Goal: Task Accomplishment & Management: Manage account settings

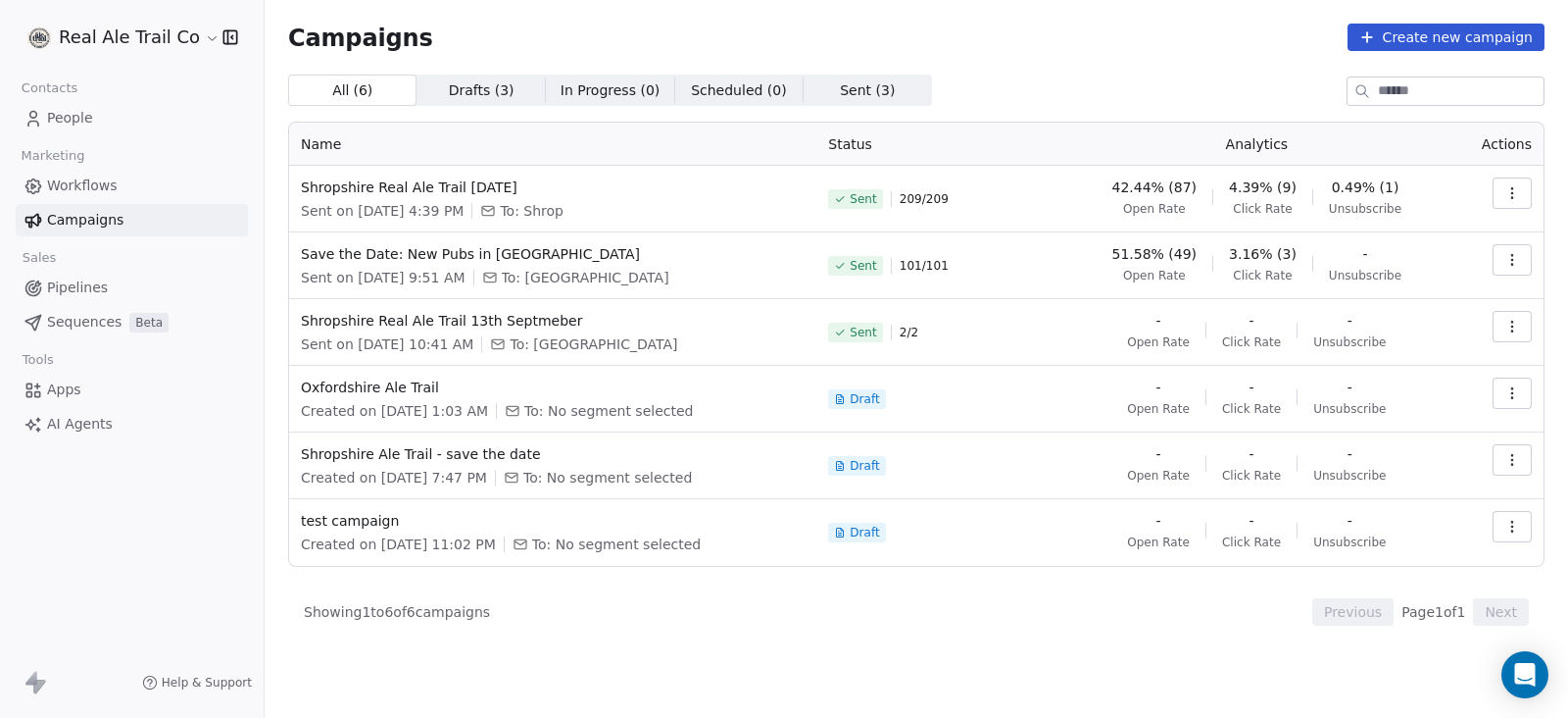
click at [77, 118] on span "People" at bounding box center [70, 118] width 47 height 21
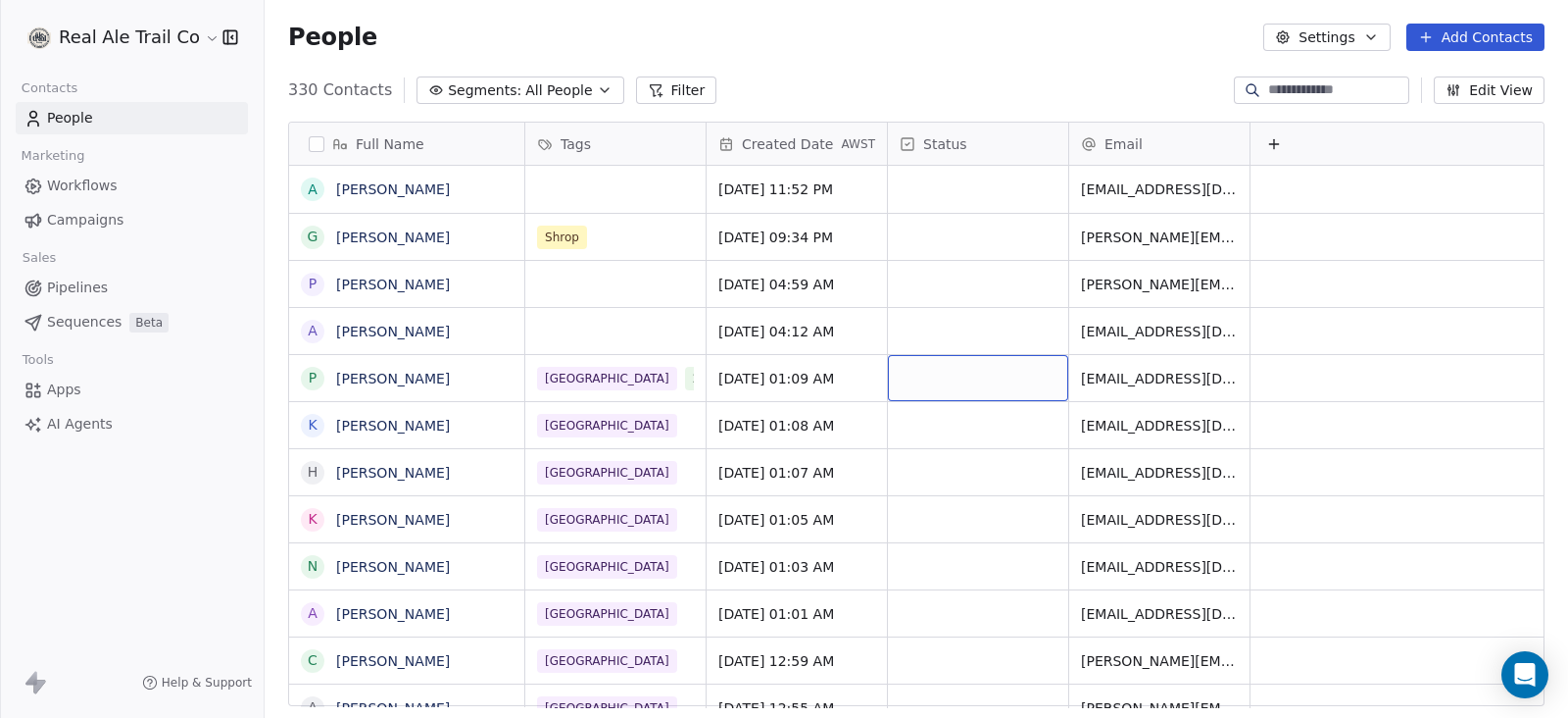
click at [992, 381] on div "grid" at bounding box center [978, 377] width 180 height 47
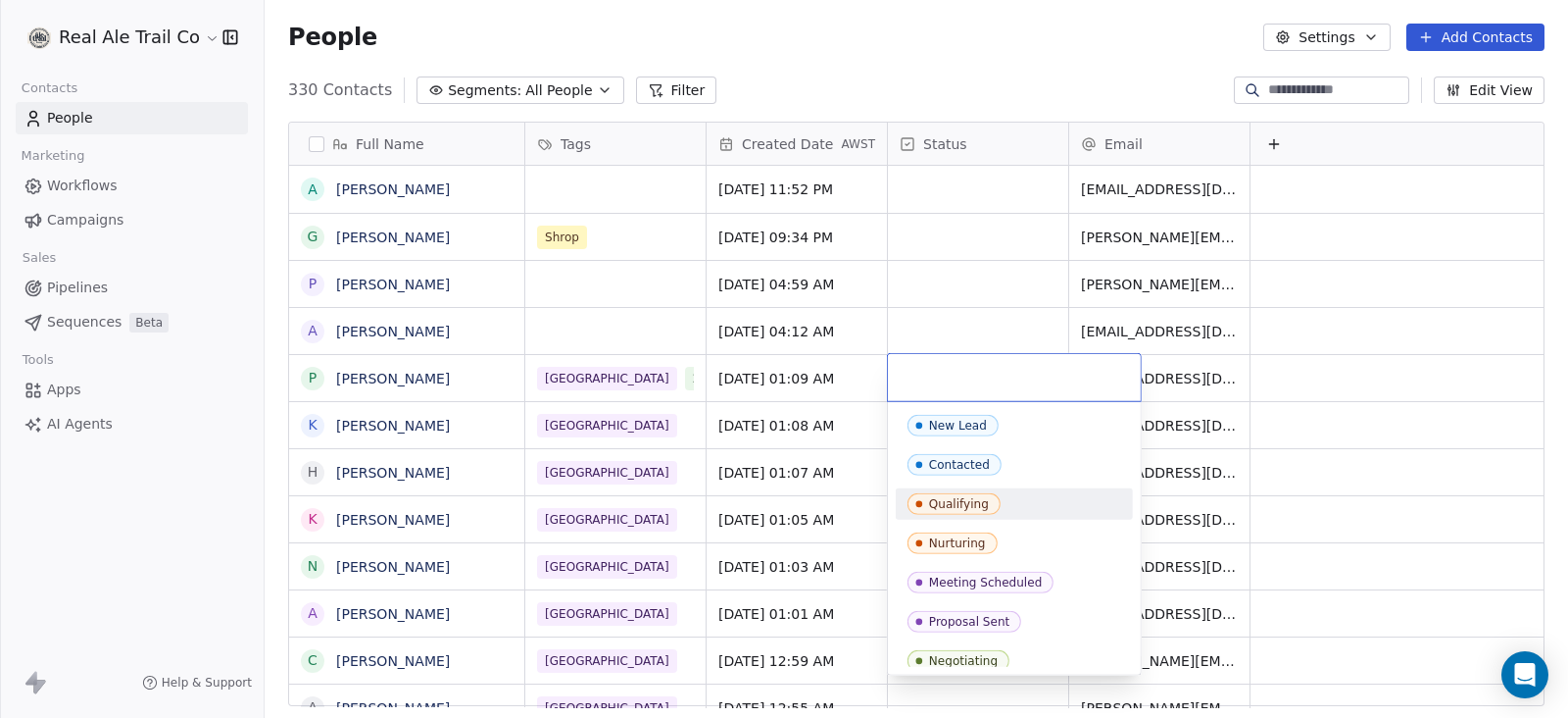
click at [1006, 457] on div "Contacted" at bounding box center [1015, 464] width 214 height 22
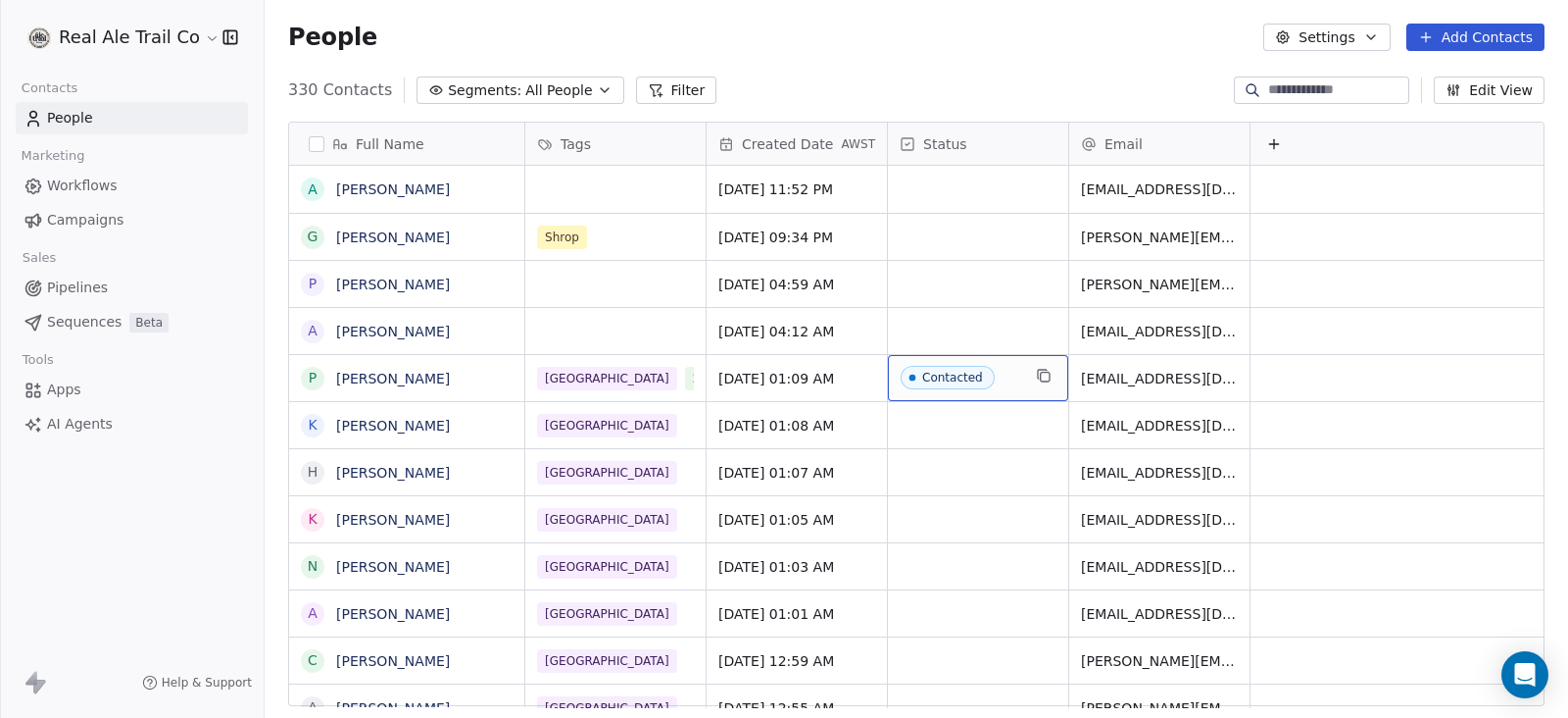
click at [537, 97] on span "All People" at bounding box center [558, 90] width 66 height 21
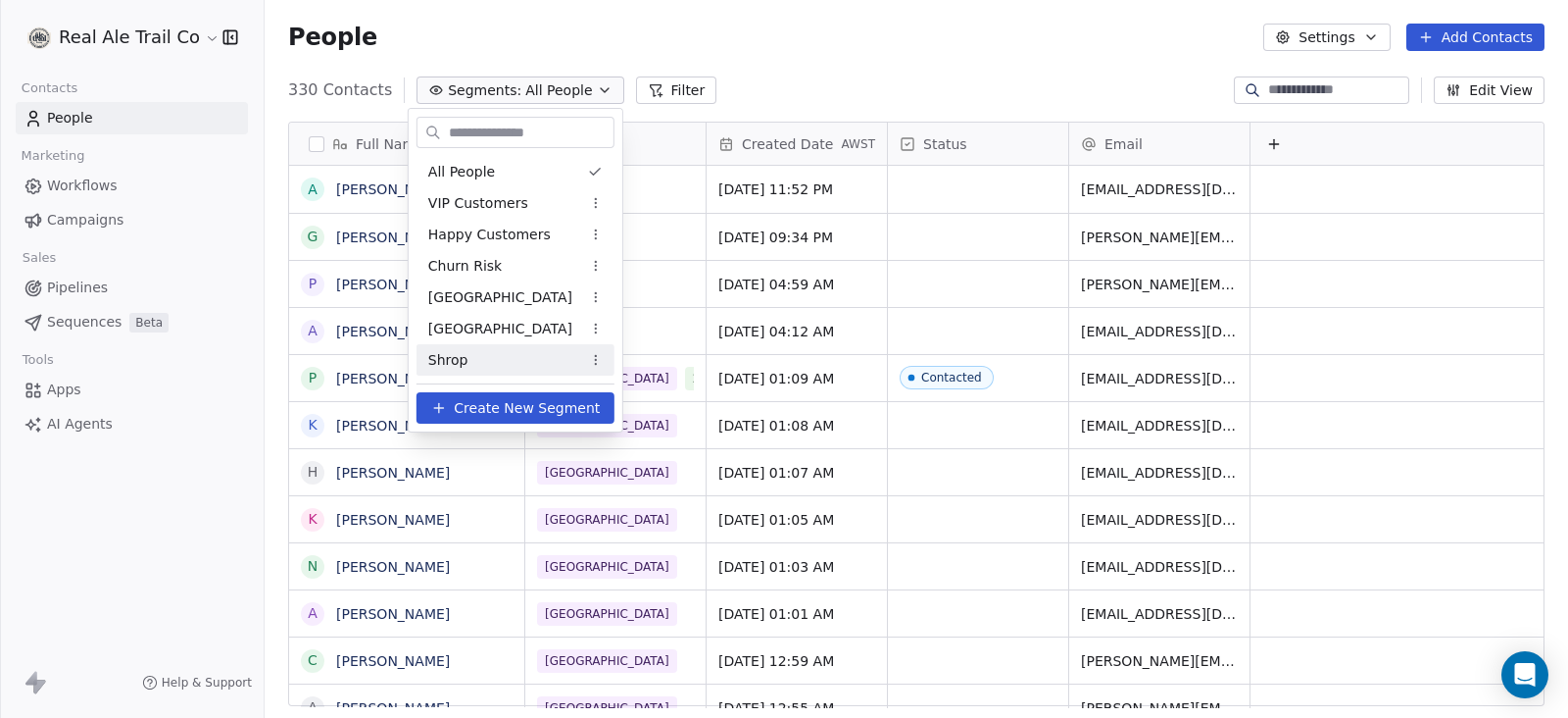
click at [488, 360] on div "Shrop" at bounding box center [516, 359] width 198 height 32
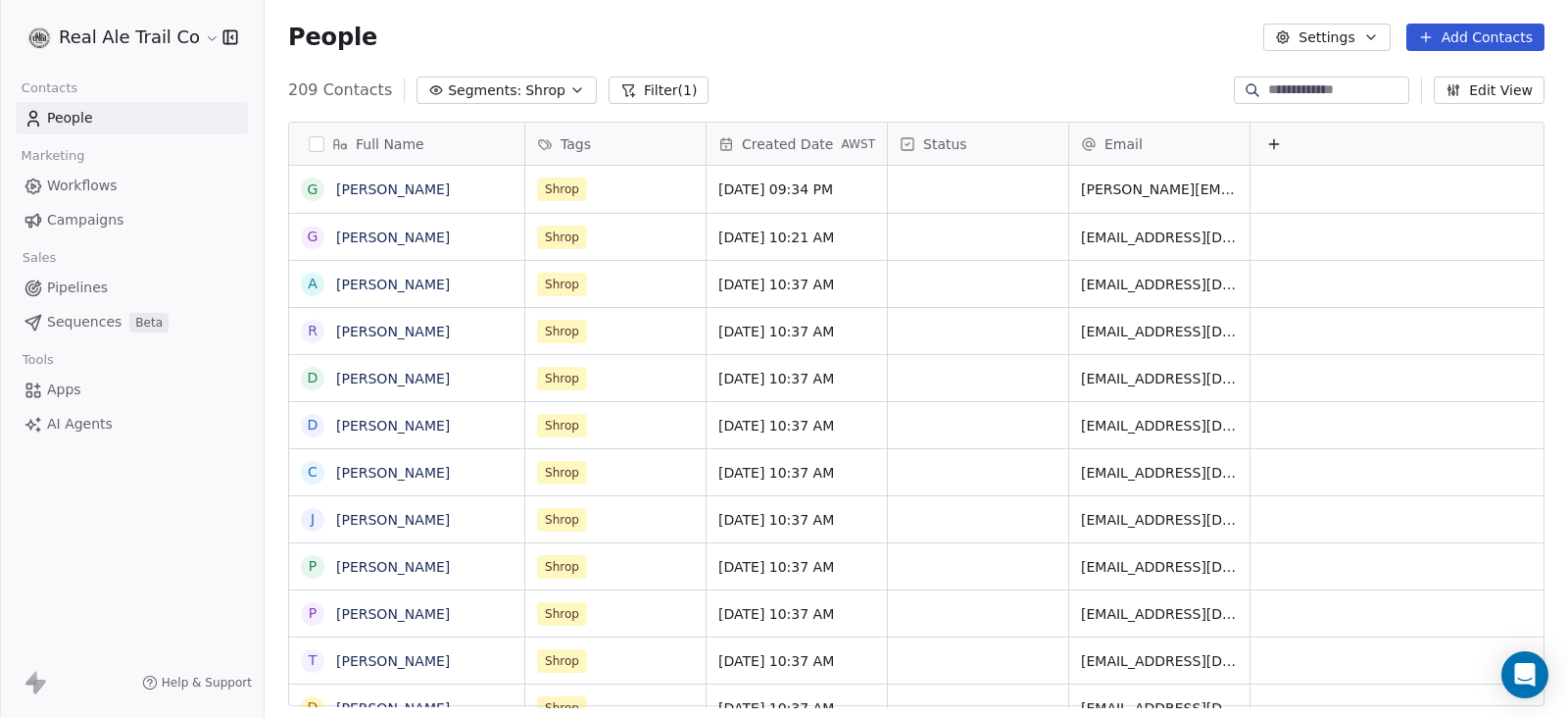
scroll to position [612, 1284]
click at [313, 145] on button "button" at bounding box center [317, 145] width 16 height 16
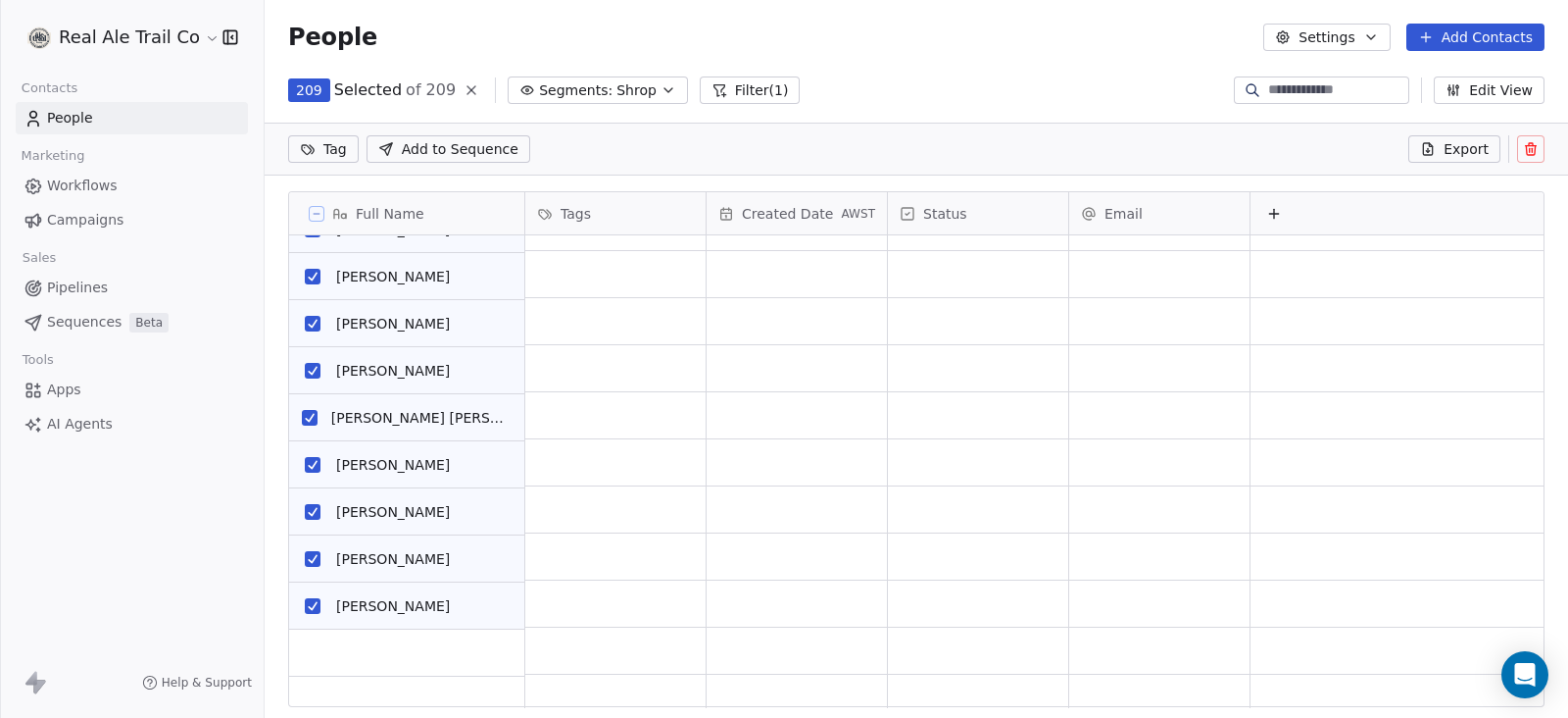
scroll to position [2573, 0]
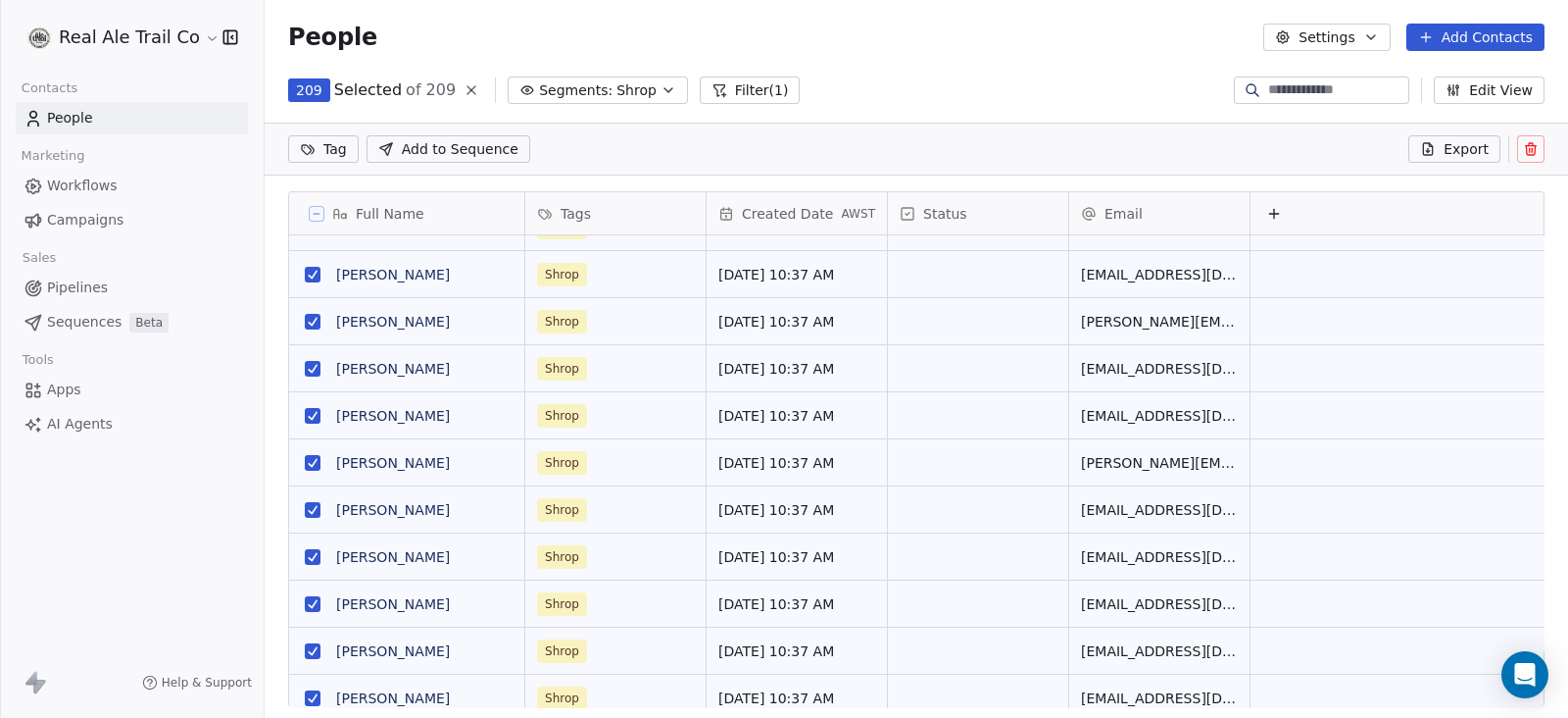
click at [1272, 210] on icon at bounding box center [1274, 214] width 16 height 16
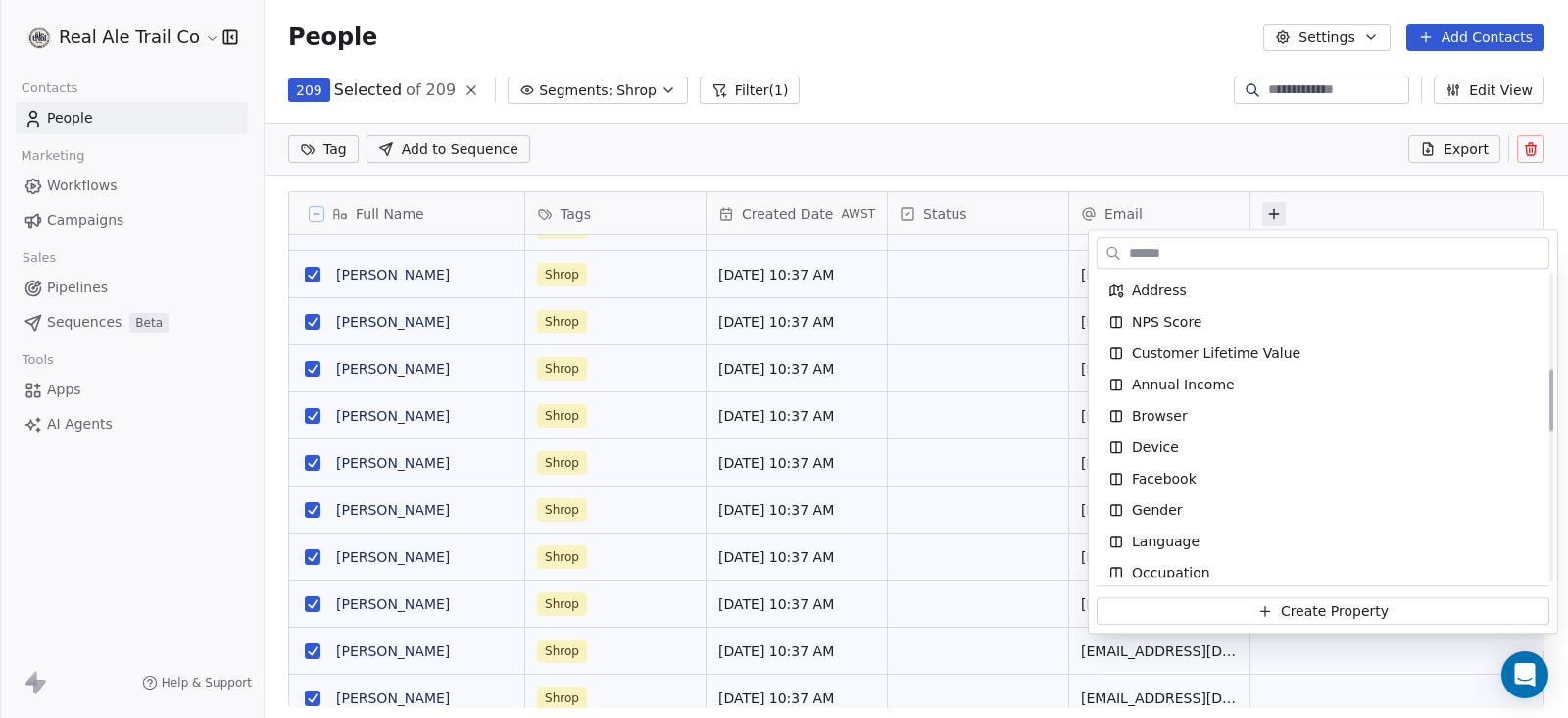
scroll to position [592, 0]
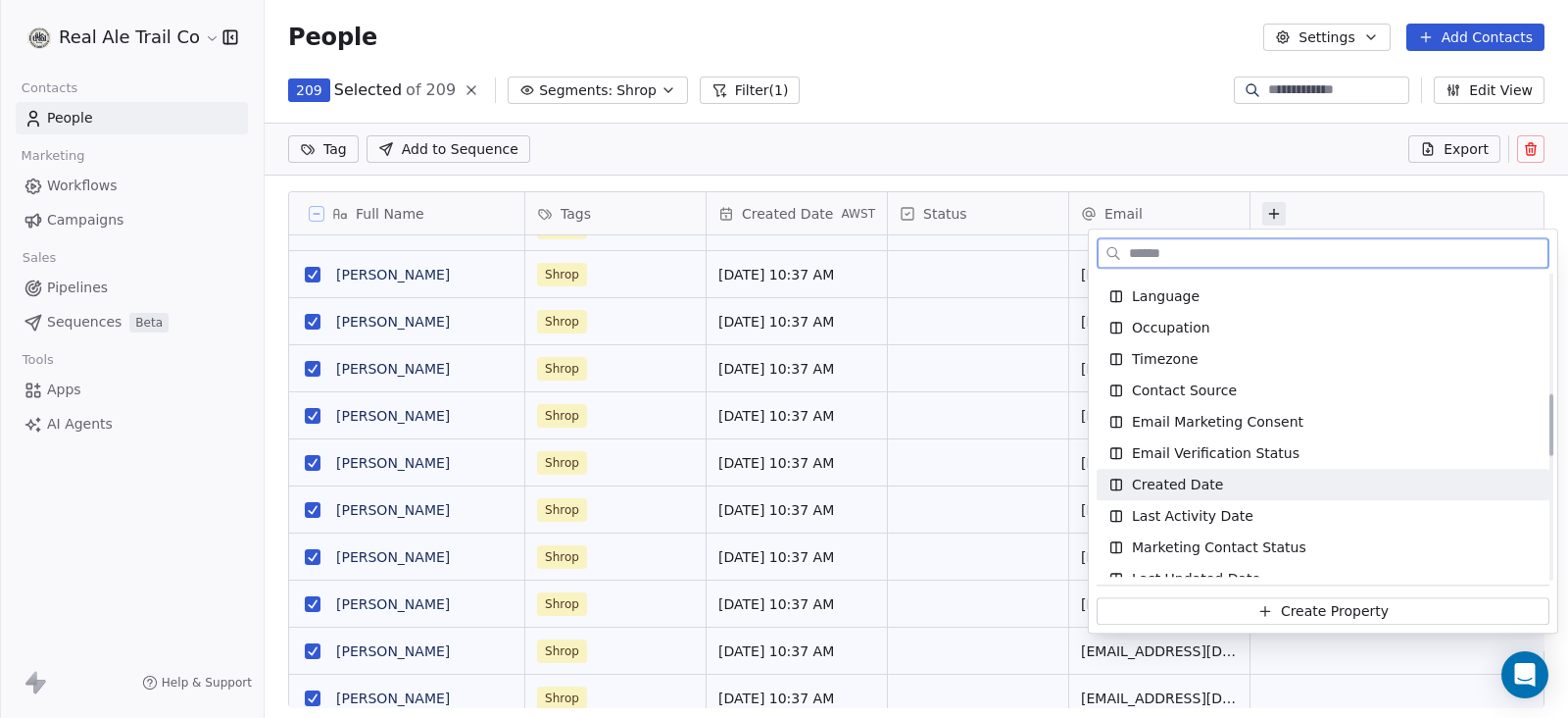
click at [1201, 511] on span "Last Activity Date" at bounding box center [1192, 516] width 122 height 20
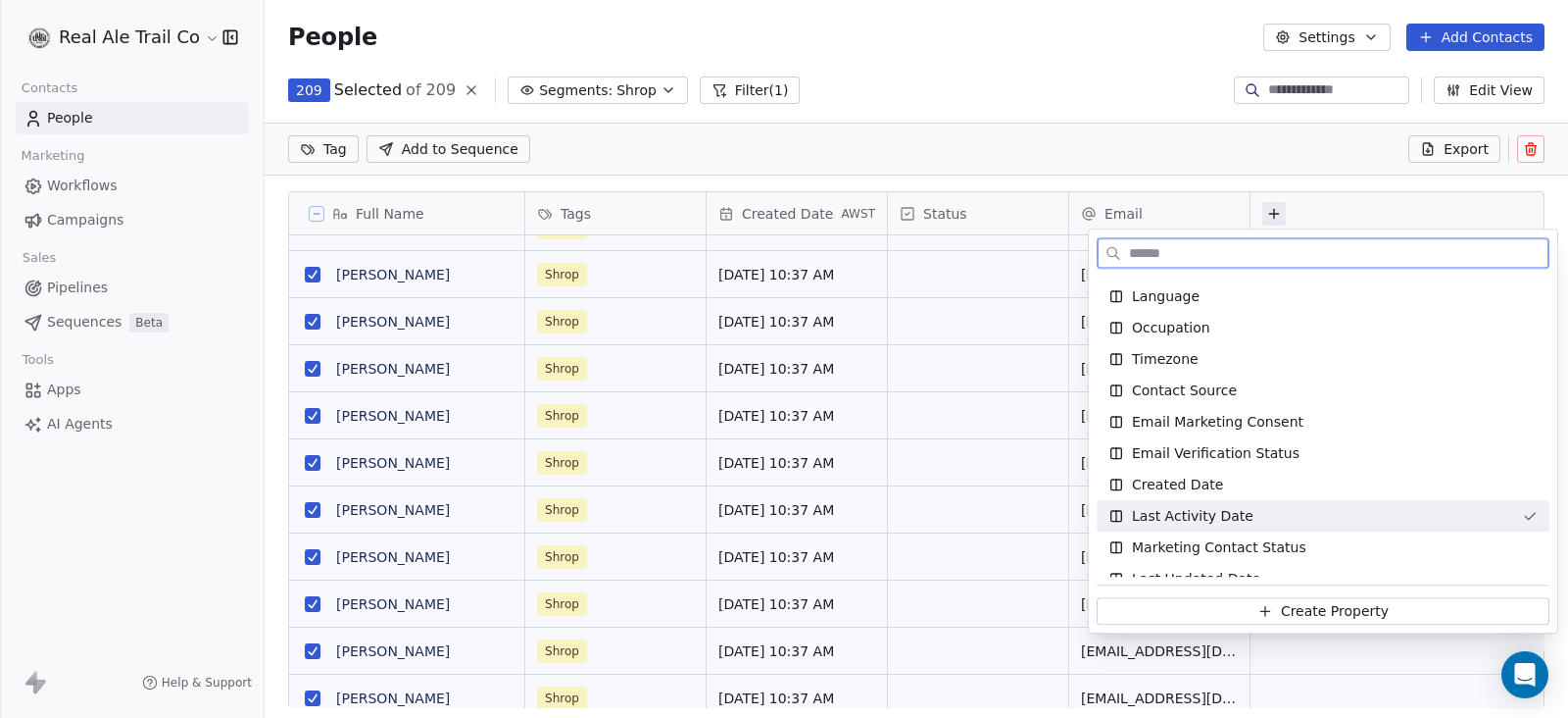
click at [1152, 527] on div "Last Activity Date" at bounding box center [1323, 516] width 452 height 32
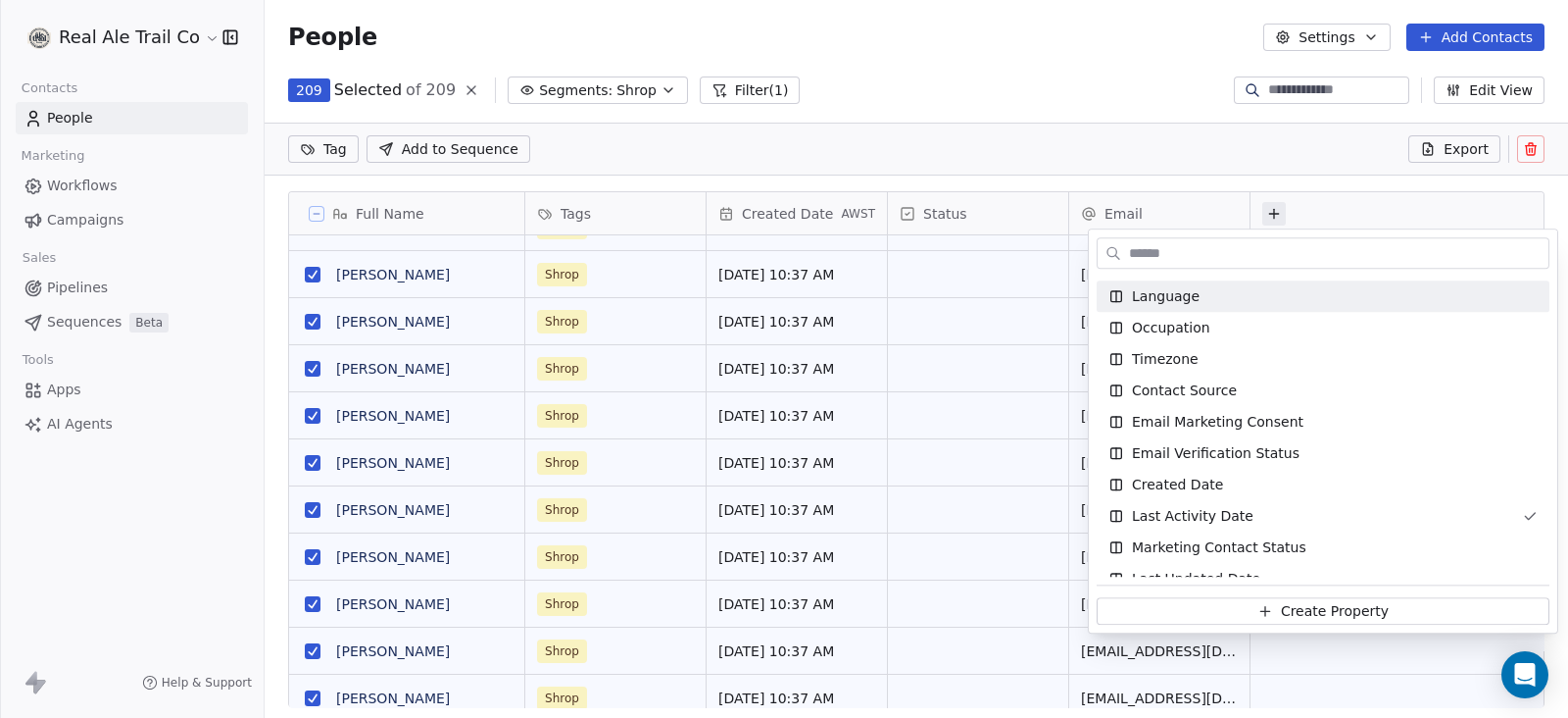
click at [1033, 87] on html "Real Ale Trail Co Contacts People Marketing Workflows Campaigns Sales Pipelines…" at bounding box center [784, 359] width 1568 height 718
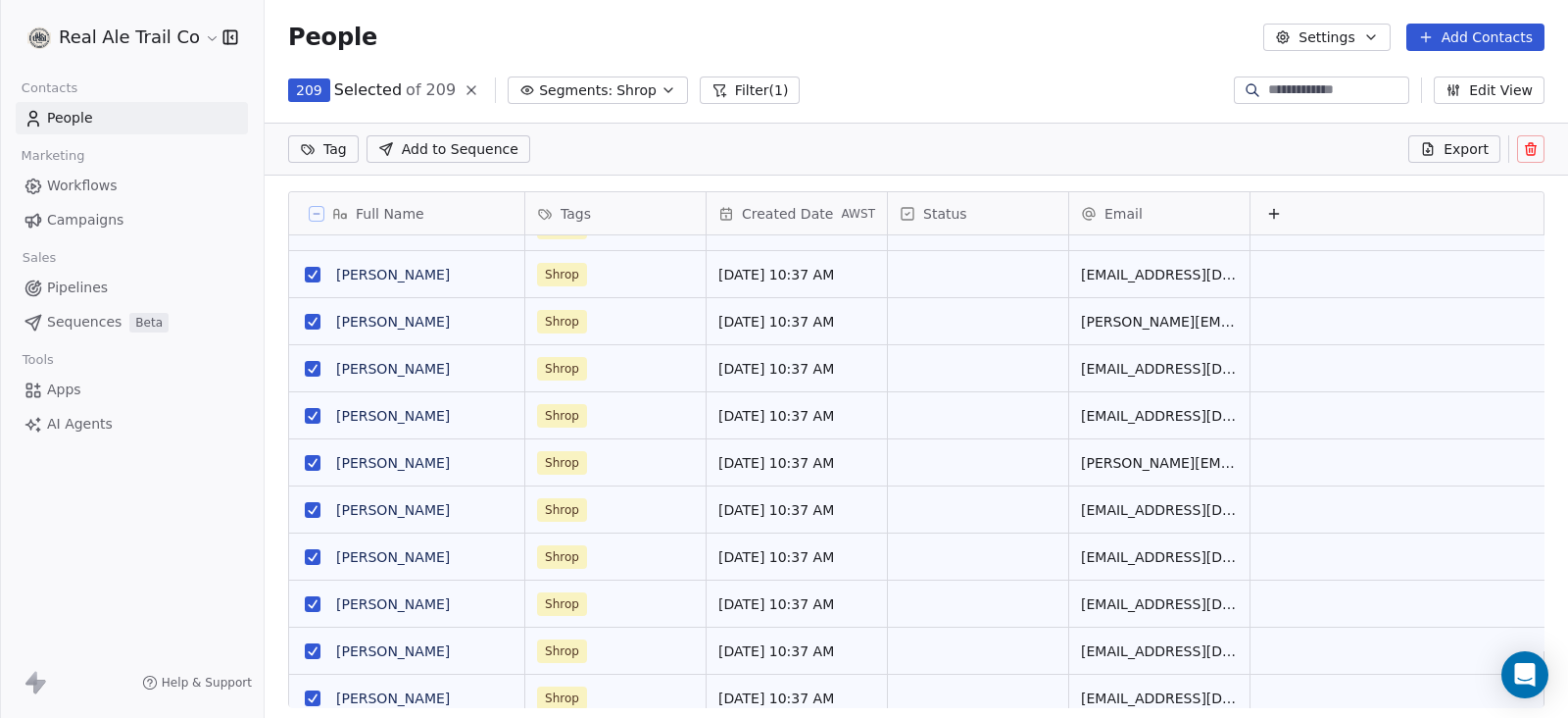
scroll to position [0, 20]
click at [1264, 209] on icon at bounding box center [1272, 214] width 16 height 16
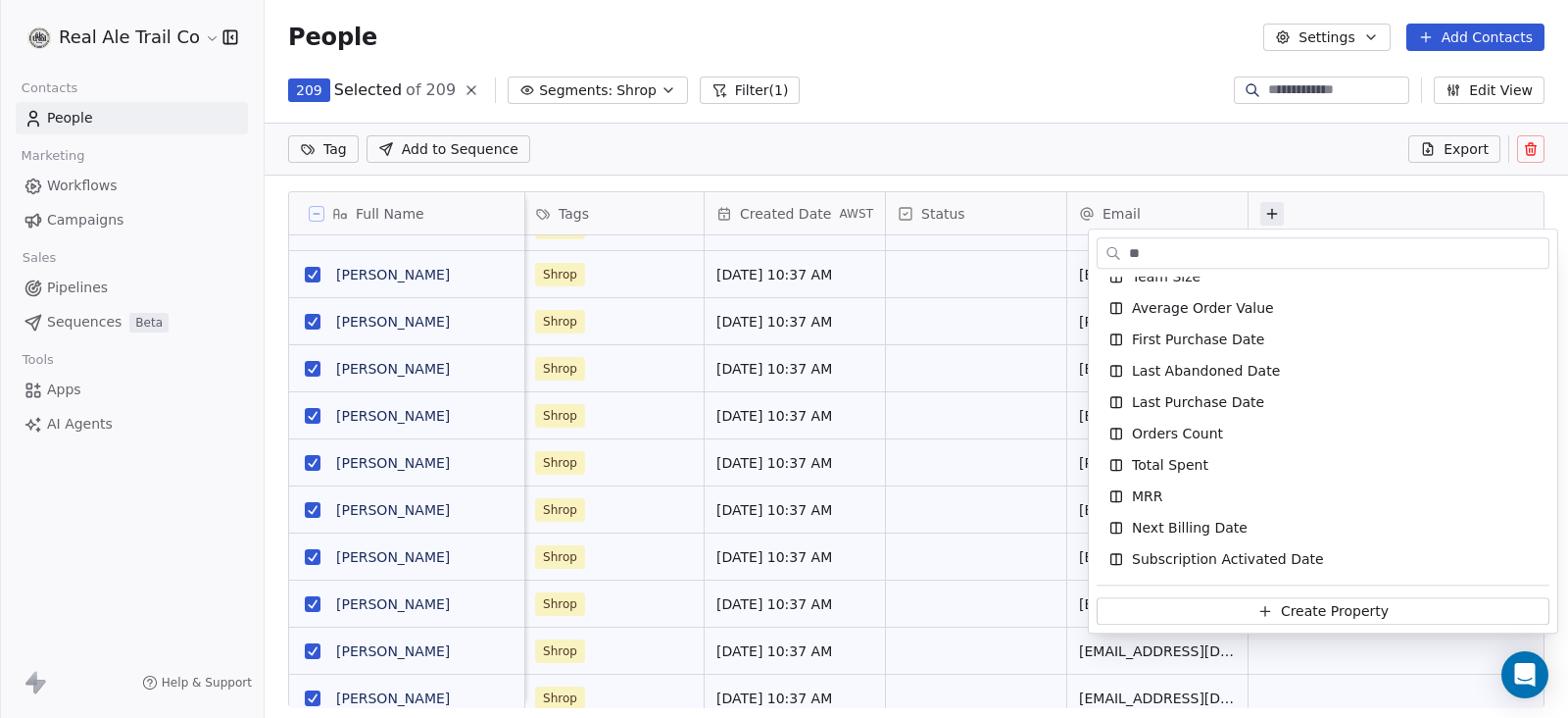
scroll to position [0, 0]
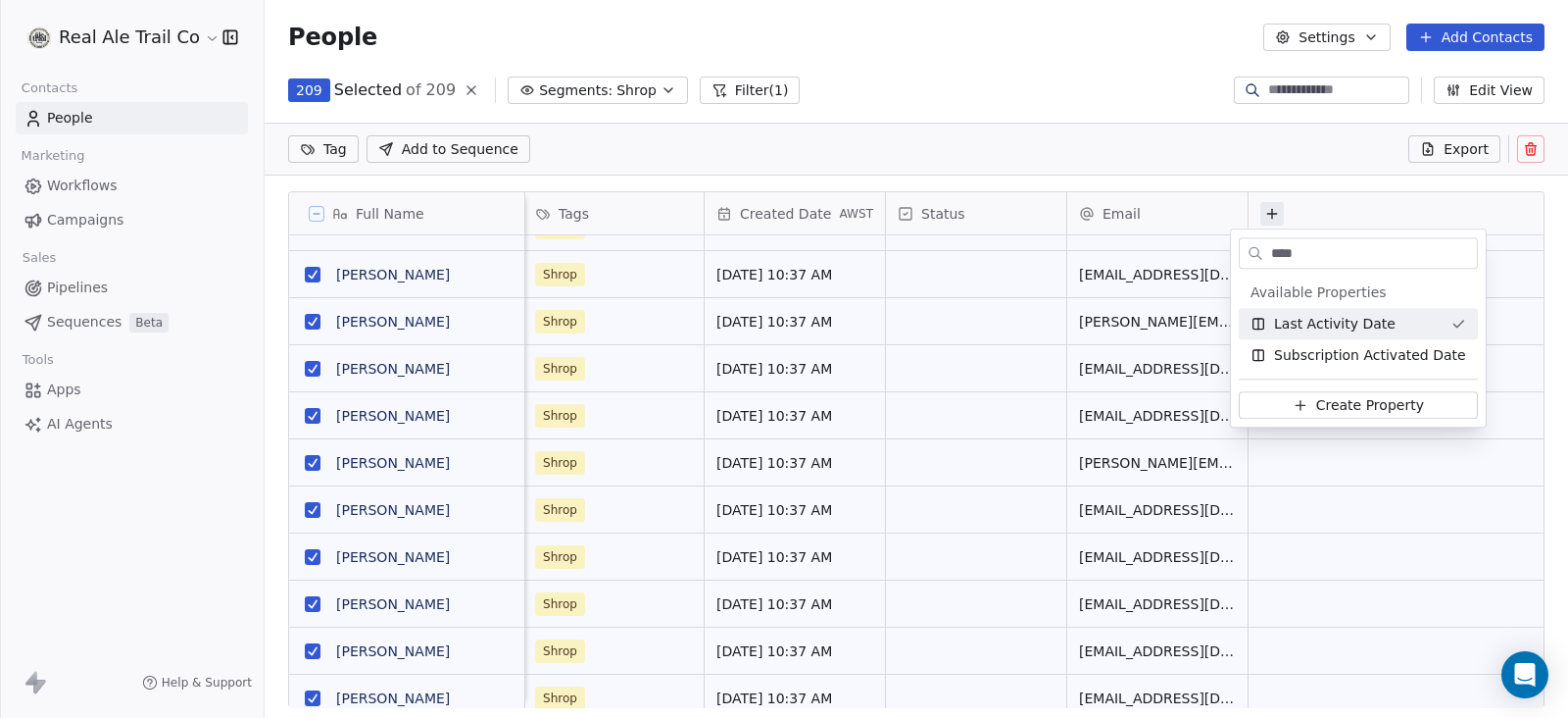
type input "*****"
click at [1000, 107] on html "Real Ale Trail Co Contacts People Marketing Workflows Campaigns Sales Pipelines…" at bounding box center [784, 359] width 1568 height 718
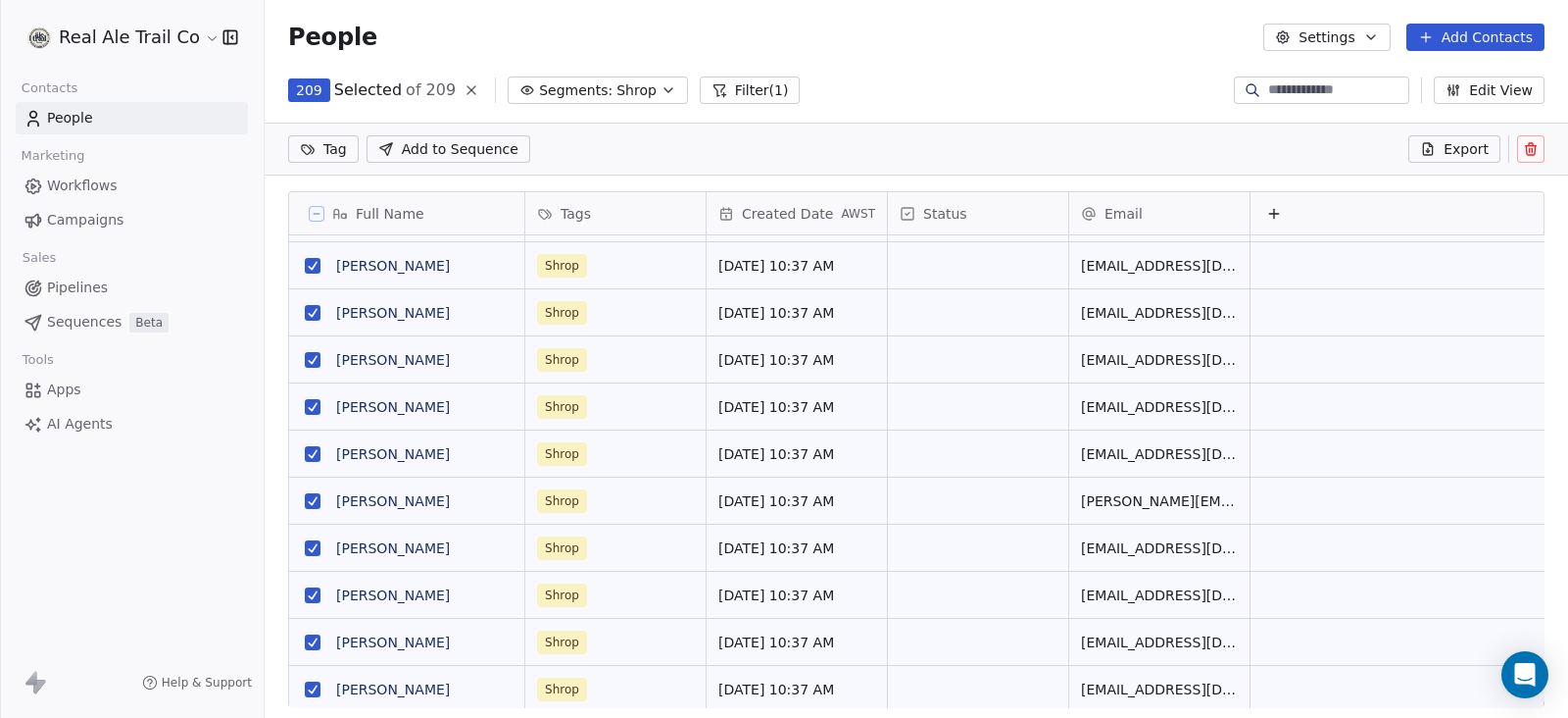
click at [945, 53] on div "People Settings Add Contacts" at bounding box center [916, 37] width 1303 height 74
click at [1507, 87] on button "Edit View" at bounding box center [1489, 90] width 111 height 28
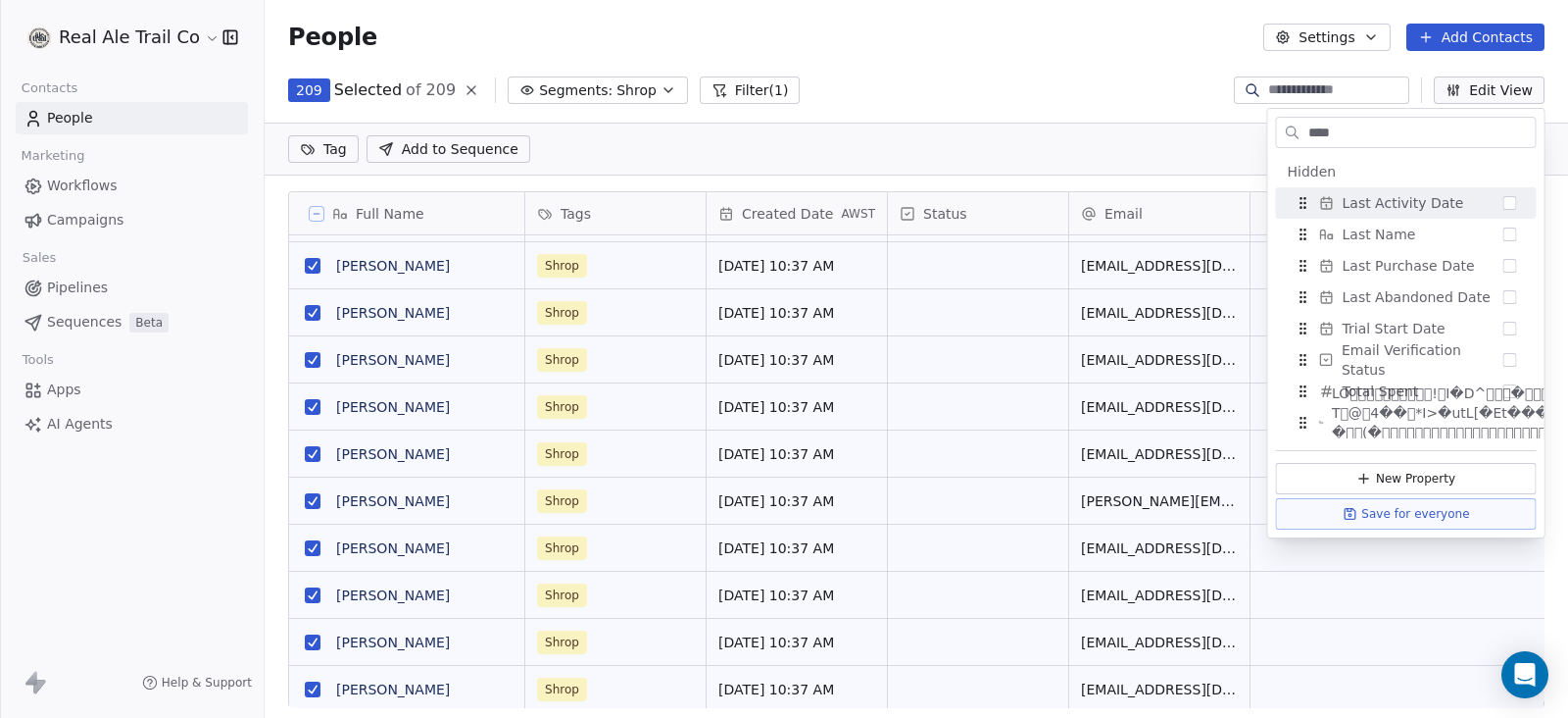
type input "****"
click at [1396, 199] on span "Last Activity Date" at bounding box center [1403, 203] width 122 height 20
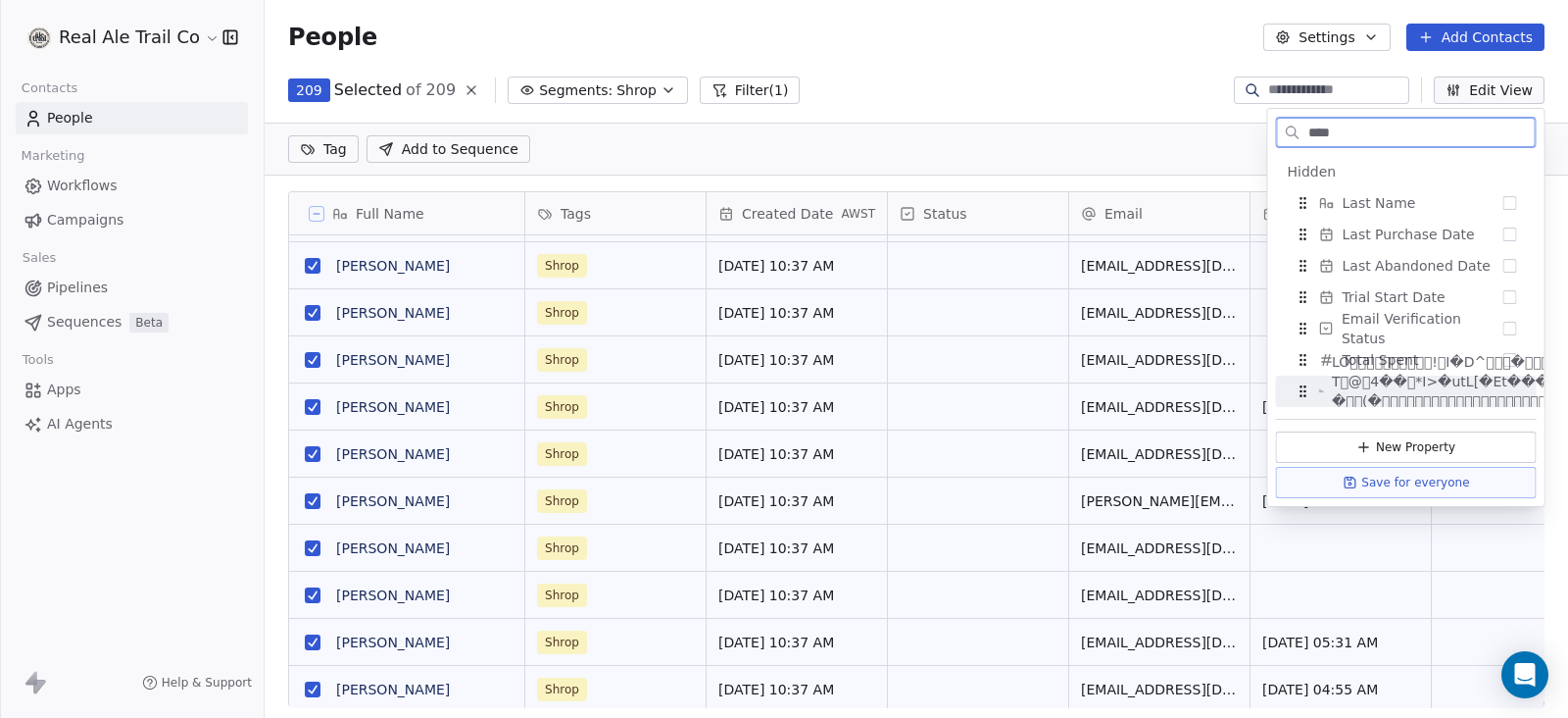
click at [1459, 485] on button "Save for everyone" at bounding box center [1406, 482] width 260 height 32
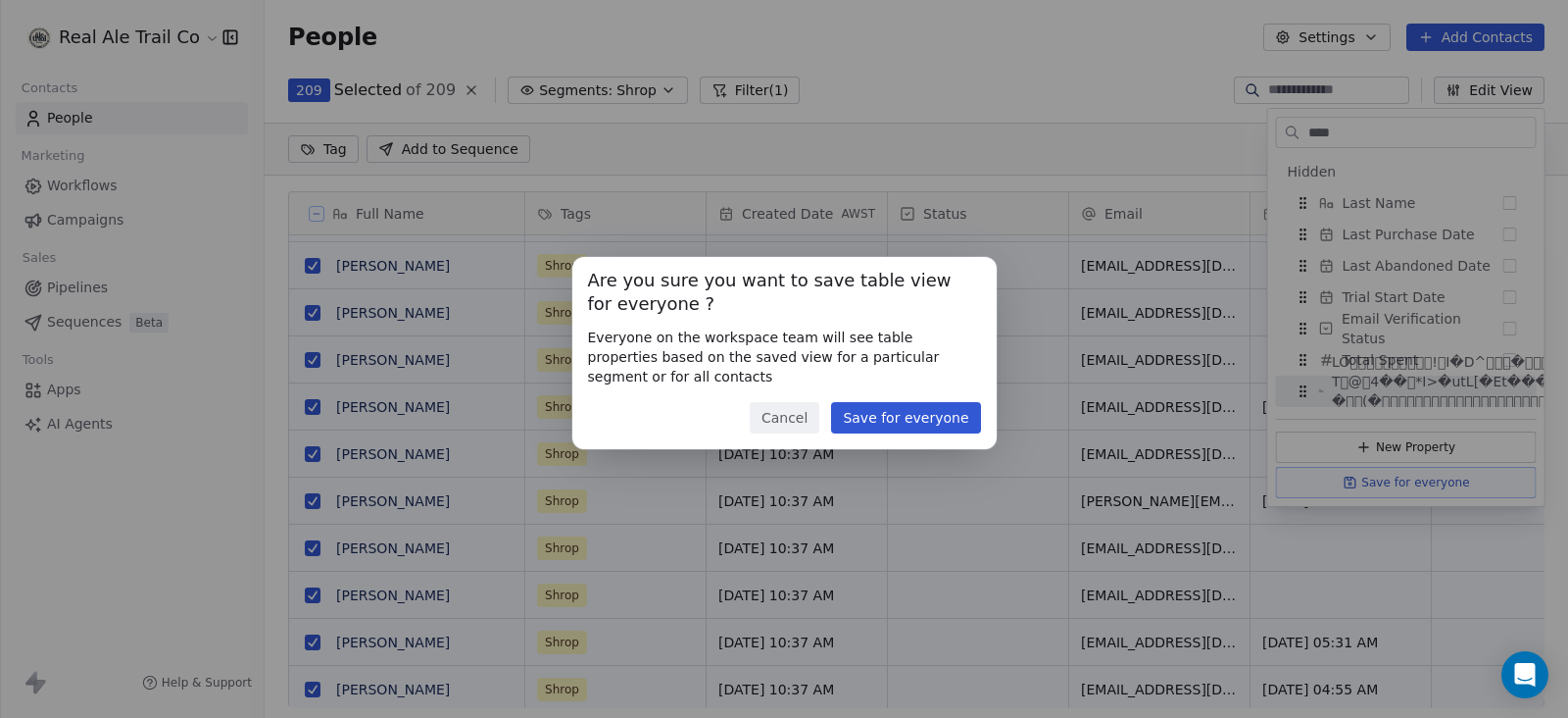
click at [931, 424] on button "Save for everyone" at bounding box center [905, 418] width 148 height 32
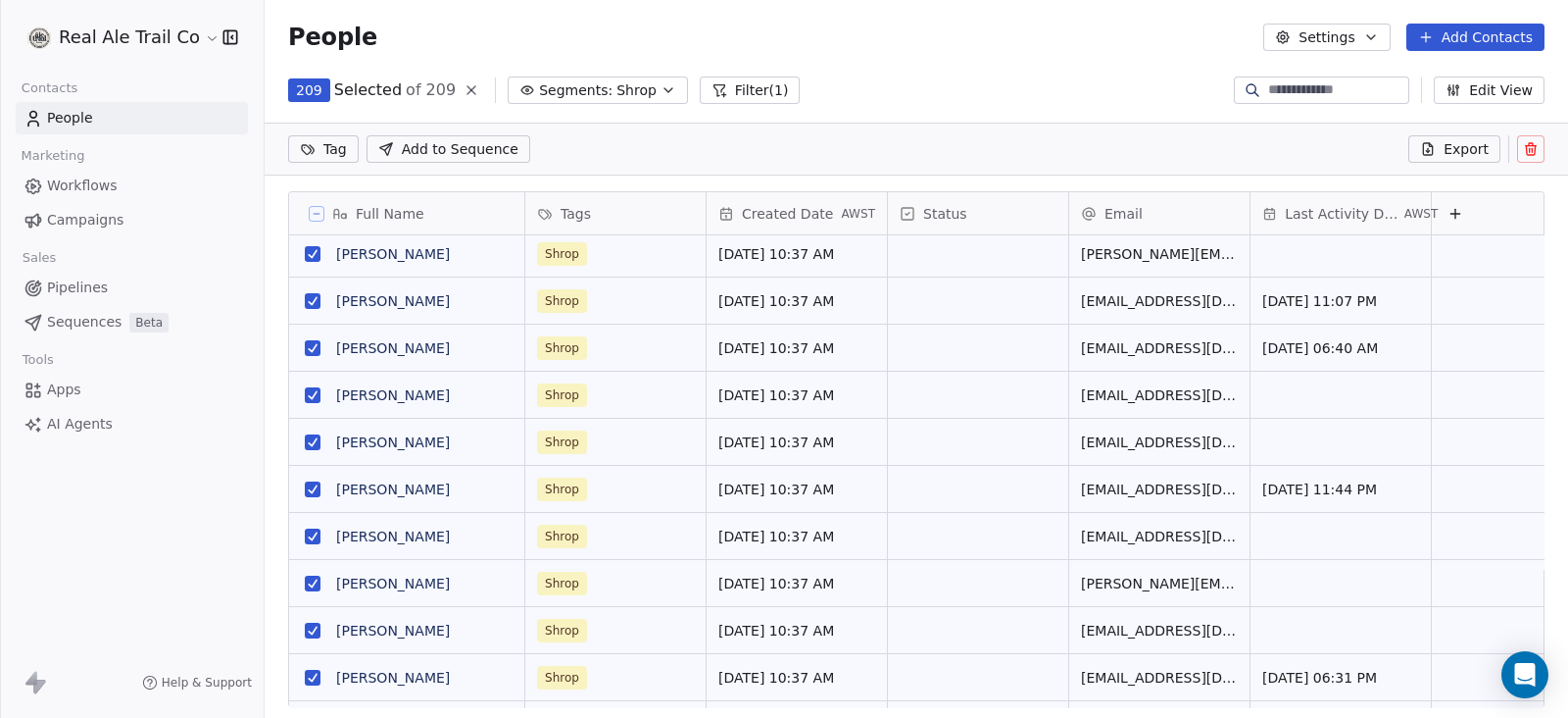
click at [90, 207] on link "Campaigns" at bounding box center [132, 220] width 233 height 33
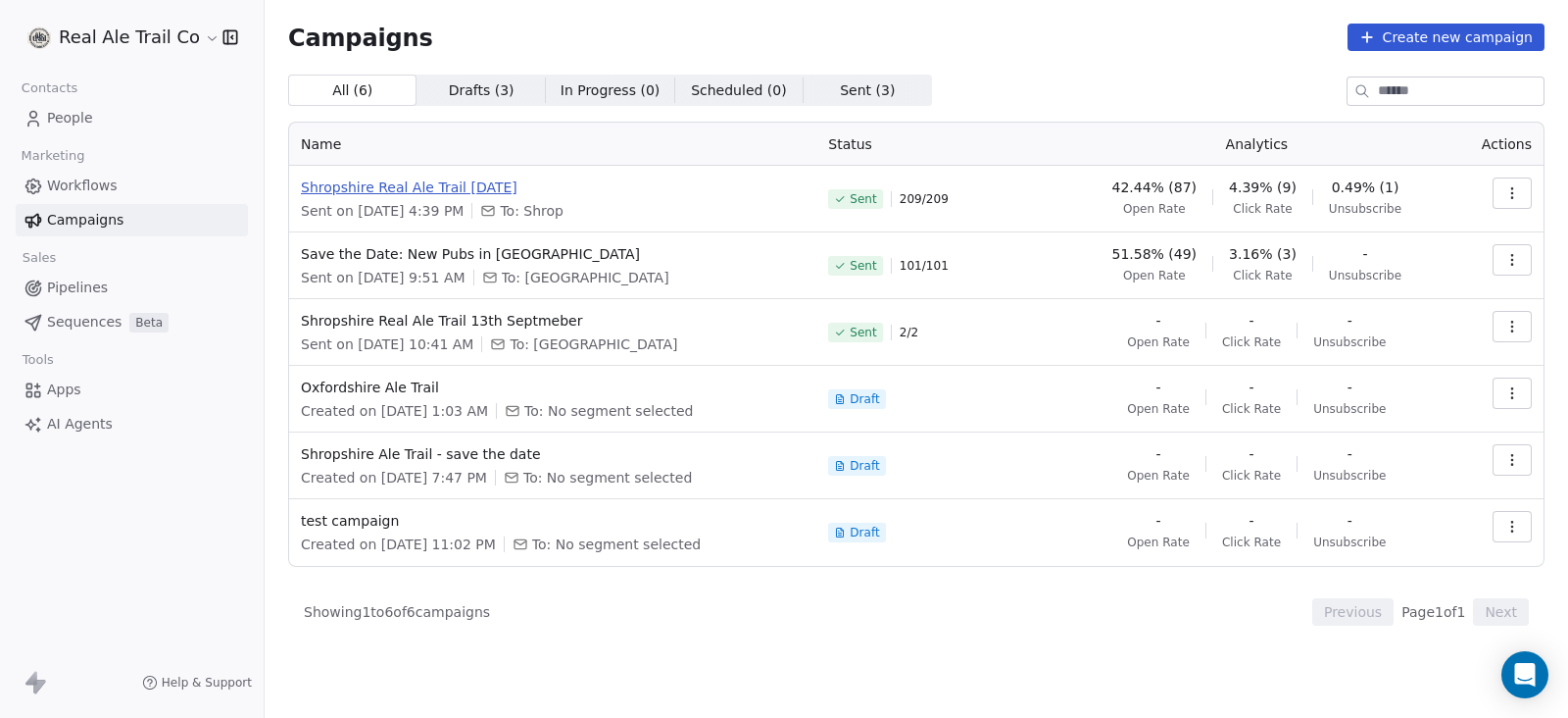
click at [523, 188] on span "Shropshire Real Ale Trail 13th September" at bounding box center [552, 187] width 504 height 20
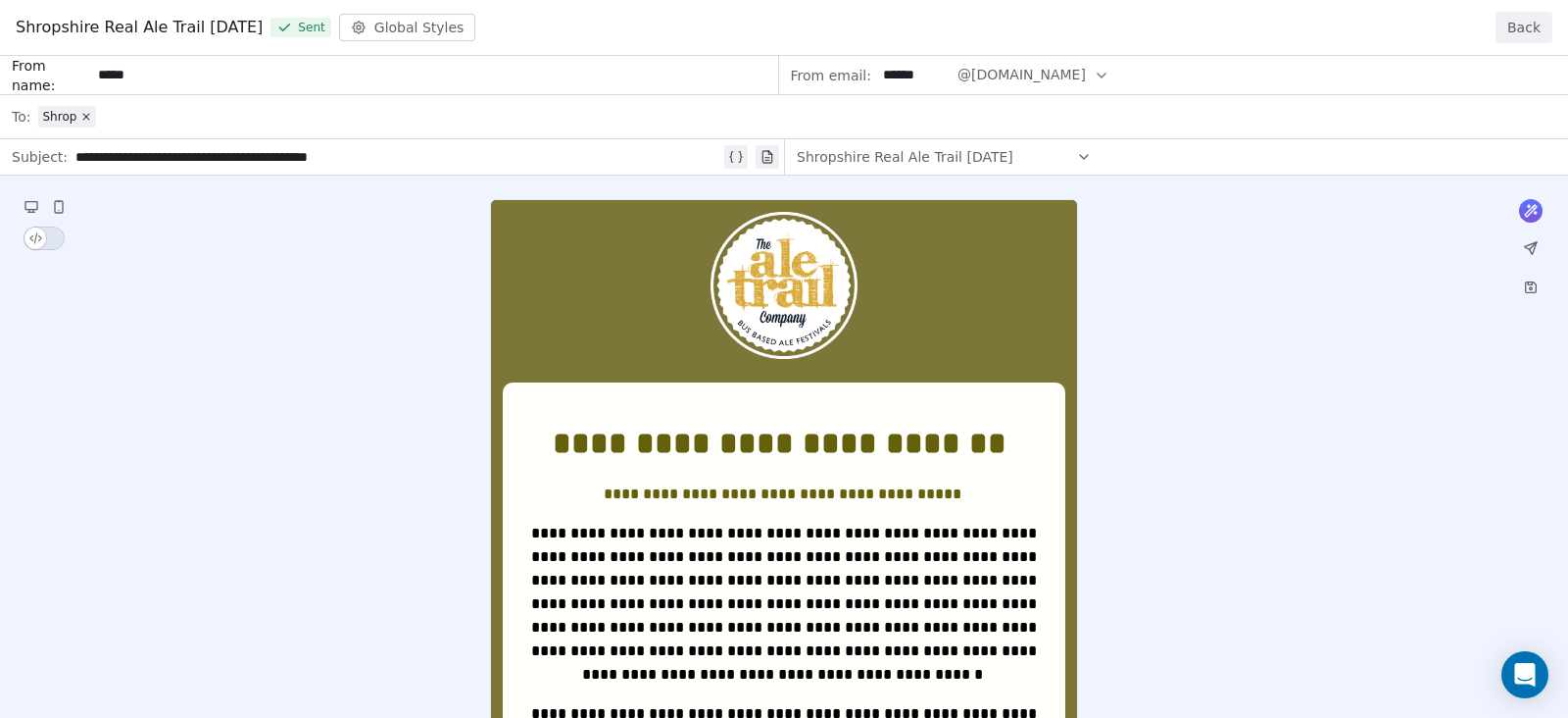
click at [1526, 33] on button "Back" at bounding box center [1522, 28] width 56 height 32
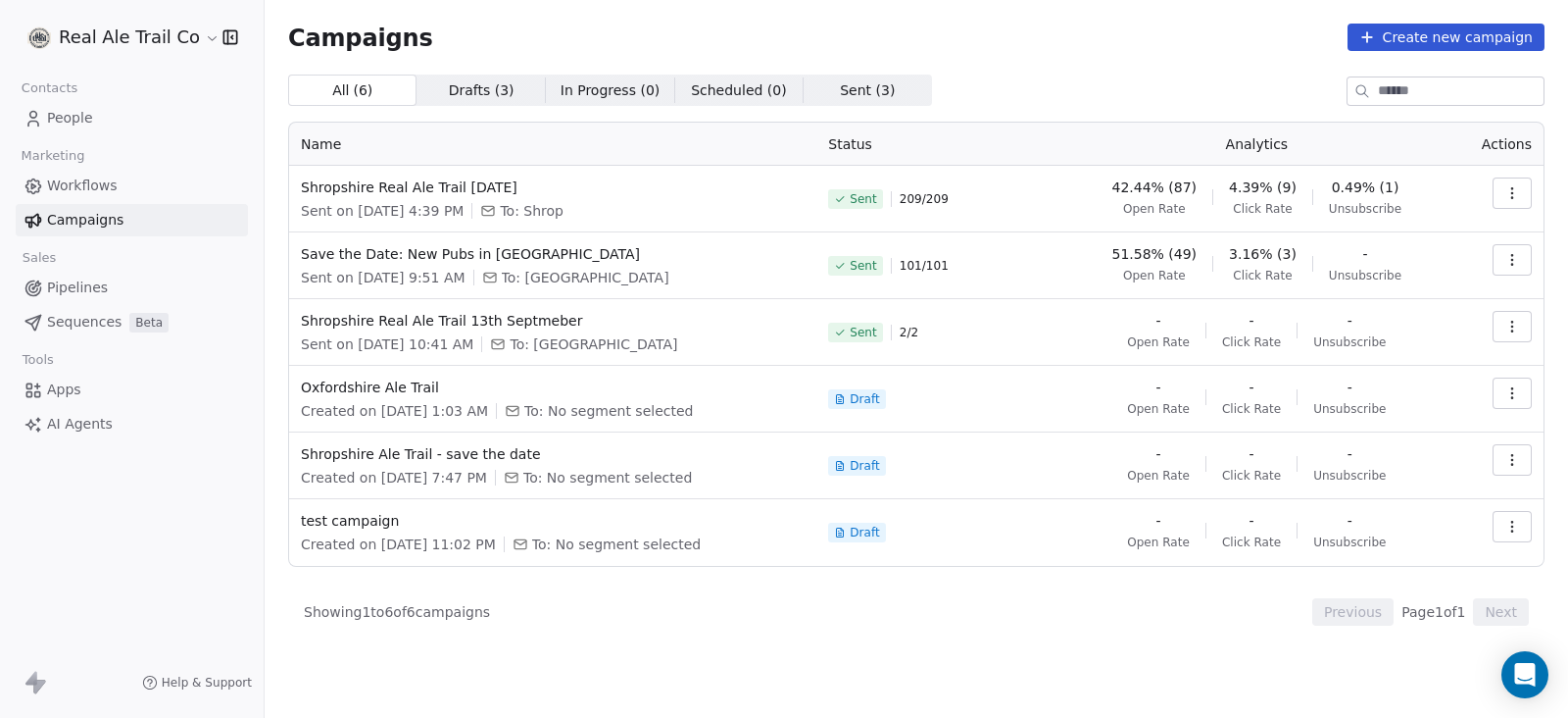
click at [77, 109] on span "People" at bounding box center [70, 118] width 47 height 21
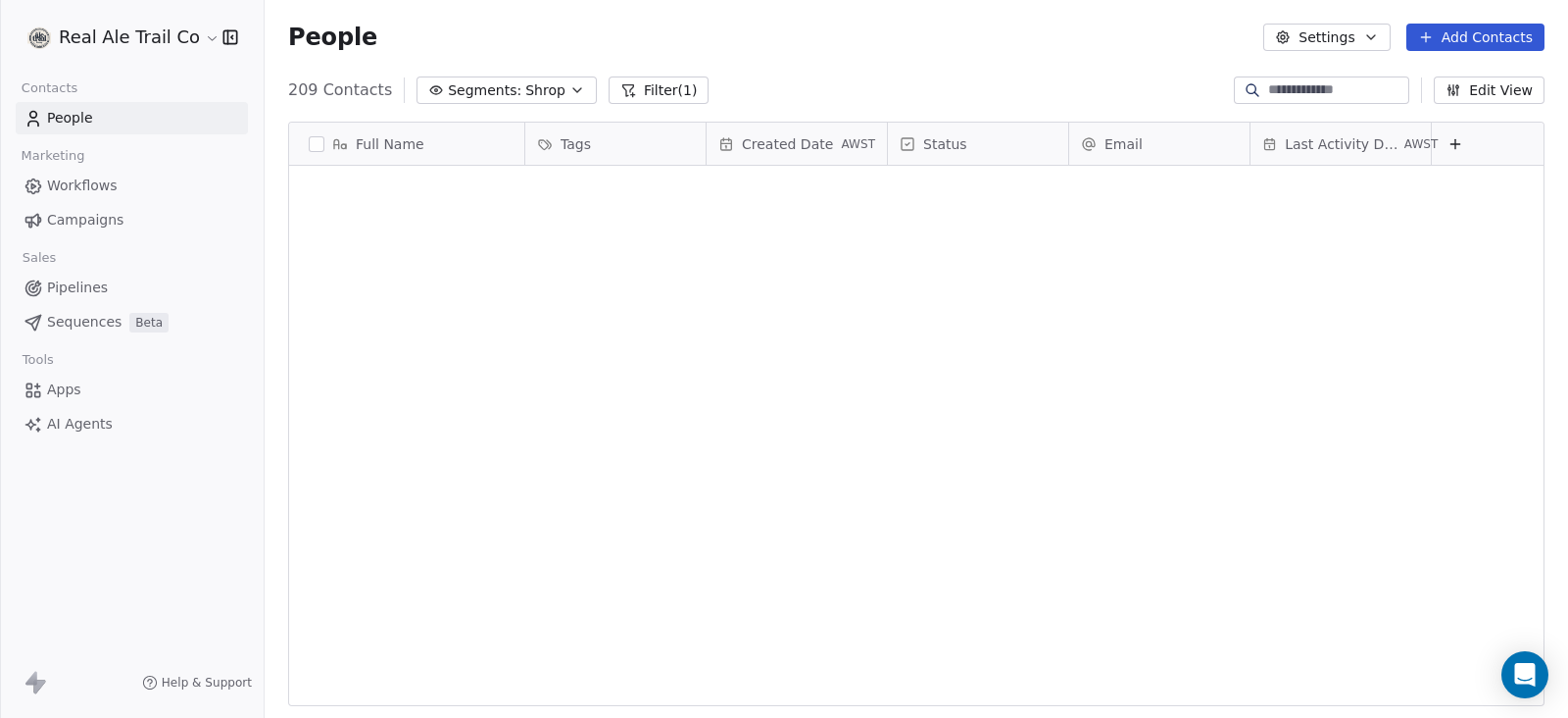
scroll to position [612, 1284]
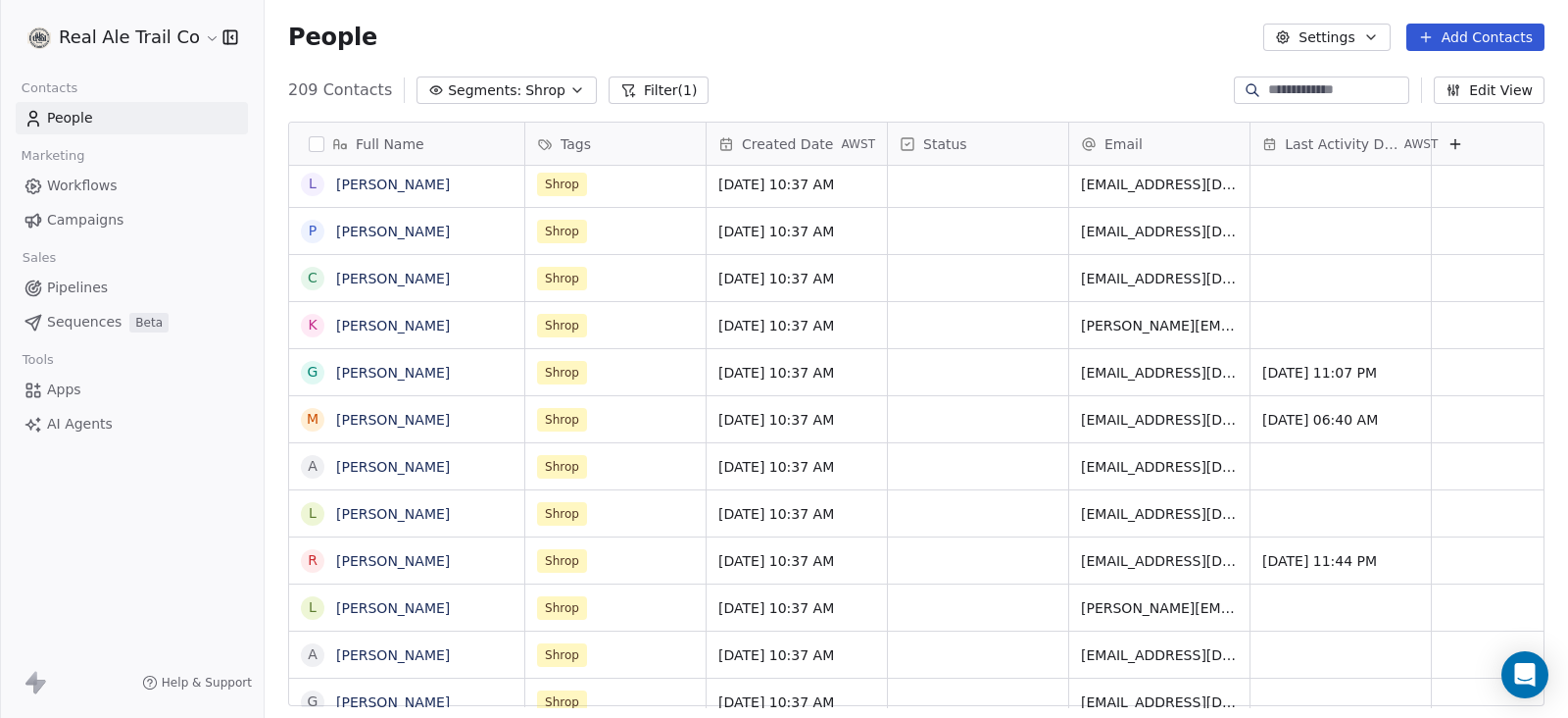
click at [1295, 140] on span "Last Activity Date" at bounding box center [1342, 145] width 116 height 20
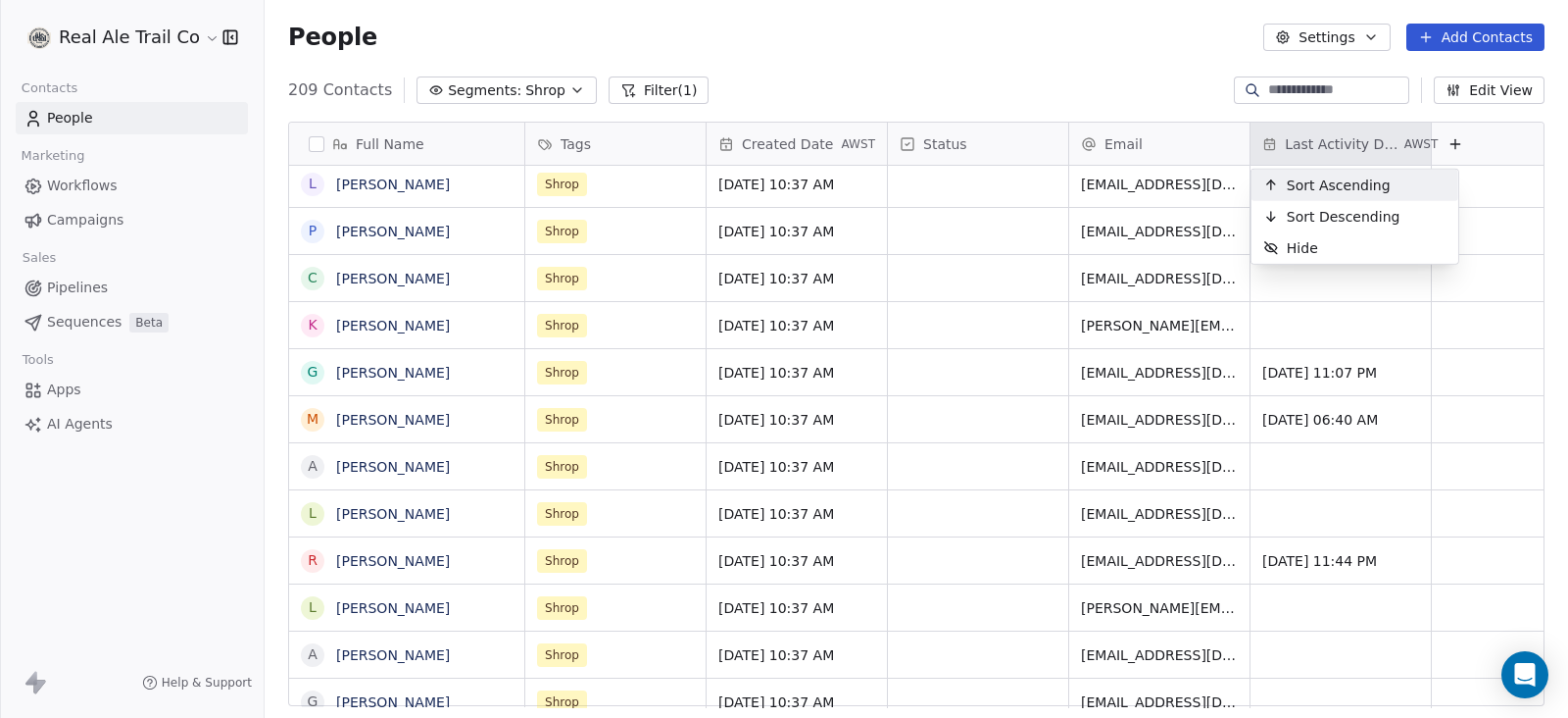
click at [1322, 187] on span "Sort Ascending" at bounding box center [1338, 185] width 104 height 20
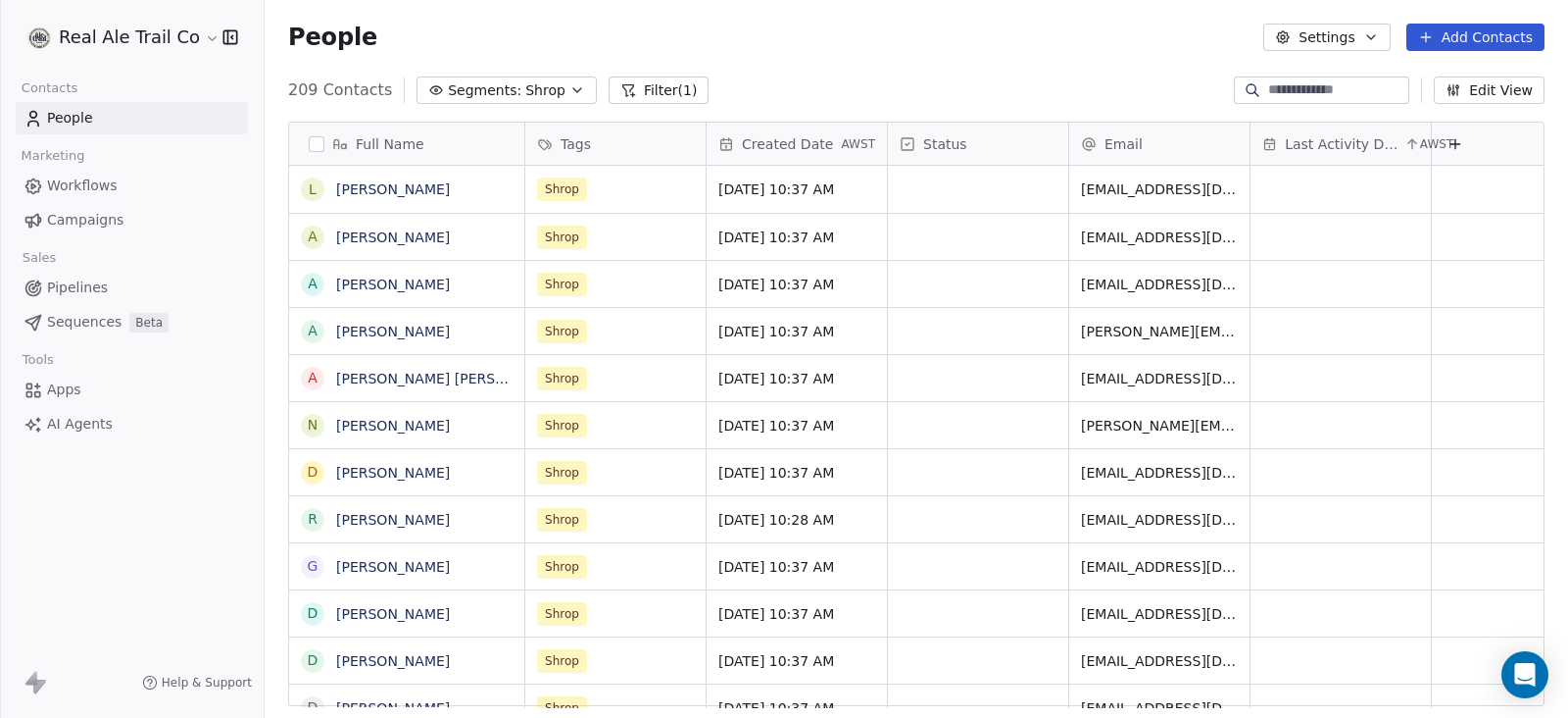
click at [1323, 144] on span "Last Activity Date" at bounding box center [1342, 145] width 116 height 20
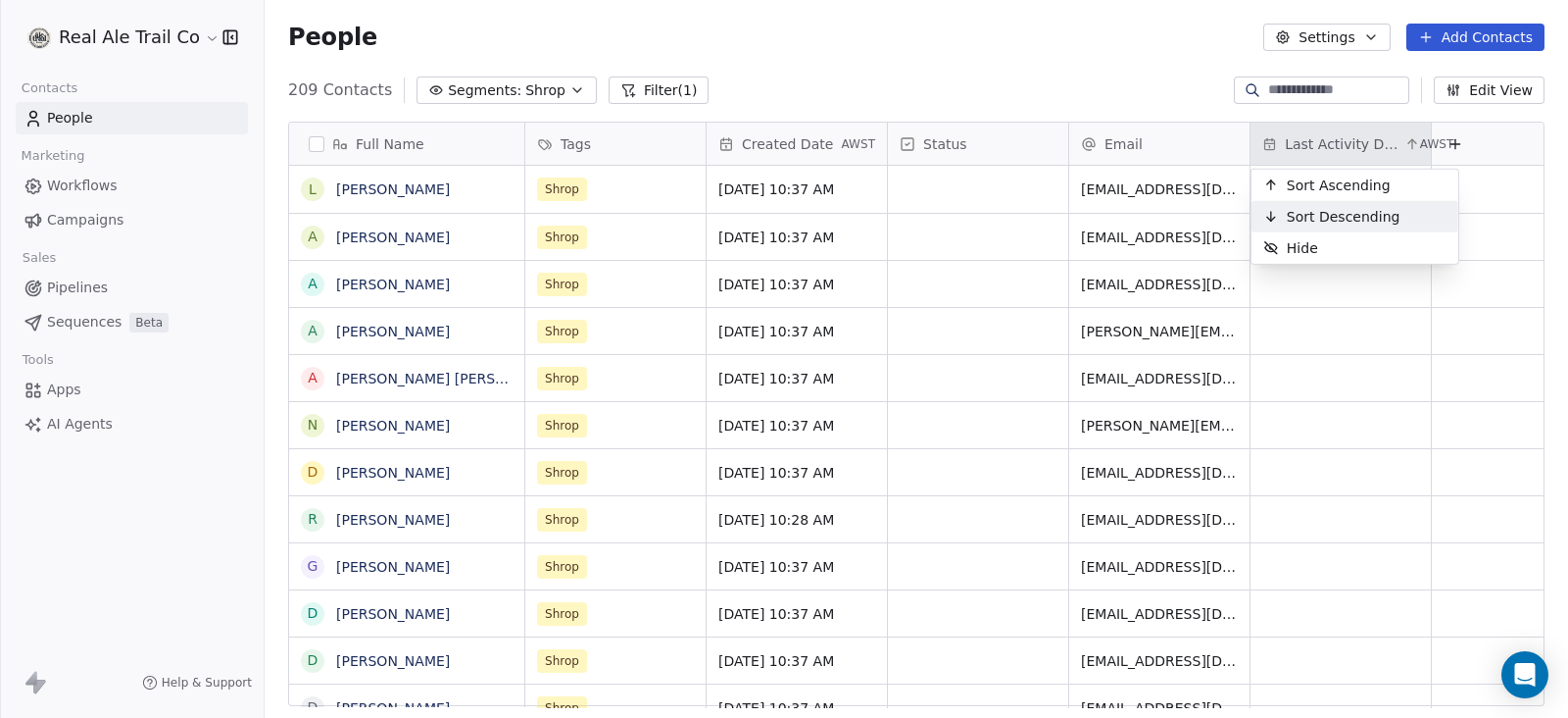
click at [1305, 210] on span "Sort Descending" at bounding box center [1343, 217] width 114 height 20
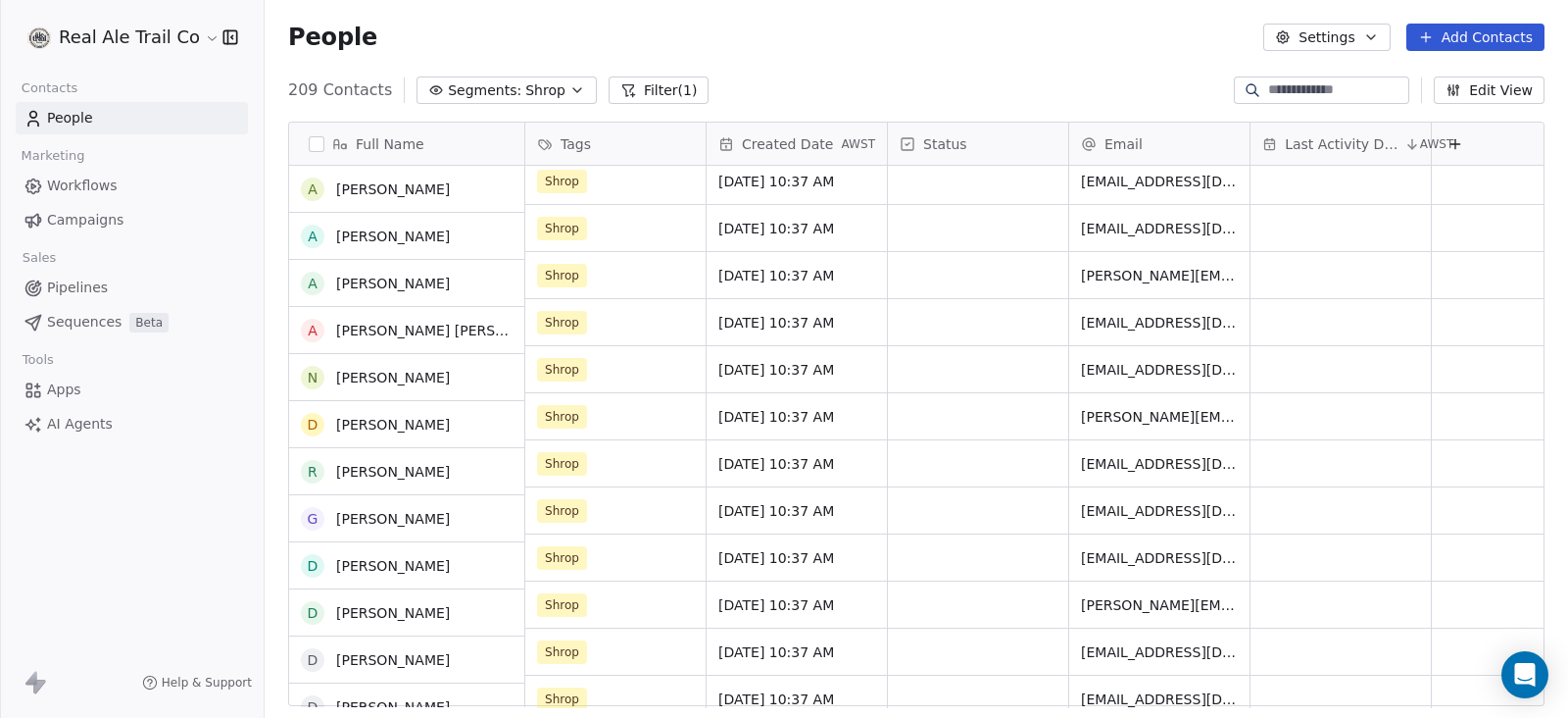
scroll to position [5514, 0]
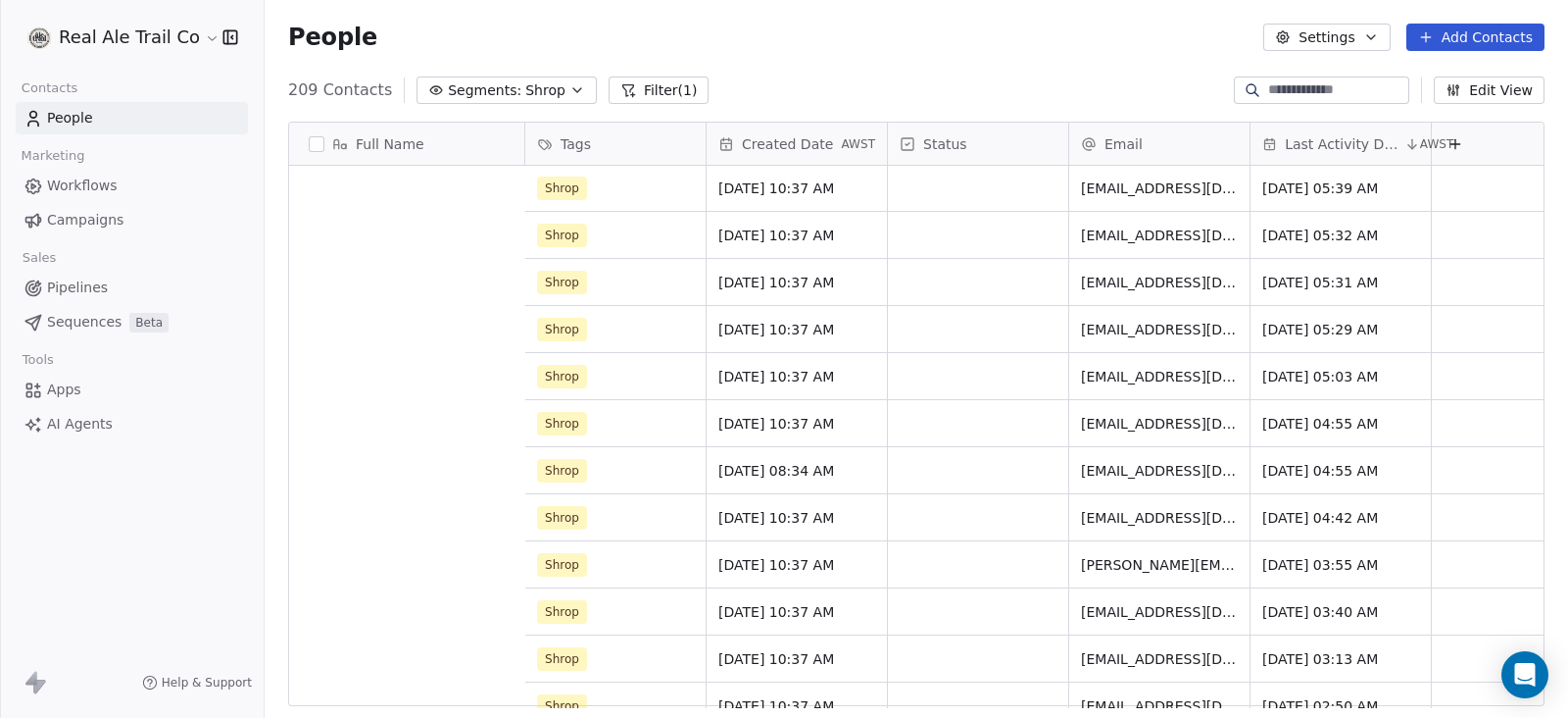
click at [1481, 85] on button "Edit View" at bounding box center [1489, 90] width 111 height 28
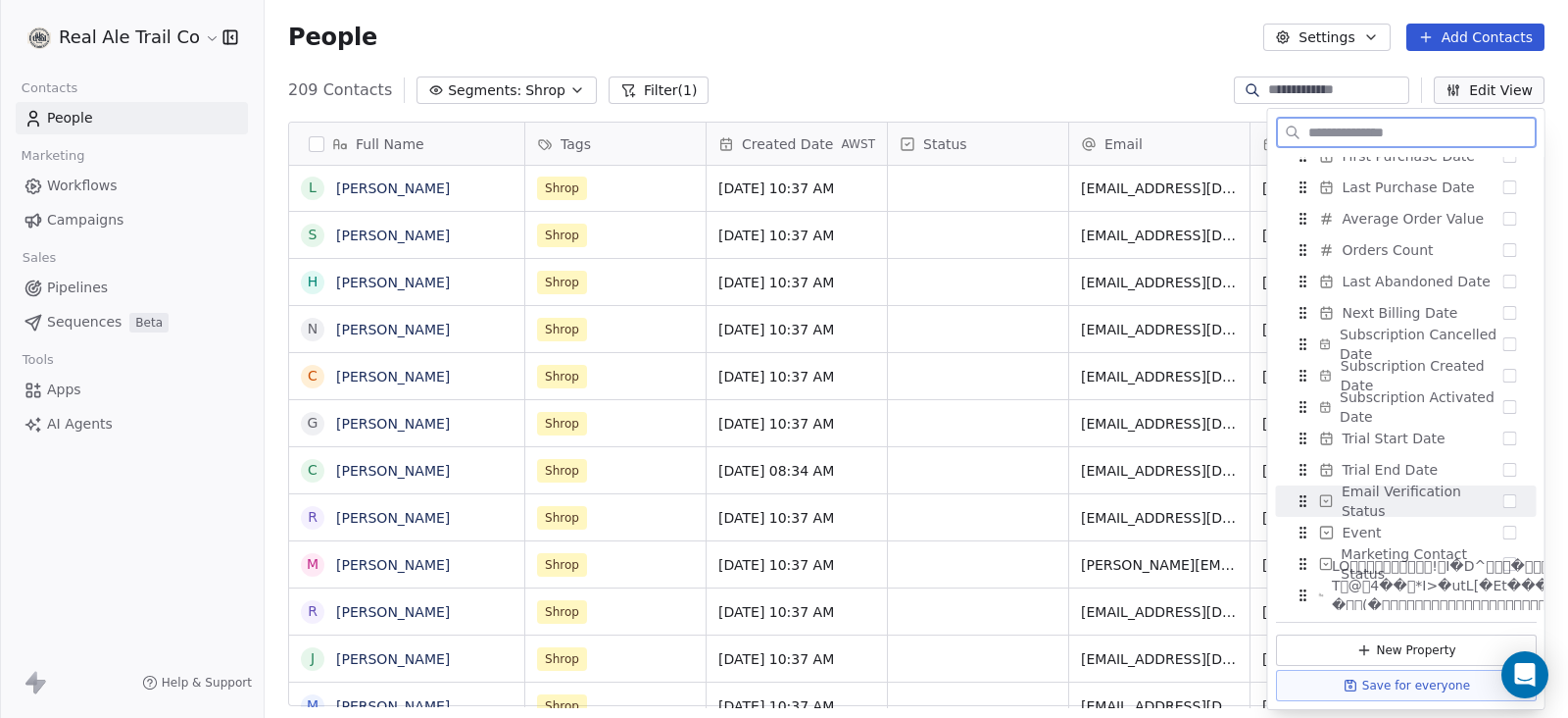
click at [1441, 494] on span "Email Verification Status" at bounding box center [1421, 501] width 161 height 40
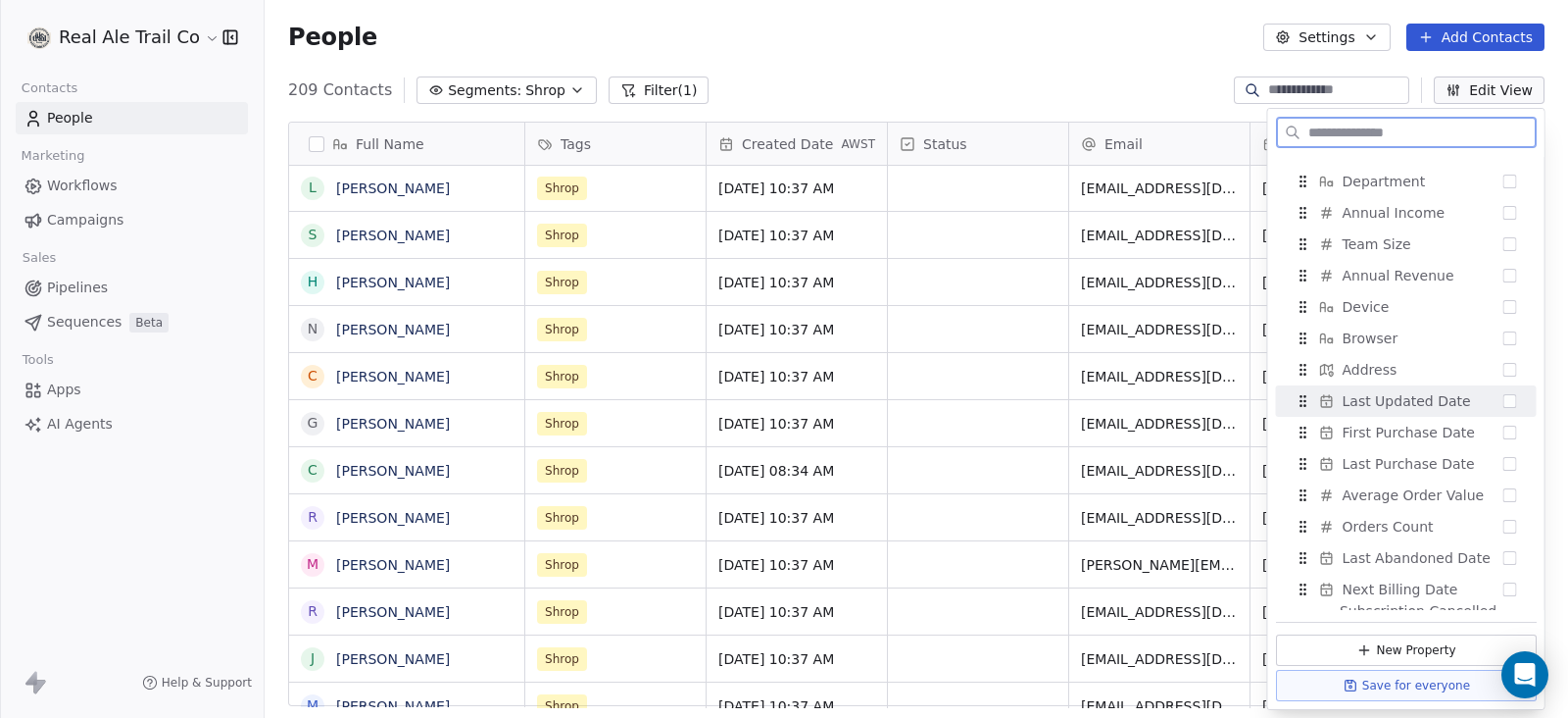
click at [1426, 399] on span "Last Updated Date" at bounding box center [1407, 401] width 129 height 20
click at [1404, 679] on button "Save for everyone" at bounding box center [1406, 685] width 260 height 32
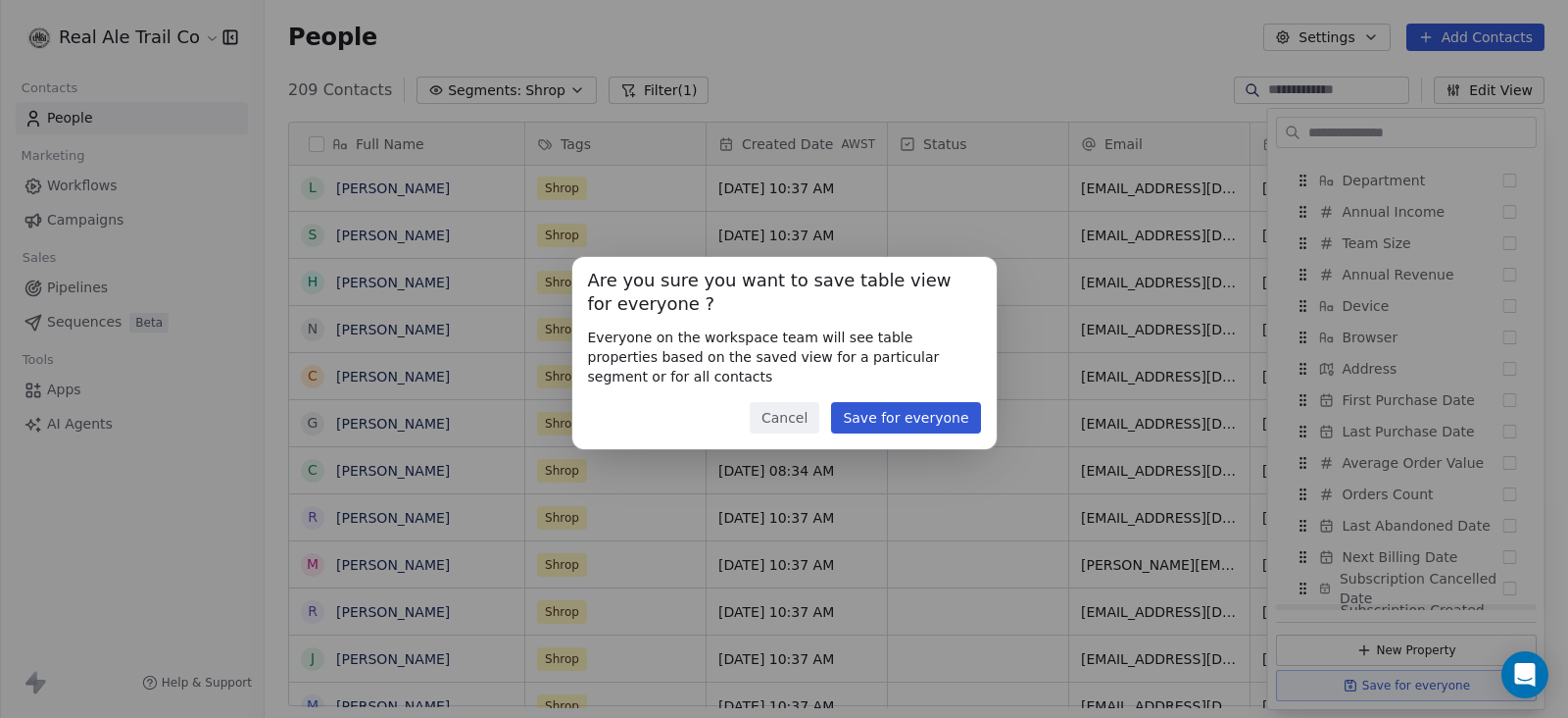
click at [924, 413] on button "Save for everyone" at bounding box center [905, 418] width 148 height 32
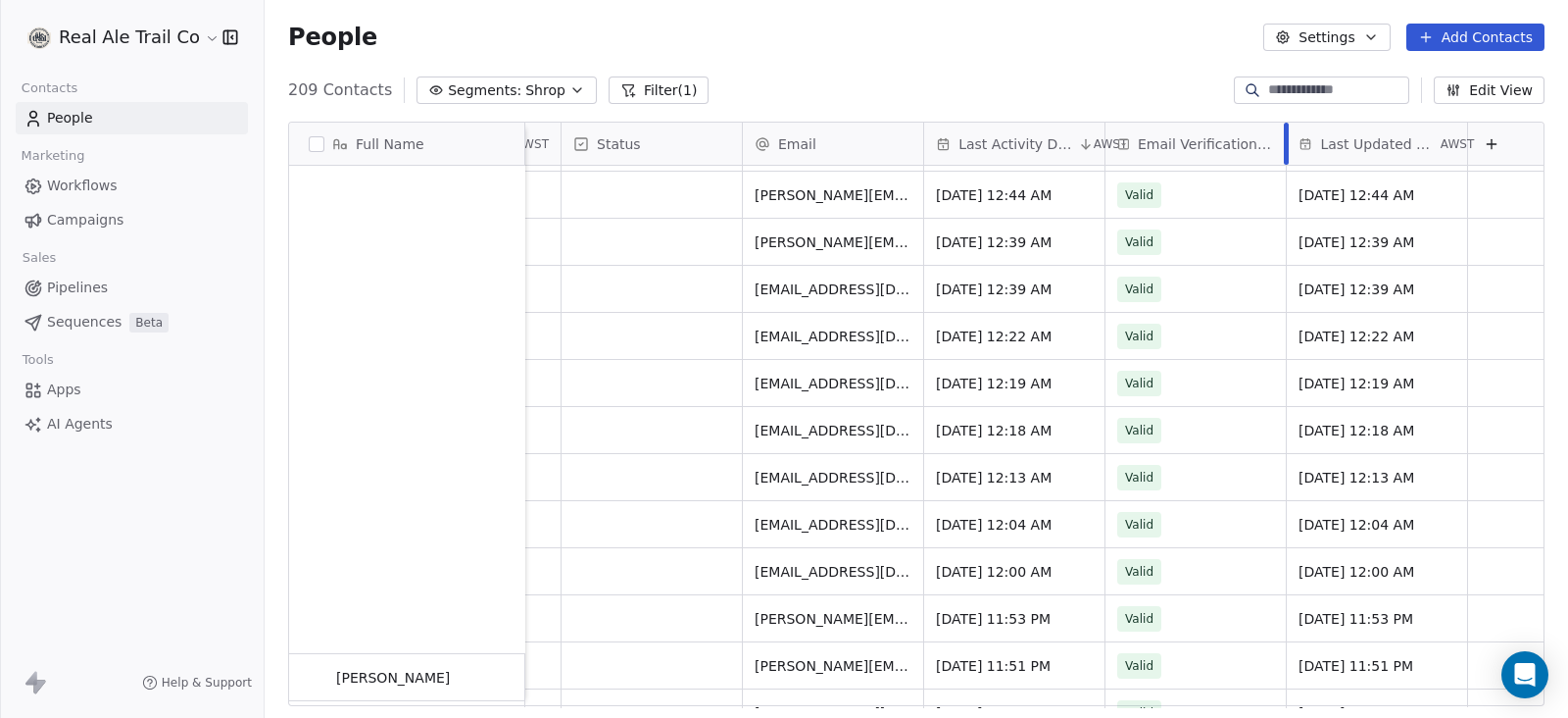
scroll to position [2819, 0]
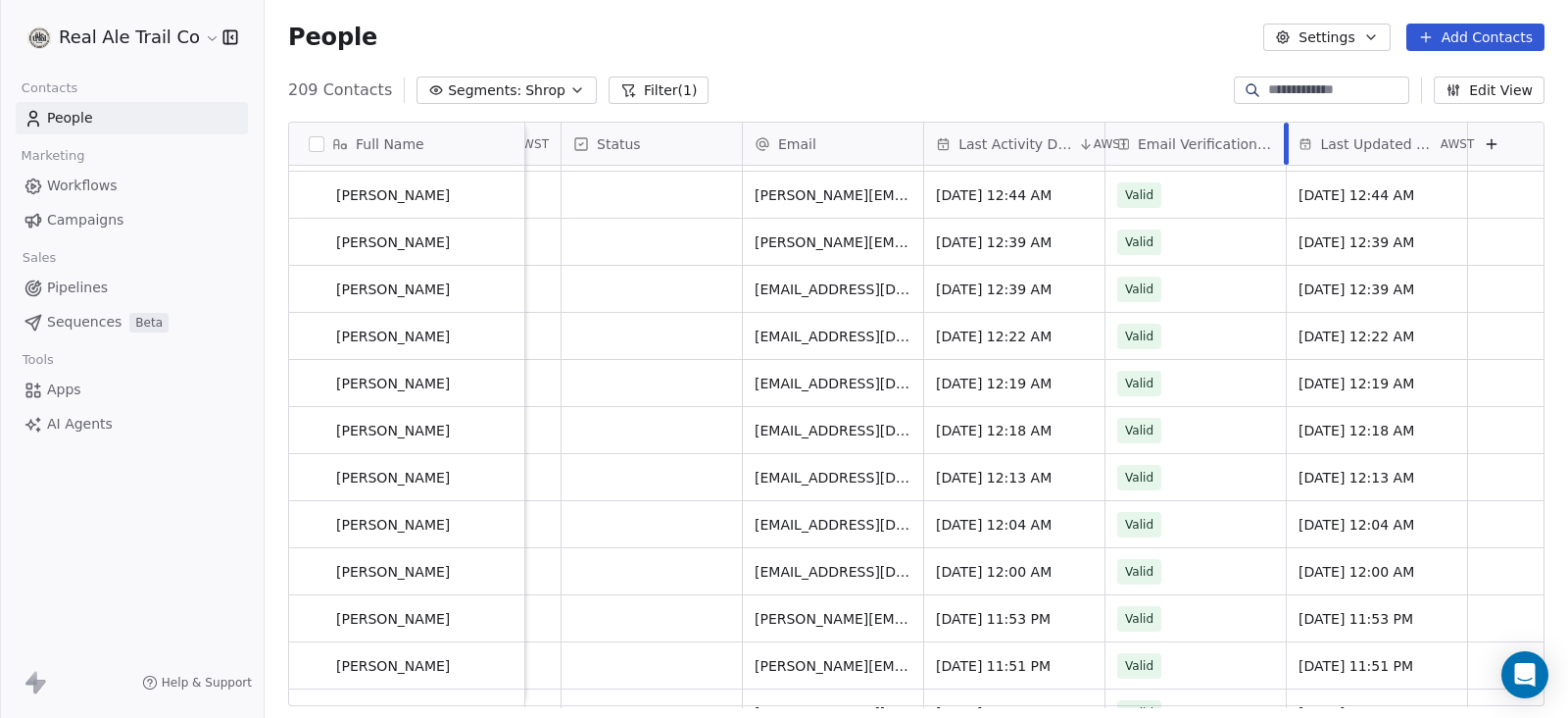
drag, startPoint x: 1274, startPoint y: 135, endPoint x: 1249, endPoint y: 188, distance: 58.6
click at [1200, 143] on div "Email Verification Status" at bounding box center [1196, 144] width 181 height 43
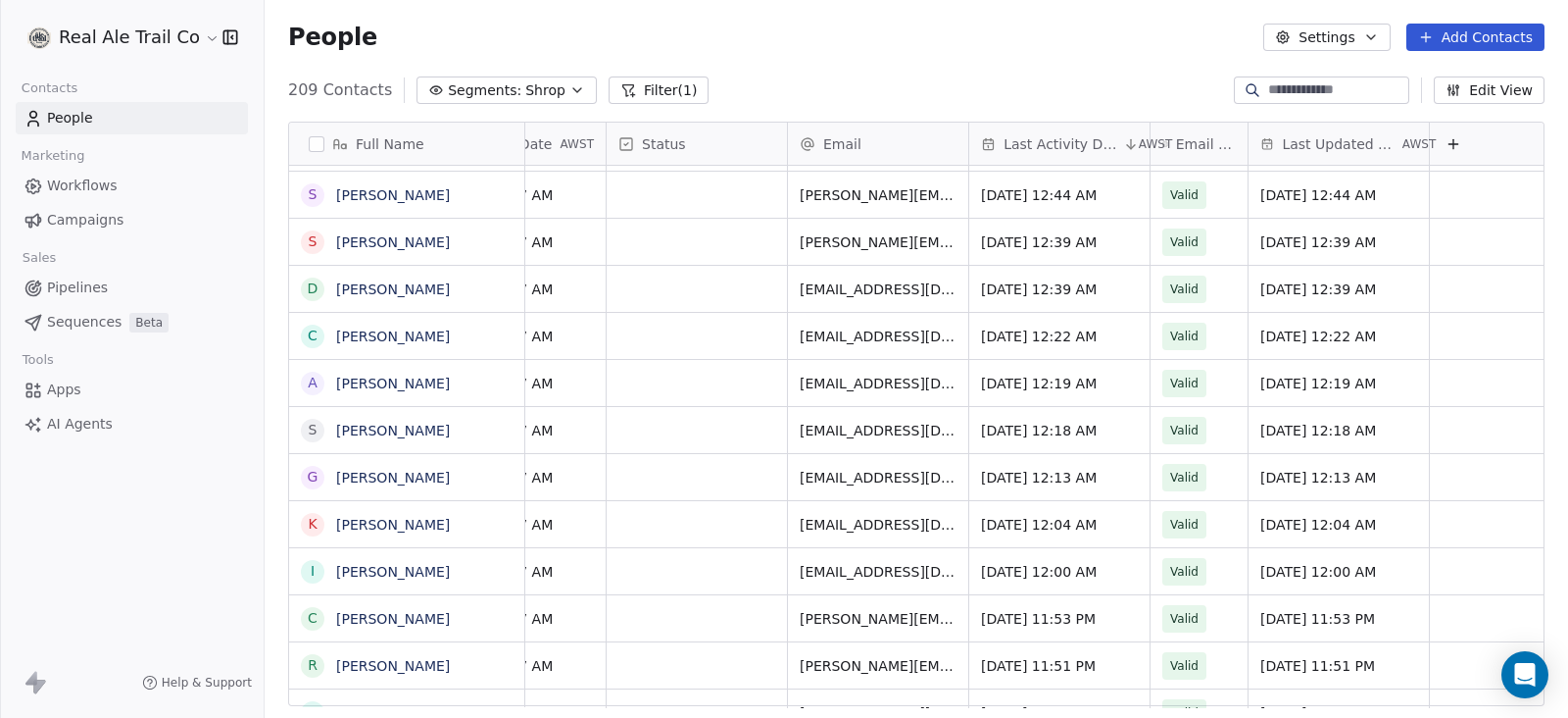
scroll to position [19, 0]
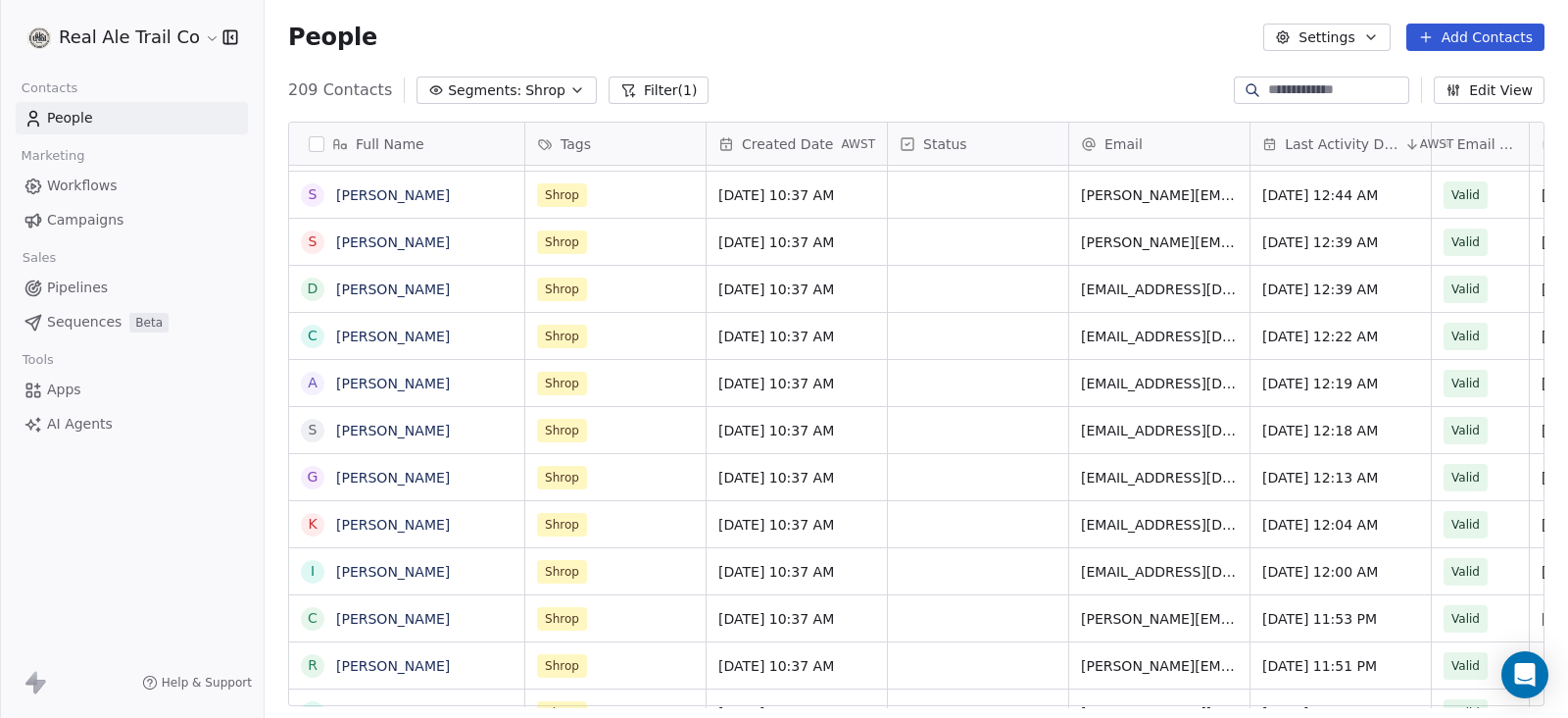
drag, startPoint x: 916, startPoint y: 695, endPoint x: 424, endPoint y: 677, distance: 492.3
click at [424, 677] on html "Real Ale Trail Co Contacts People Marketing Workflows Campaigns Sales Pipelines…" at bounding box center [784, 359] width 1568 height 718
click at [912, 137] on icon at bounding box center [908, 145] width 16 height 16
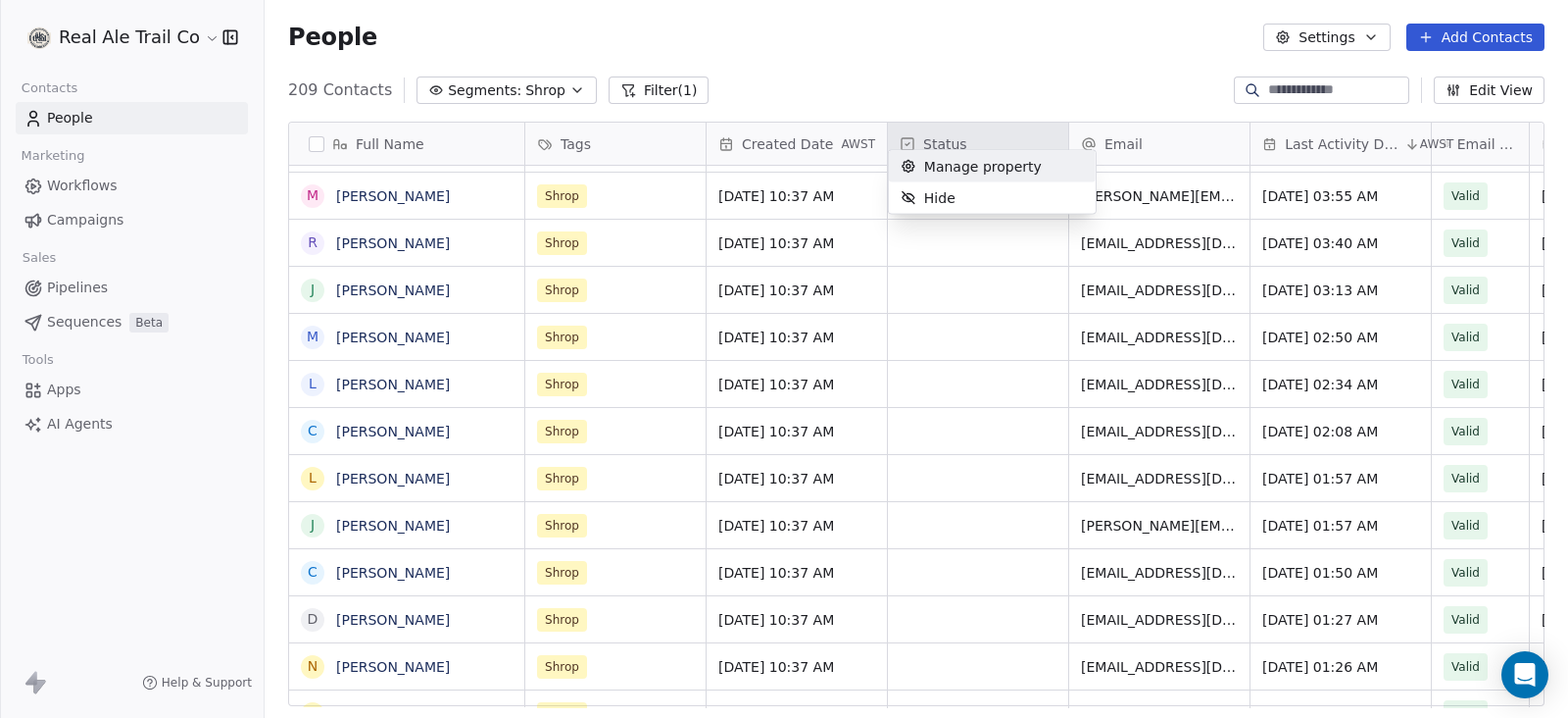
click at [931, 174] on span "Manage property" at bounding box center [982, 166] width 118 height 20
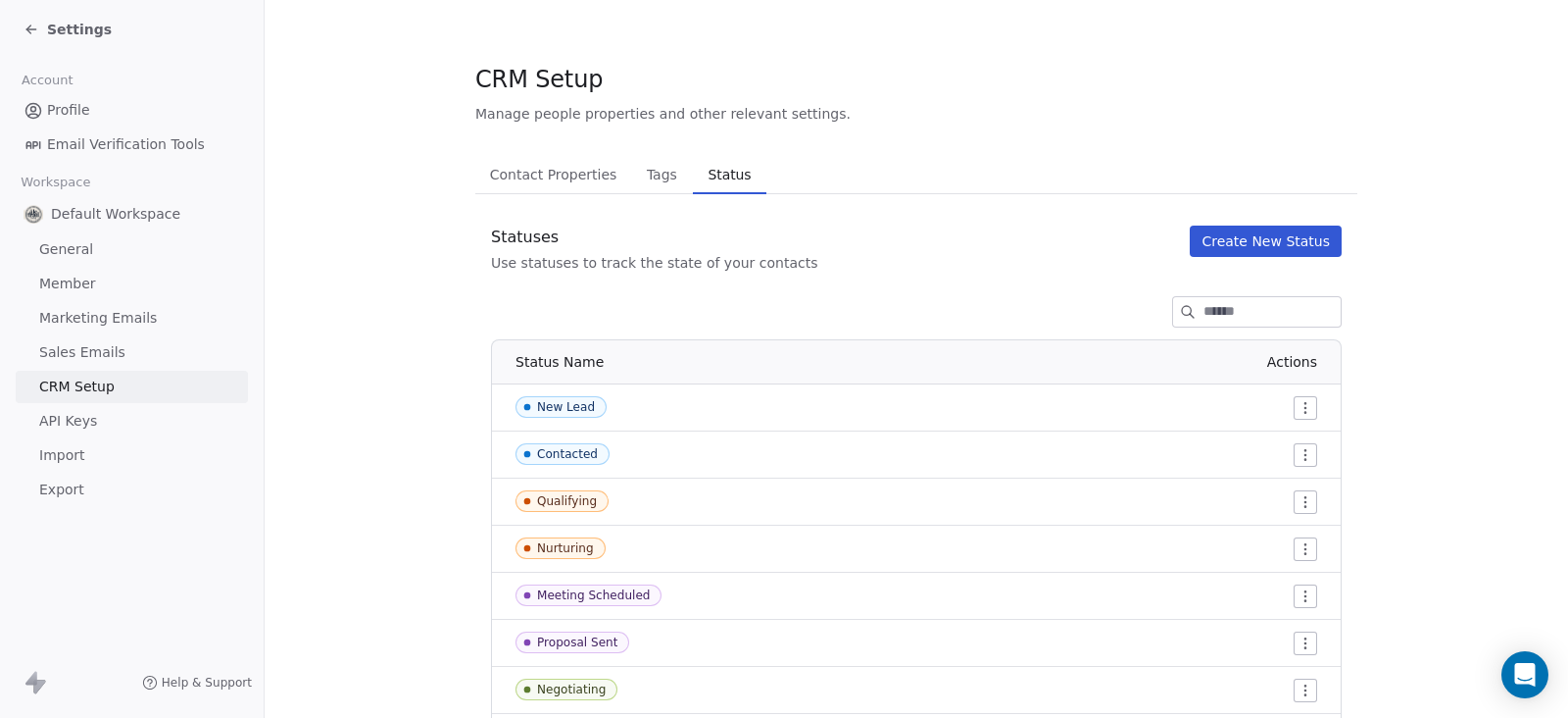
click at [25, 23] on icon at bounding box center [32, 30] width 16 height 16
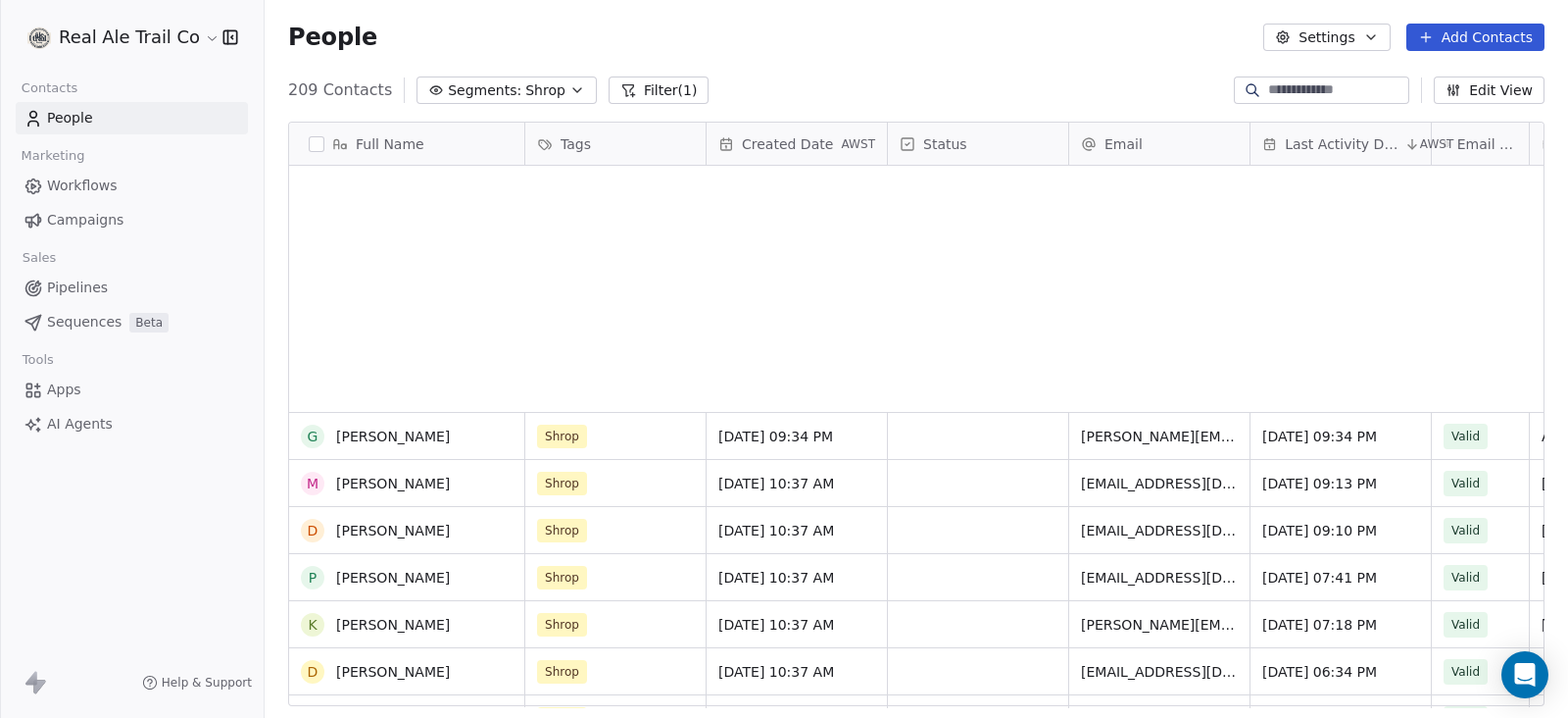
scroll to position [6494, 0]
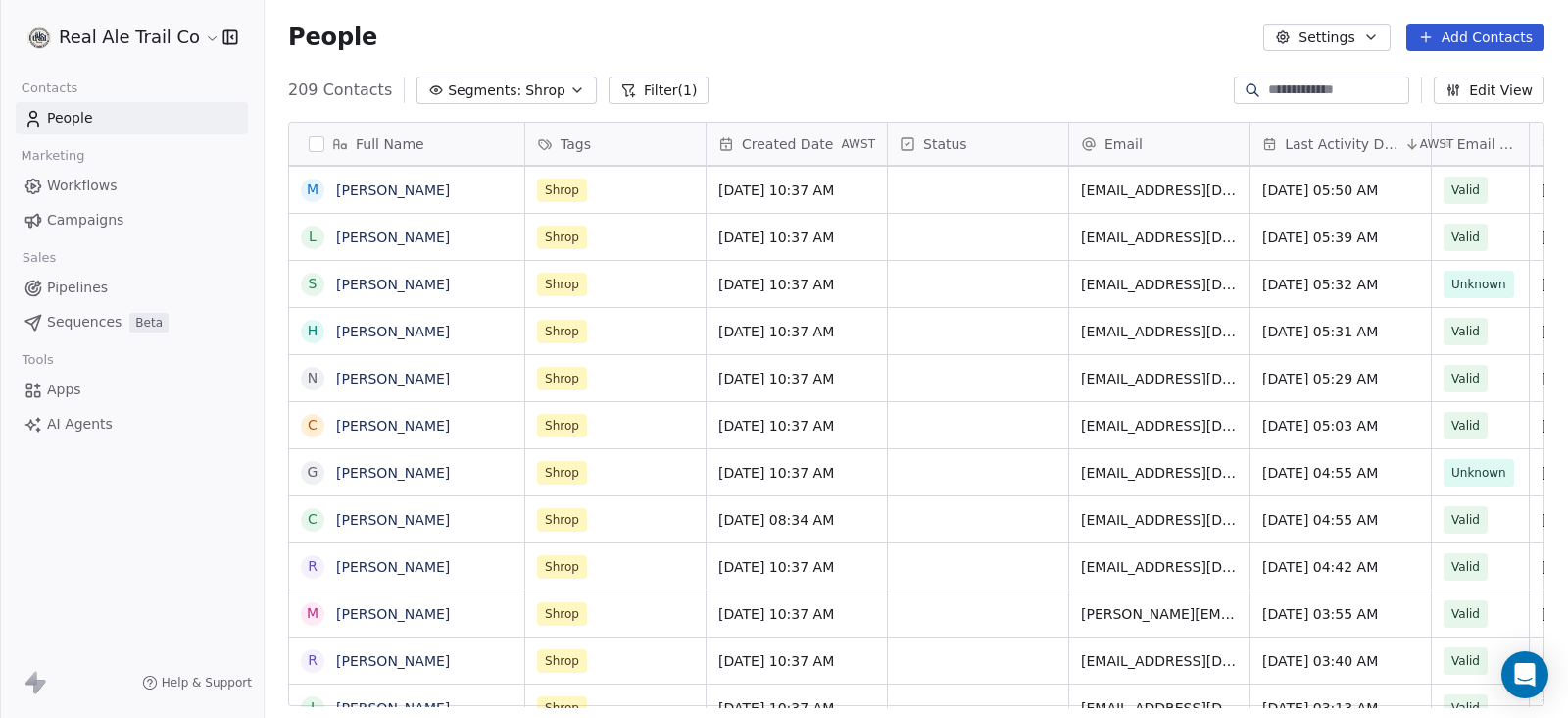
click at [323, 147] on button "button" at bounding box center [317, 145] width 16 height 16
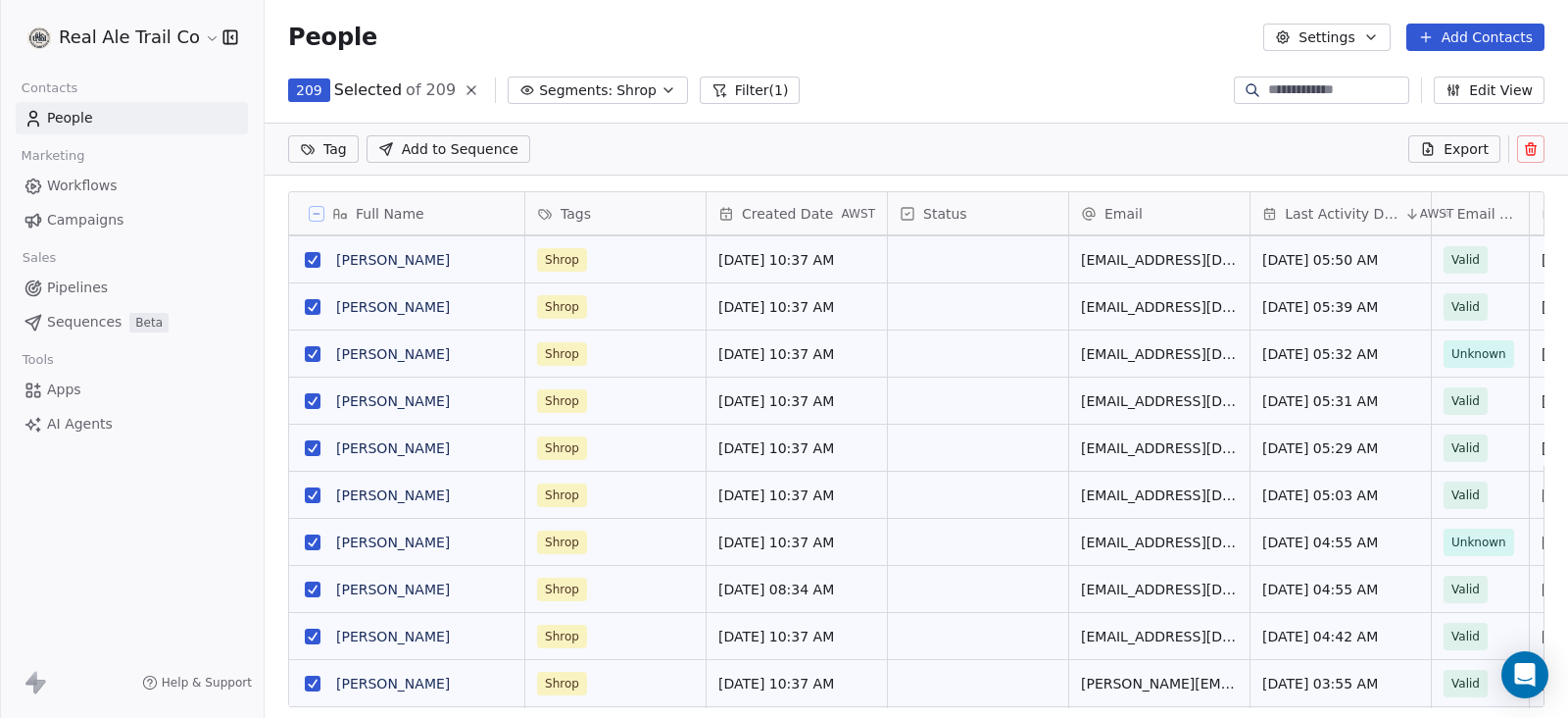
scroll to position [543, 1284]
click at [747, 95] on button "Filter (1)" at bounding box center [750, 90] width 101 height 28
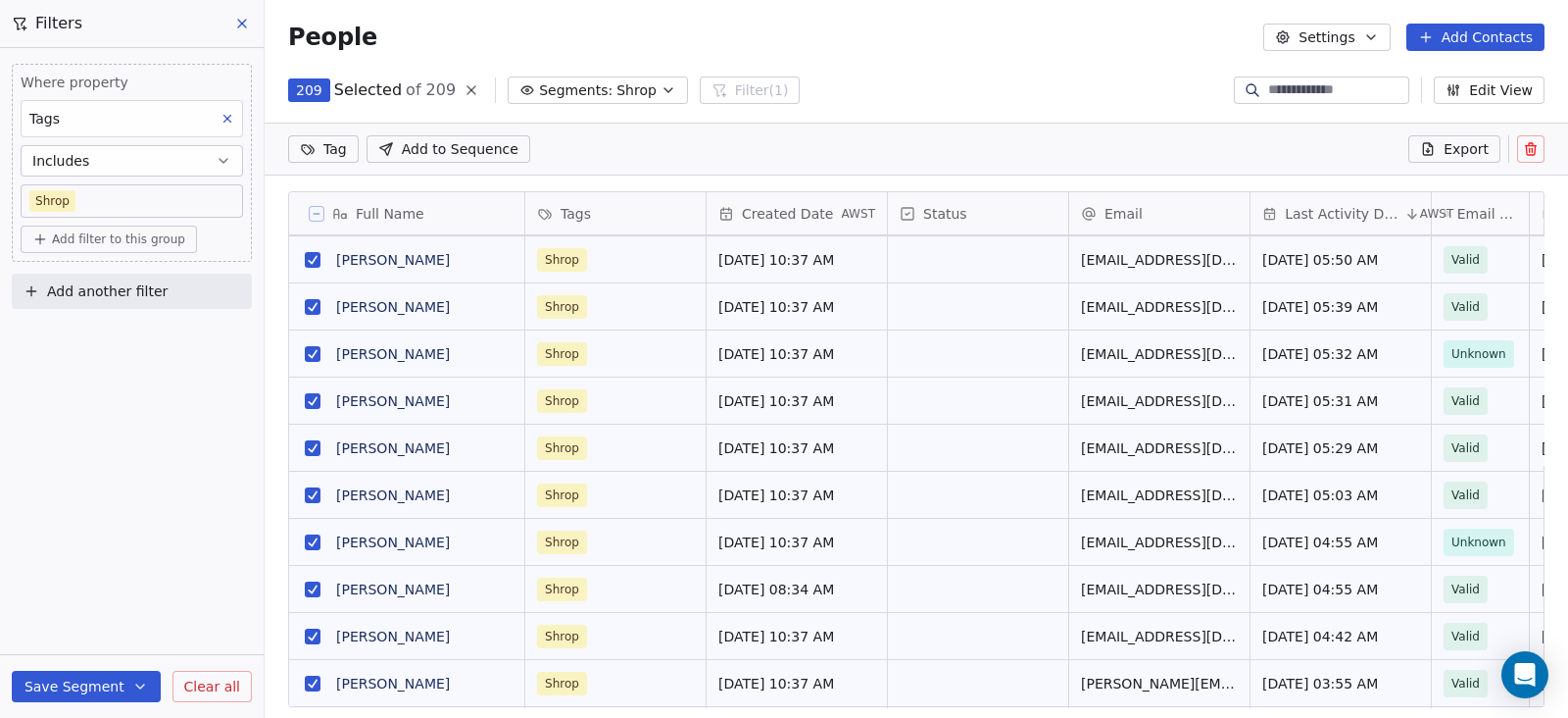
click at [243, 26] on icon at bounding box center [243, 24] width 16 height 16
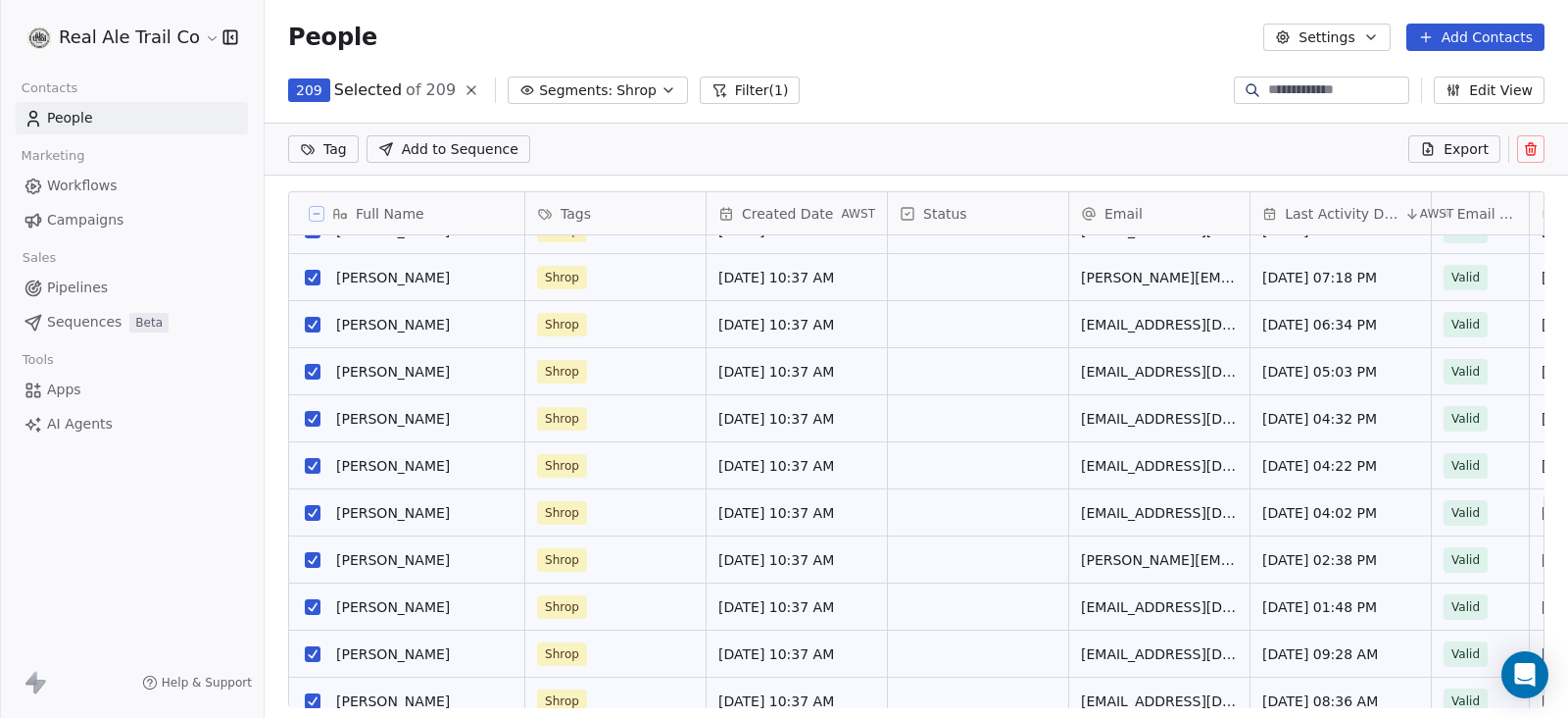
scroll to position [0, 0]
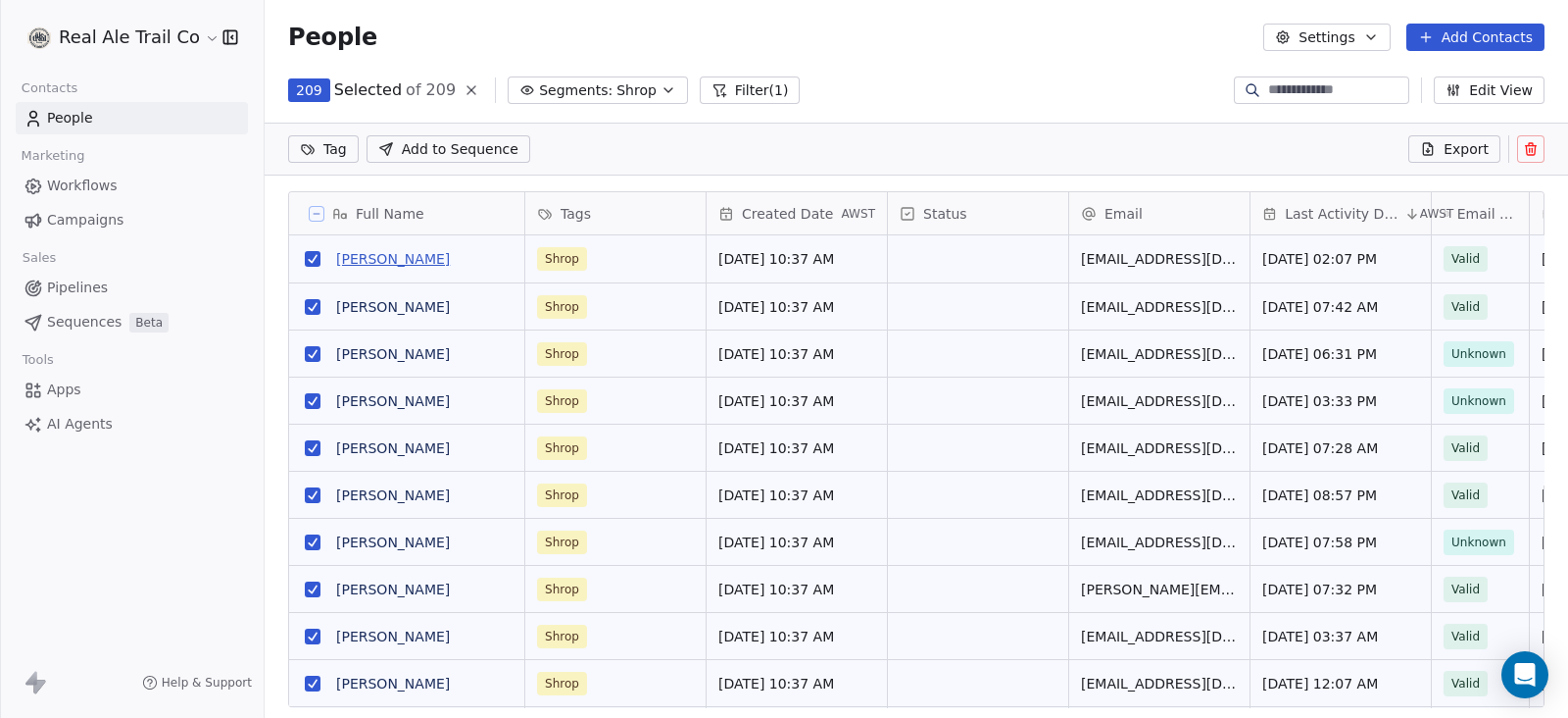
click at [383, 255] on link "[PERSON_NAME]" at bounding box center [393, 258] width 114 height 16
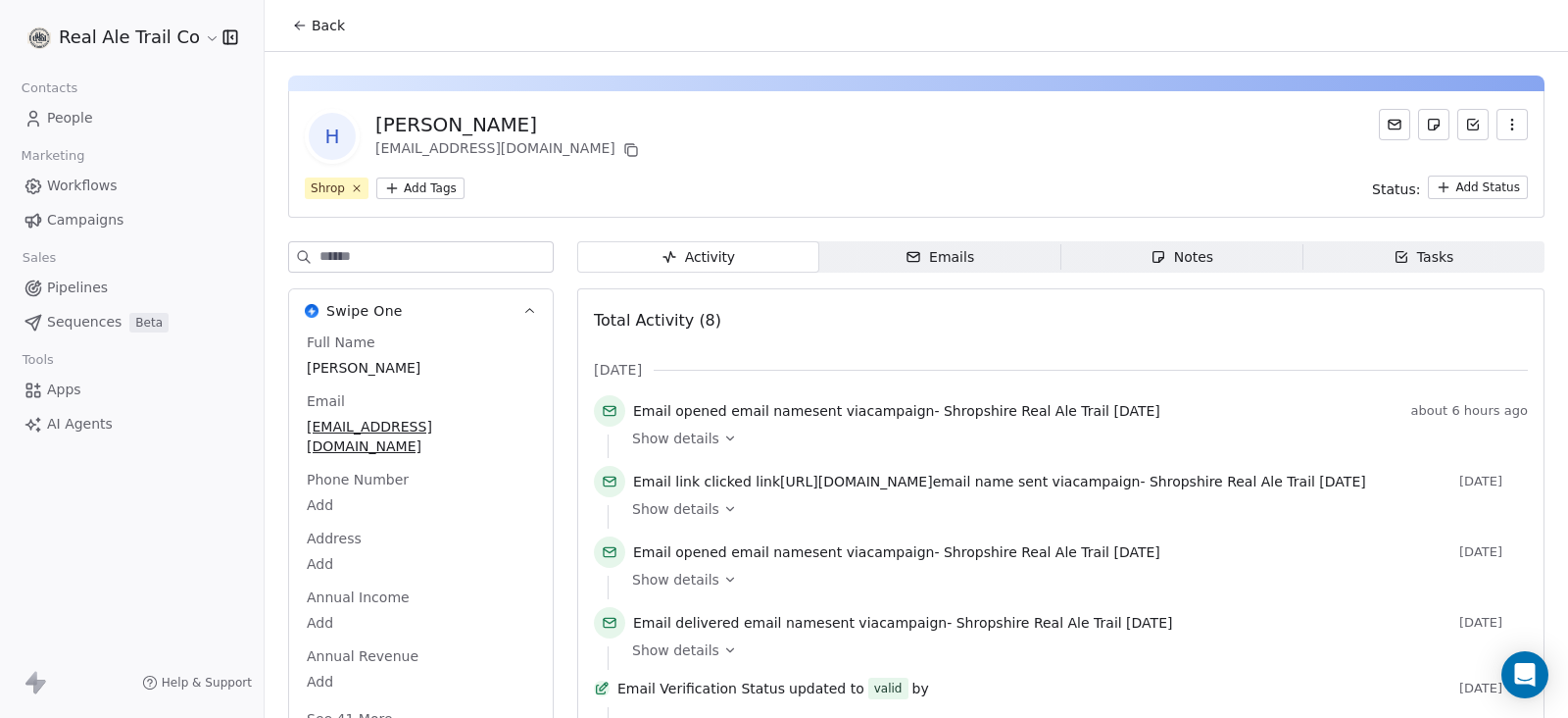
click at [961, 258] on div "Emails" at bounding box center [939, 256] width 68 height 21
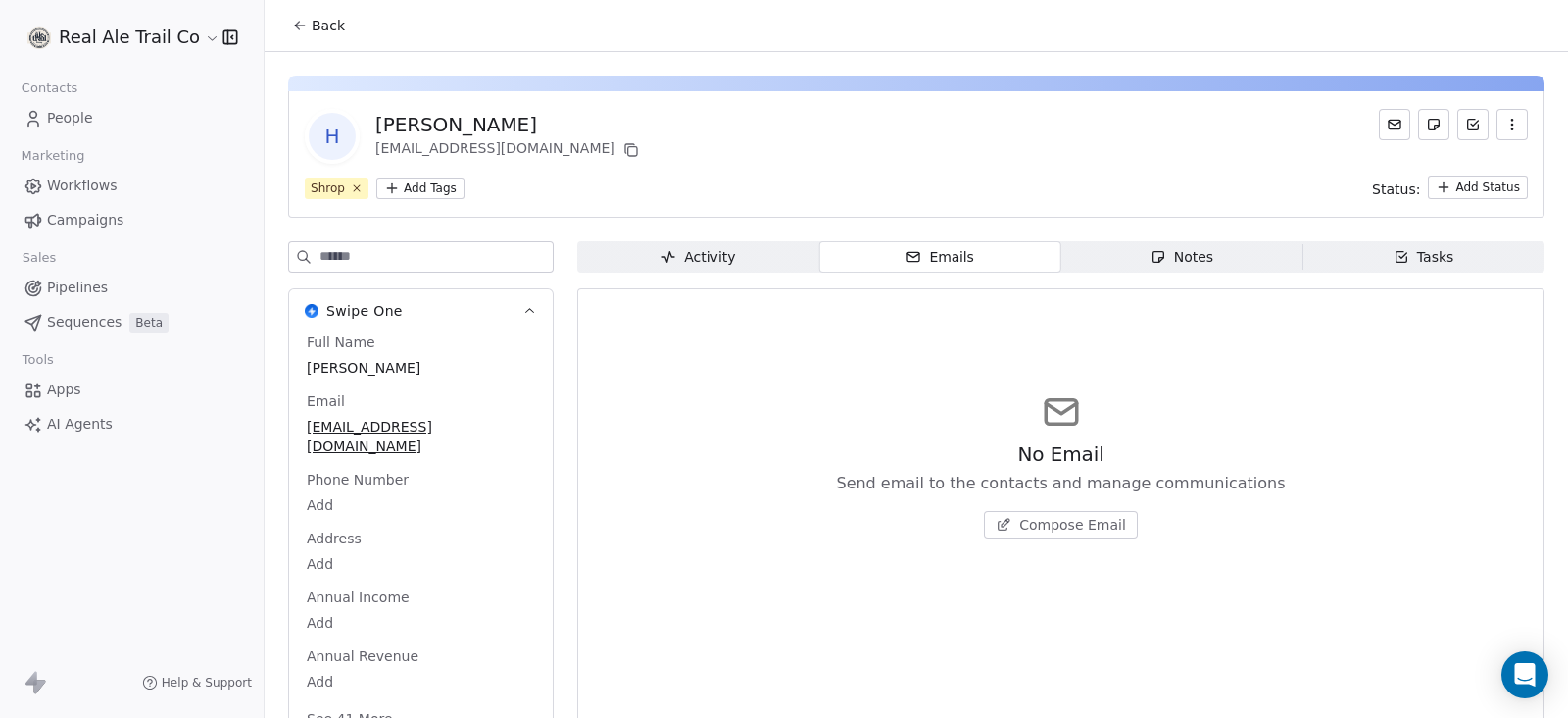
click at [703, 256] on div "Activity" at bounding box center [697, 256] width 74 height 21
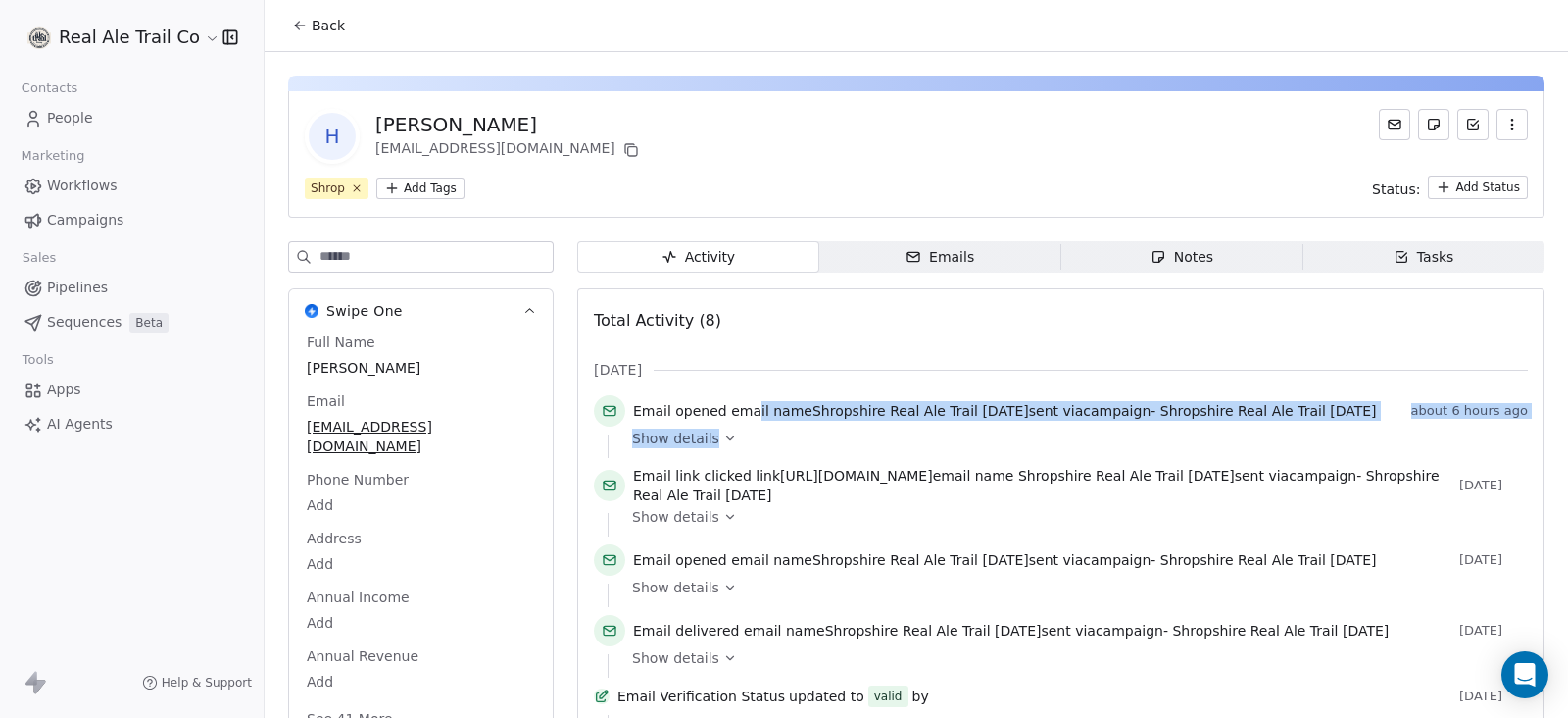
drag, startPoint x: 750, startPoint y: 401, endPoint x: 1039, endPoint y: 435, distance: 291.0
click at [1039, 435] on div "Email opened email name Shropshire Real Ale Trail 13th September sent via campa…" at bounding box center [1060, 426] width 933 height 62
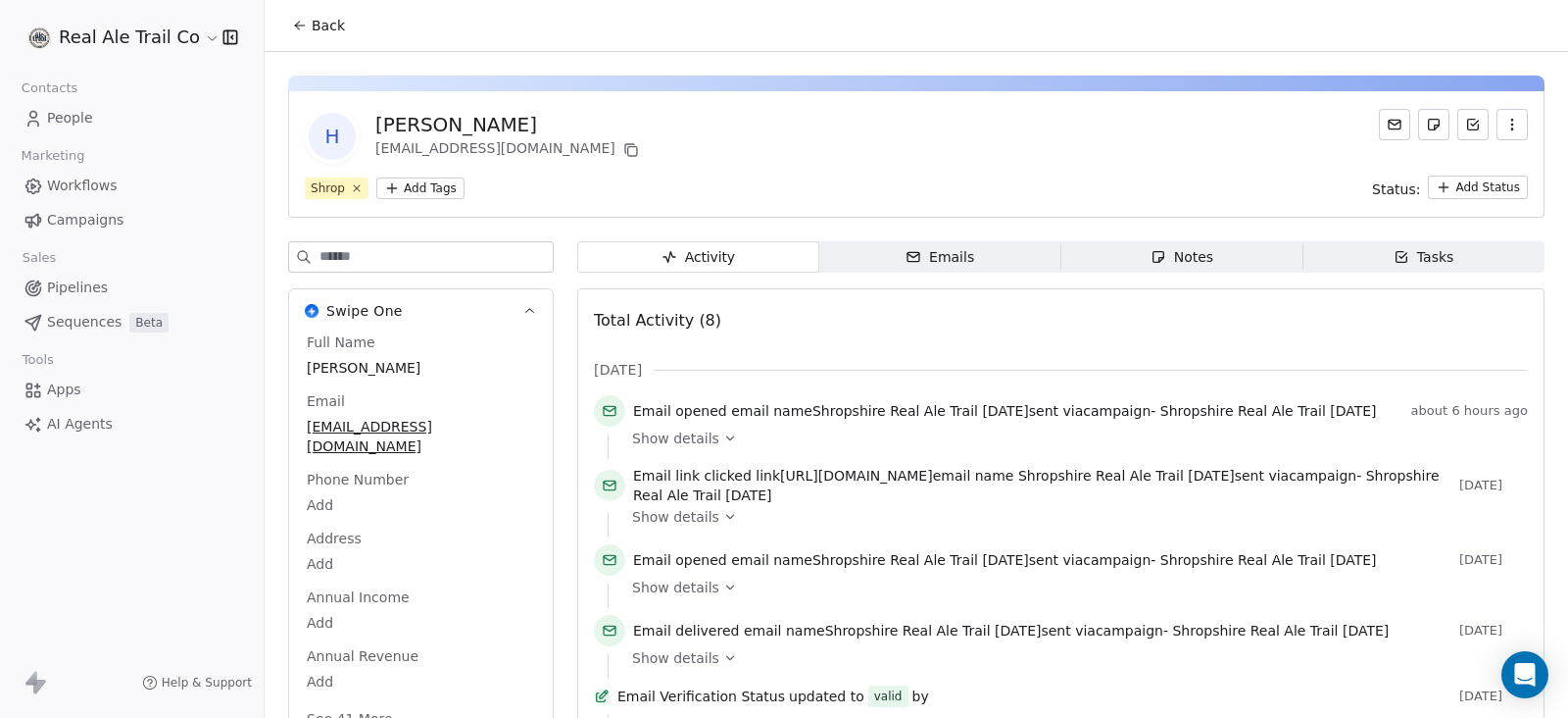
click at [831, 341] on div "Total Activity (8) Aug 2025 Email opened email name Shropshire Real Ale Trail 1…" at bounding box center [1060, 608] width 933 height 614
click at [1485, 182] on html "Real Ale Trail Co Contacts People Marketing Workflows Campaigns Sales Pipelines…" at bounding box center [784, 359] width 1568 height 718
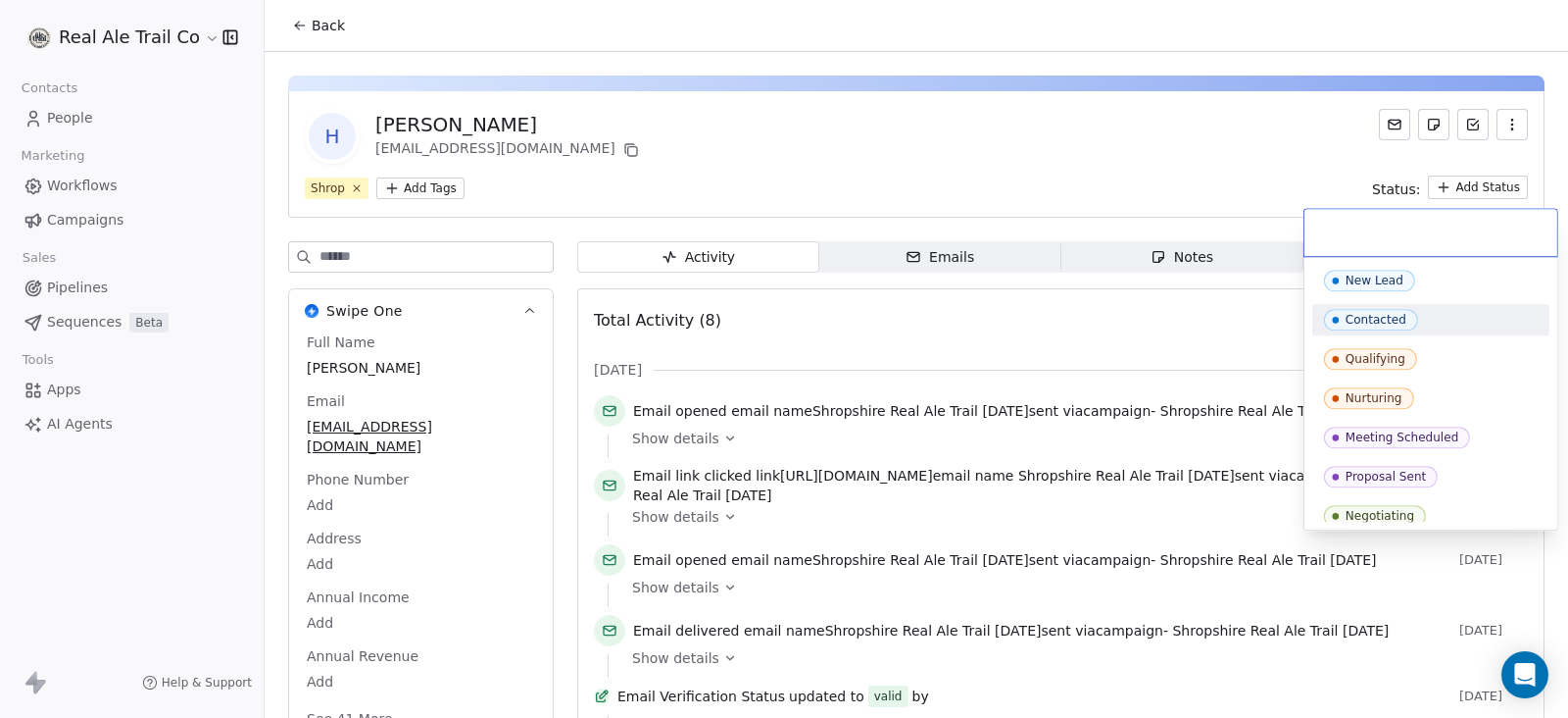
click at [1434, 326] on div "Contacted" at bounding box center [1430, 320] width 214 height 22
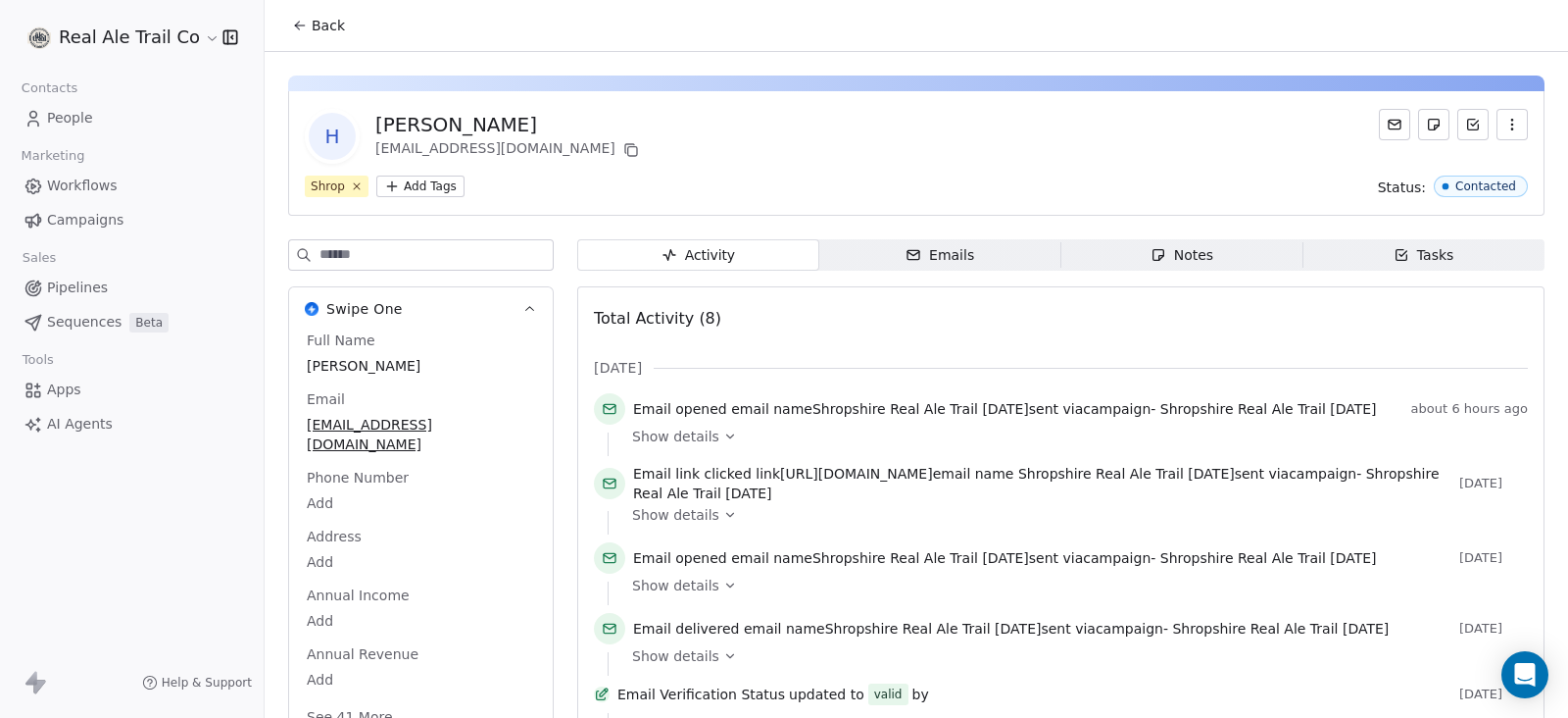
click at [289, 26] on button "Back" at bounding box center [318, 26] width 76 height 36
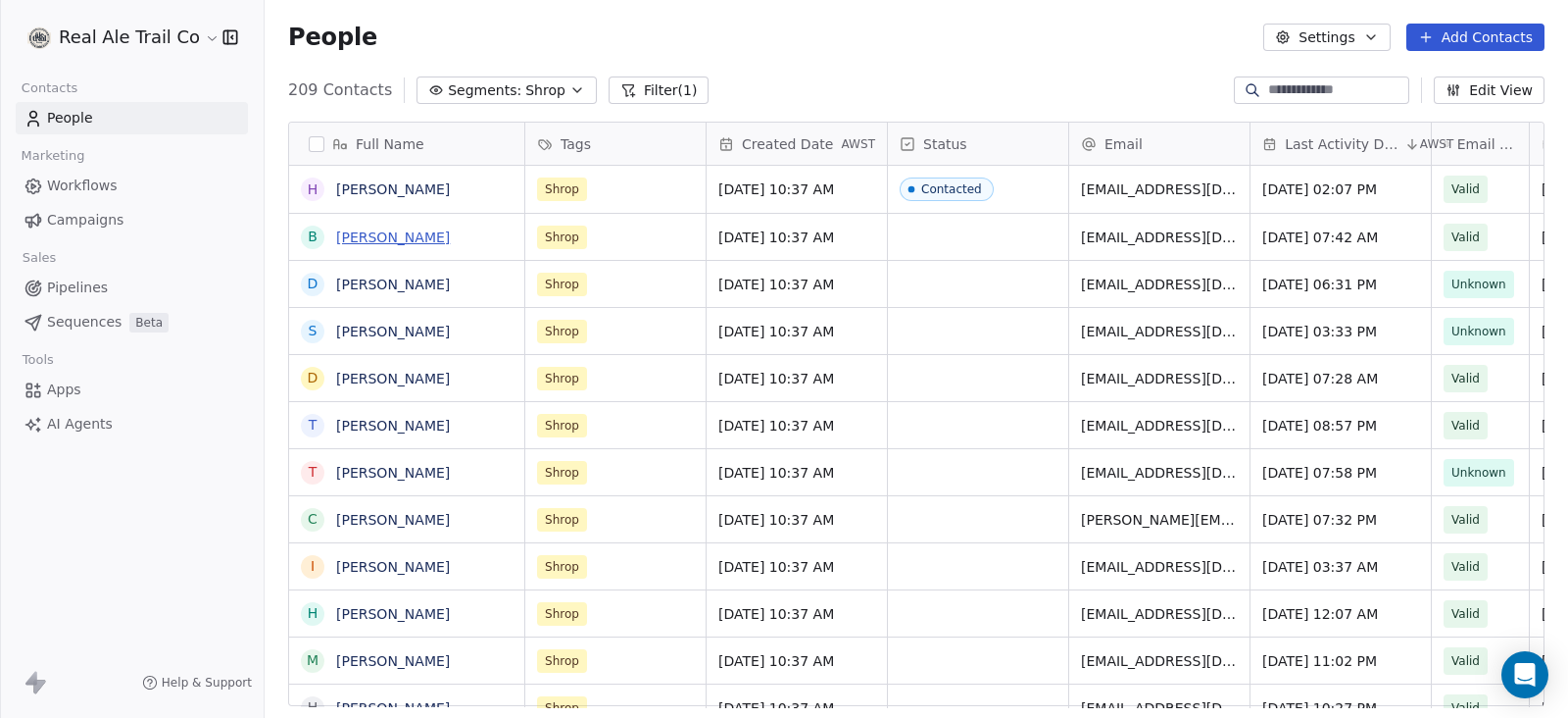
click at [368, 230] on link "[PERSON_NAME]" at bounding box center [393, 238] width 114 height 16
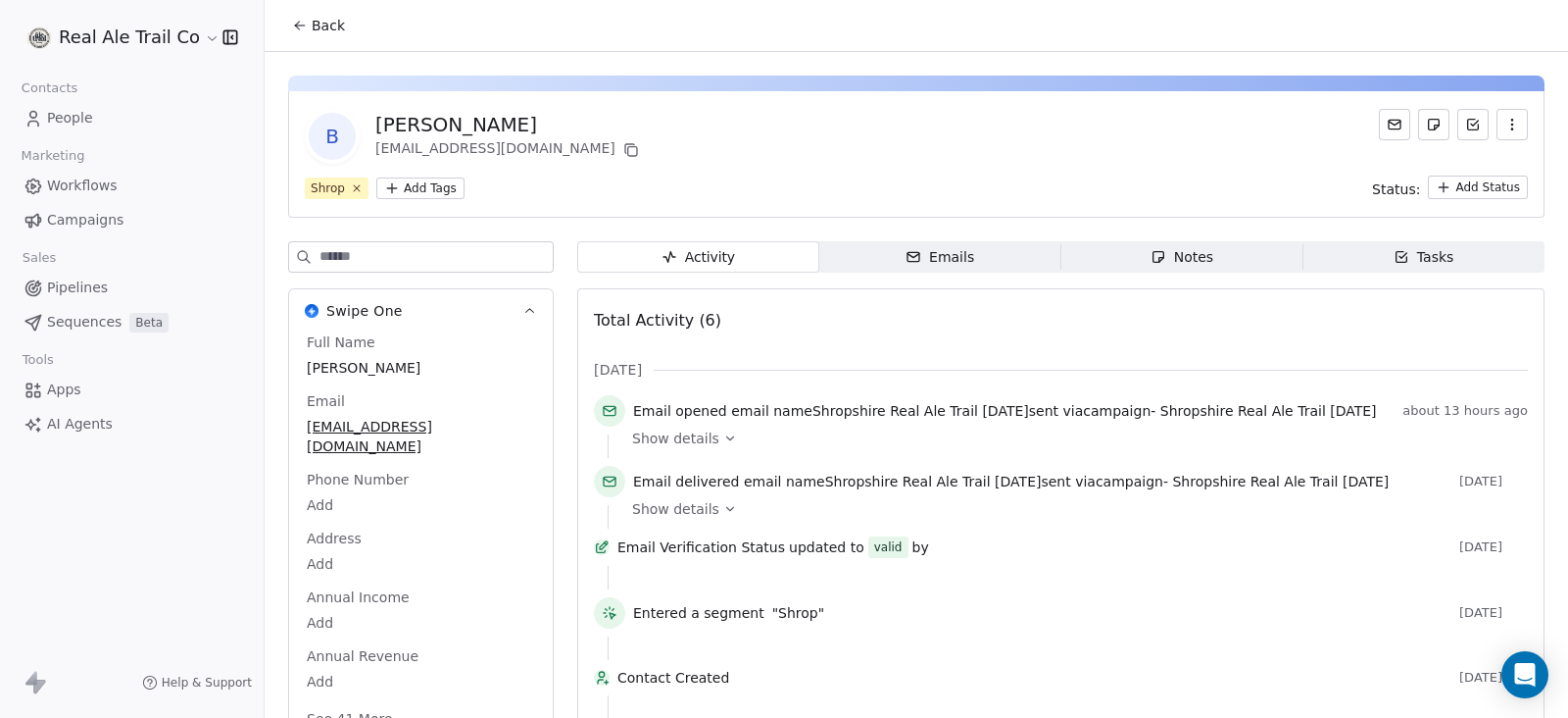
click at [299, 31] on icon at bounding box center [300, 26] width 16 height 16
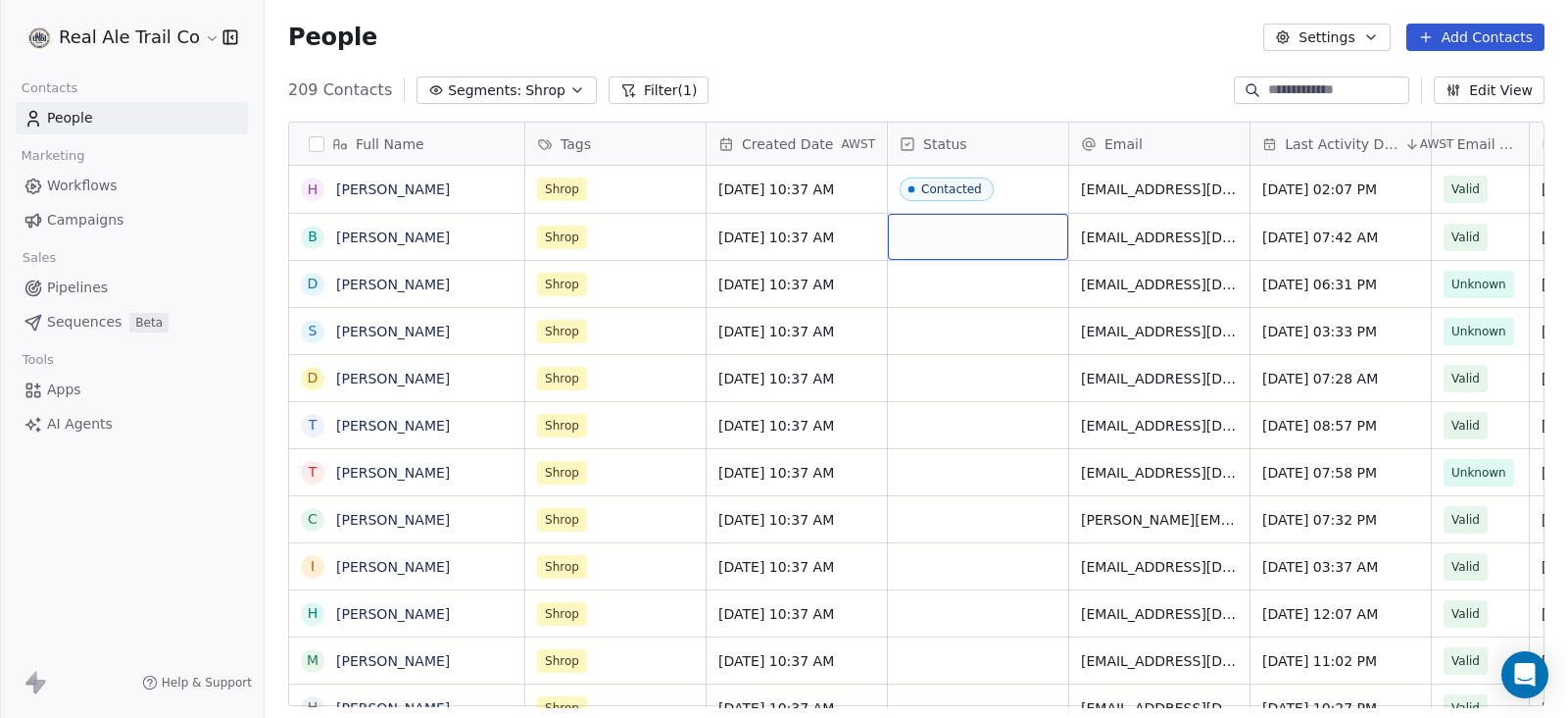
click at [941, 231] on div "grid" at bounding box center [978, 237] width 180 height 47
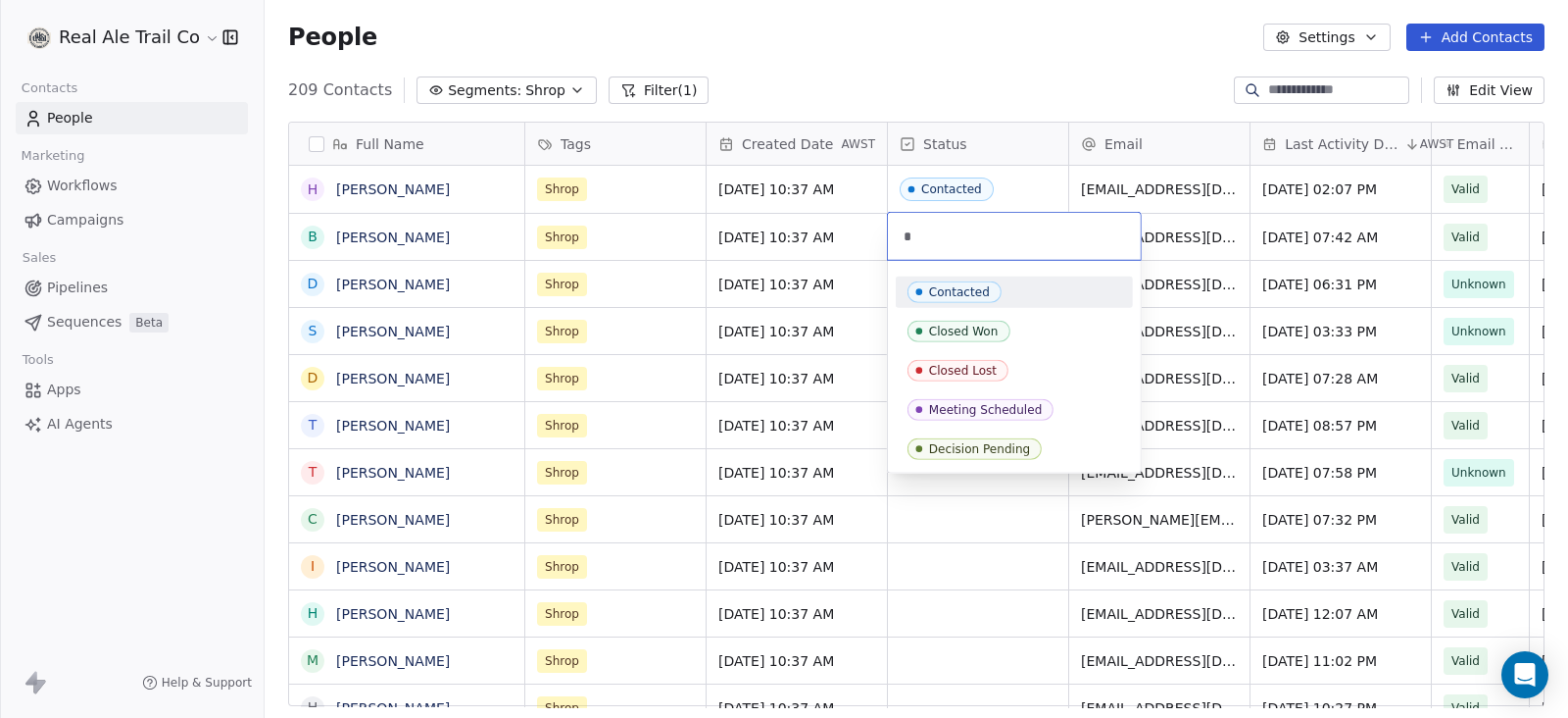
type input "*"
click at [959, 285] on div "Contacted" at bounding box center [958, 292] width 60 height 14
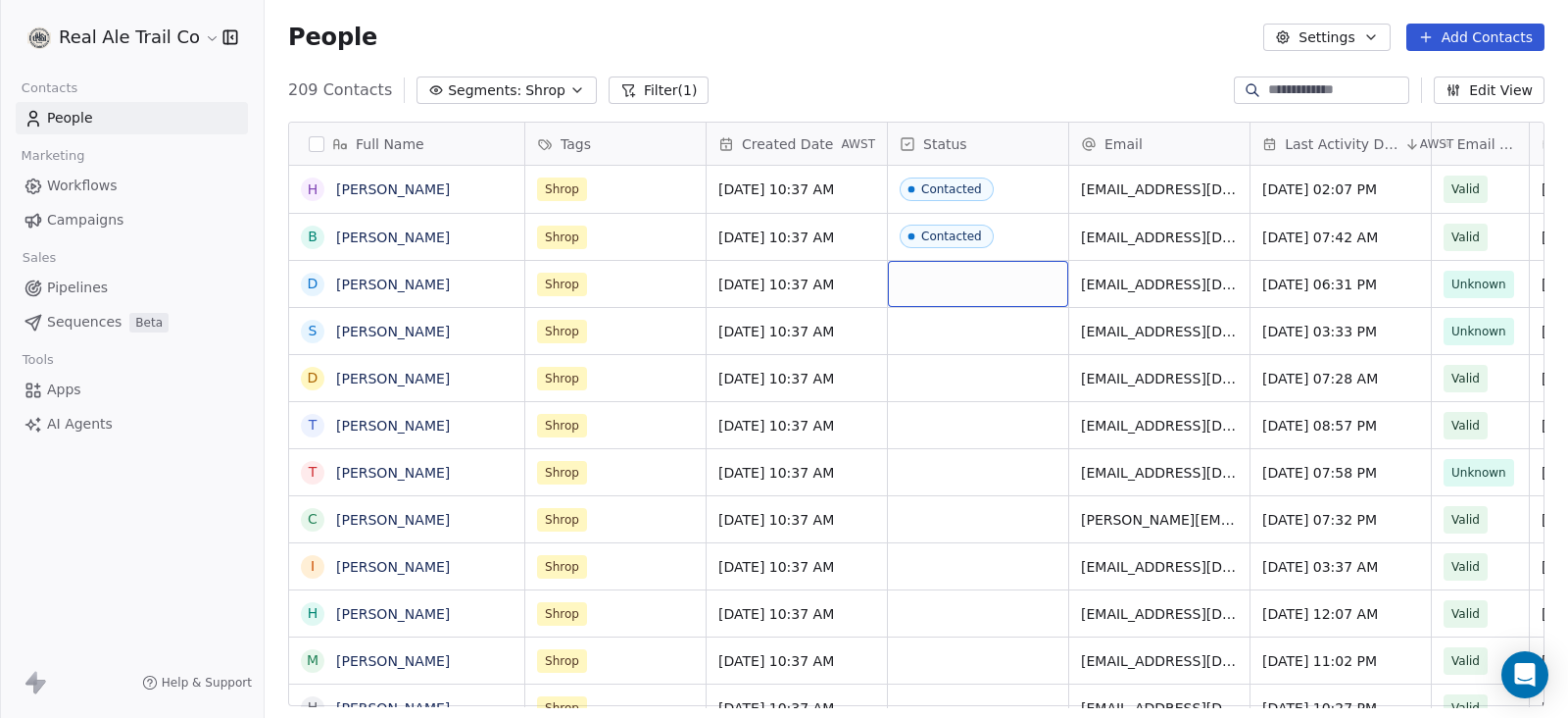
click at [955, 289] on div "grid" at bounding box center [978, 283] width 180 height 47
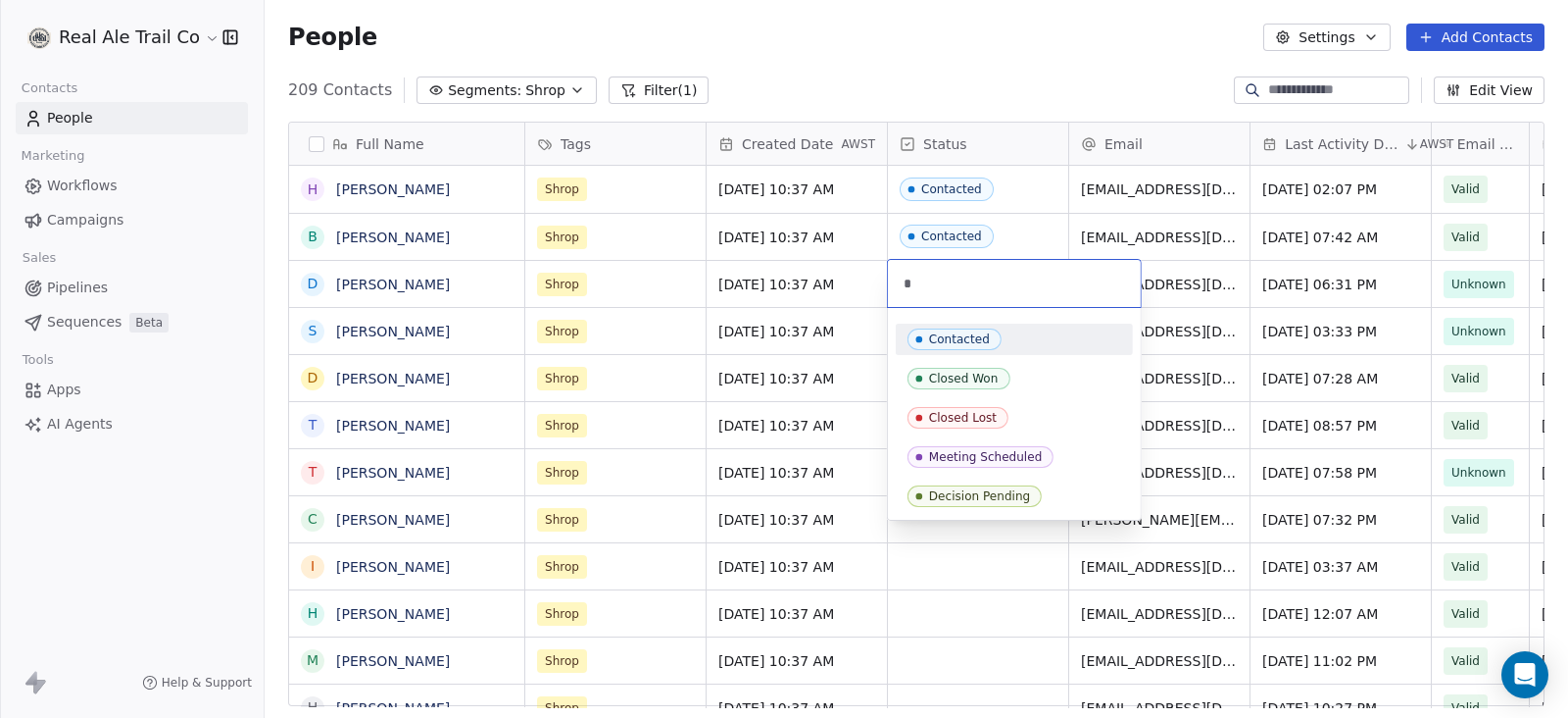
type input "*"
click at [953, 335] on div "Contacted" at bounding box center [958, 340] width 60 height 14
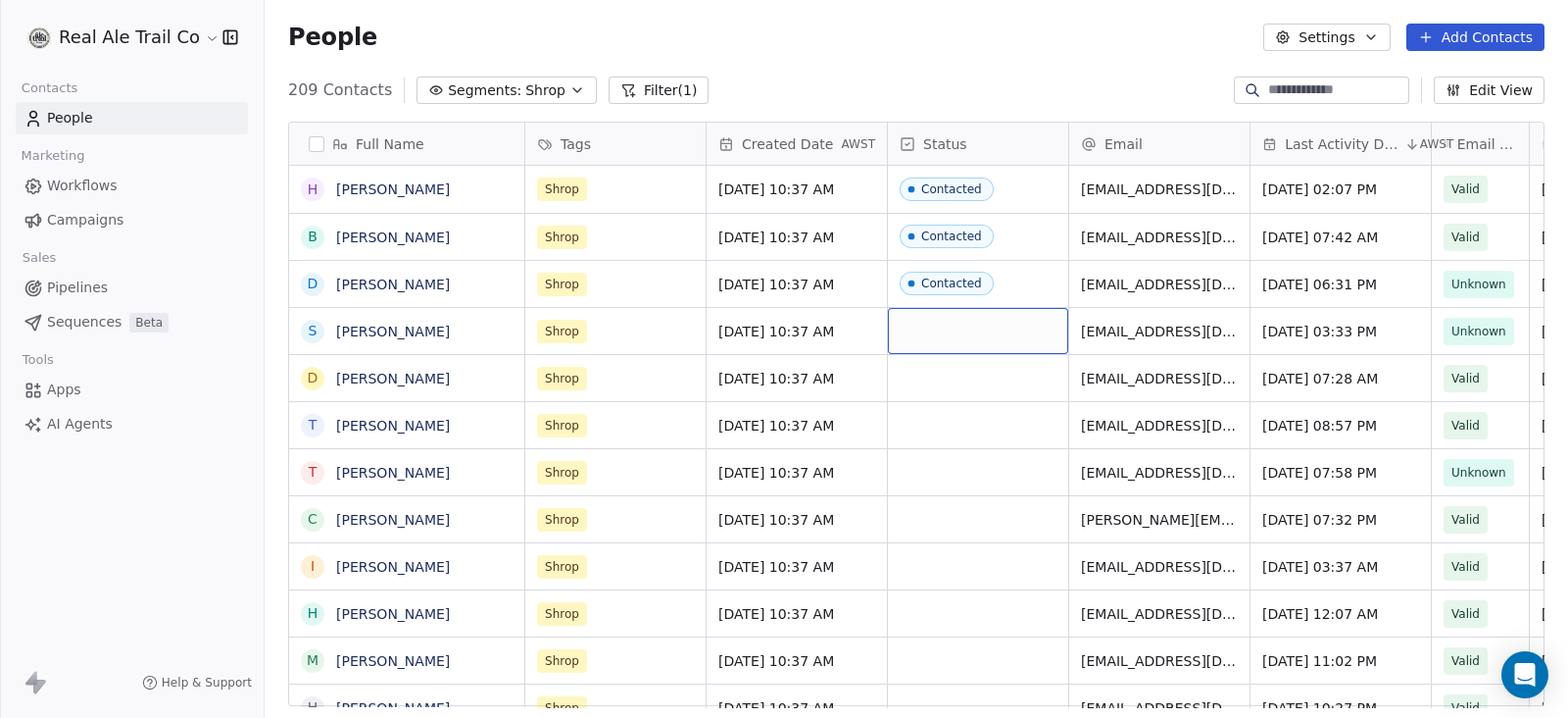
click at [942, 323] on div "grid" at bounding box center [978, 331] width 180 height 47
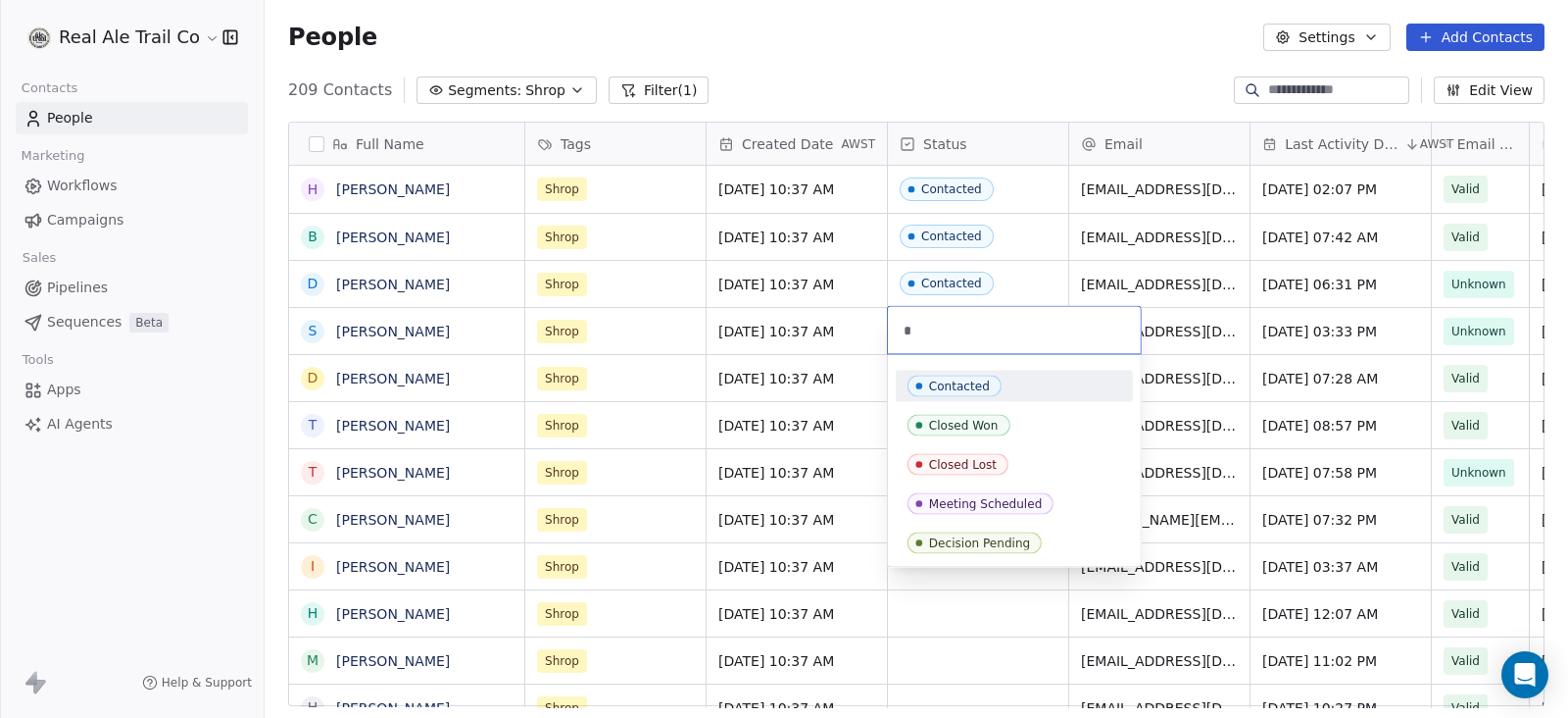
type input "*"
click at [955, 389] on div "Contacted" at bounding box center [958, 386] width 60 height 14
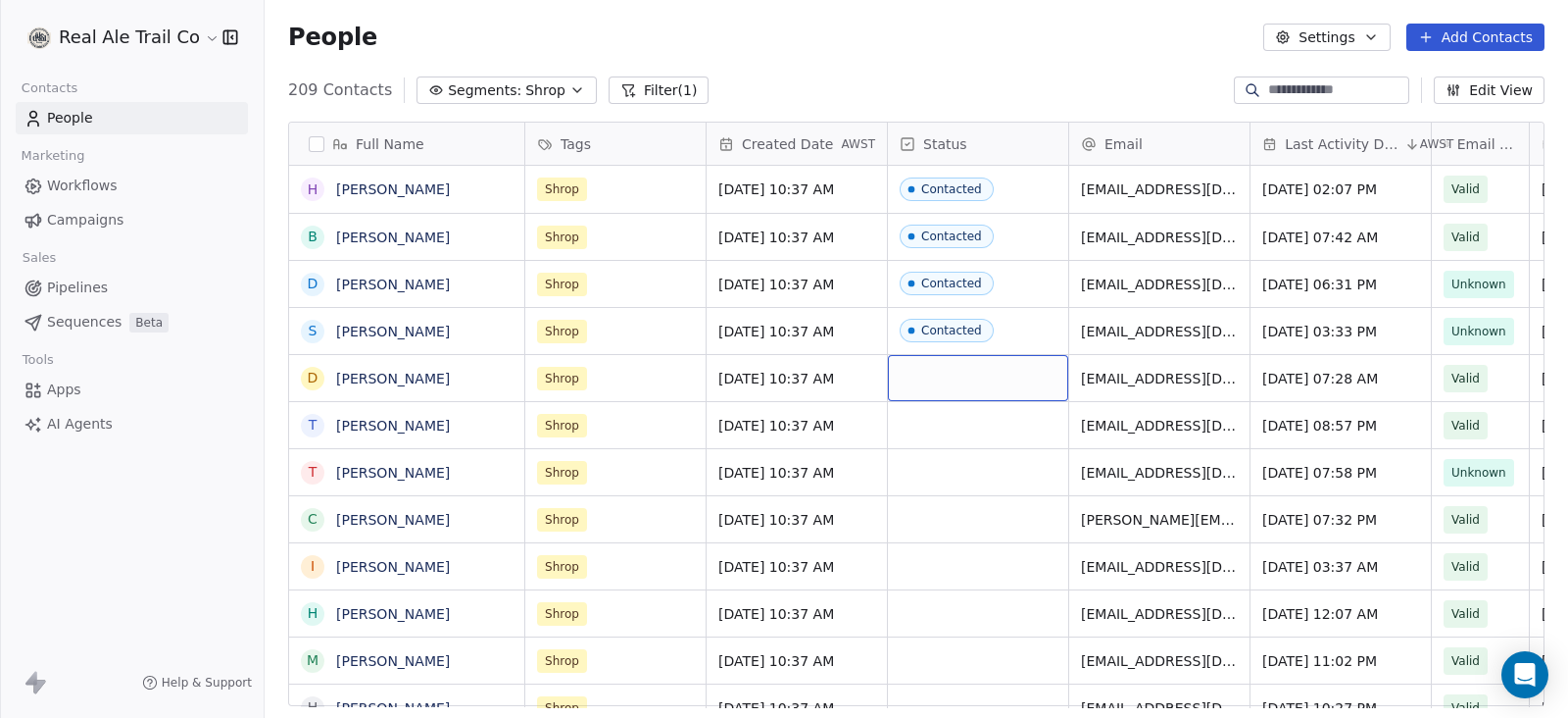
click at [954, 374] on div "grid" at bounding box center [978, 377] width 180 height 47
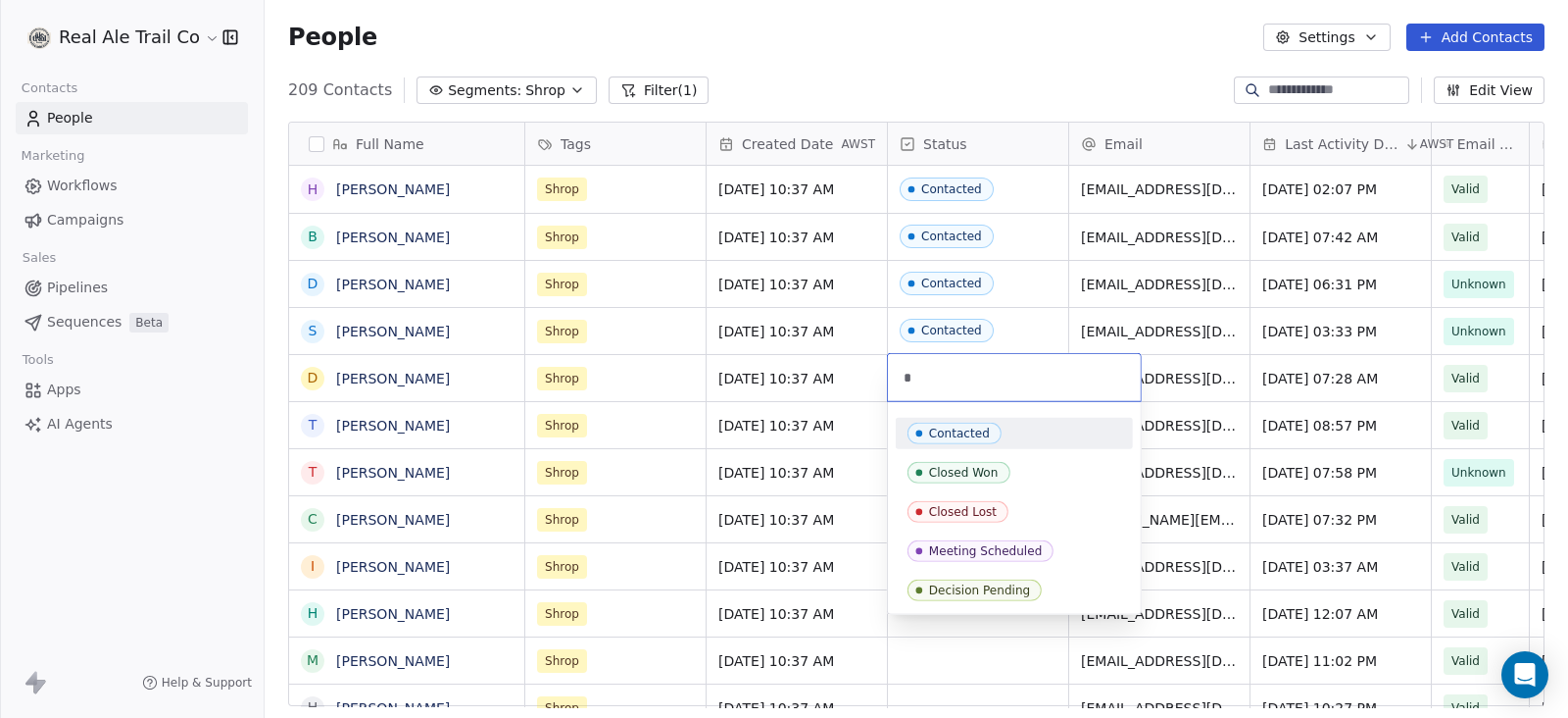
type input "*"
click at [961, 436] on div "Contacted" at bounding box center [958, 434] width 60 height 14
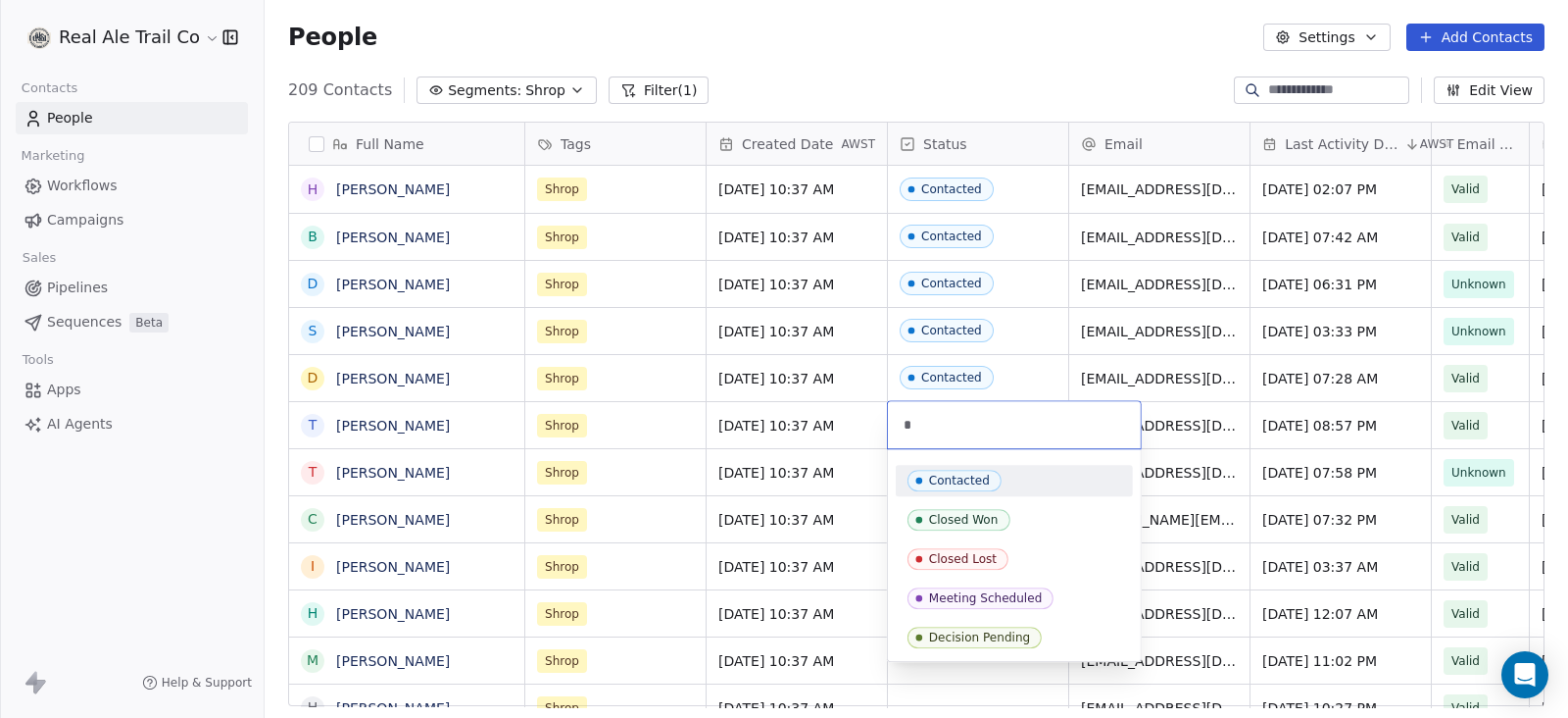
type input "*"
click at [963, 449] on div "Contacted Closed Won Closed Lost Meeting Scheduled Decision Pending" at bounding box center [1014, 555] width 252 height 212
click at [964, 481] on div "Contacted" at bounding box center [958, 480] width 60 height 14
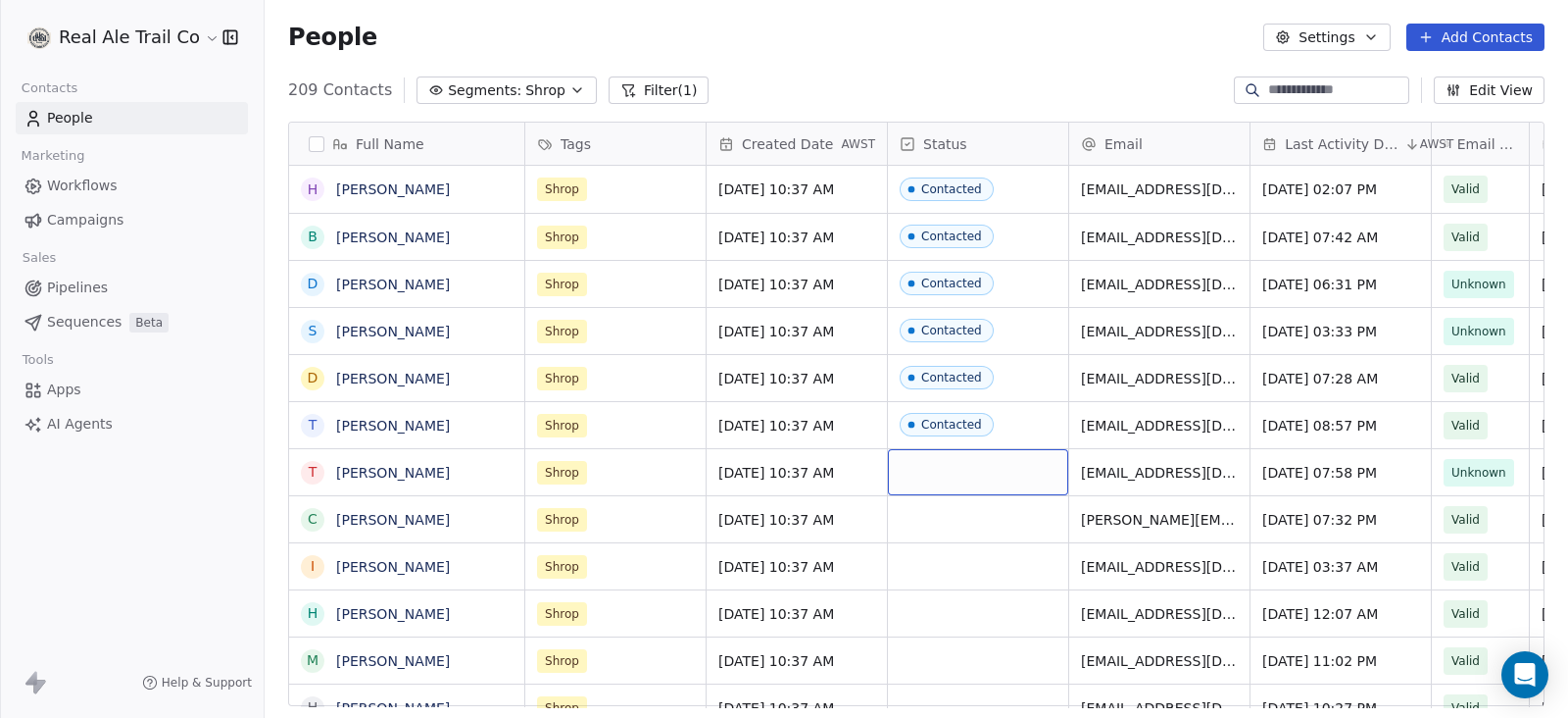
click at [962, 463] on div "grid" at bounding box center [978, 471] width 180 height 47
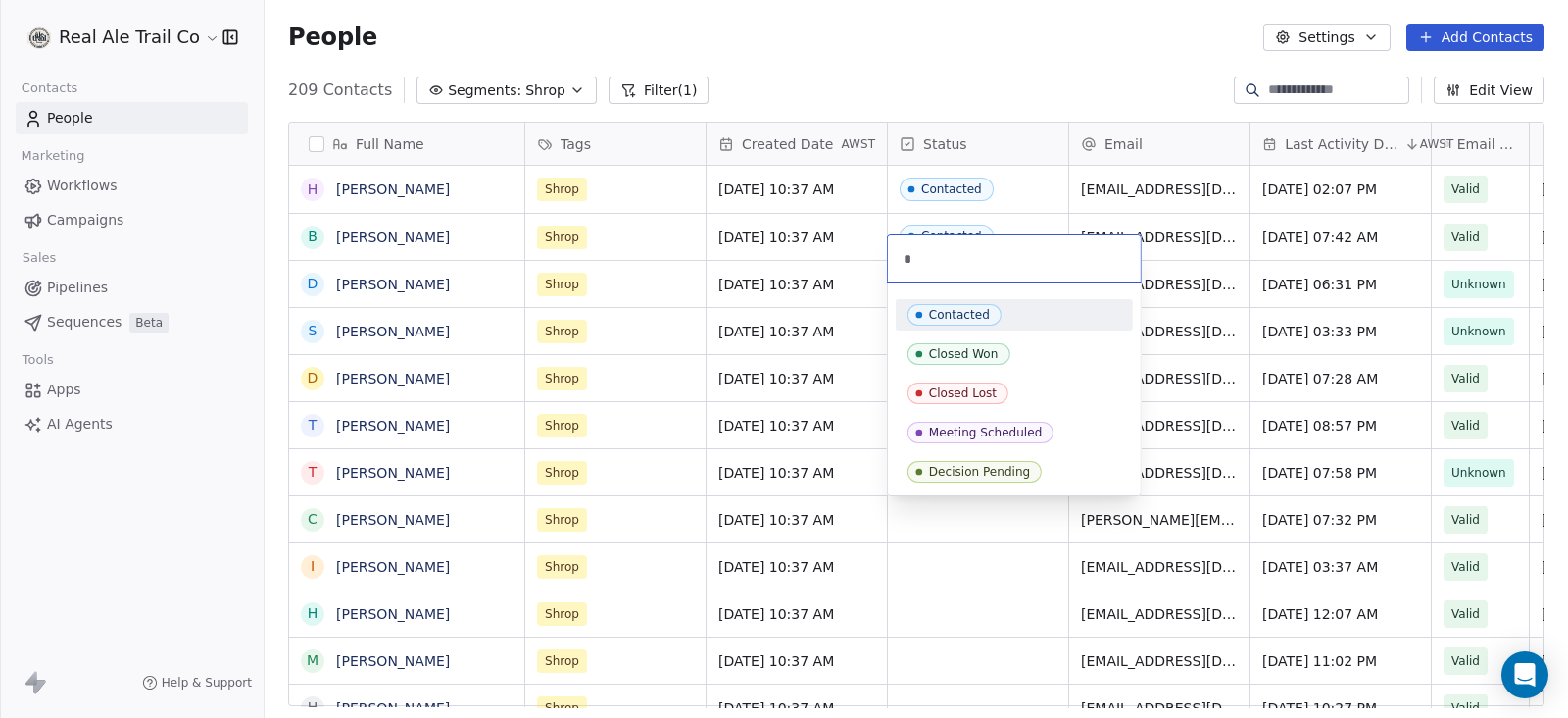
type input "*"
click at [960, 305] on span "Contacted" at bounding box center [954, 315] width 94 height 22
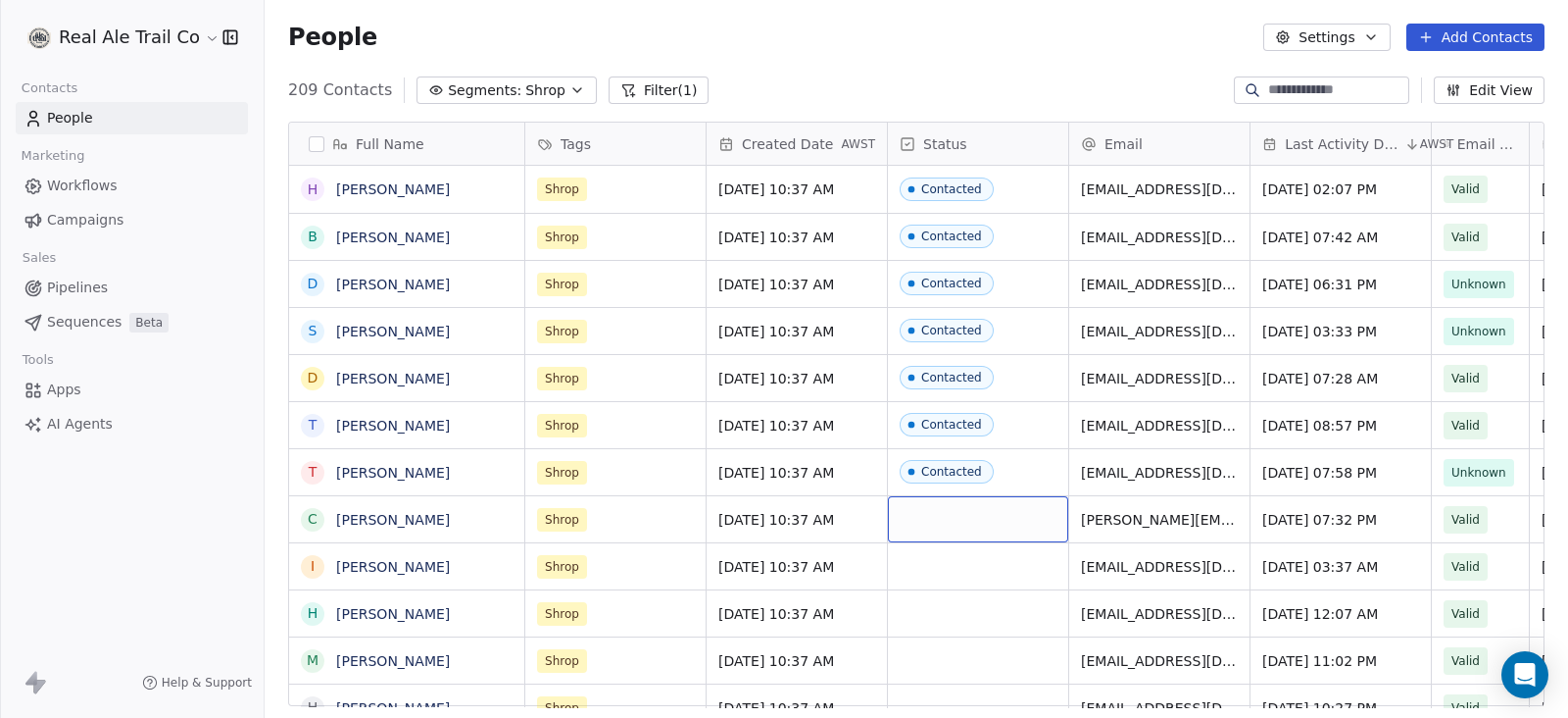
click at [988, 522] on div "grid" at bounding box center [978, 519] width 180 height 47
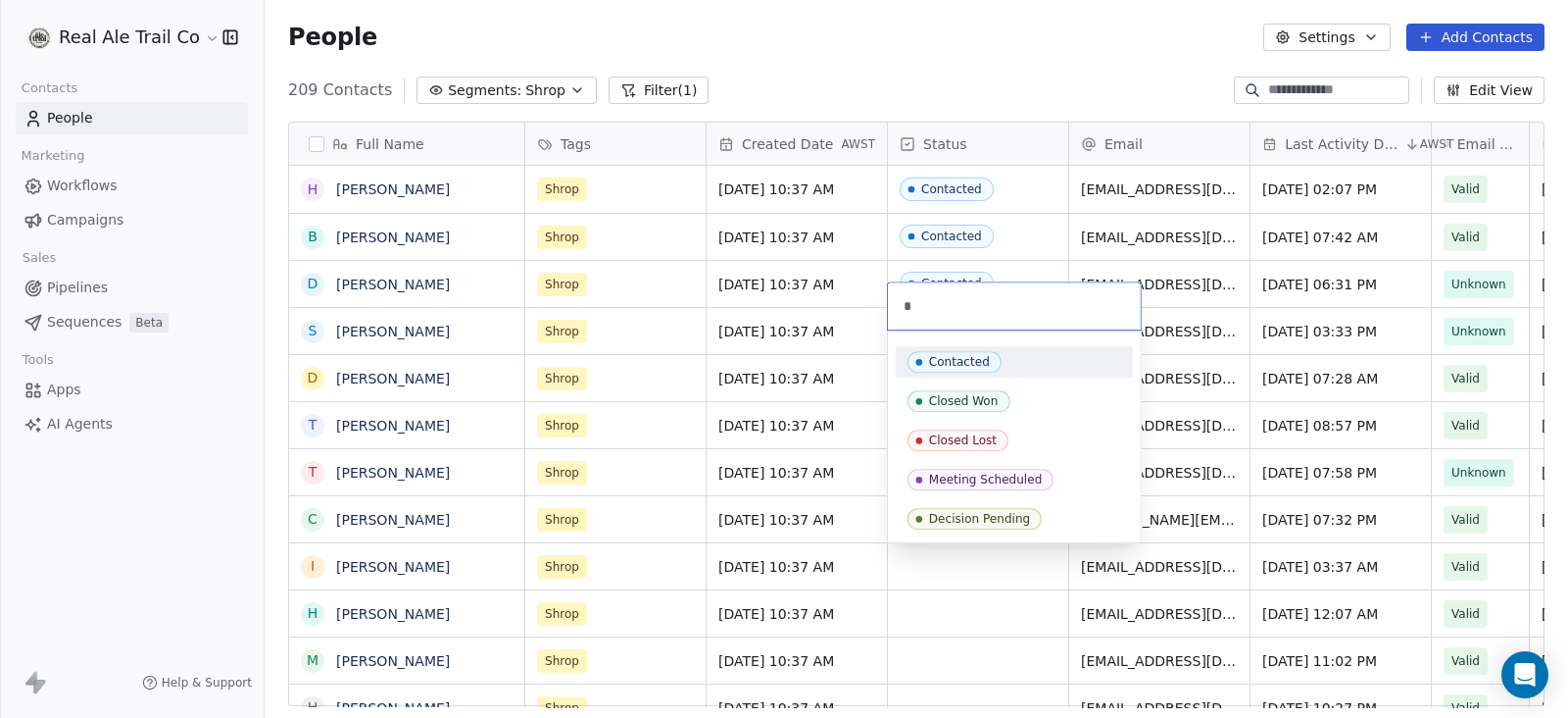
type input "*"
click at [989, 360] on span "Contacted" at bounding box center [954, 361] width 94 height 22
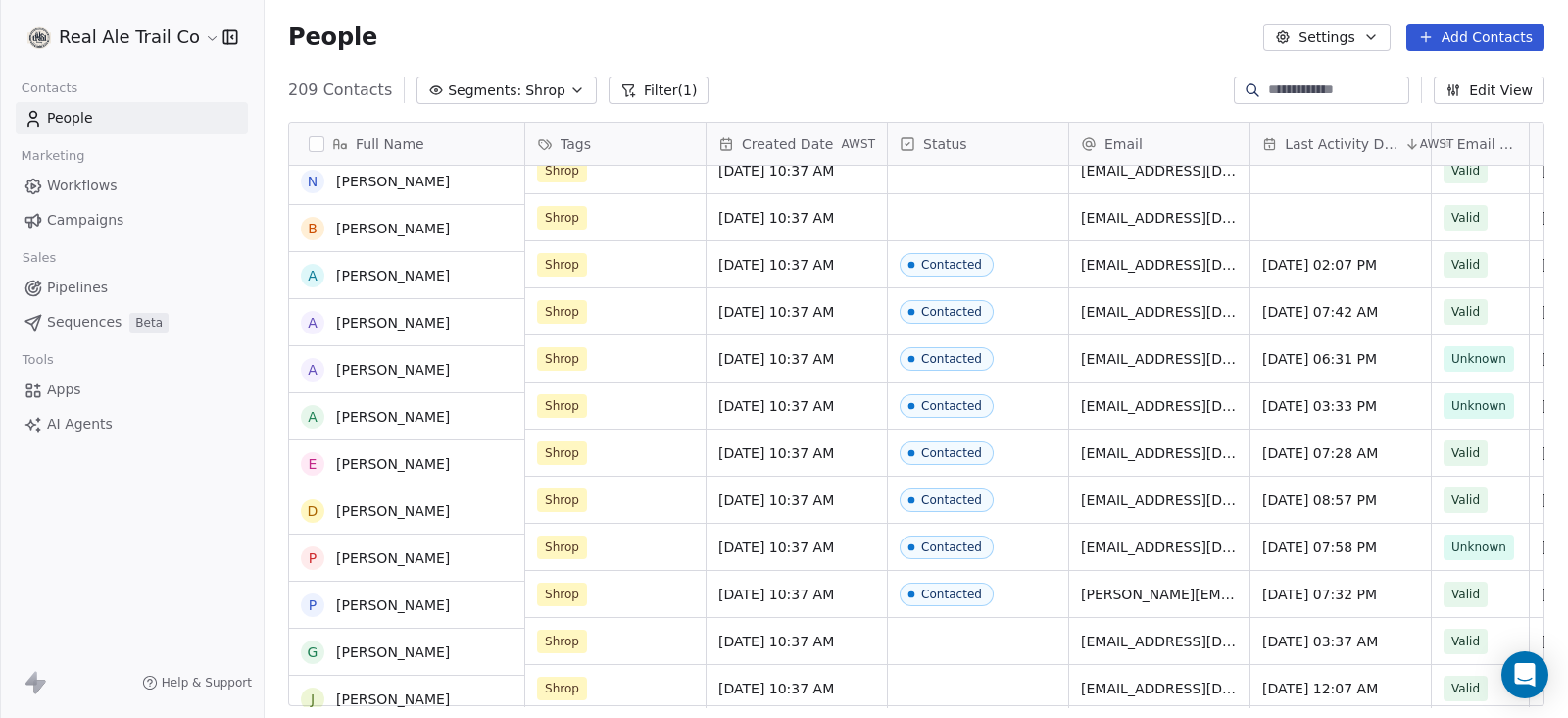
scroll to position [6983, 0]
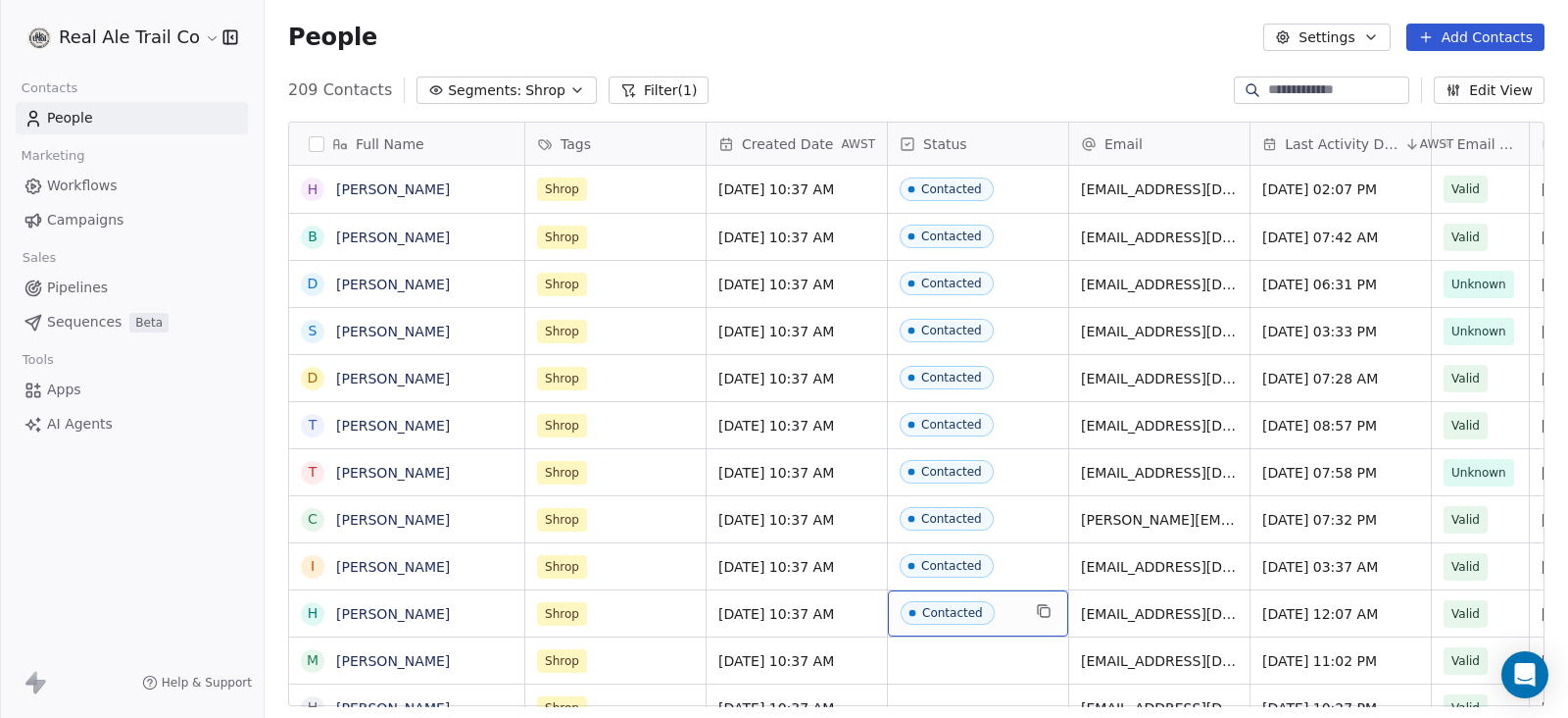
scroll to position [612, 1284]
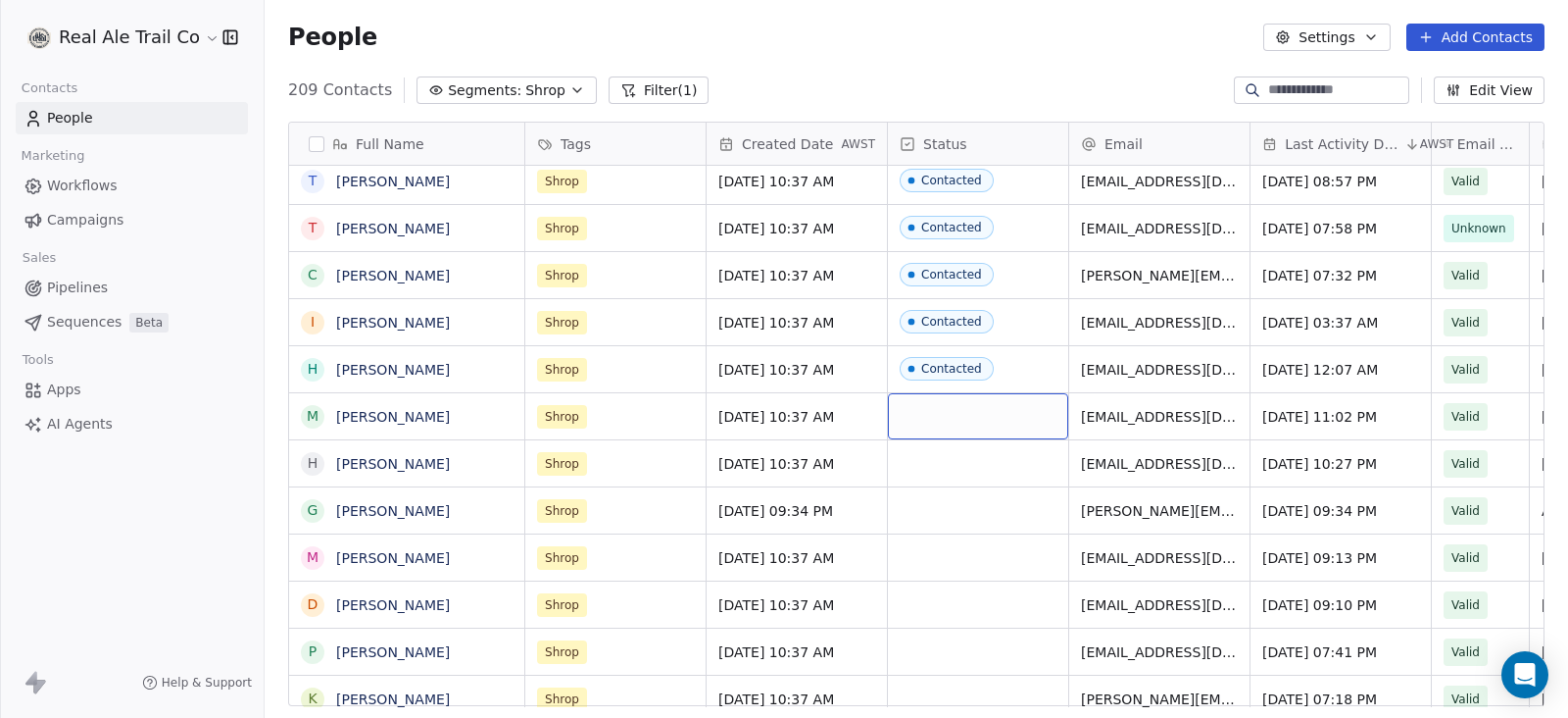
click at [934, 404] on div "grid" at bounding box center [978, 416] width 180 height 47
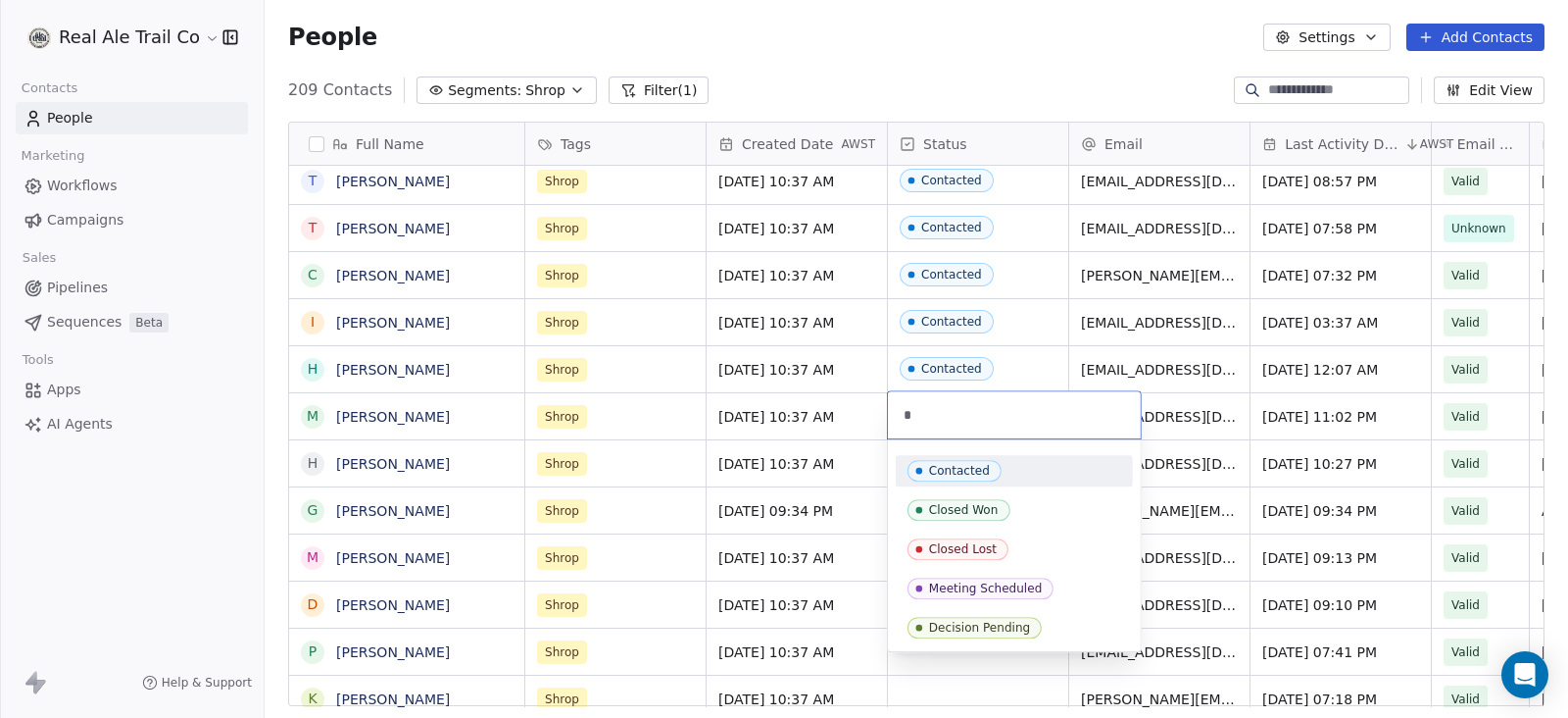
type input "*"
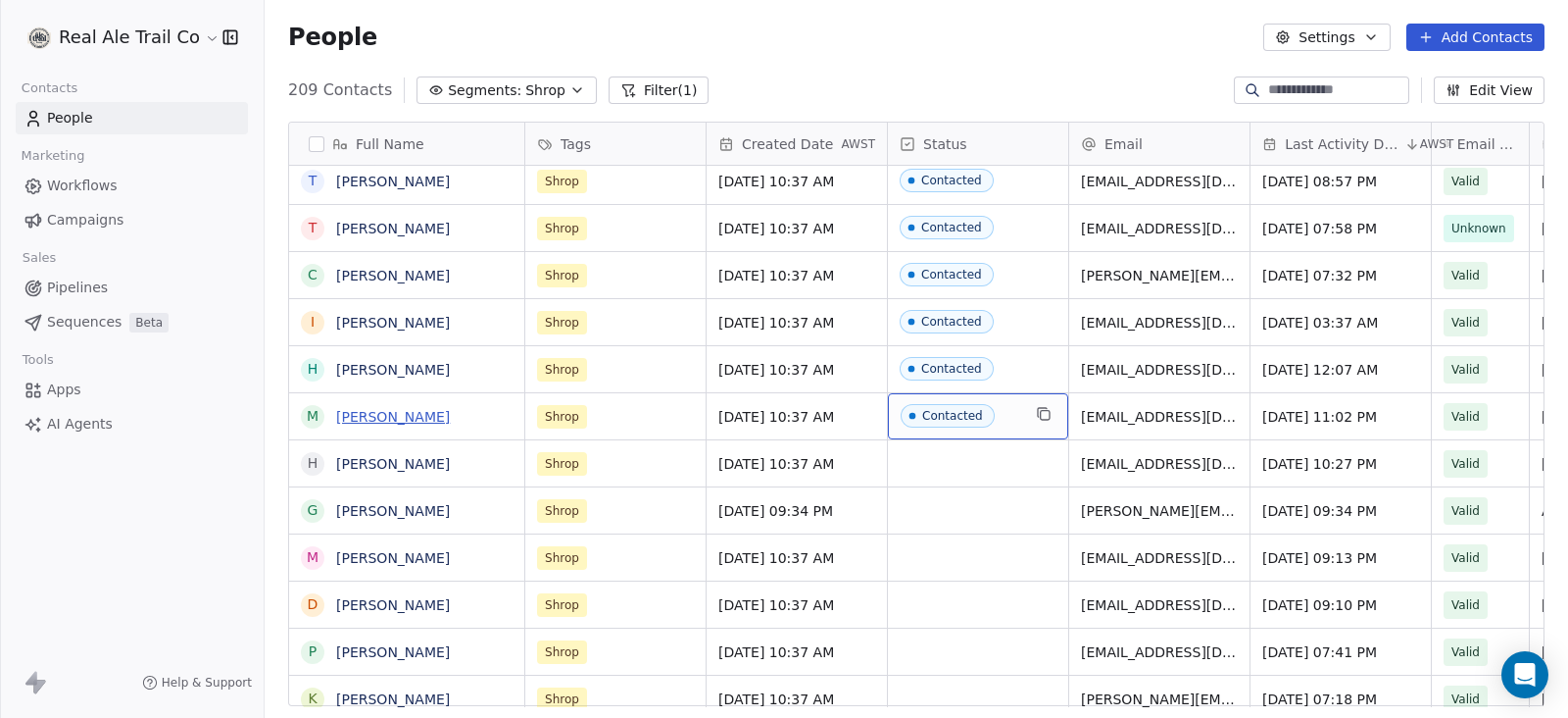
click at [401, 417] on link "[PERSON_NAME]" at bounding box center [393, 417] width 114 height 16
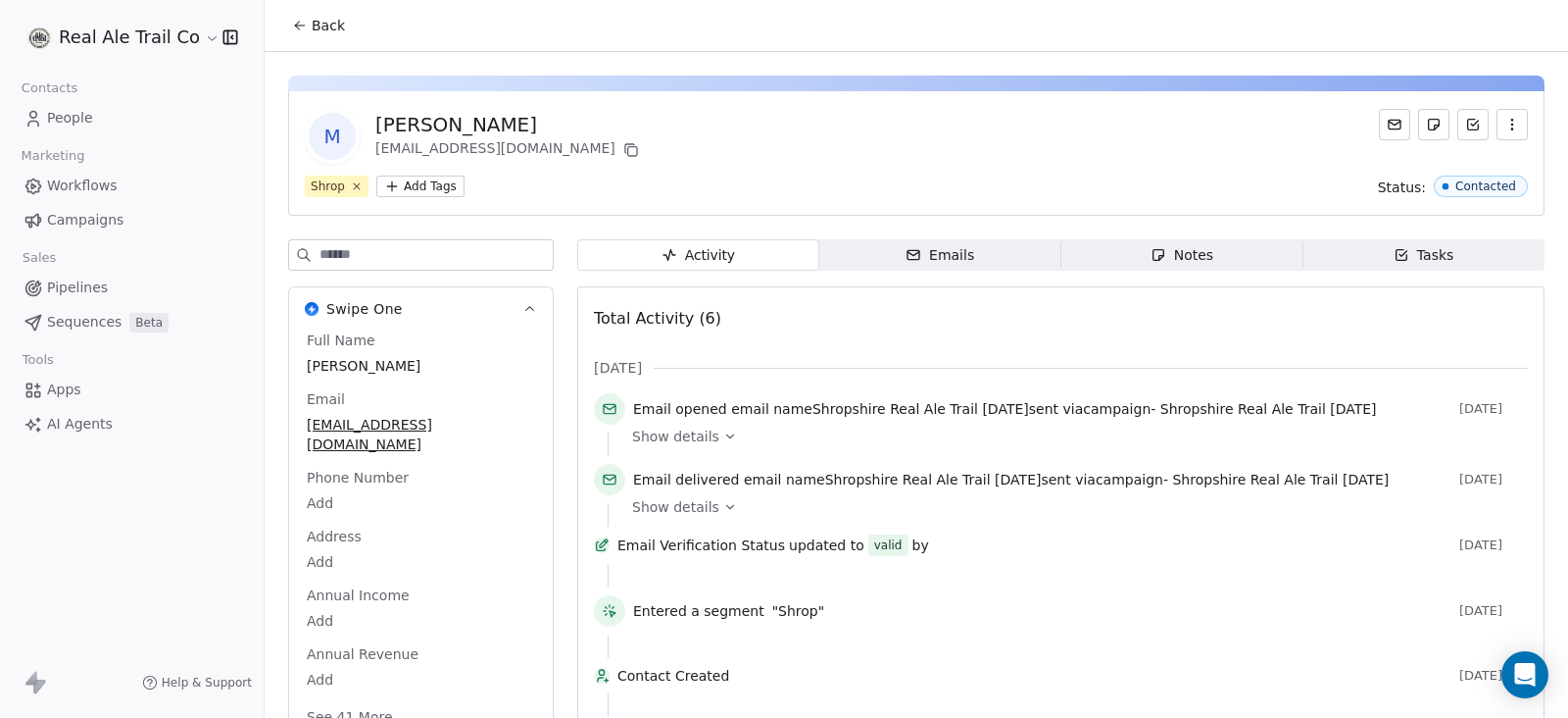
click at [304, 19] on icon at bounding box center [300, 26] width 16 height 16
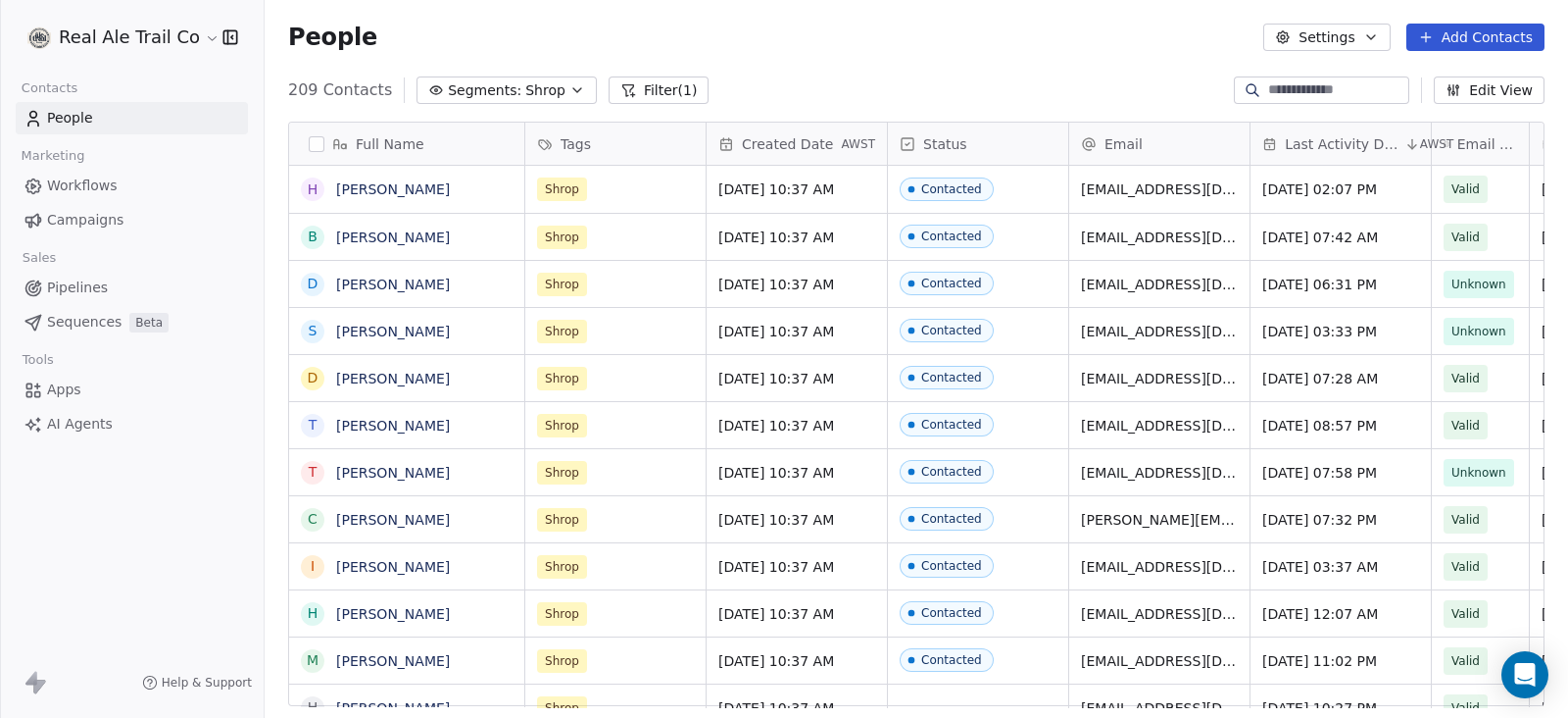
scroll to position [612, 1284]
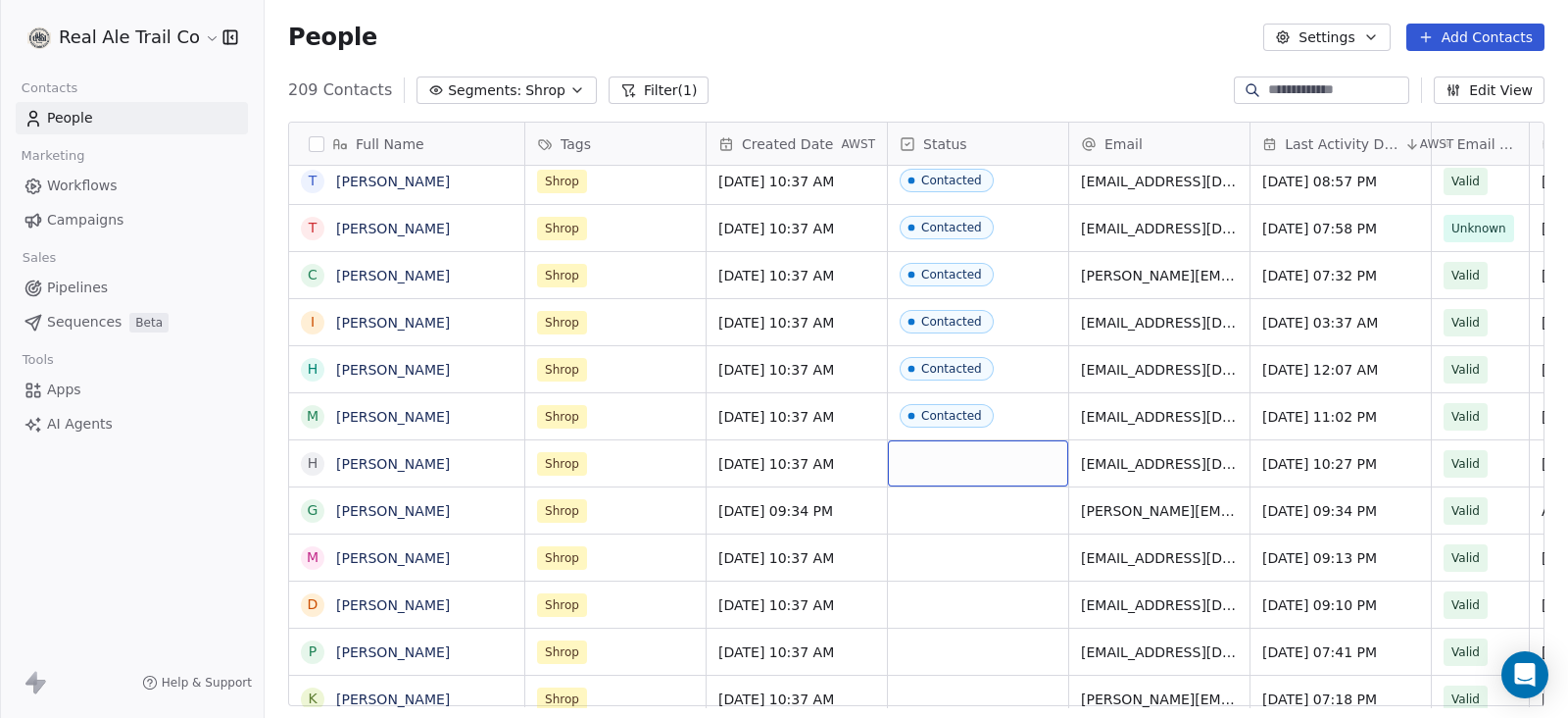
click at [942, 462] on div "grid" at bounding box center [978, 462] width 180 height 47
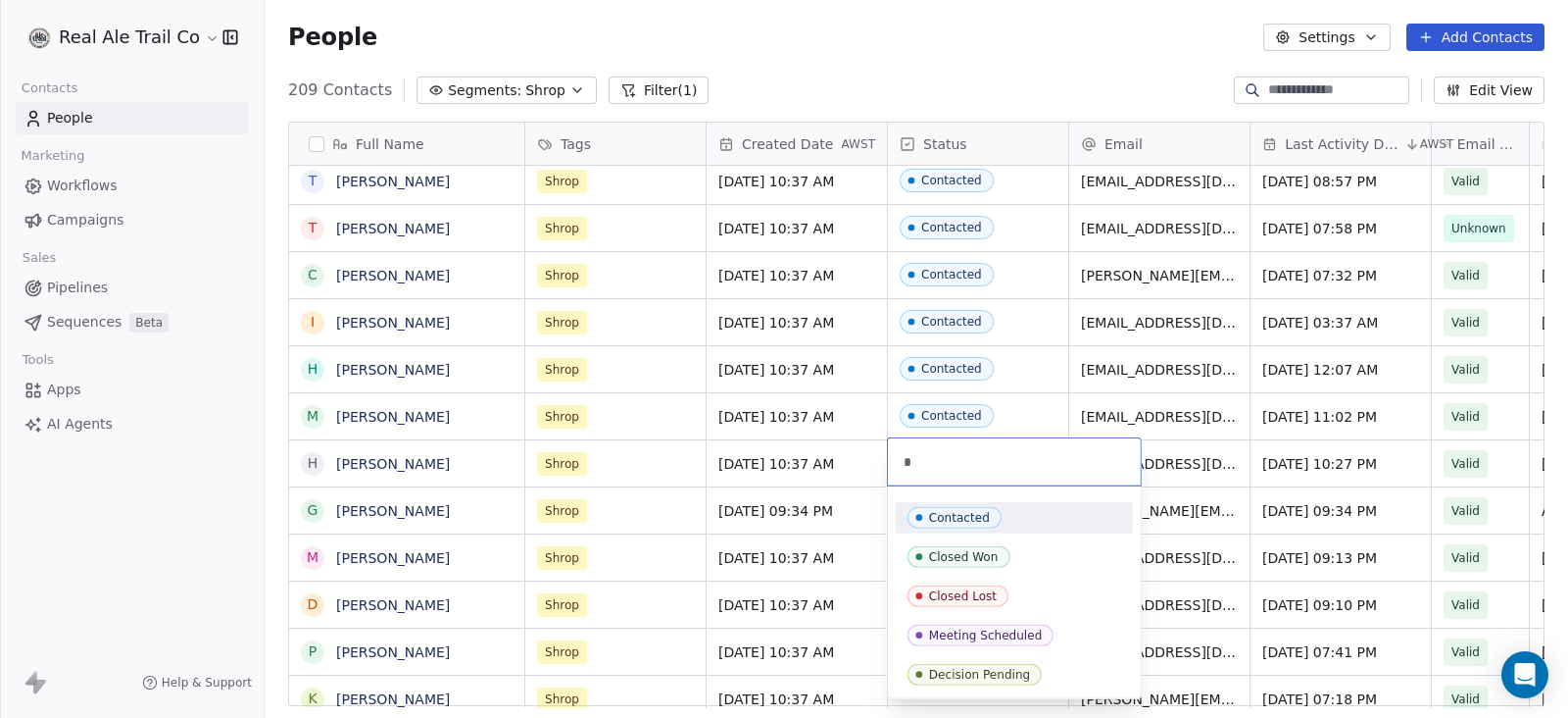
type input "*"
click at [941, 531] on div "Contacted" at bounding box center [1015, 518] width 238 height 32
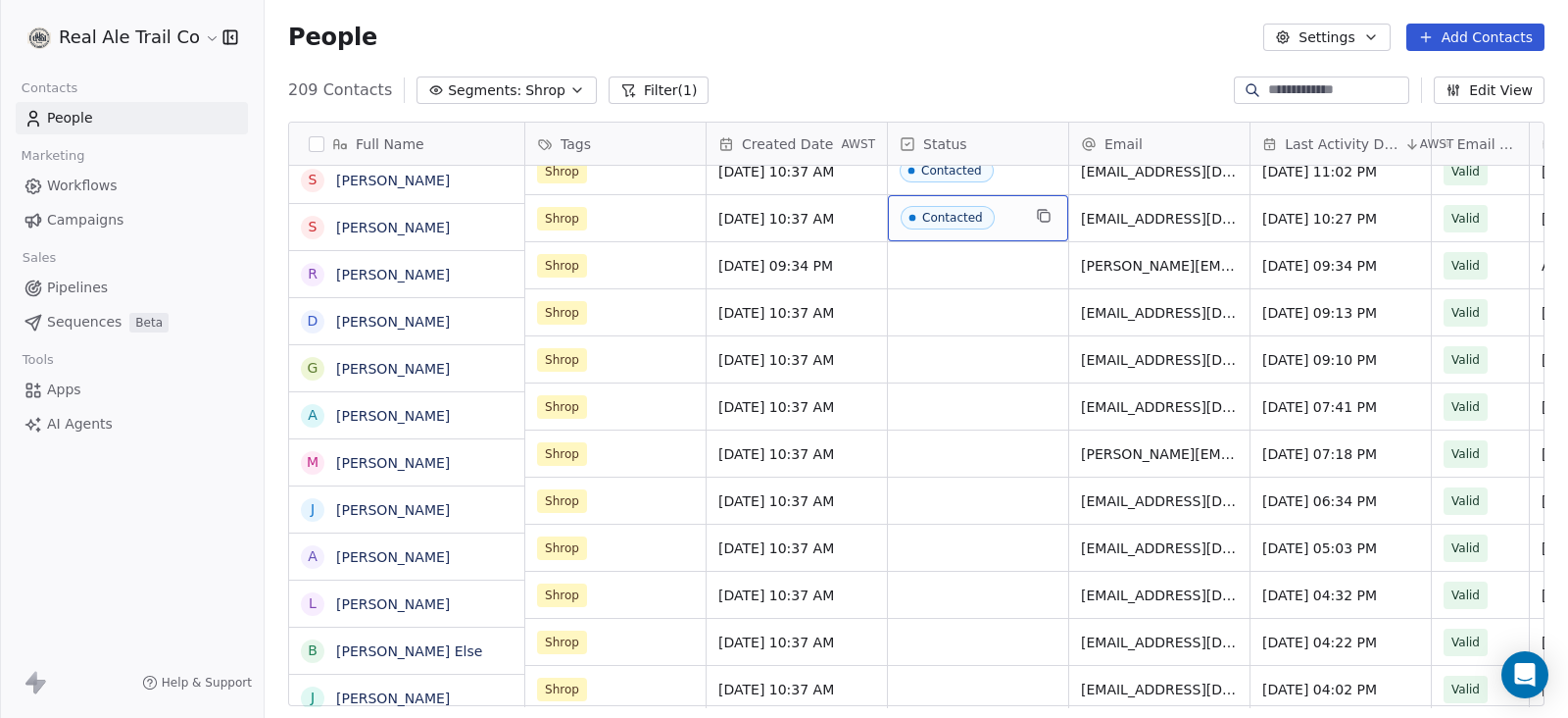
scroll to position [489, 0]
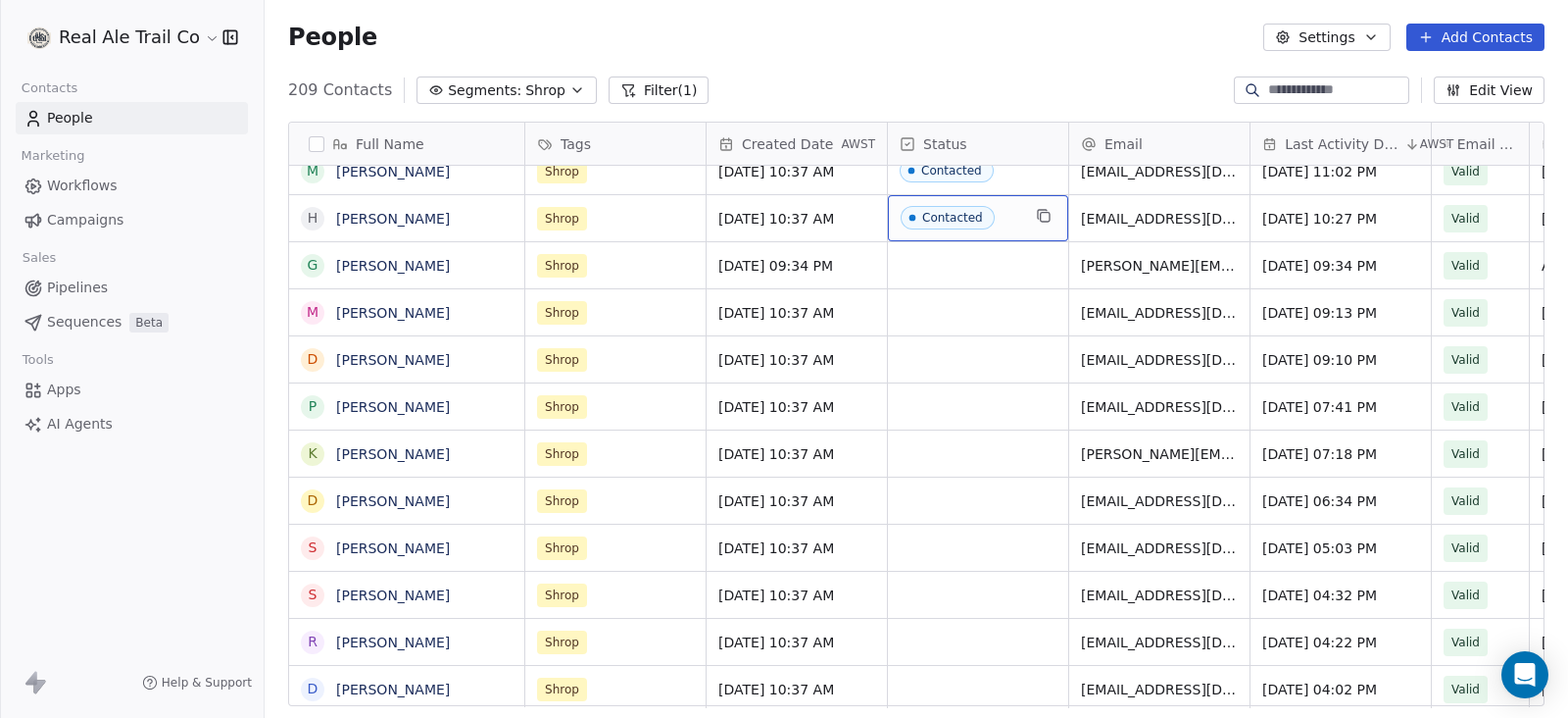
click at [906, 145] on icon at bounding box center [908, 144] width 4 height 3
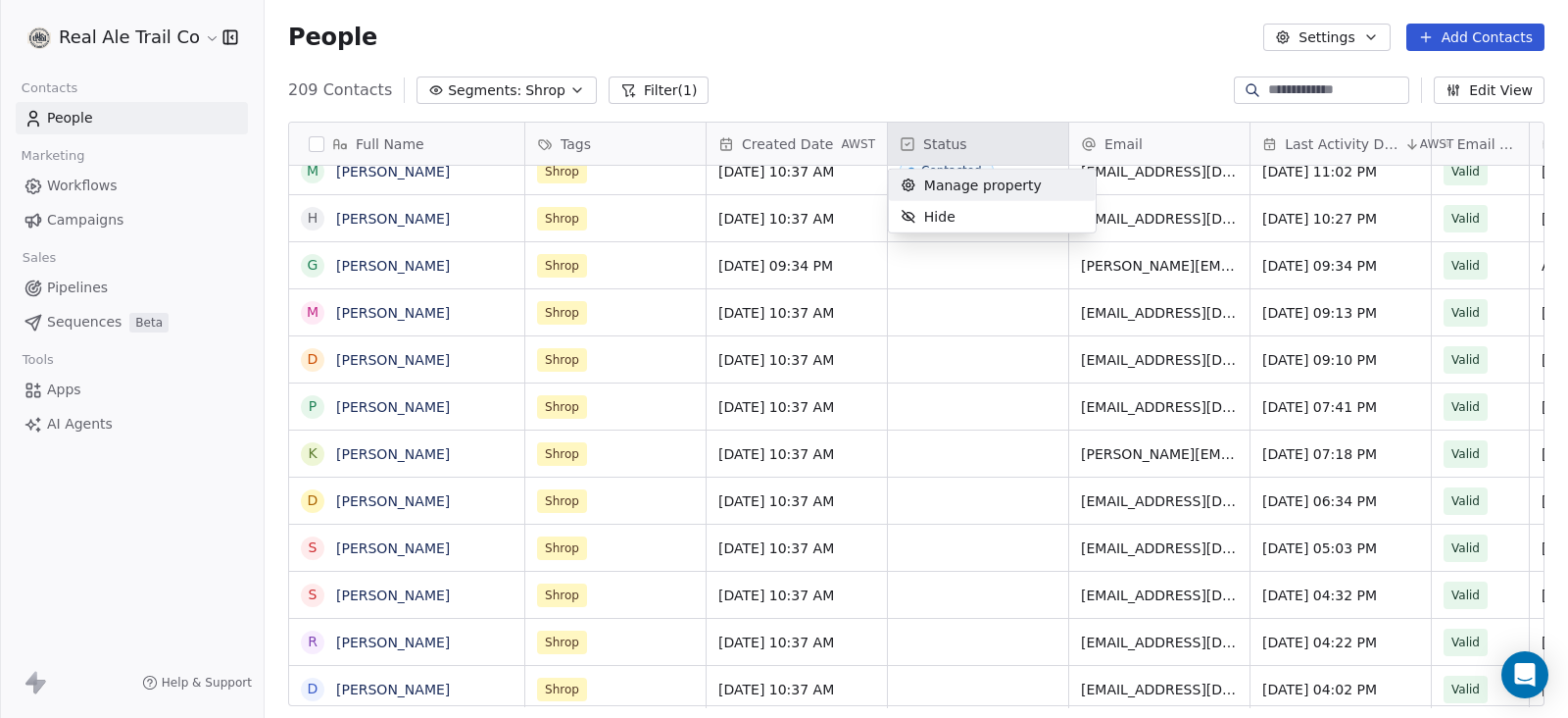
click at [313, 145] on html "Real Ale Trail Co Contacts People Marketing Workflows Campaigns Sales Pipelines…" at bounding box center [784, 359] width 1568 height 718
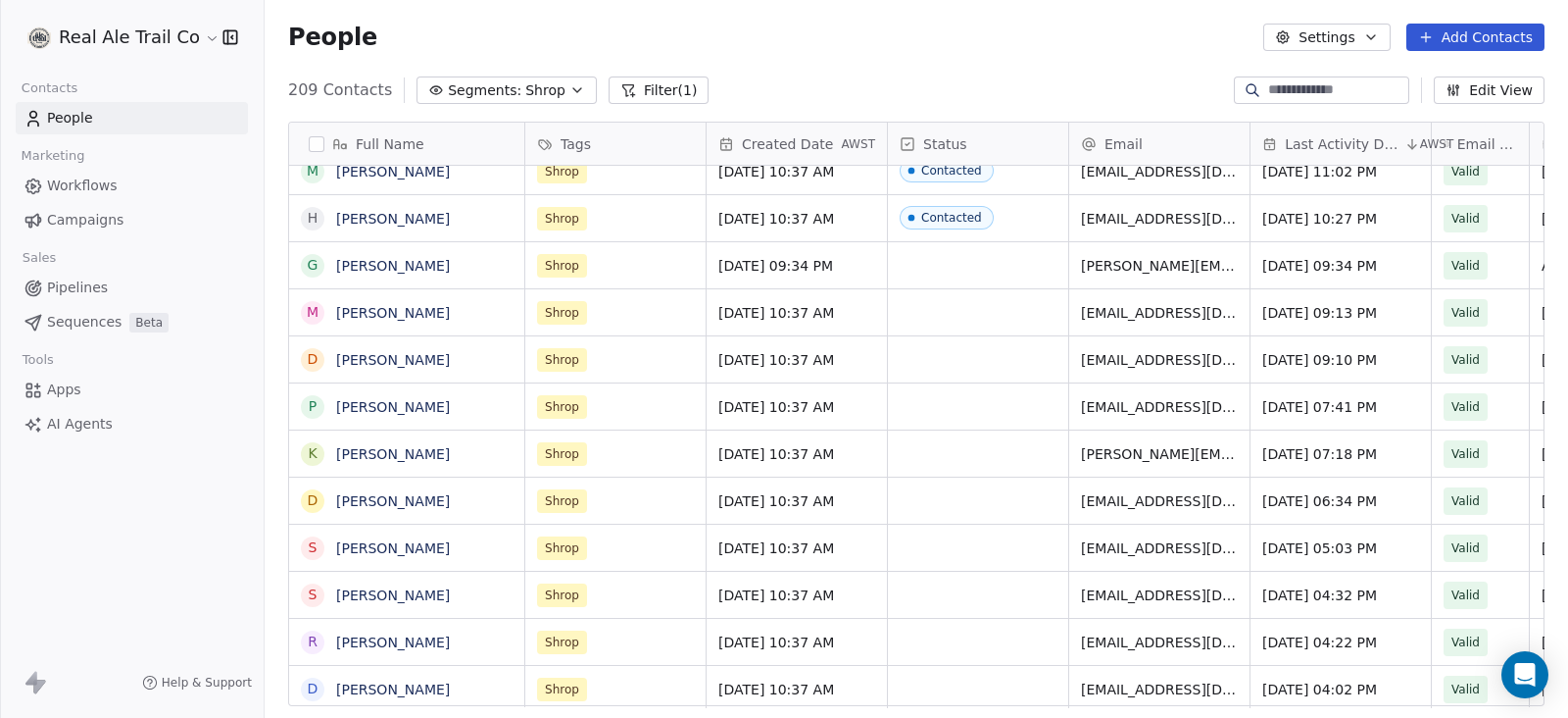
click at [311, 140] on button "button" at bounding box center [317, 145] width 16 height 16
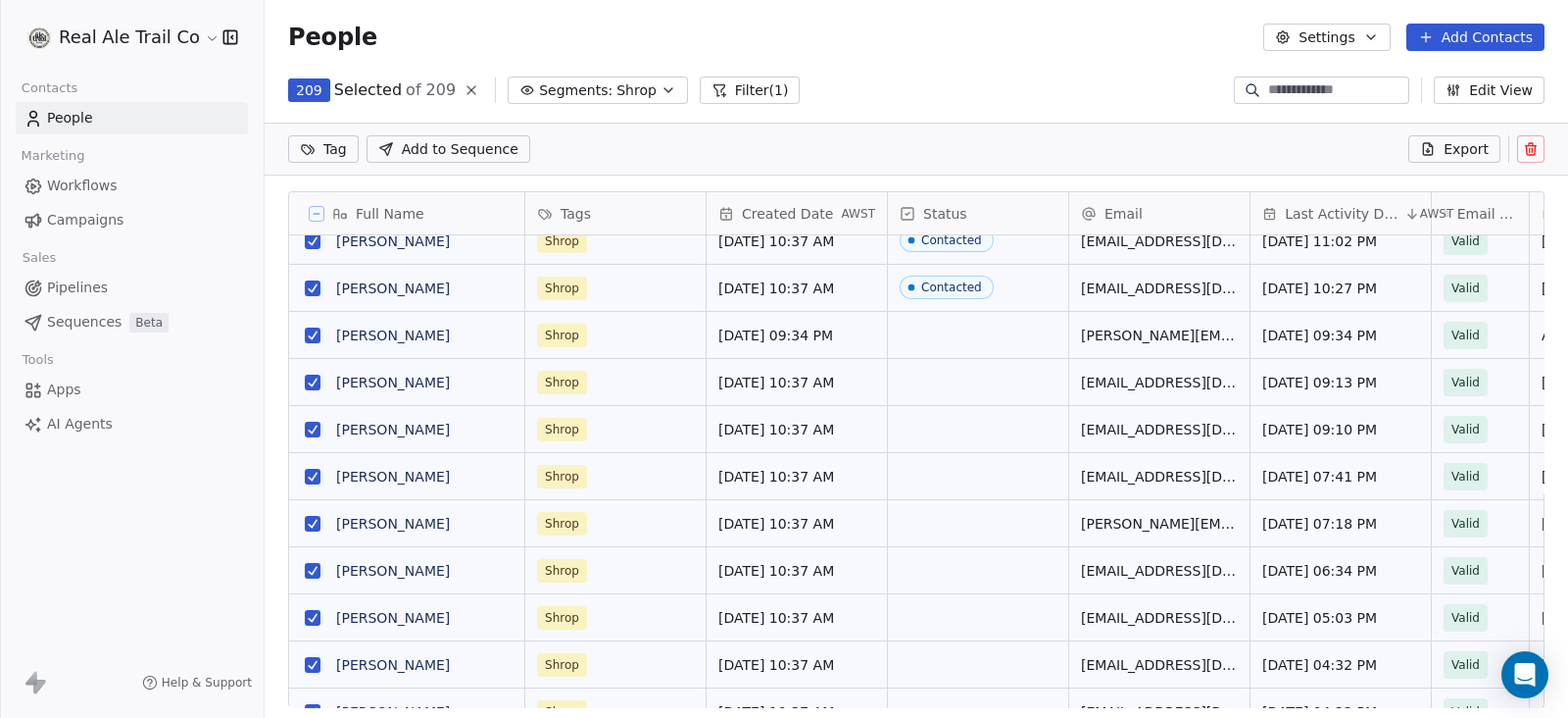
click at [654, 88] on button "Segments: Shrop" at bounding box center [598, 90] width 180 height 28
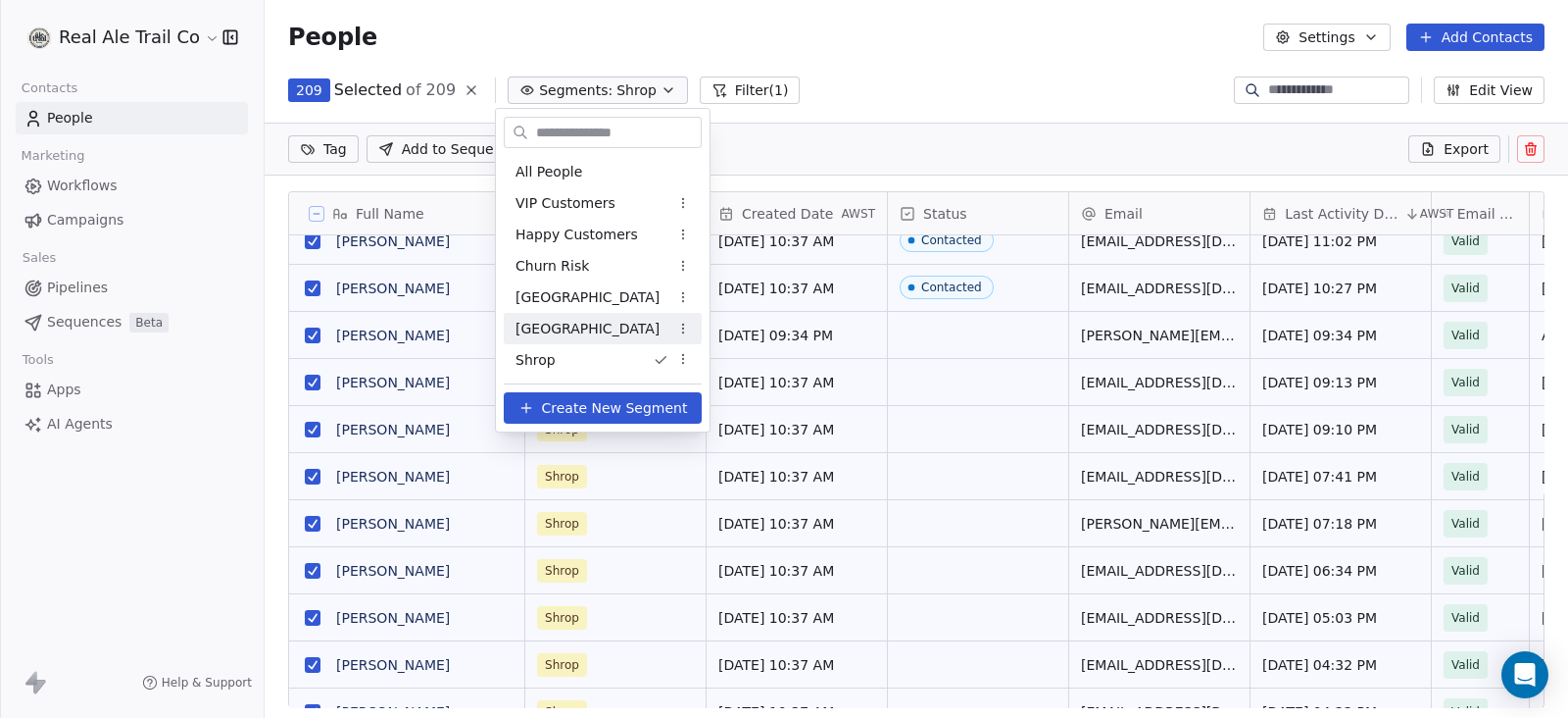
click at [1002, 55] on html "Real Ale Trail Co Contacts People Marketing Workflows Campaigns Sales Pipelines…" at bounding box center [784, 359] width 1568 height 718
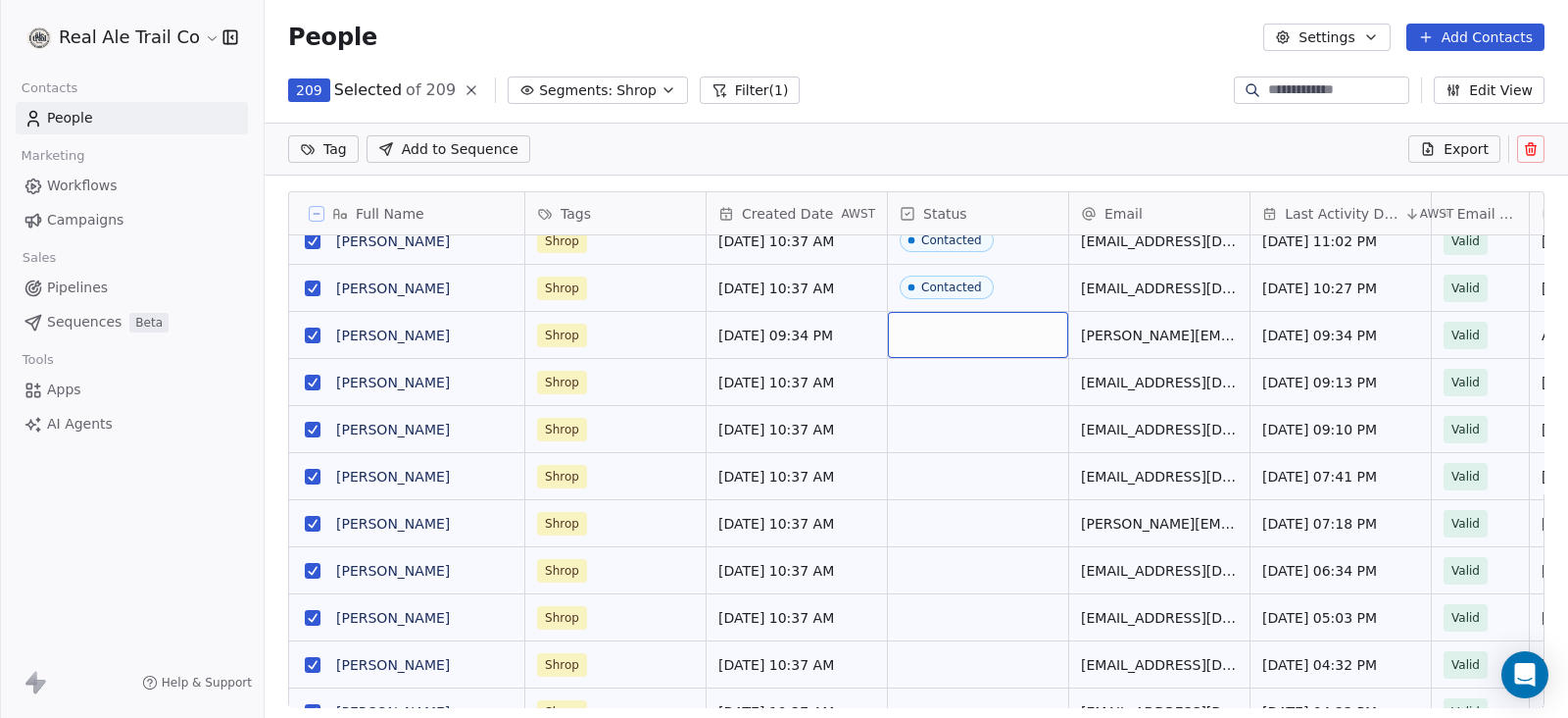
click at [942, 95] on div "209 Selected of 209 Segments: Shrop Filter (1) Edit View" at bounding box center [916, 90] width 1303 height 32
click at [463, 86] on icon at bounding box center [471, 90] width 16 height 16
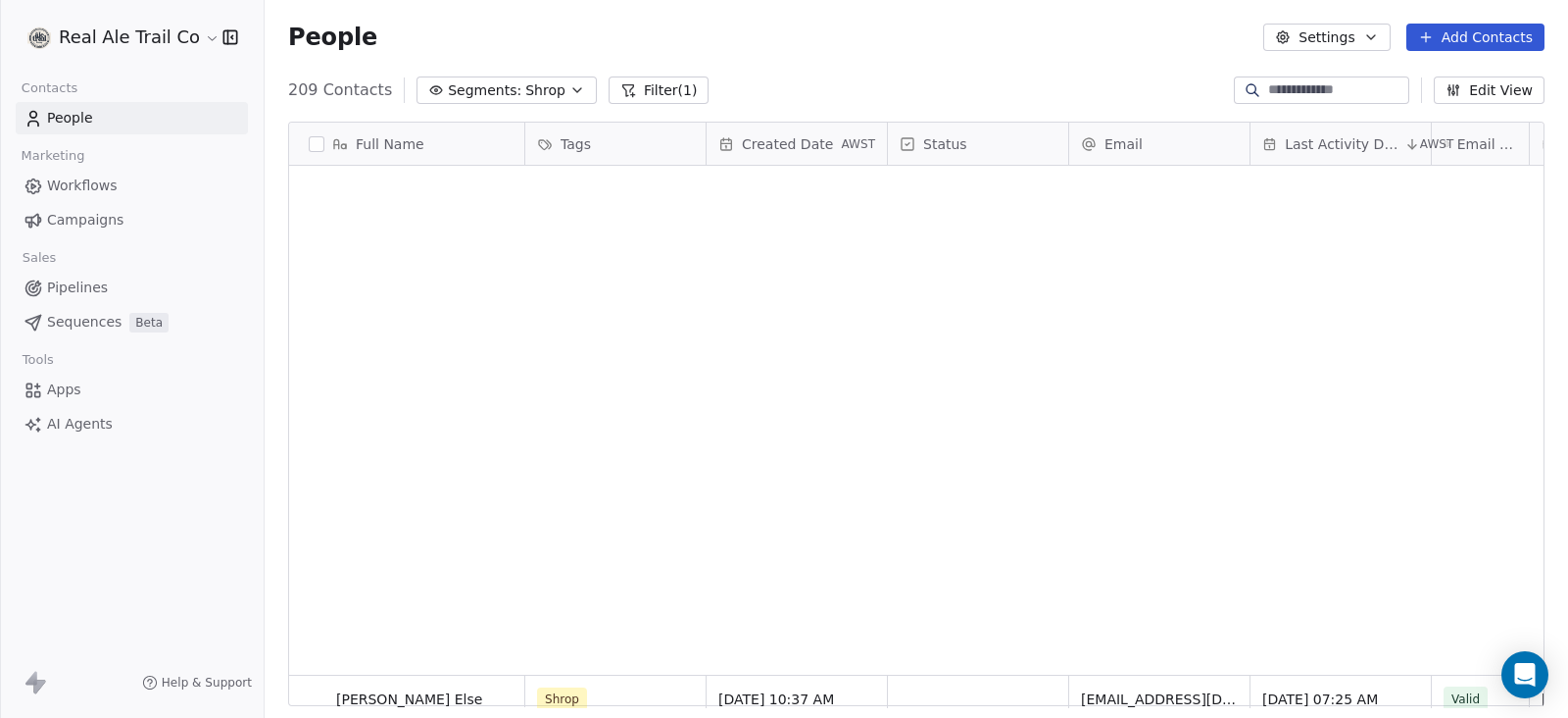
scroll to position [0, 0]
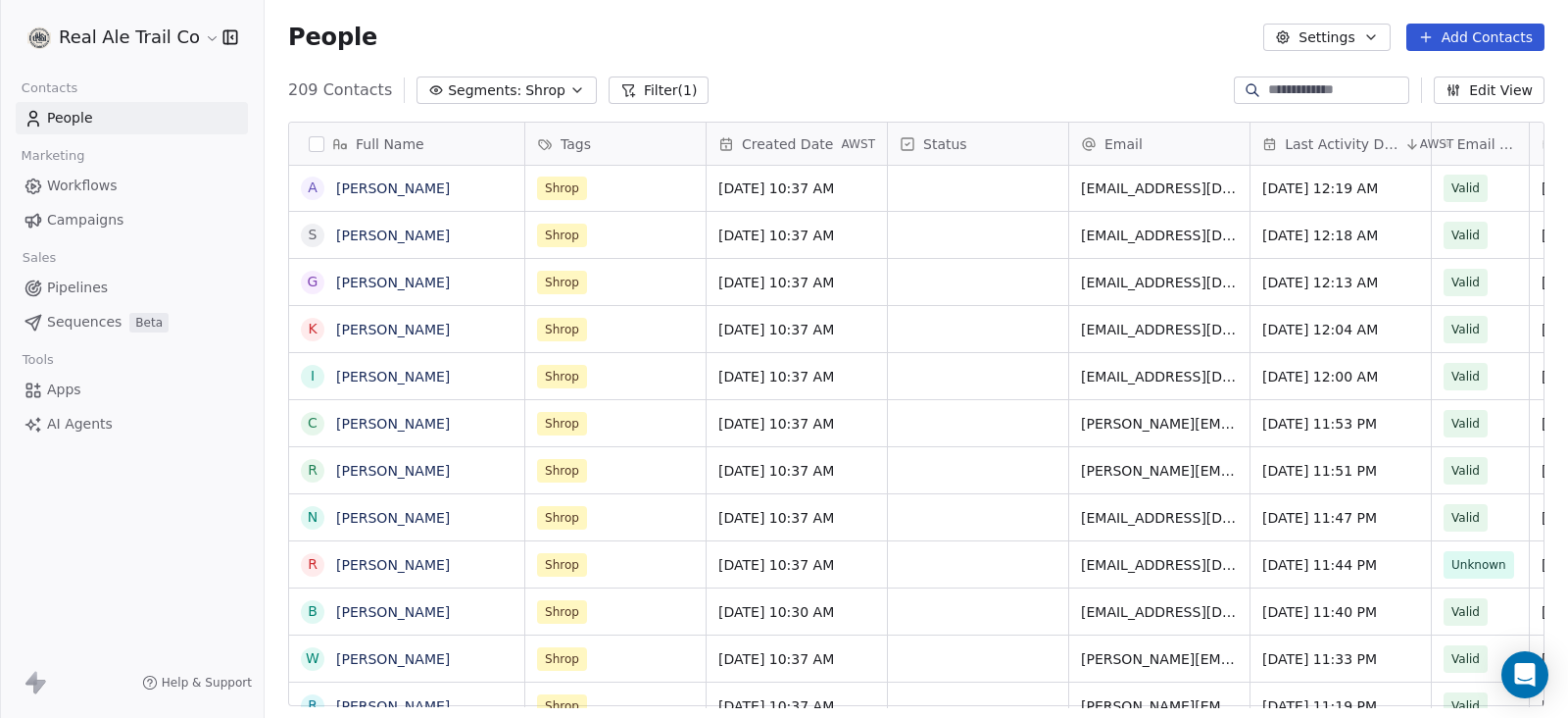
click at [1495, 38] on button "Add Contacts" at bounding box center [1475, 38] width 139 height 28
click at [1479, 104] on span "Import from CSV" at bounding box center [1474, 110] width 114 height 21
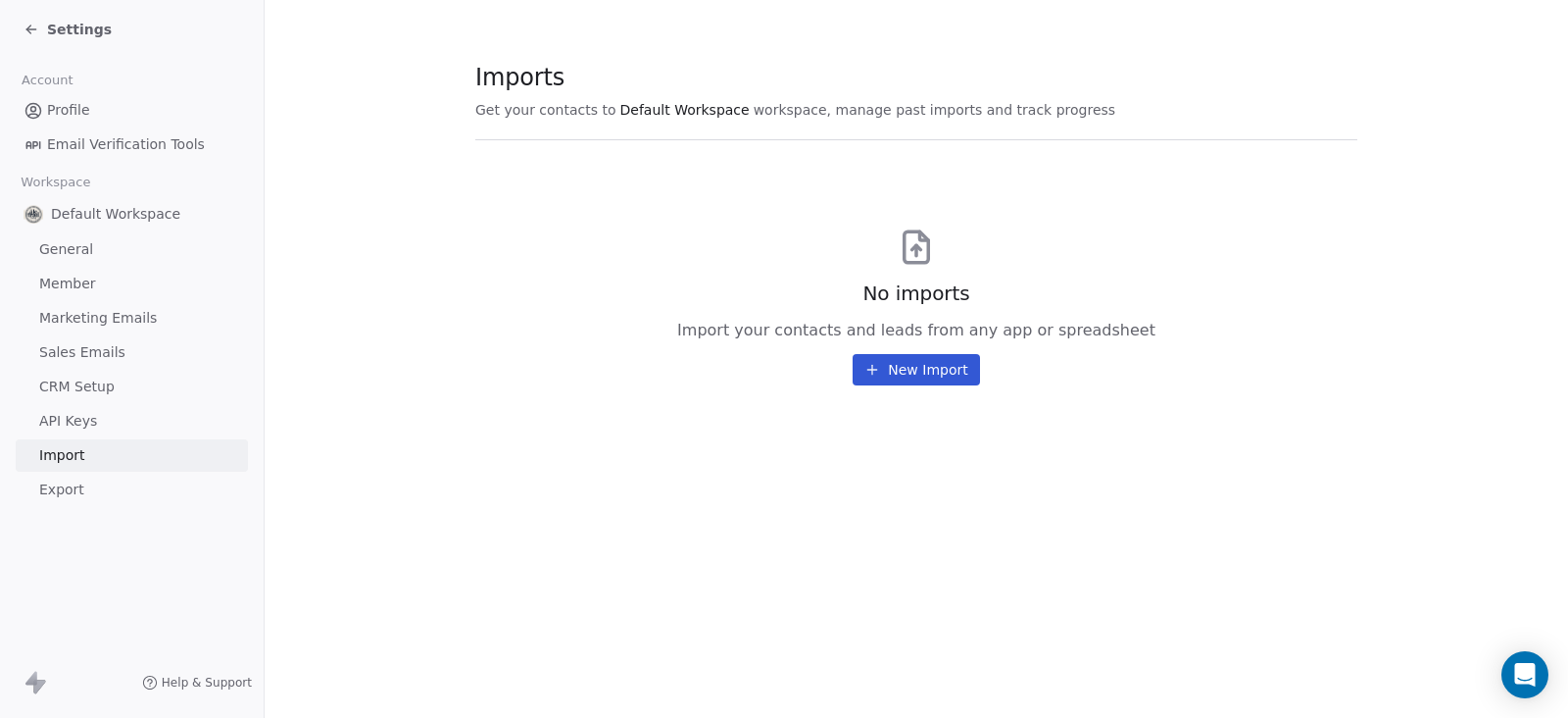
click at [946, 373] on button "New Import" at bounding box center [916, 369] width 127 height 32
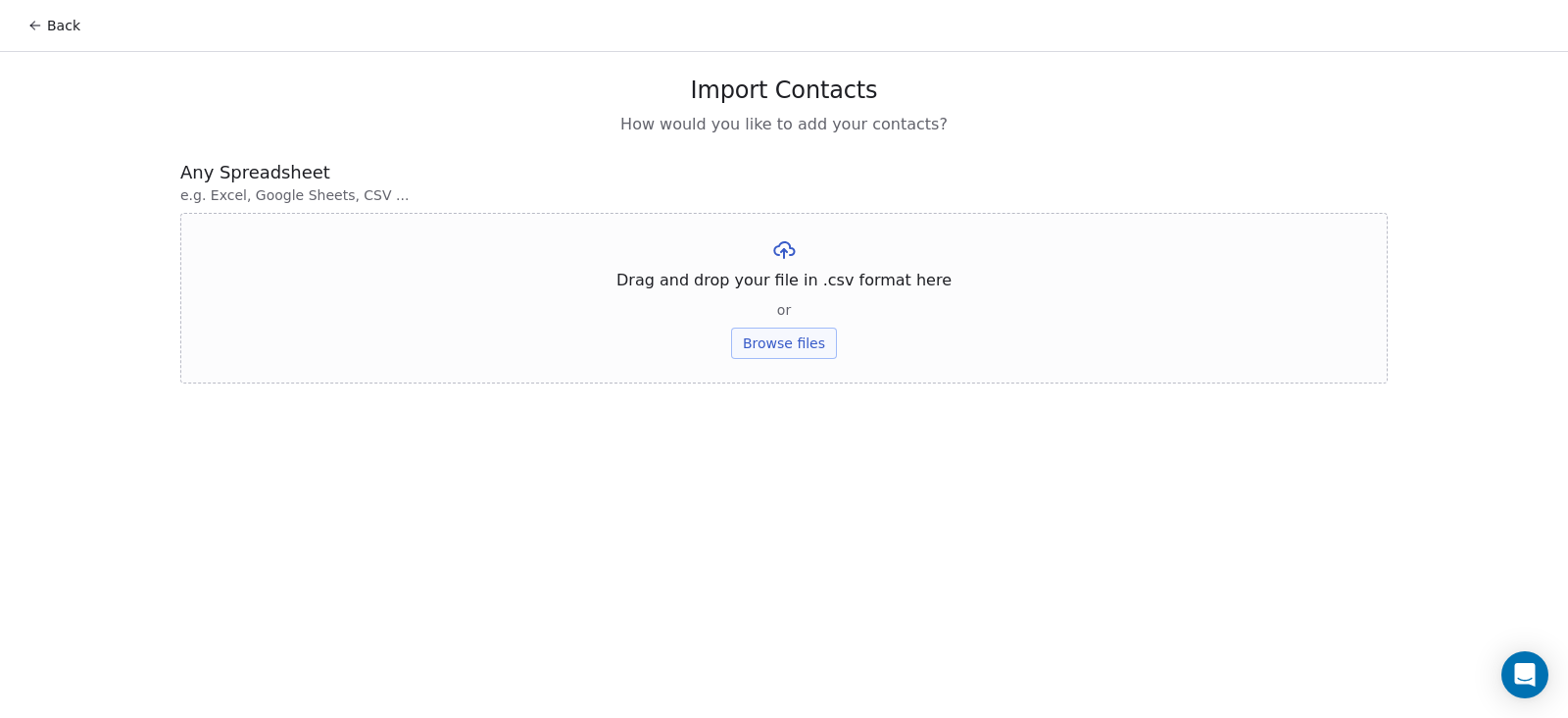
click at [769, 348] on button "Browse files" at bounding box center [783, 344] width 106 height 32
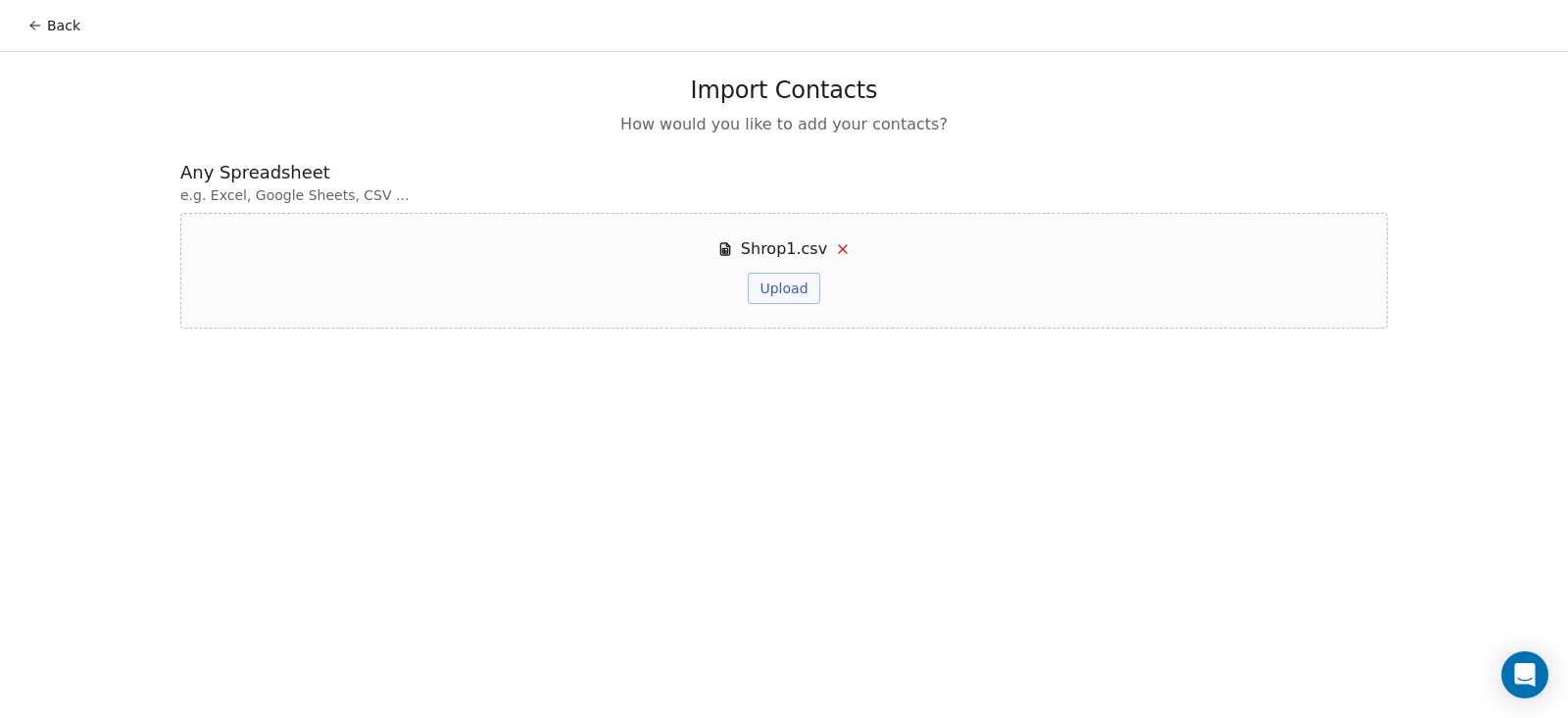
click at [769, 276] on button "Upload" at bounding box center [783, 288] width 71 height 32
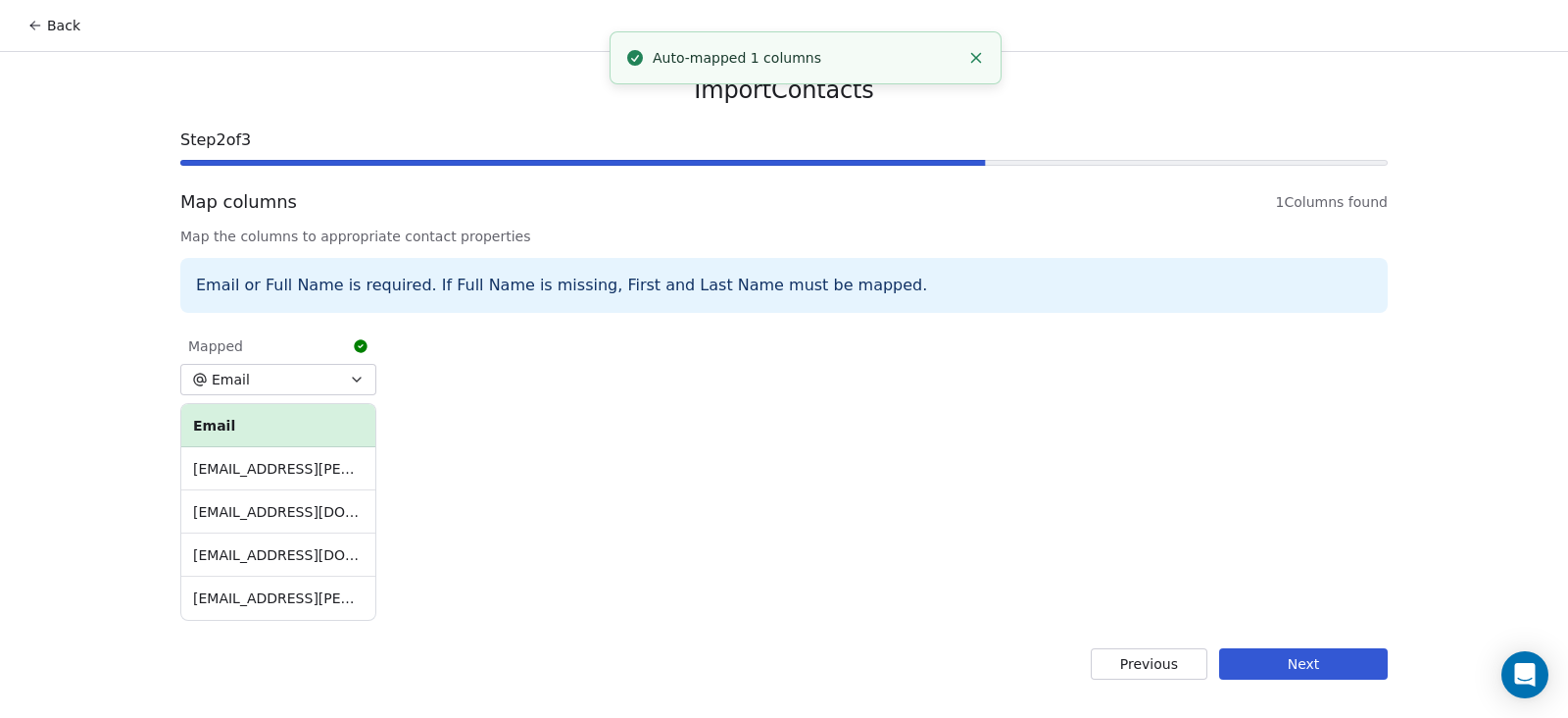
click at [1271, 669] on button "Next" at bounding box center [1303, 664] width 168 height 32
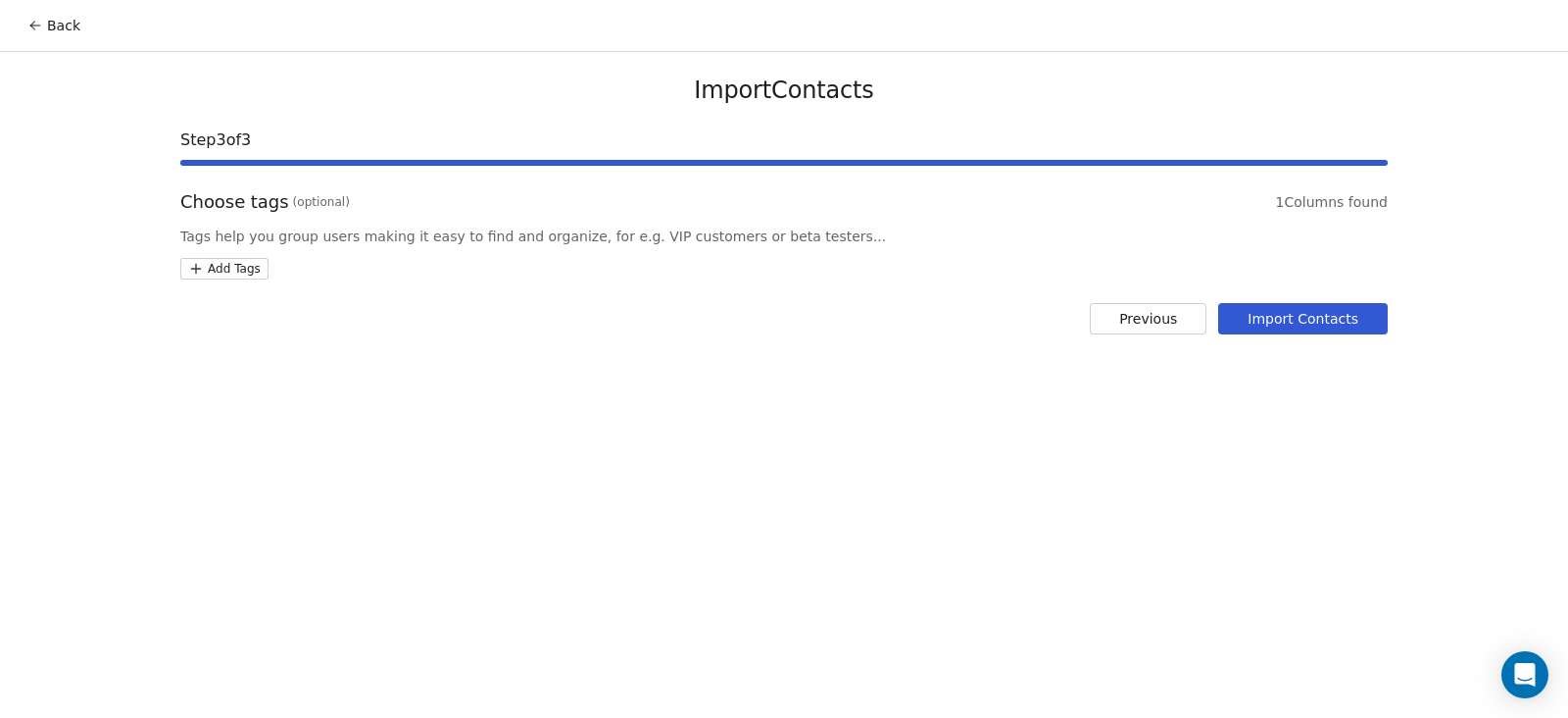
click at [230, 266] on html "Back Import Contacts Step 3 of 3 Choose tags (optional) 1 Columns found Tags he…" at bounding box center [784, 359] width 1568 height 718
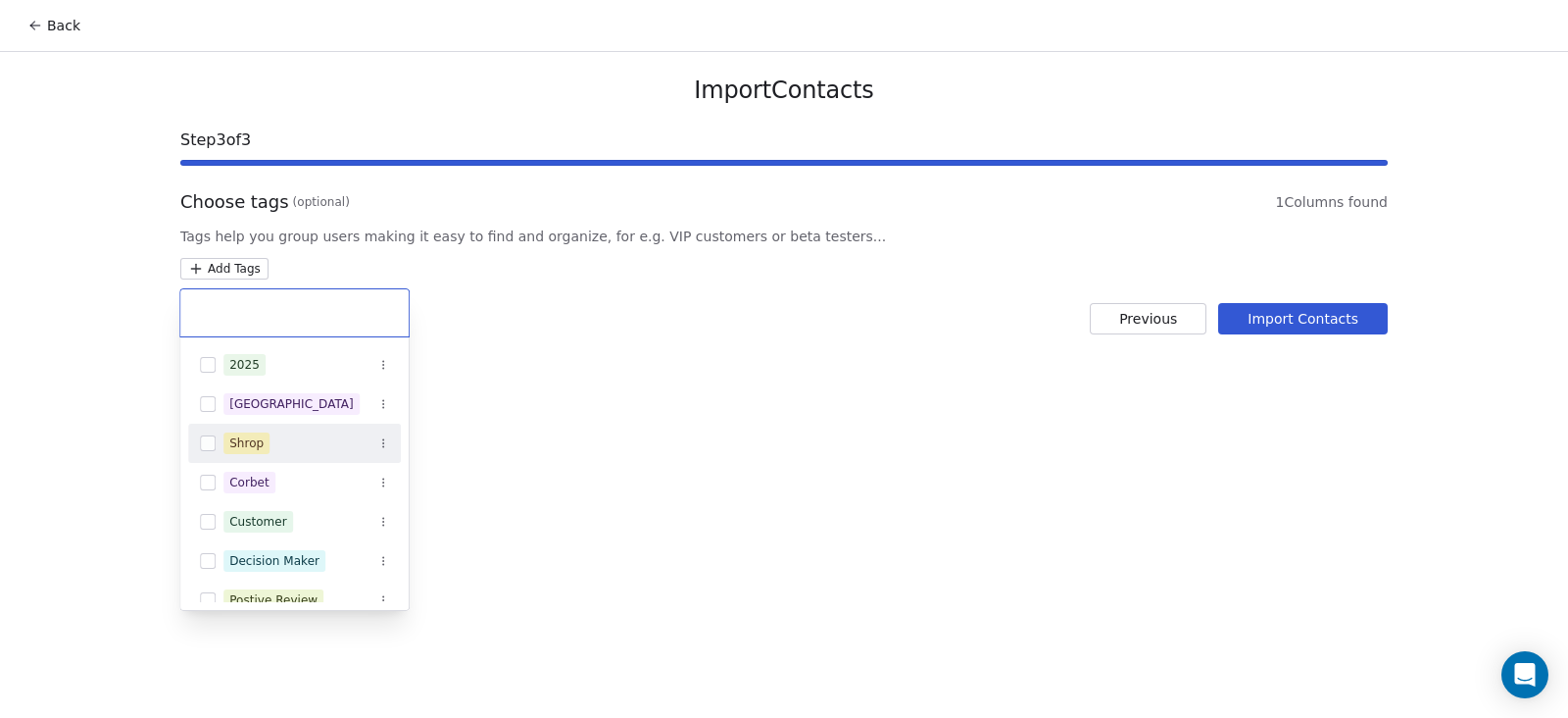
click at [304, 447] on div "Shrop" at bounding box center [306, 444] width 165 height 22
click at [1269, 486] on html "Back Import Contacts Step 3 of 3 Choose tags (optional) 1 Columns found Tags he…" at bounding box center [784, 359] width 1568 height 718
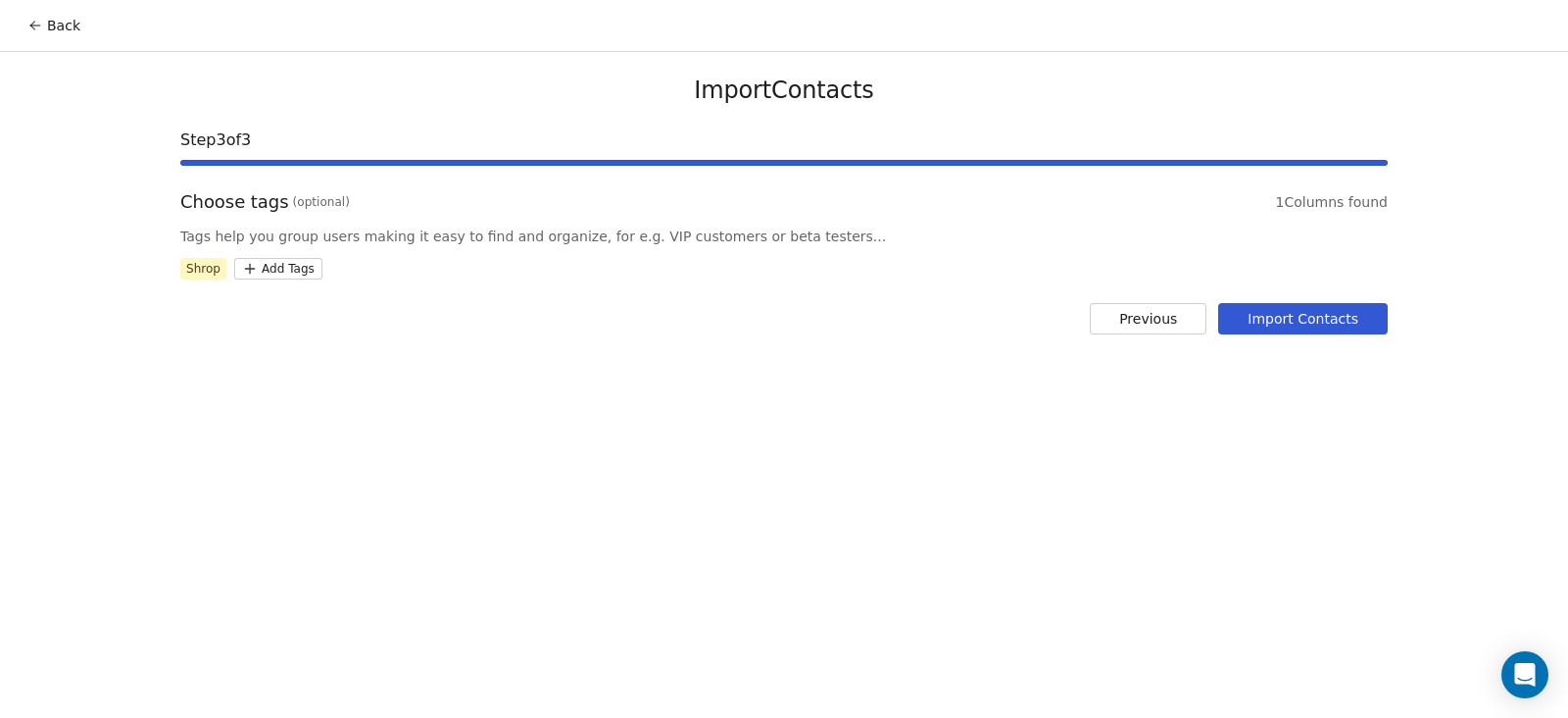
click at [261, 279] on div "Import Contacts Step 3 of 3 Choose tags (optional) 1 Columns found Tags help yo…" at bounding box center [783, 204] width 1254 height 306
click at [277, 260] on html "Back Import Contacts Step 3 of 3 Choose tags (optional) 1 Columns found Tags he…" at bounding box center [784, 359] width 1568 height 718
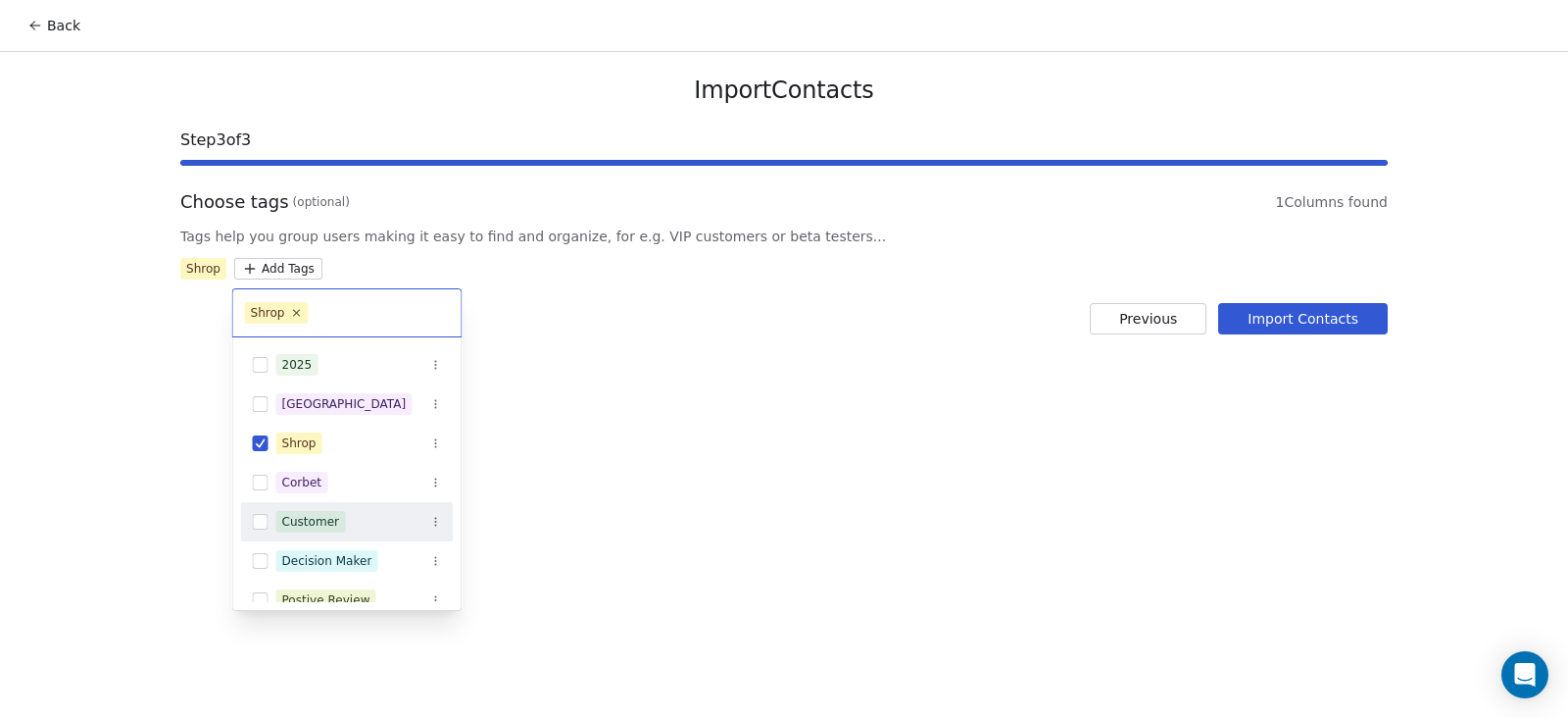
click at [57, 33] on html "Back Import Contacts Step 3 of 3 Choose tags (optional) 1 Columns found Tags he…" at bounding box center [784, 359] width 1568 height 718
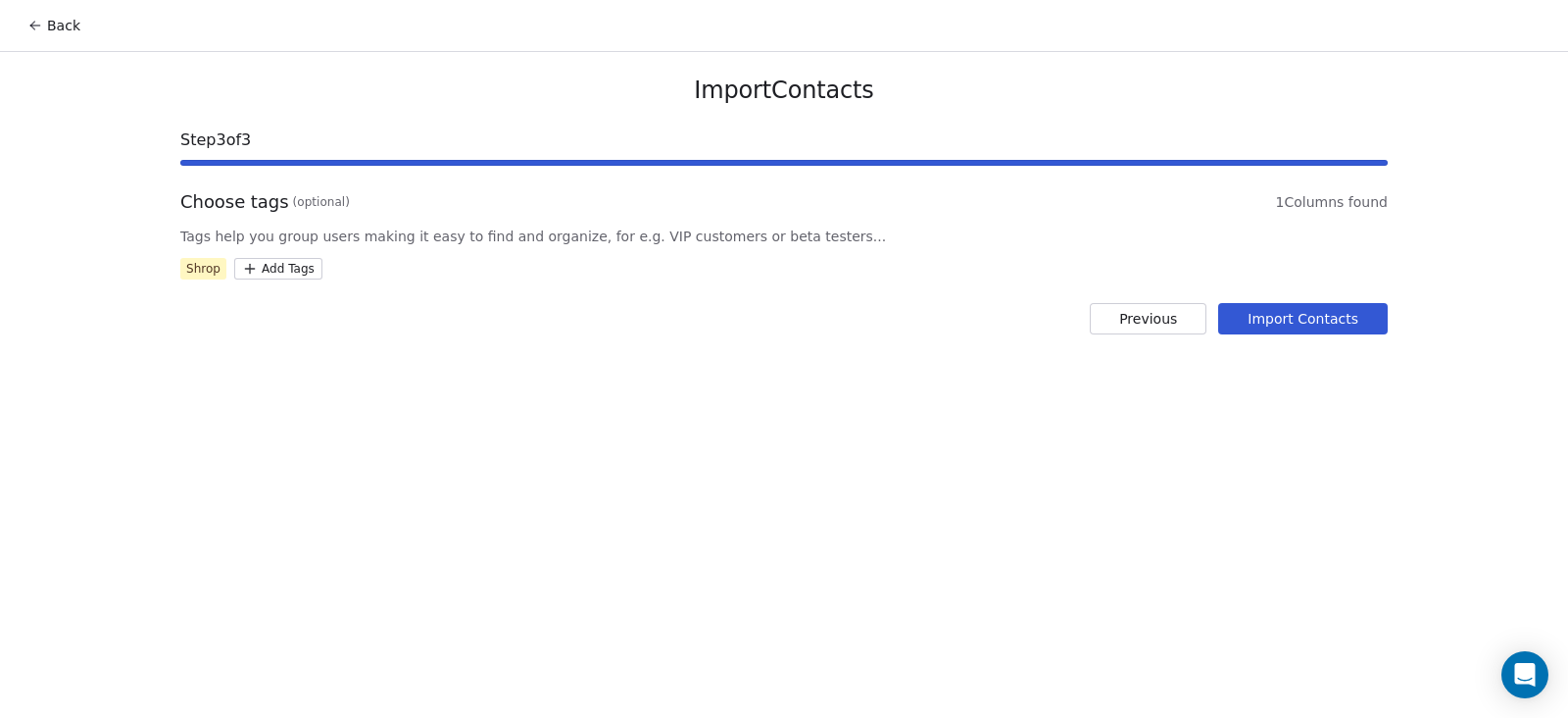
click at [37, 22] on icon at bounding box center [36, 26] width 16 height 16
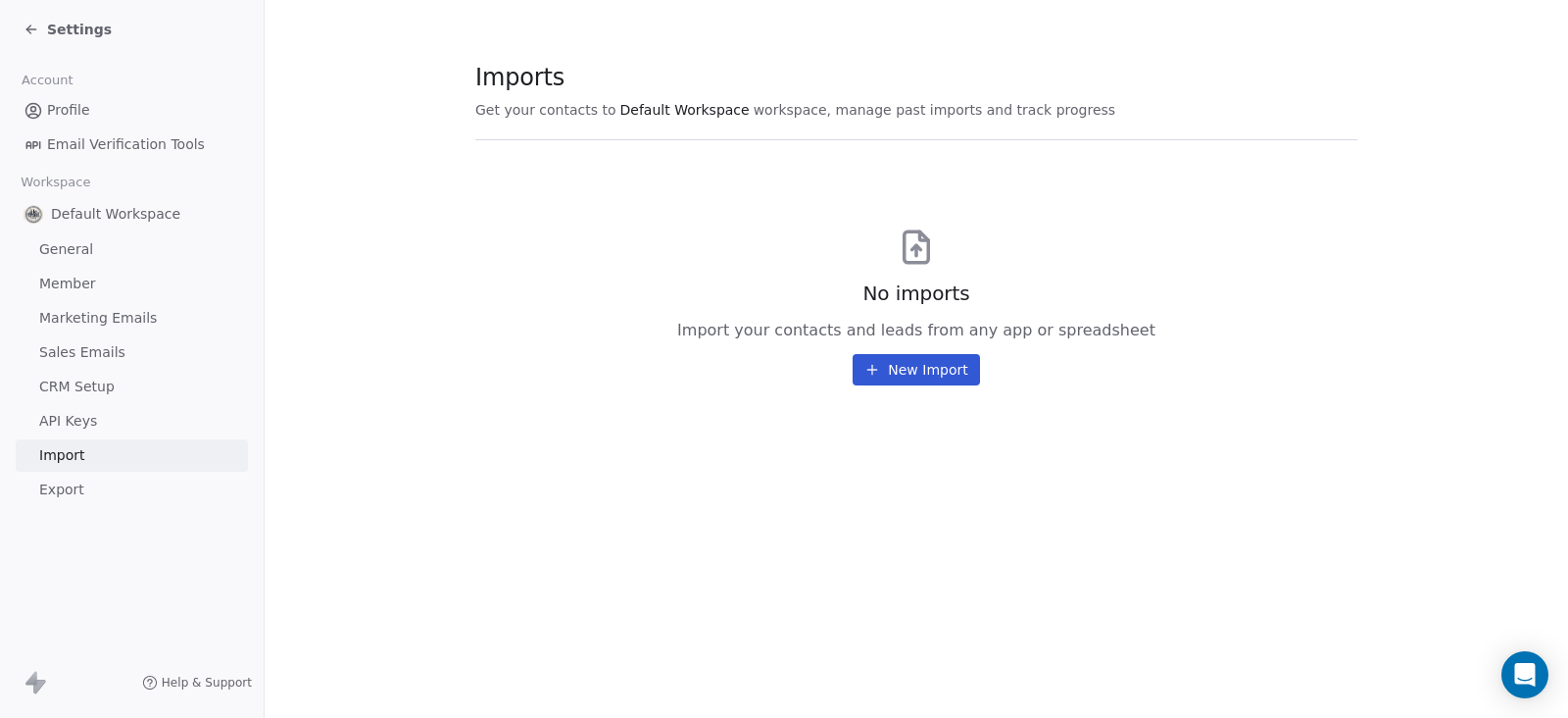
click at [26, 27] on icon at bounding box center [32, 30] width 16 height 16
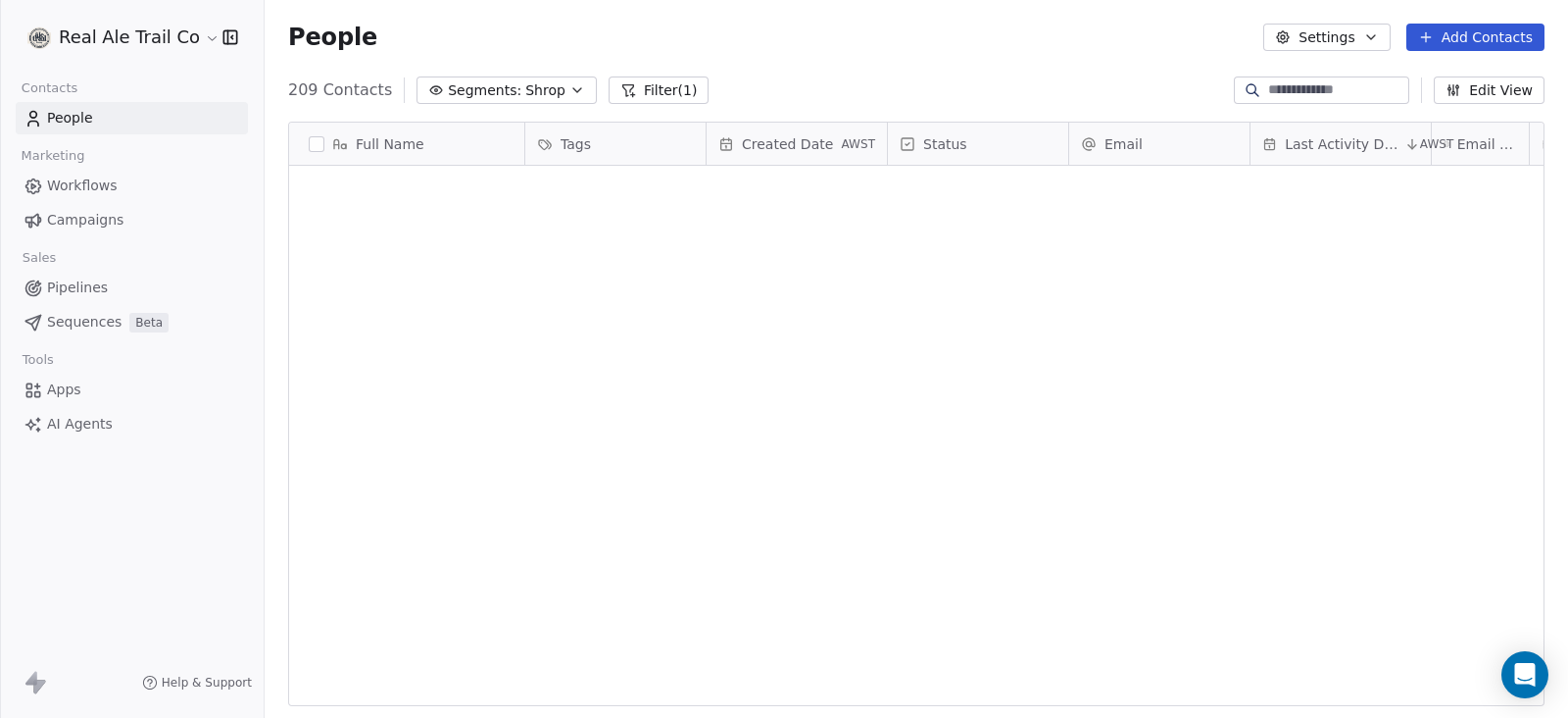
scroll to position [612, 1284]
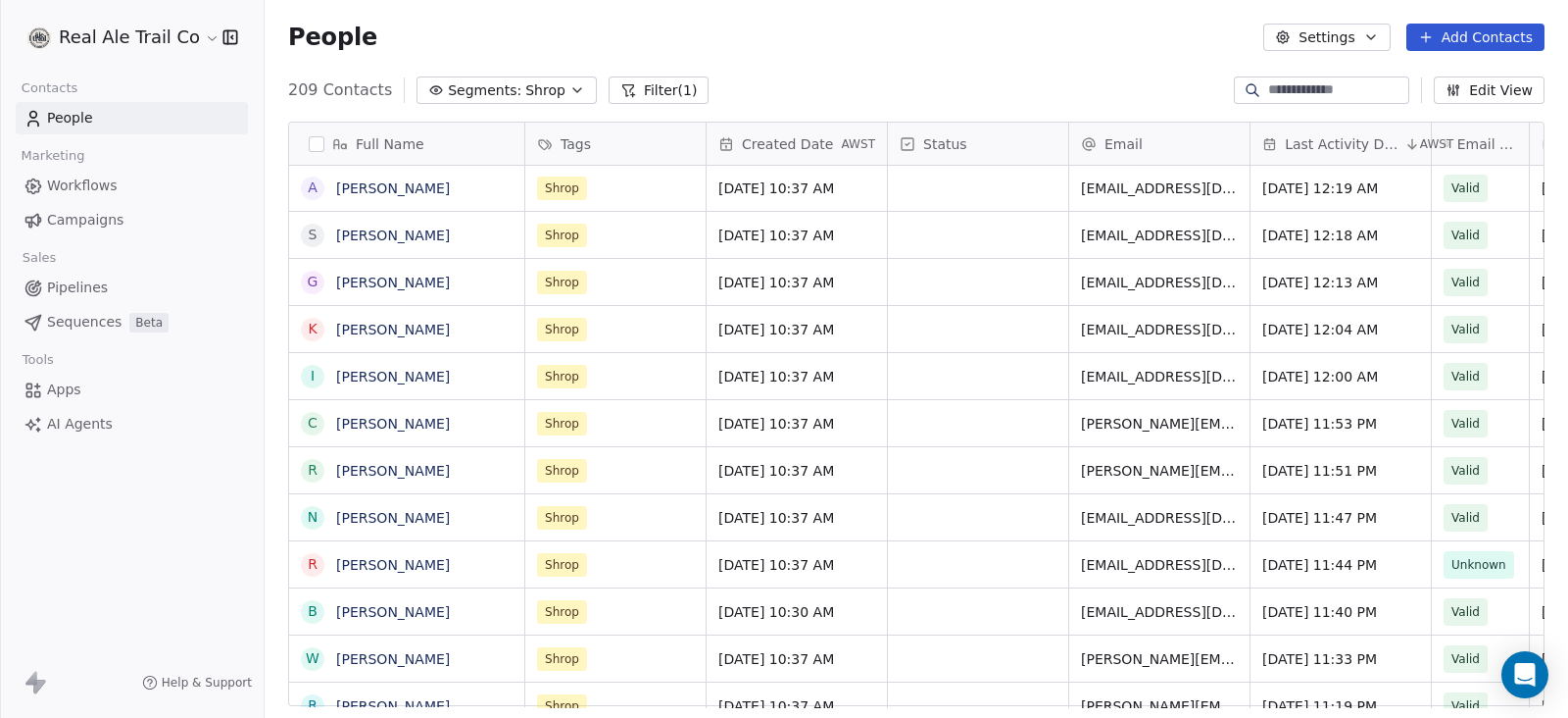
click at [319, 145] on button "button" at bounding box center [317, 145] width 16 height 16
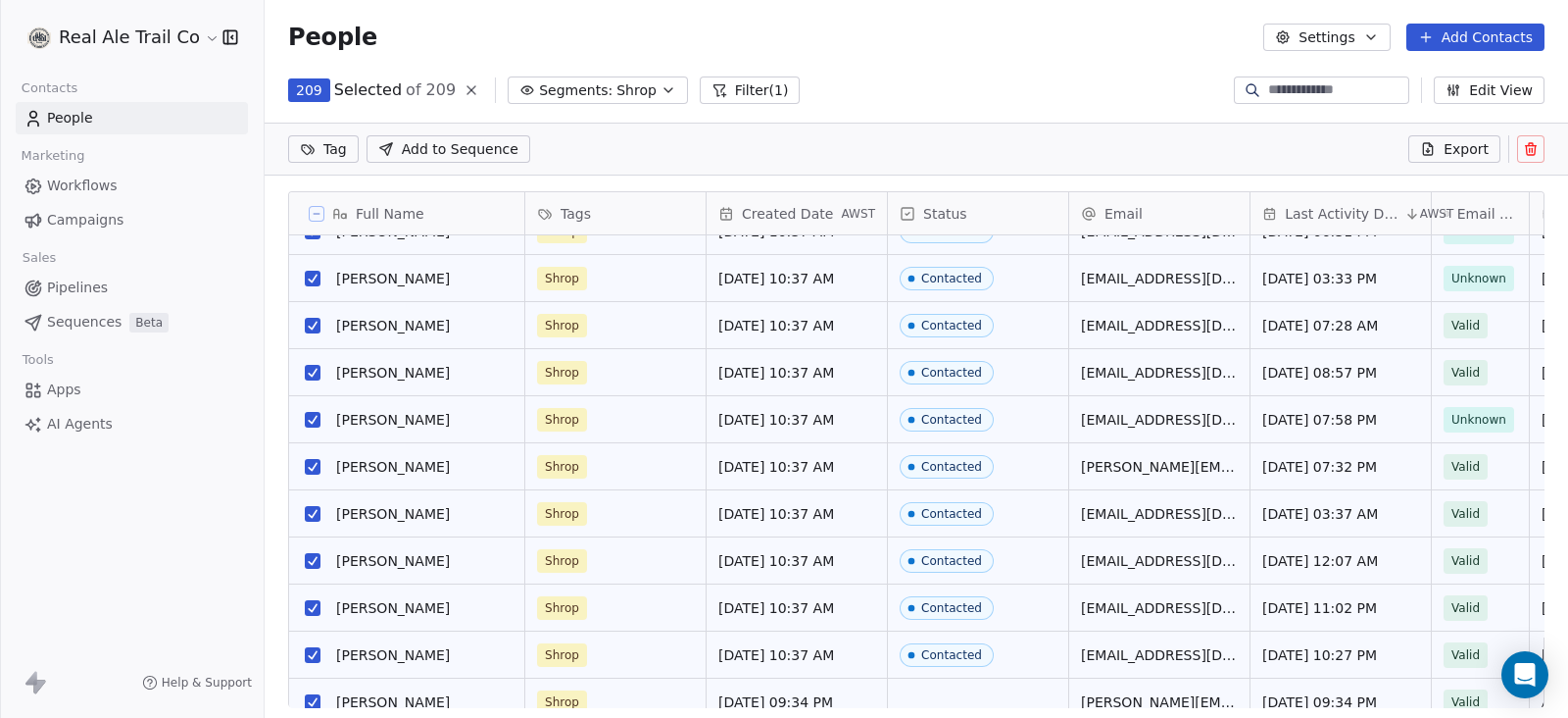
scroll to position [4461, 0]
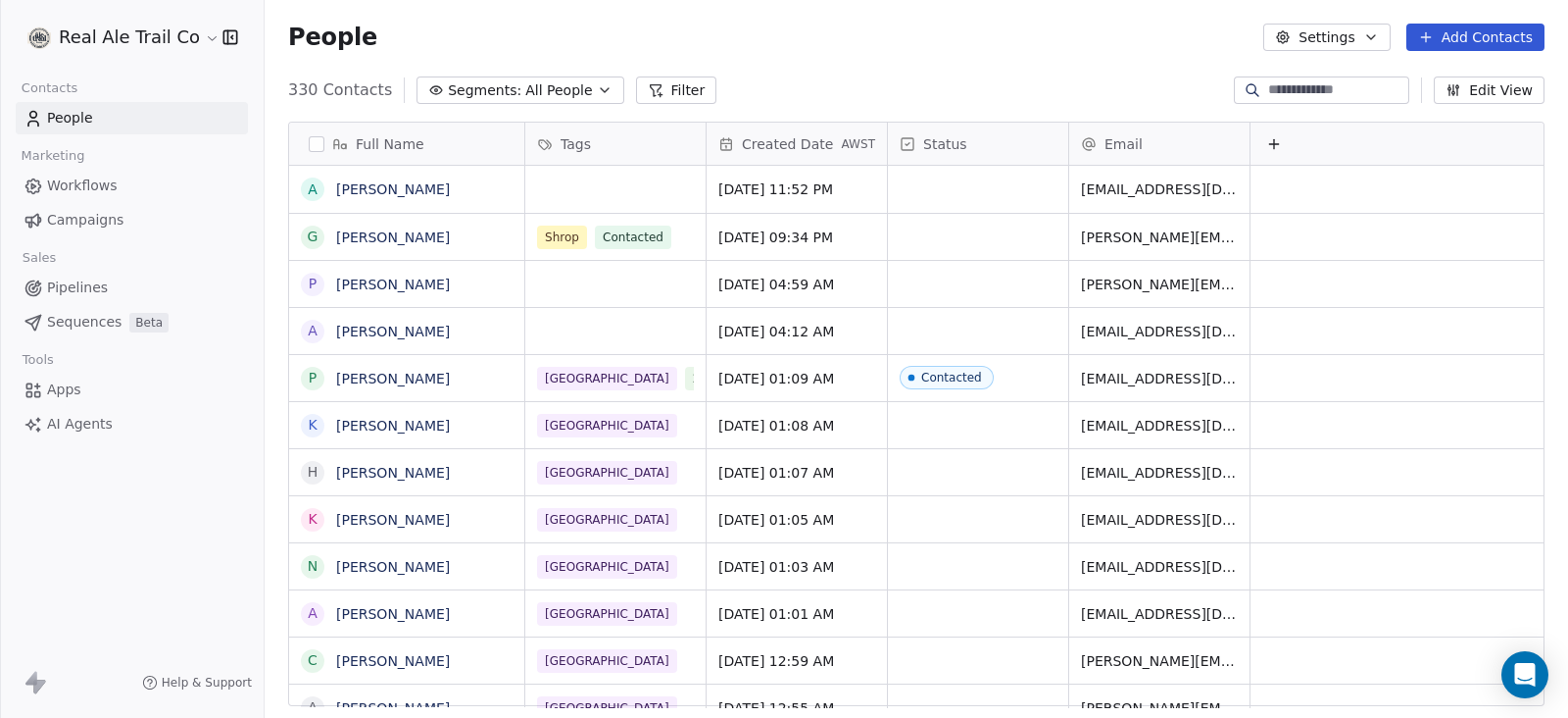
scroll to position [612, 1284]
click at [502, 95] on span "Segments:" at bounding box center [484, 90] width 73 height 21
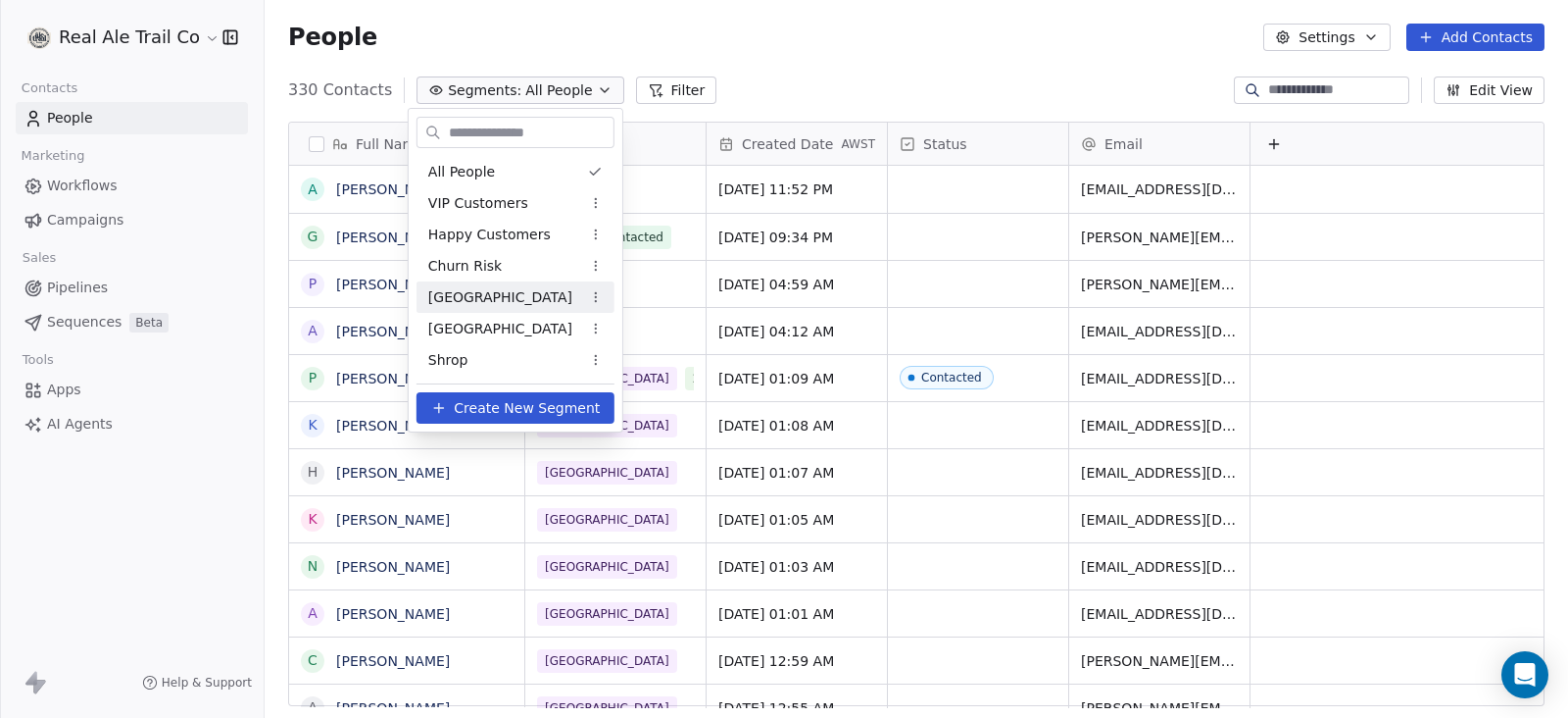
click at [510, 301] on div "[GEOGRAPHIC_DATA]" at bounding box center [516, 297] width 198 height 32
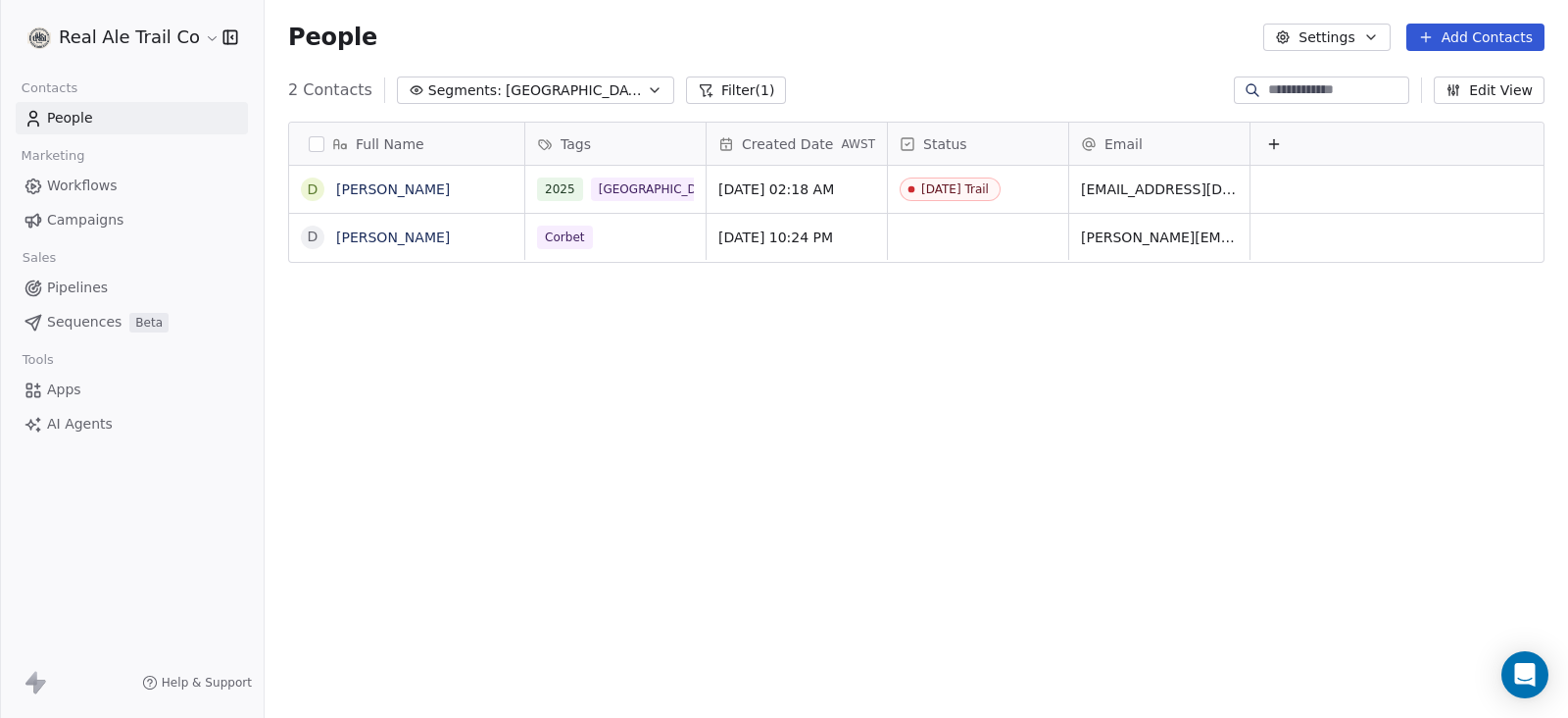
click at [533, 83] on span "[GEOGRAPHIC_DATA]" at bounding box center [574, 90] width 138 height 21
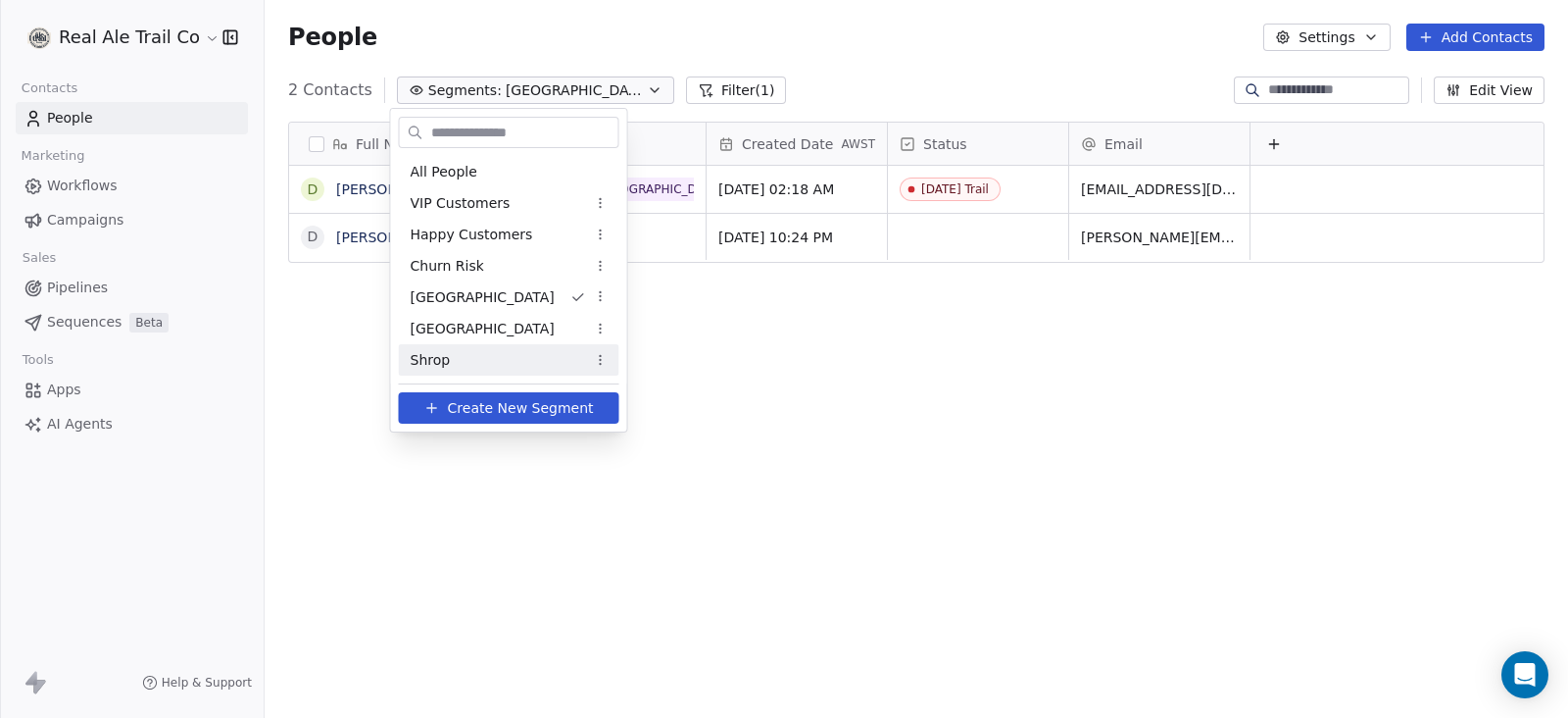
click at [482, 347] on div "Shrop" at bounding box center [509, 359] width 221 height 32
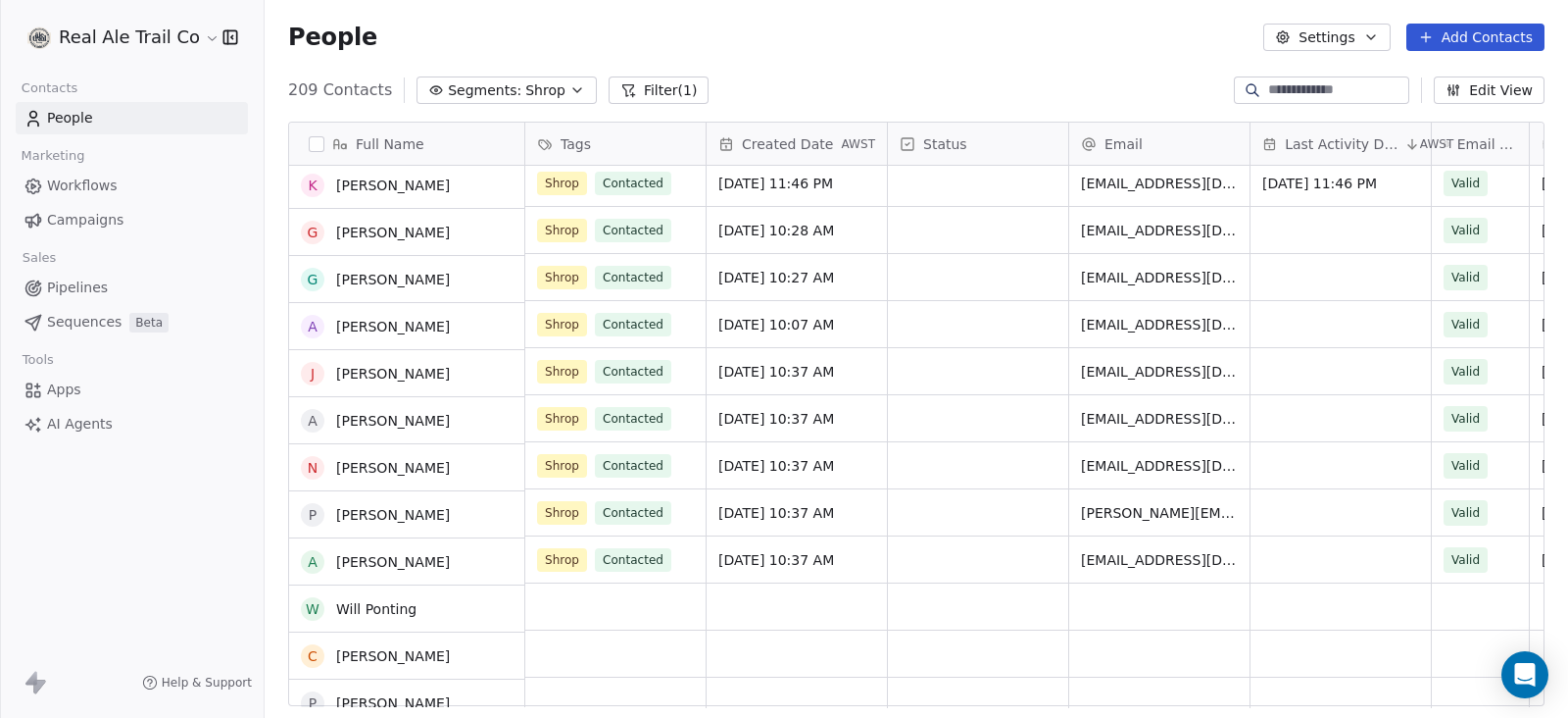
scroll to position [0, 0]
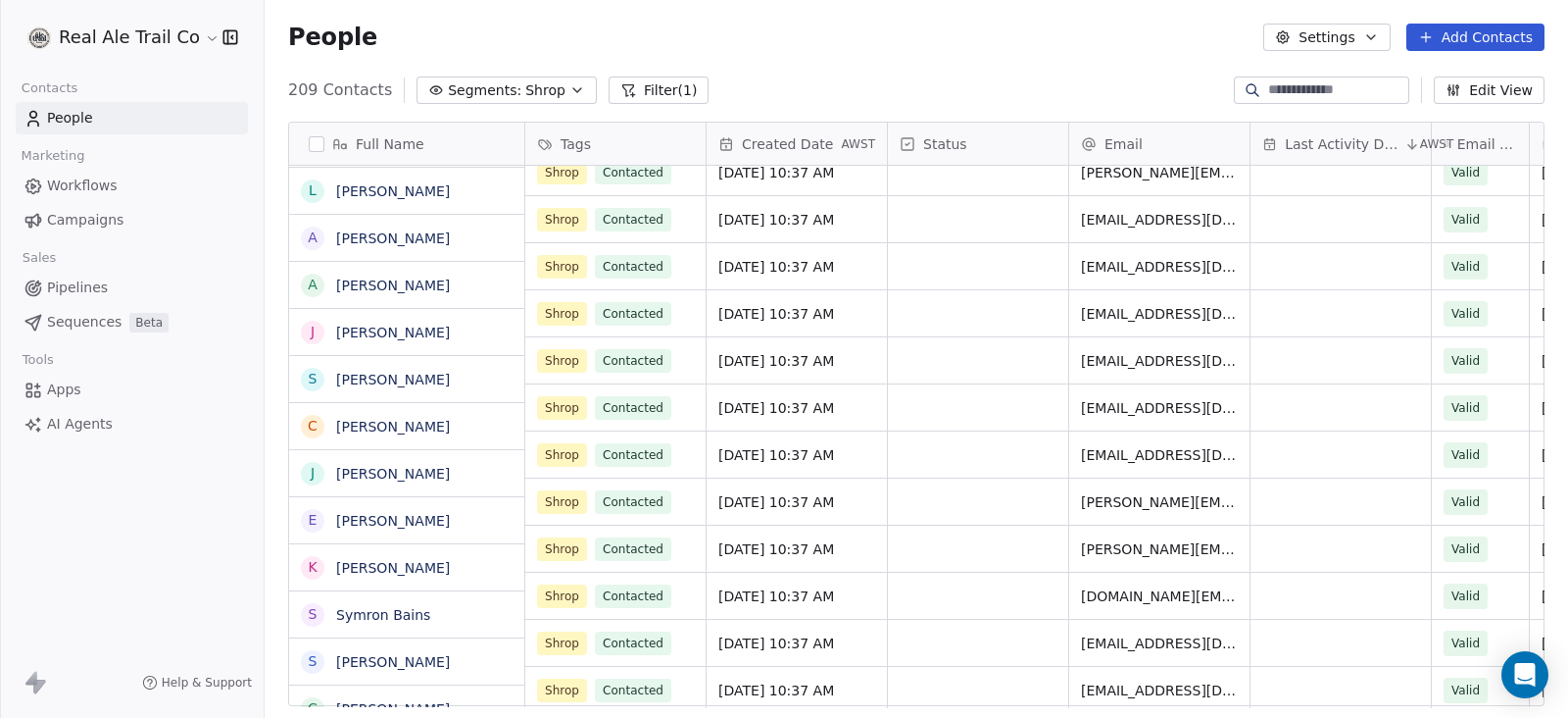
click at [526, 87] on span "Shrop" at bounding box center [545, 90] width 41 height 21
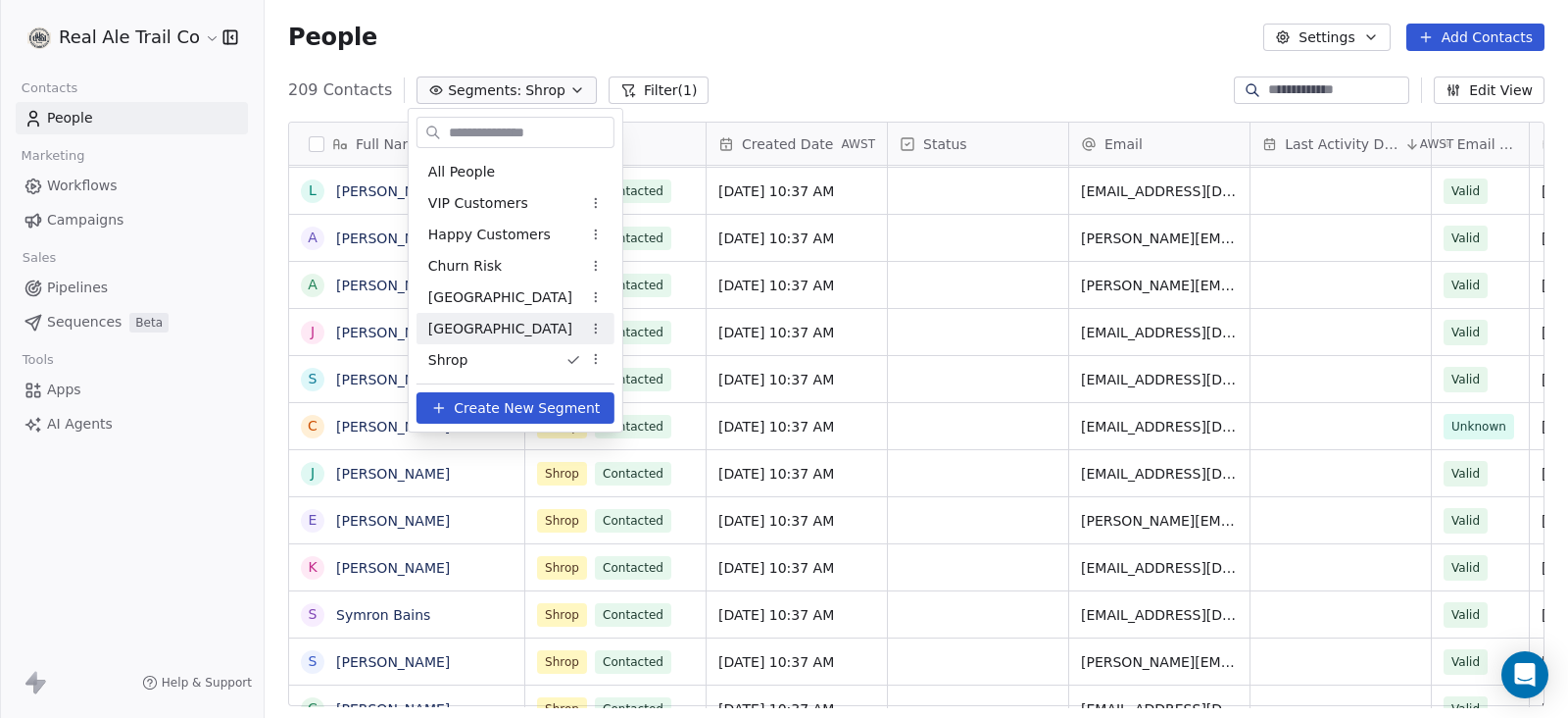
click at [480, 328] on div "[GEOGRAPHIC_DATA]" at bounding box center [516, 329] width 198 height 32
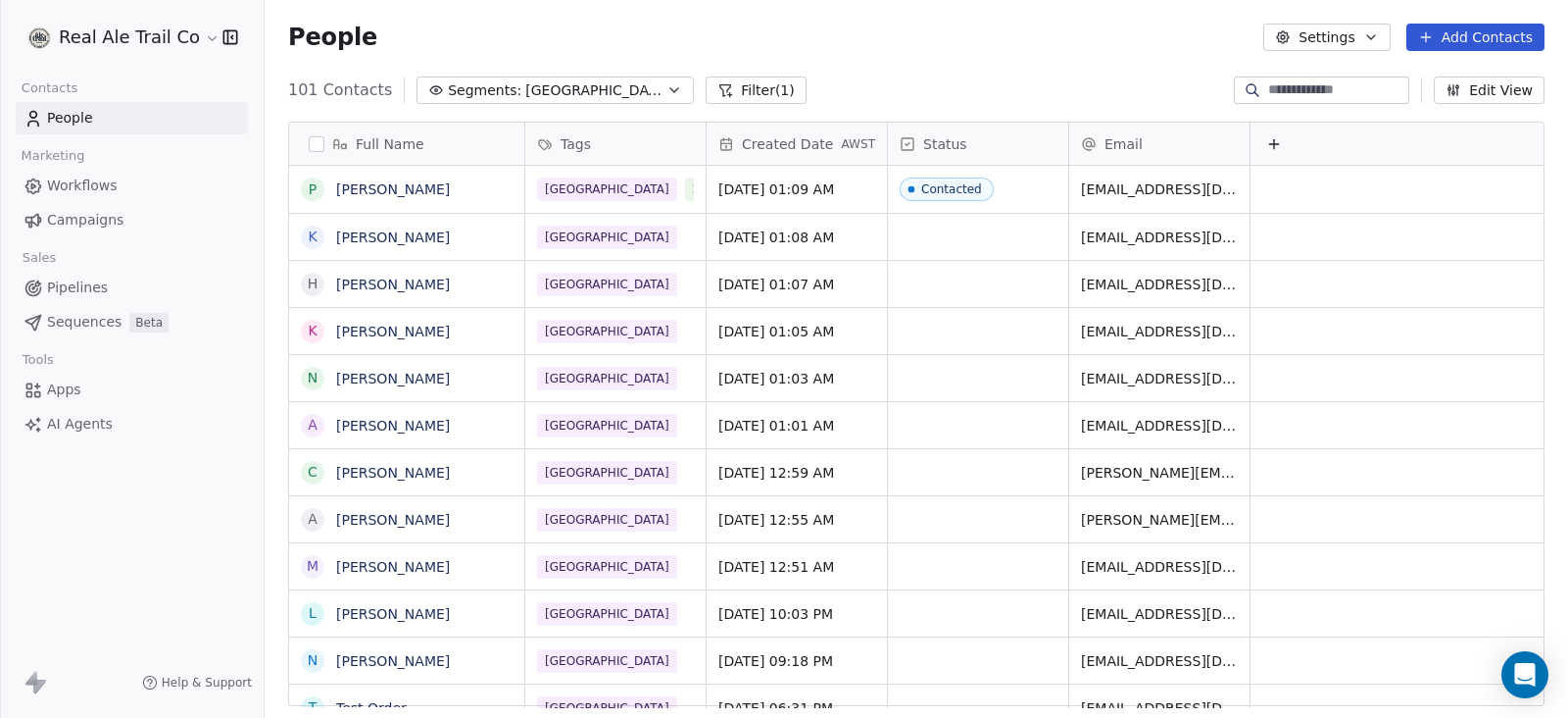
click at [314, 146] on button "button" at bounding box center [317, 145] width 16 height 16
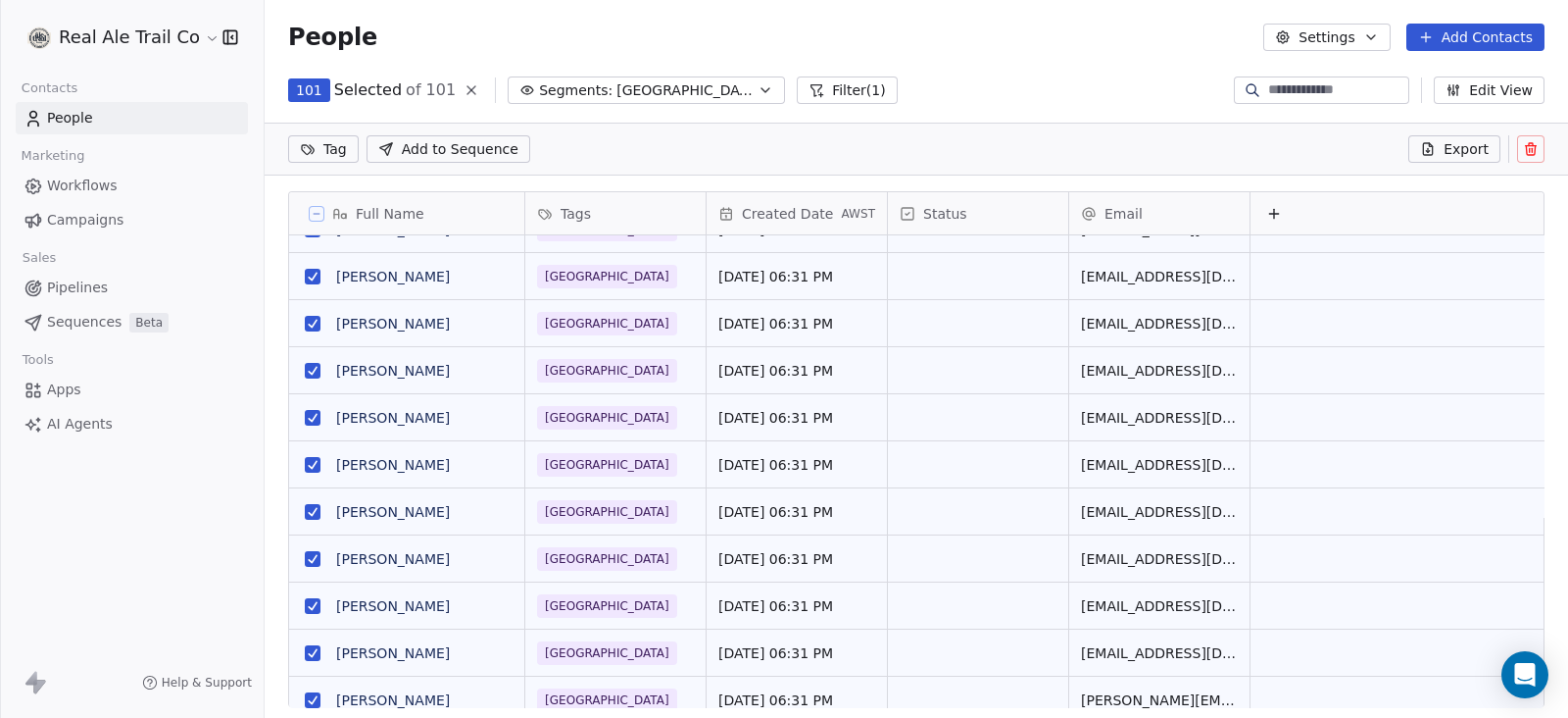
click at [324, 148] on html "Real Ale Trail Co Contacts People Marketing Workflows Campaigns Sales Pipelines…" at bounding box center [784, 359] width 1568 height 718
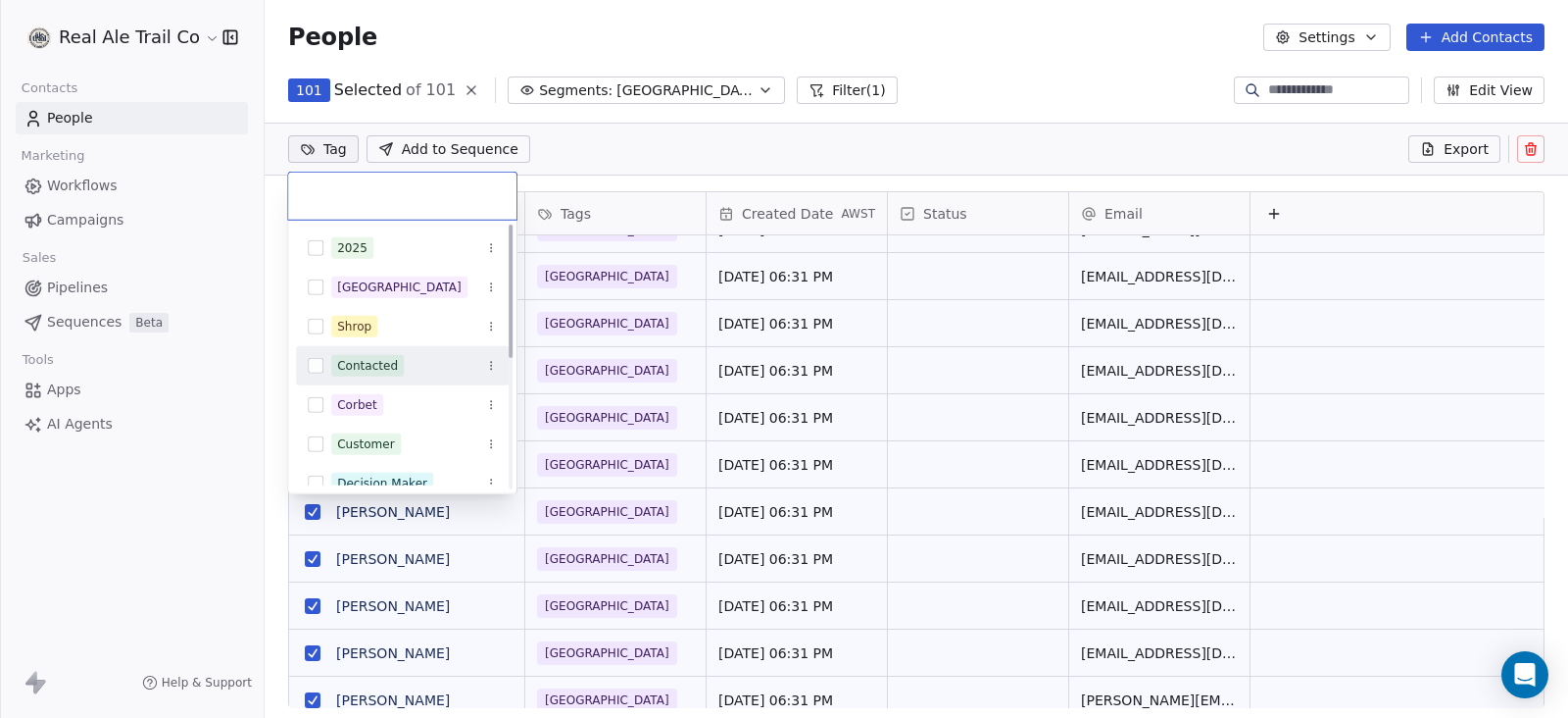
click at [415, 364] on div "Contacted" at bounding box center [414, 365] width 165 height 22
click at [556, 150] on html "Real Ale Trail Co Contacts People Marketing Workflows Campaigns Sales Pipelines…" at bounding box center [784, 359] width 1568 height 718
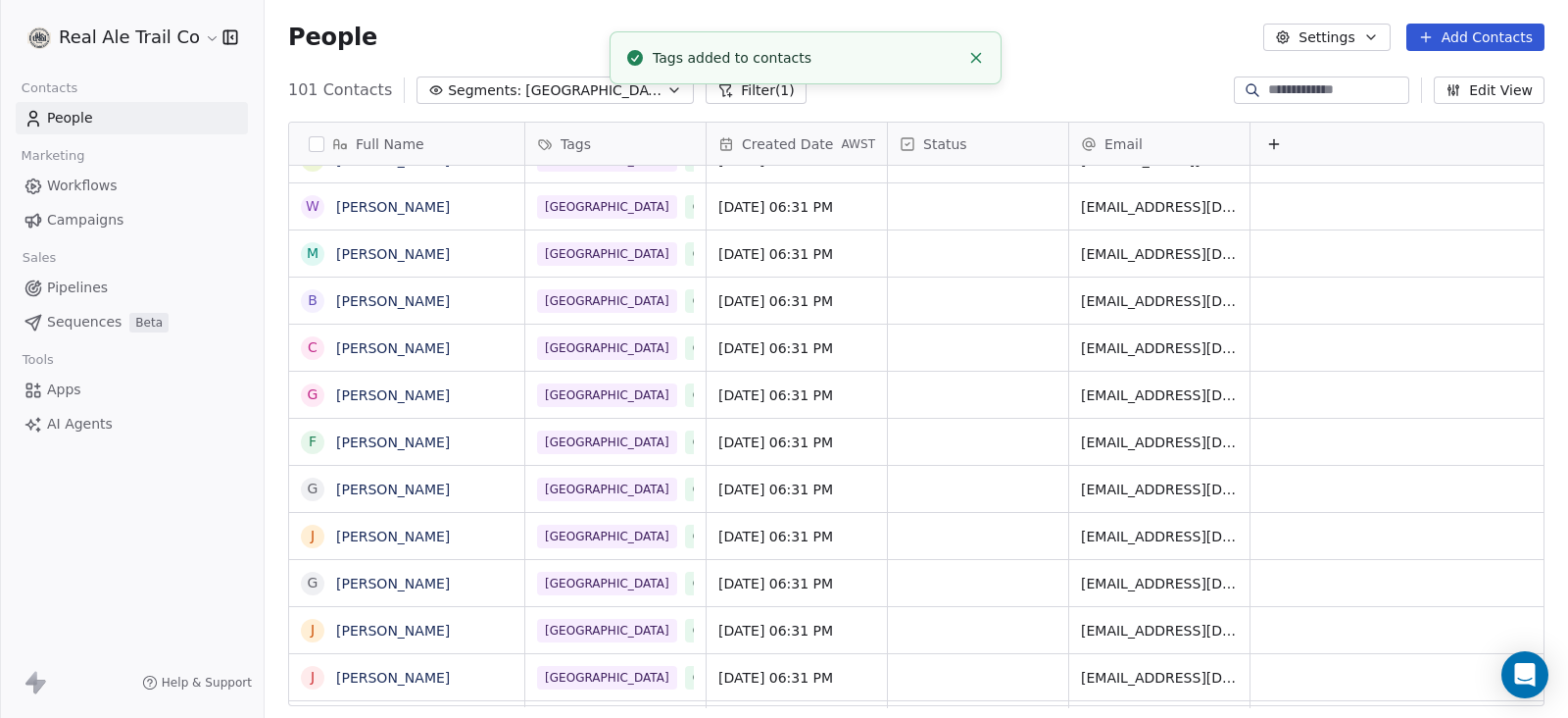
click at [89, 120] on span "People" at bounding box center [70, 118] width 47 height 21
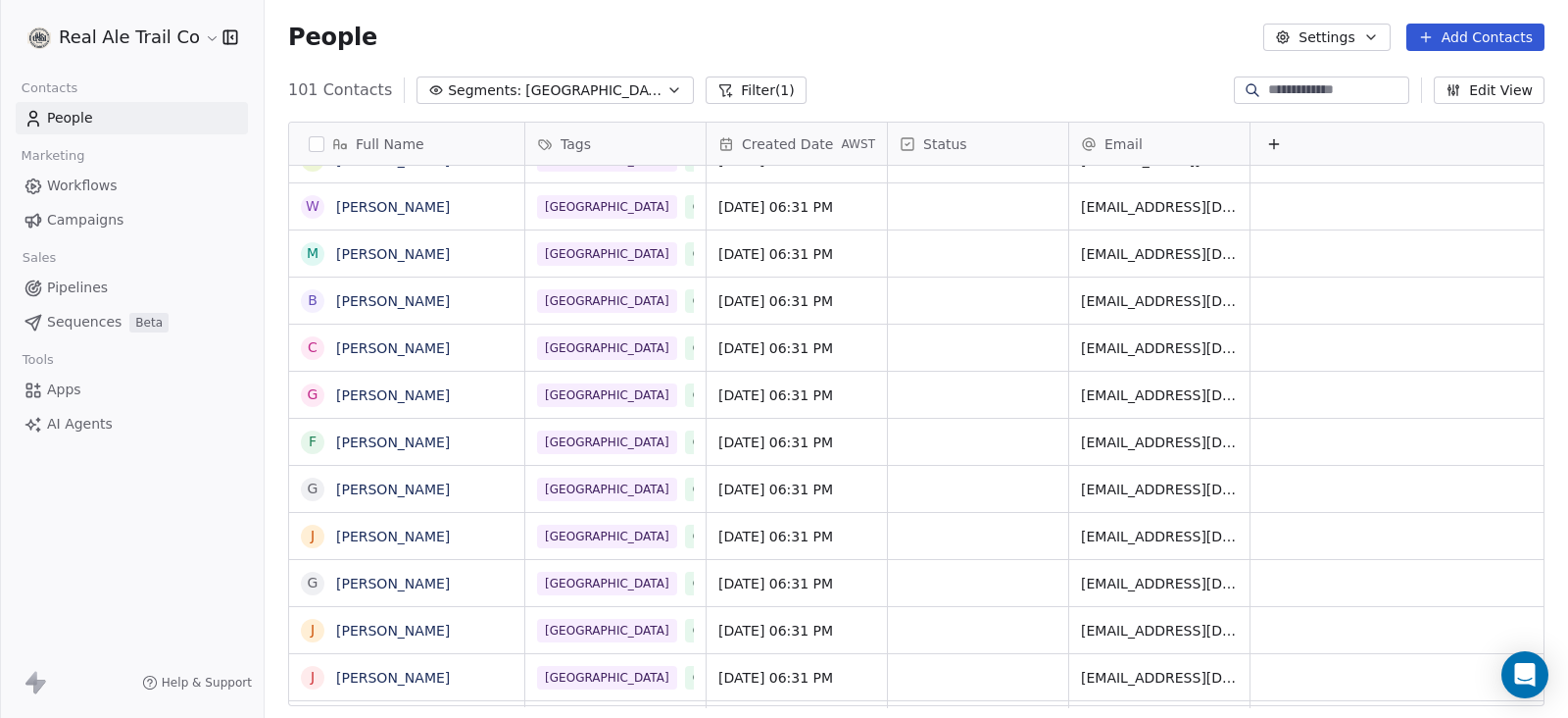
click at [1460, 34] on button "Add Contacts" at bounding box center [1475, 38] width 139 height 28
click at [1447, 110] on span "Import from CSV" at bounding box center [1474, 110] width 114 height 21
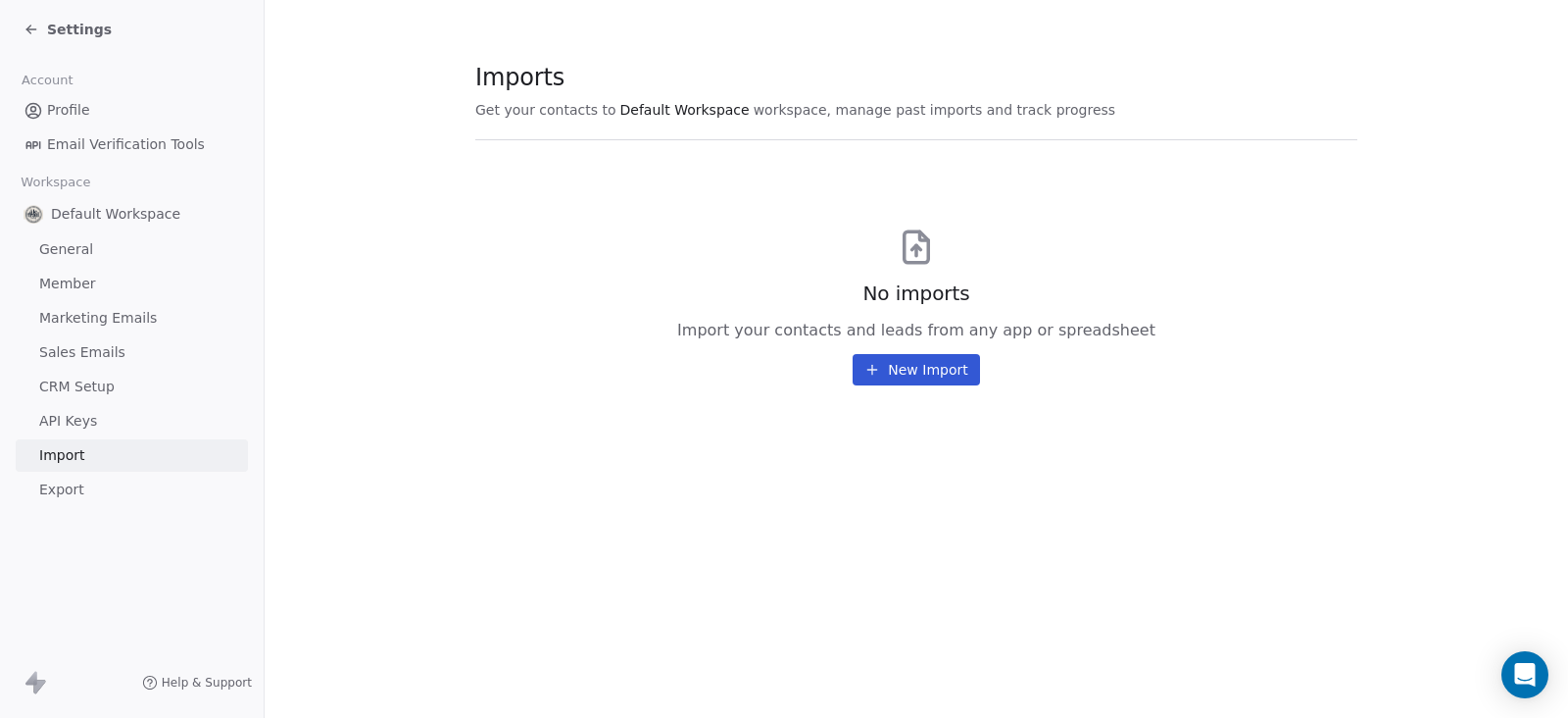
click at [938, 374] on button "New Import" at bounding box center [916, 369] width 127 height 32
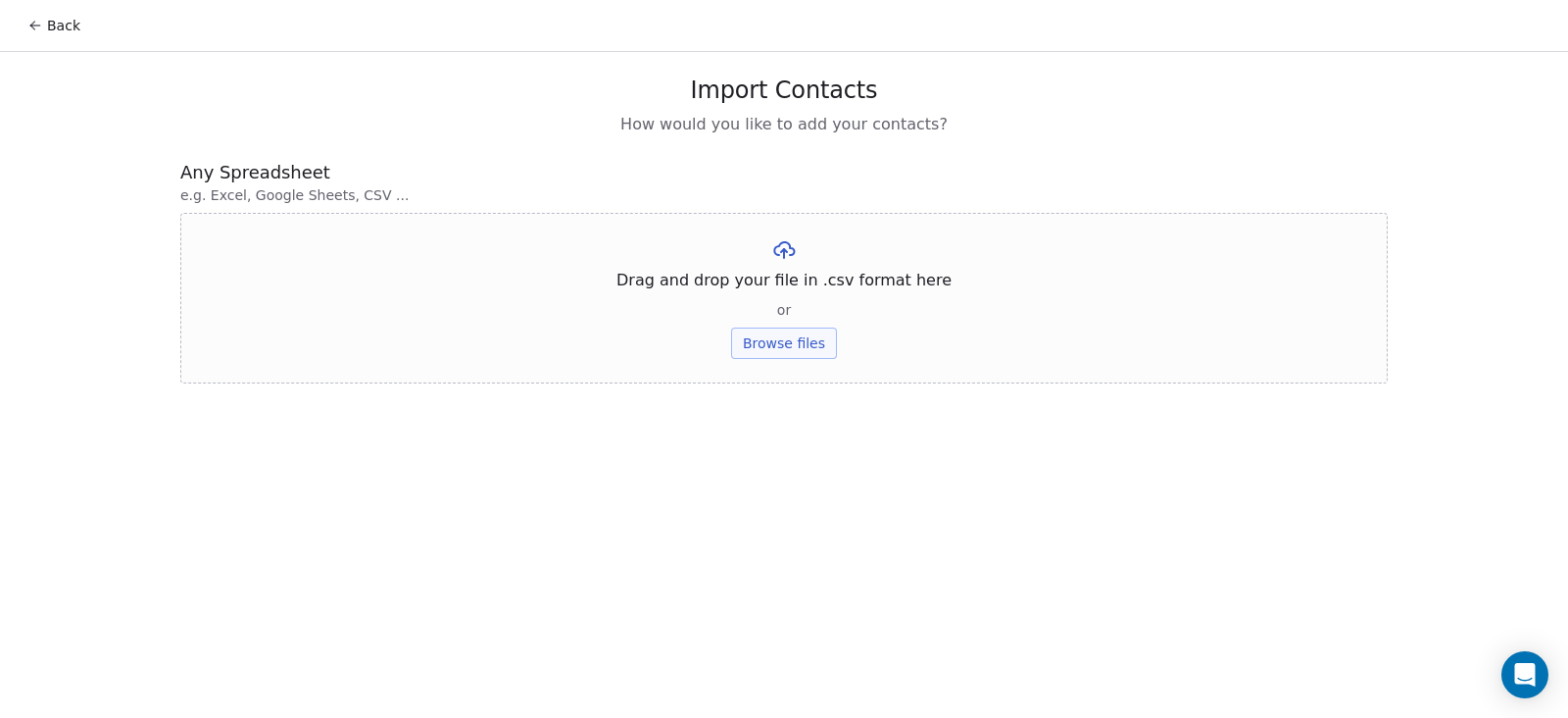
click at [819, 358] on button "Browse files" at bounding box center [783, 344] width 106 height 32
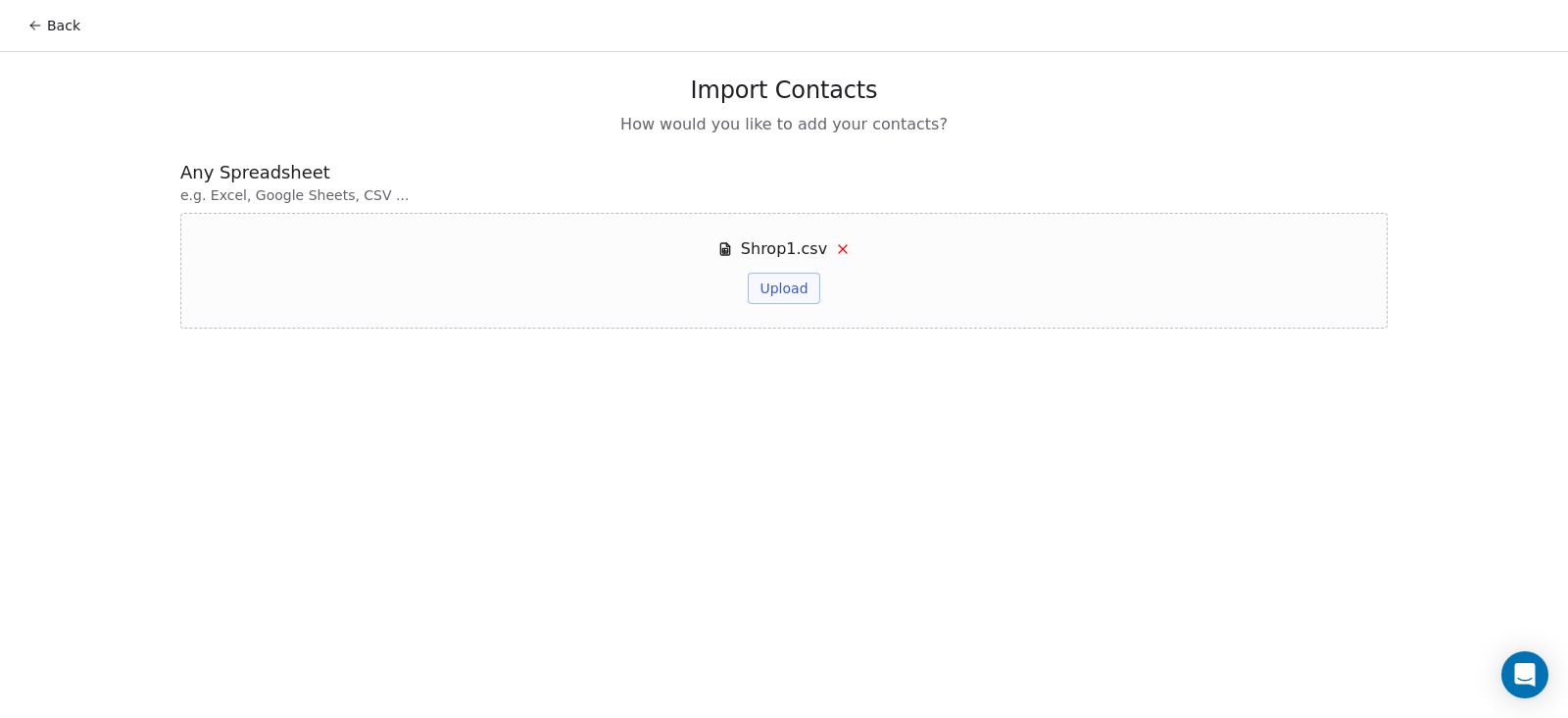
click at [793, 291] on button "Upload" at bounding box center [783, 288] width 71 height 32
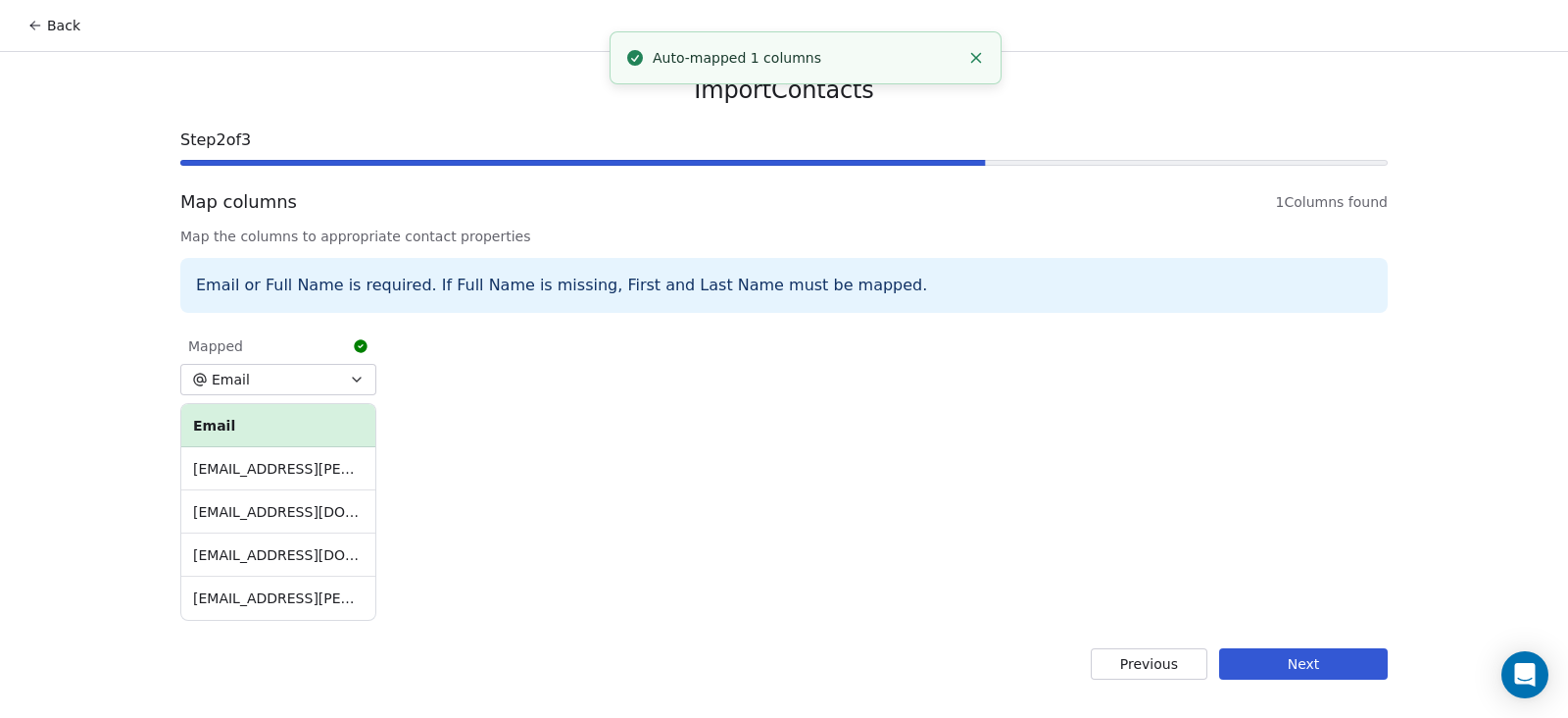
click at [1372, 664] on button "Next" at bounding box center [1303, 664] width 168 height 32
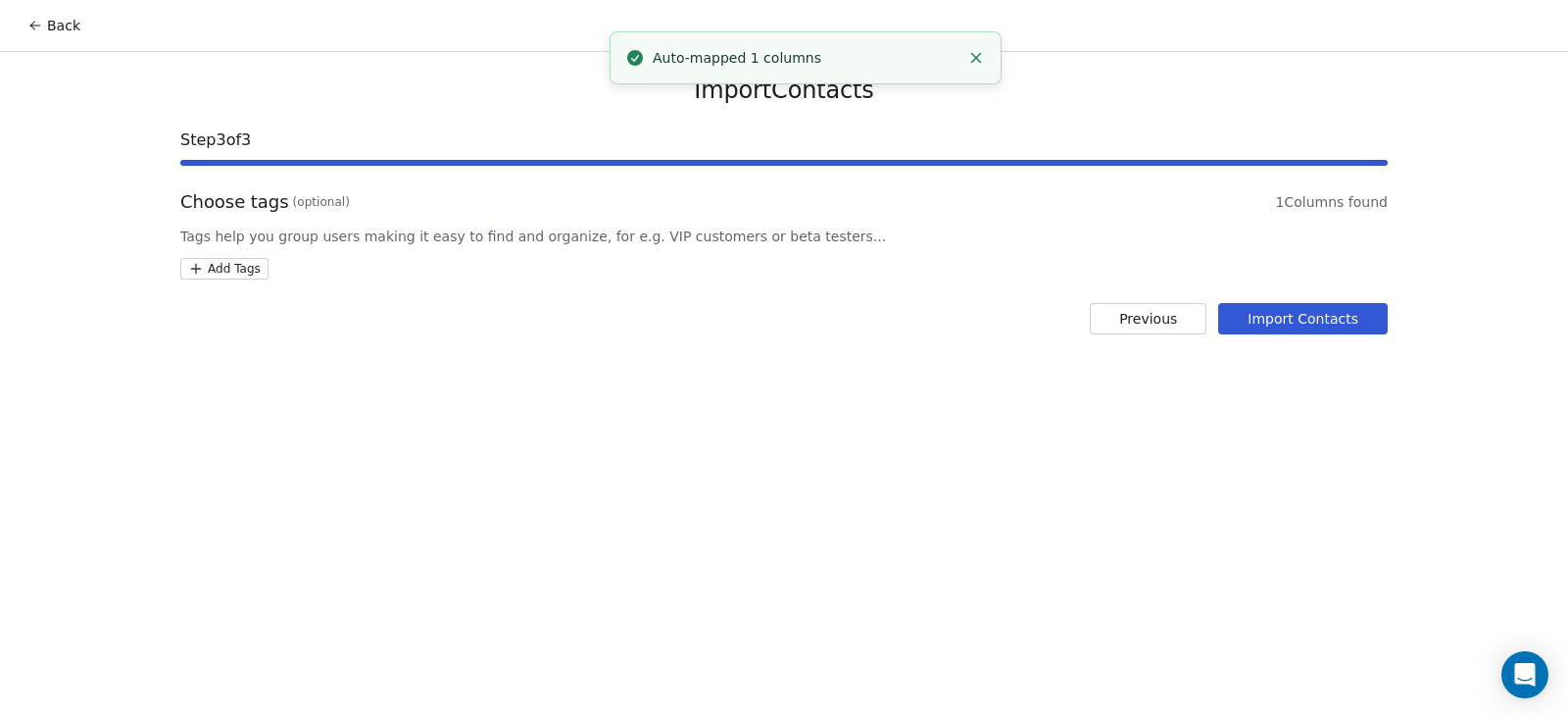
click at [1292, 323] on button "Import Contacts" at bounding box center [1302, 319] width 169 height 32
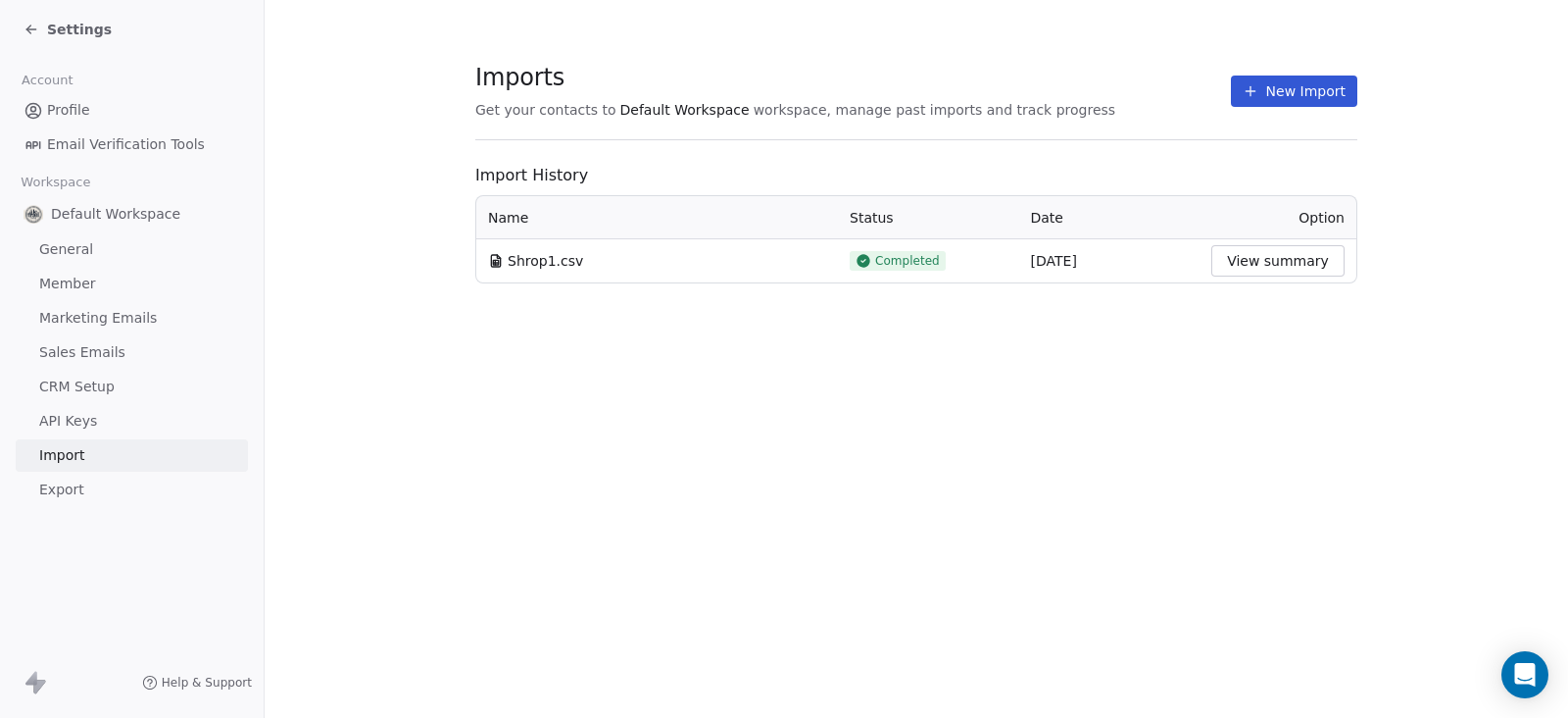
click at [35, 22] on icon at bounding box center [32, 30] width 16 height 16
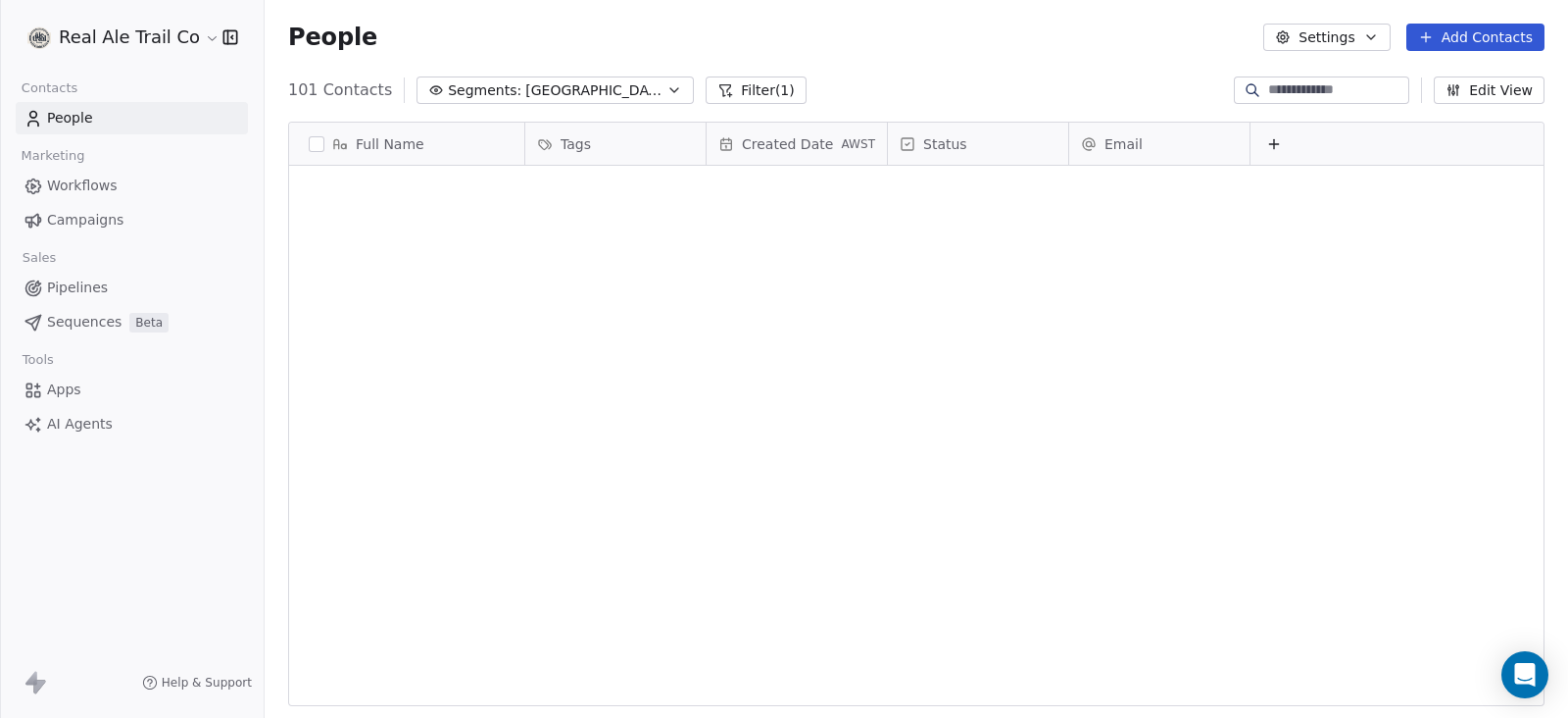
scroll to position [612, 1284]
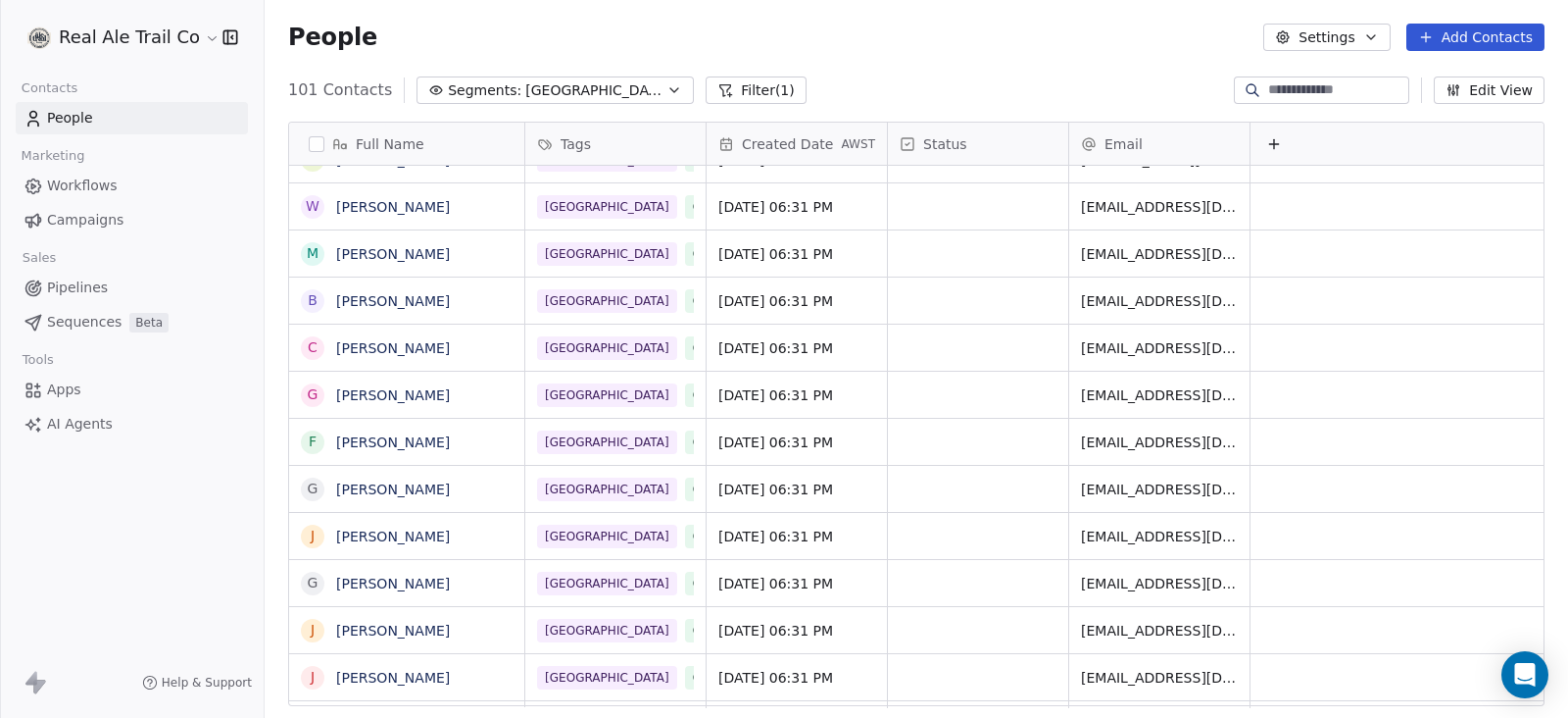
click at [452, 97] on span "Segments:" at bounding box center [484, 90] width 73 height 21
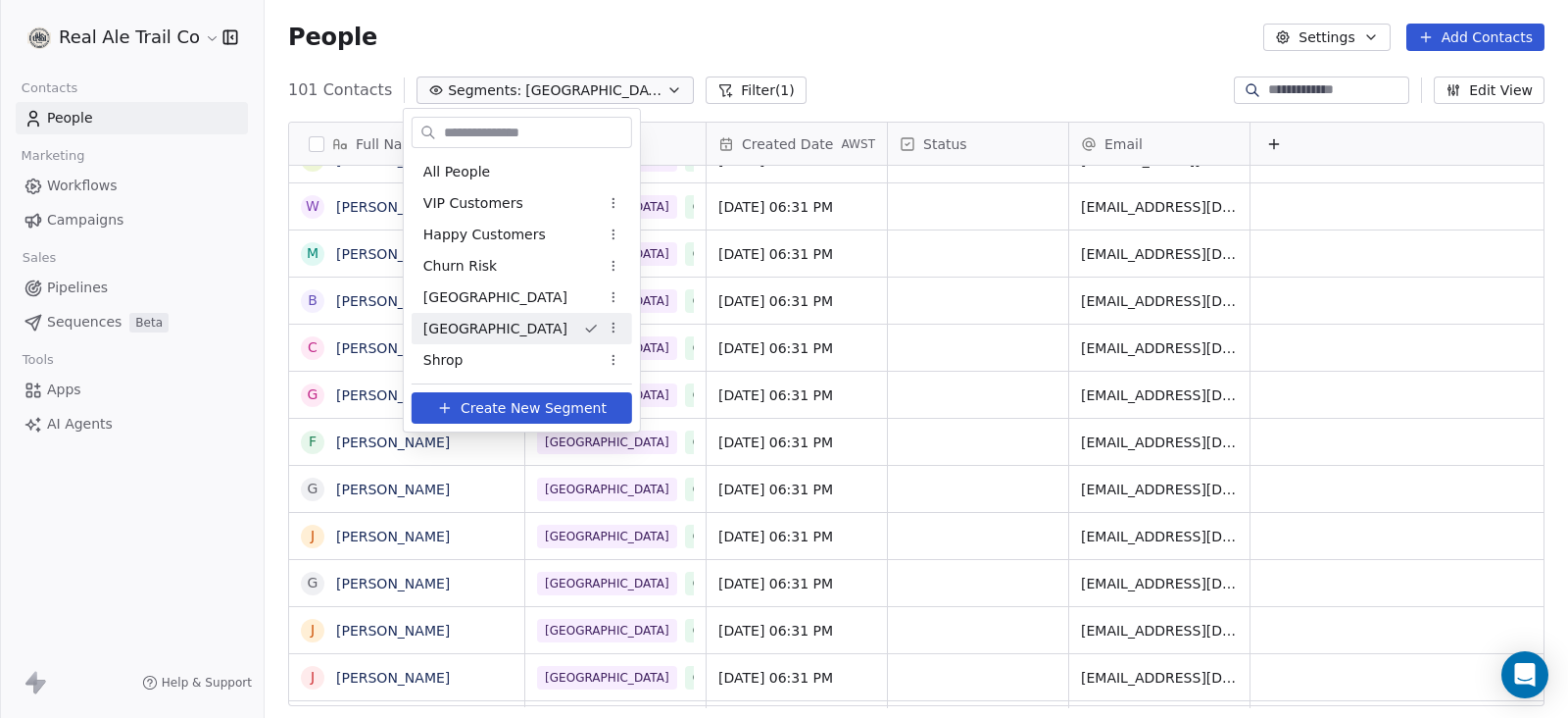
click at [520, 327] on div "[GEOGRAPHIC_DATA]" at bounding box center [522, 329] width 221 height 32
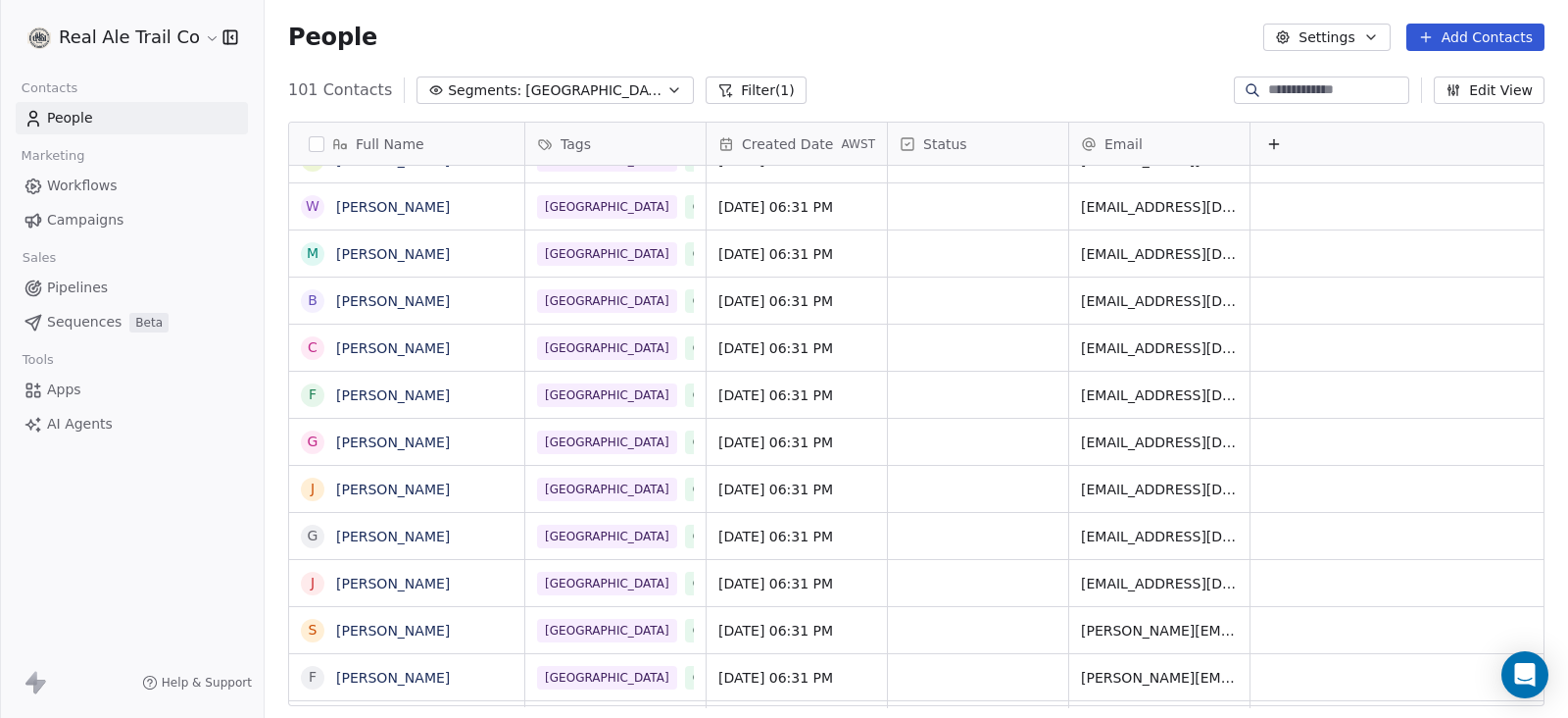
click at [500, 98] on span "Segments:" at bounding box center [484, 90] width 73 height 21
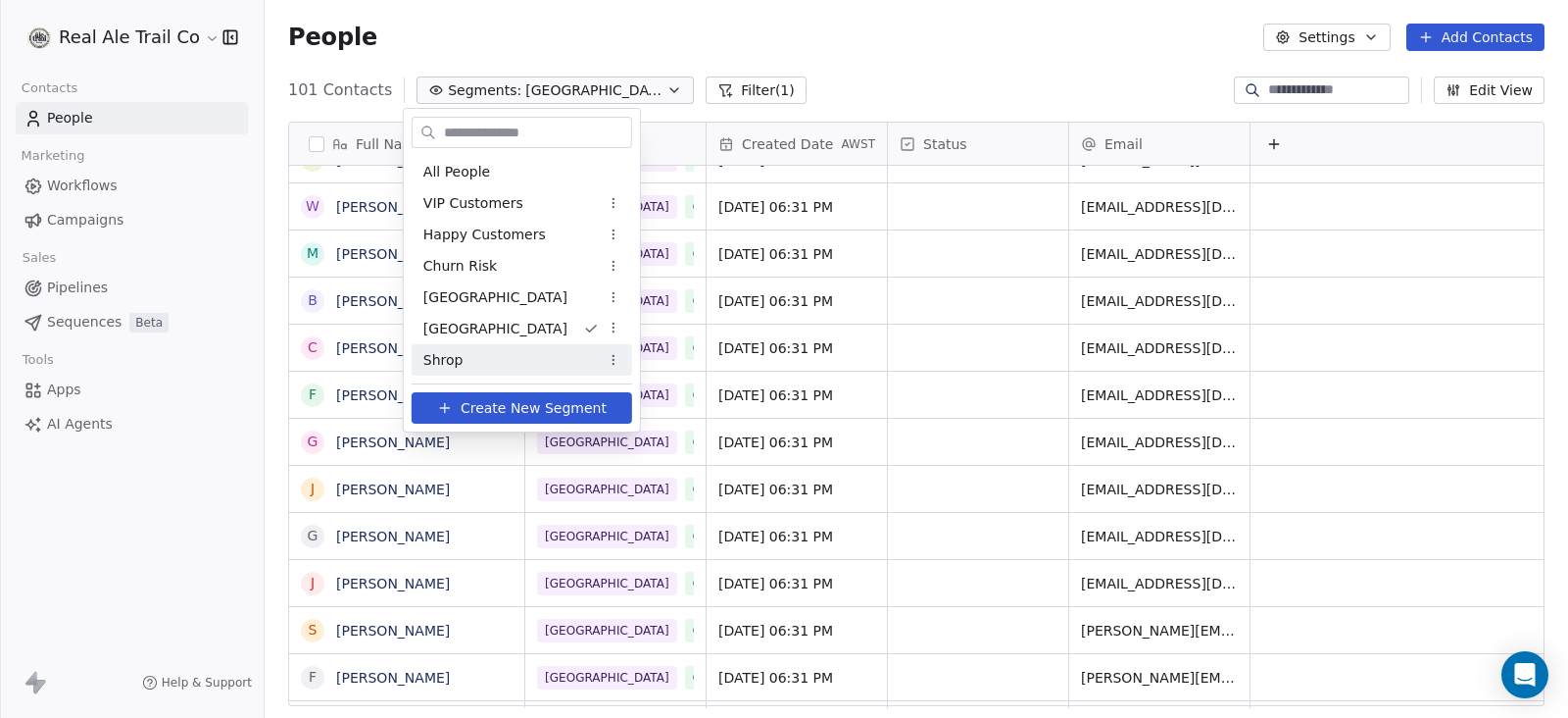
click at [508, 350] on div "Shrop" at bounding box center [522, 359] width 221 height 32
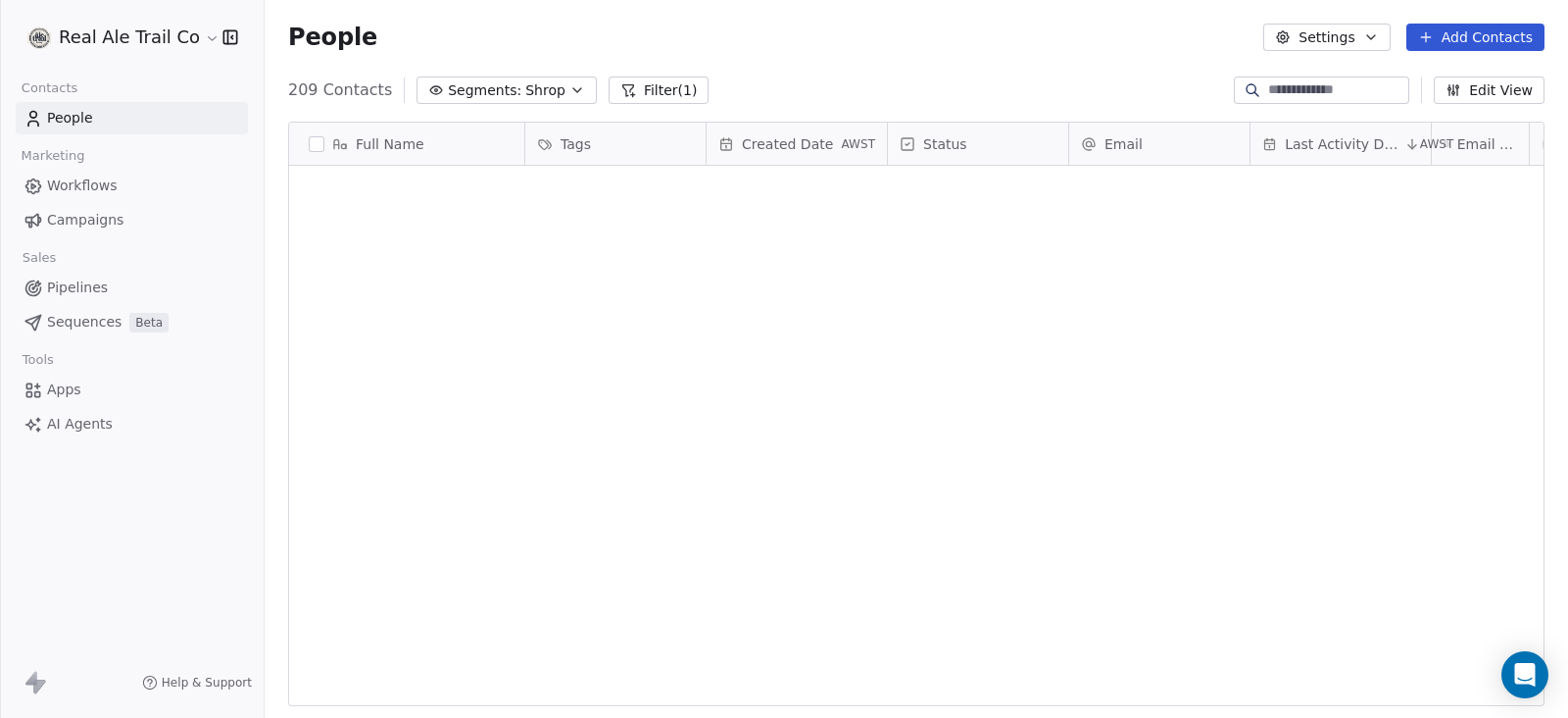
scroll to position [0, 0]
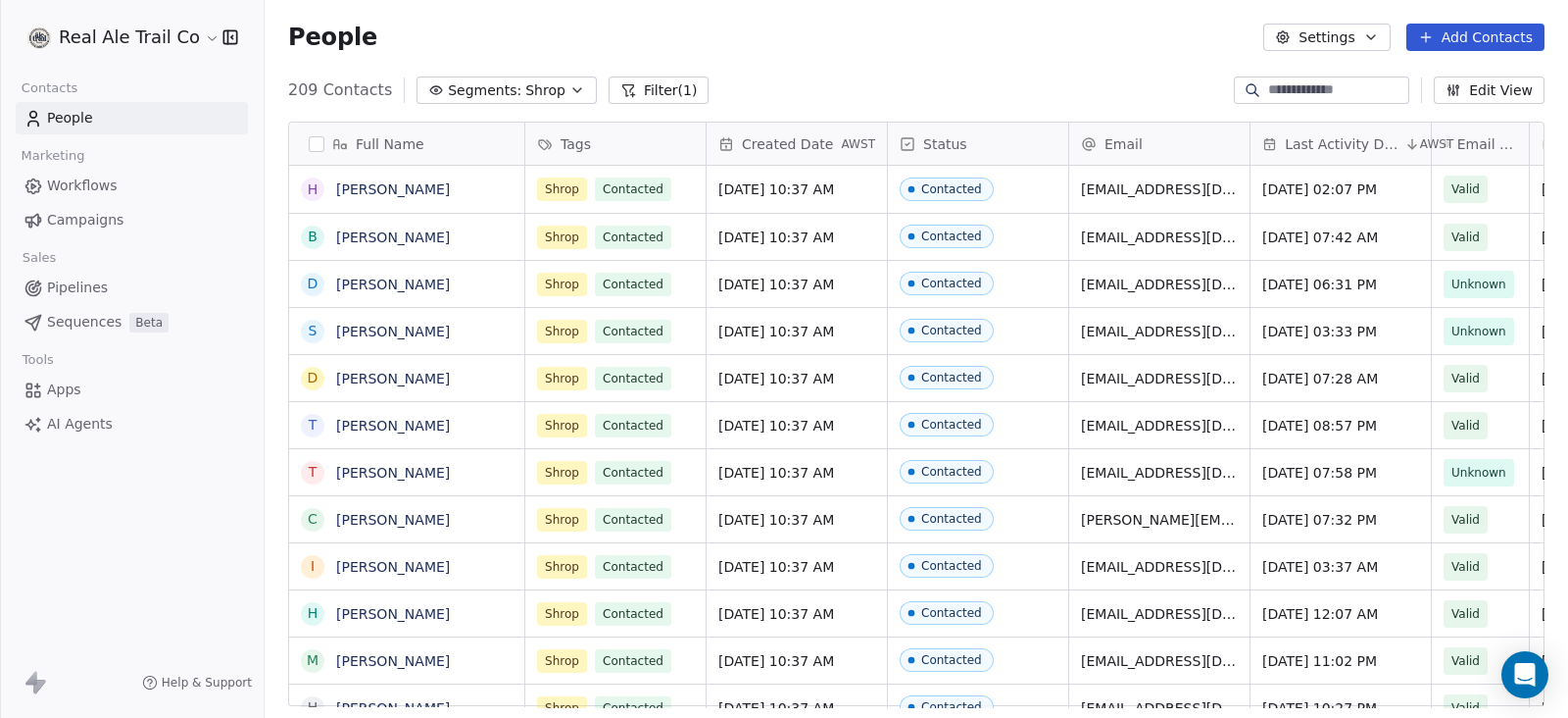
click at [569, 90] on icon "button" at bounding box center [577, 90] width 16 height 16
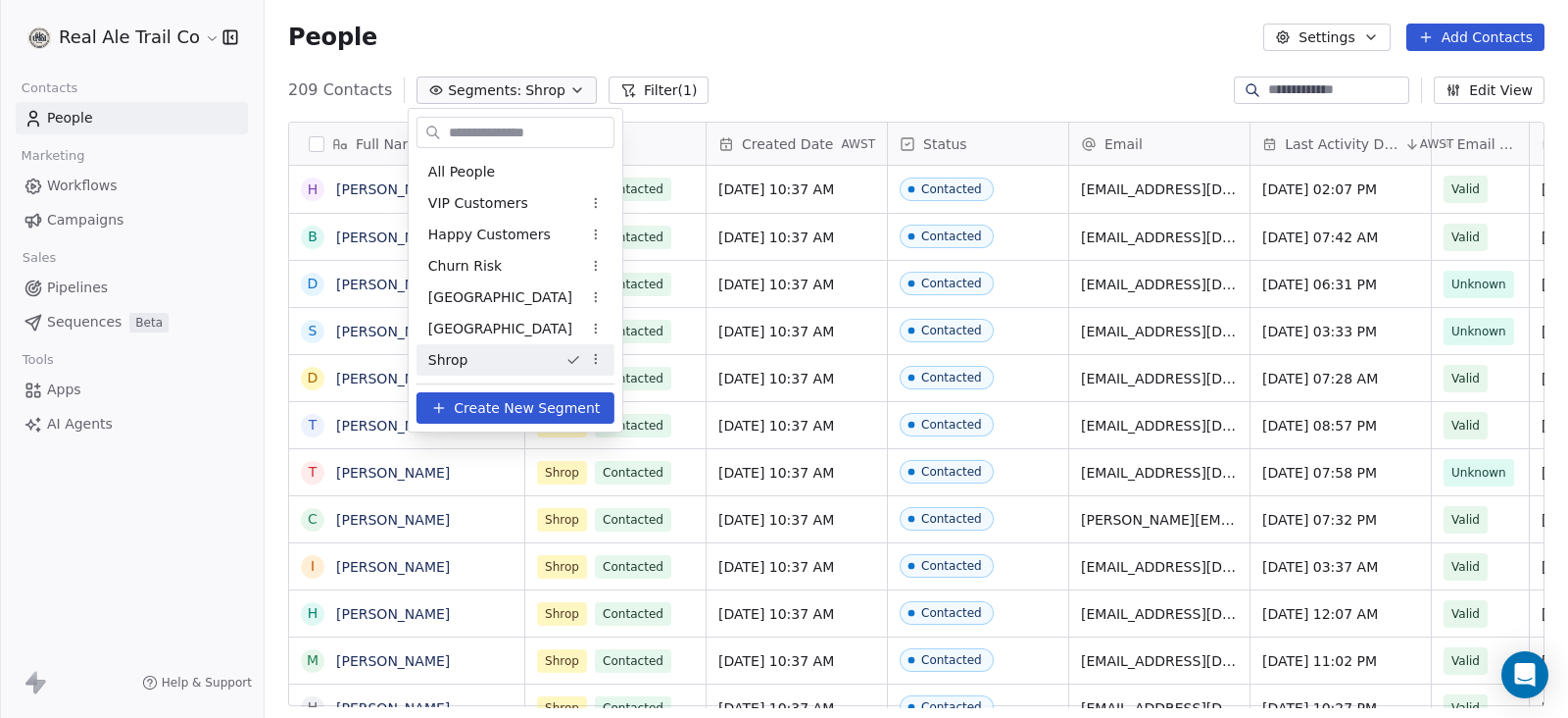
click at [563, 90] on html "Real Ale Trail Co Contacts People Marketing Workflows Campaigns Sales Pipelines…" at bounding box center [784, 359] width 1568 height 718
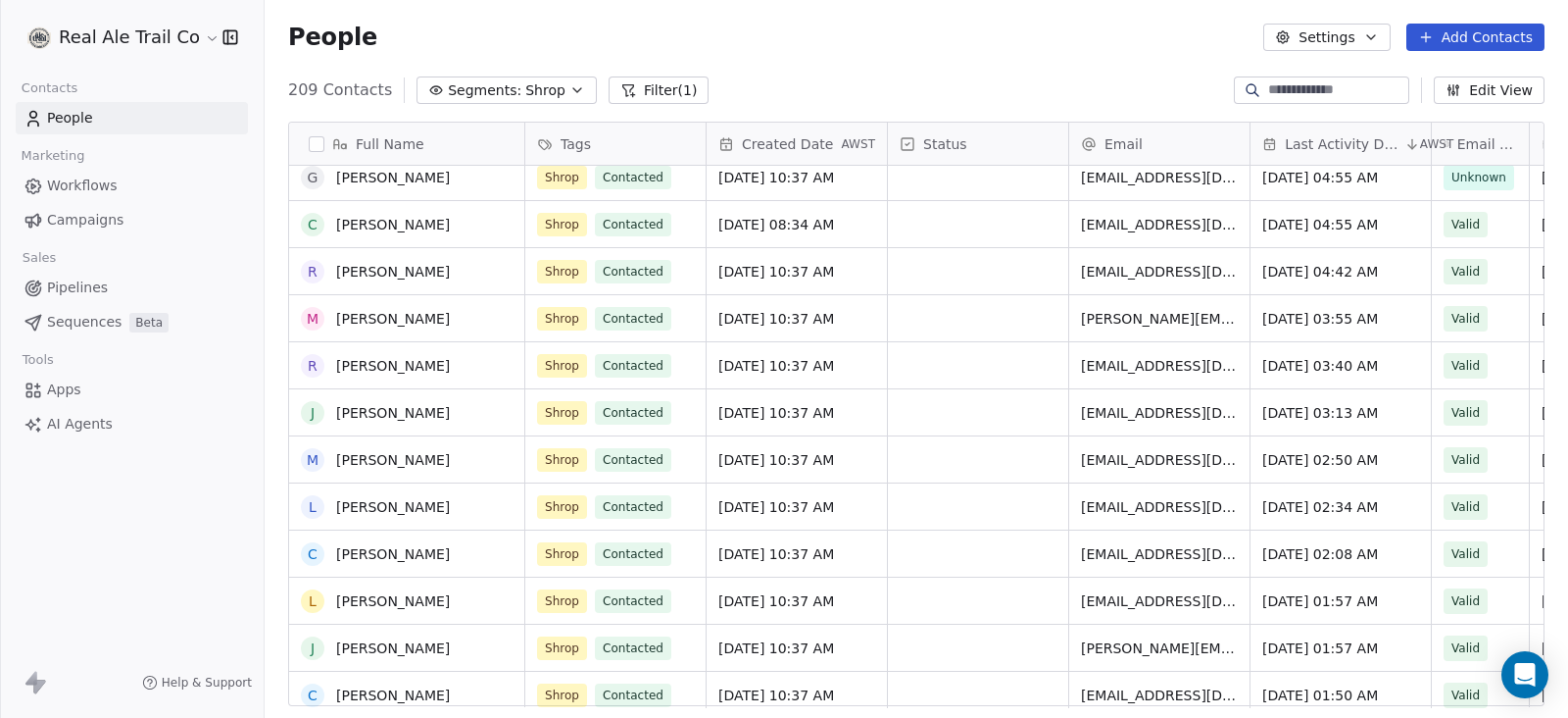
scroll to position [2083, 0]
click at [621, 85] on icon at bounding box center [629, 90] width 16 height 16
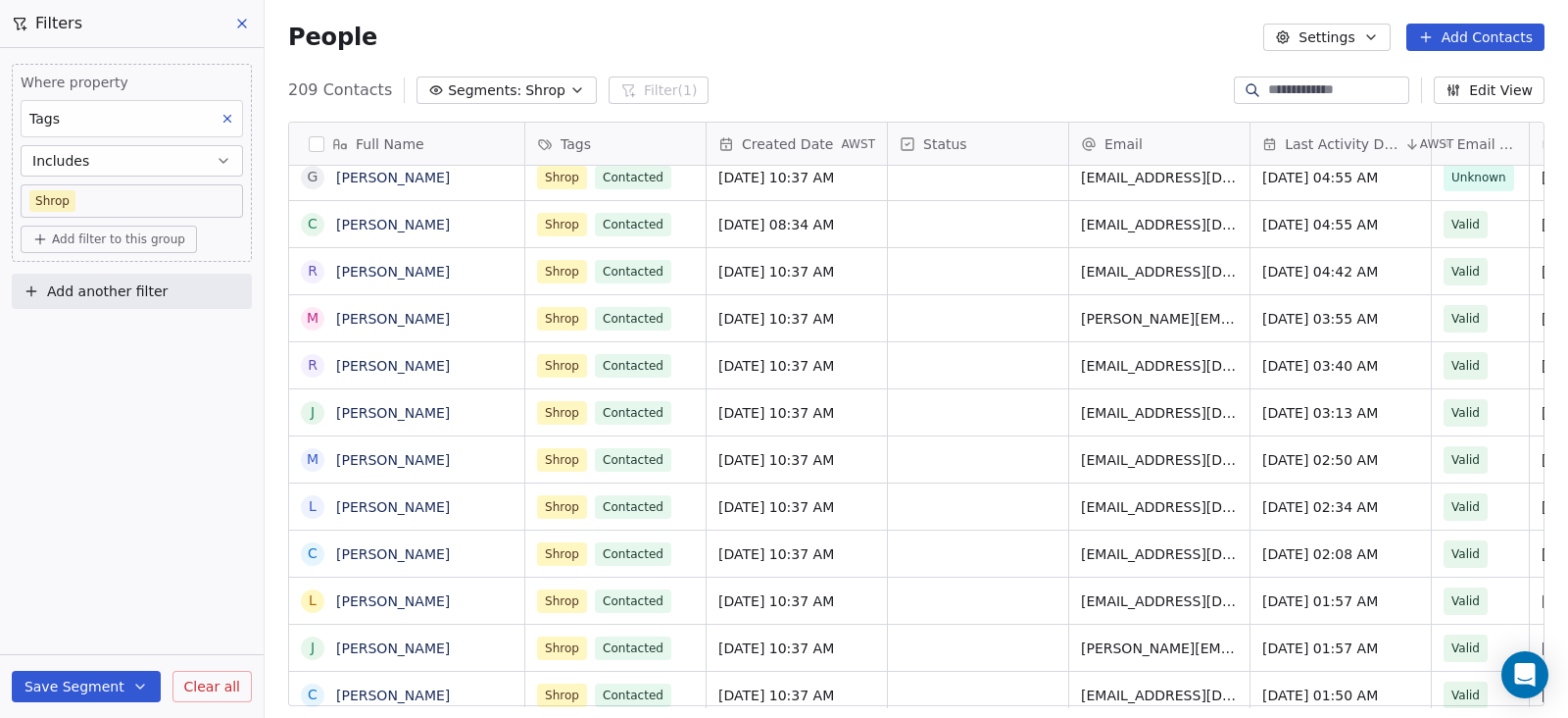
click at [93, 684] on button "Save Segment" at bounding box center [86, 686] width 148 height 32
click at [110, 648] on button "Update existing segment" at bounding box center [131, 637] width 220 height 36
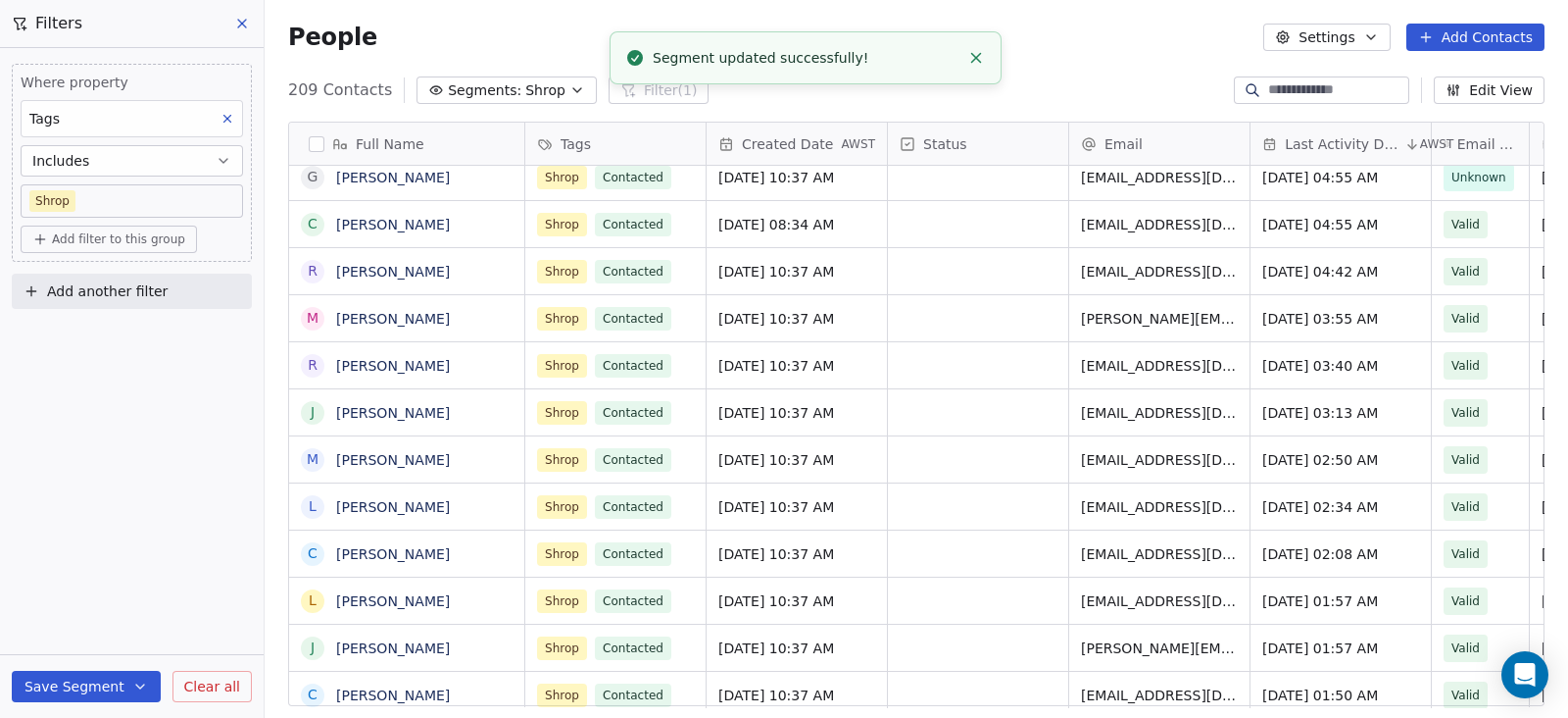
click at [193, 670] on button "Clear all" at bounding box center [212, 686] width 79 height 32
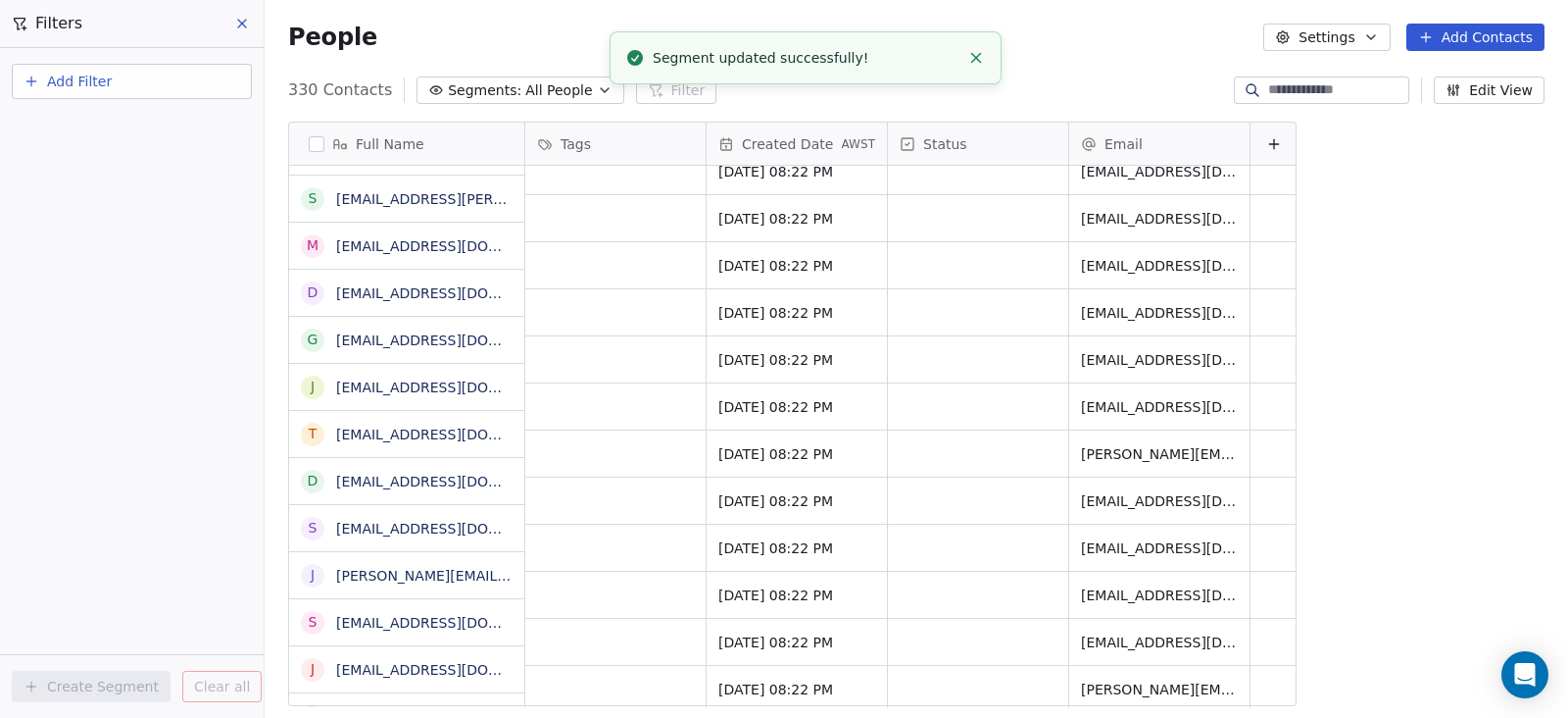
scroll to position [489, 0]
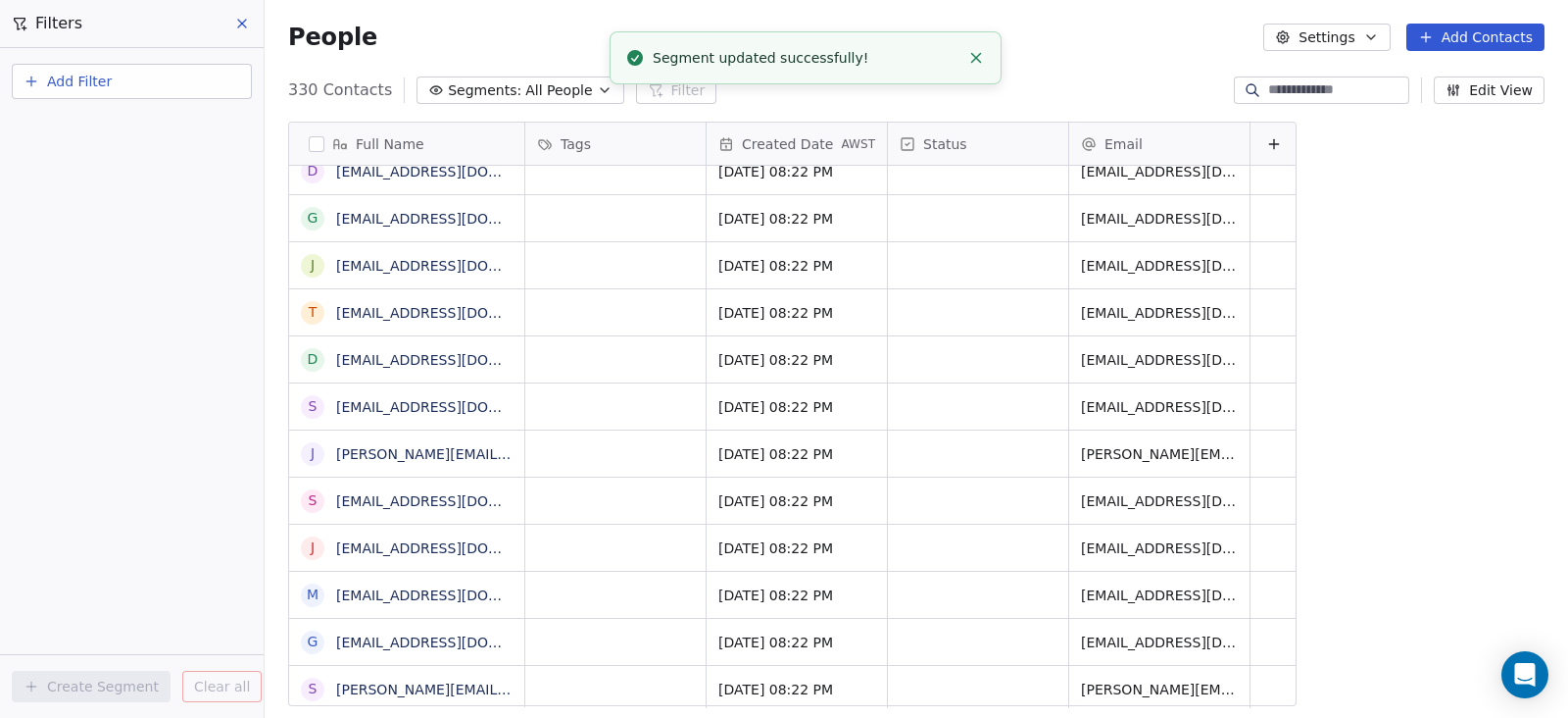
click at [532, 94] on span "All People" at bounding box center [558, 90] width 66 height 21
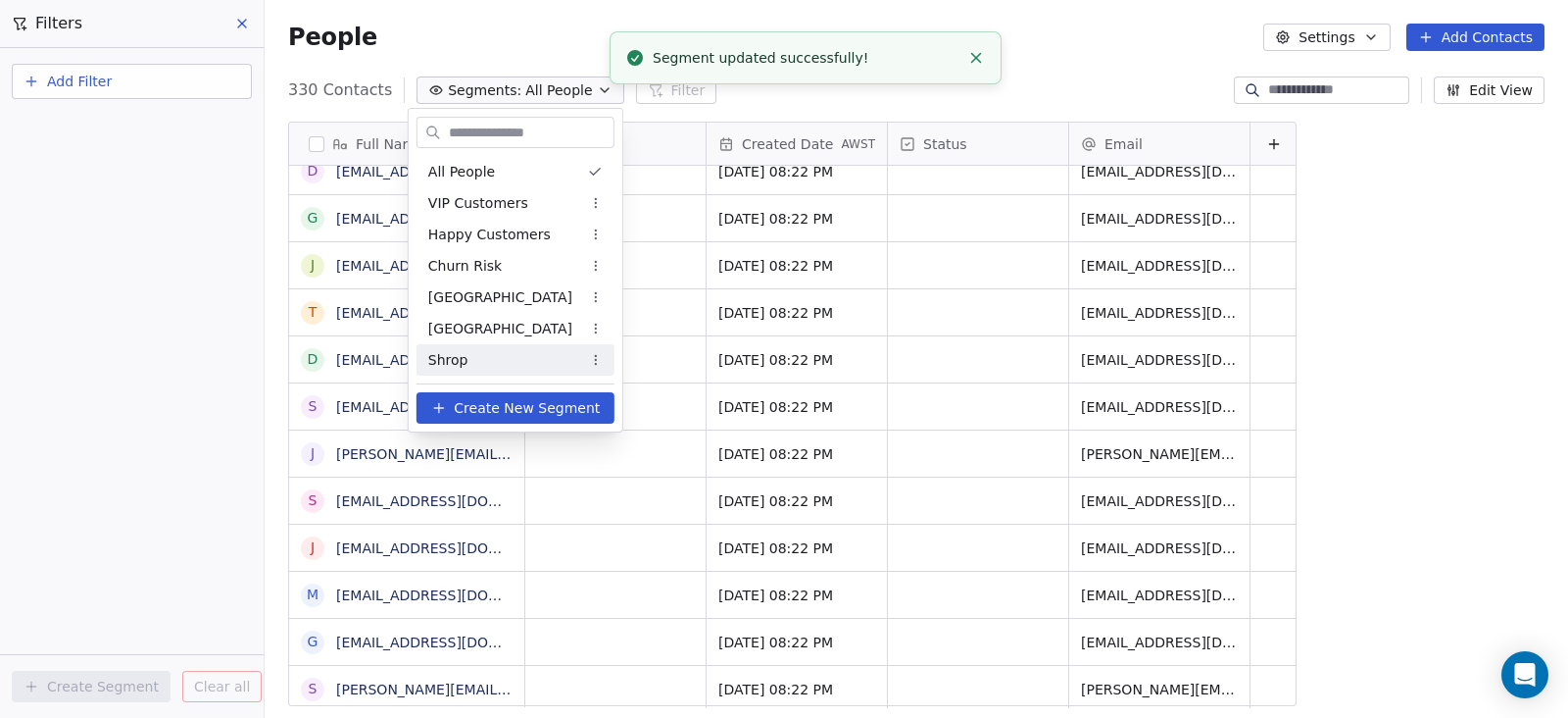
click at [492, 355] on div "Shrop" at bounding box center [516, 359] width 198 height 32
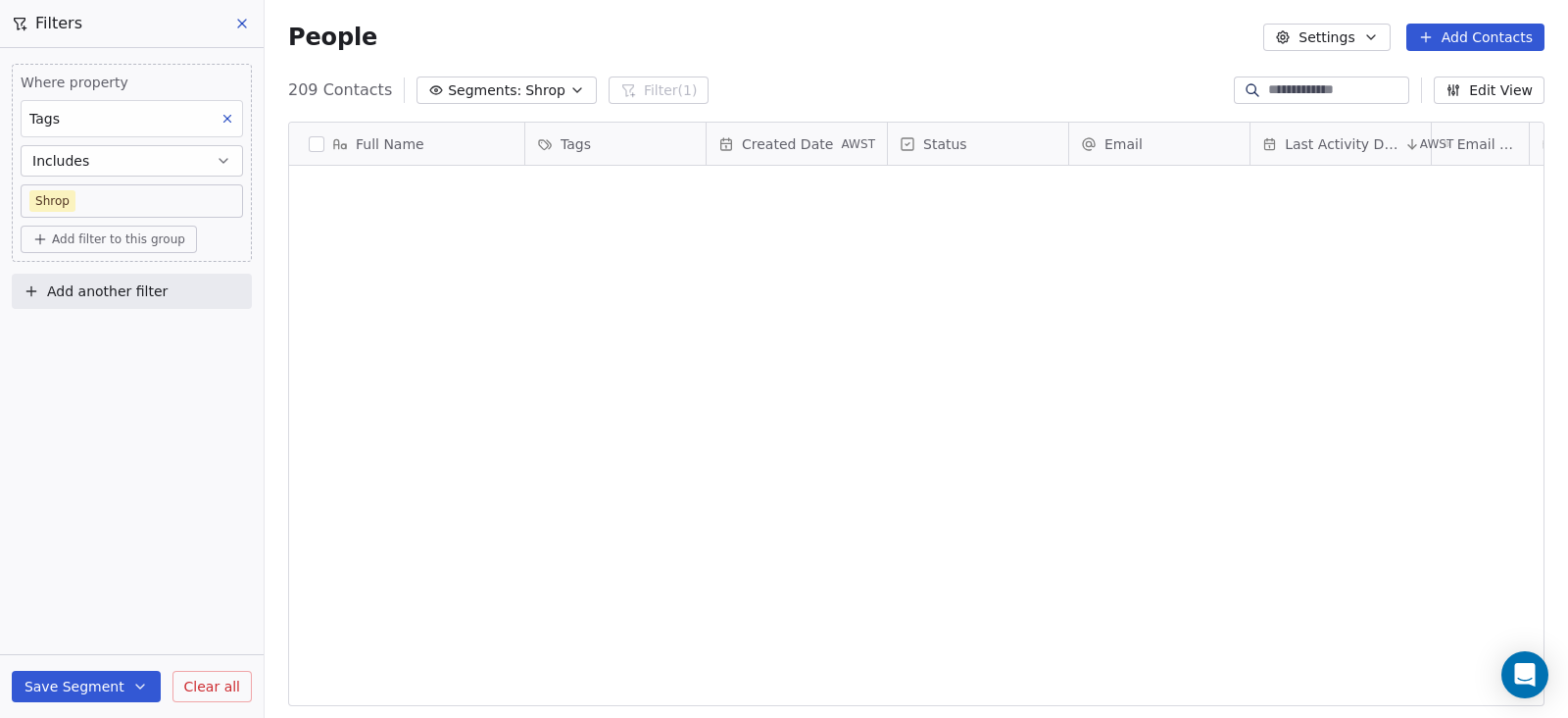
scroll to position [2819, 0]
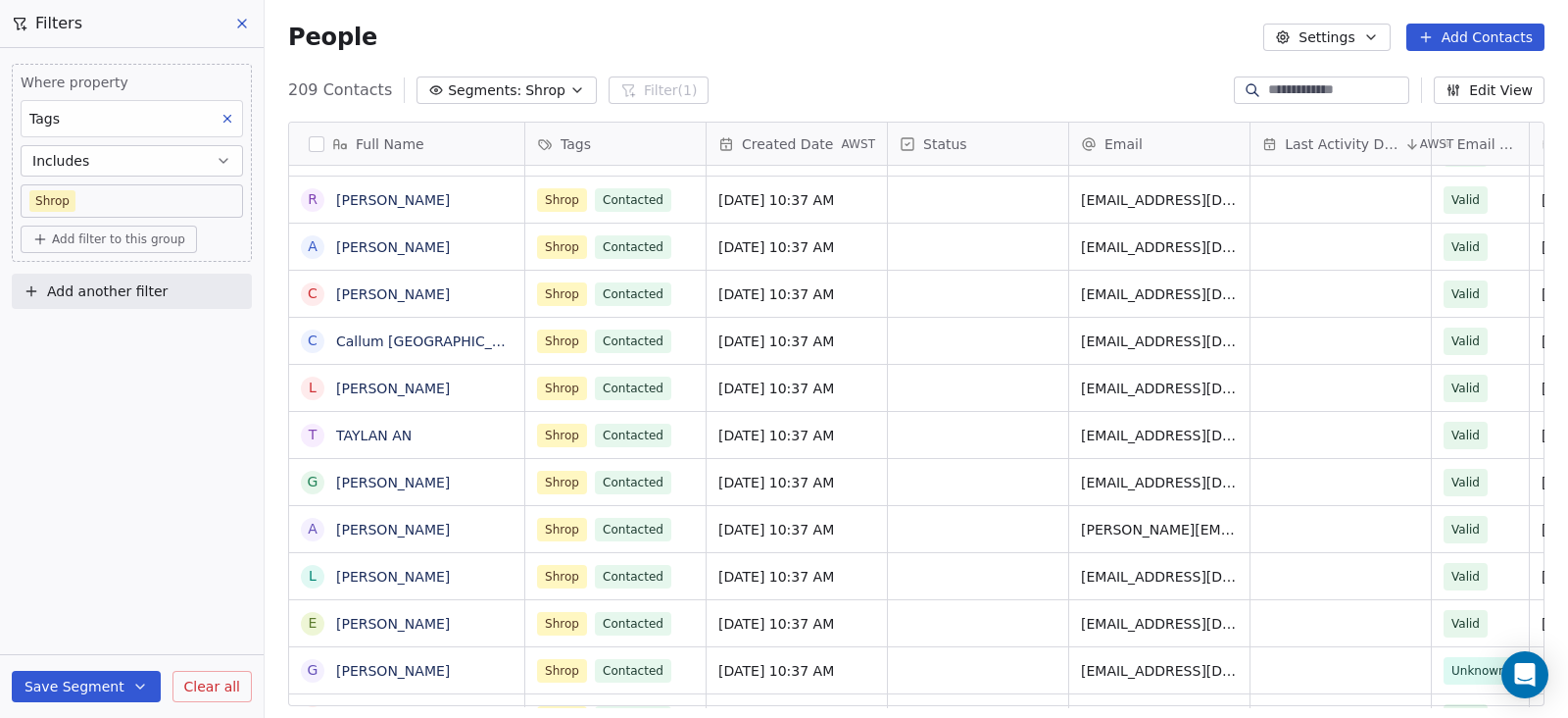
click at [253, 20] on button at bounding box center [244, 24] width 30 height 28
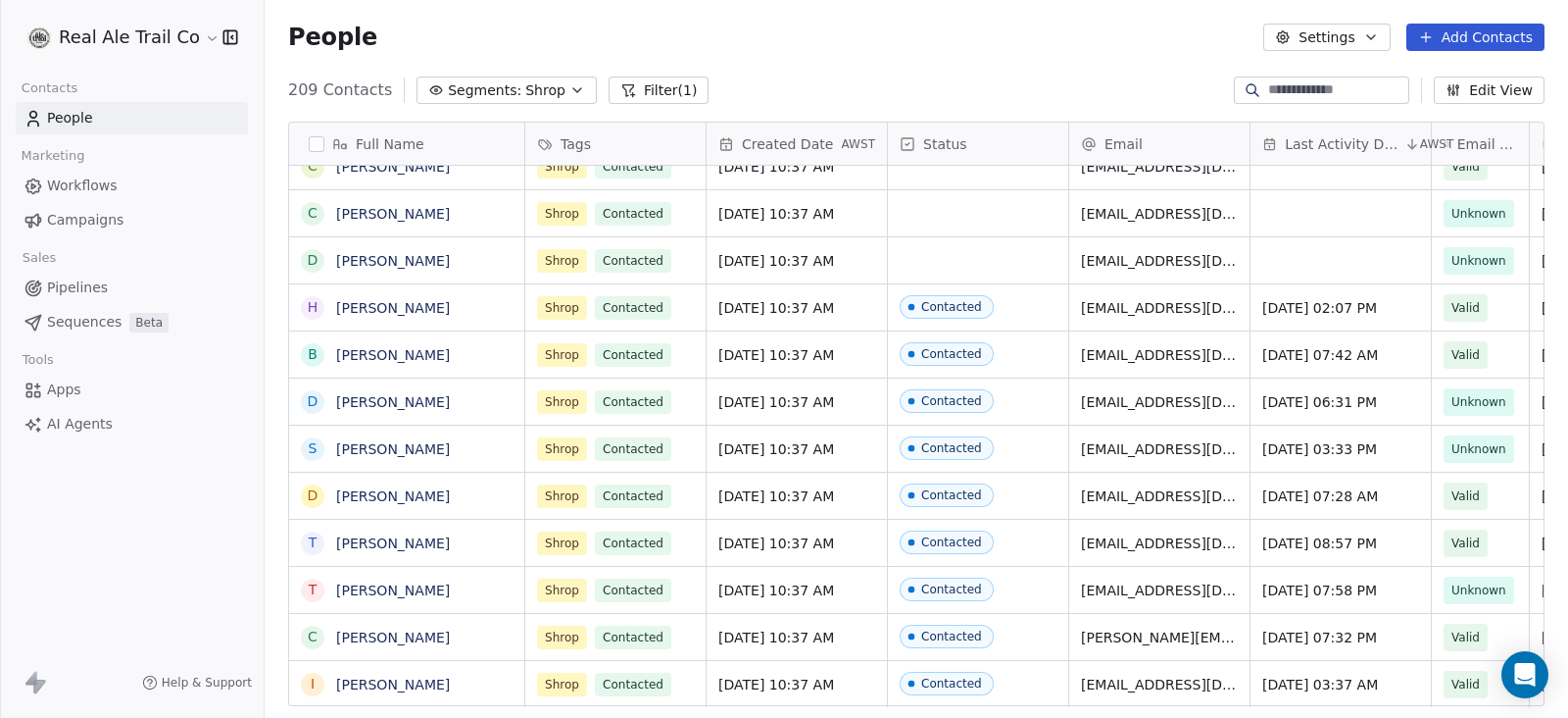
click at [1367, 38] on icon "button" at bounding box center [1371, 38] width 16 height 16
click at [1340, 150] on span "Import" at bounding box center [1339, 142] width 46 height 21
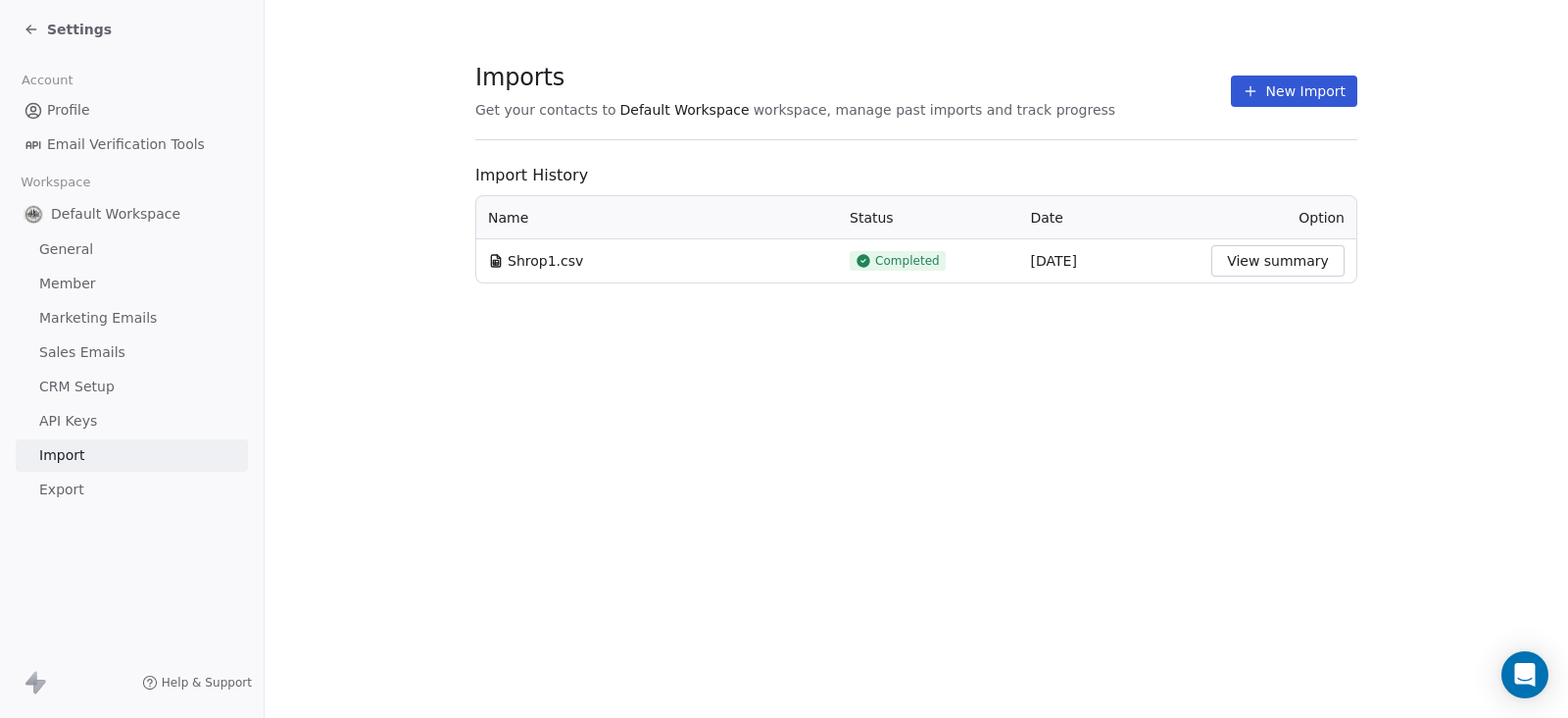
click at [1281, 256] on button "View summary" at bounding box center [1277, 260] width 134 height 32
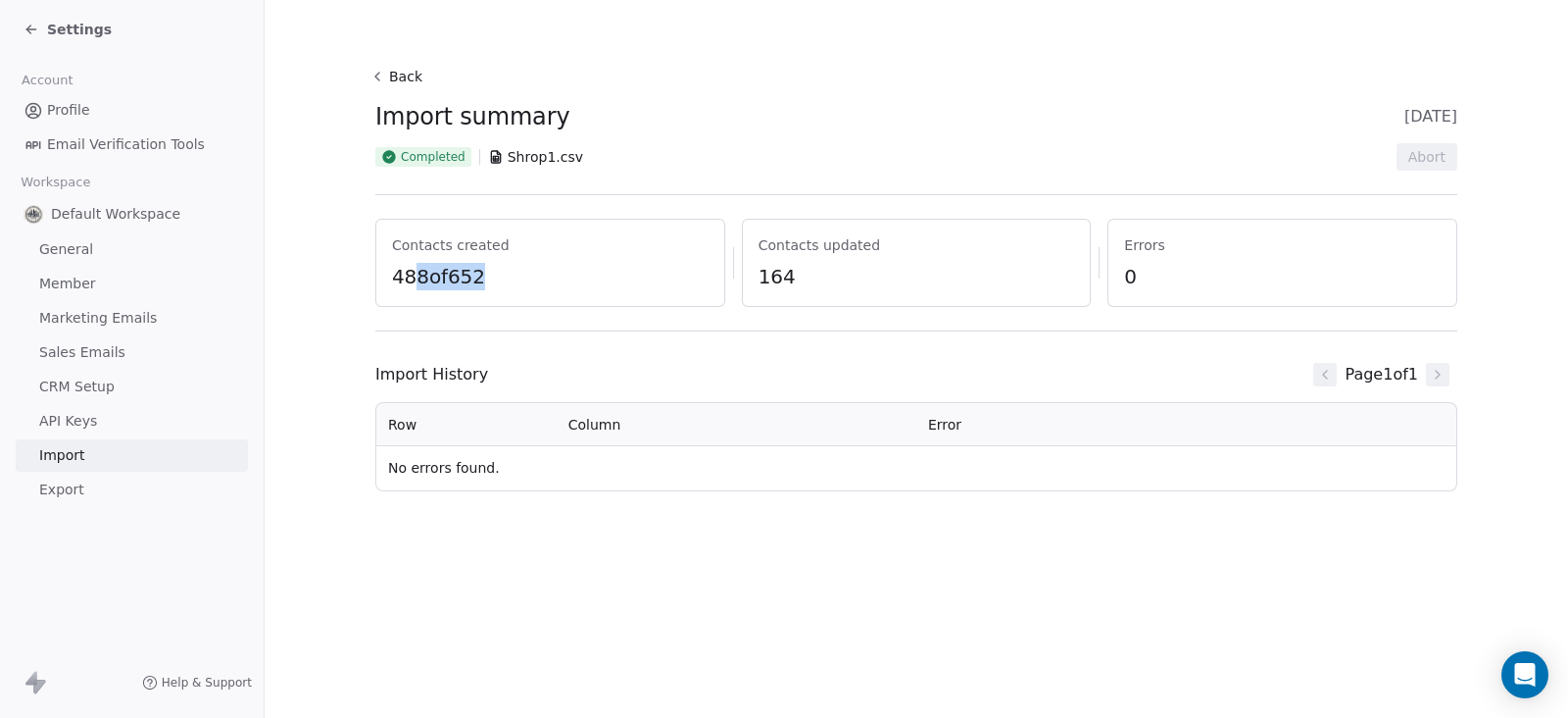
drag, startPoint x: 441, startPoint y: 275, endPoint x: 500, endPoint y: 276, distance: 59.0
click at [500, 276] on span "488 of 652" at bounding box center [550, 276] width 317 height 28
click at [535, 276] on span "488 of 652" at bounding box center [550, 276] width 317 height 28
drag, startPoint x: 388, startPoint y: 262, endPoint x: 338, endPoint y: 275, distance: 51.7
click at [338, 275] on section "Back Import summary 24 Aug 2025 Completed Shrop1.csv Abort Contacts created 488…" at bounding box center [917, 276] width 1176 height 554
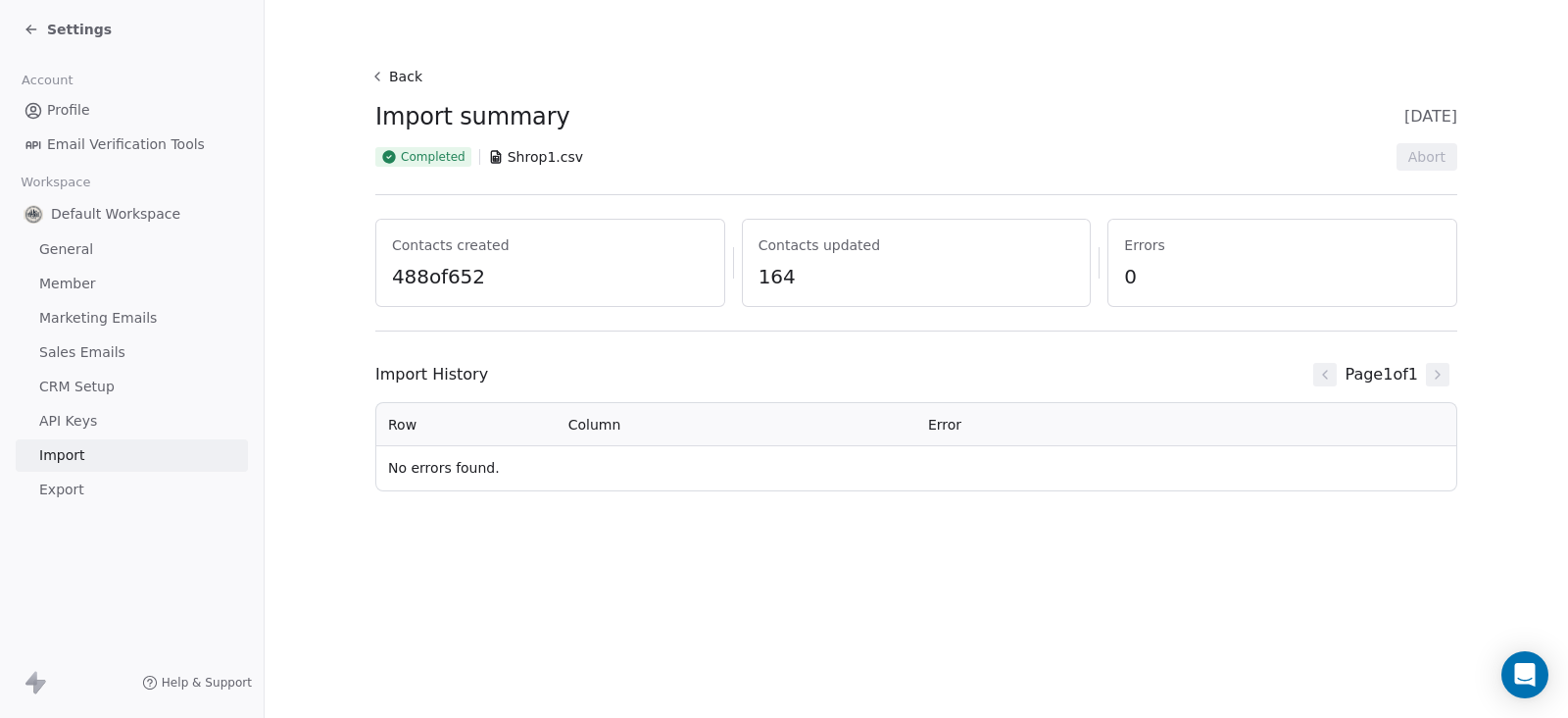
click at [417, 278] on span "488 of 652" at bounding box center [550, 276] width 317 height 28
click at [25, 30] on icon at bounding box center [32, 30] width 16 height 16
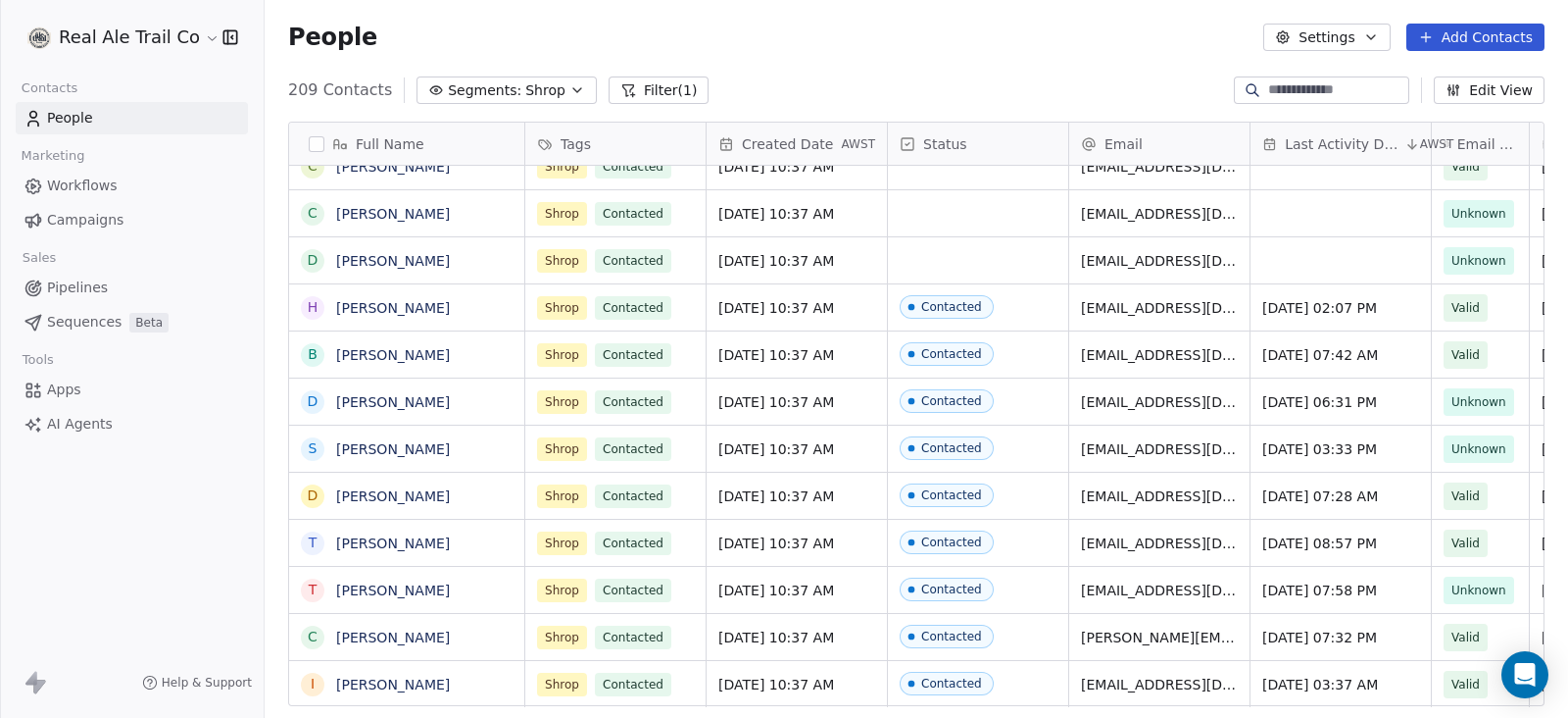
click at [534, 95] on span "Shrop" at bounding box center [545, 90] width 41 height 21
click at [534, 95] on html "Real Ale Trail Co Contacts People Marketing Workflows Campaigns Sales Pipelines…" at bounding box center [784, 359] width 1568 height 718
click at [536, 65] on div "People Settings Add Contacts" at bounding box center [916, 37] width 1303 height 74
click at [532, 80] on span "Shrop" at bounding box center [545, 90] width 41 height 21
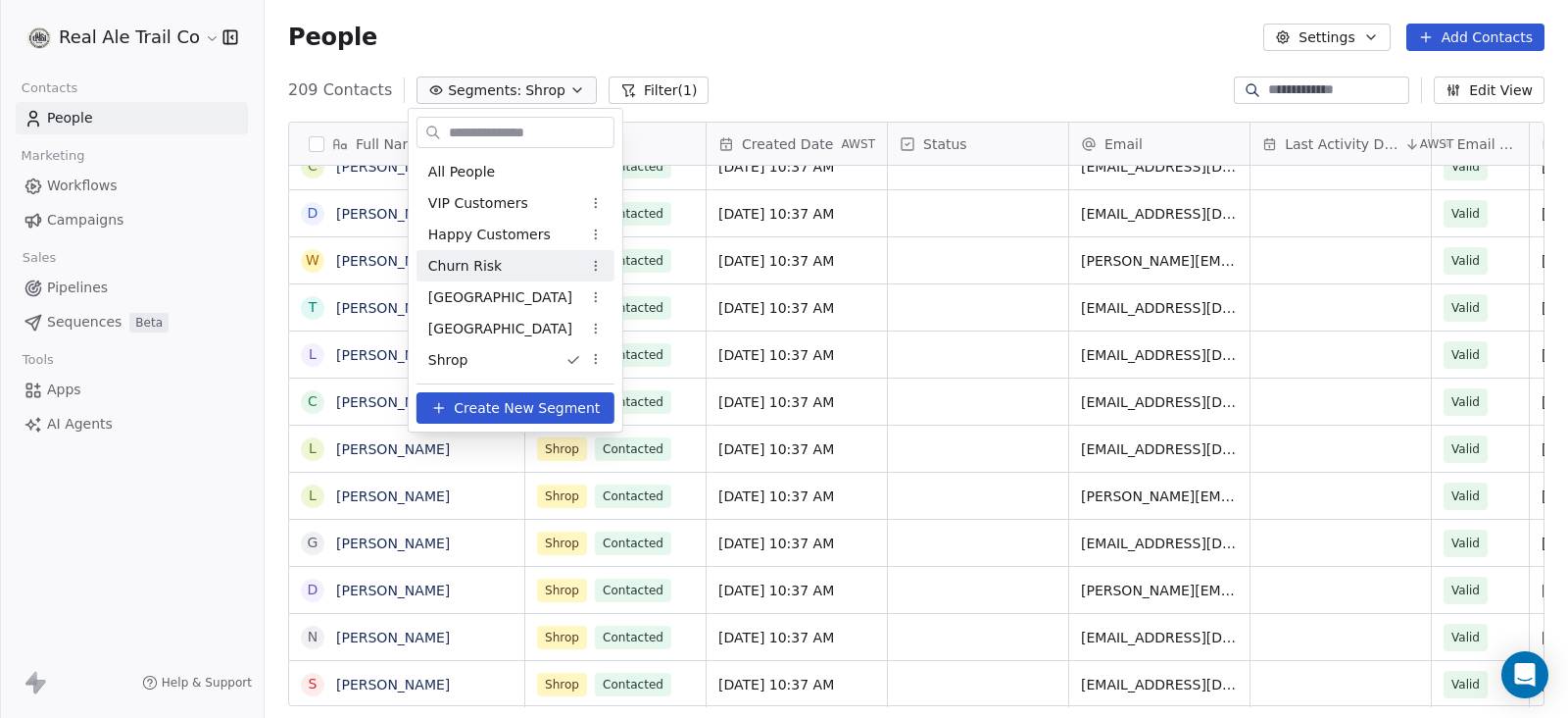
click at [788, 60] on html "Real Ale Trail Co Contacts People Marketing Workflows Campaigns Sales Pipelines…" at bounding box center [784, 359] width 1568 height 718
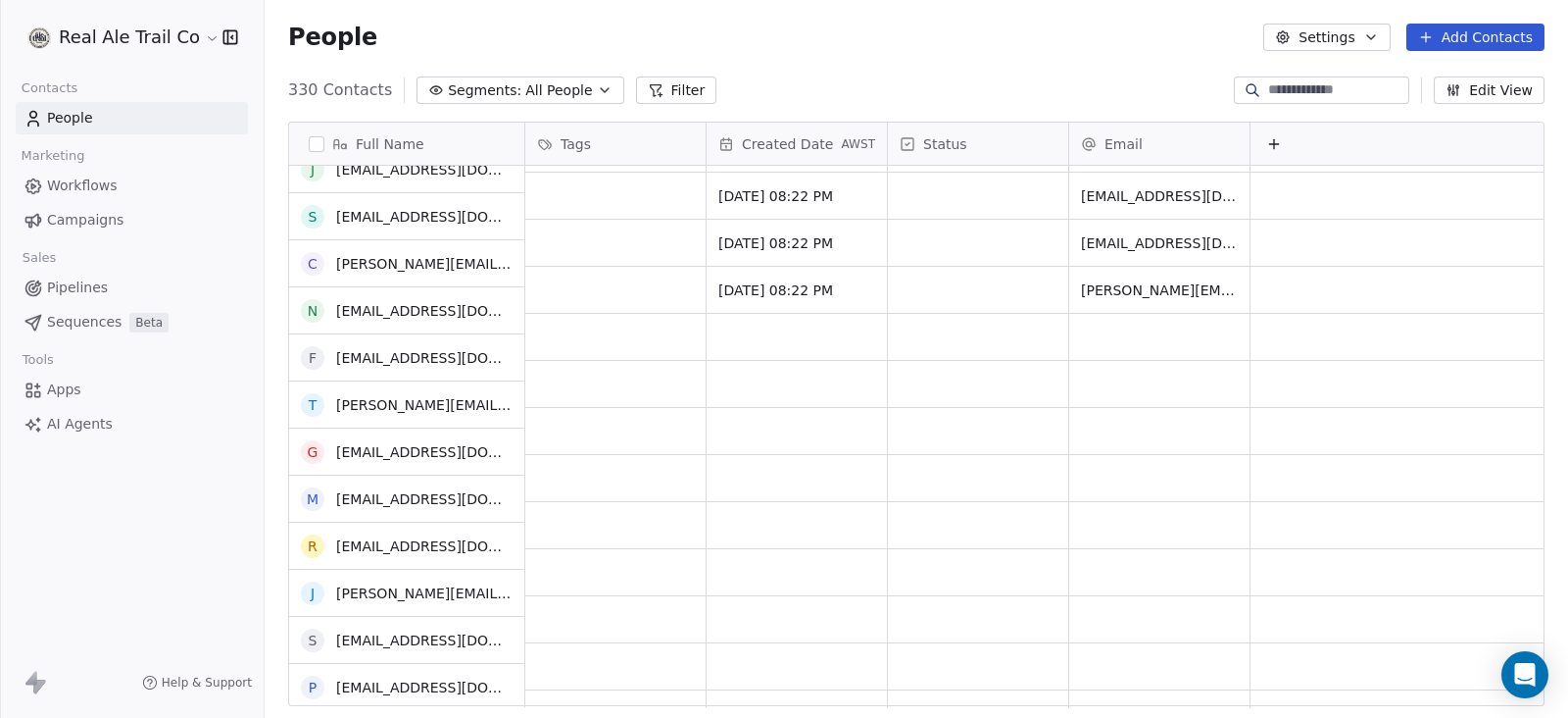
scroll to position [2205, 0]
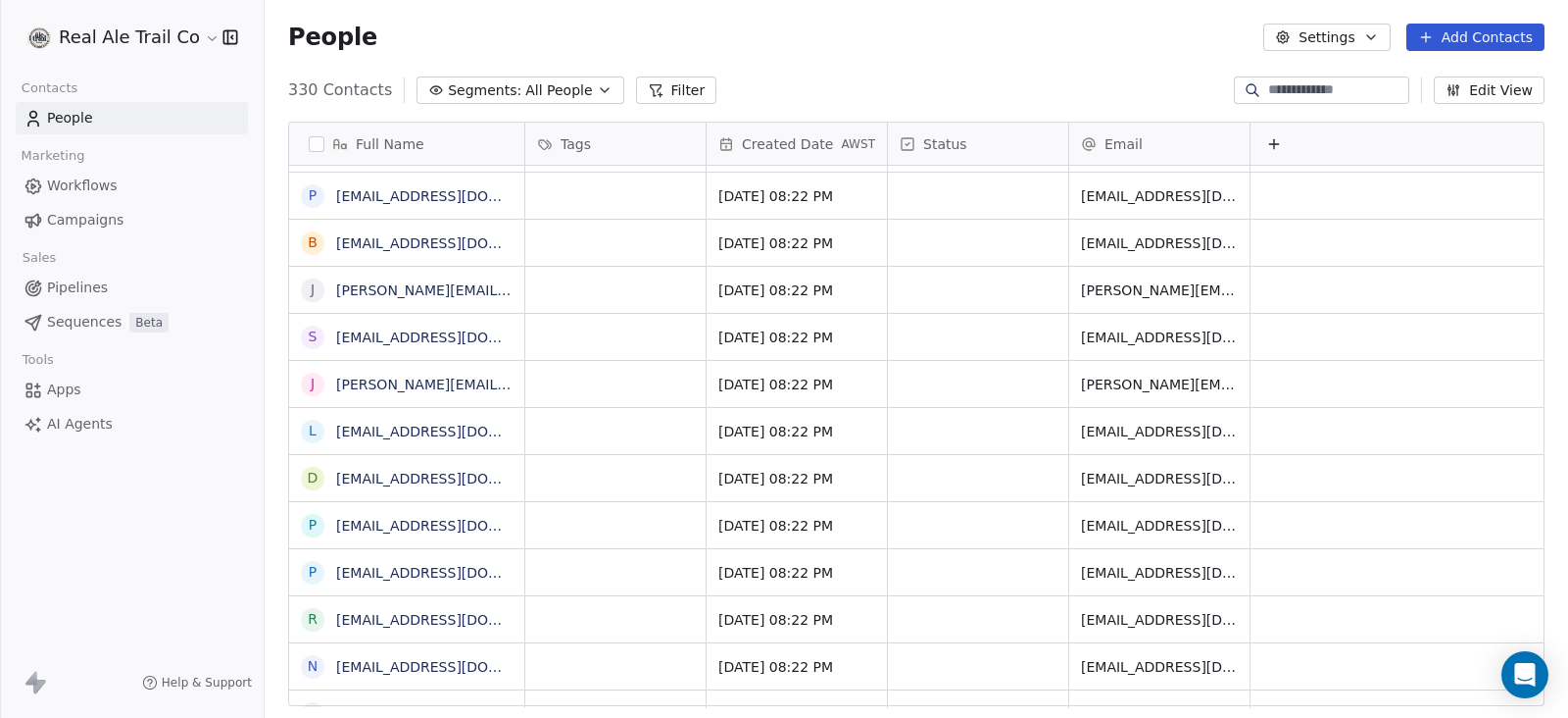
click at [1476, 33] on button "Add Contacts" at bounding box center [1475, 38] width 139 height 28
click at [1466, 113] on span "Import from CSV" at bounding box center [1474, 110] width 114 height 21
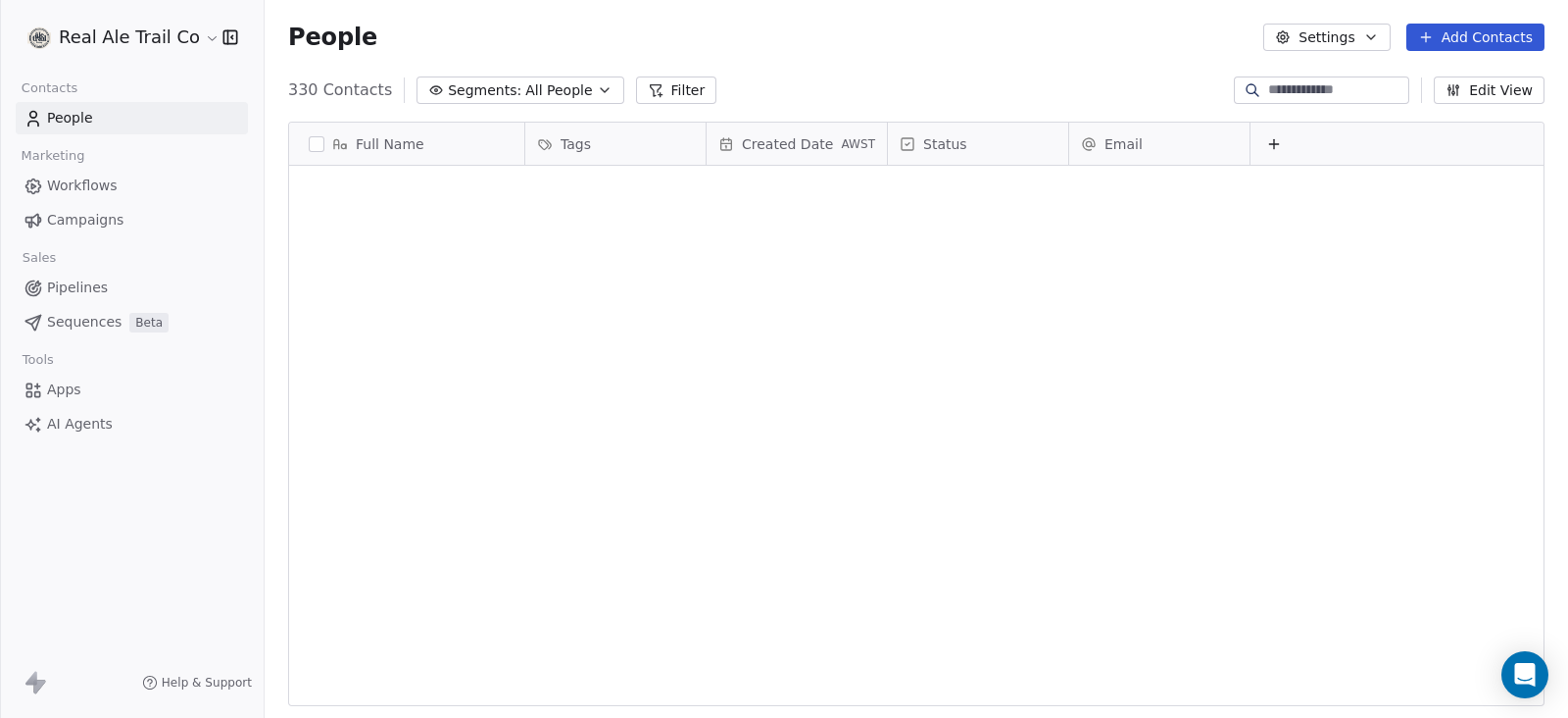
scroll to position [612, 1284]
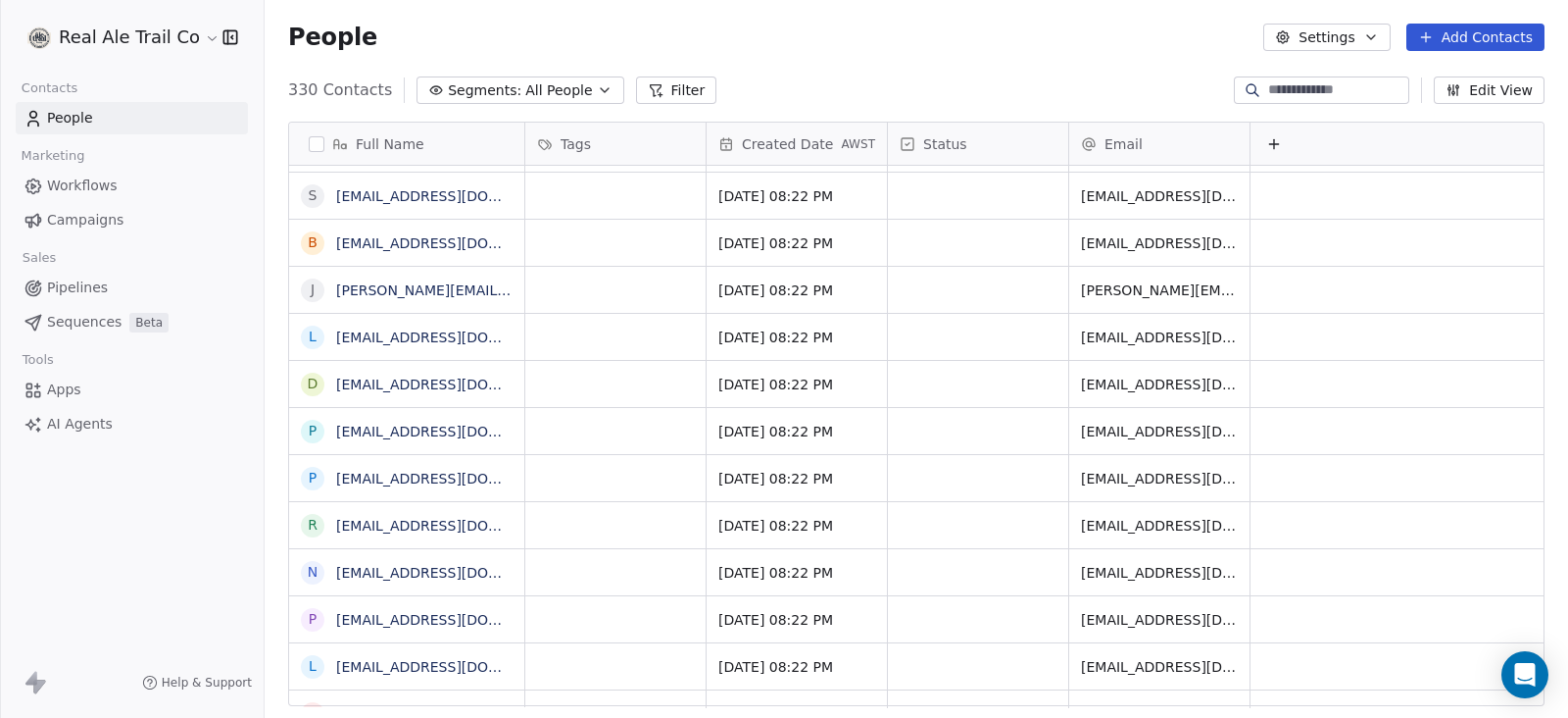
click at [504, 86] on span "Segments:" at bounding box center [484, 90] width 73 height 21
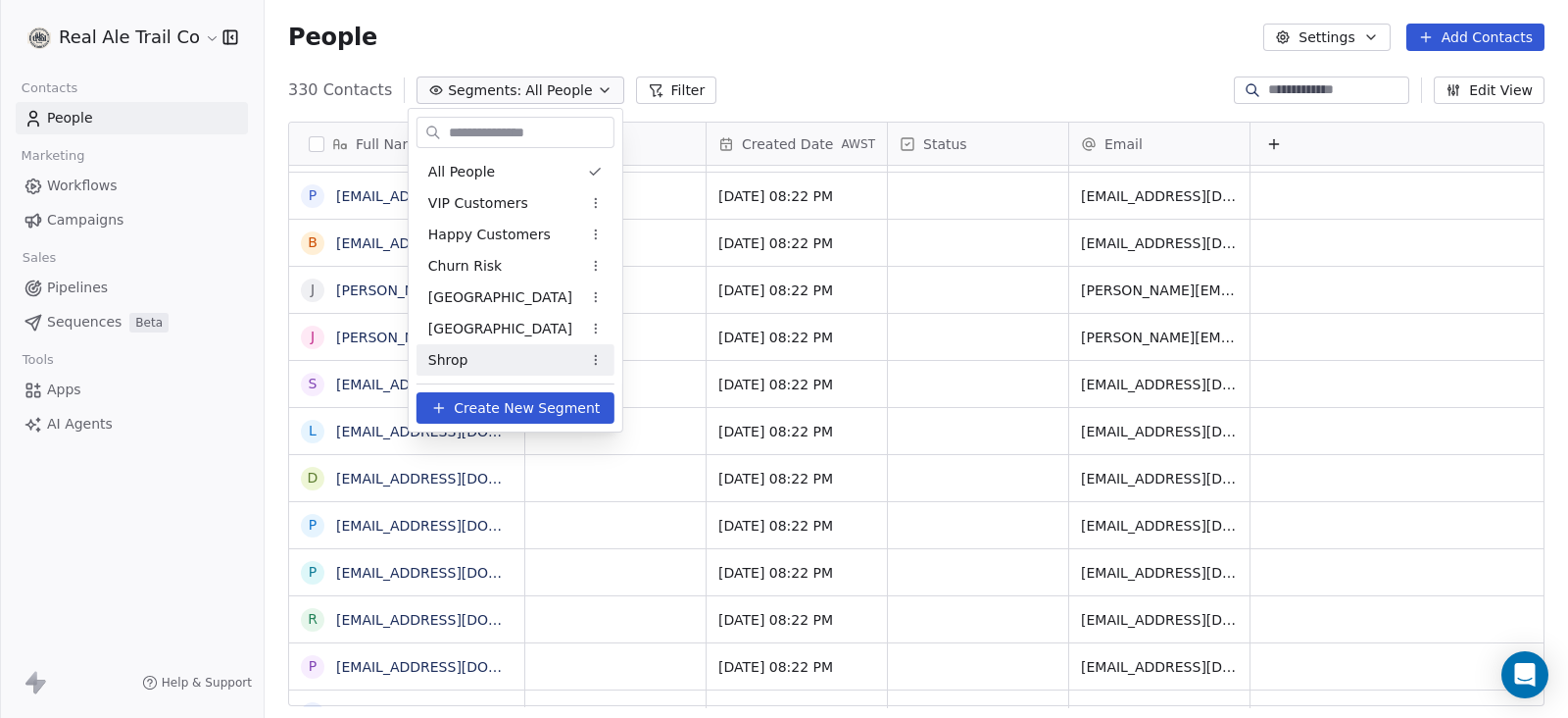
click at [480, 360] on div "Shrop" at bounding box center [516, 359] width 198 height 32
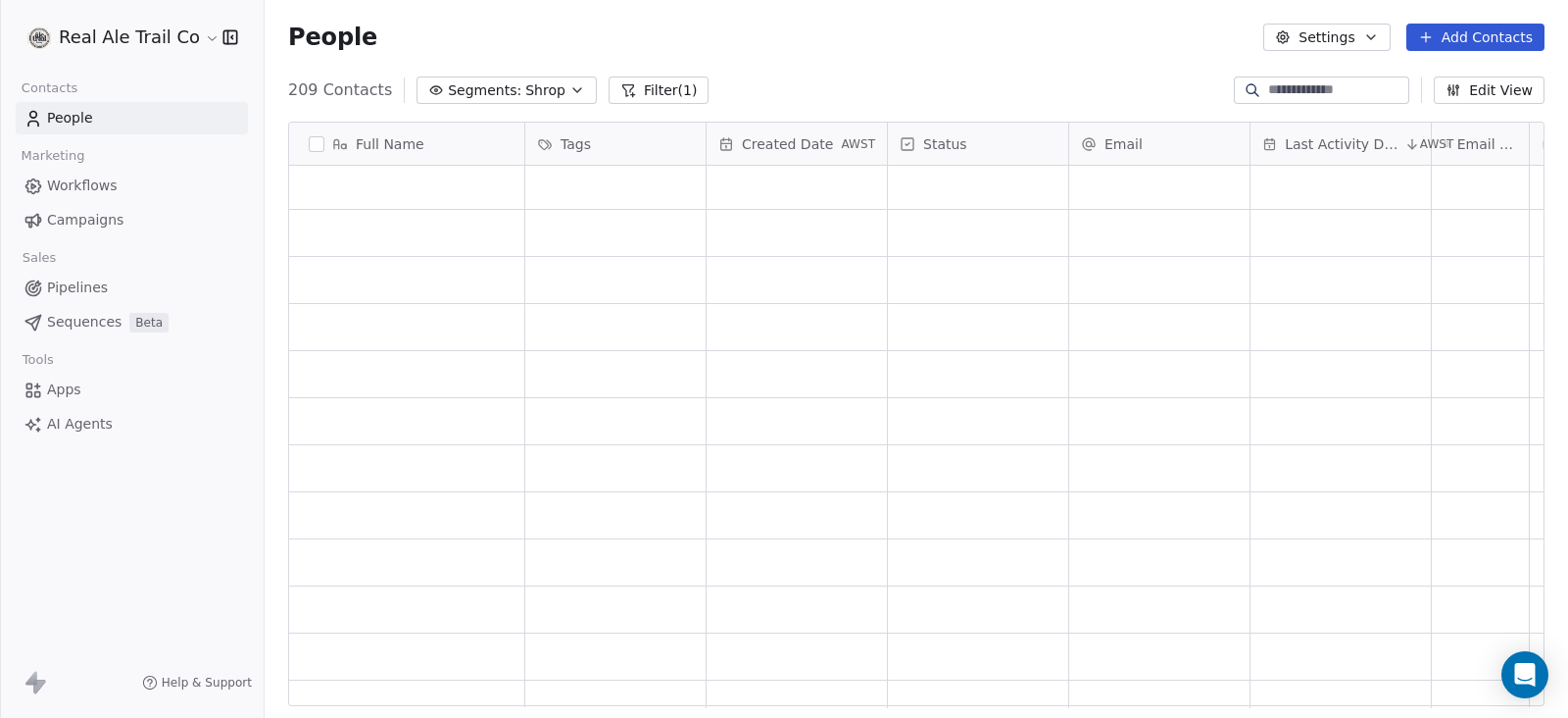
scroll to position [3552, 0]
click at [526, 80] on span "Shrop" at bounding box center [545, 90] width 41 height 21
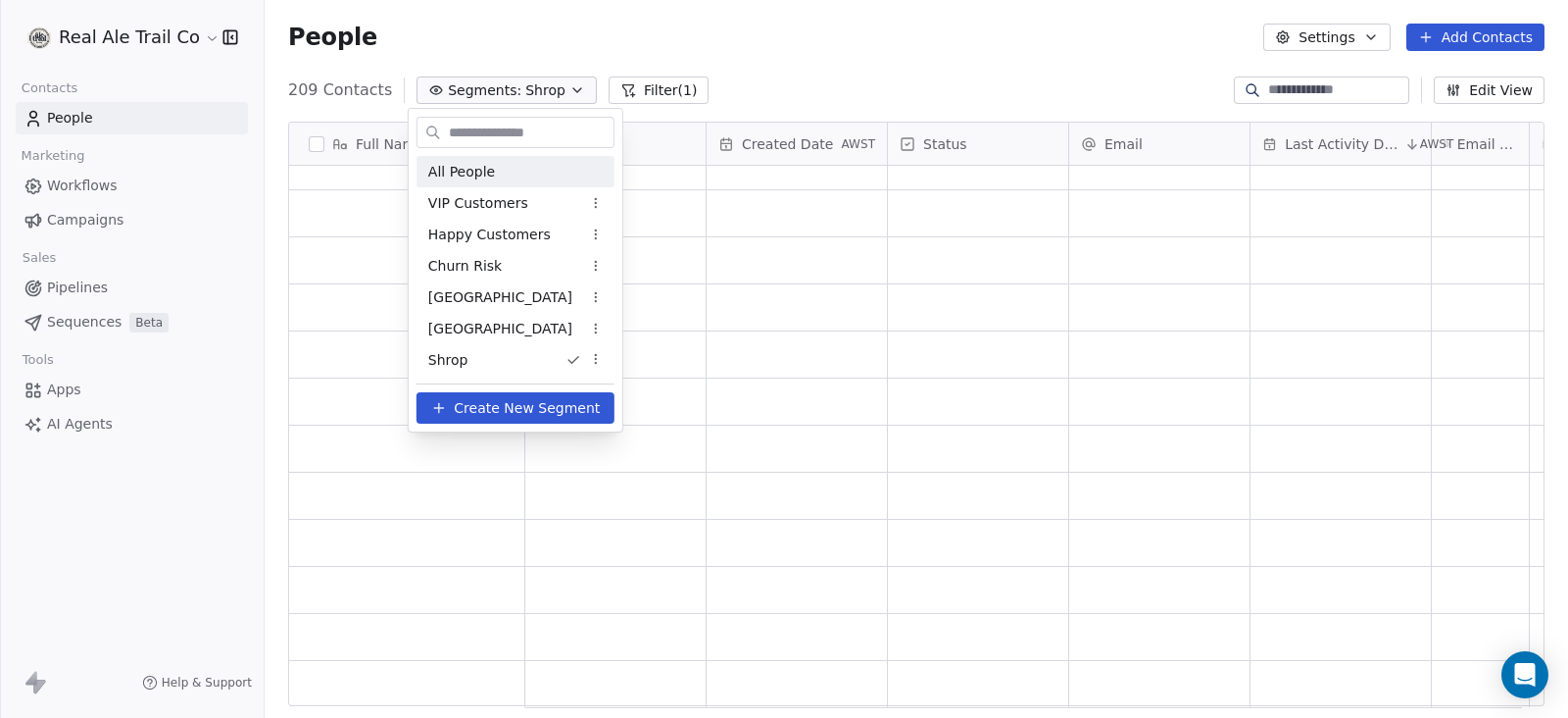
click at [497, 177] on div "All People" at bounding box center [516, 171] width 198 height 32
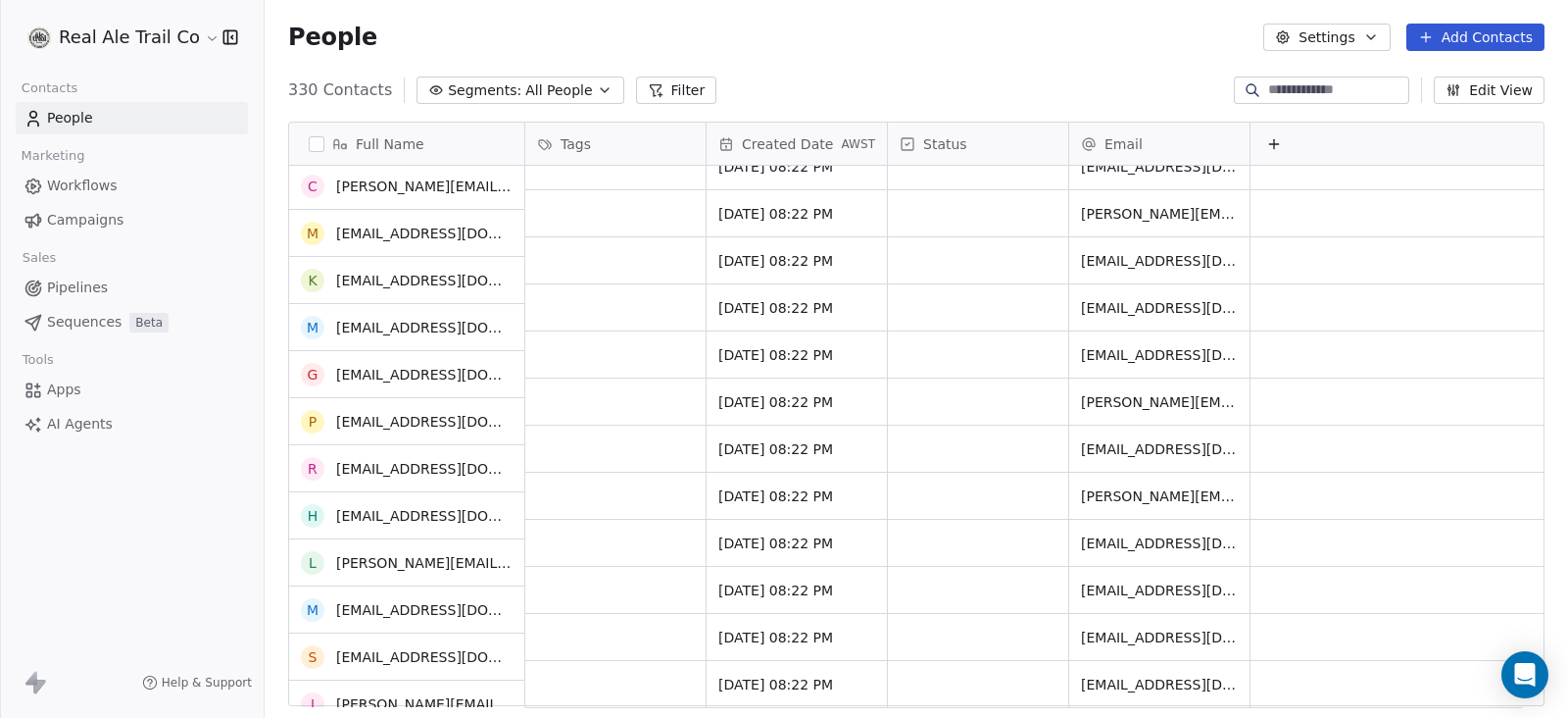
scroll to position [0, 0]
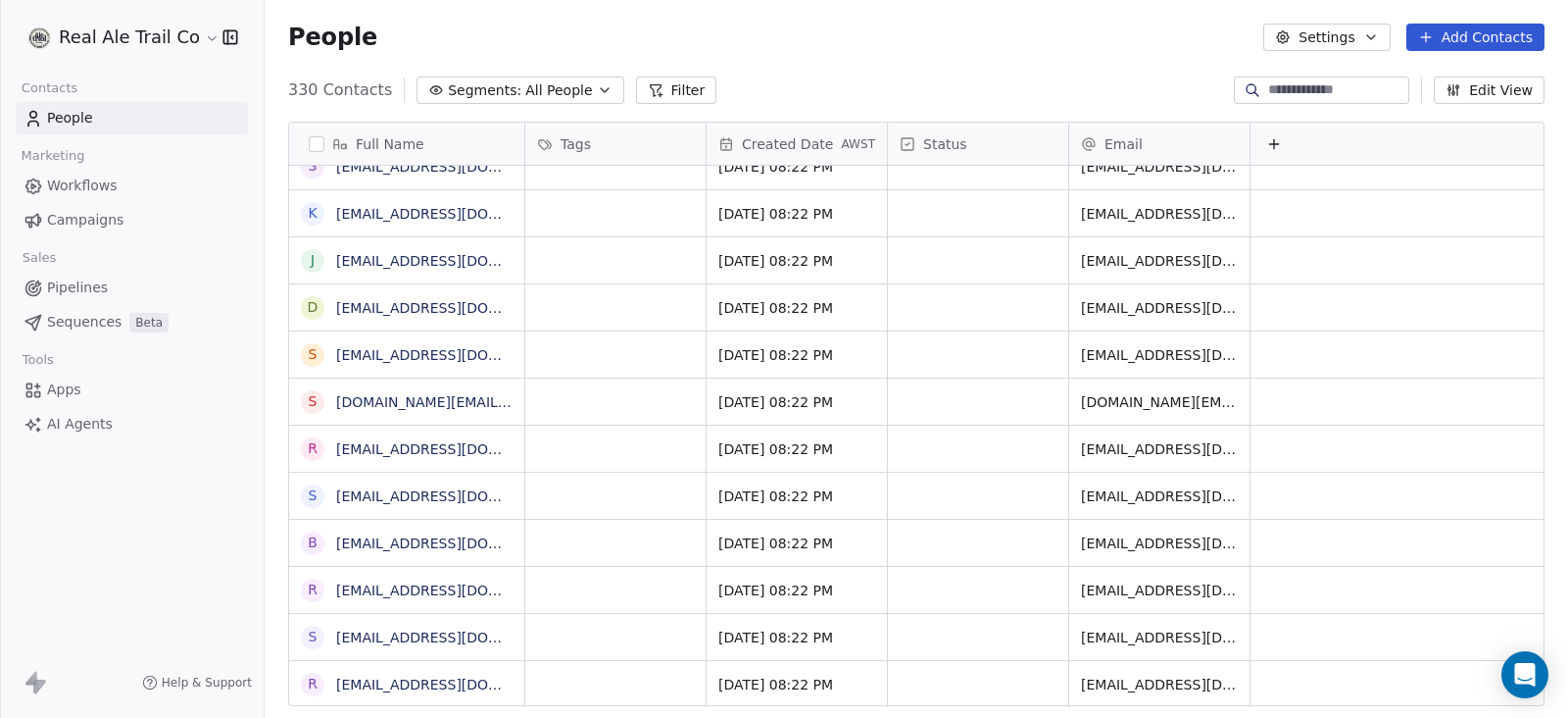
click at [319, 141] on button "button" at bounding box center [317, 145] width 16 height 16
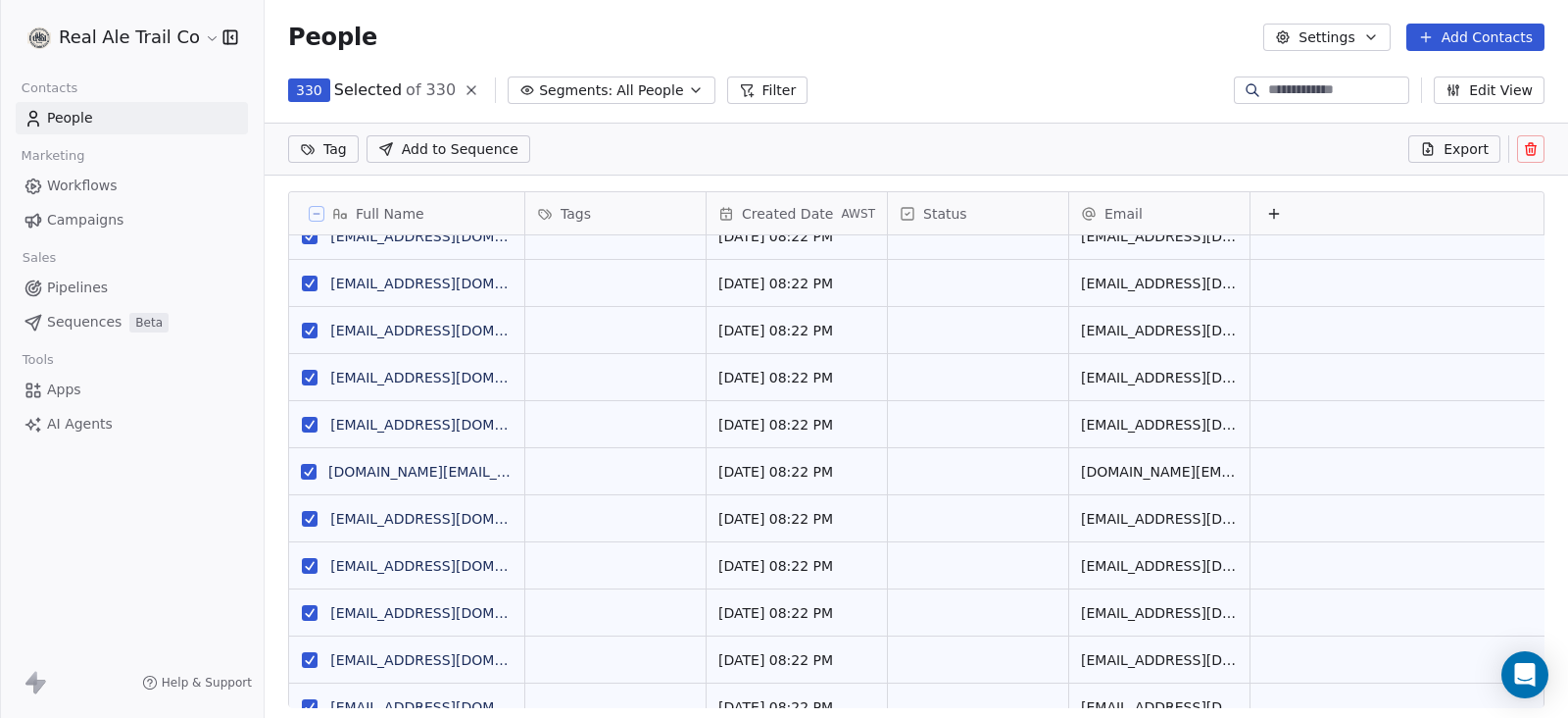
click at [1375, 37] on icon "button" at bounding box center [1371, 38] width 8 height 4
click at [1354, 141] on span "Import" at bounding box center [1339, 142] width 46 height 21
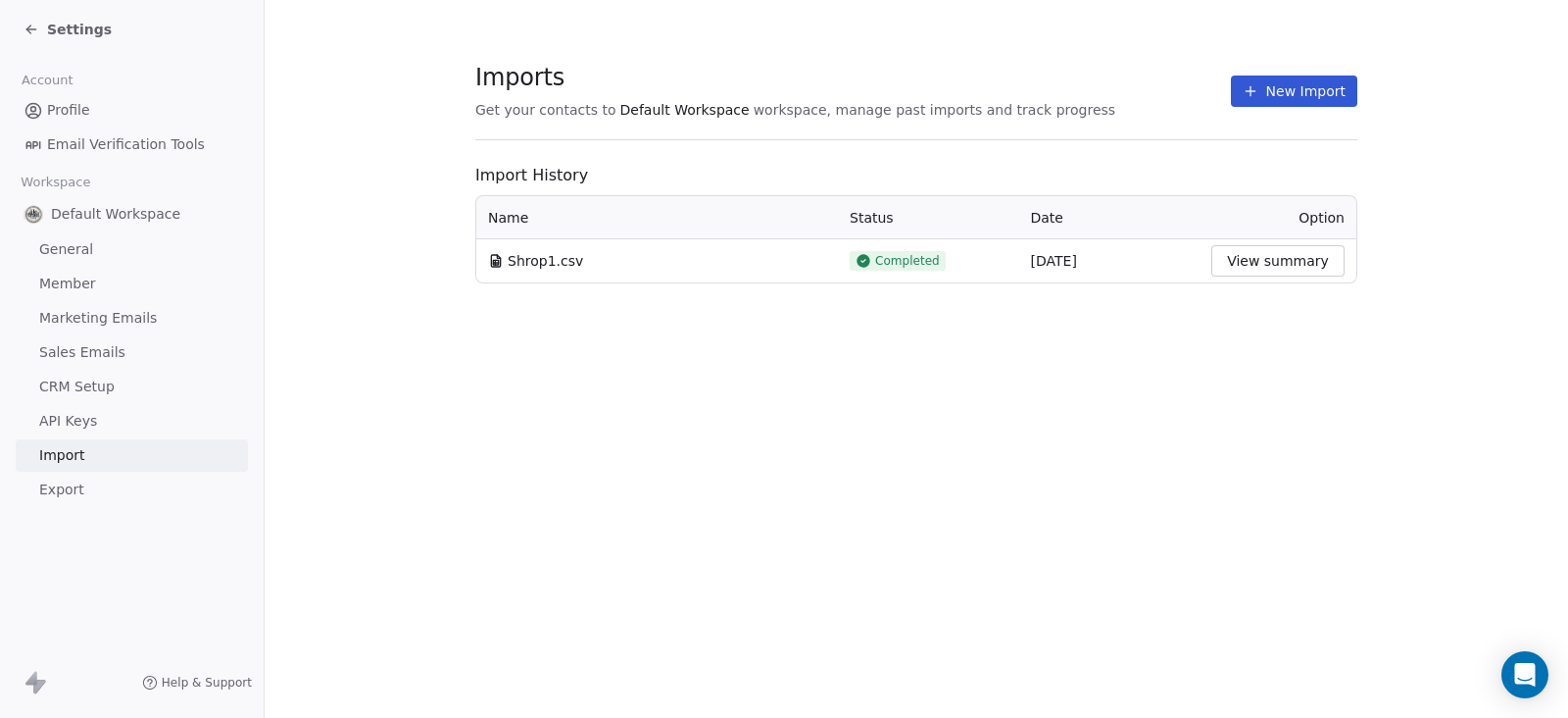
click at [1304, 256] on button "View summary" at bounding box center [1277, 260] width 134 height 32
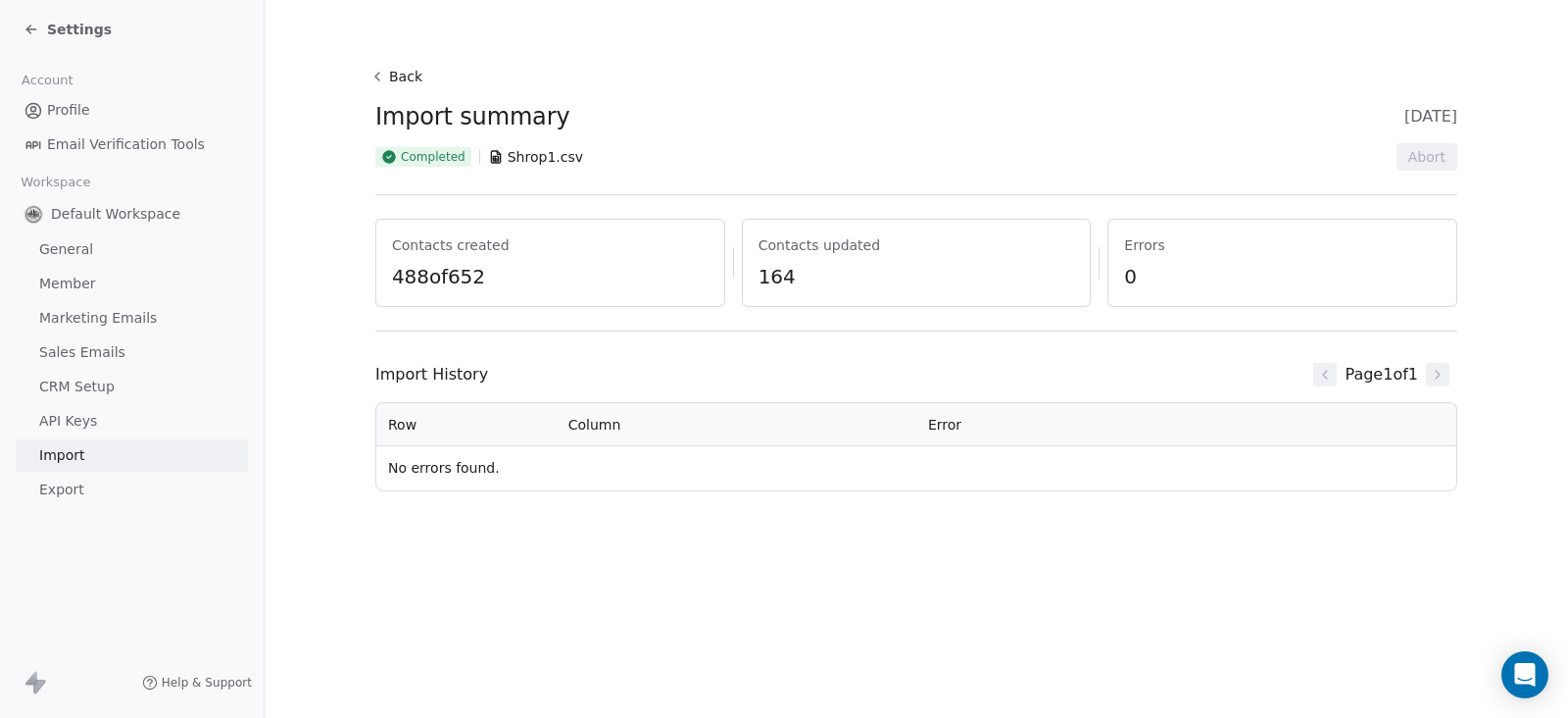
click at [398, 63] on button "Back" at bounding box center [398, 76] width 62 height 36
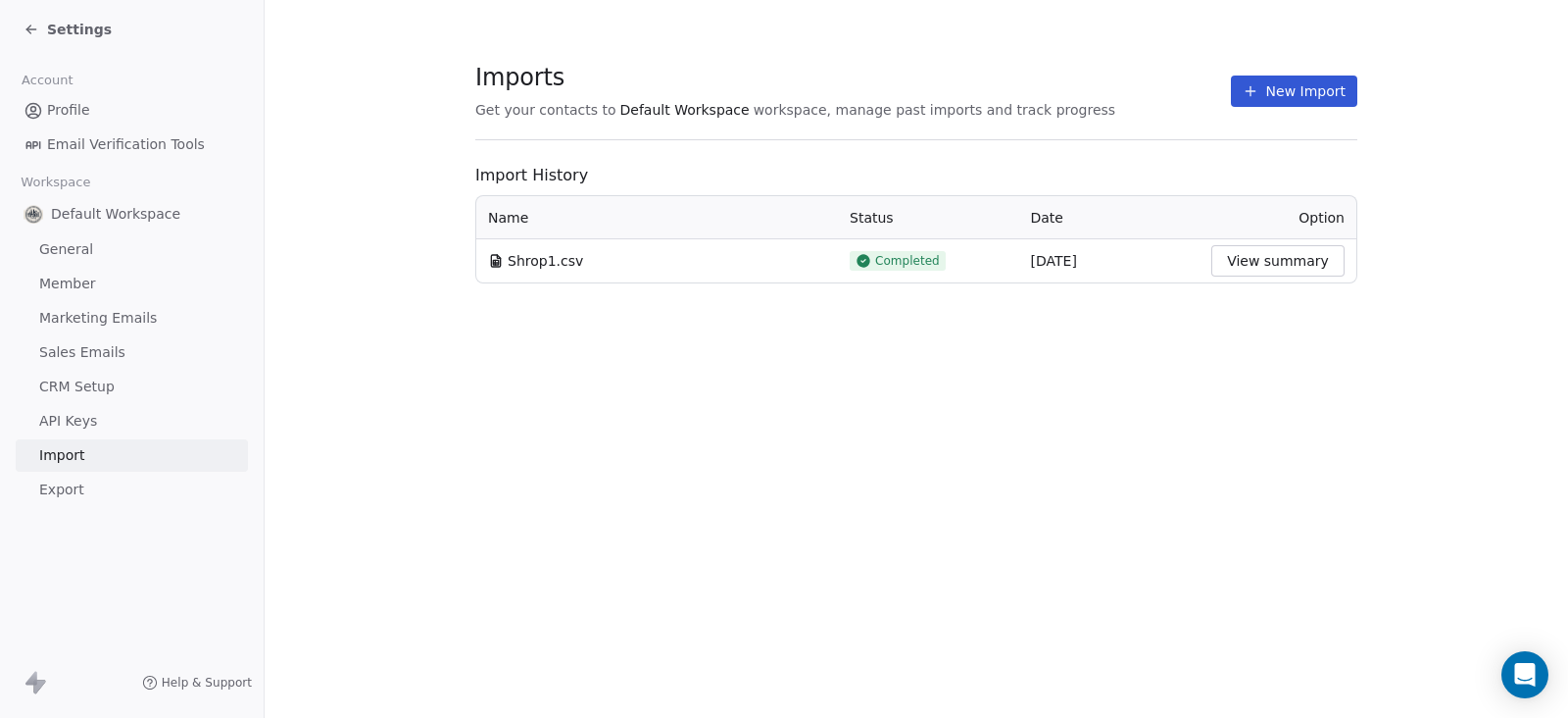
click at [58, 22] on span "Settings" at bounding box center [79, 30] width 64 height 20
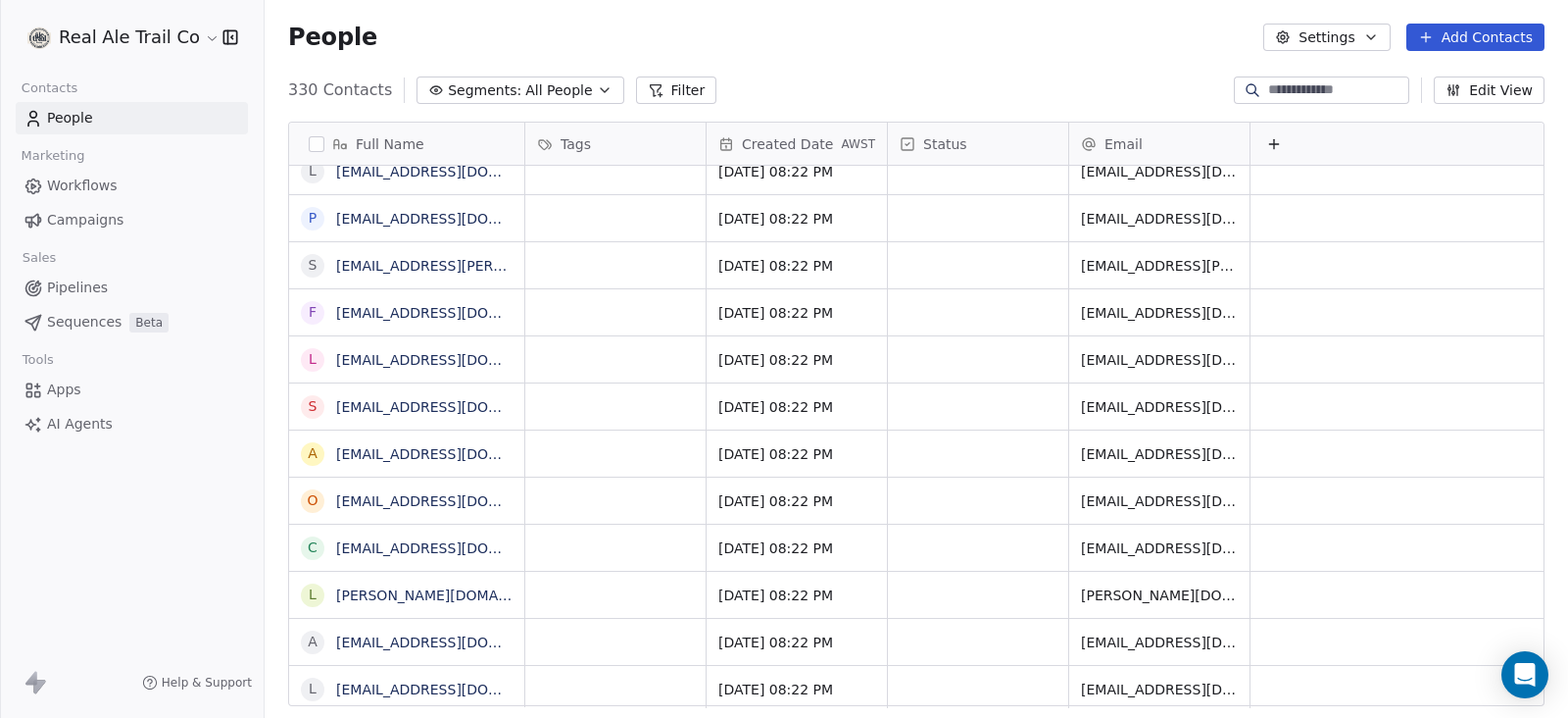
click at [323, 144] on button "button" at bounding box center [317, 145] width 16 height 16
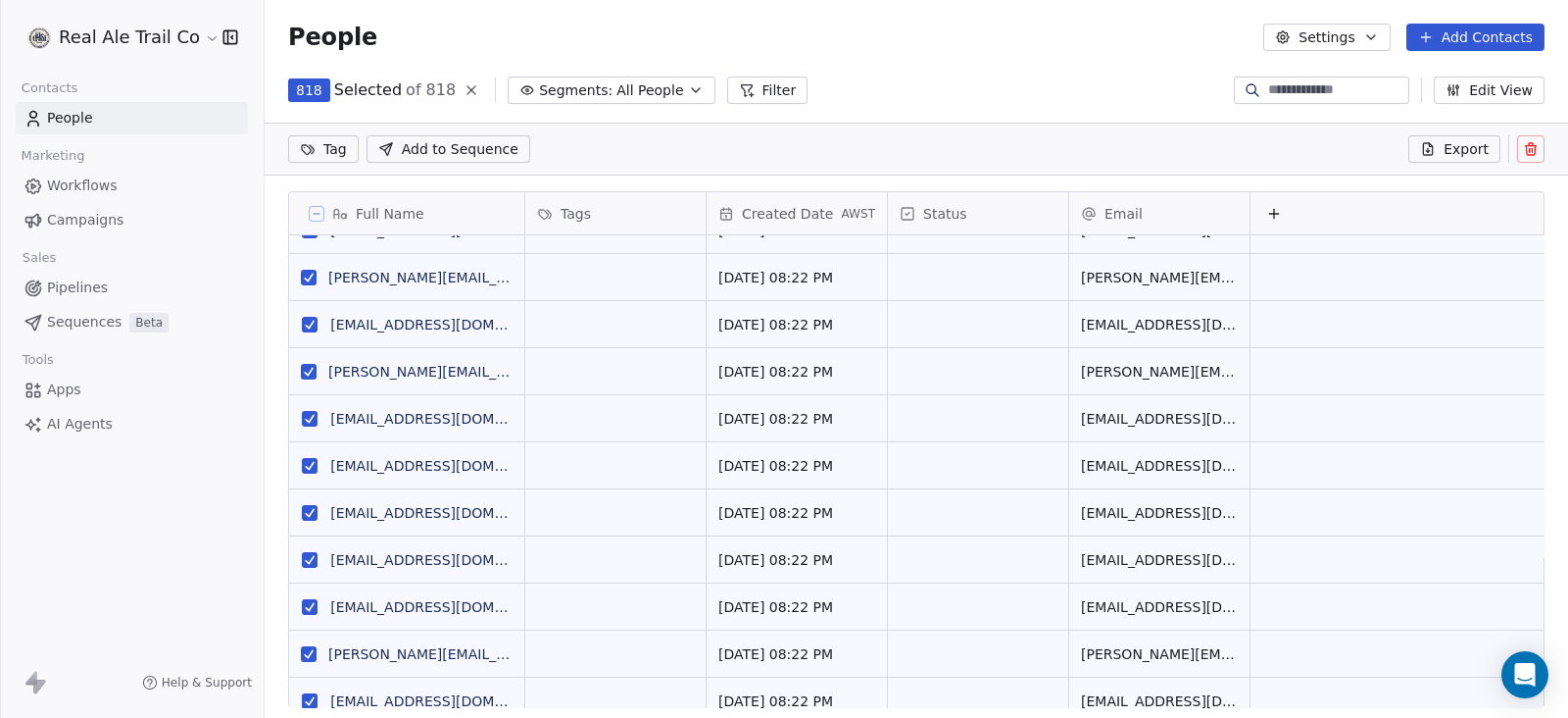
click at [321, 214] on icon at bounding box center [317, 214] width 10 height 10
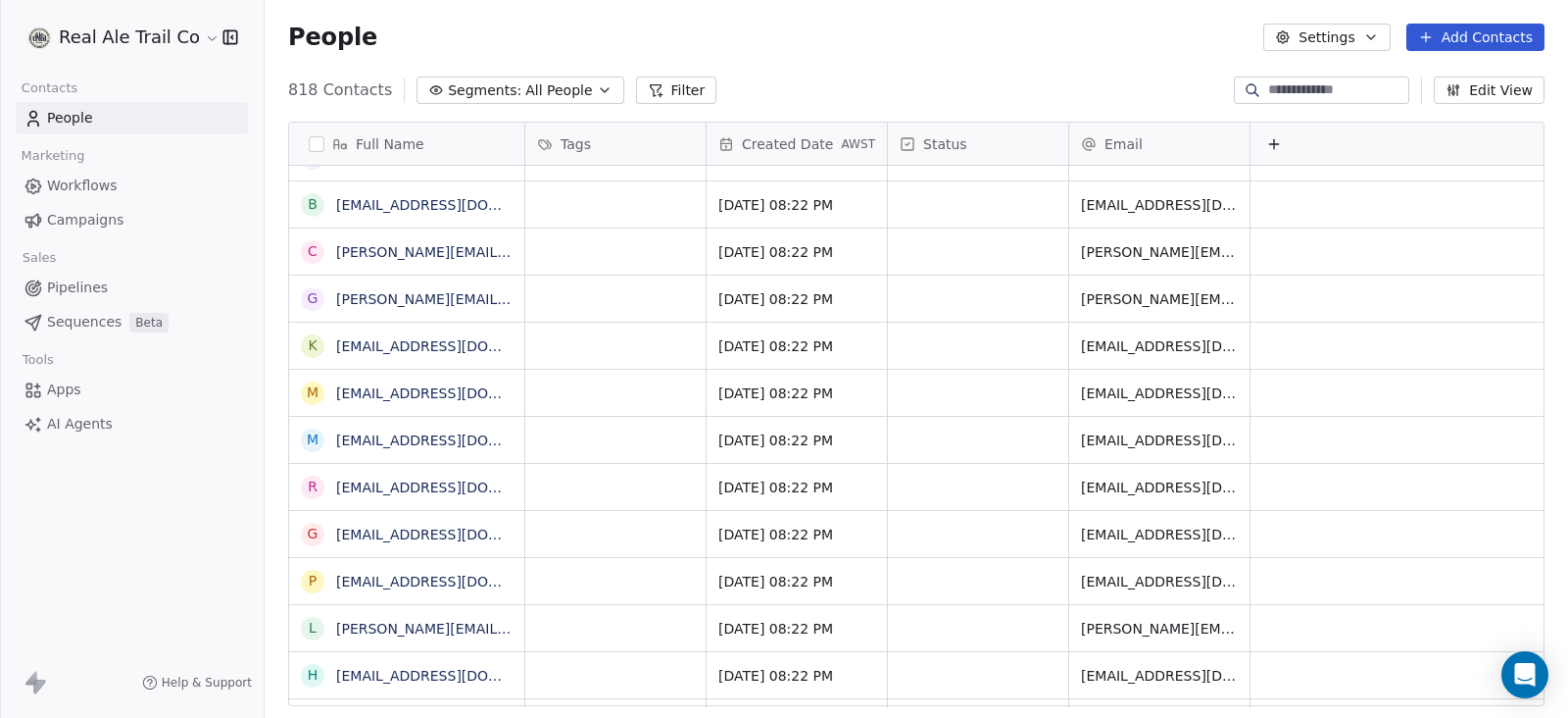
click at [728, 137] on icon at bounding box center [727, 145] width 16 height 16
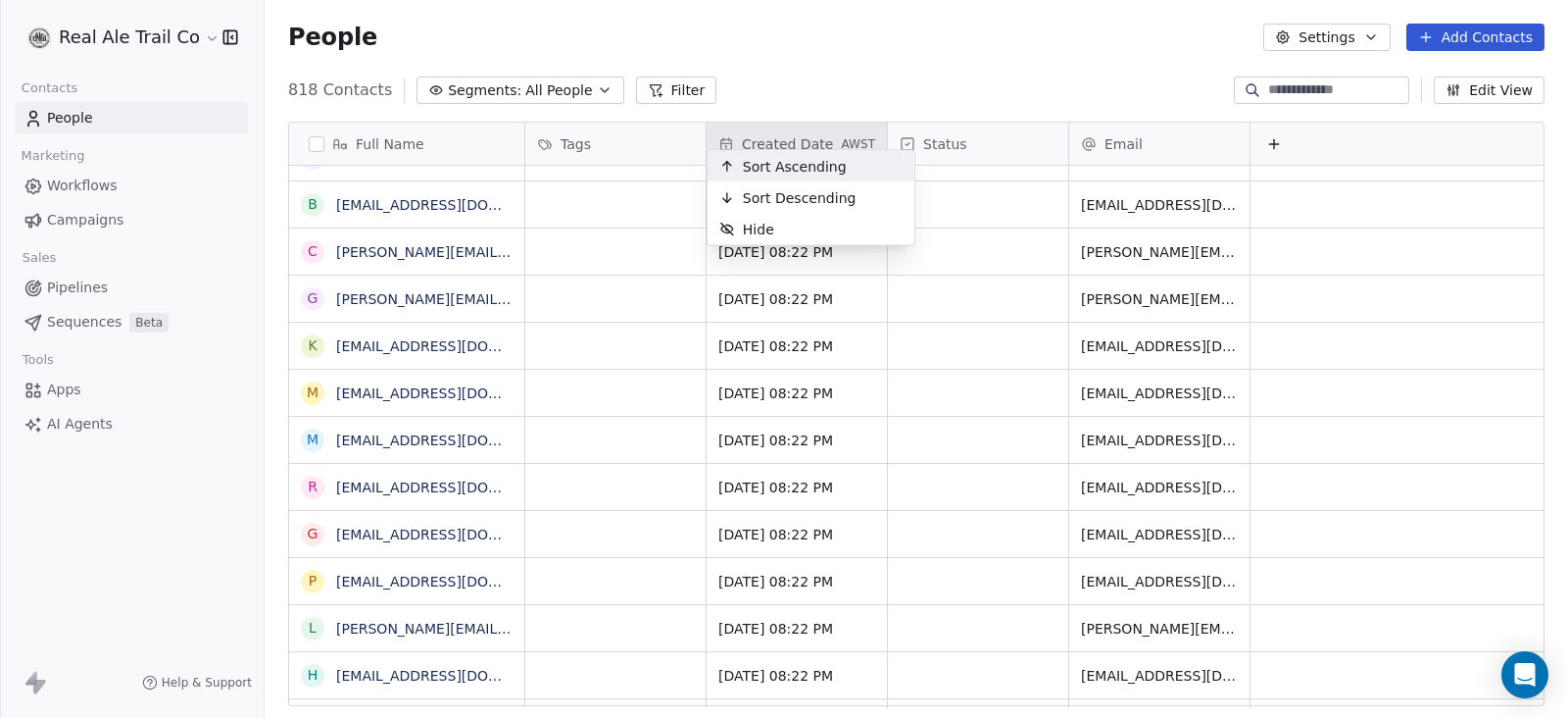
click at [831, 168] on span "Sort Ascending" at bounding box center [794, 166] width 104 height 20
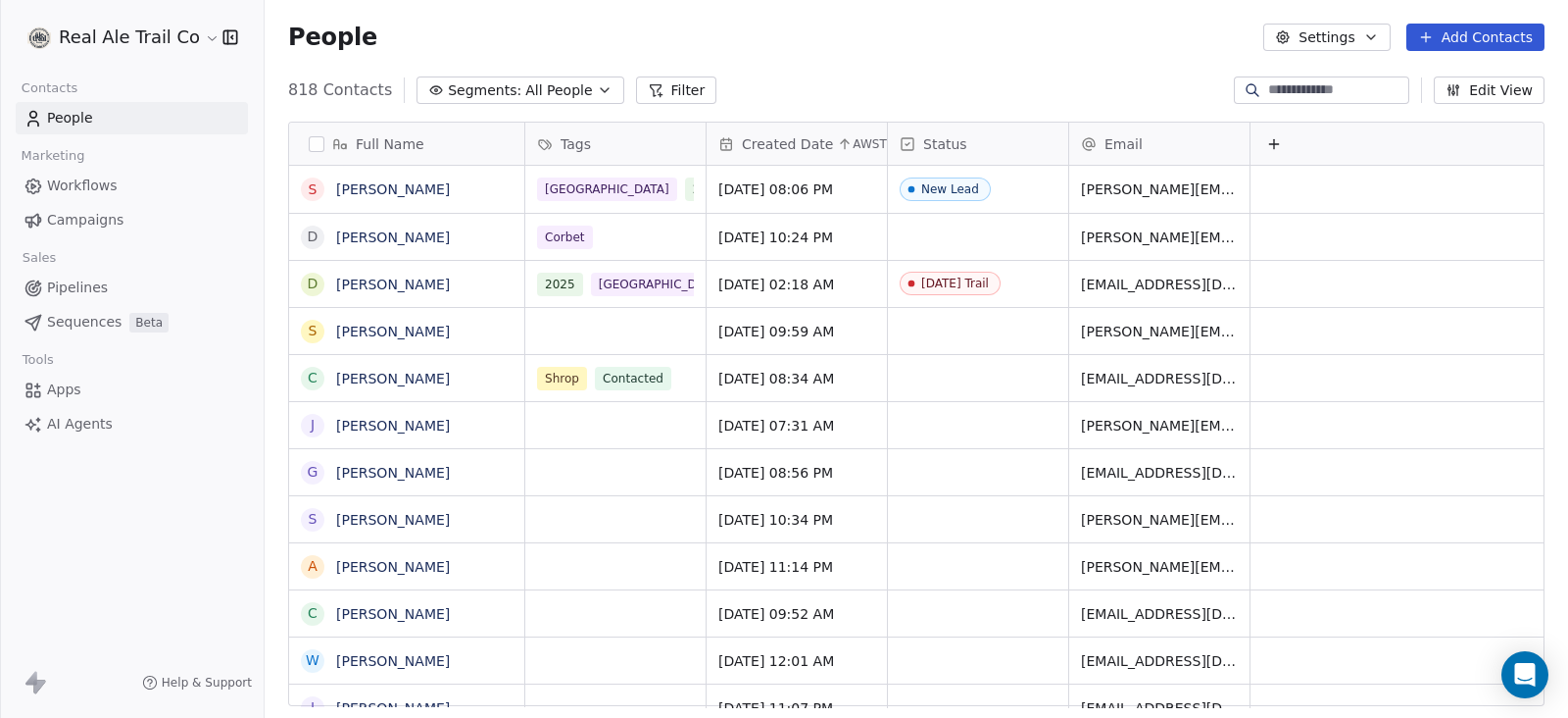
click at [780, 146] on span "Created Date" at bounding box center [787, 145] width 91 height 20
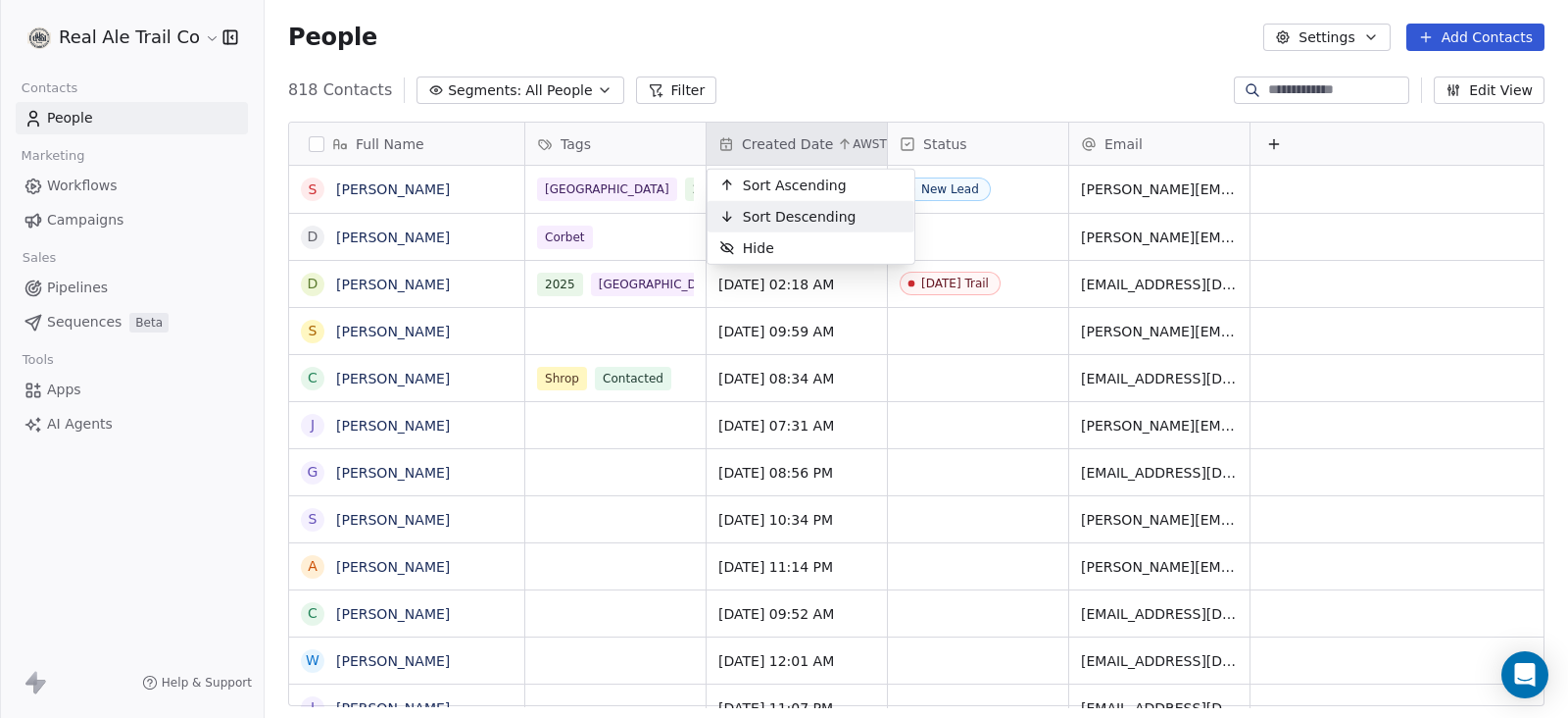
click at [793, 222] on span "Sort Descending" at bounding box center [799, 217] width 114 height 20
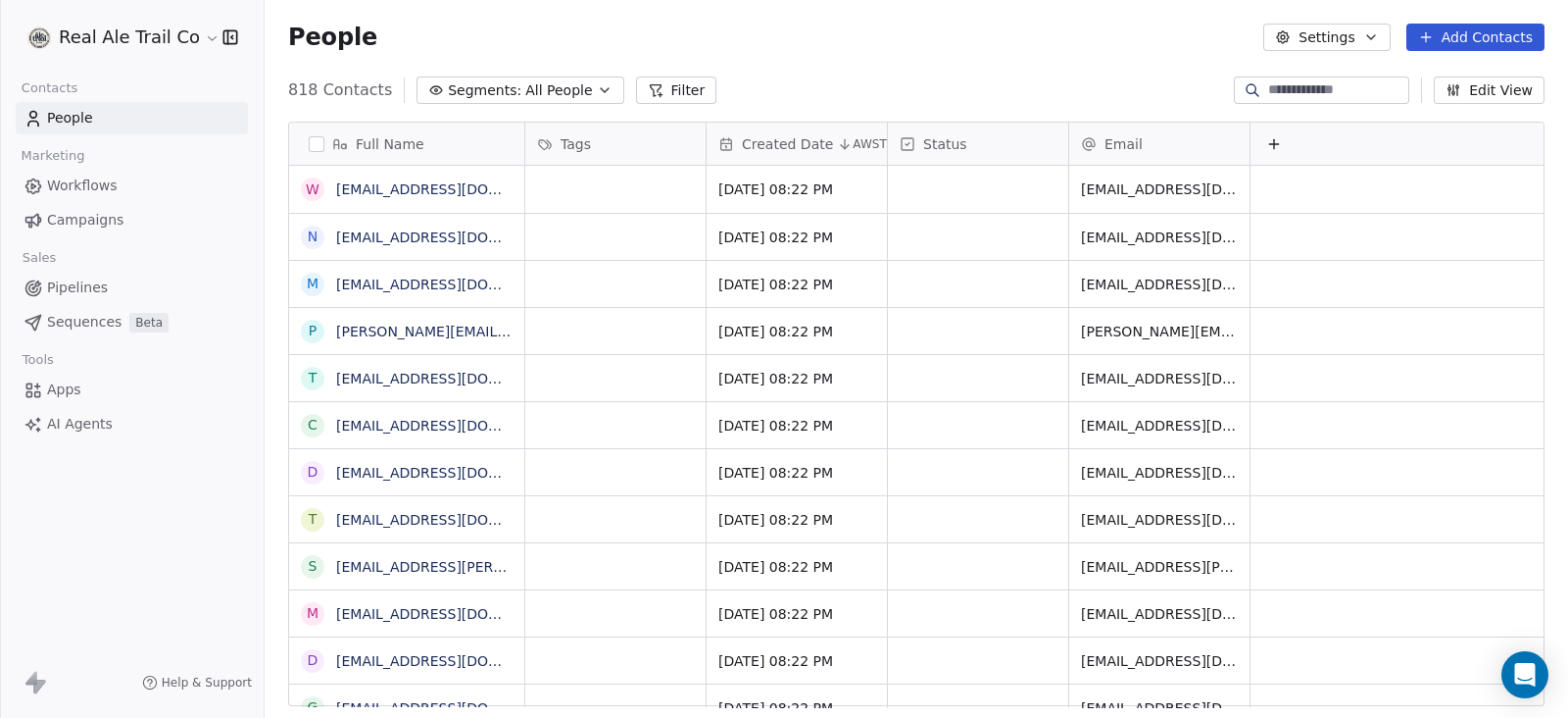
click at [319, 145] on button "button" at bounding box center [317, 145] width 16 height 16
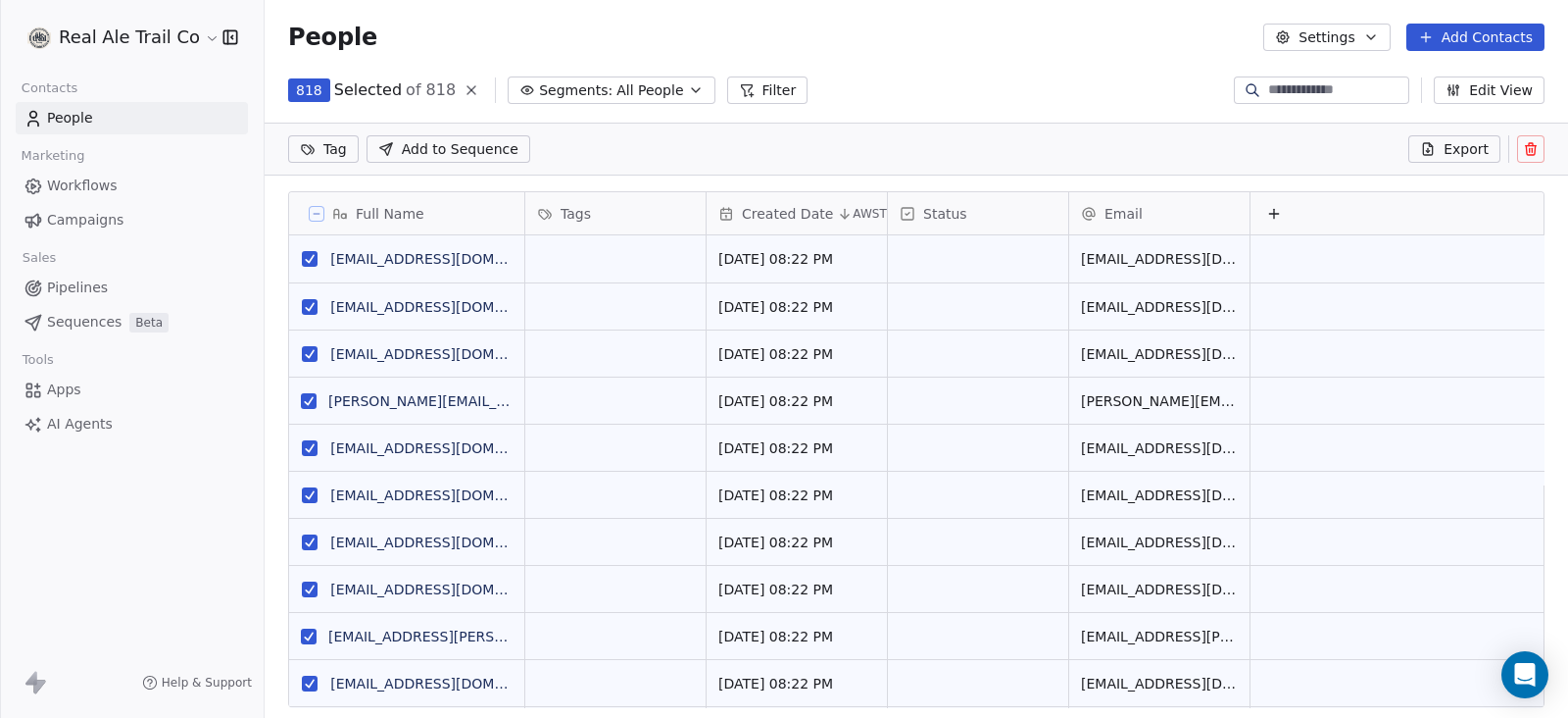
click at [320, 215] on icon at bounding box center [317, 214] width 10 height 10
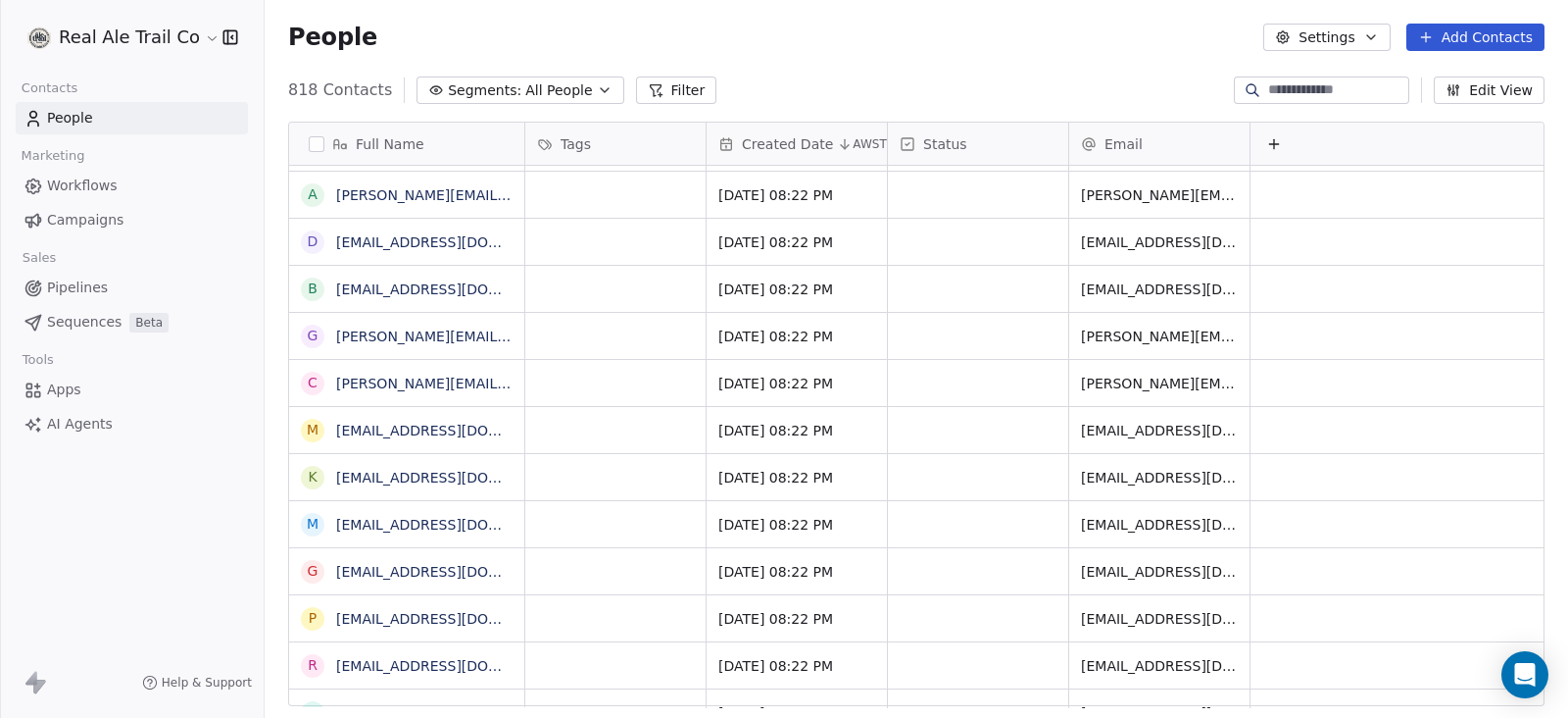
click at [557, 80] on span "All People" at bounding box center [558, 90] width 66 height 21
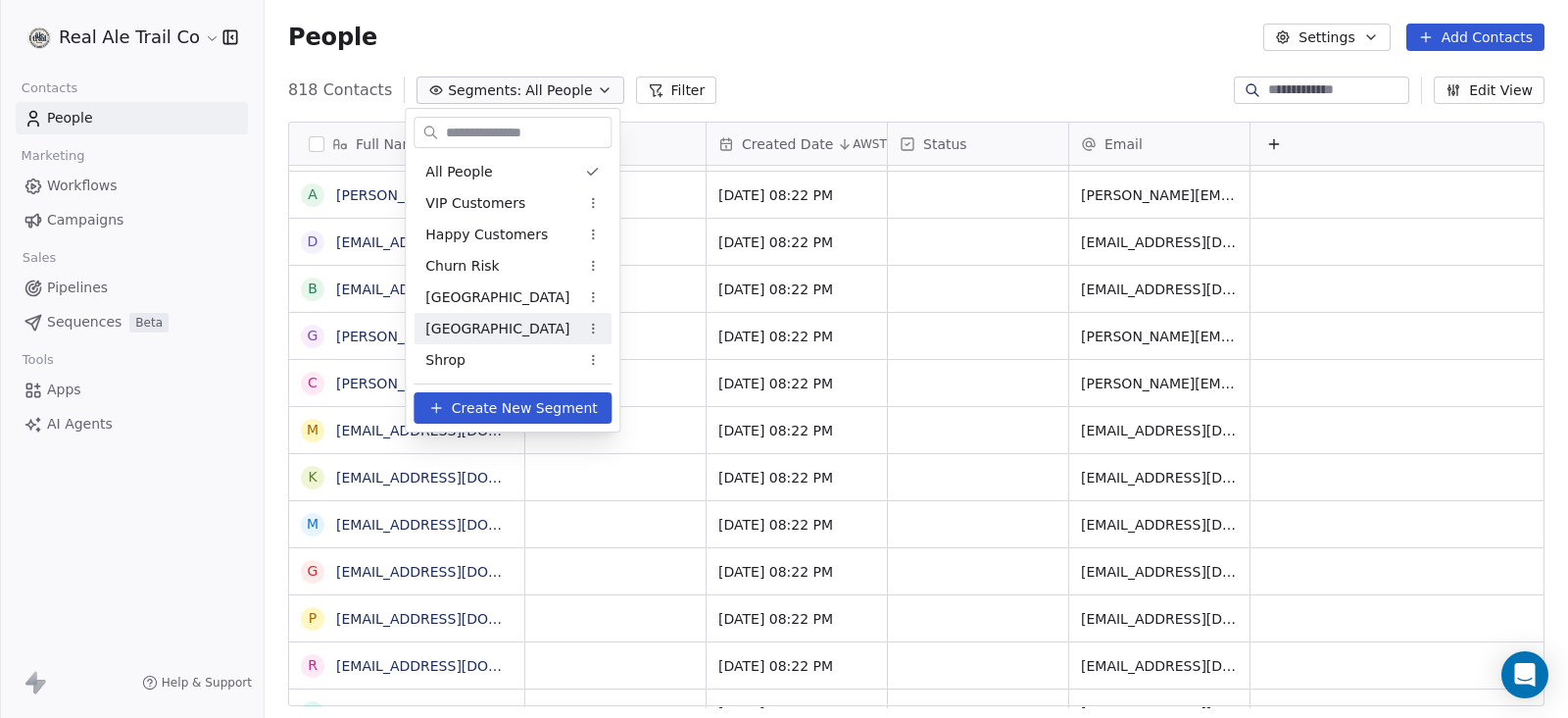
click at [509, 324] on div "[GEOGRAPHIC_DATA]" at bounding box center [513, 329] width 198 height 32
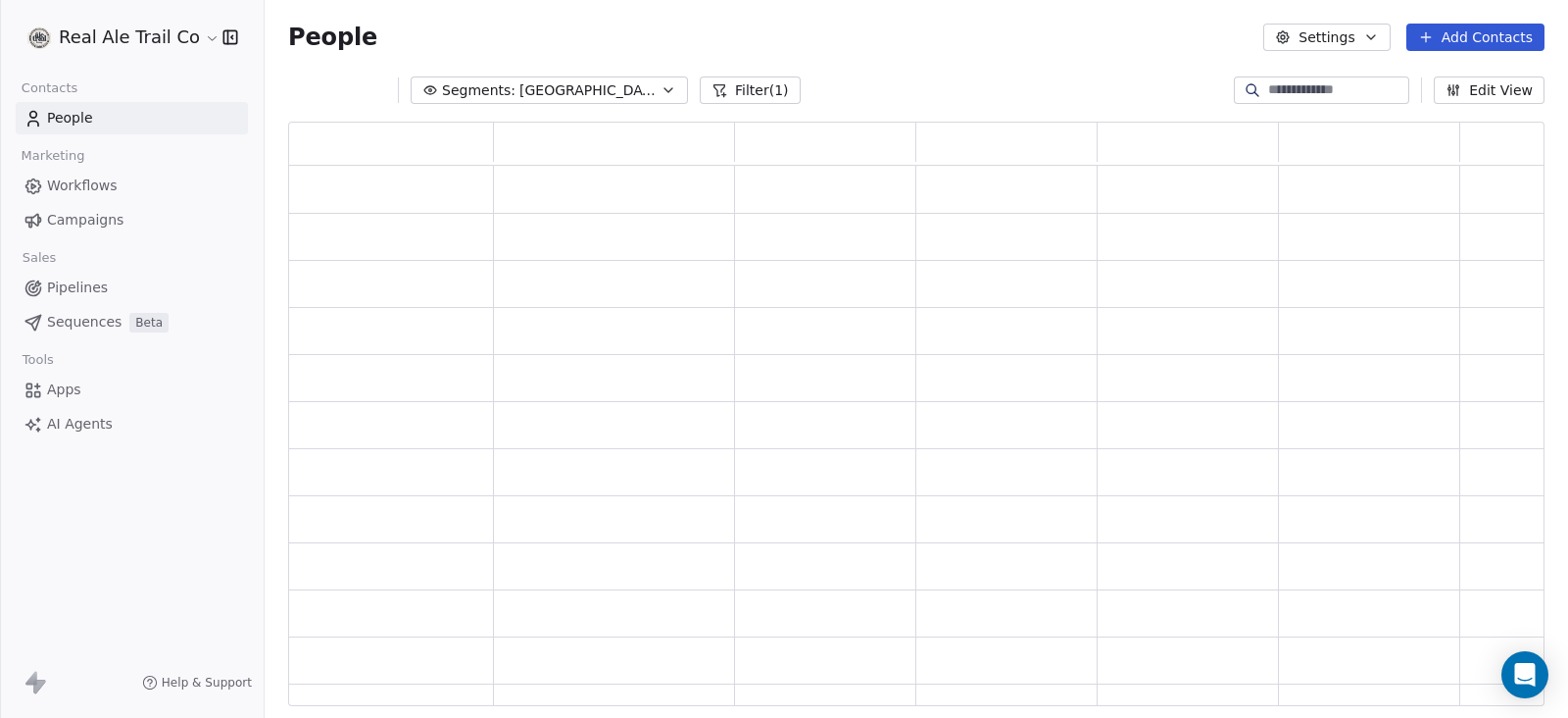
click at [537, 83] on span "[GEOGRAPHIC_DATA]" at bounding box center [588, 90] width 138 height 21
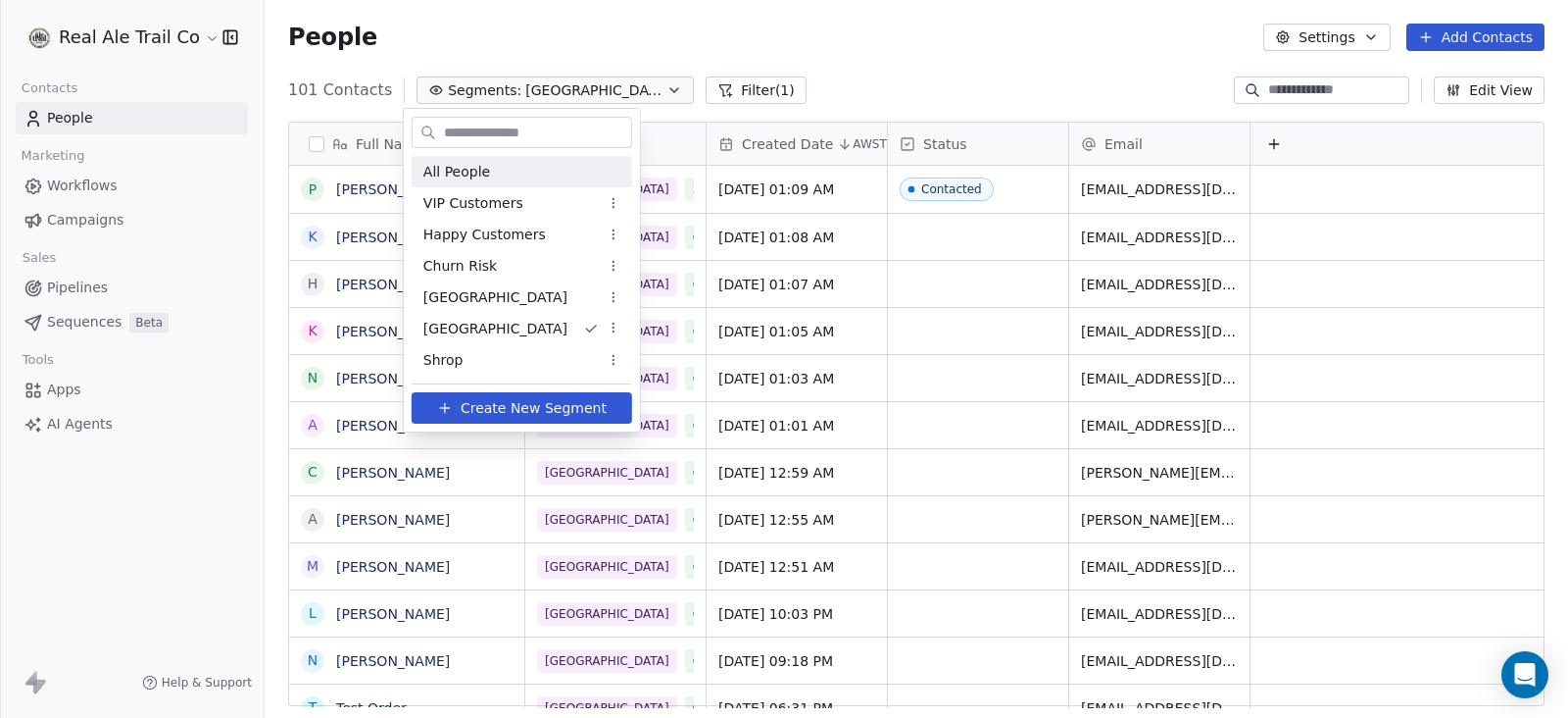
click at [516, 170] on div "All People" at bounding box center [522, 171] width 221 height 32
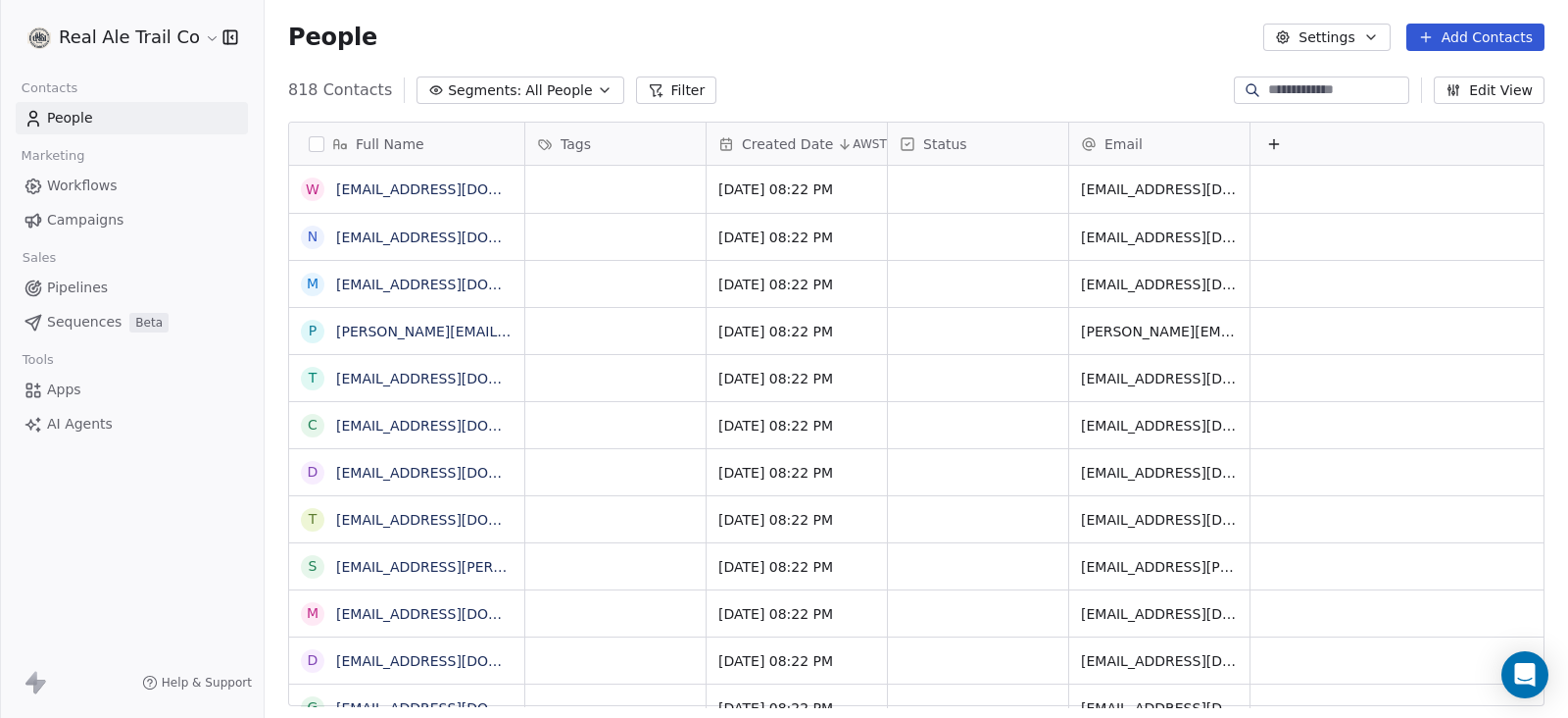
click at [641, 85] on button "Filter" at bounding box center [676, 90] width 81 height 28
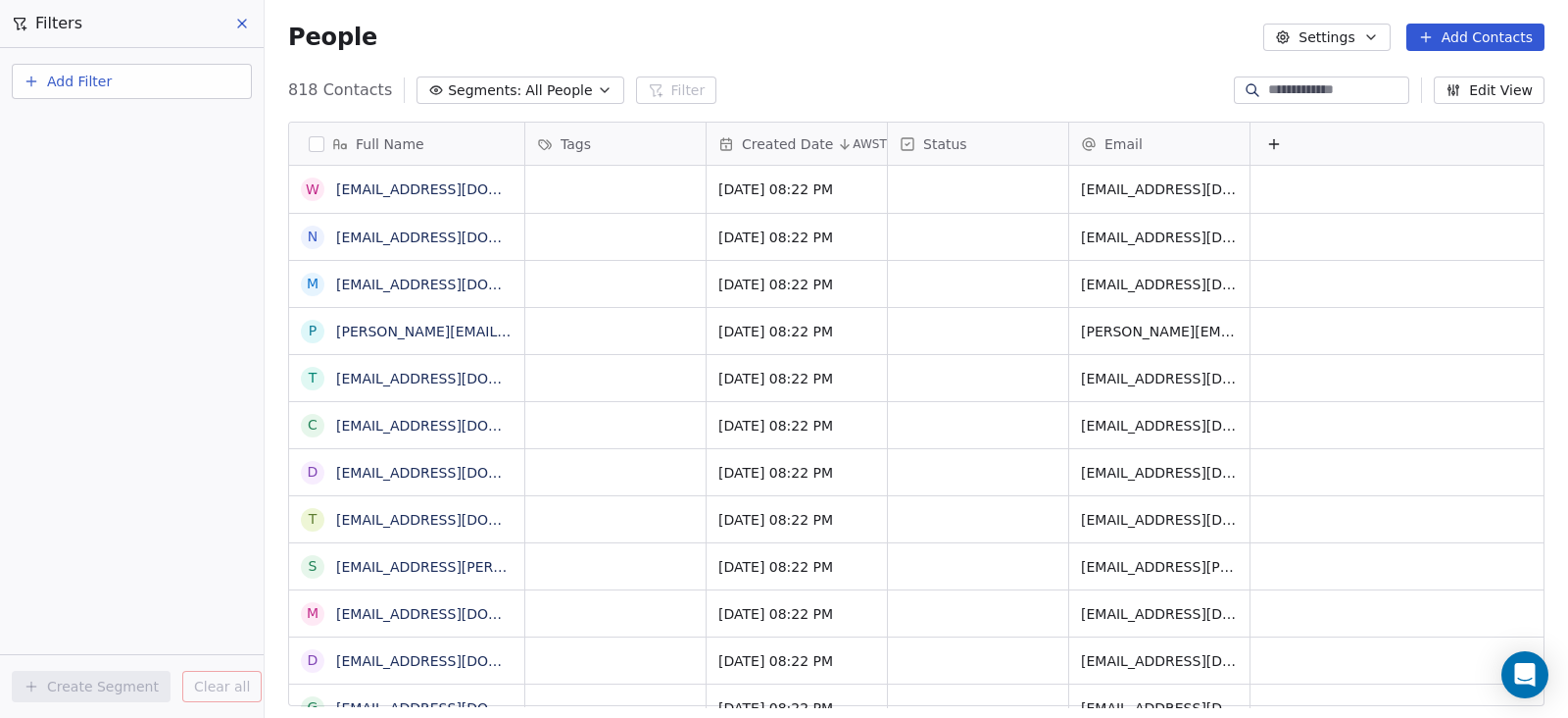
click at [96, 87] on span "Add Filter" at bounding box center [79, 81] width 64 height 21
click at [97, 153] on span "Contact activity" at bounding box center [87, 158] width 109 height 21
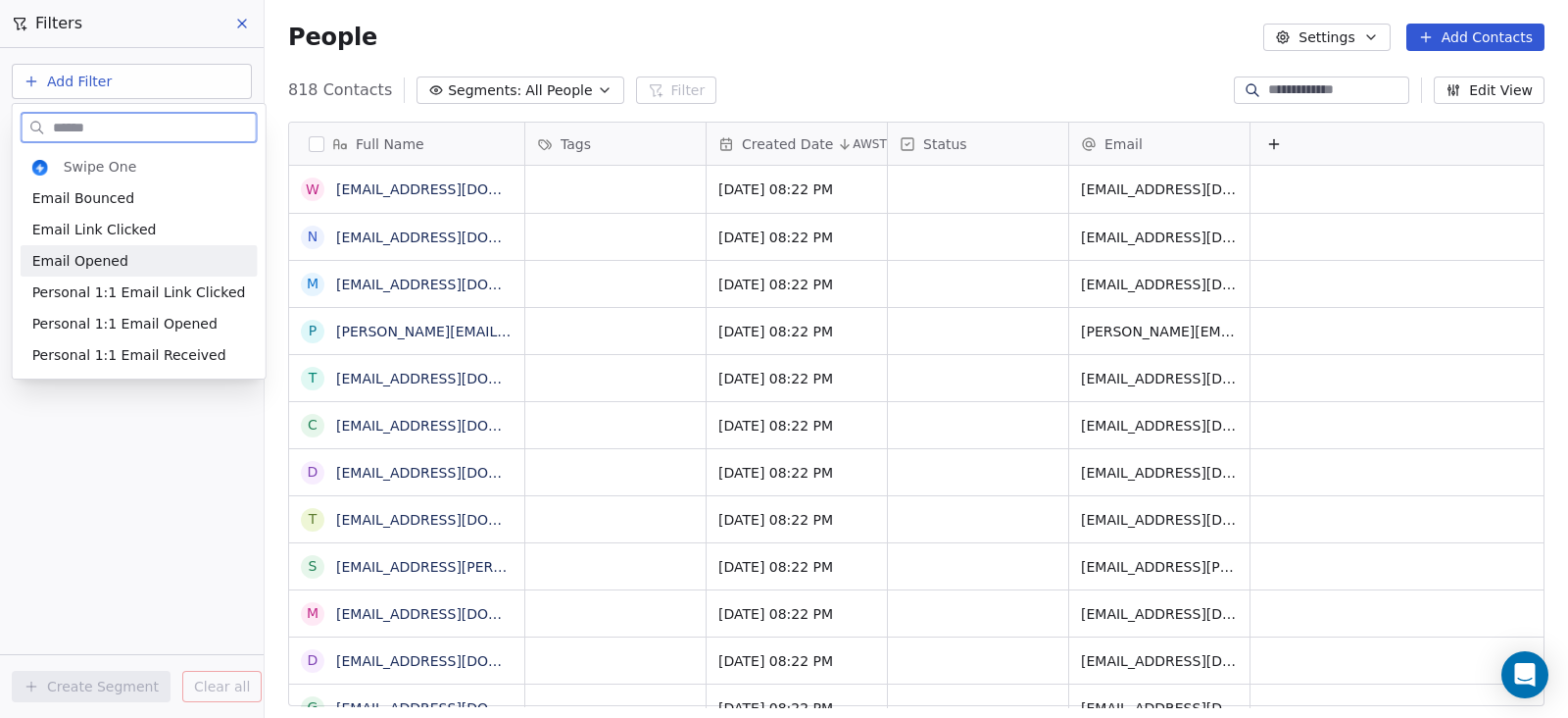
click at [143, 267] on div "Email Opened" at bounding box center [140, 260] width 214 height 20
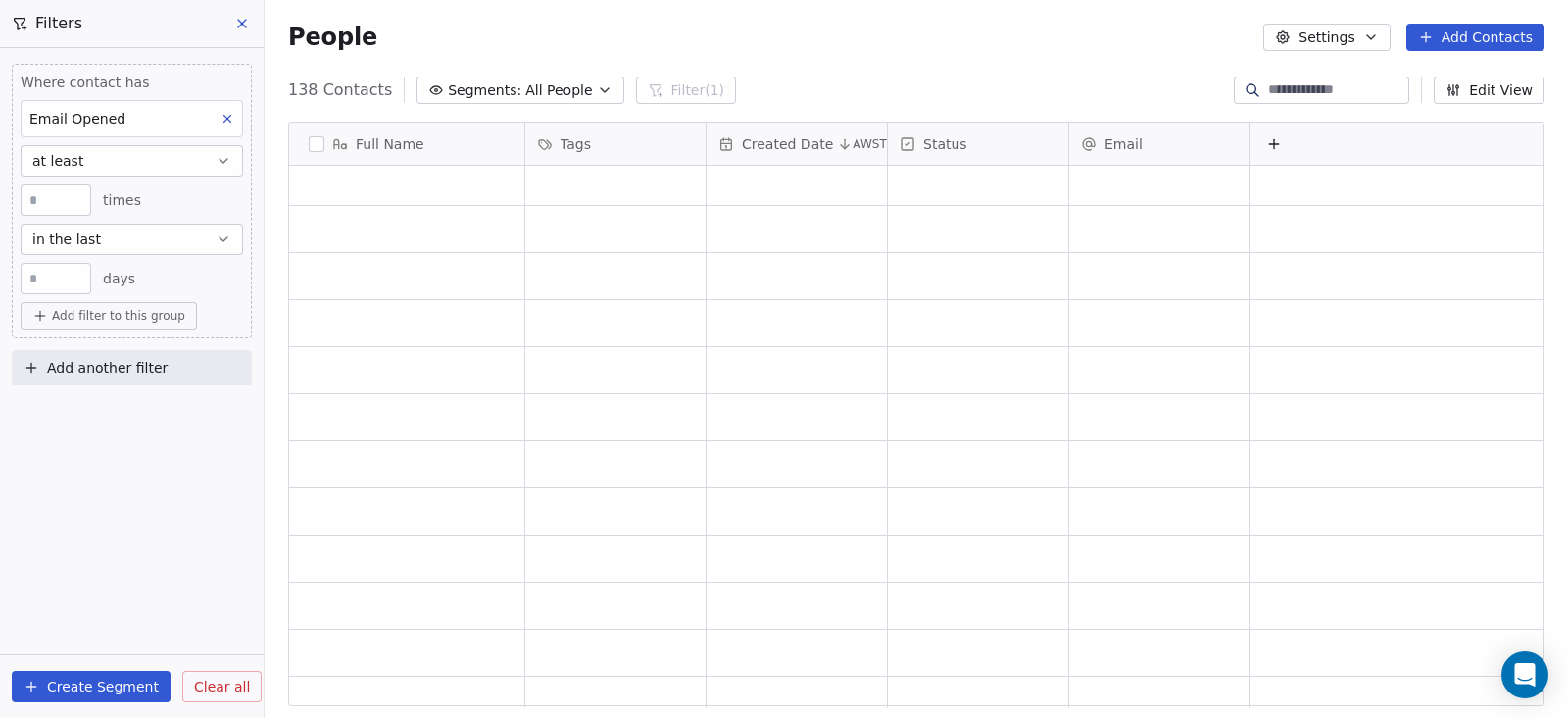
click at [447, 85] on span "Segments:" at bounding box center [484, 90] width 73 height 21
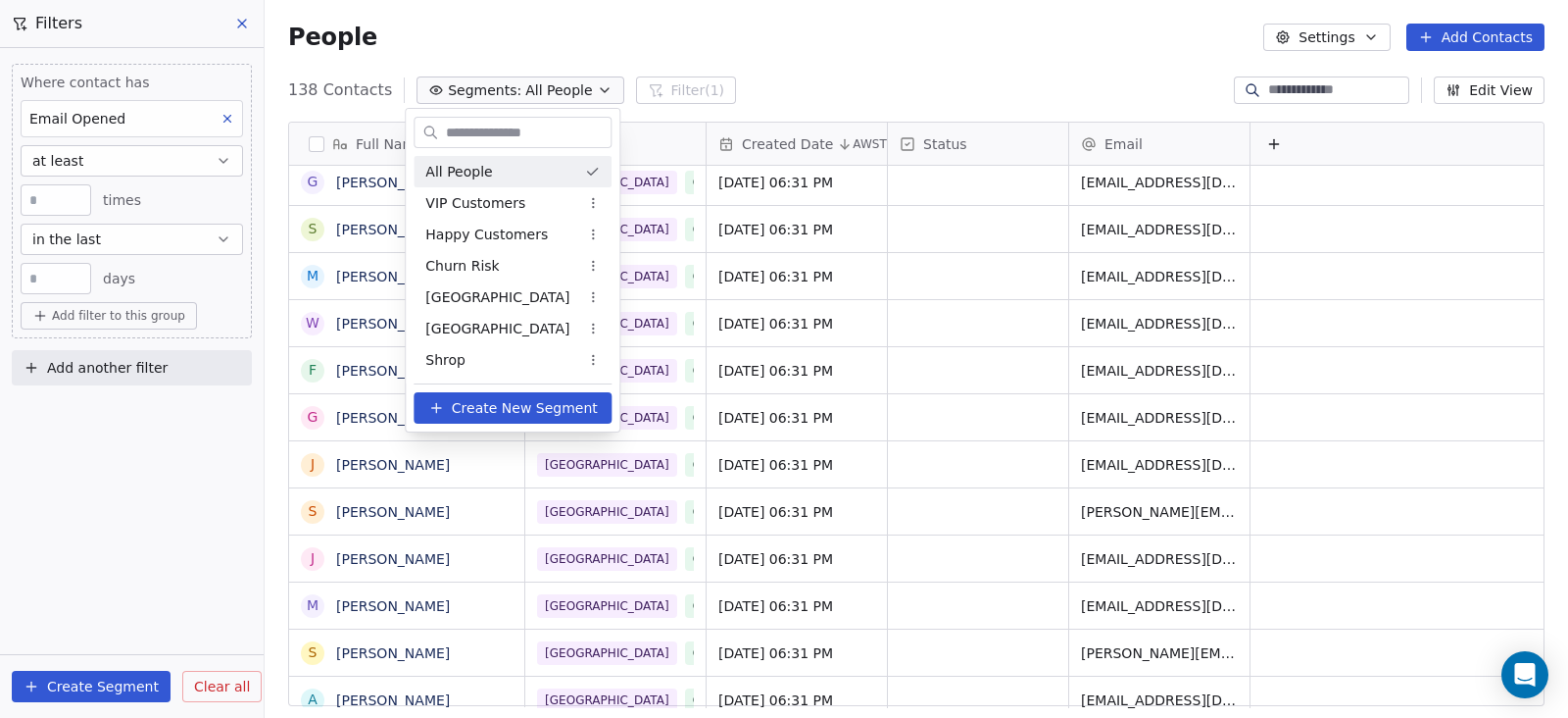
click at [227, 118] on html "Real Ale Trail Co Contacts People Marketing Workflows Campaigns Sales Pipelines…" at bounding box center [784, 359] width 1568 height 718
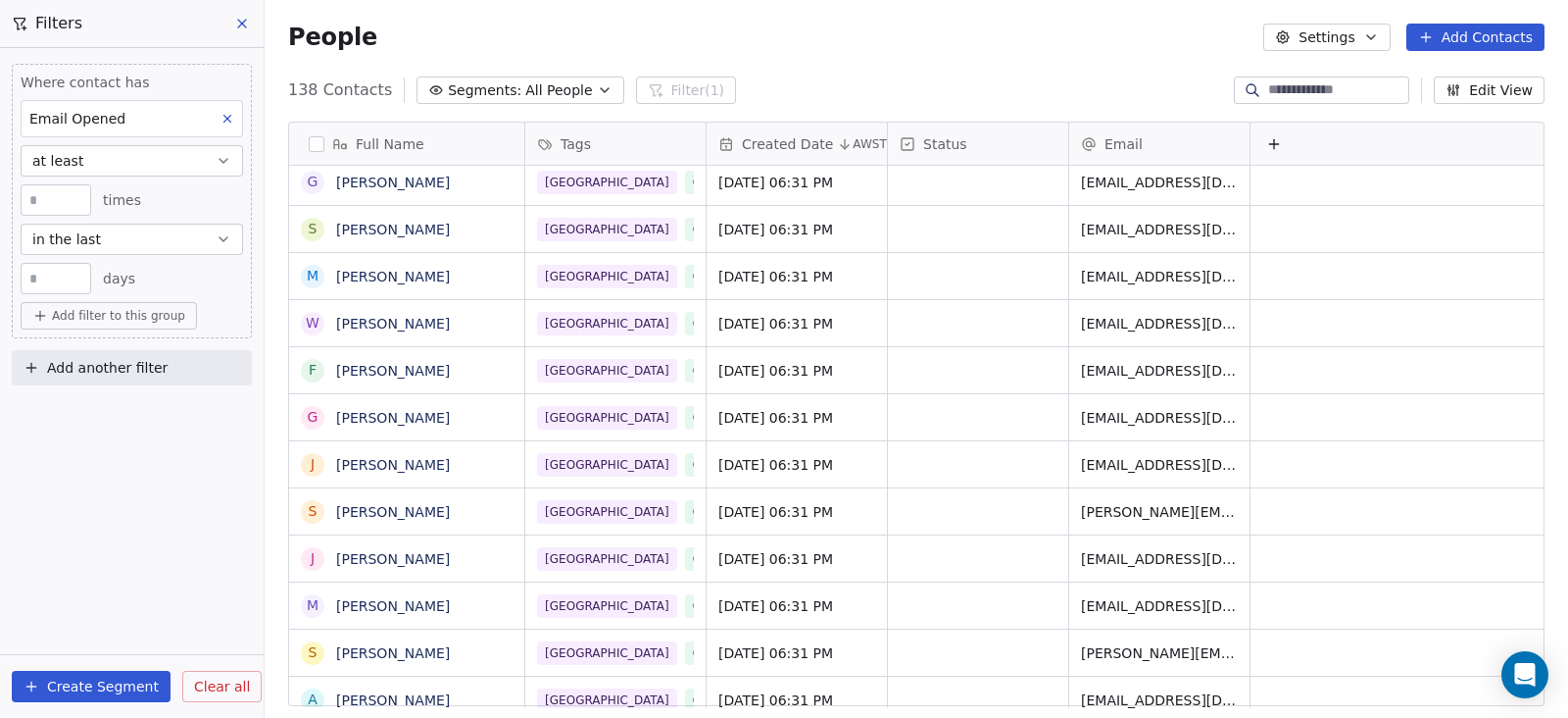
click at [235, 16] on icon at bounding box center [243, 24] width 16 height 16
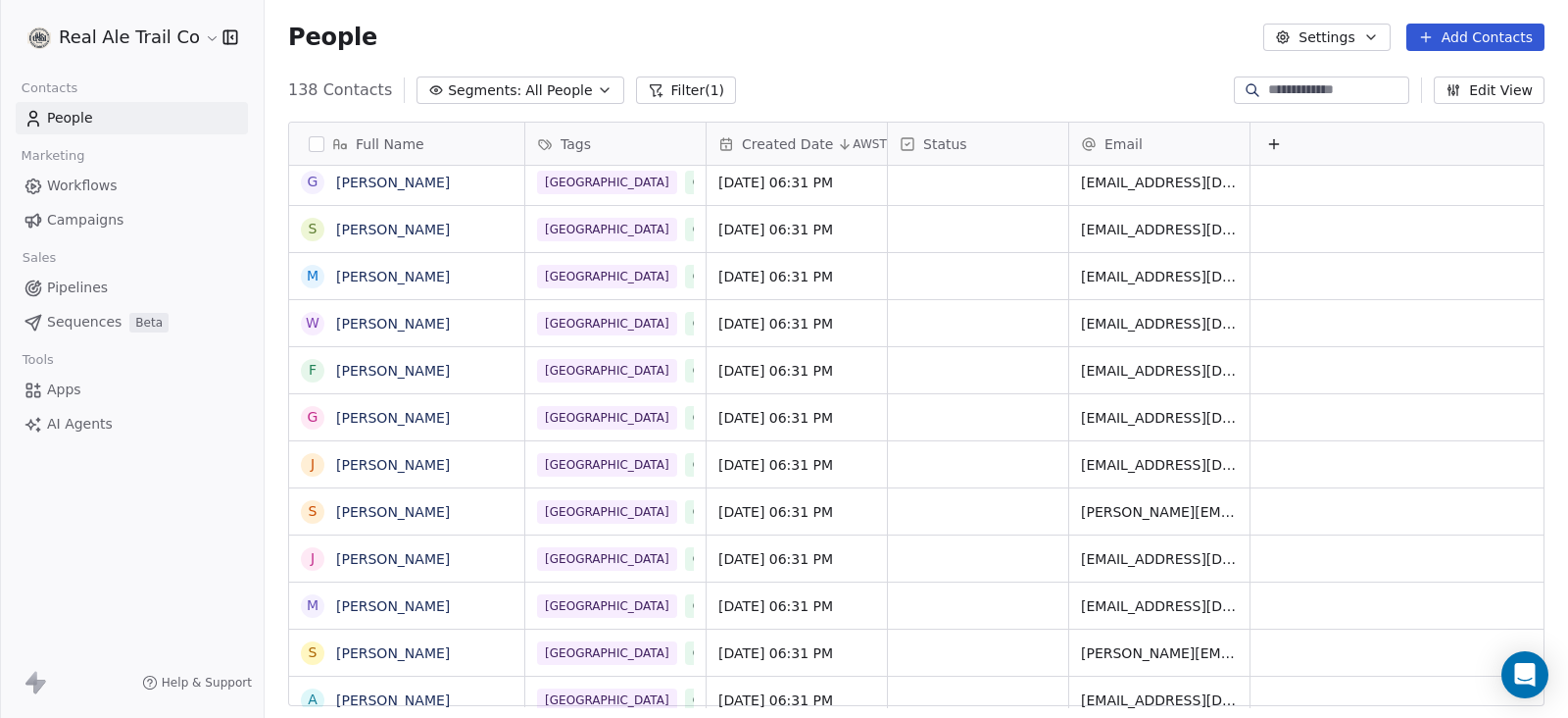
drag, startPoint x: 691, startPoint y: 85, endPoint x: 674, endPoint y: 141, distance: 58.5
click at [690, 84] on button "Filter (1)" at bounding box center [686, 90] width 101 height 28
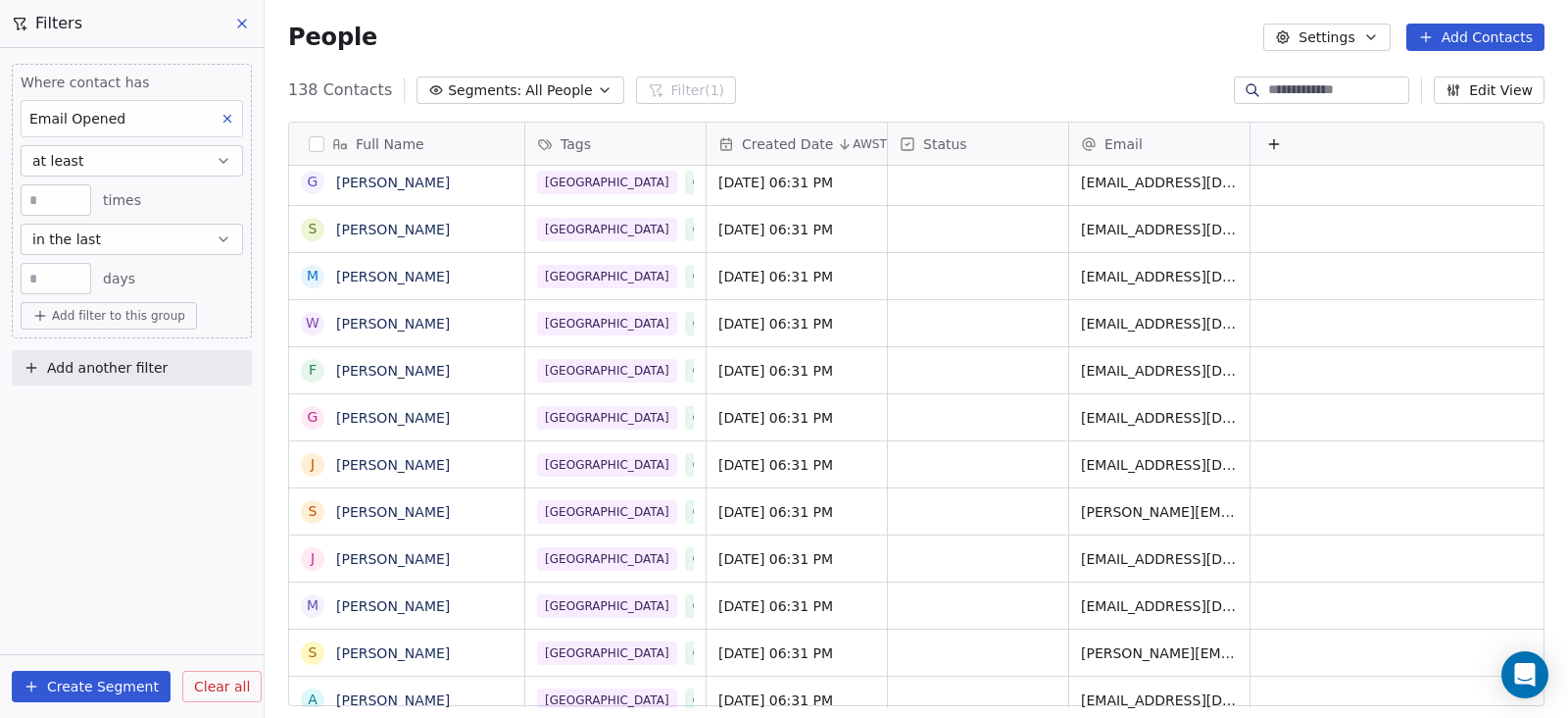
click at [221, 112] on icon at bounding box center [228, 119] width 14 height 14
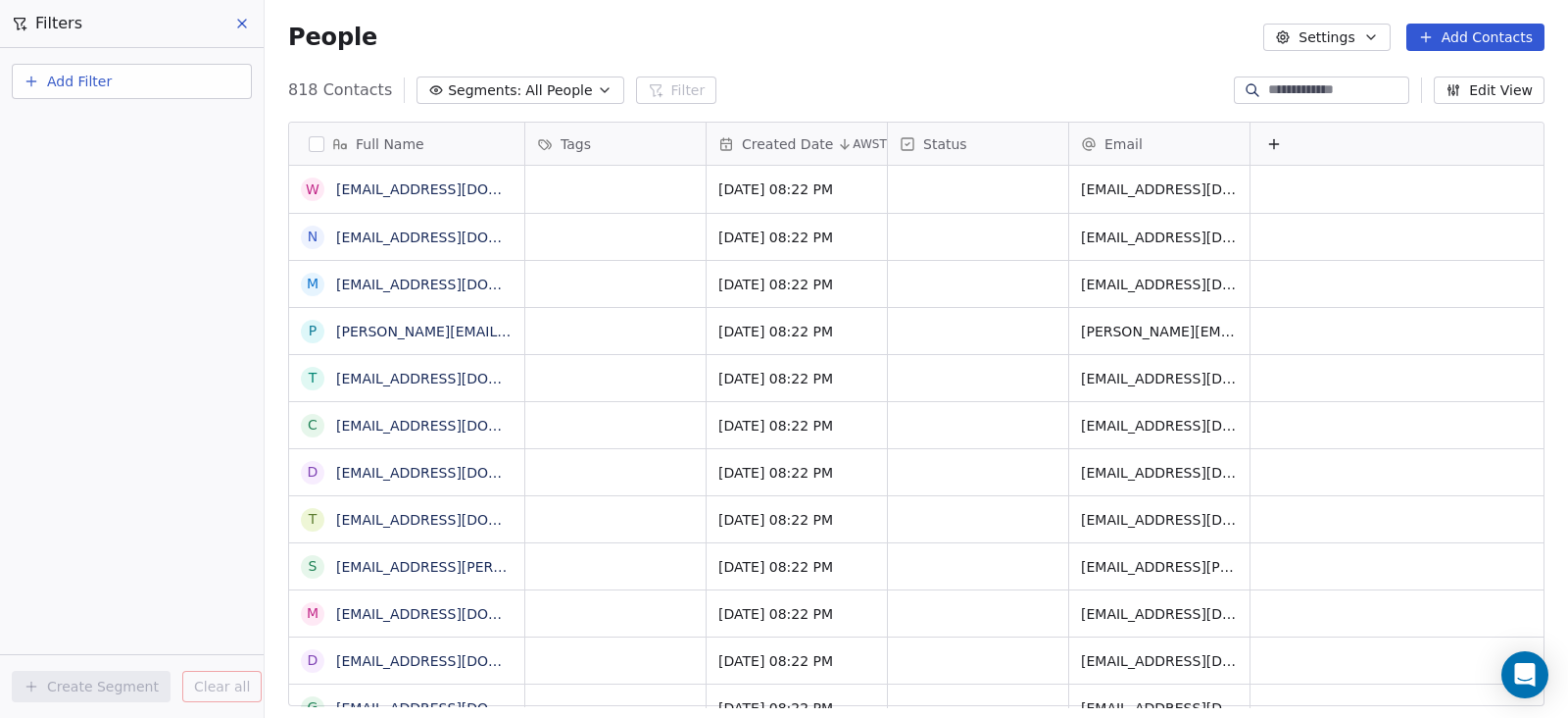
click at [100, 72] on span "Add Filter" at bounding box center [79, 81] width 64 height 21
click at [118, 126] on span "Contact properties" at bounding box center [96, 128] width 128 height 21
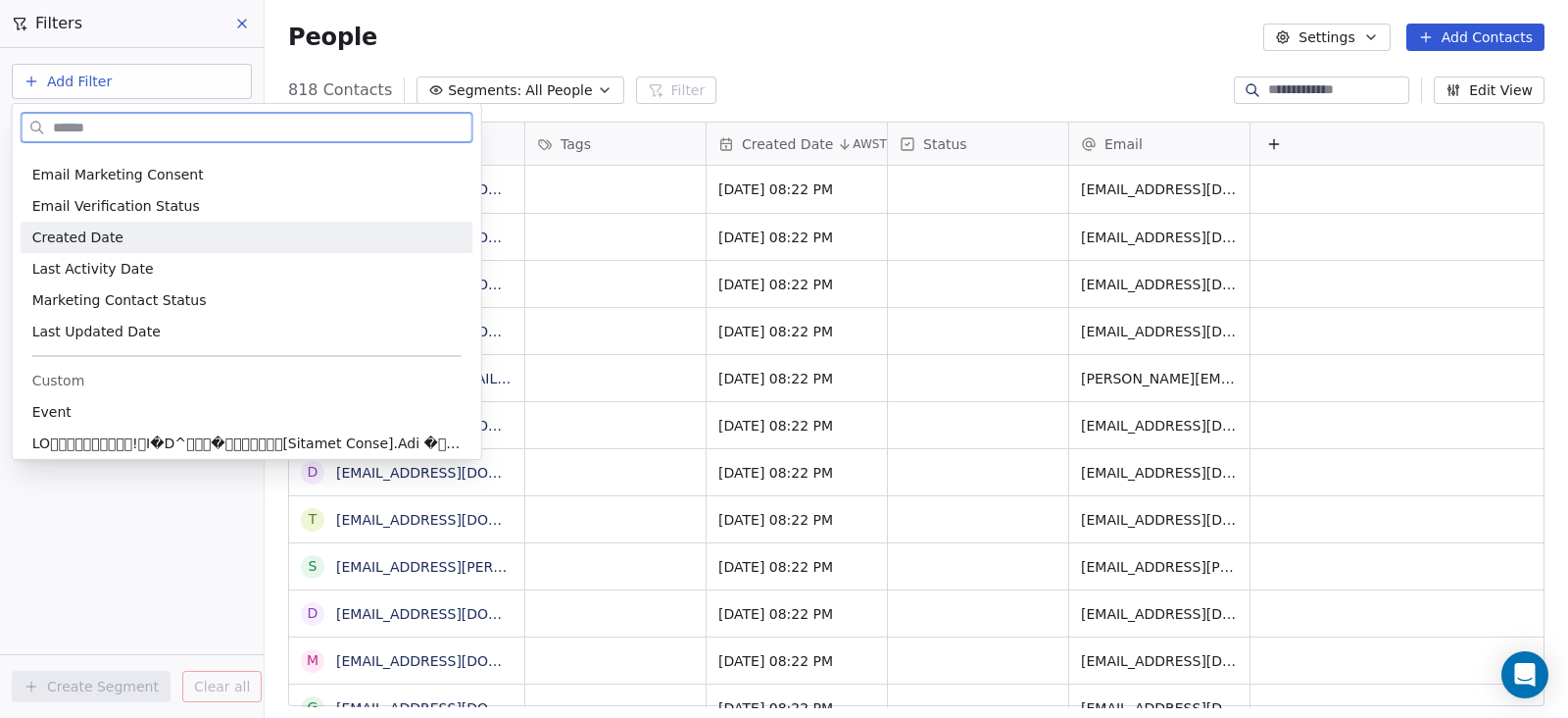
click at [147, 234] on div "Created Date" at bounding box center [247, 238] width 430 height 20
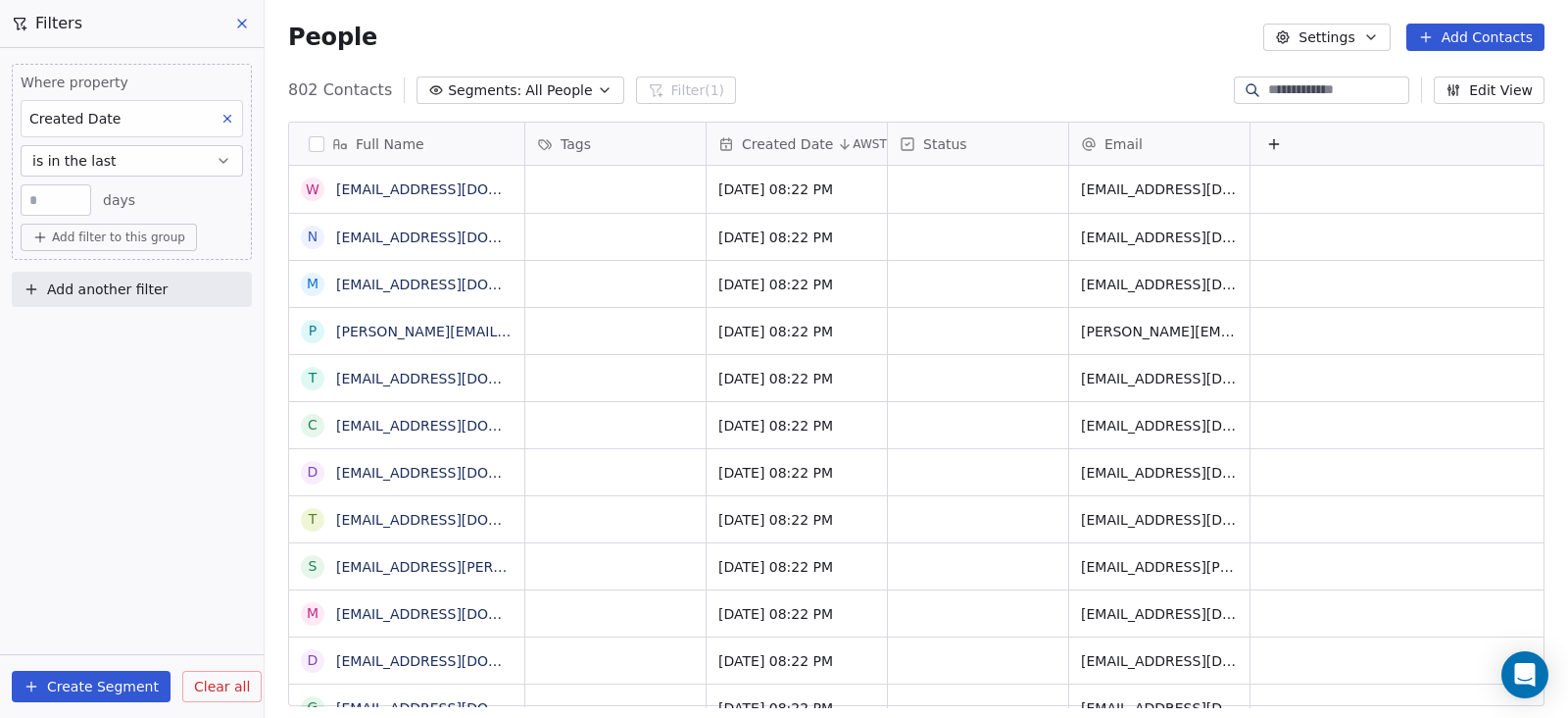
drag, startPoint x: 49, startPoint y: 200, endPoint x: 12, endPoint y: 196, distance: 37.2
click at [12, 196] on div "Where property Created Date is in the last ** days Add filter to this group" at bounding box center [132, 161] width 241 height 196
type input "*"
click at [103, 232] on span "Add filter to this group" at bounding box center [118, 238] width 134 height 16
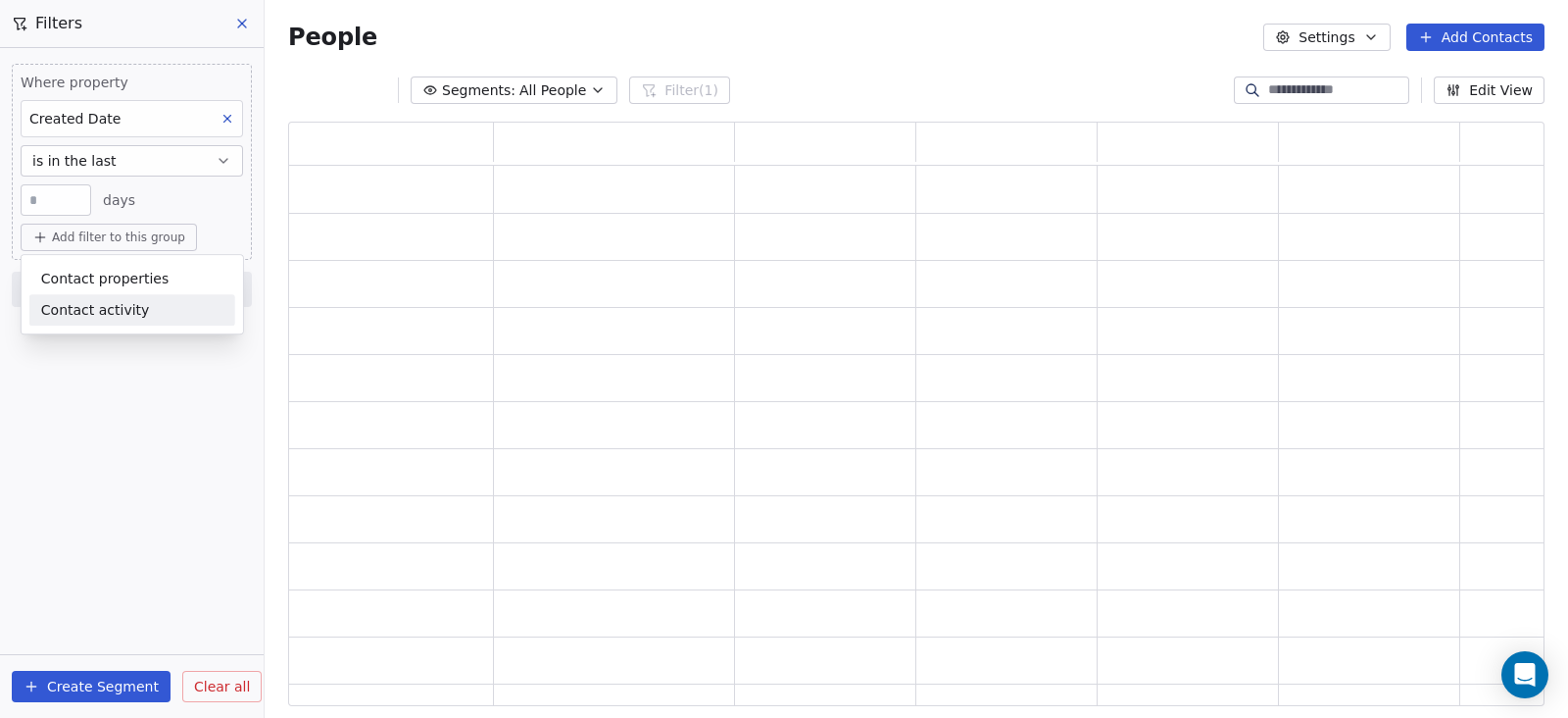
click at [140, 382] on html "Real Ale Trail Co Contacts People Marketing Workflows Campaigns Sales Pipelines…" at bounding box center [784, 359] width 1568 height 718
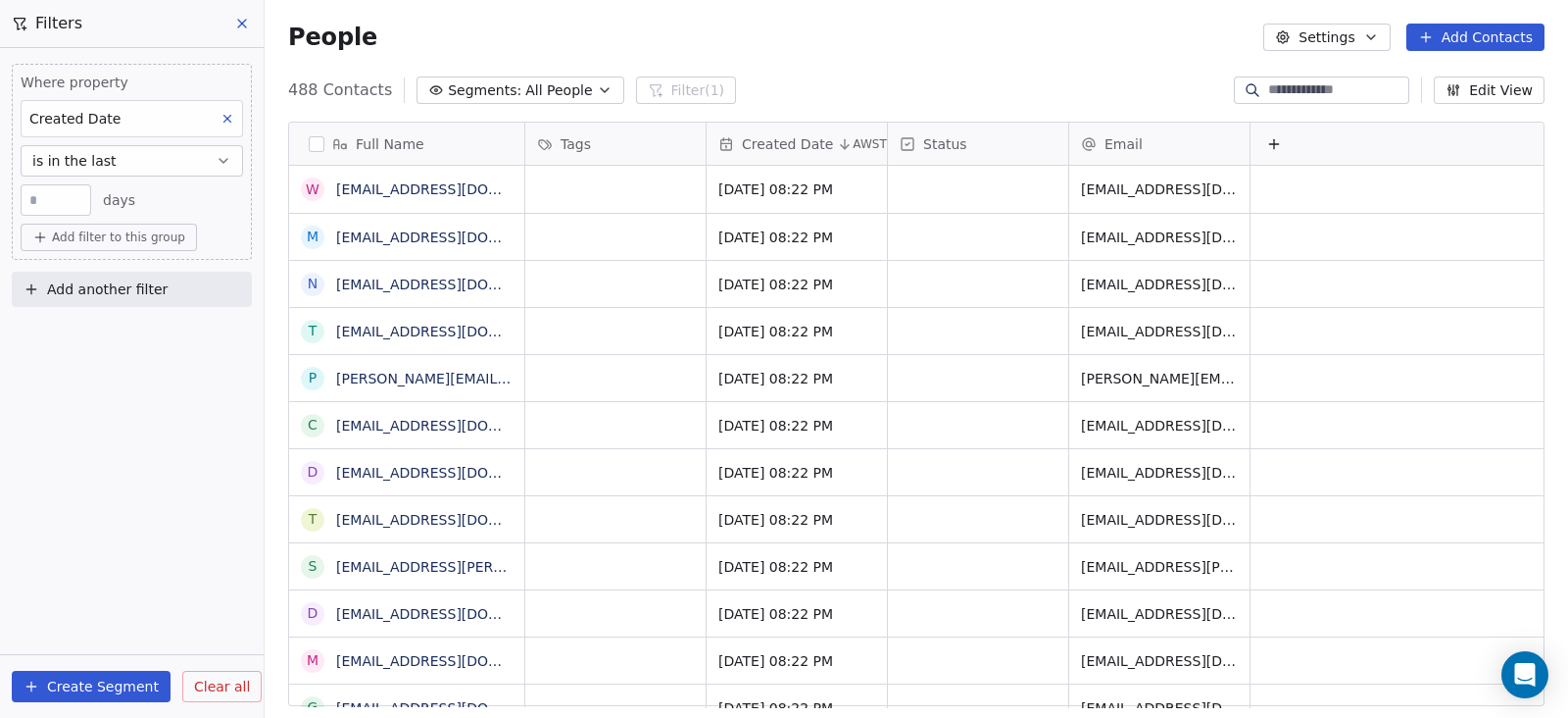
click at [191, 154] on button "is in the last" at bounding box center [132, 160] width 223 height 32
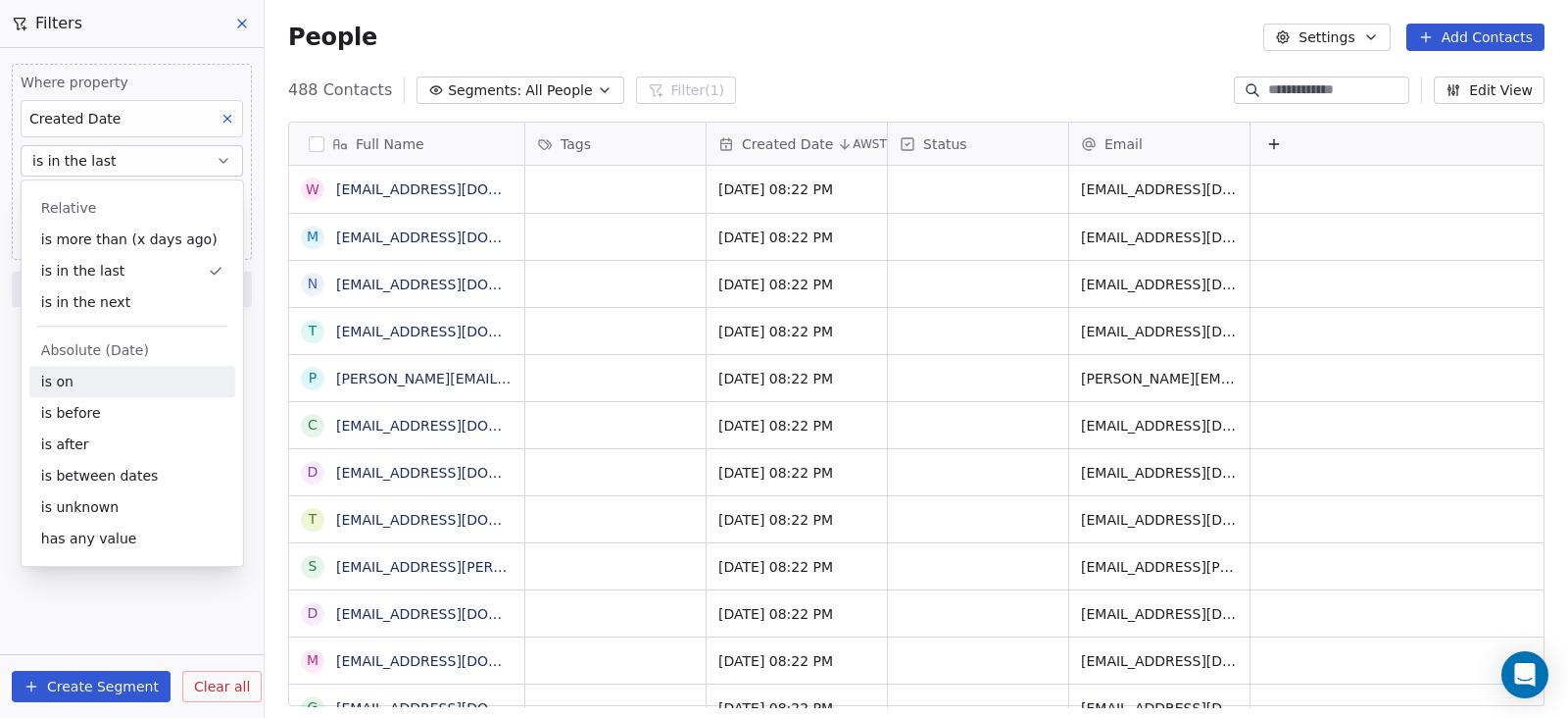
click at [120, 380] on div "is on" at bounding box center [133, 381] width 206 height 32
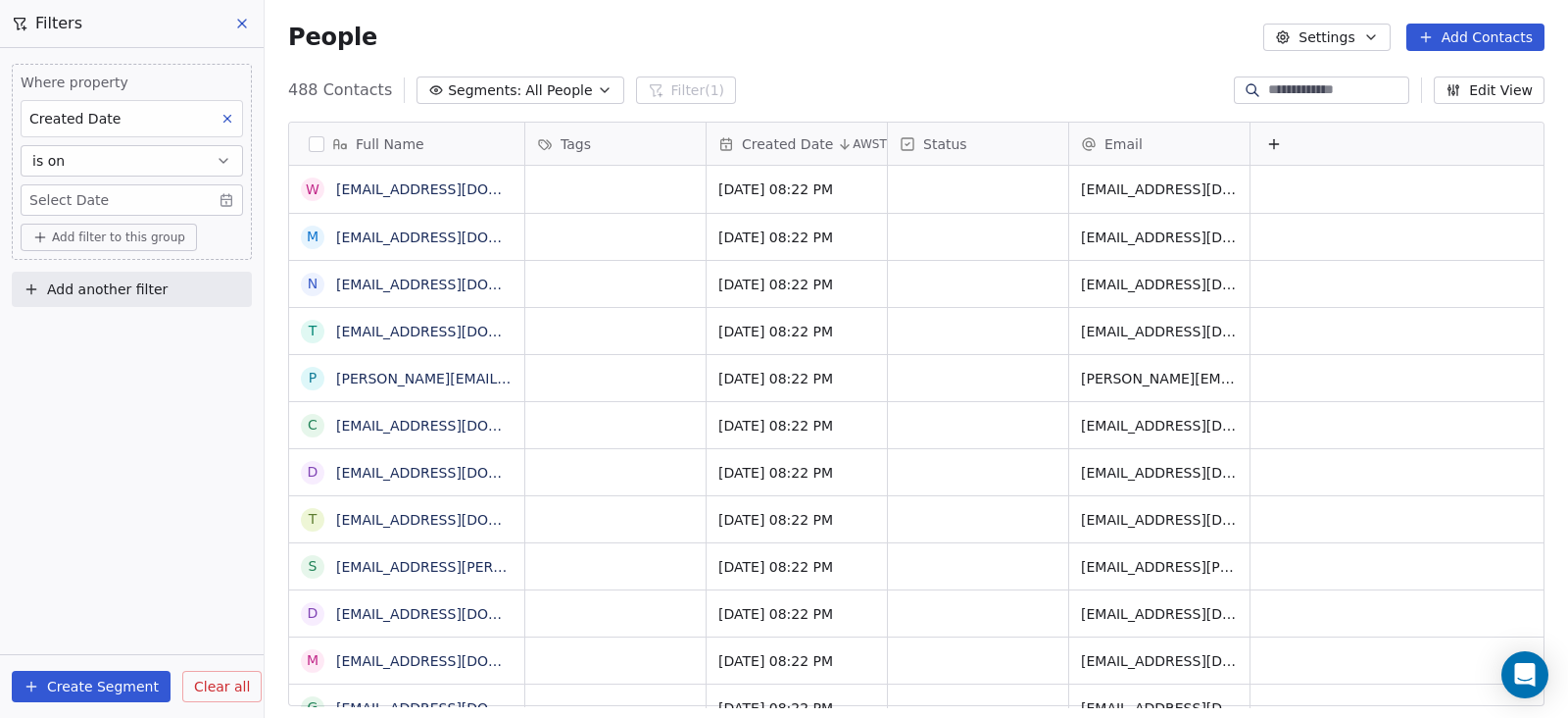
click at [123, 183] on html "Real Ale Trail Co Contacts People Marketing Workflows Campaigns Sales Pipelines…" at bounding box center [784, 359] width 1568 height 718
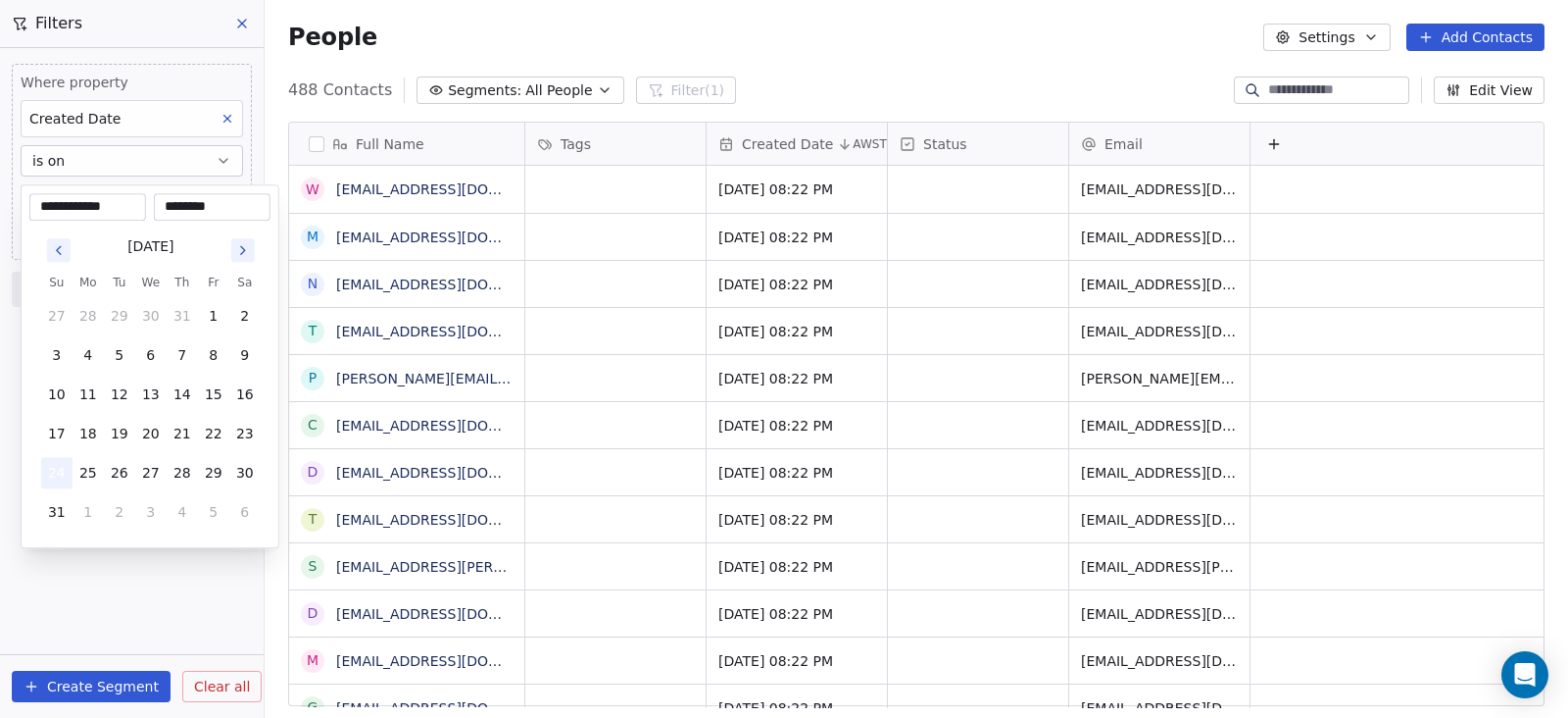
click at [54, 474] on button "24" at bounding box center [57, 472] width 32 height 32
click at [34, 462] on div "[DATE] Su Mo Tu We Th Fr Sa 27 28 29 30 31 1 2 3 4 5 6 7 8 9 10 11 12 13 14 15 …" at bounding box center [149, 380] width 241 height 319
click at [129, 584] on html "Real Ale Trail Co Contacts People Marketing Workflows Campaigns Sales Pipelines…" at bounding box center [784, 359] width 1568 height 718
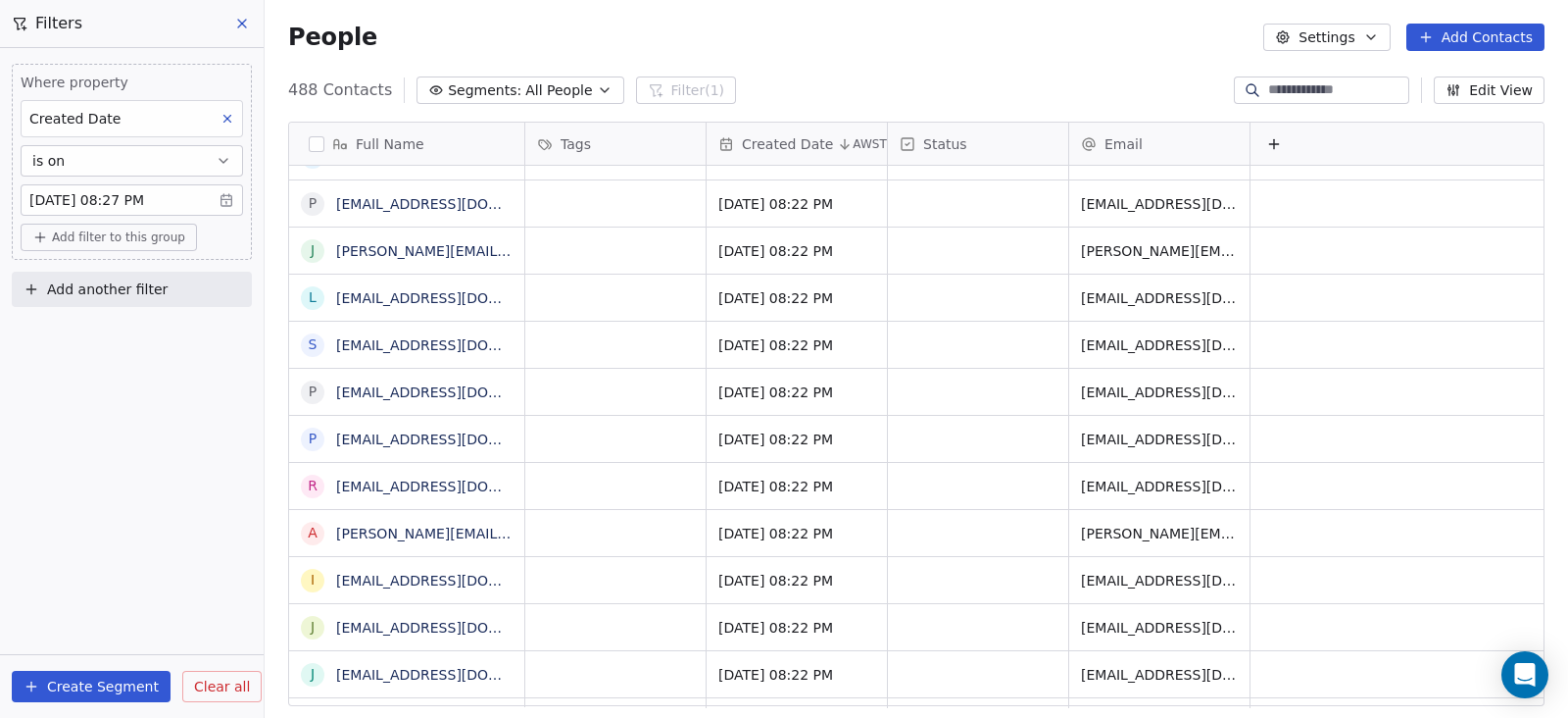
click at [318, 141] on button "button" at bounding box center [317, 145] width 16 height 16
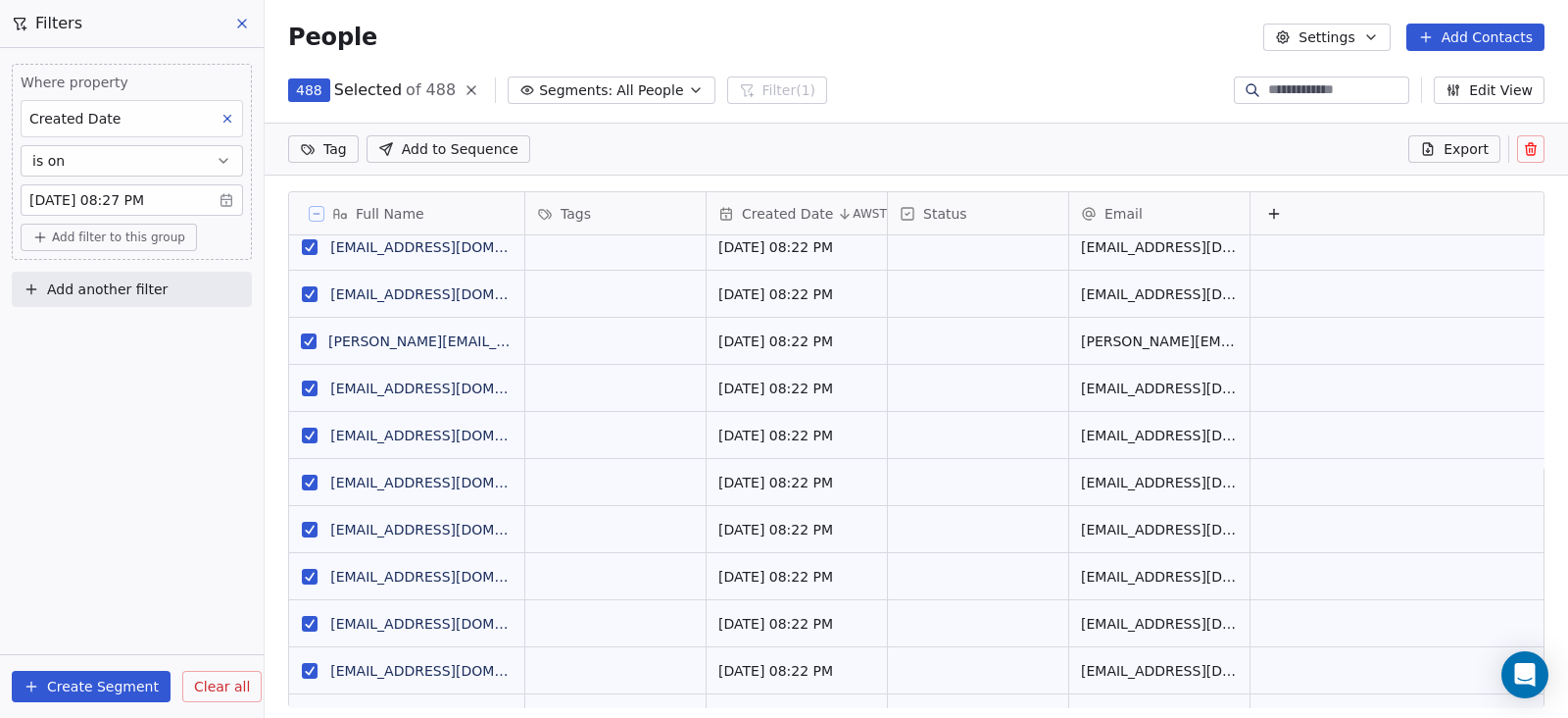
click at [1465, 35] on button "Add Contacts" at bounding box center [1475, 38] width 139 height 28
click at [1432, 100] on span "Import from CSV" at bounding box center [1474, 110] width 114 height 21
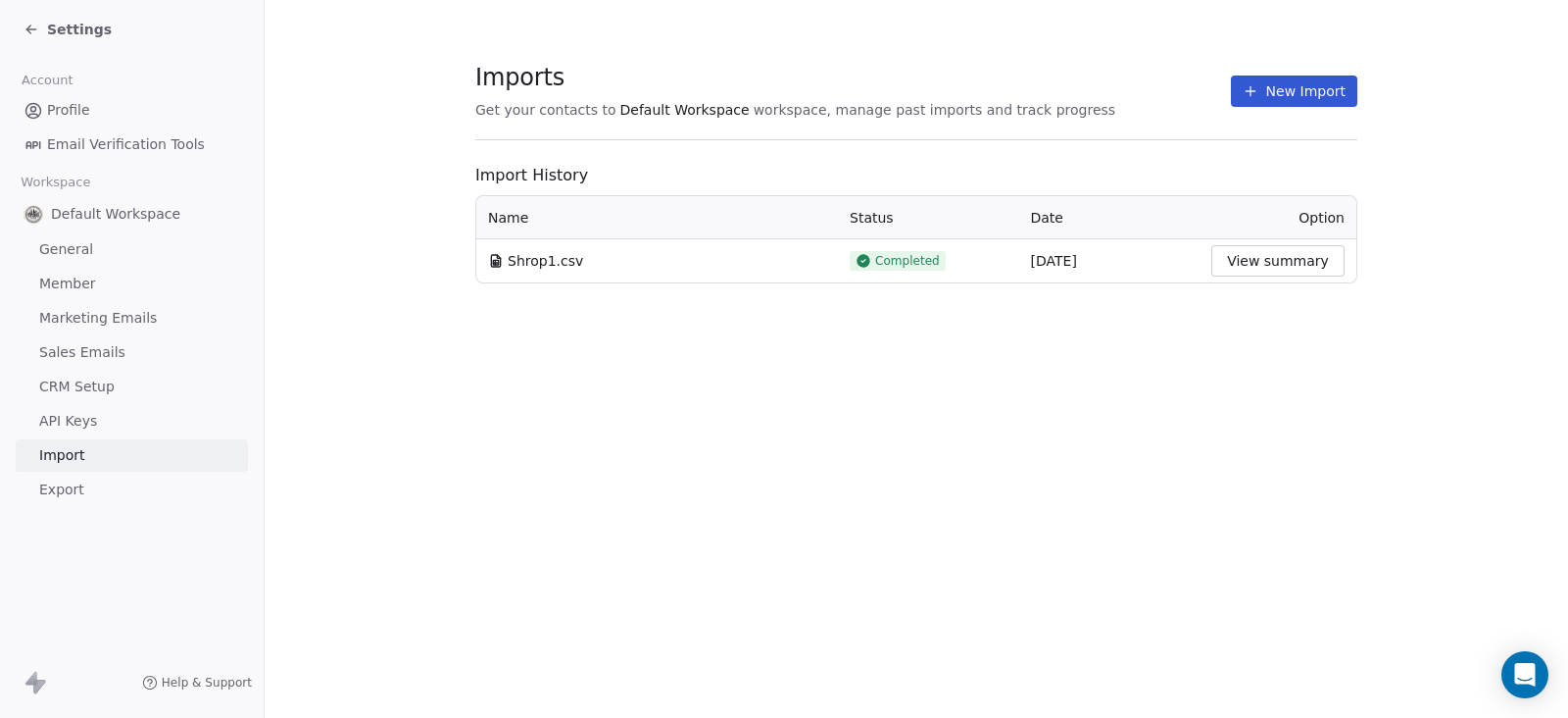
click at [1308, 93] on button "New Import" at bounding box center [1294, 91] width 127 height 32
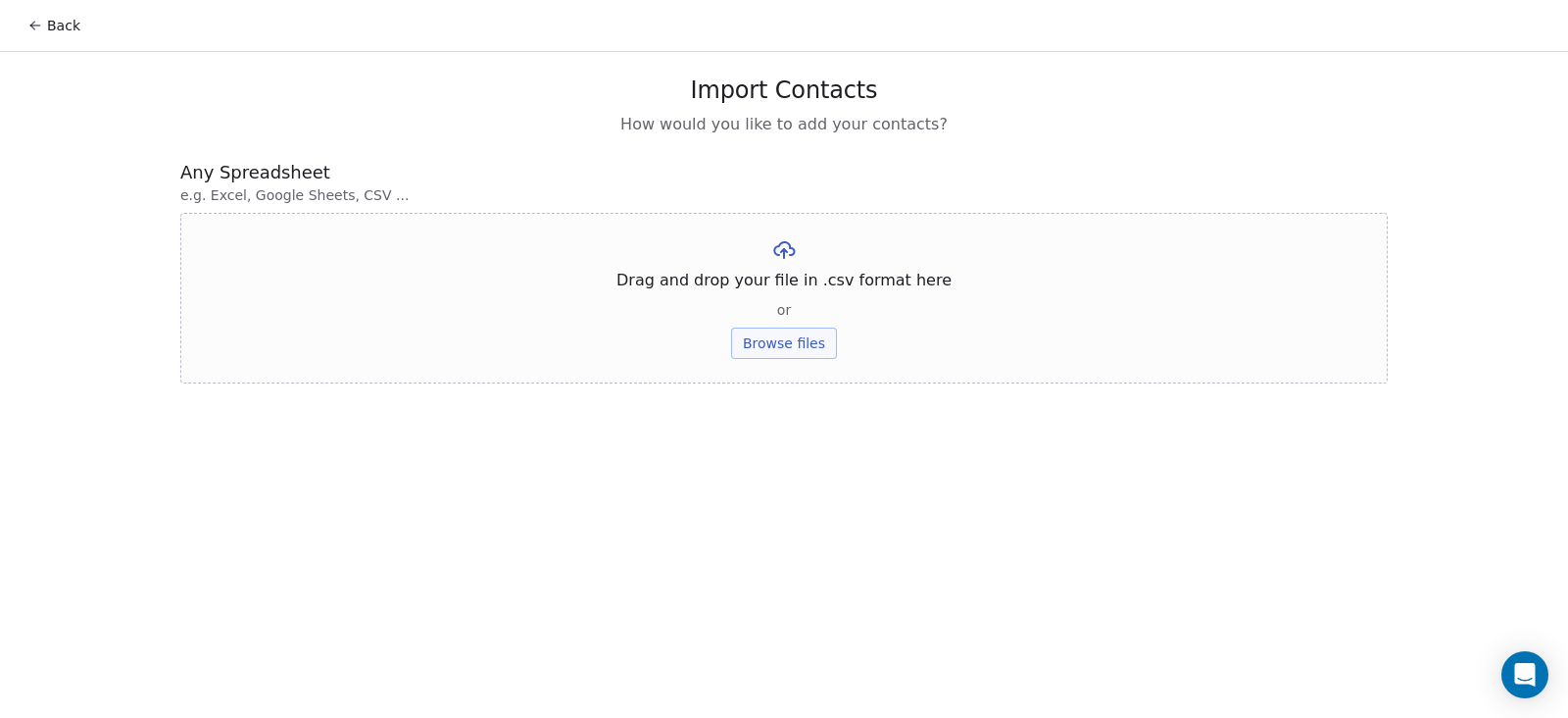
click at [794, 343] on button "Browse files" at bounding box center [783, 344] width 106 height 32
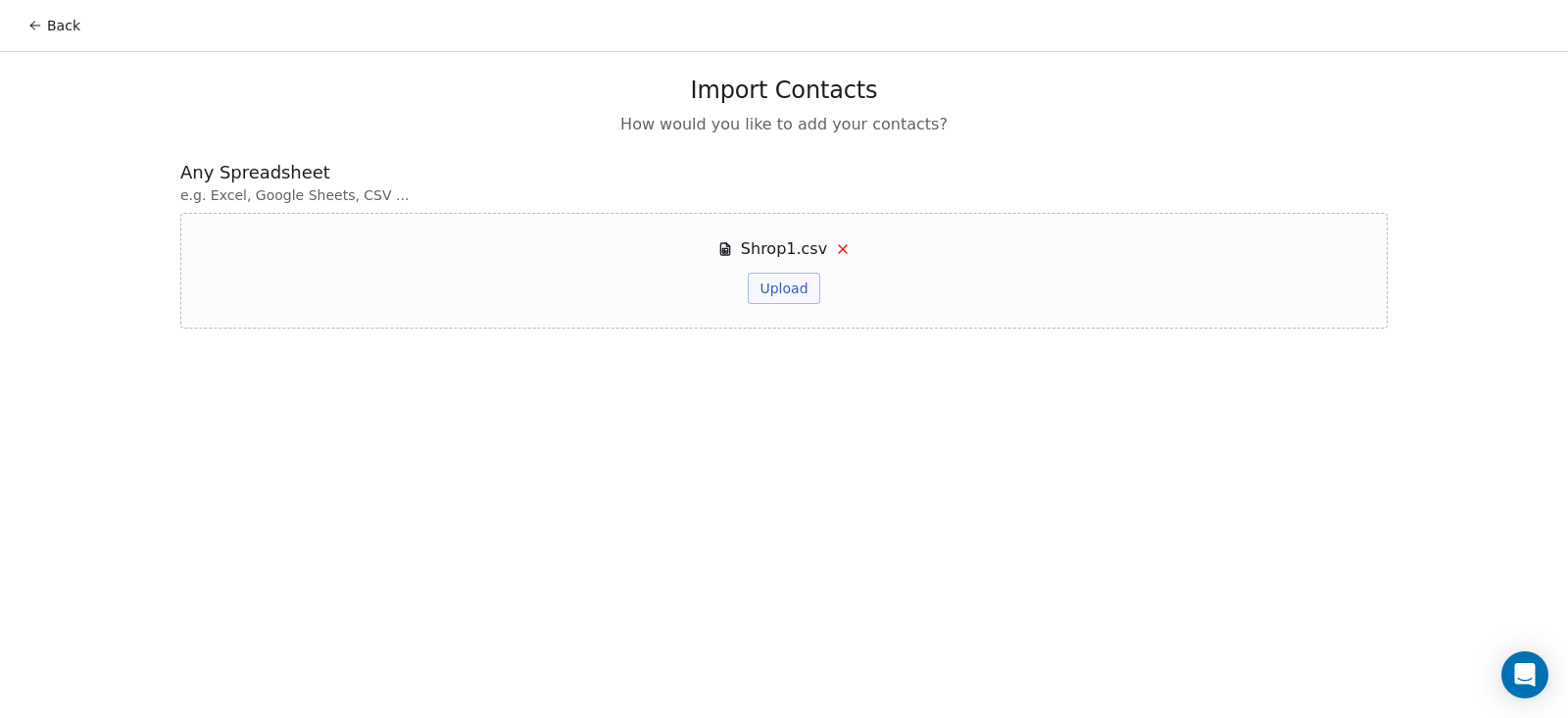
click at [779, 281] on button "Upload" at bounding box center [783, 288] width 71 height 32
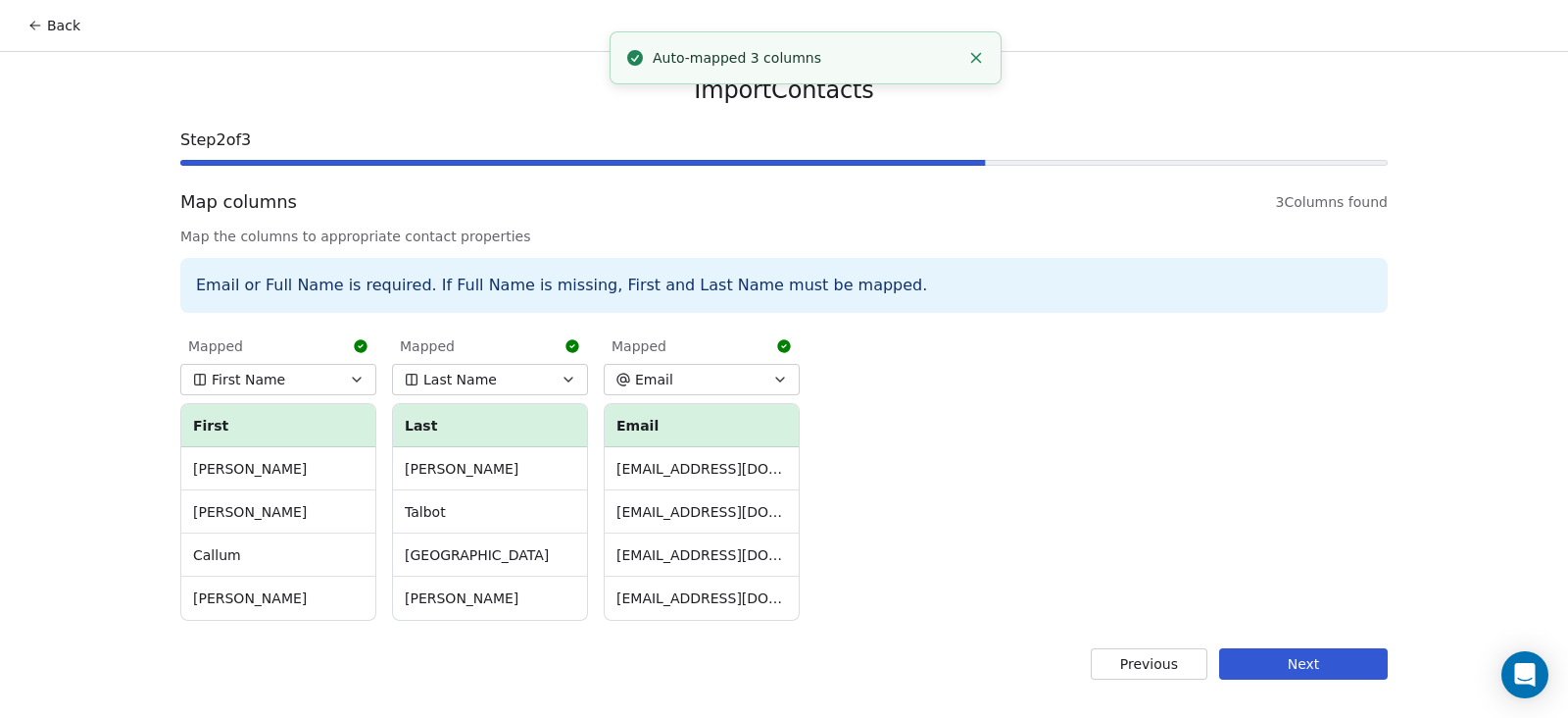
click at [1336, 670] on button "Next" at bounding box center [1303, 664] width 168 height 32
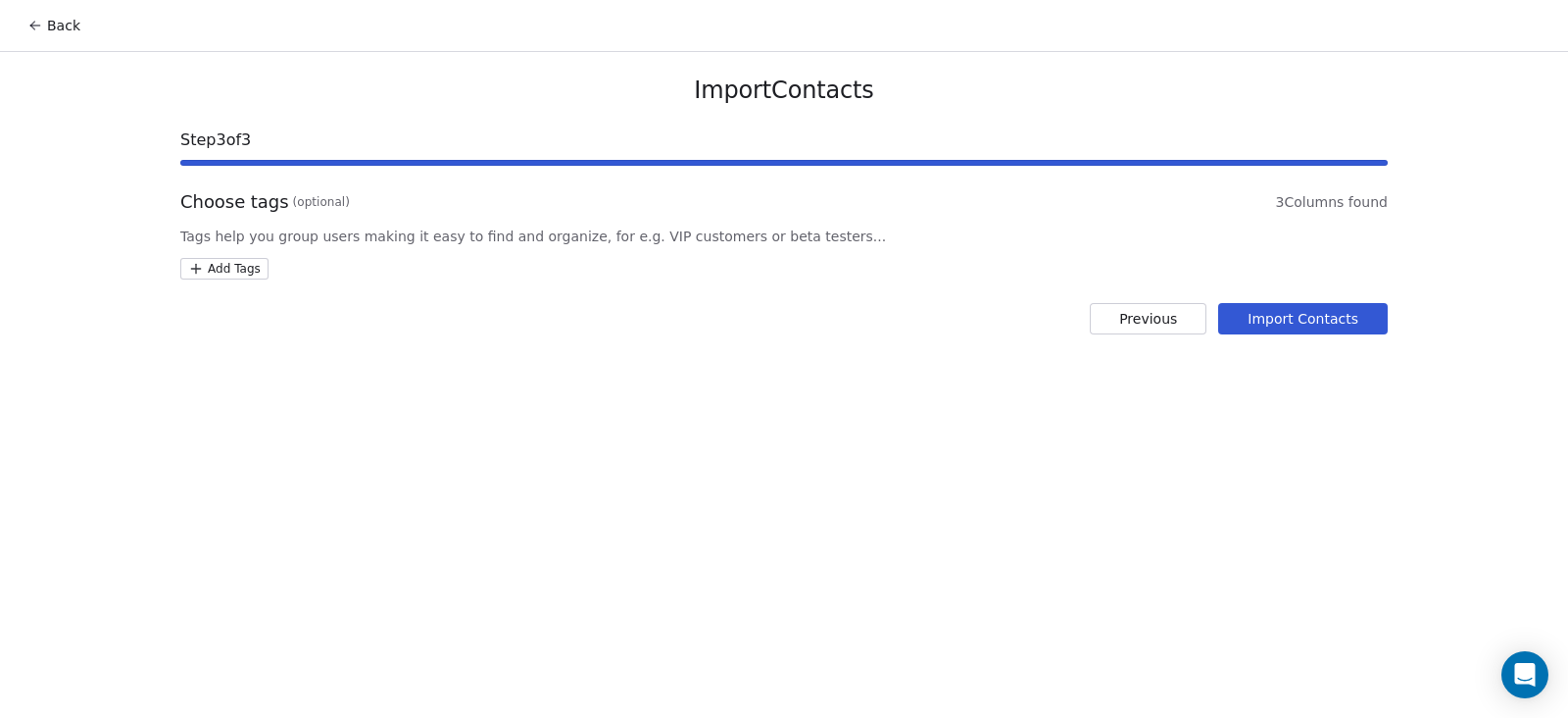
click at [240, 270] on html "Back Import Contacts Step 3 of 3 Choose tags (optional) 3 Columns found Tags he…" at bounding box center [784, 359] width 1568 height 718
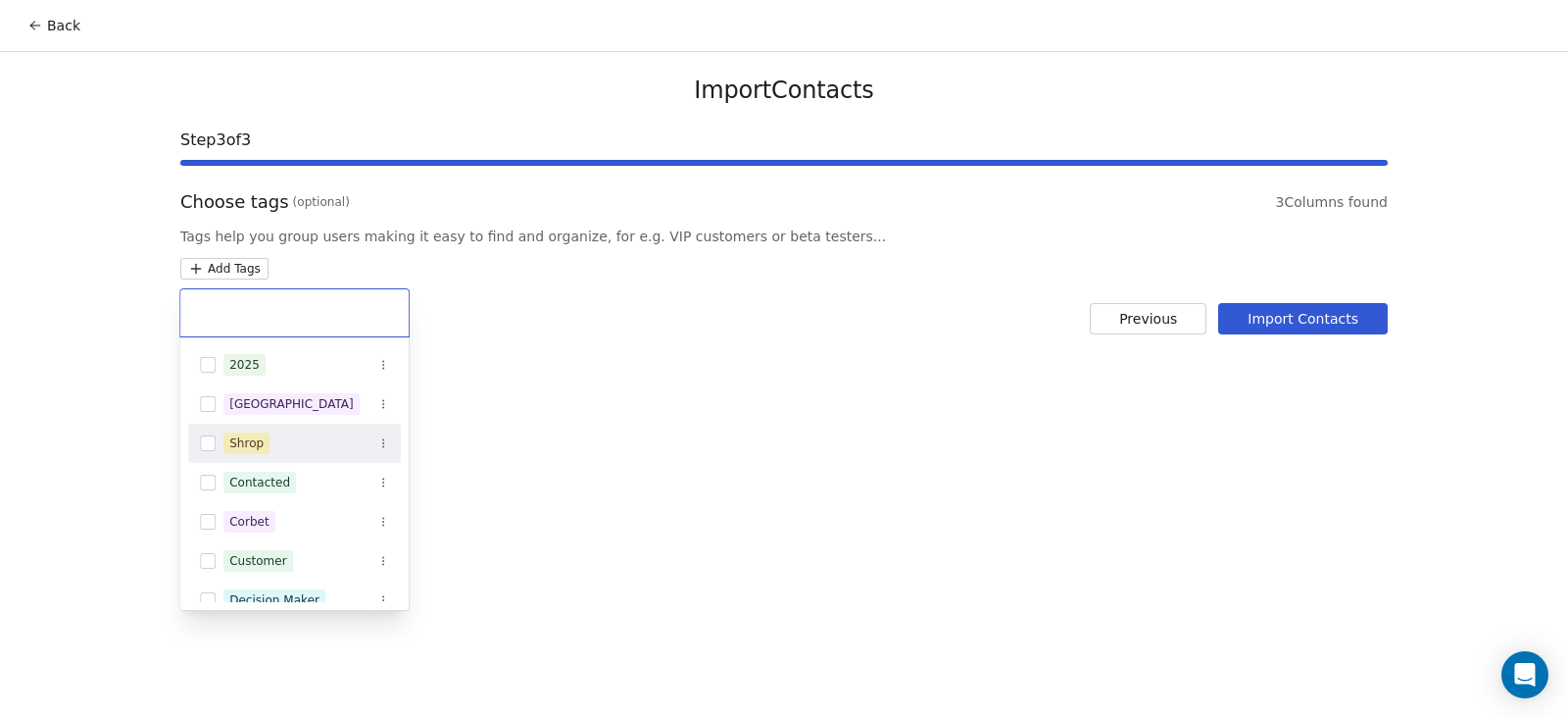
click at [290, 434] on div "Shrop" at bounding box center [306, 444] width 165 height 22
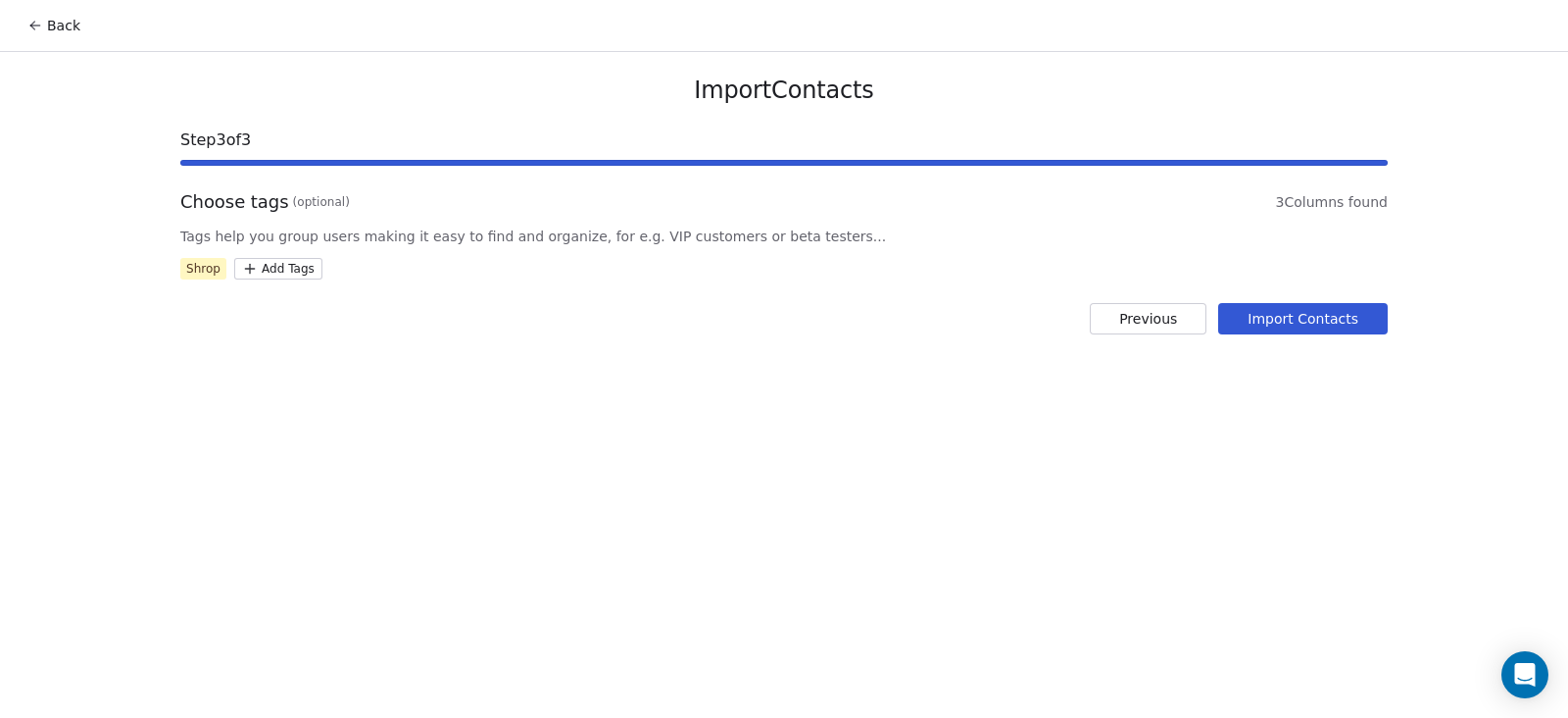
click at [666, 469] on html "Back Import Contacts Step 3 of 3 Choose tags (optional) 3 Columns found Tags he…" at bounding box center [784, 359] width 1568 height 718
click at [1279, 321] on button "Import Contacts" at bounding box center [1302, 319] width 169 height 32
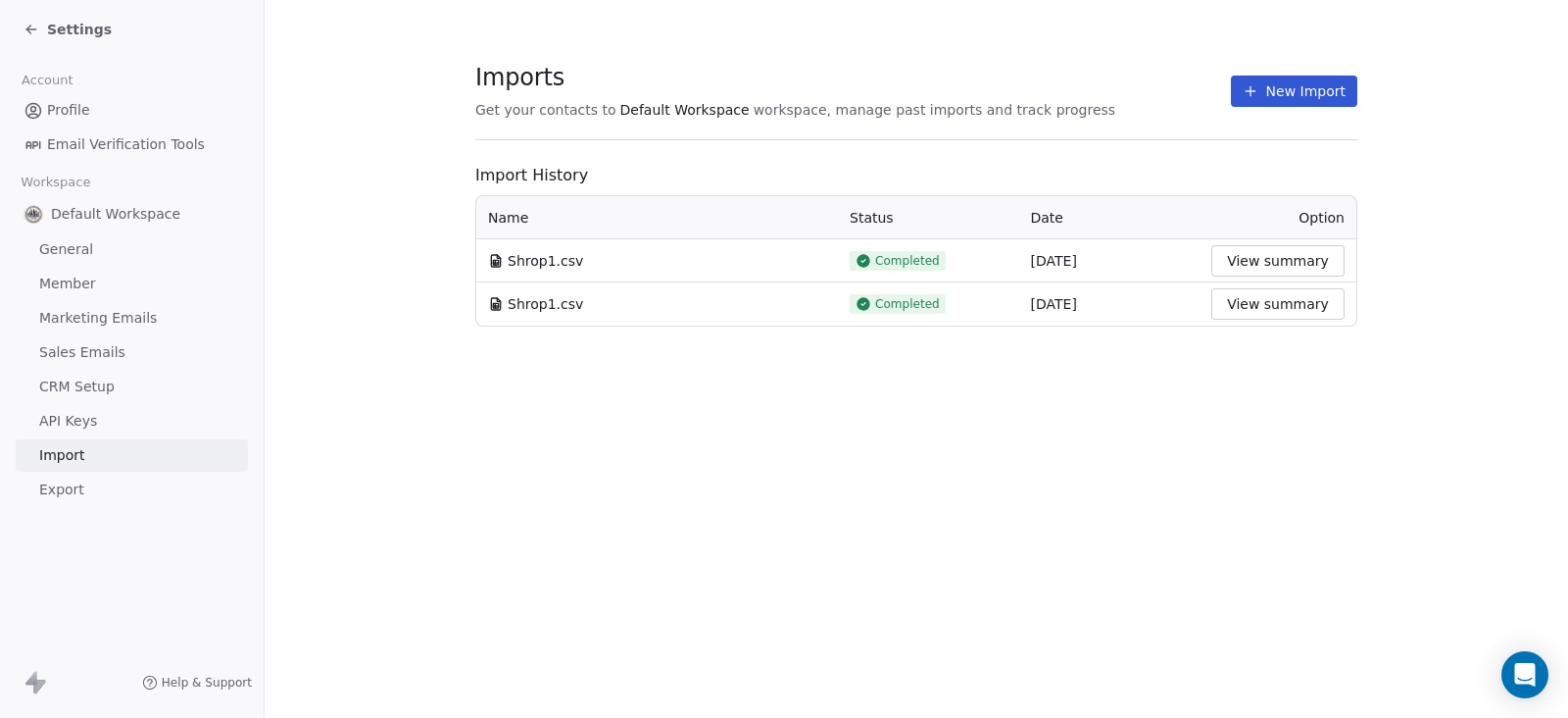
click at [1271, 252] on button "View summary" at bounding box center [1277, 260] width 134 height 32
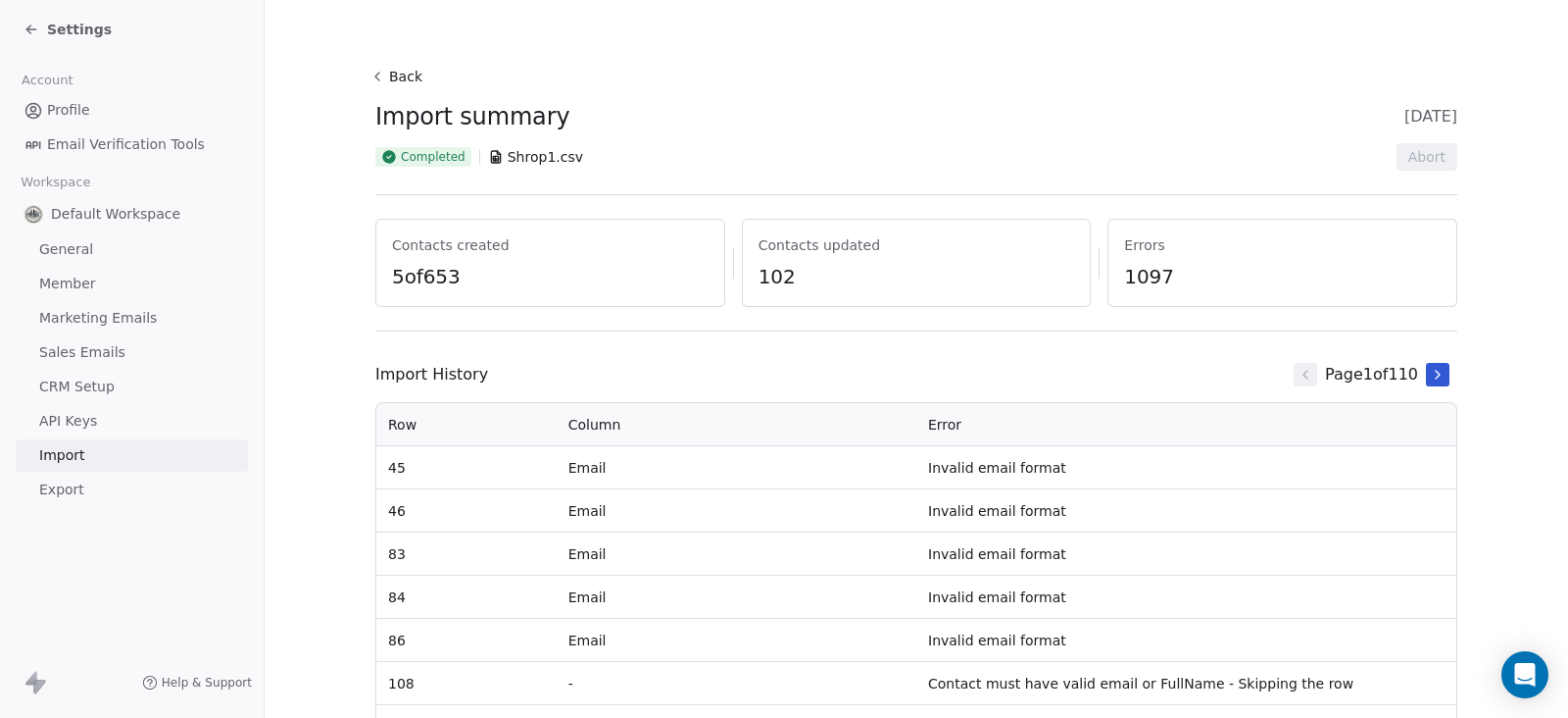
click at [396, 70] on button "Back" at bounding box center [398, 76] width 62 height 36
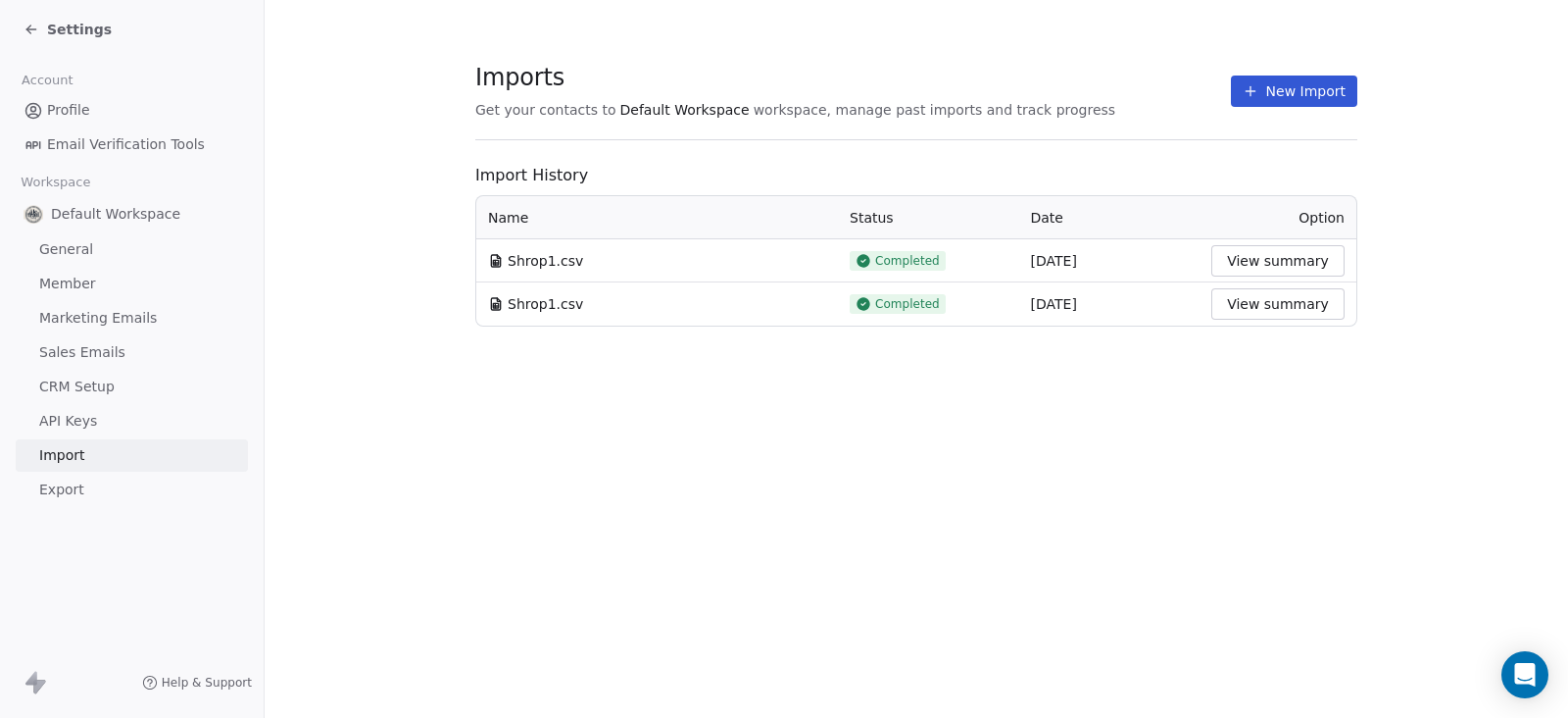
click at [563, 289] on td "Shrop1.csv" at bounding box center [656, 304] width 361 height 44
click at [1265, 292] on button "View summary" at bounding box center [1277, 304] width 134 height 32
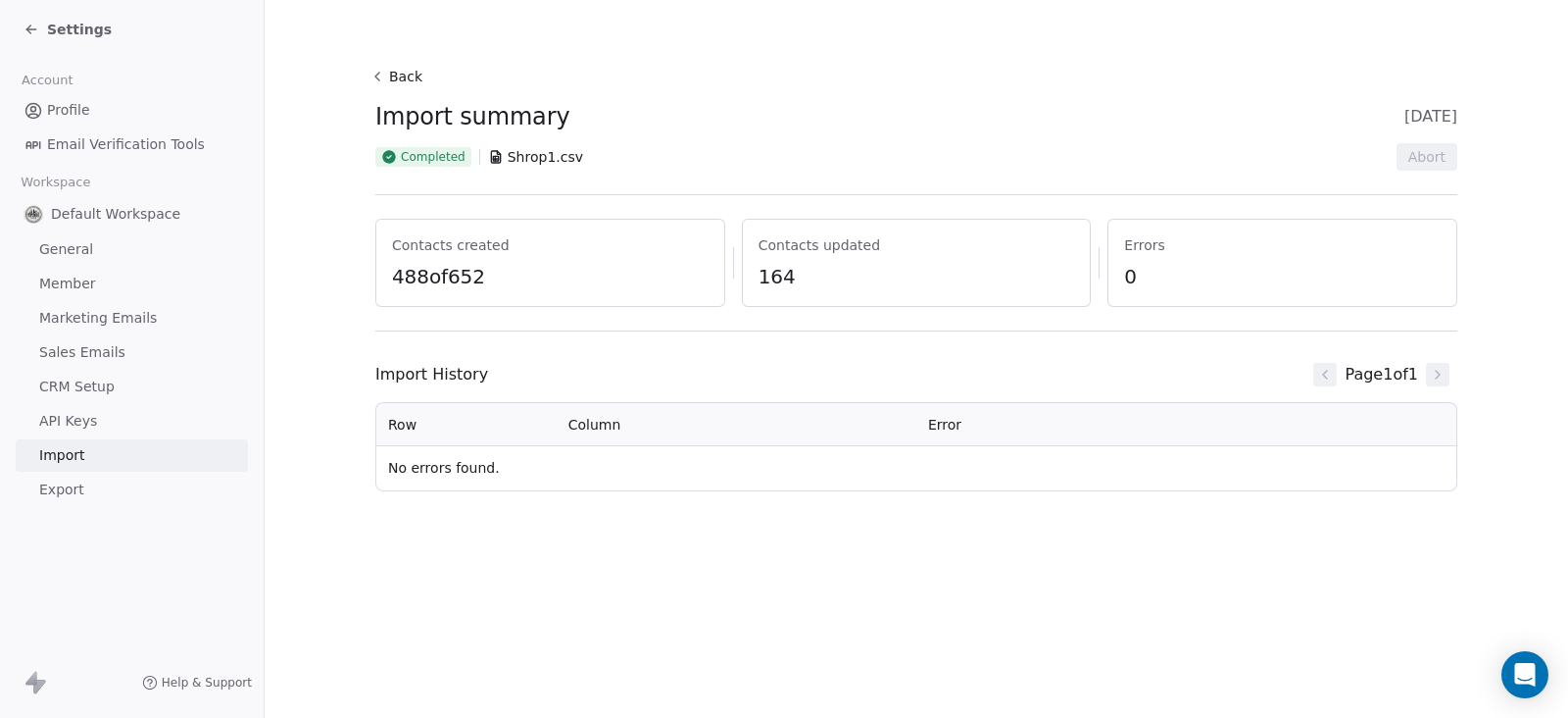
click at [412, 83] on button "Back" at bounding box center [398, 76] width 62 height 36
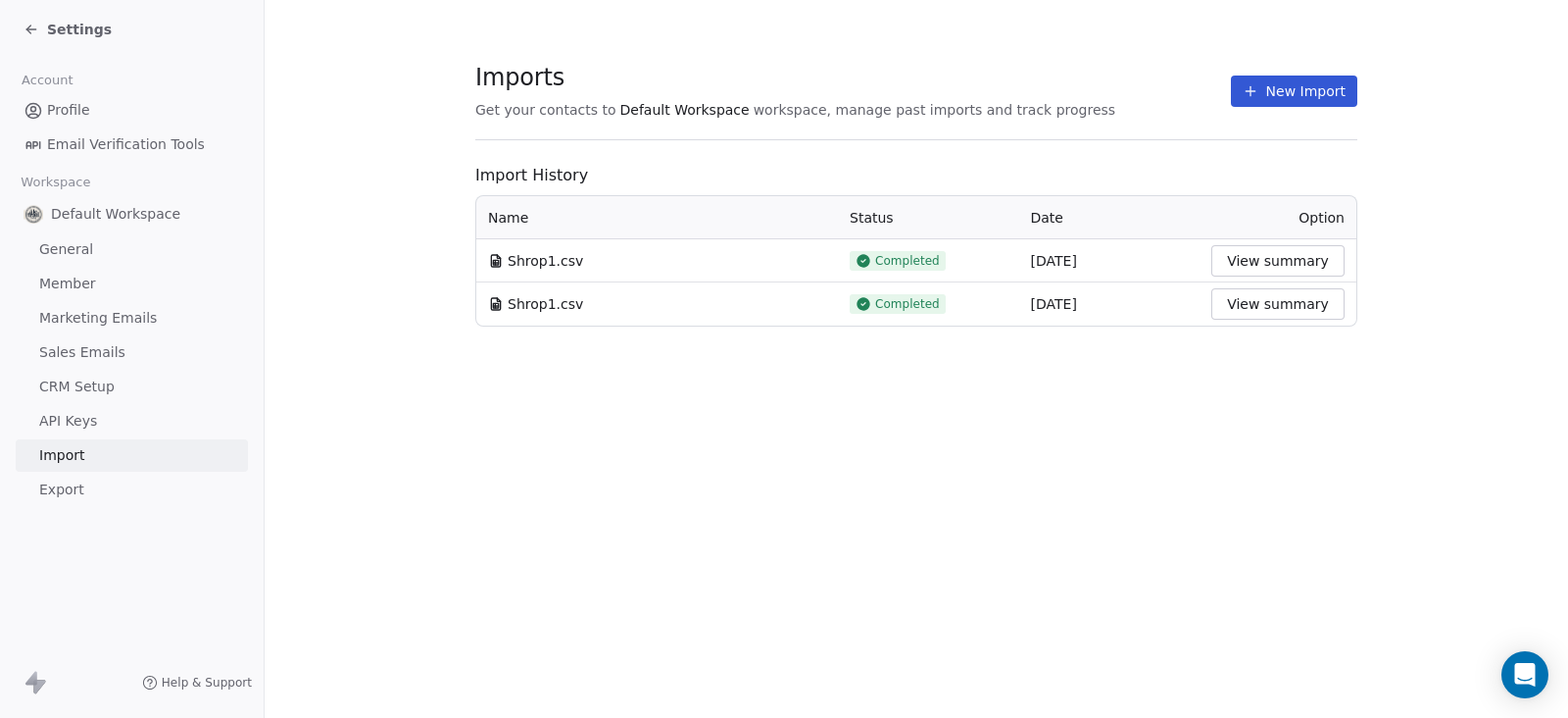
click at [1271, 243] on td "View summary" at bounding box center [1278, 261] width 156 height 44
click at [16, 25] on div "Settings" at bounding box center [132, 29] width 263 height 58
click at [38, 23] on icon at bounding box center [32, 30] width 16 height 16
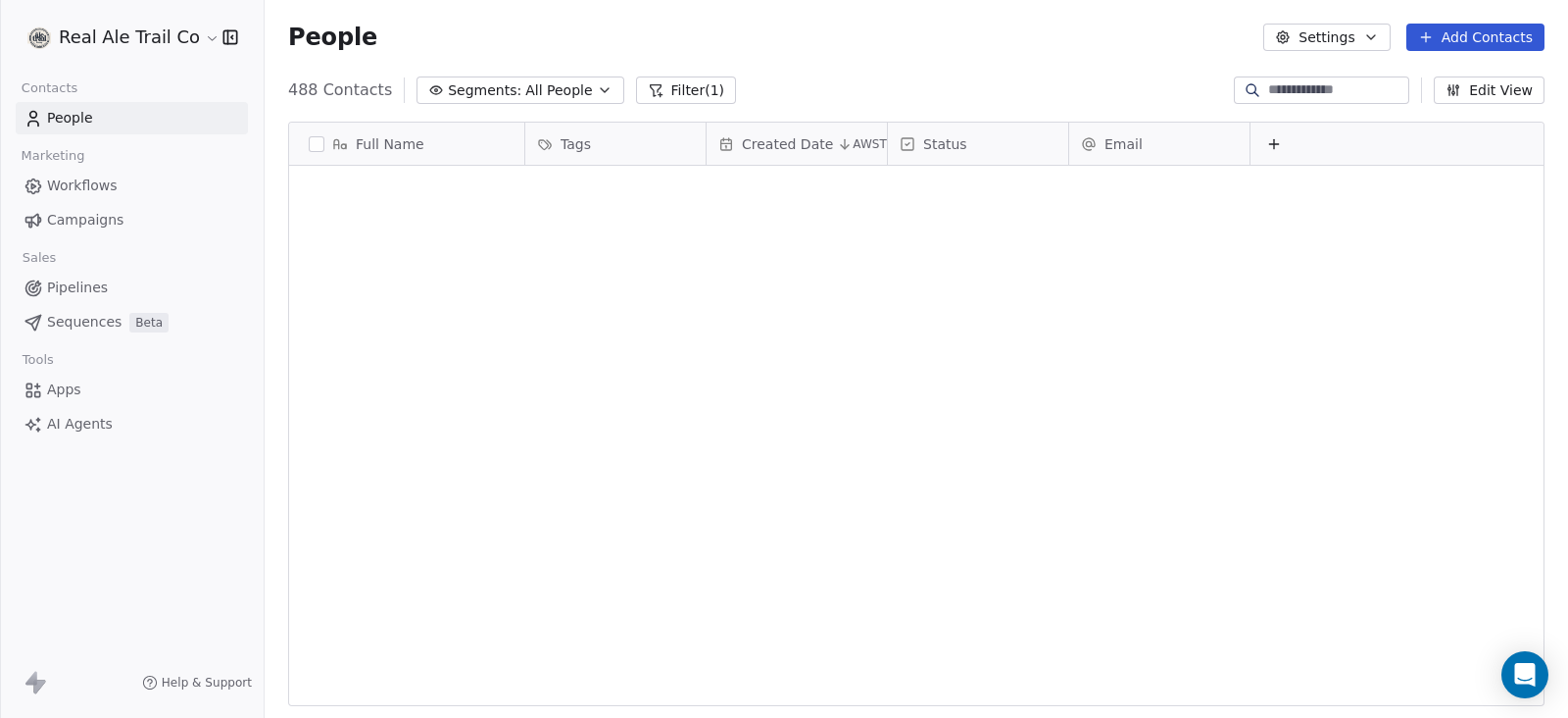
scroll to position [612, 1284]
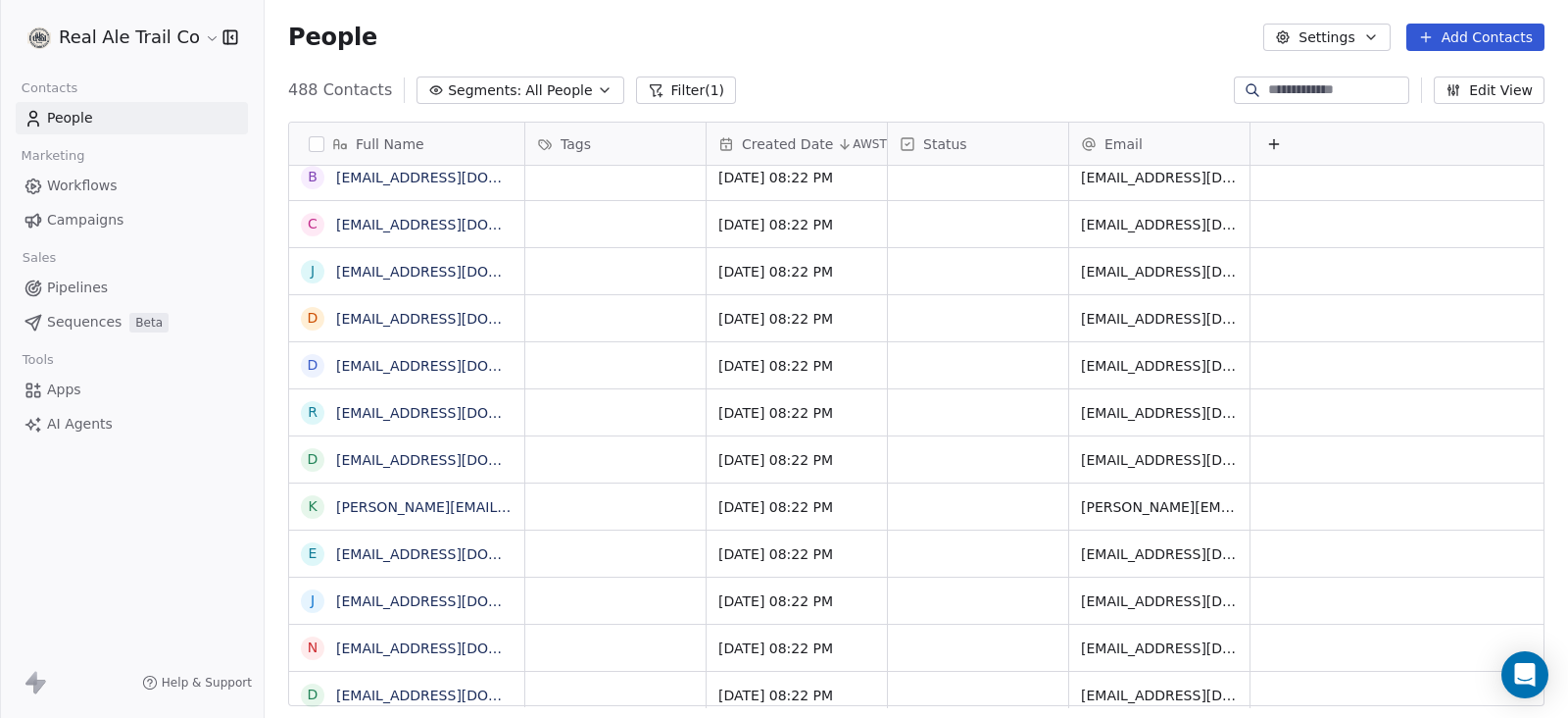
click at [693, 88] on button "Filter (1)" at bounding box center [686, 90] width 101 height 28
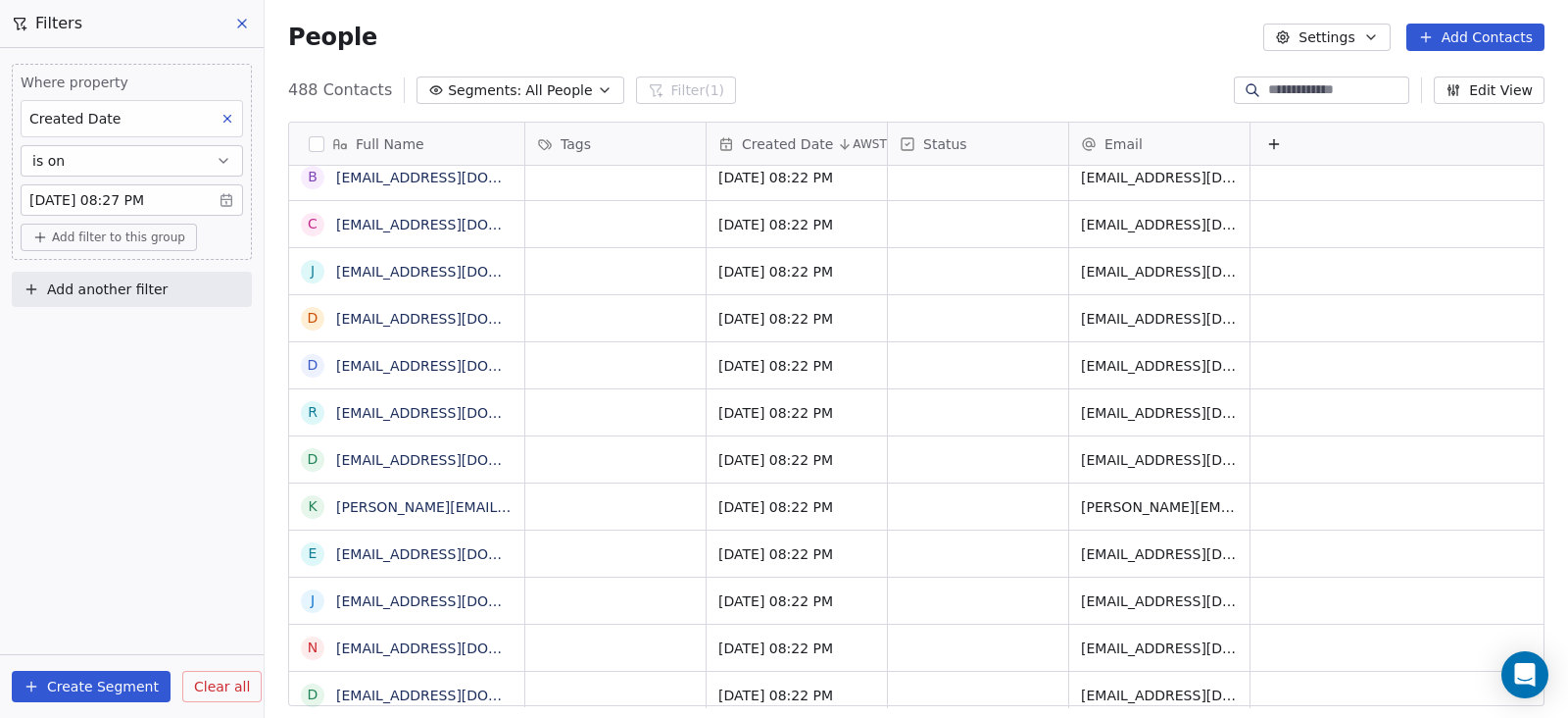
click at [190, 184] on body "Real Ale Trail Co Contacts People Marketing Workflows Campaigns Sales Pipelines…" at bounding box center [784, 359] width 1568 height 718
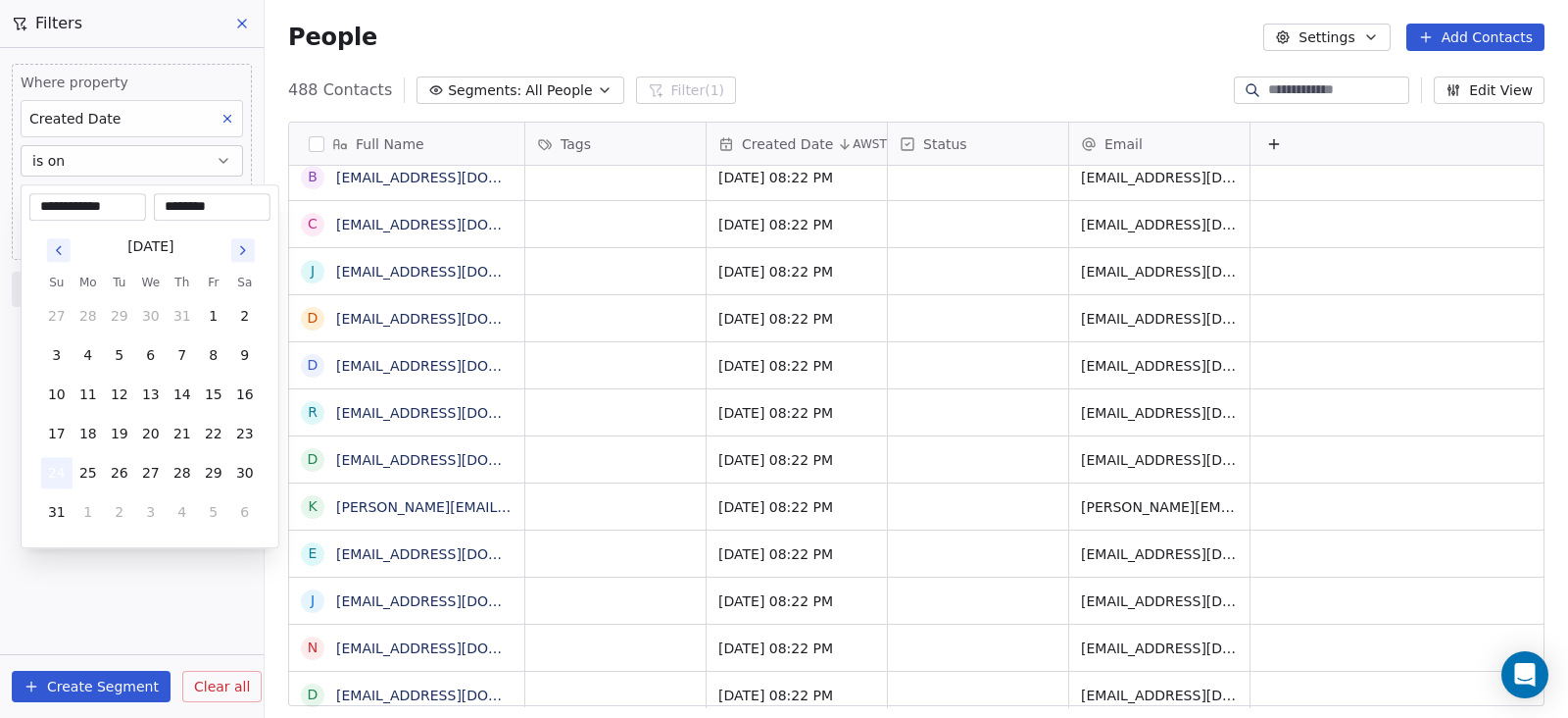
click at [58, 468] on button "24" at bounding box center [57, 472] width 32 height 32
click at [84, 597] on html "Real Ale Trail Co Contacts People Marketing Workflows Campaigns Sales Pipelines…" at bounding box center [784, 359] width 1568 height 718
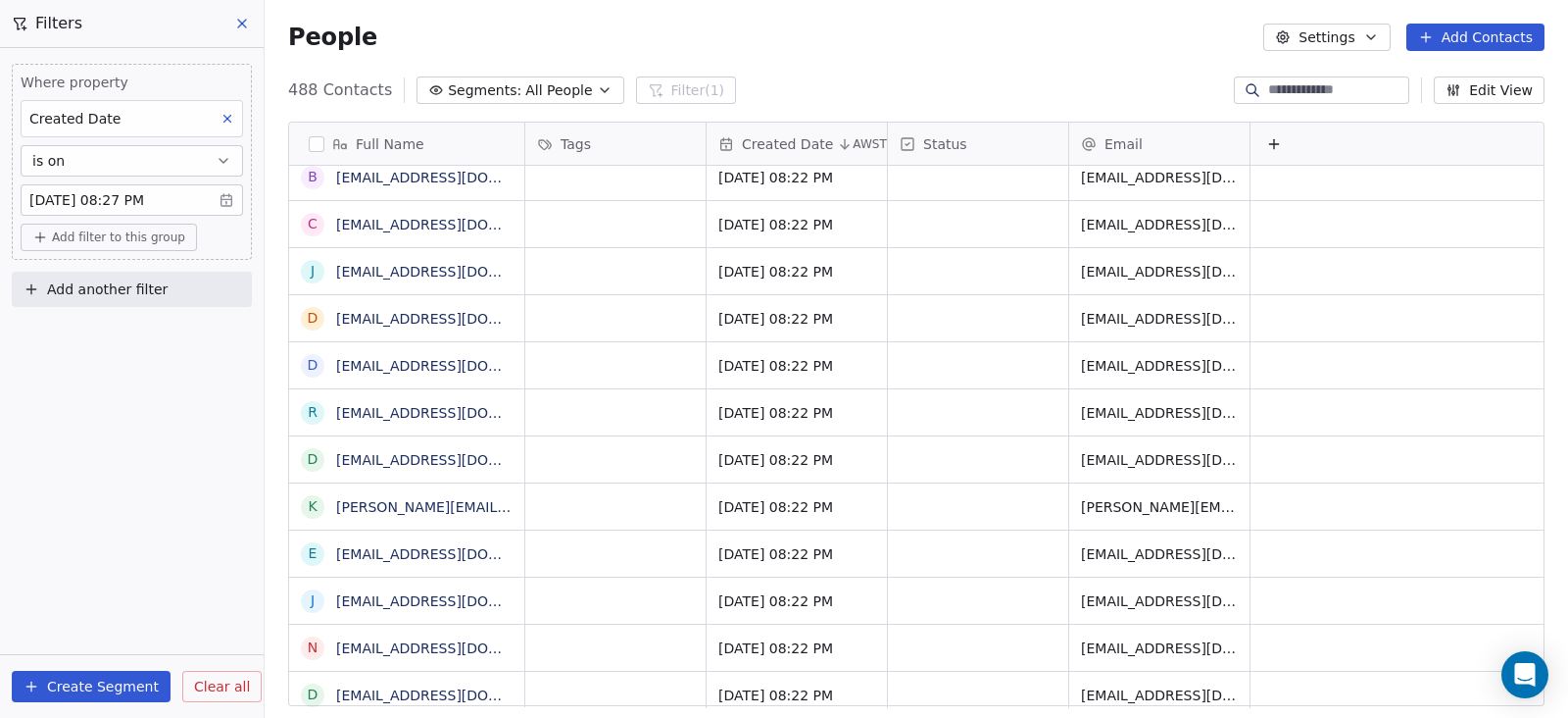
click at [194, 683] on span "Clear all" at bounding box center [222, 686] width 55 height 21
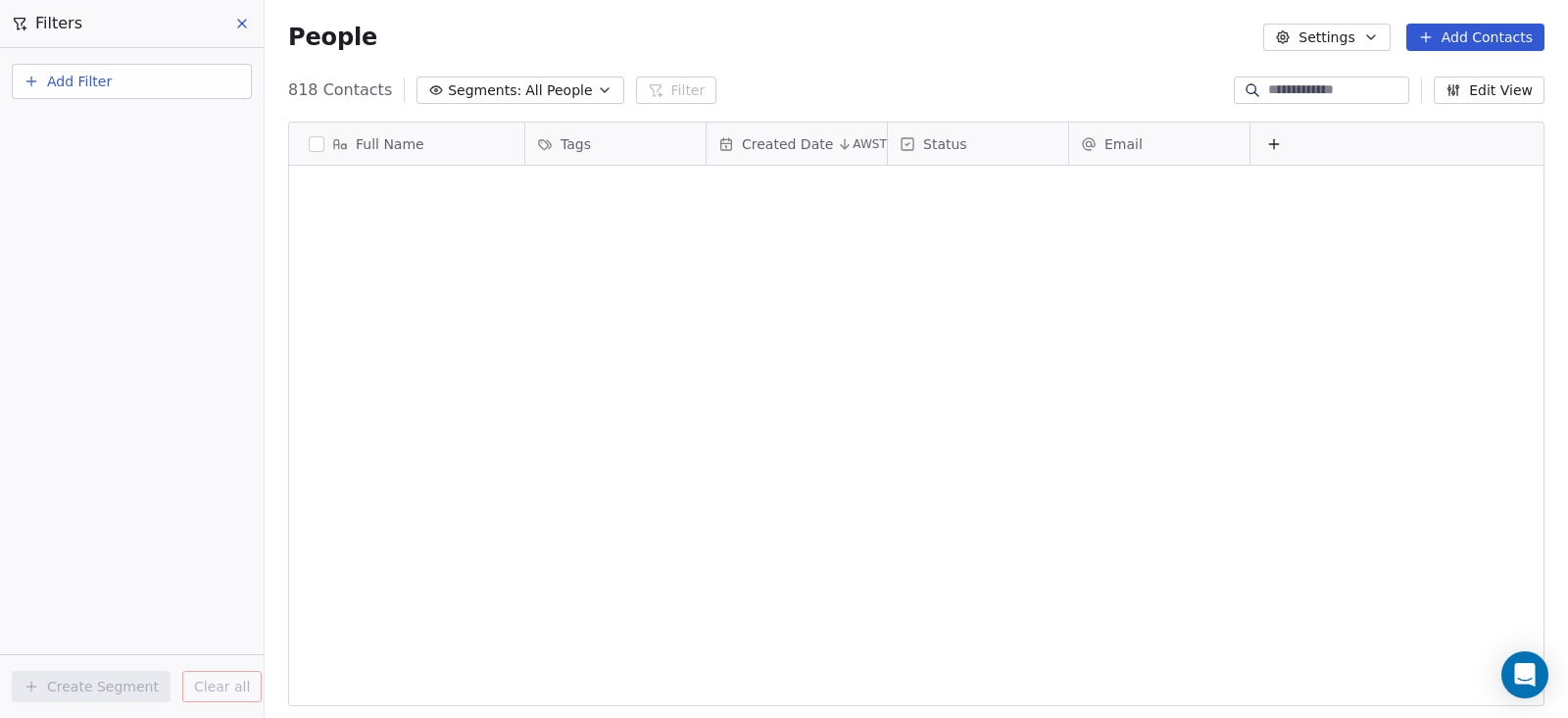
scroll to position [0, 0]
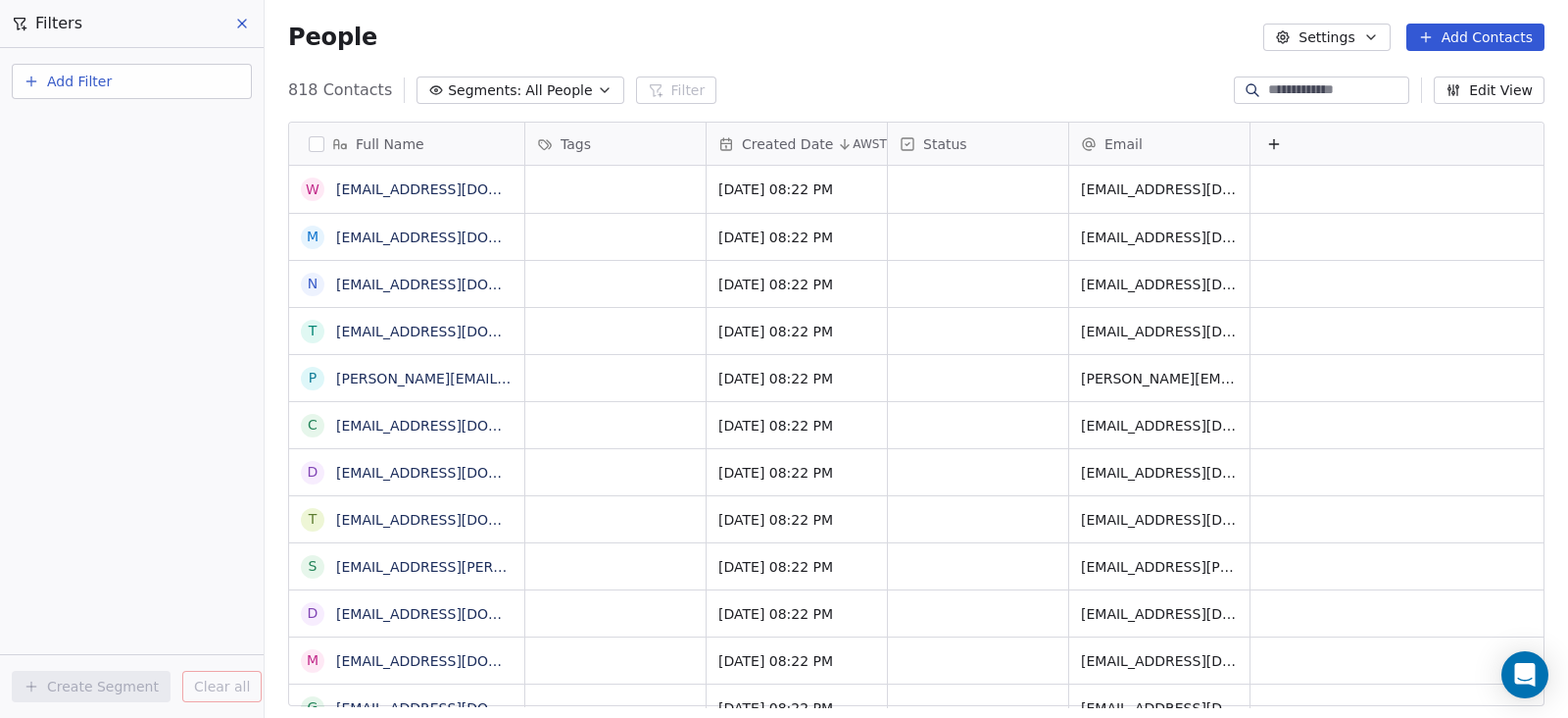
click at [153, 72] on button "Add Filter" at bounding box center [132, 81] width 241 height 36
click at [112, 125] on span "Contact properties" at bounding box center [96, 128] width 128 height 21
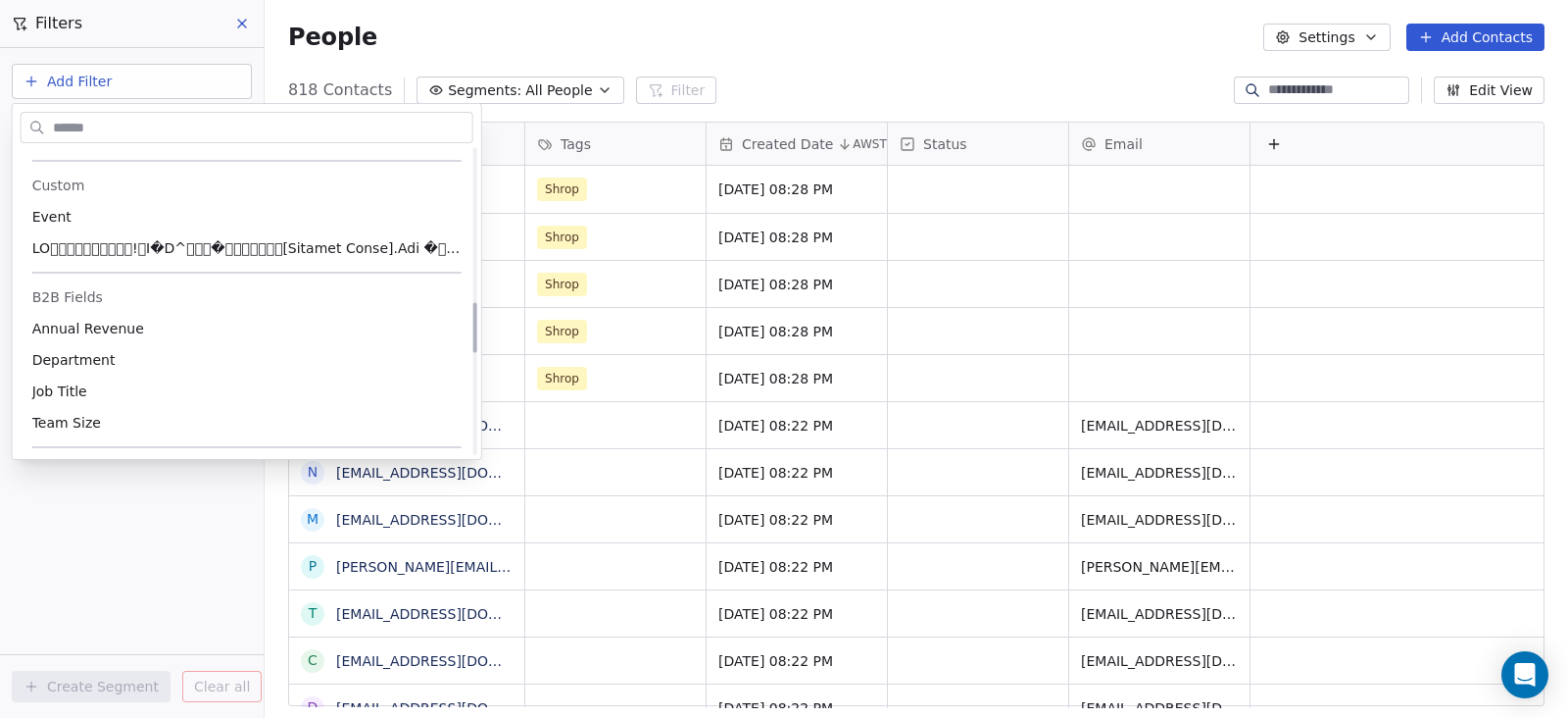
scroll to position [929, 0]
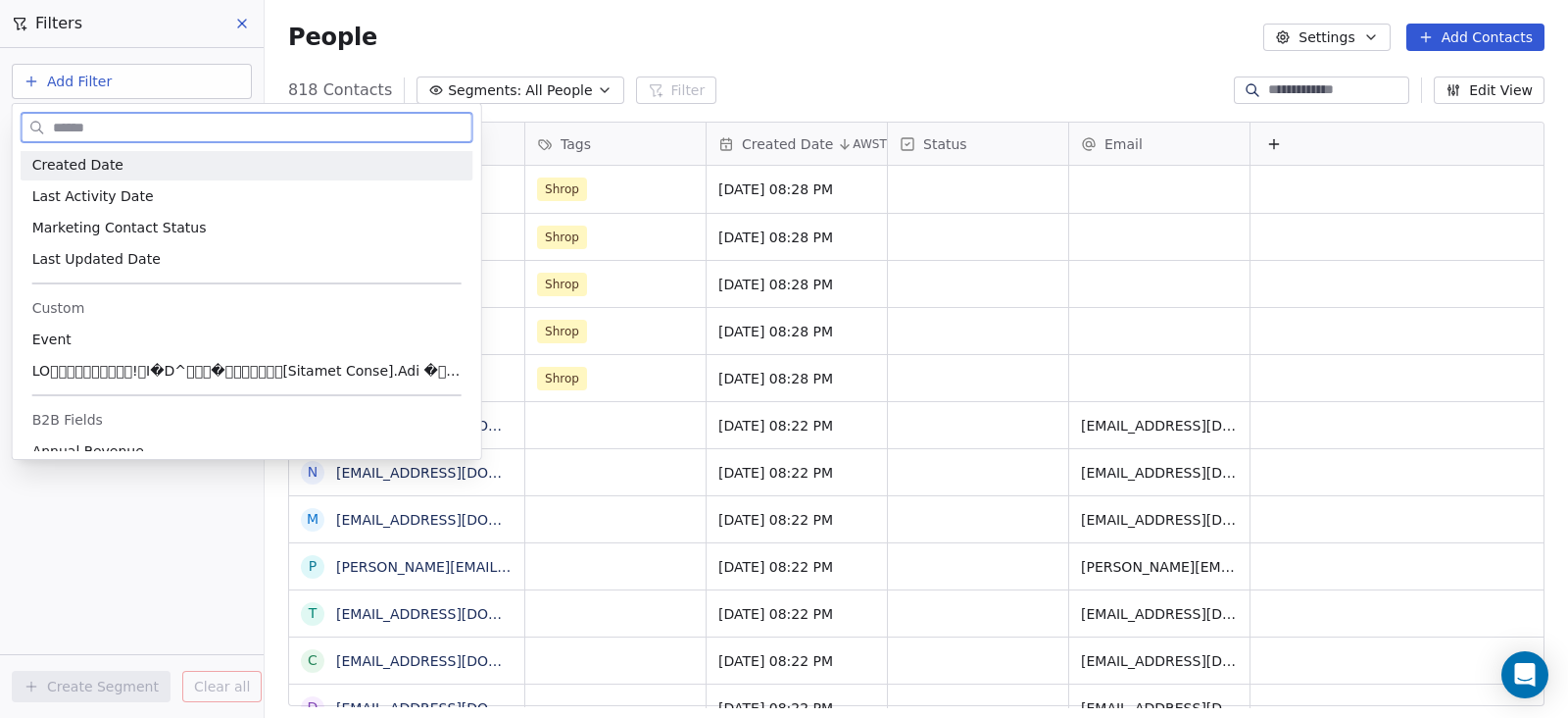
click at [154, 165] on div "Created Date" at bounding box center [247, 164] width 430 height 20
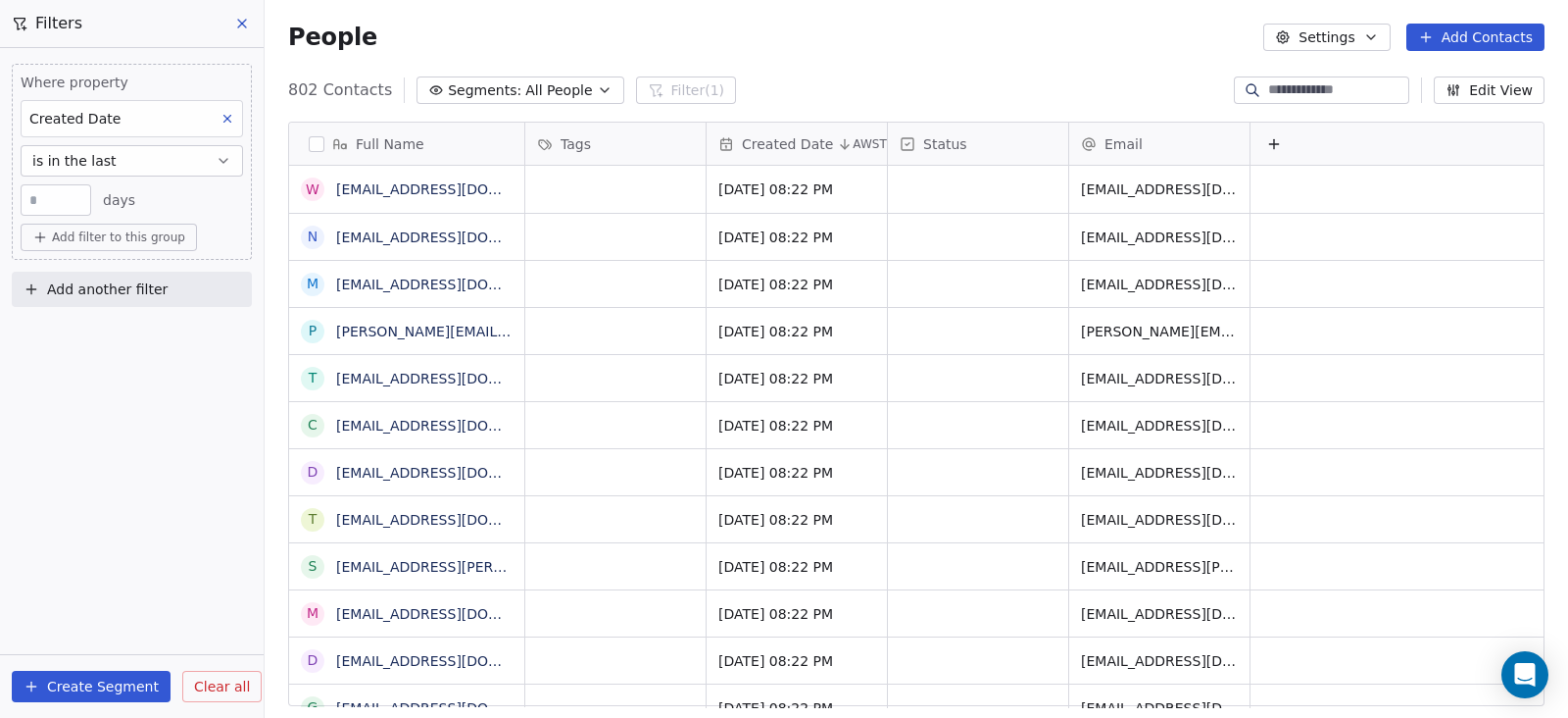
click at [142, 164] on button "is in the last" at bounding box center [132, 160] width 223 height 32
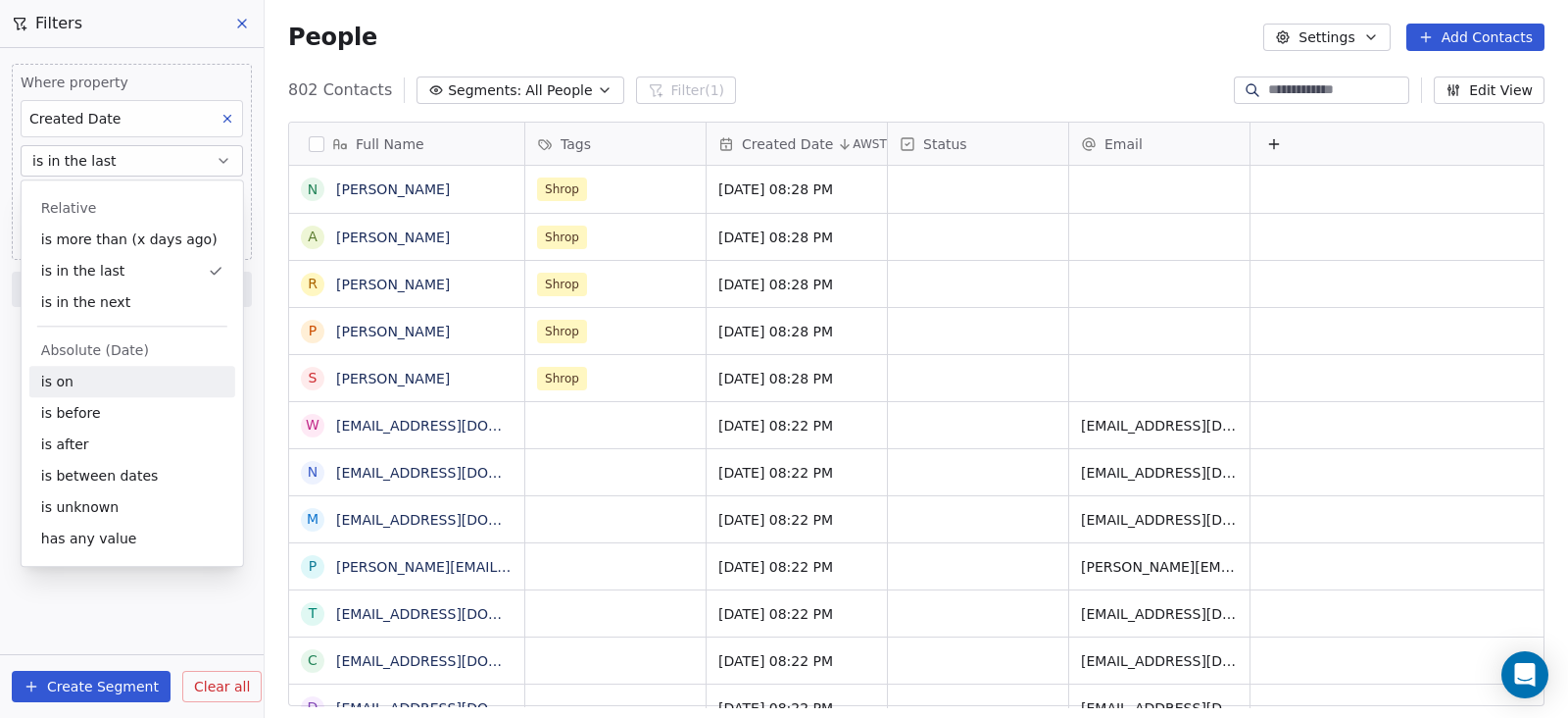
click at [99, 379] on div "is on" at bounding box center [133, 381] width 206 height 32
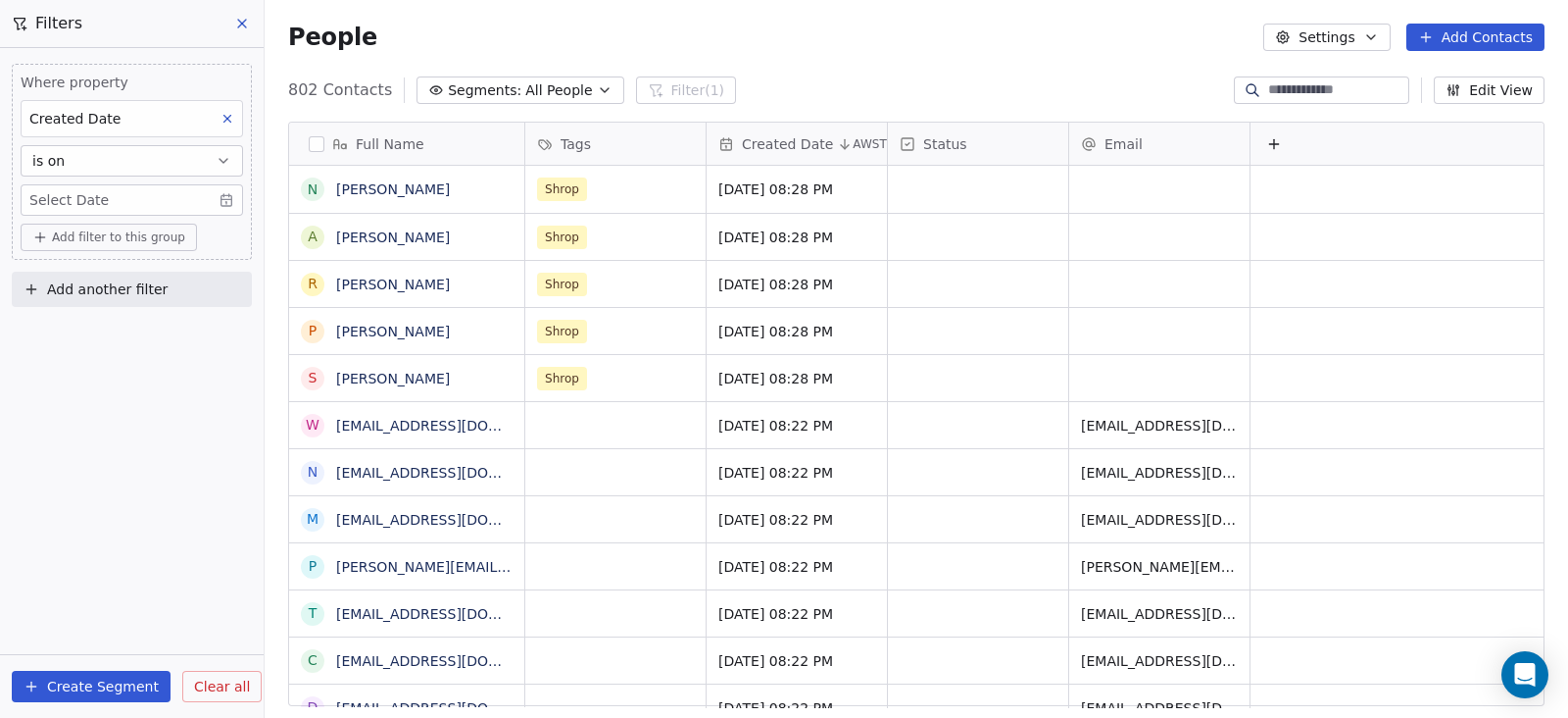
click at [65, 232] on span "Add filter to this group" at bounding box center [118, 238] width 134 height 16
click at [88, 193] on html "Real Ale Trail Co Contacts People Marketing Workflows Campaigns Sales Pipelines…" at bounding box center [784, 359] width 1568 height 718
click at [88, 193] on body "Real Ale Trail Co Contacts People Marketing Workflows Campaigns Sales Pipelines…" at bounding box center [784, 359] width 1568 height 718
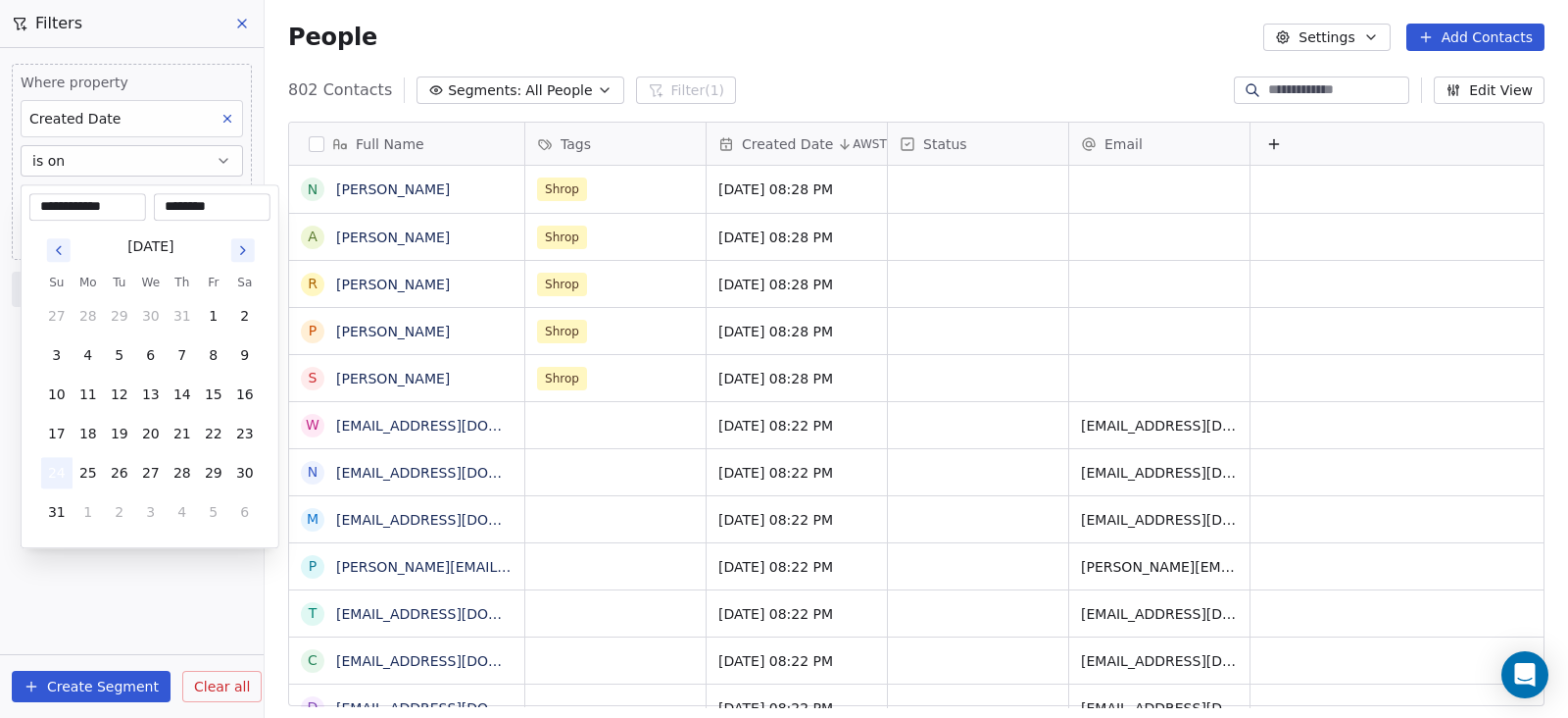
click at [58, 478] on button "24" at bounding box center [57, 472] width 32 height 32
click at [78, 580] on html "Real Ale Trail Co Contacts People Marketing Workflows Campaigns Sales Pipelines…" at bounding box center [784, 359] width 1568 height 718
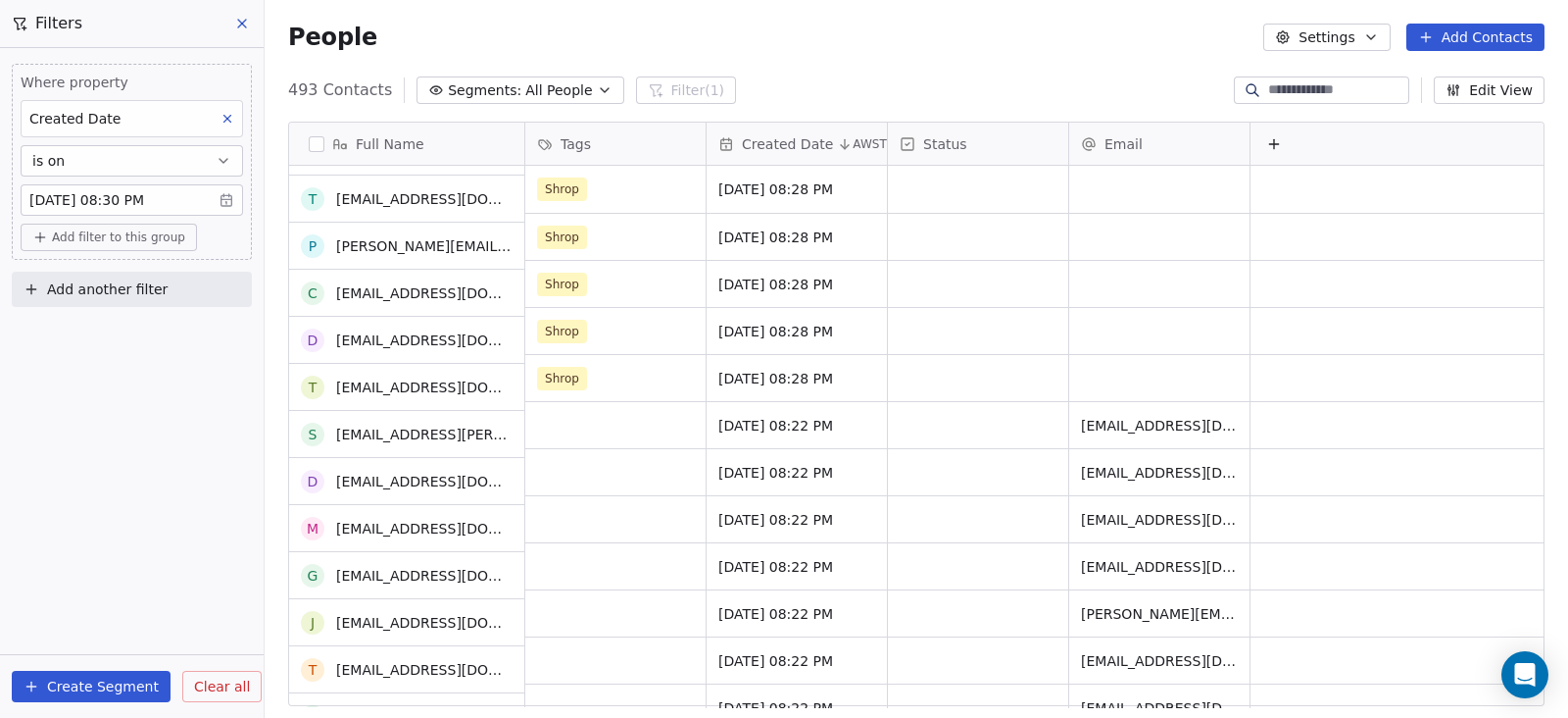
scroll to position [0, 0]
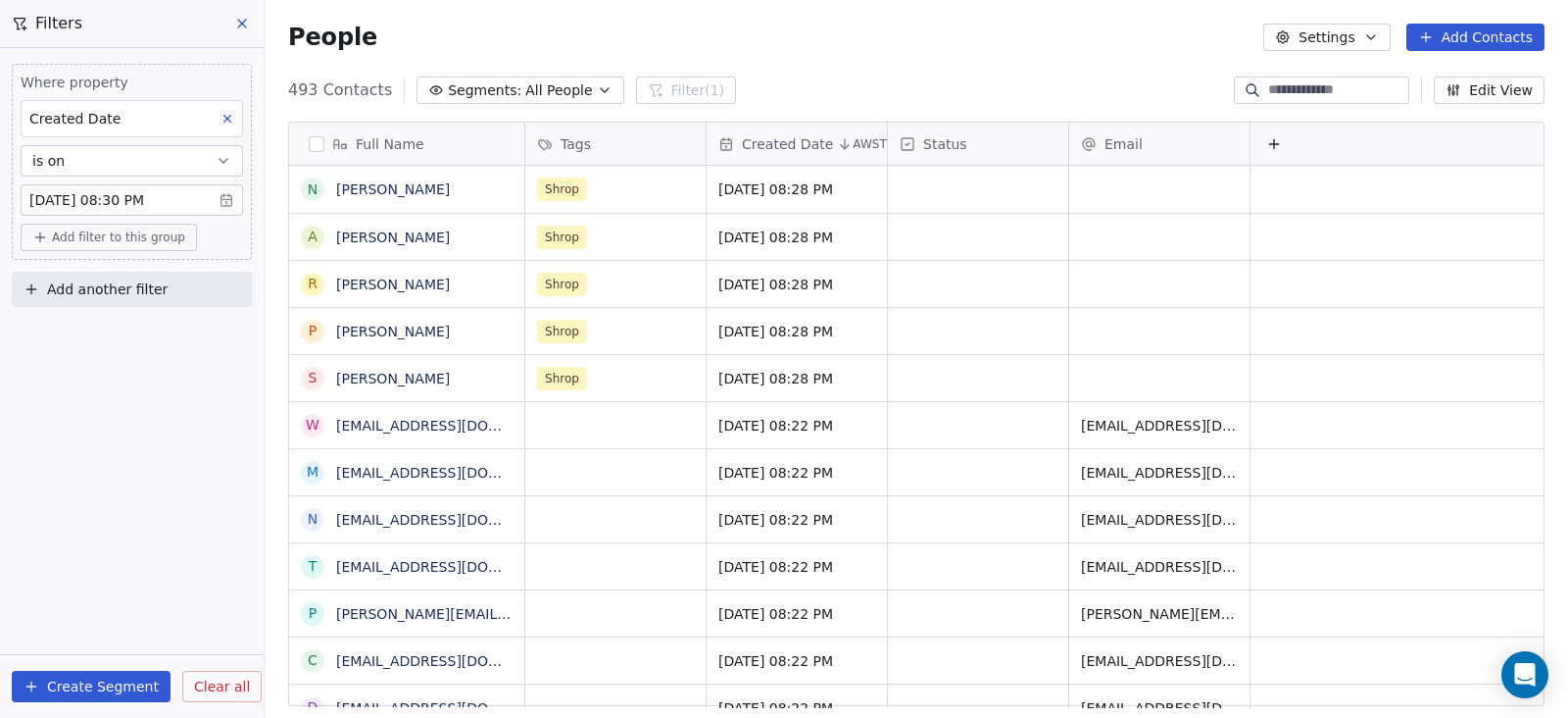
click at [58, 147] on button "is on" at bounding box center [132, 160] width 223 height 32
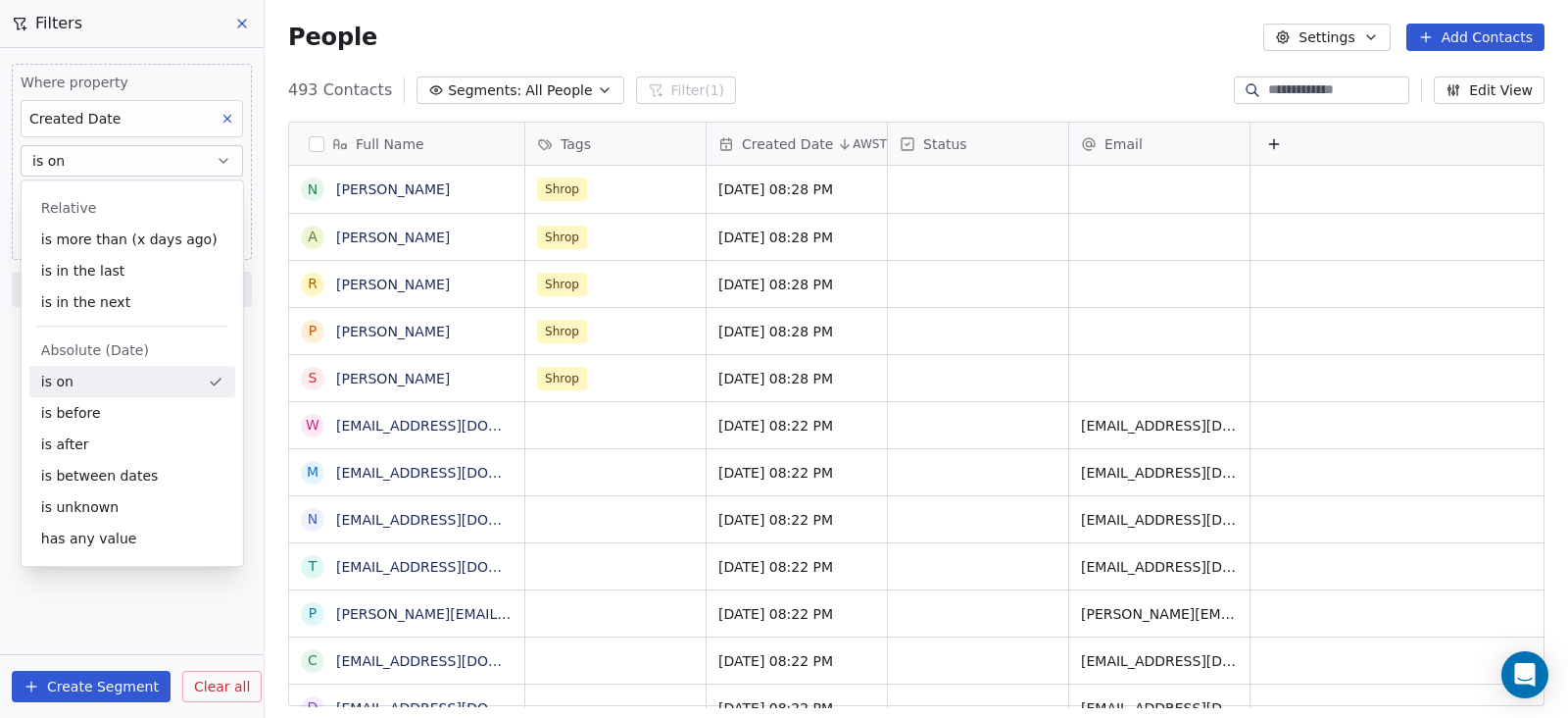
click at [92, 375] on div "is on" at bounding box center [133, 381] width 206 height 32
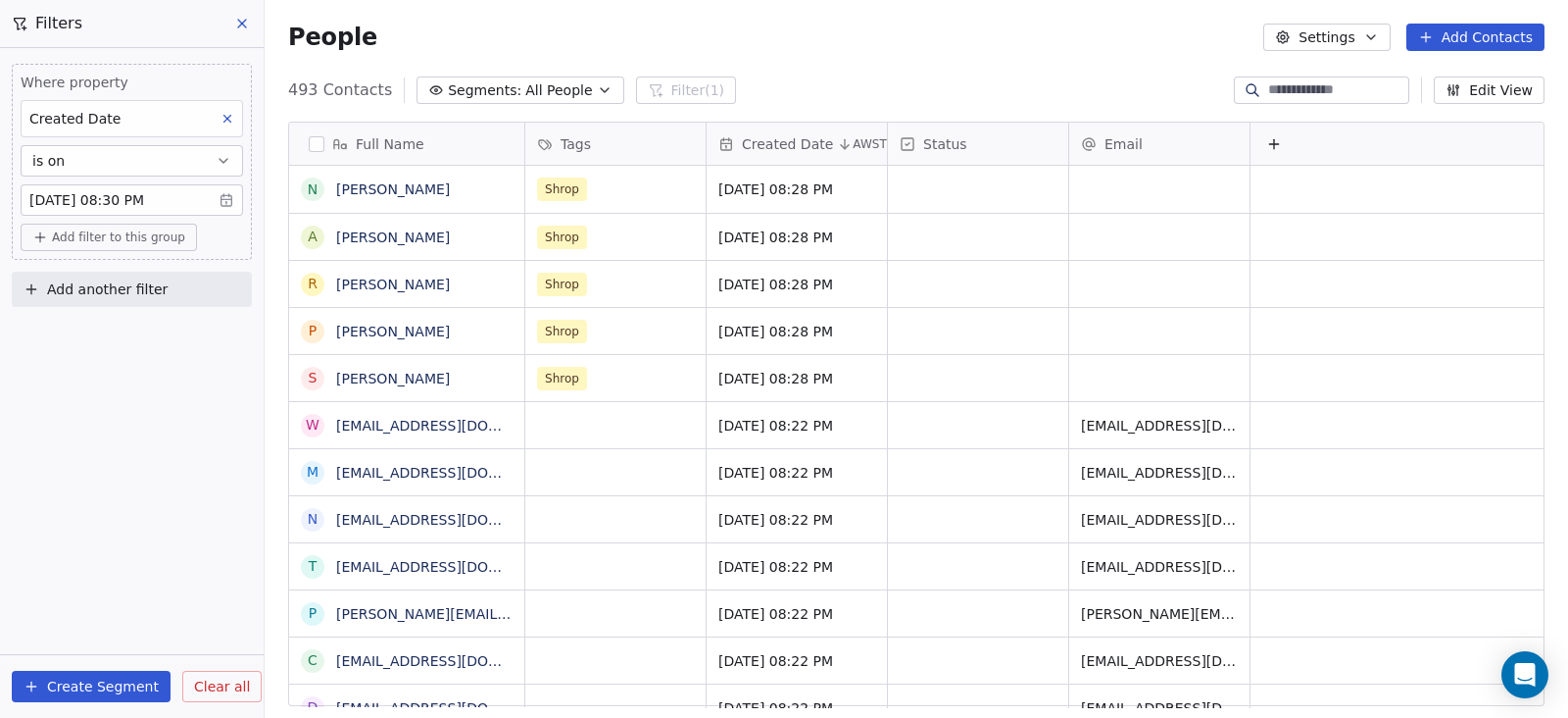
click at [80, 688] on button "Create Segment" at bounding box center [91, 686] width 158 height 32
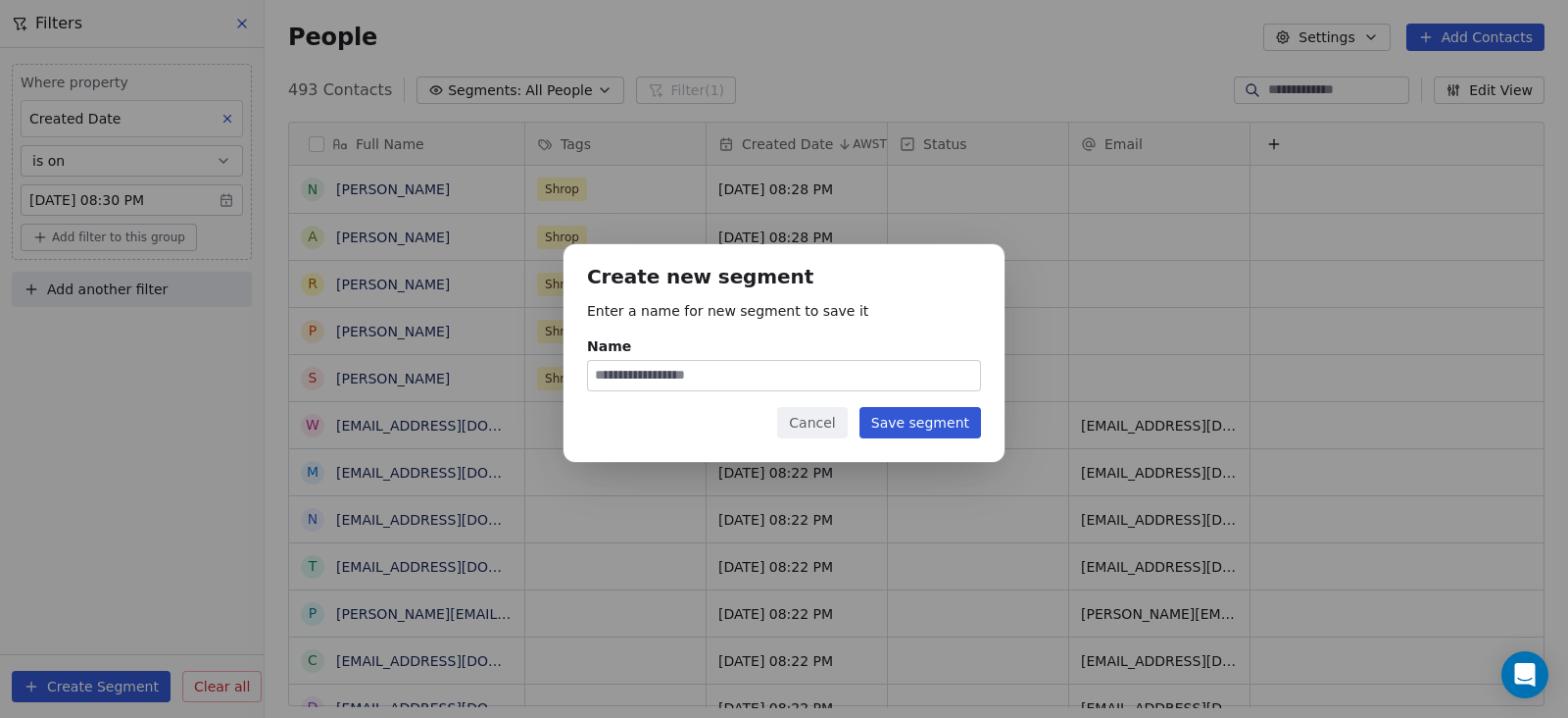
click at [835, 420] on button "Cancel" at bounding box center [812, 423] width 69 height 32
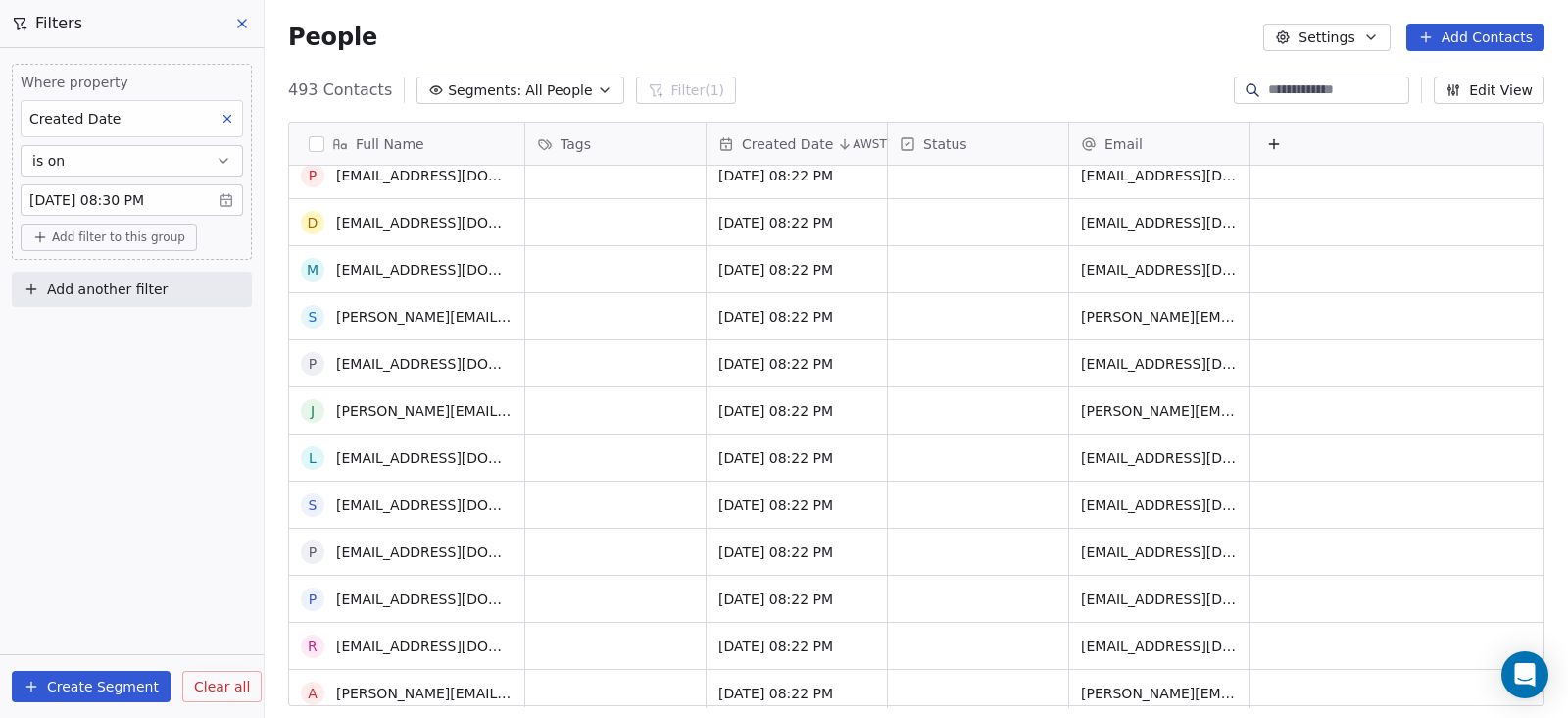
scroll to position [4534, 0]
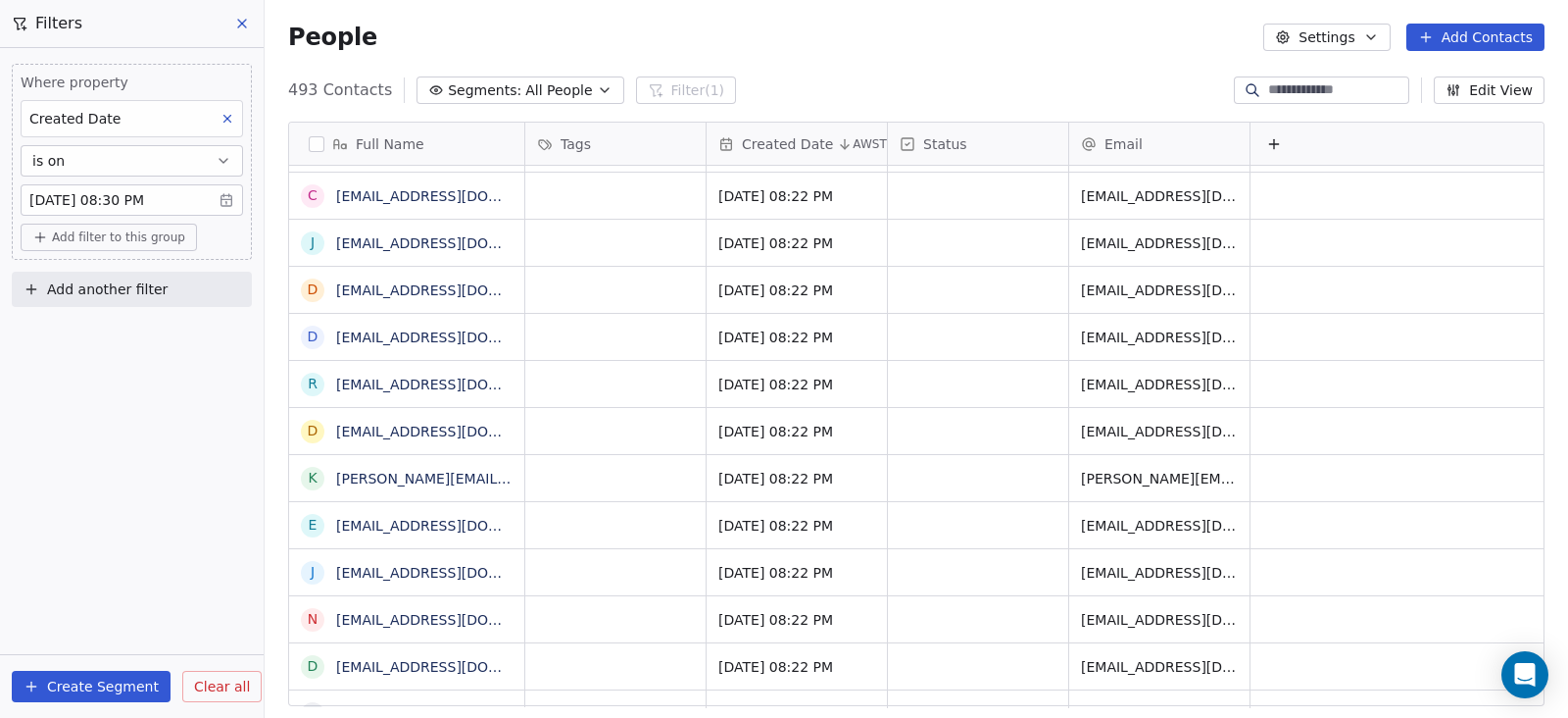
click at [113, 688] on button "Create Segment" at bounding box center [91, 686] width 158 height 32
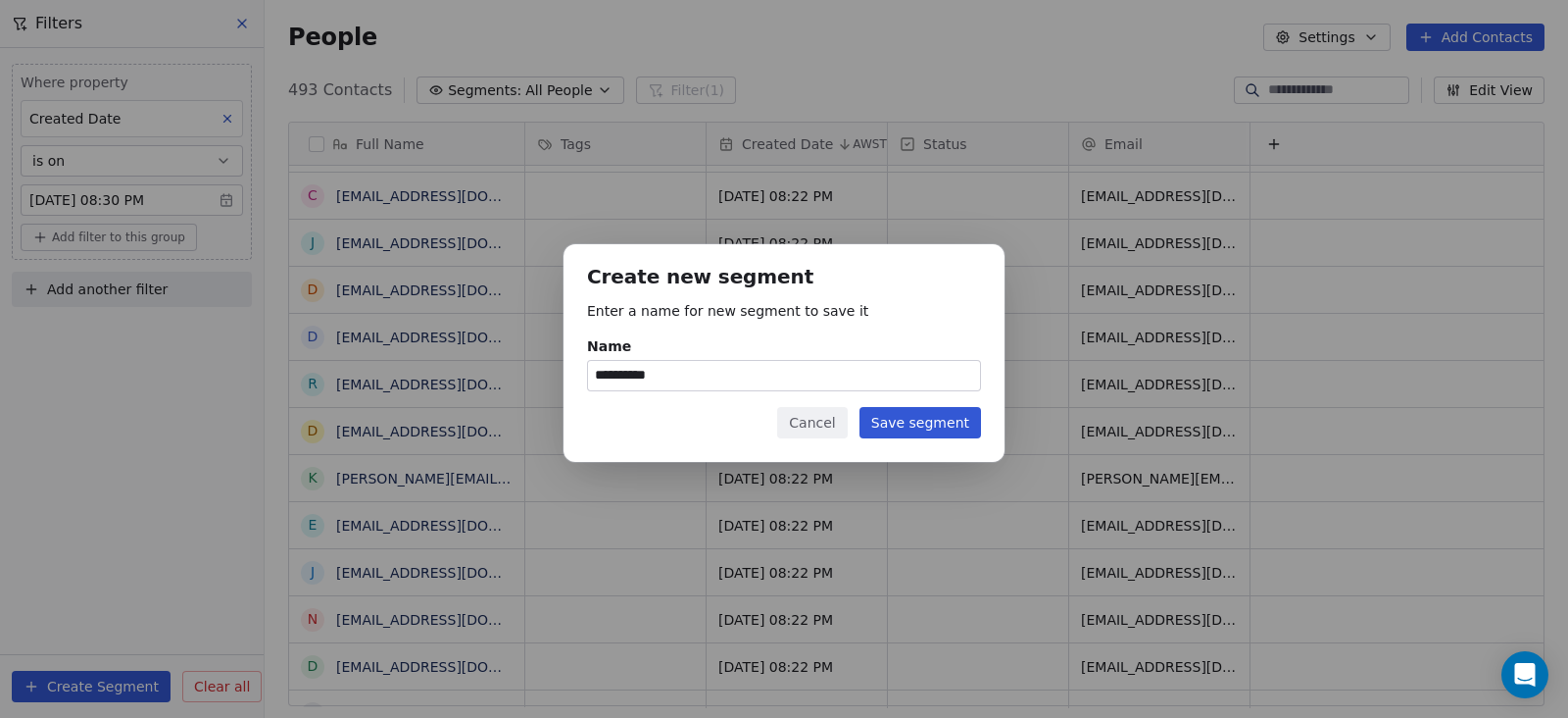
type input "**********"
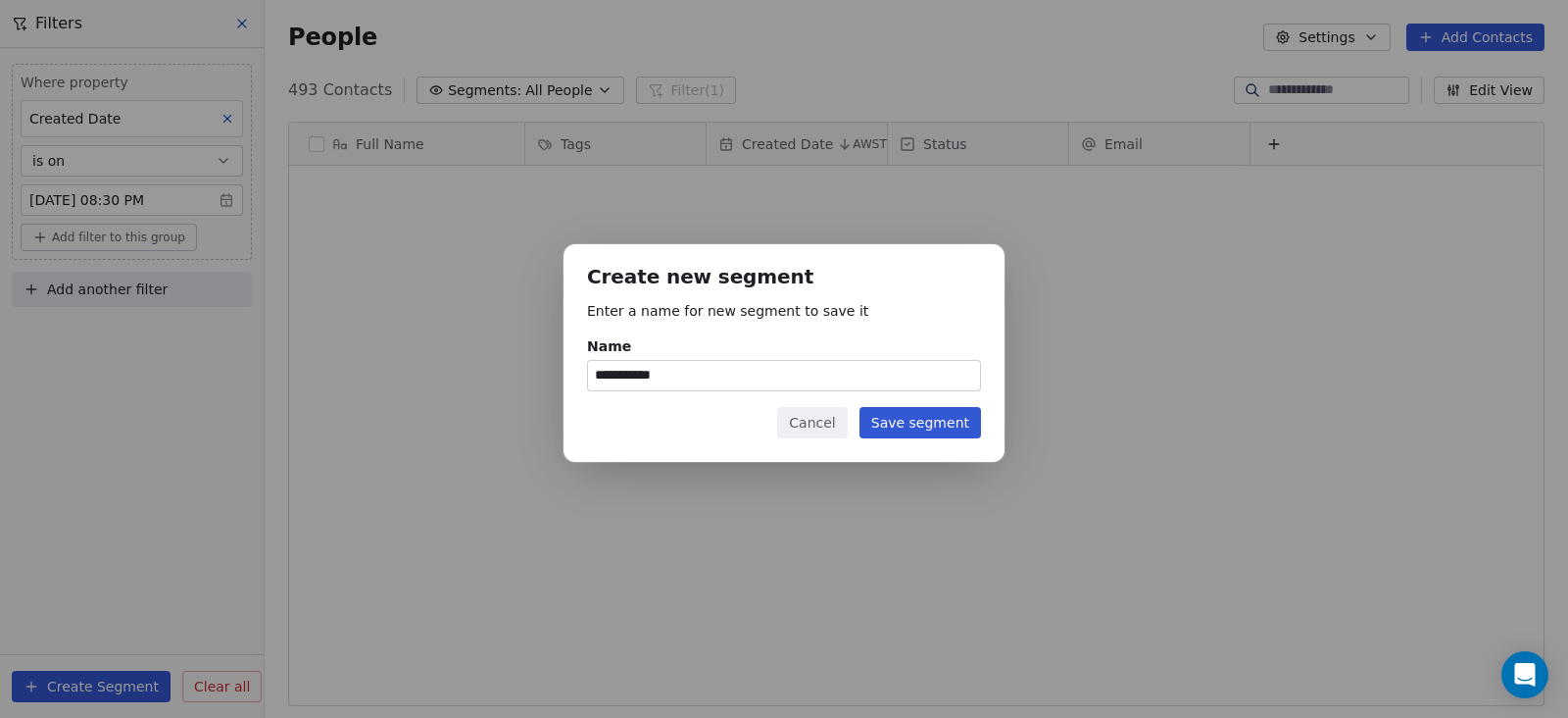
scroll to position [612, 1284]
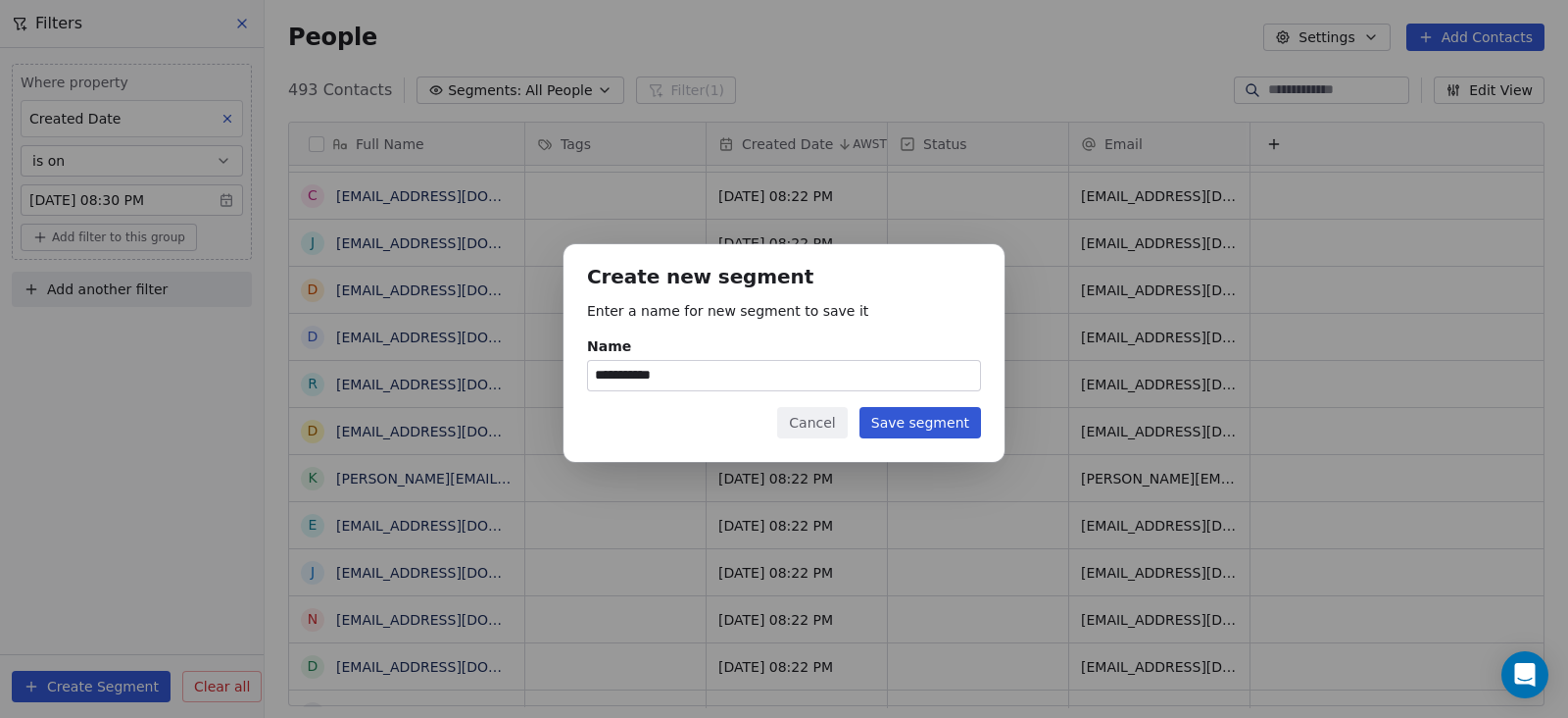
type input "**********"
click at [897, 429] on button "Save segment" at bounding box center [920, 423] width 122 height 32
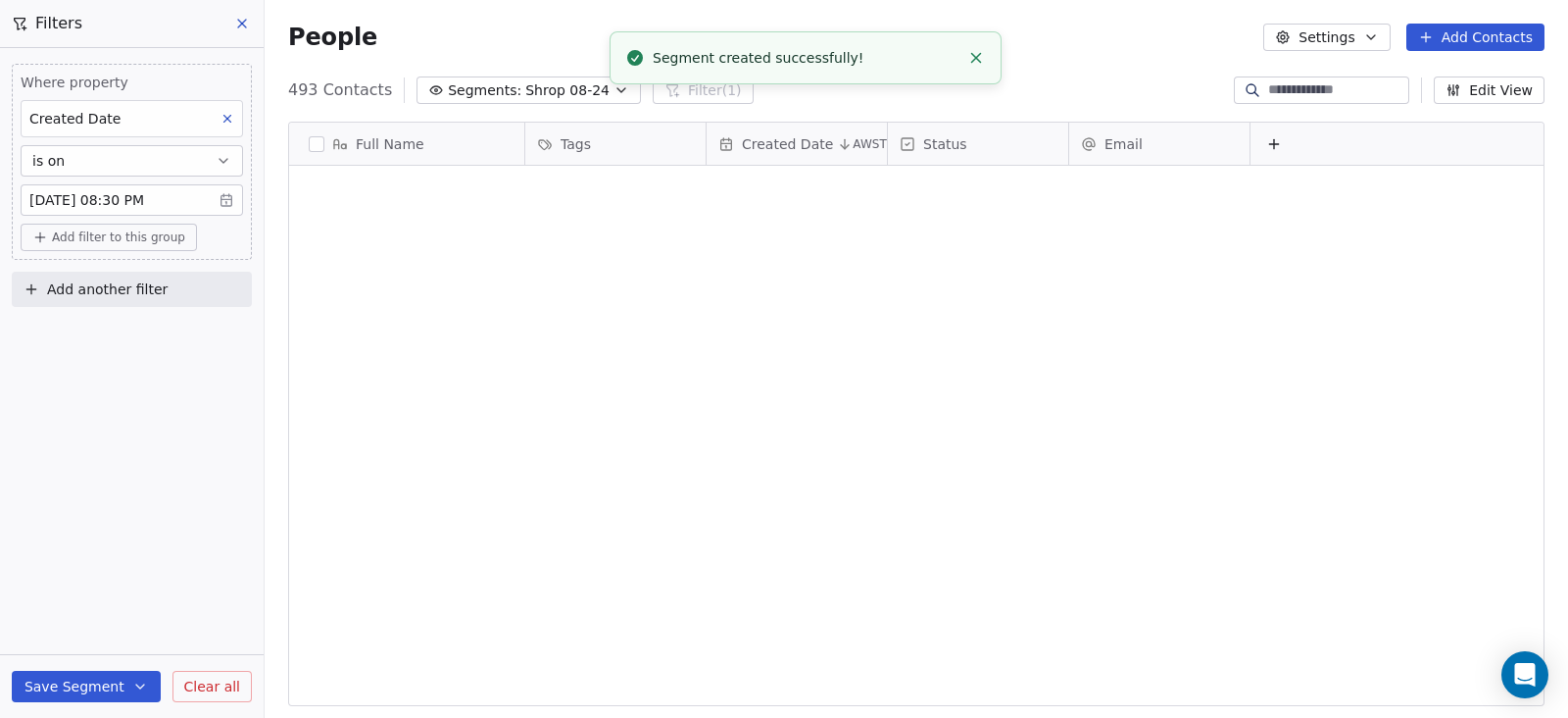
scroll to position [0, 0]
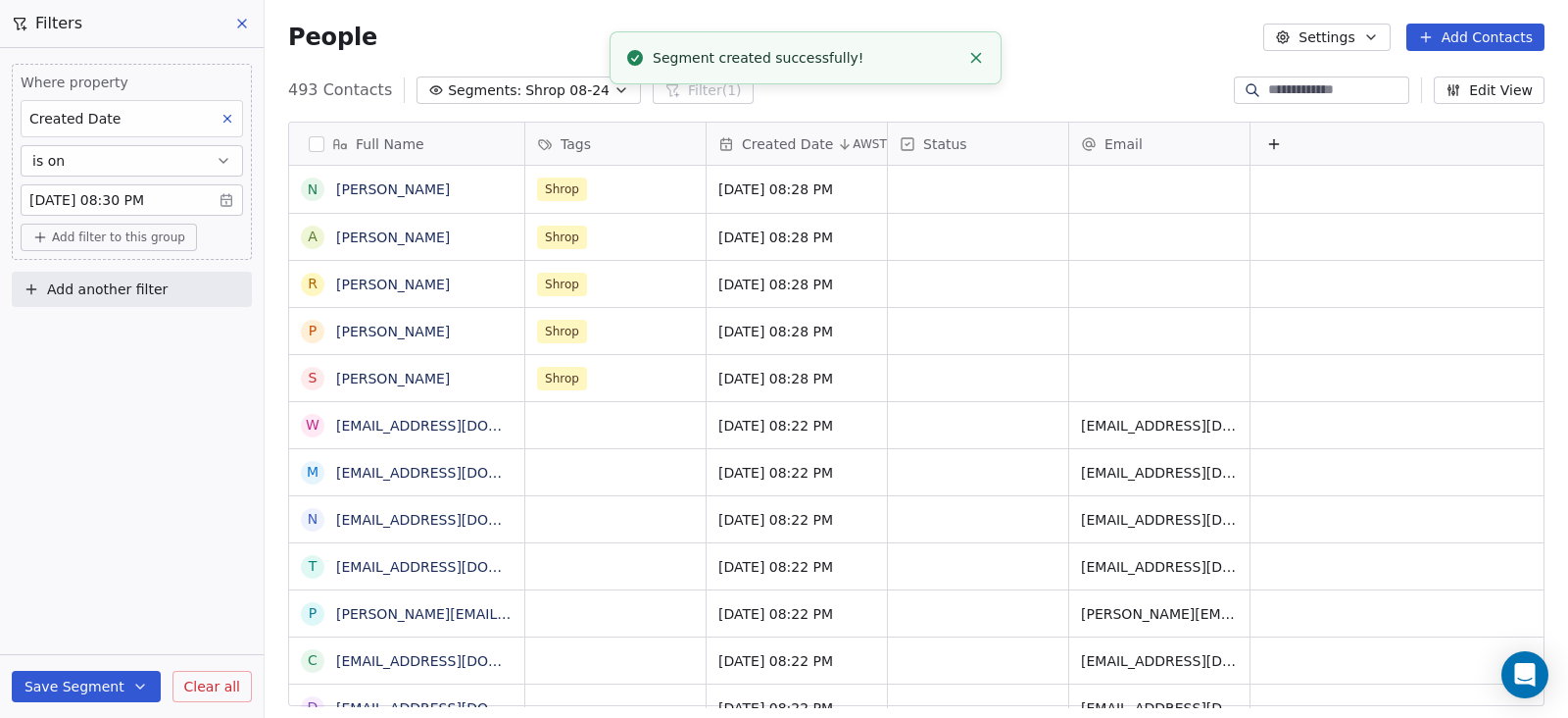
click at [244, 25] on icon at bounding box center [243, 24] width 8 height 8
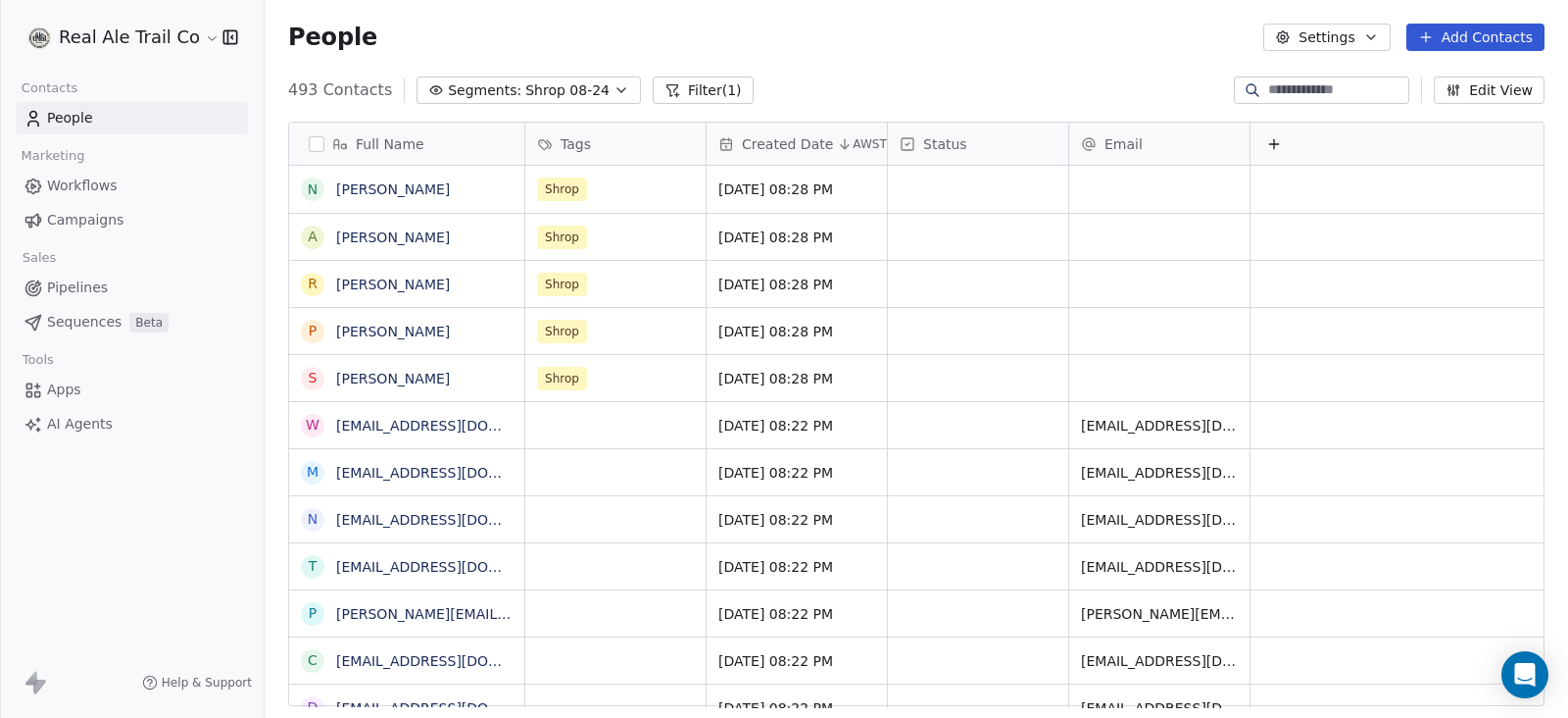
click at [472, 90] on span "Segments:" at bounding box center [484, 90] width 73 height 21
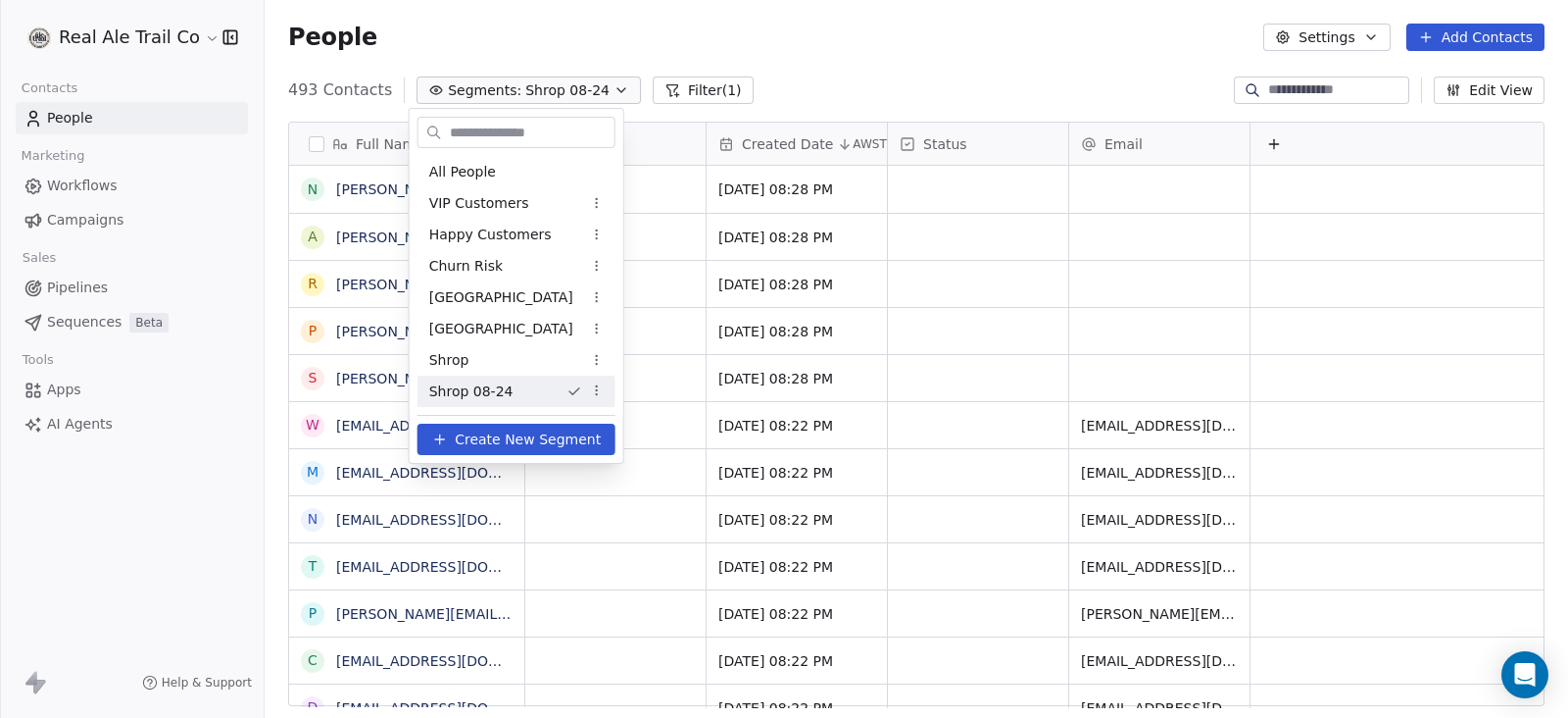
click at [578, 16] on html "Real Ale Trail Co Contacts People Marketing Workflows Campaigns Sales Pipelines…" at bounding box center [784, 359] width 1568 height 718
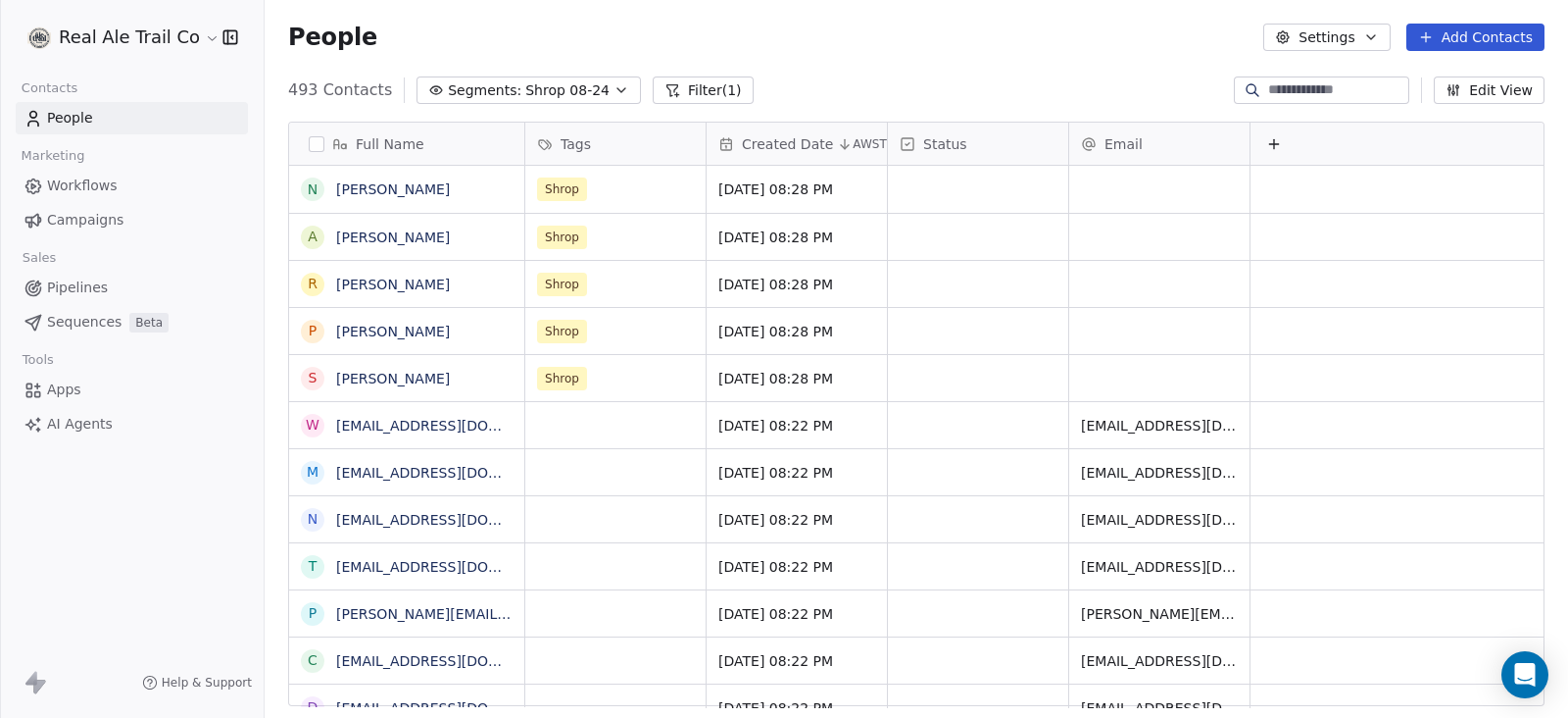
click at [314, 144] on button "button" at bounding box center [317, 145] width 16 height 16
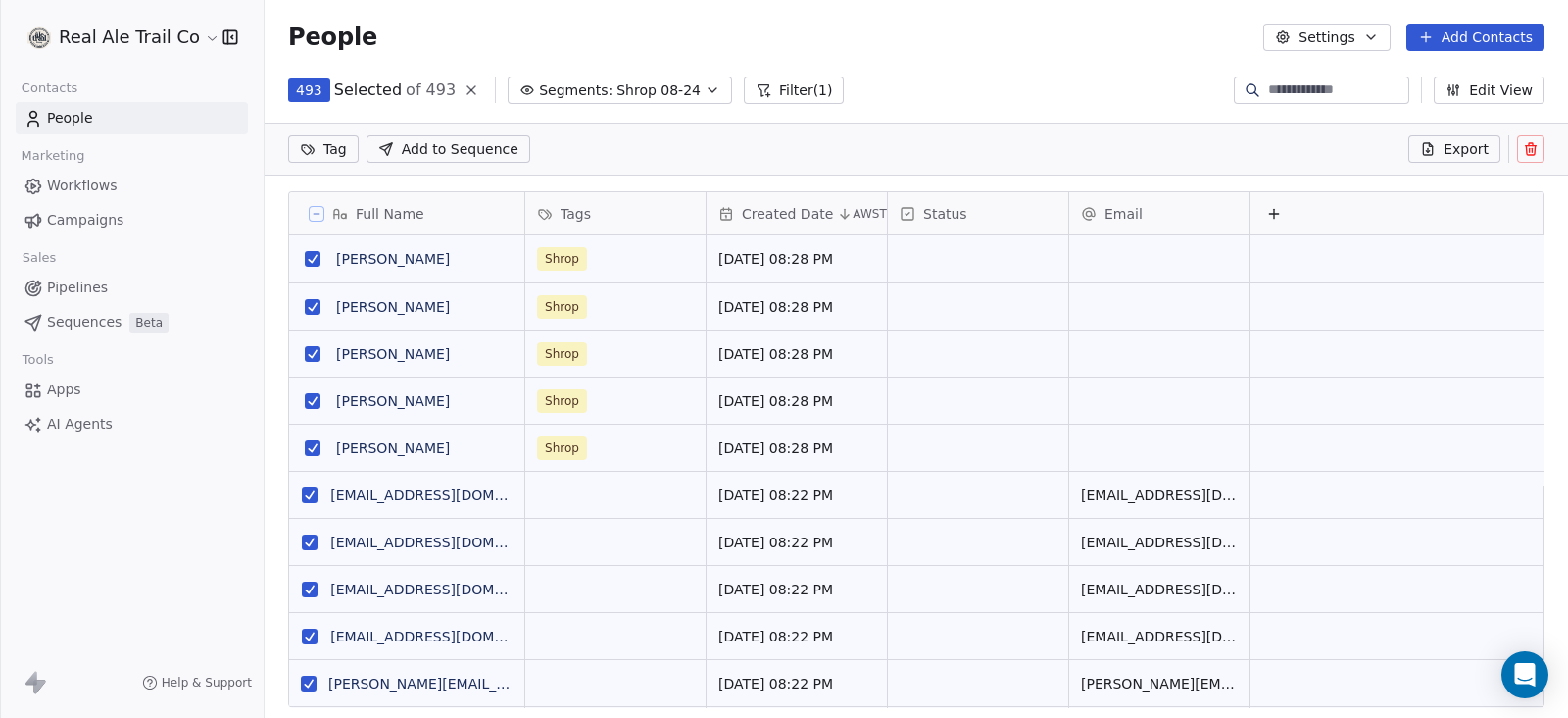
scroll to position [543, 1284]
click at [314, 143] on html "Real Ale Trail Co Contacts People Marketing Workflows Campaigns Sales Pipelines…" at bounding box center [784, 359] width 1568 height 718
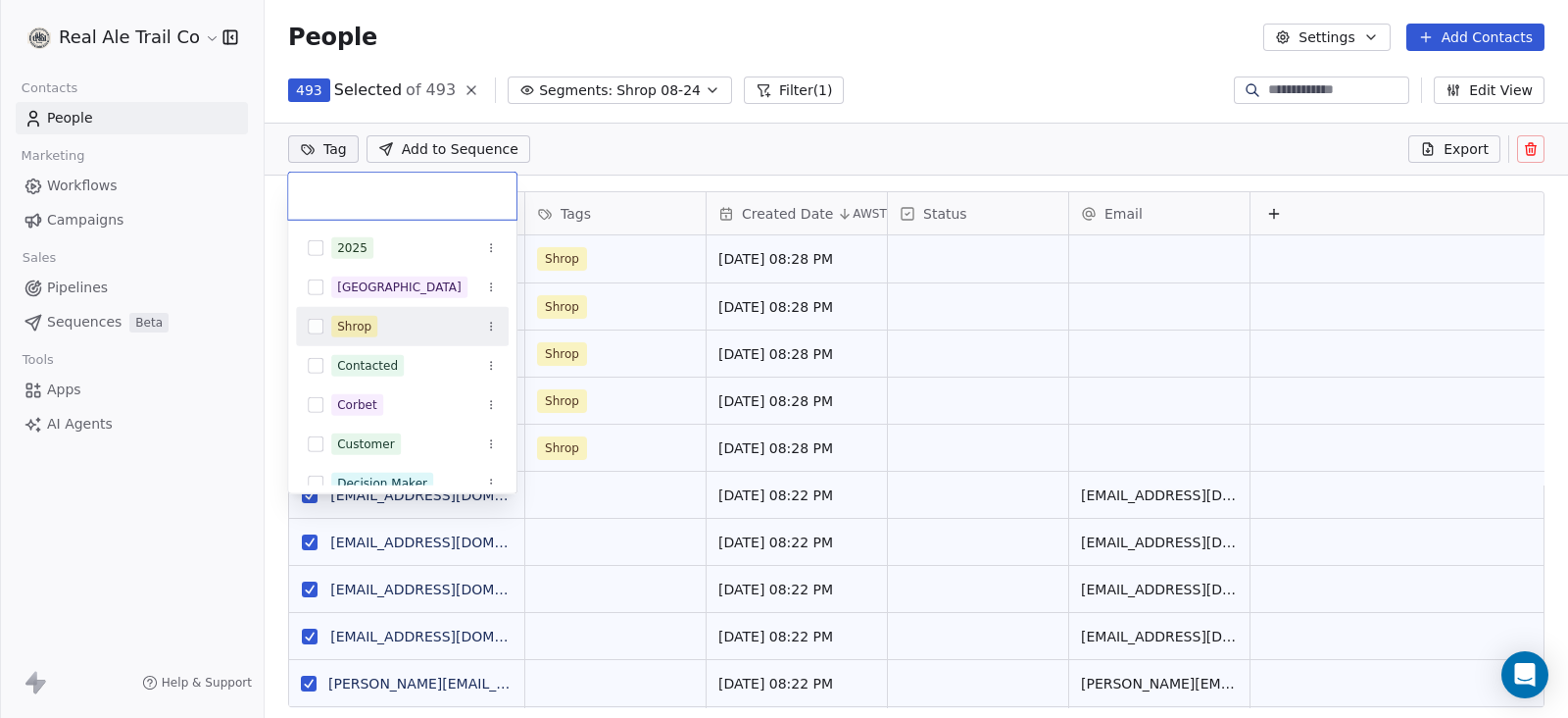
click at [380, 335] on div "Shrop" at bounding box center [414, 327] width 165 height 22
click at [953, 80] on html "Real Ale Trail Co Contacts People Marketing Workflows Campaigns Sales Pipelines…" at bounding box center [784, 359] width 1568 height 718
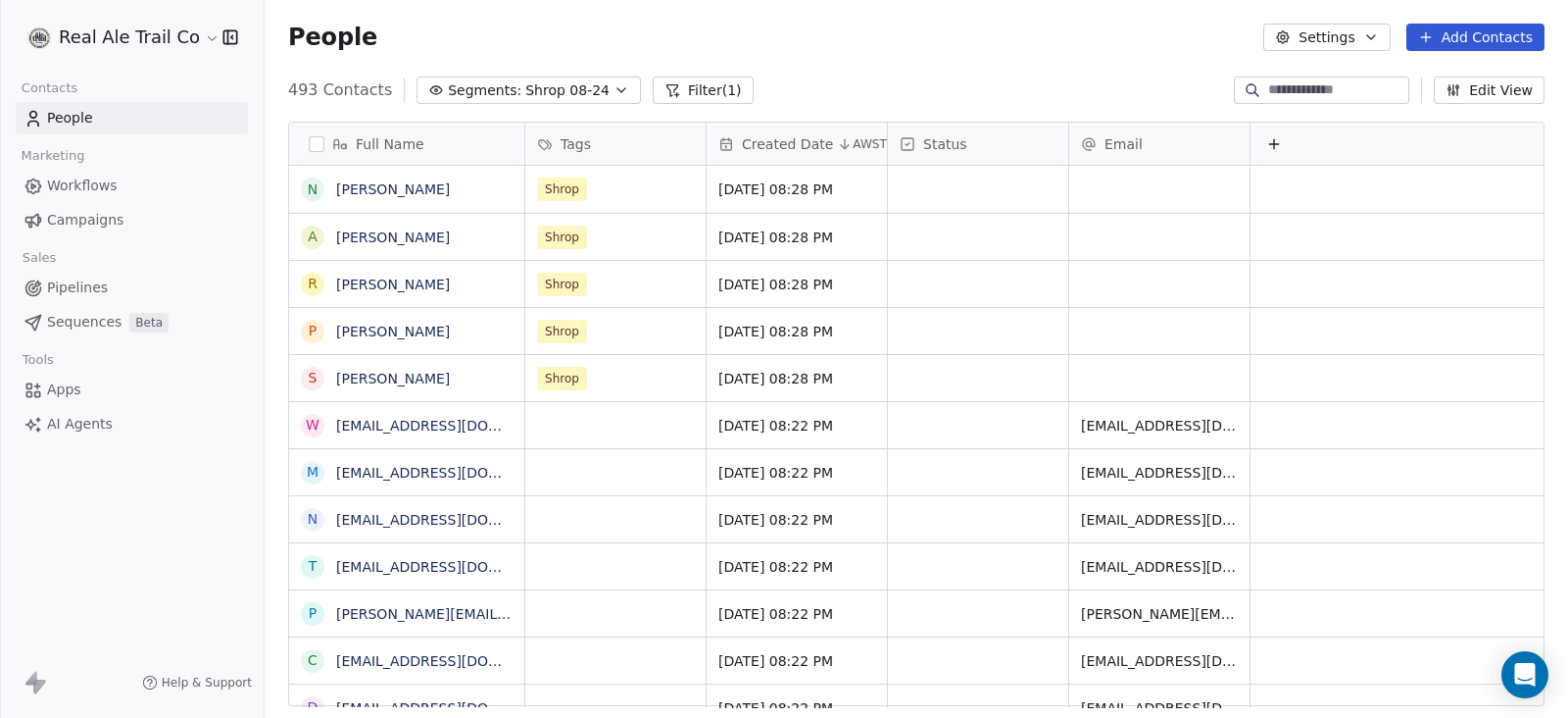
scroll to position [0, 0]
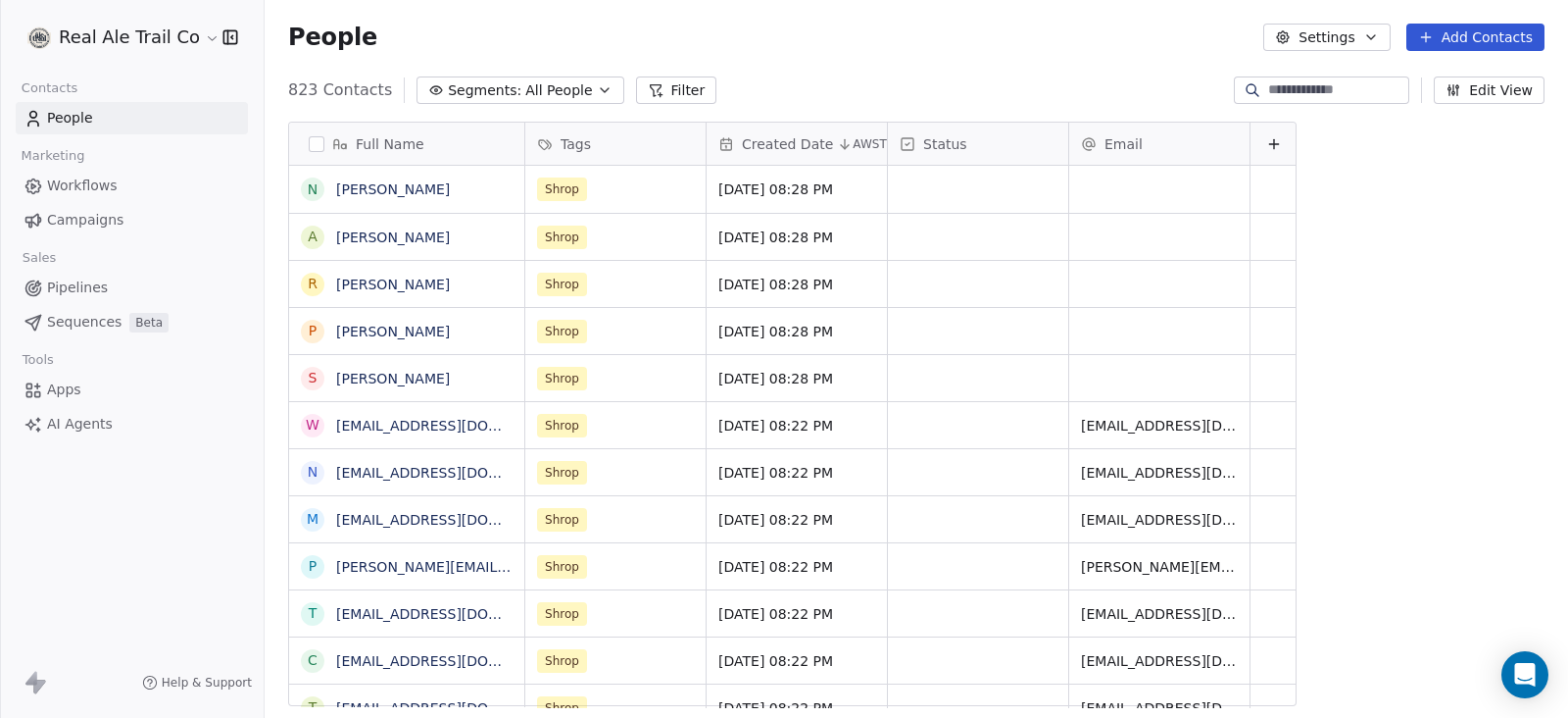
scroll to position [612, 1284]
click at [526, 86] on span "All People" at bounding box center [558, 90] width 66 height 21
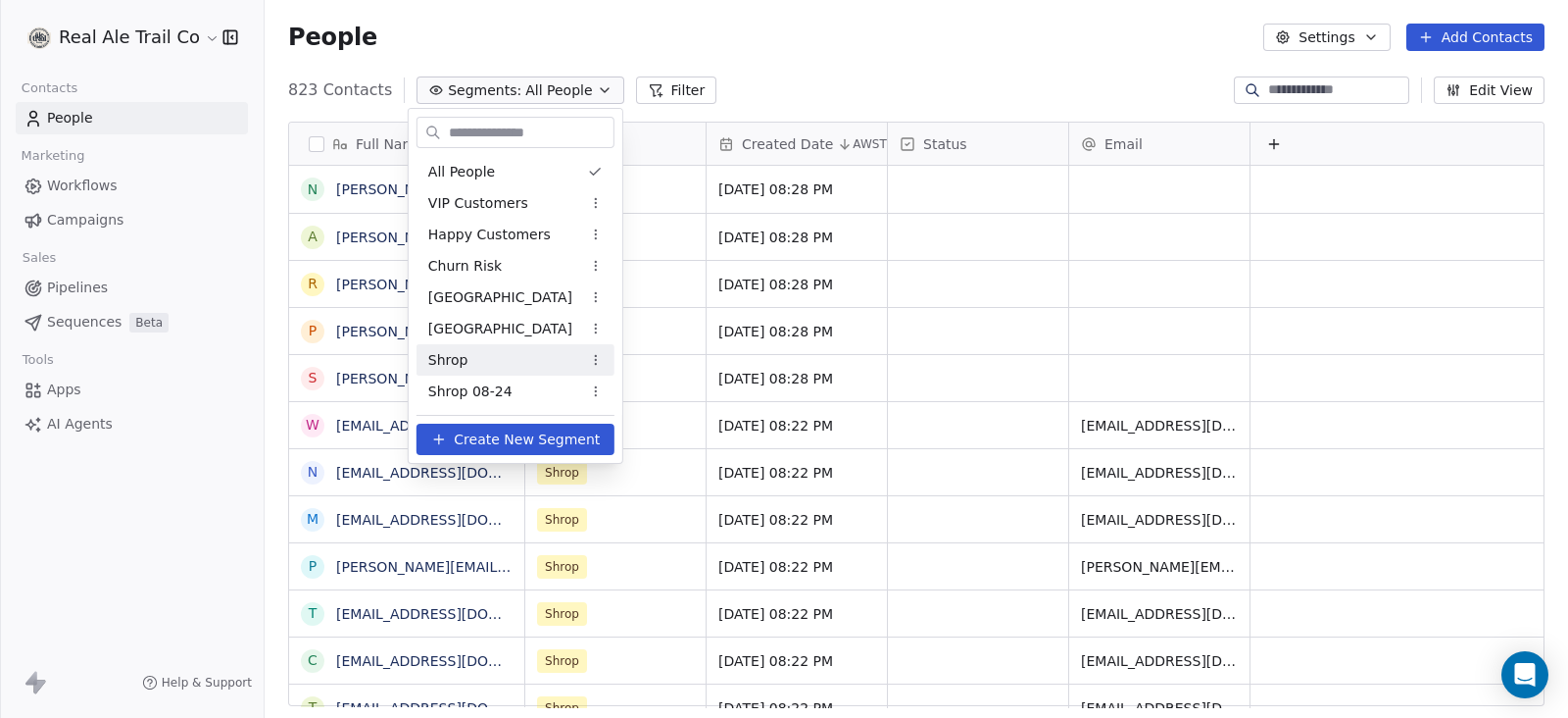
click at [503, 359] on div "Shrop" at bounding box center [516, 359] width 198 height 32
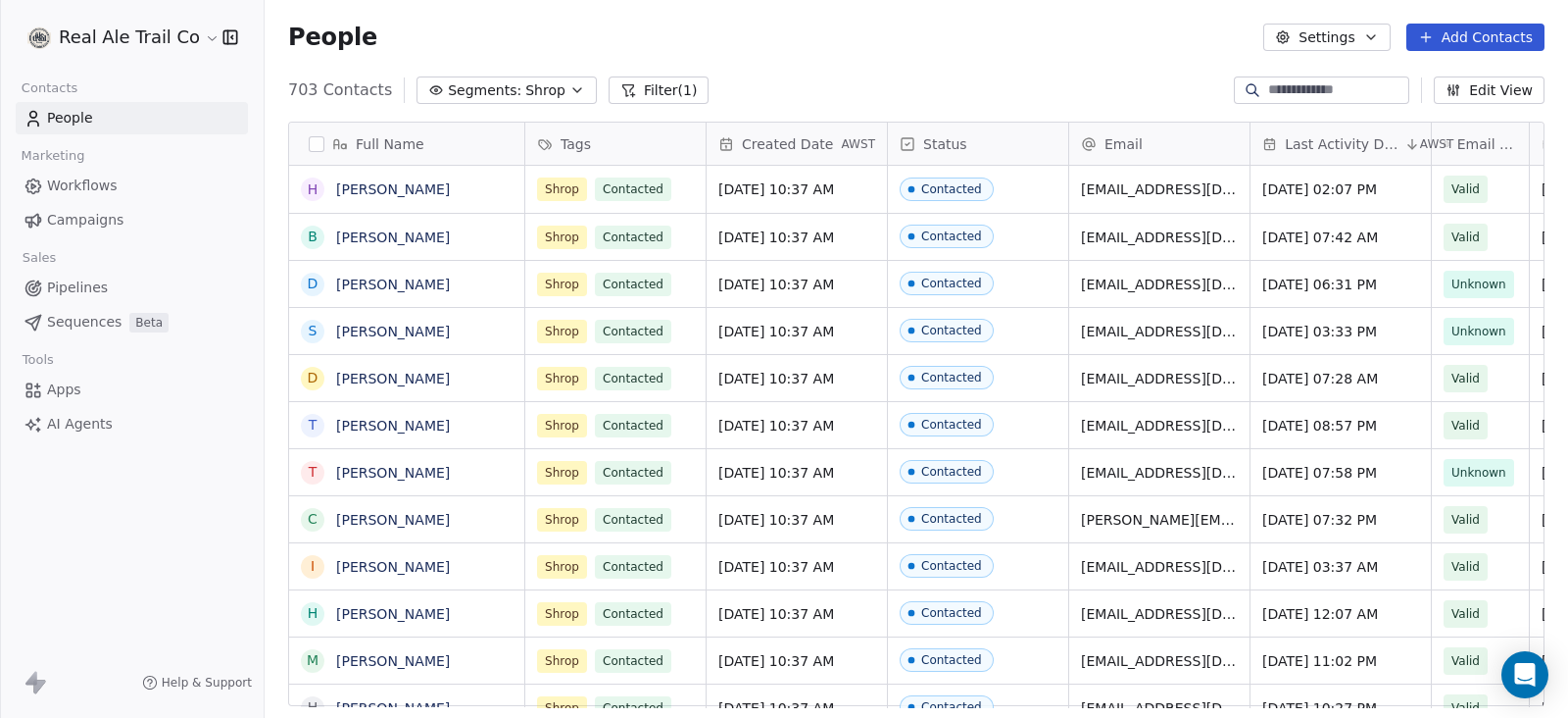
click at [569, 92] on icon "button" at bounding box center [577, 90] width 16 height 16
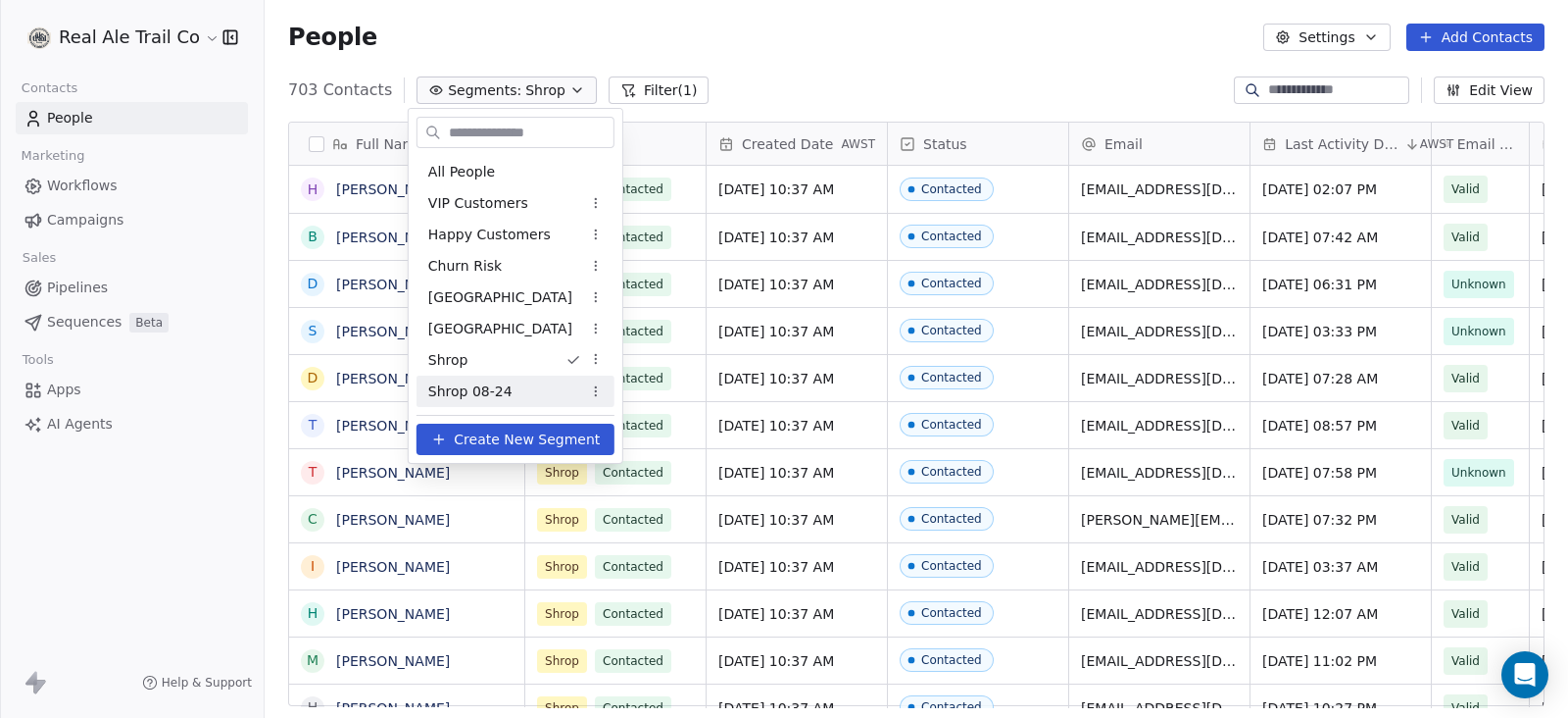
click at [599, 394] on html "Real Ale Trail Co Contacts People Marketing Workflows Campaigns Sales Pipelines…" at bounding box center [784, 359] width 1568 height 718
click at [597, 360] on html "Real Ale Trail Co Contacts People Marketing Workflows Campaigns Sales Pipelines…" at bounding box center [784, 359] width 1568 height 718
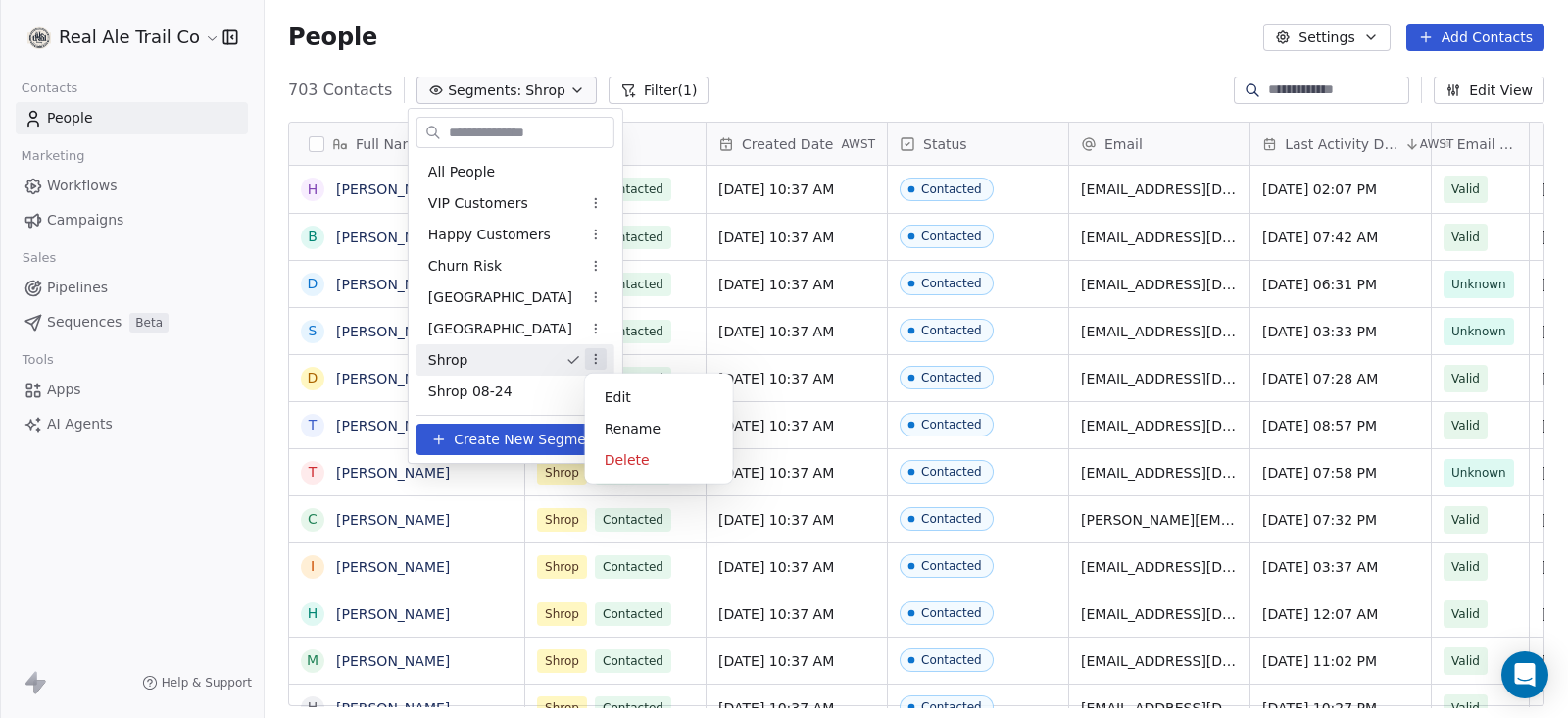
click at [596, 360] on html "Real Ale Trail Co Contacts People Marketing Workflows Campaigns Sales Pipelines…" at bounding box center [784, 359] width 1568 height 718
click at [612, 424] on div "Rename" at bounding box center [659, 429] width 133 height 32
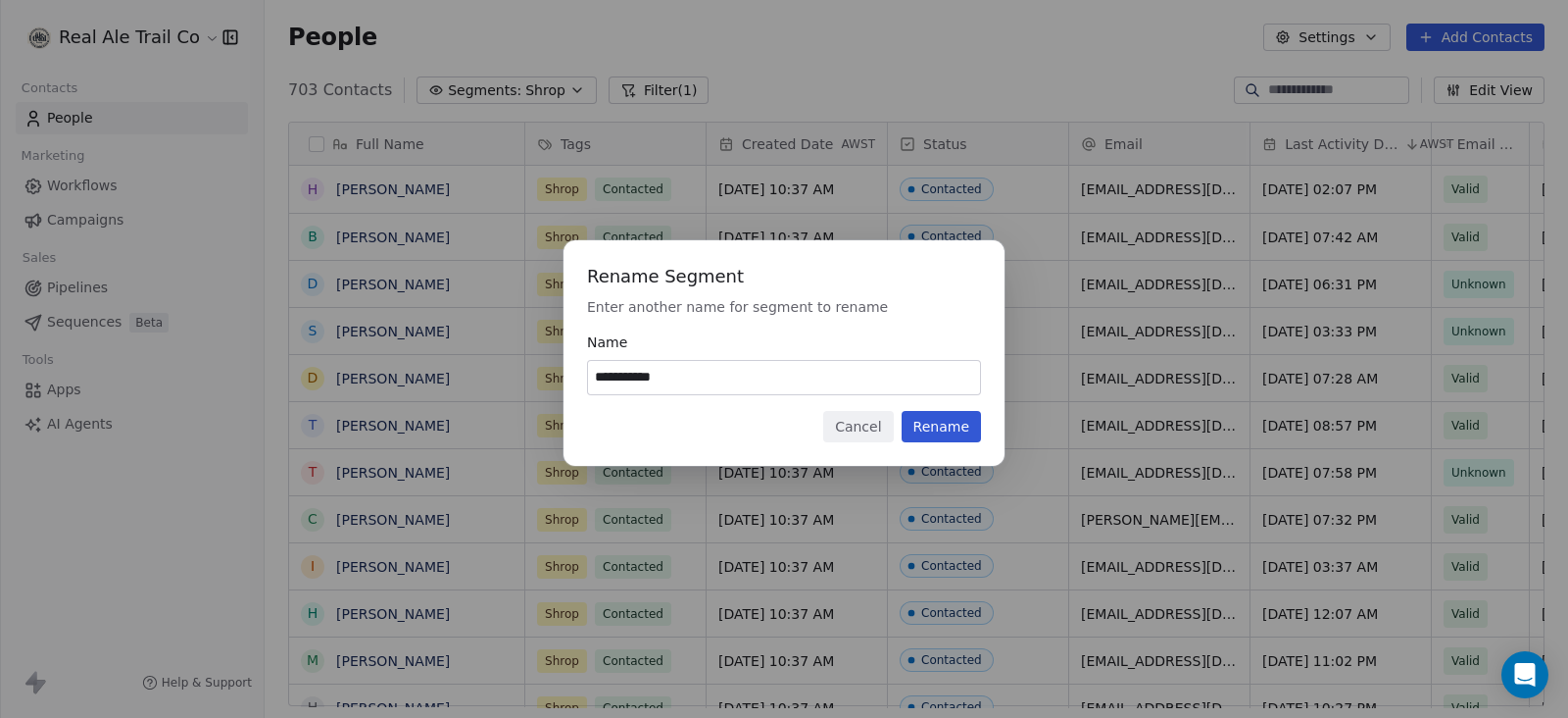
type input "**********"
click at [962, 439] on button "Rename" at bounding box center [941, 427] width 79 height 32
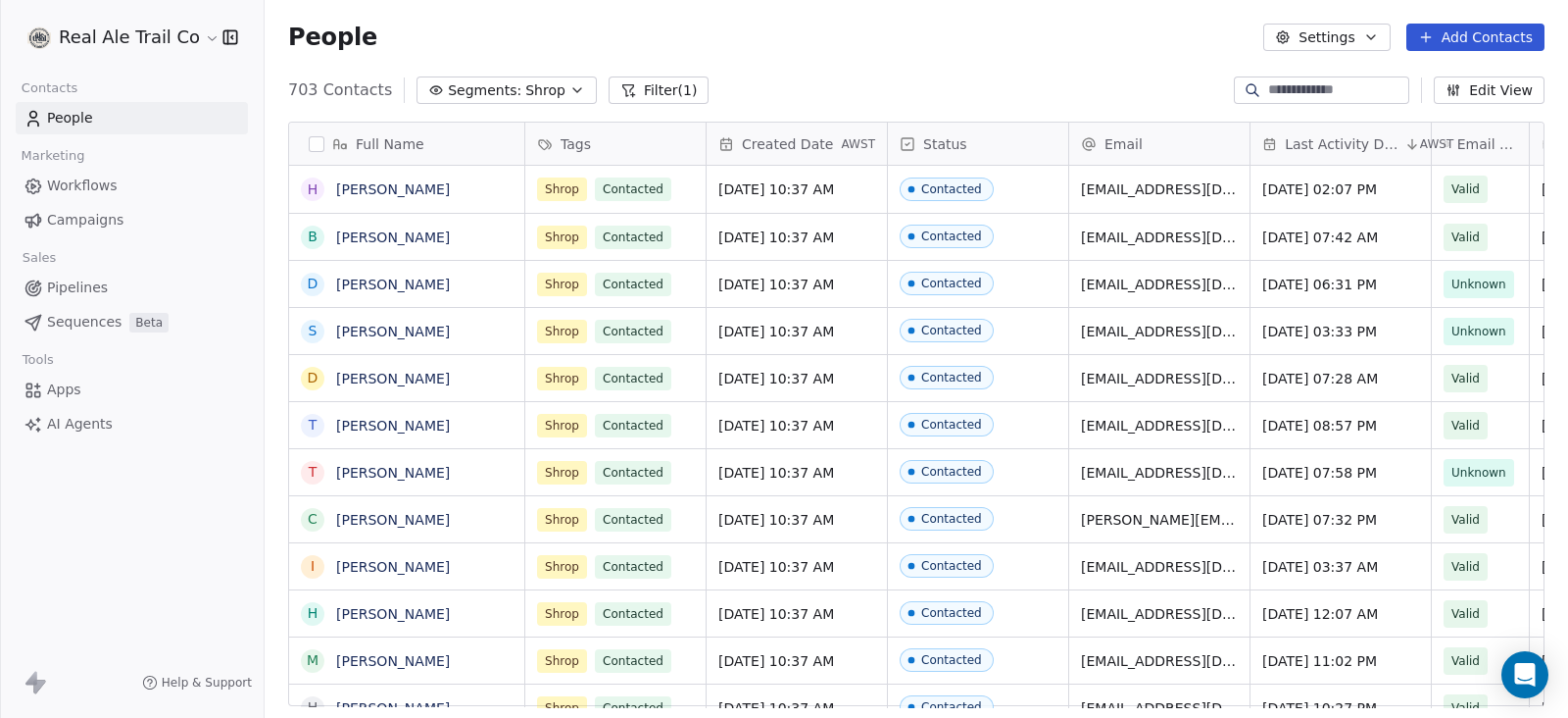
click at [543, 84] on span "Shrop" at bounding box center [545, 90] width 41 height 21
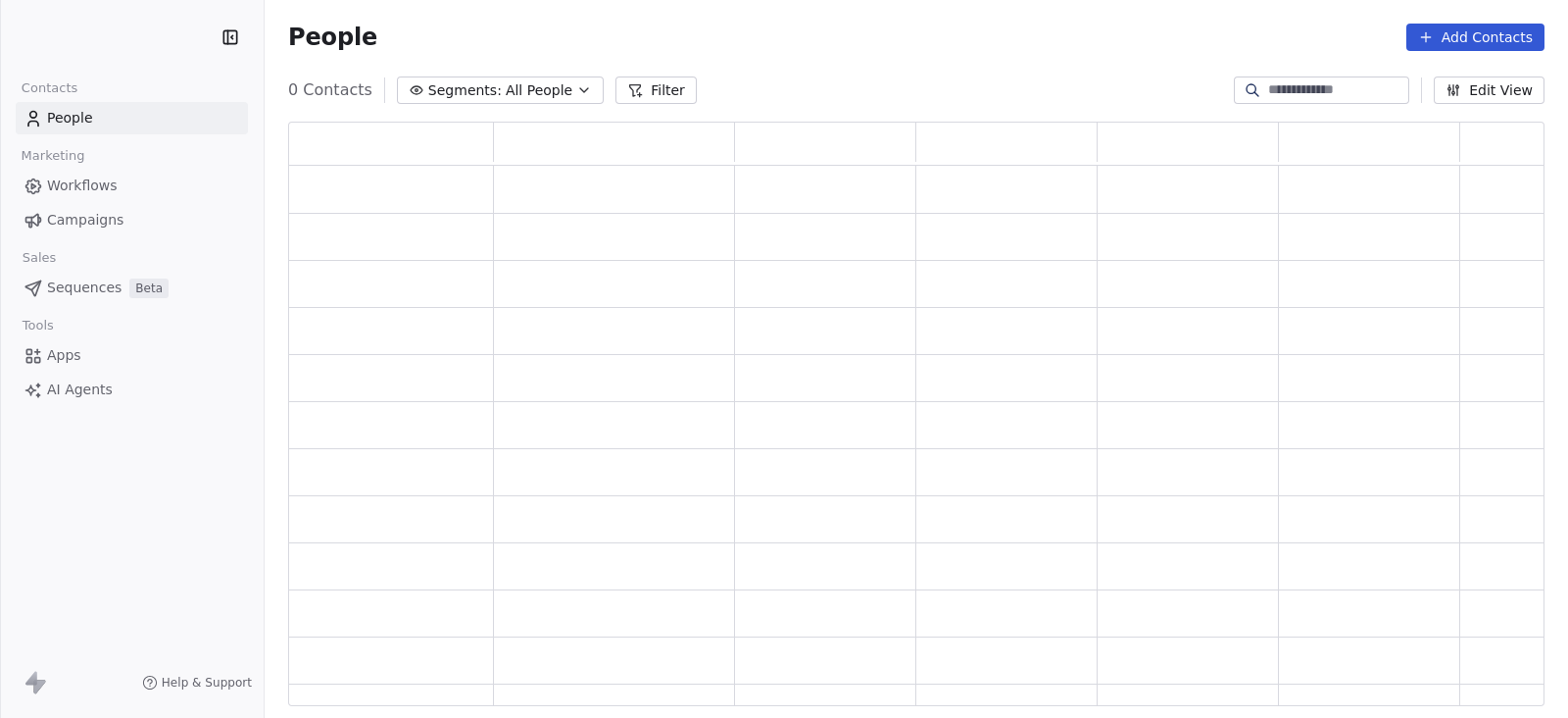
scroll to position [564, 1237]
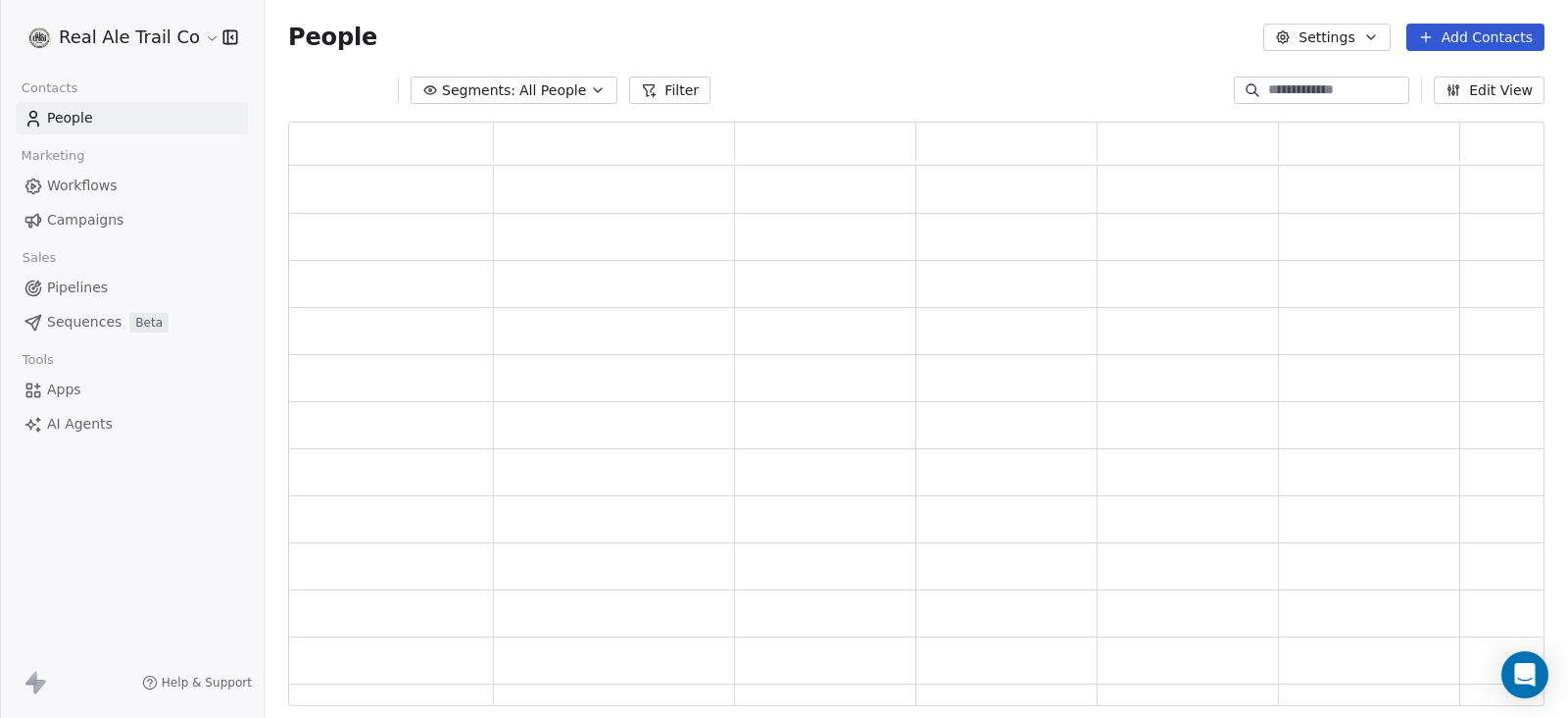
click at [568, 91] on span "All People" at bounding box center [552, 90] width 66 height 21
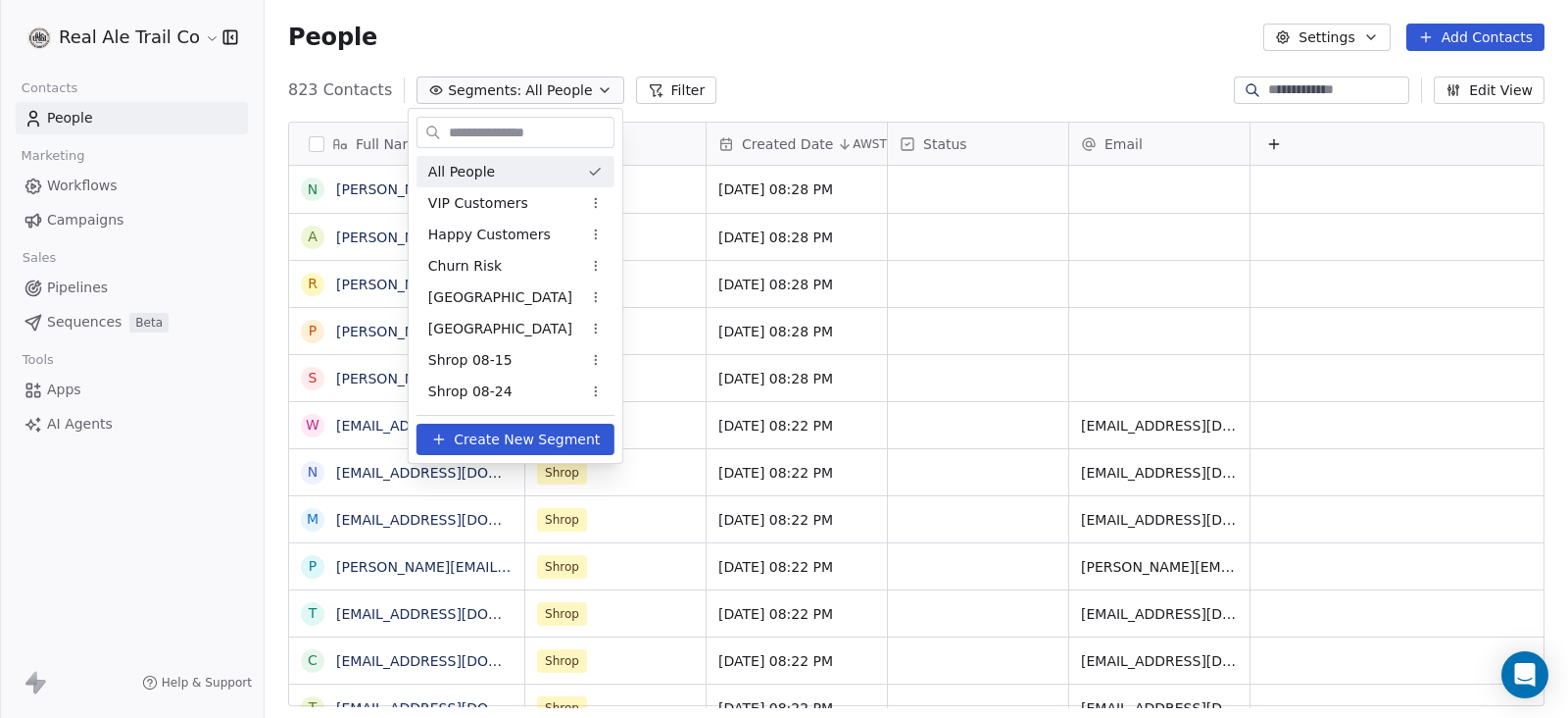
scroll to position [612, 1284]
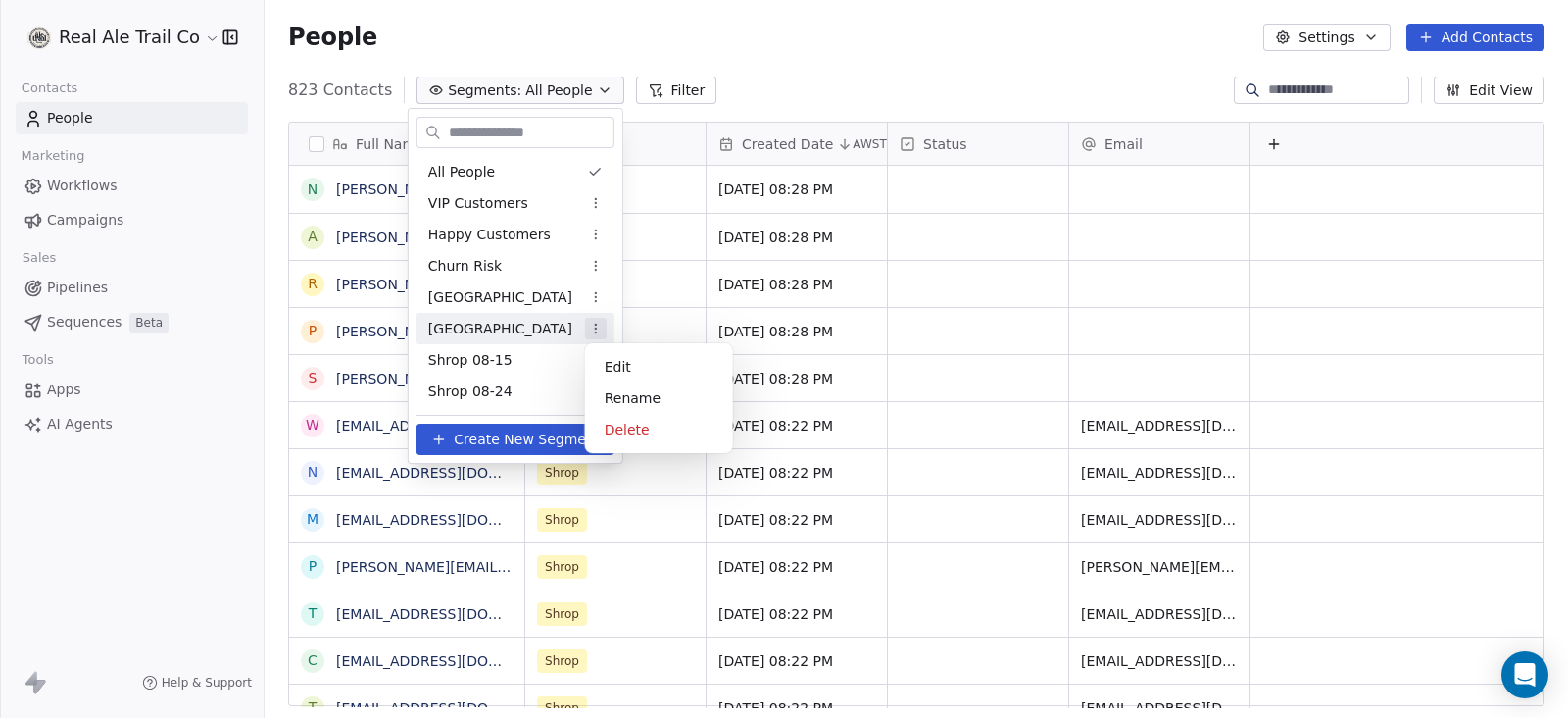
click at [599, 329] on html "Real Ale Trail Co Contacts People Marketing Workflows Campaigns Sales Pipelines…" at bounding box center [784, 359] width 1568 height 718
click at [603, 363] on div "Edit" at bounding box center [659, 366] width 133 height 32
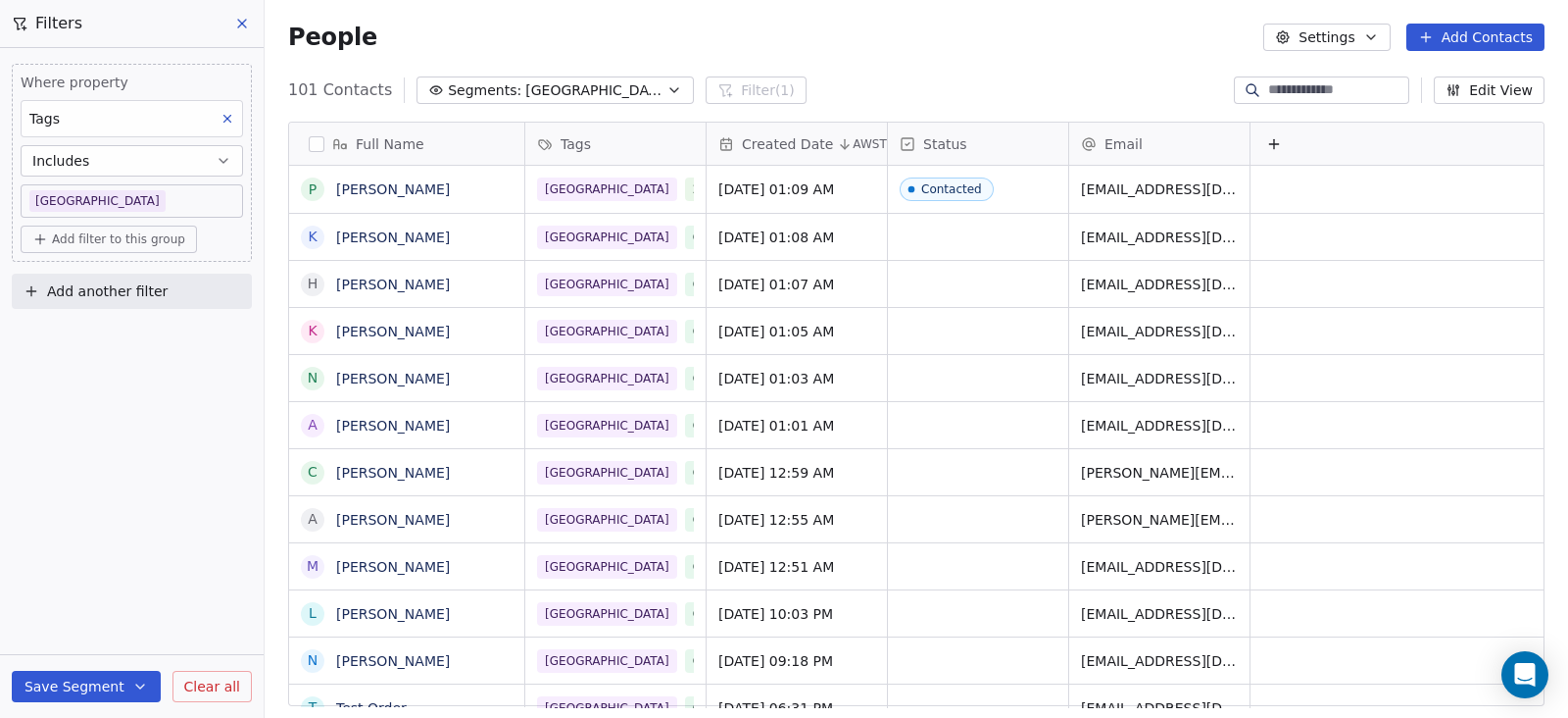
click at [241, 29] on icon at bounding box center [243, 24] width 16 height 16
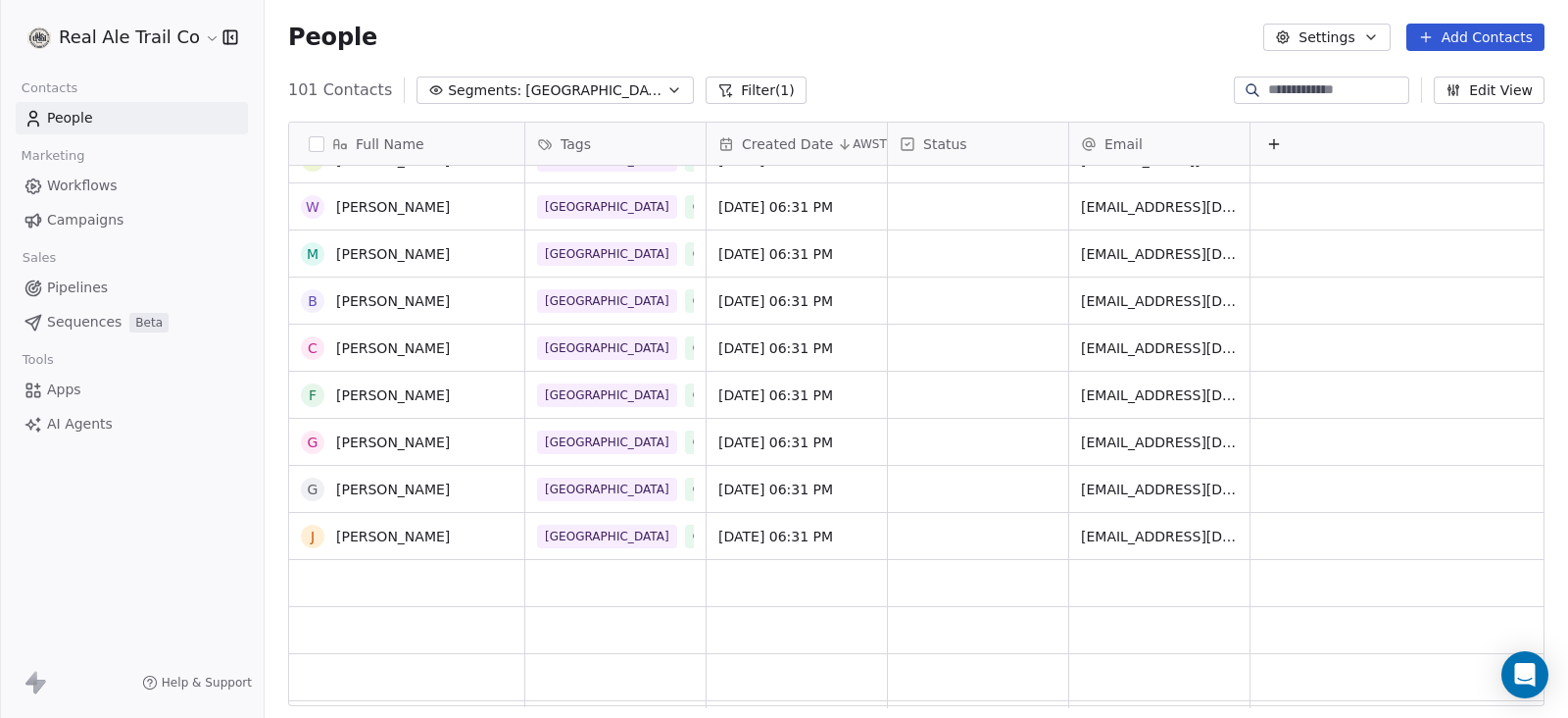
scroll to position [1225, 0]
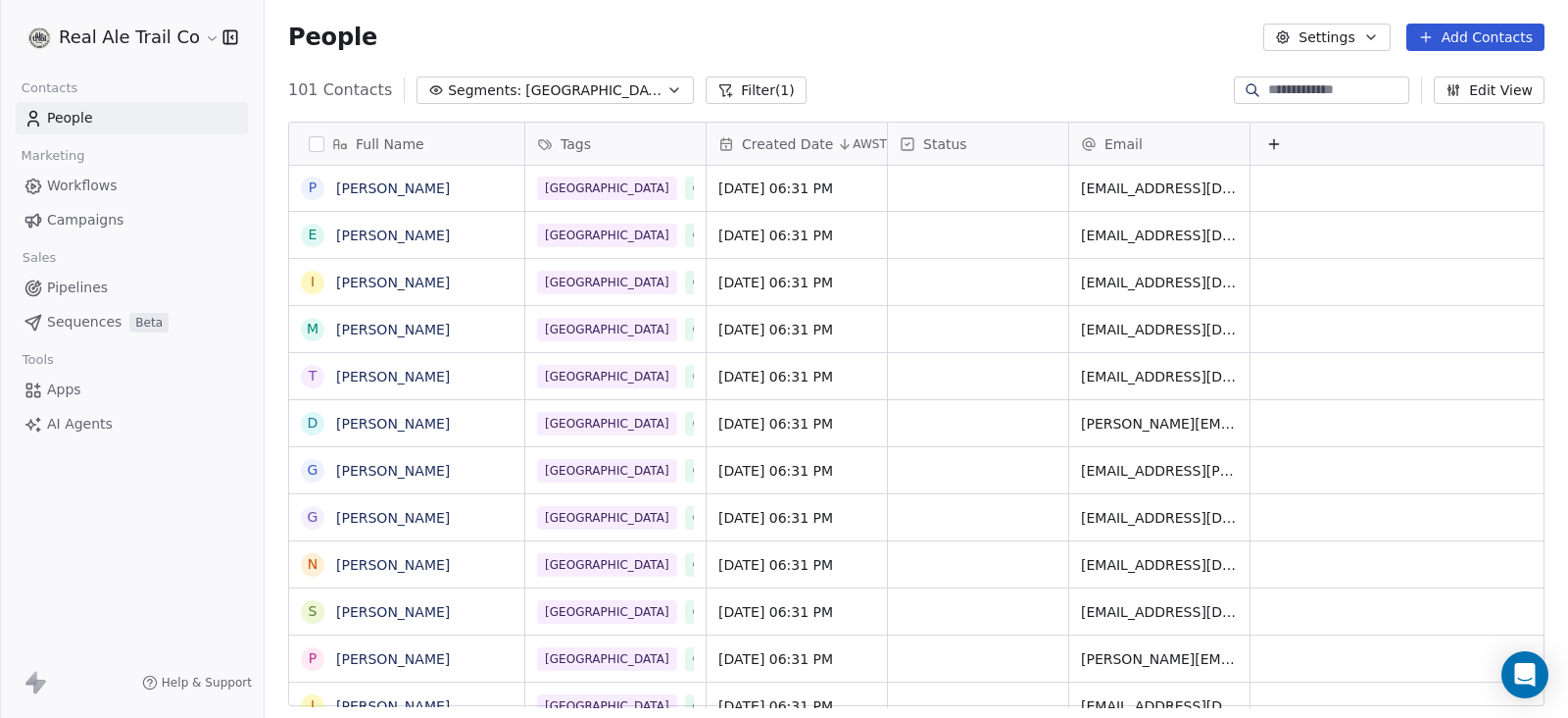
drag, startPoint x: 81, startPoint y: 125, endPoint x: 95, endPoint y: 132, distance: 15.7
click at [81, 125] on span "People" at bounding box center [70, 118] width 47 height 21
click at [526, 92] on span "[GEOGRAPHIC_DATA]" at bounding box center [594, 90] width 138 height 21
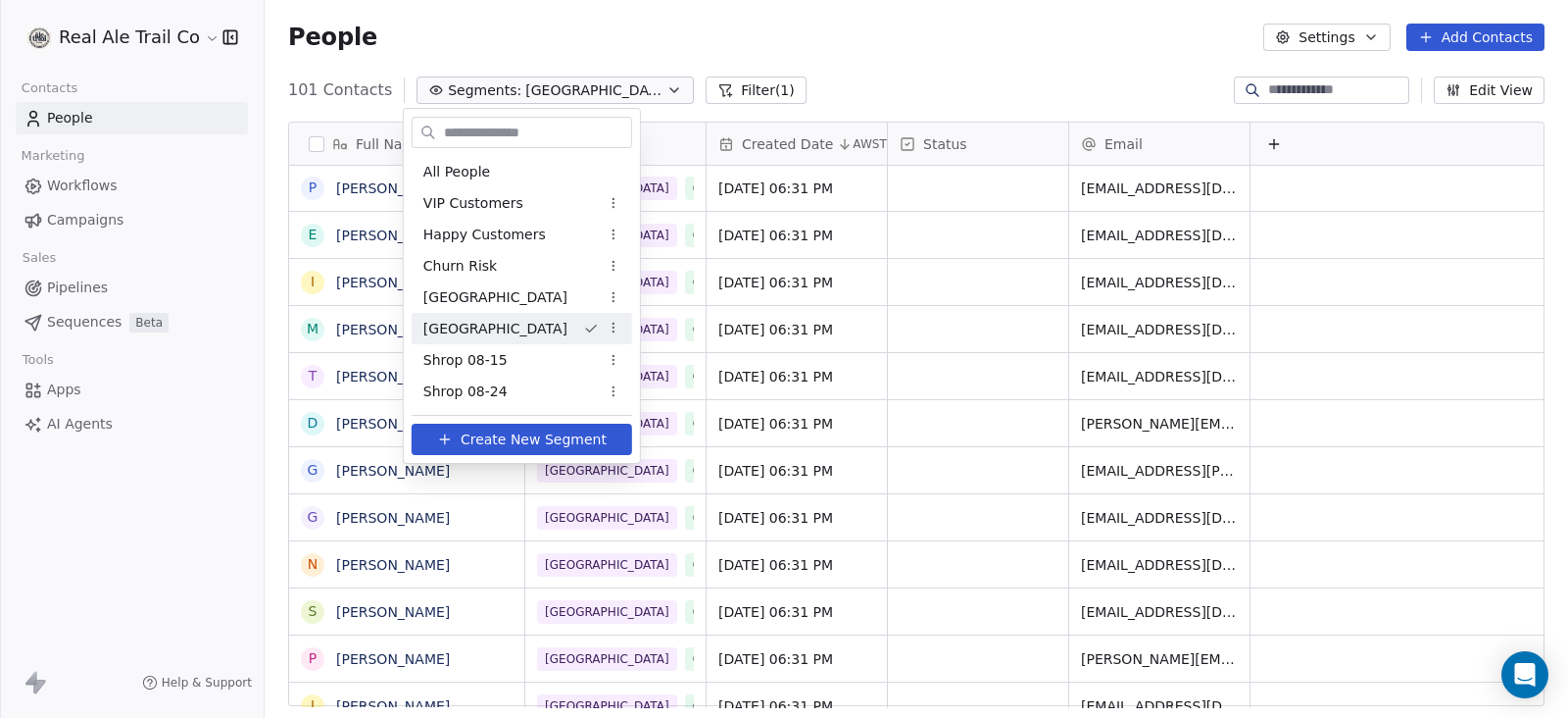
click at [597, 333] on html "Real Ale Trail Co Contacts People Marketing Workflows Campaigns Sales Pipelines…" at bounding box center [784, 359] width 1568 height 718
click at [595, 393] on div "Rename" at bounding box center [654, 397] width 133 height 32
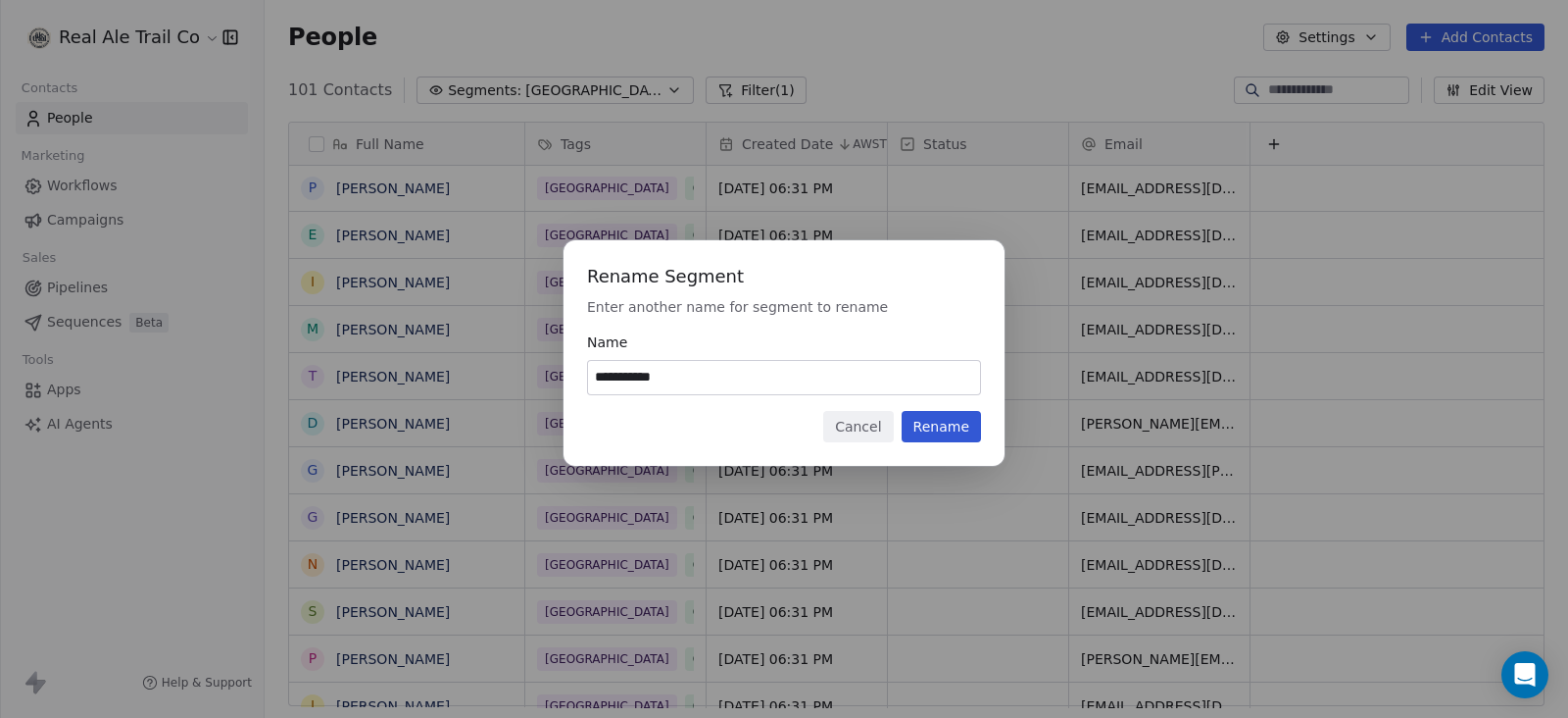
type input "**********"
click at [961, 434] on button "Rename" at bounding box center [941, 427] width 79 height 32
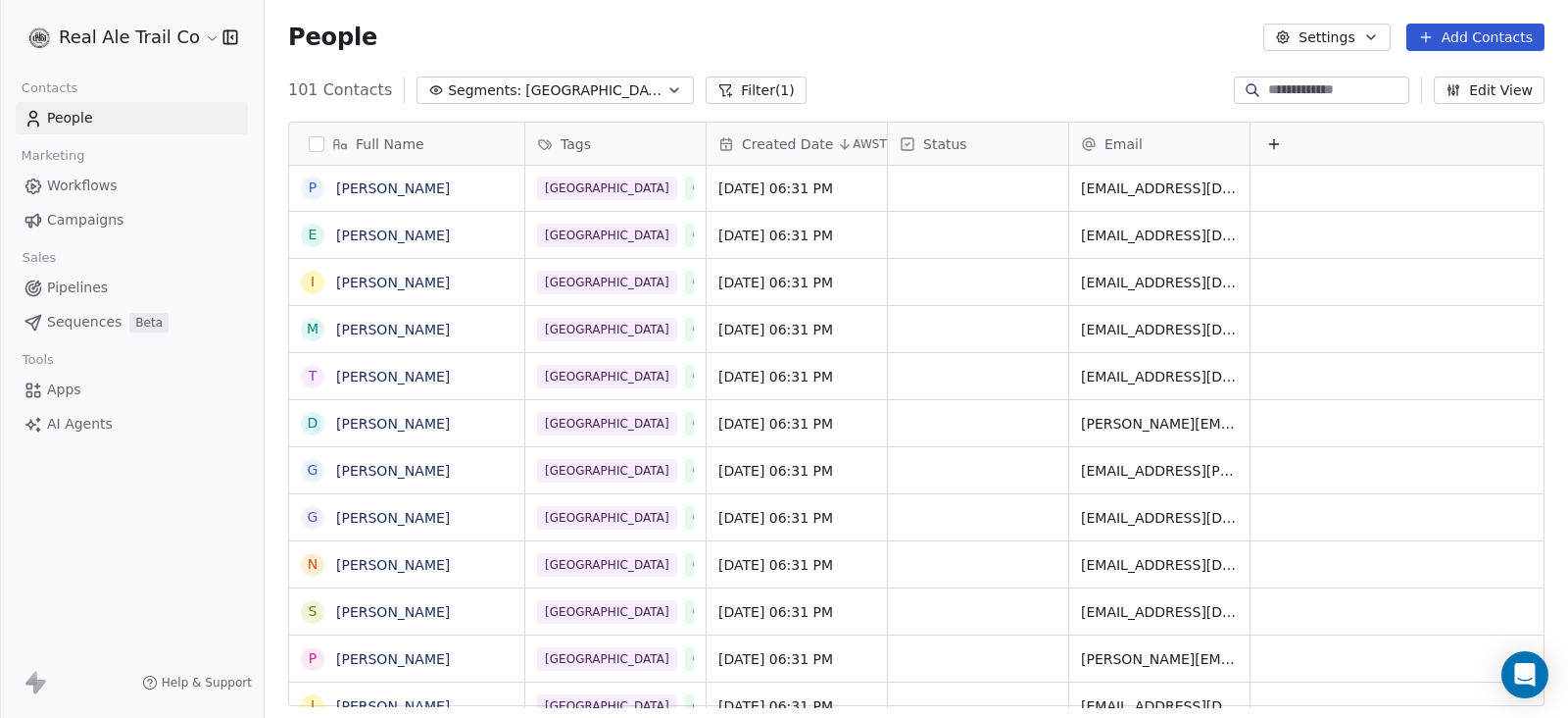
click at [666, 90] on icon "button" at bounding box center [674, 90] width 16 height 16
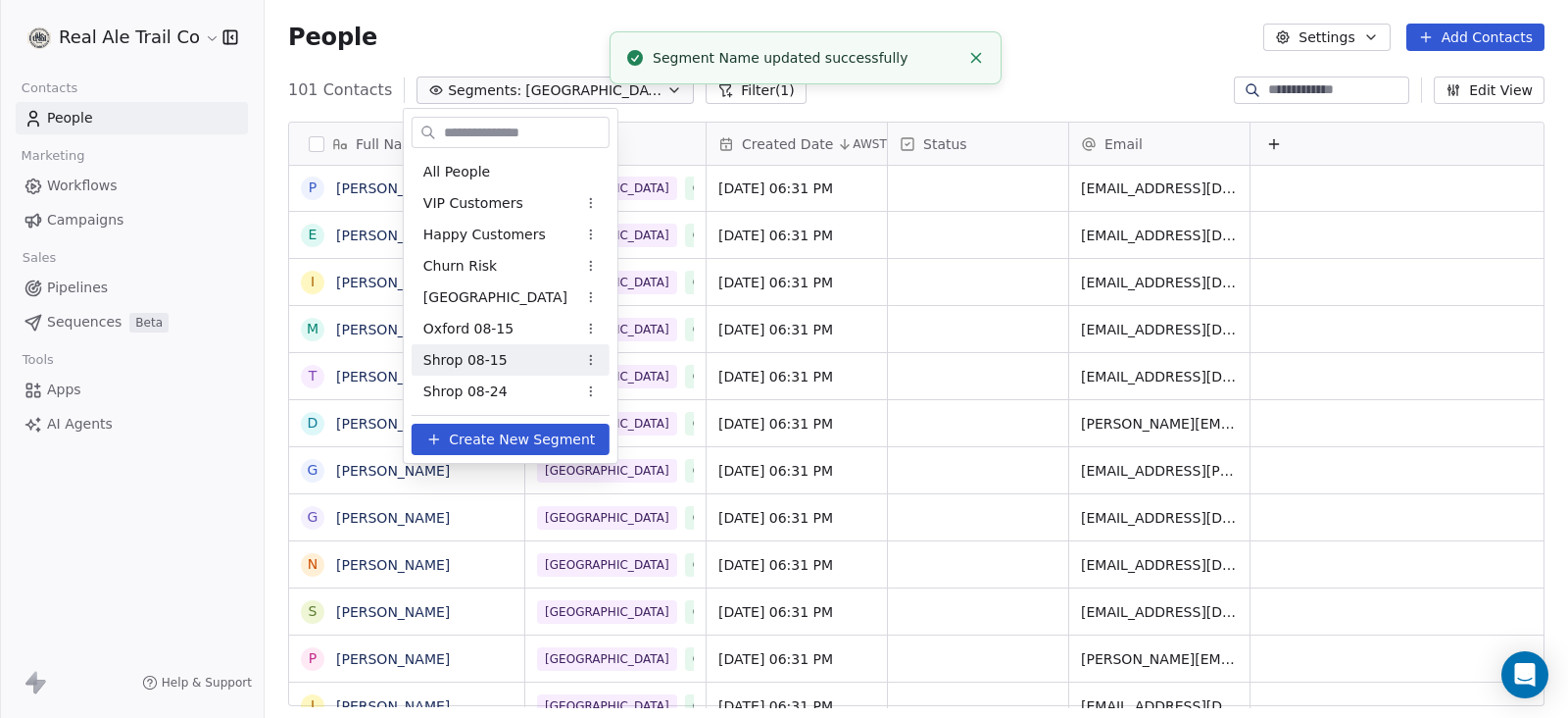
click at [499, 346] on div "Shrop 08-15" at bounding box center [511, 359] width 198 height 32
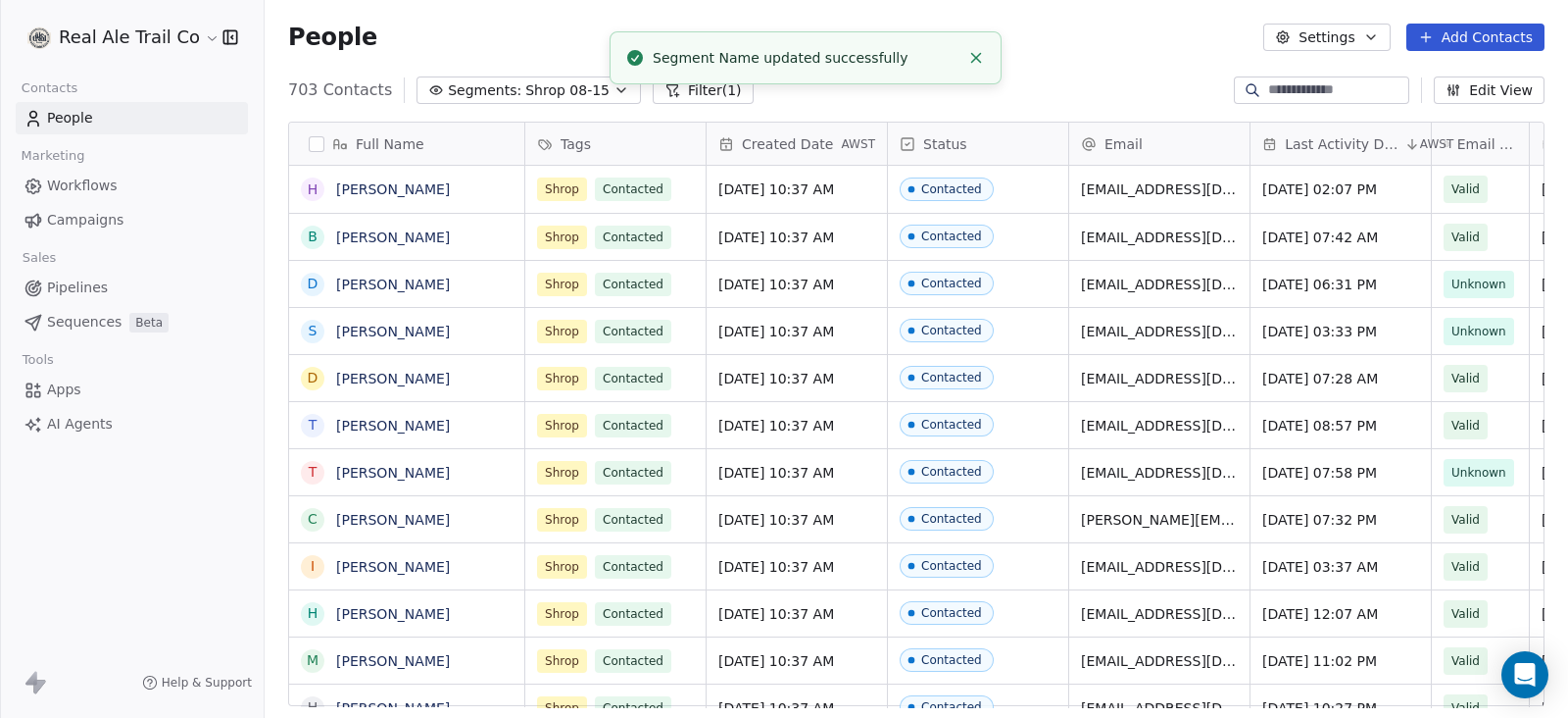
scroll to position [612, 1284]
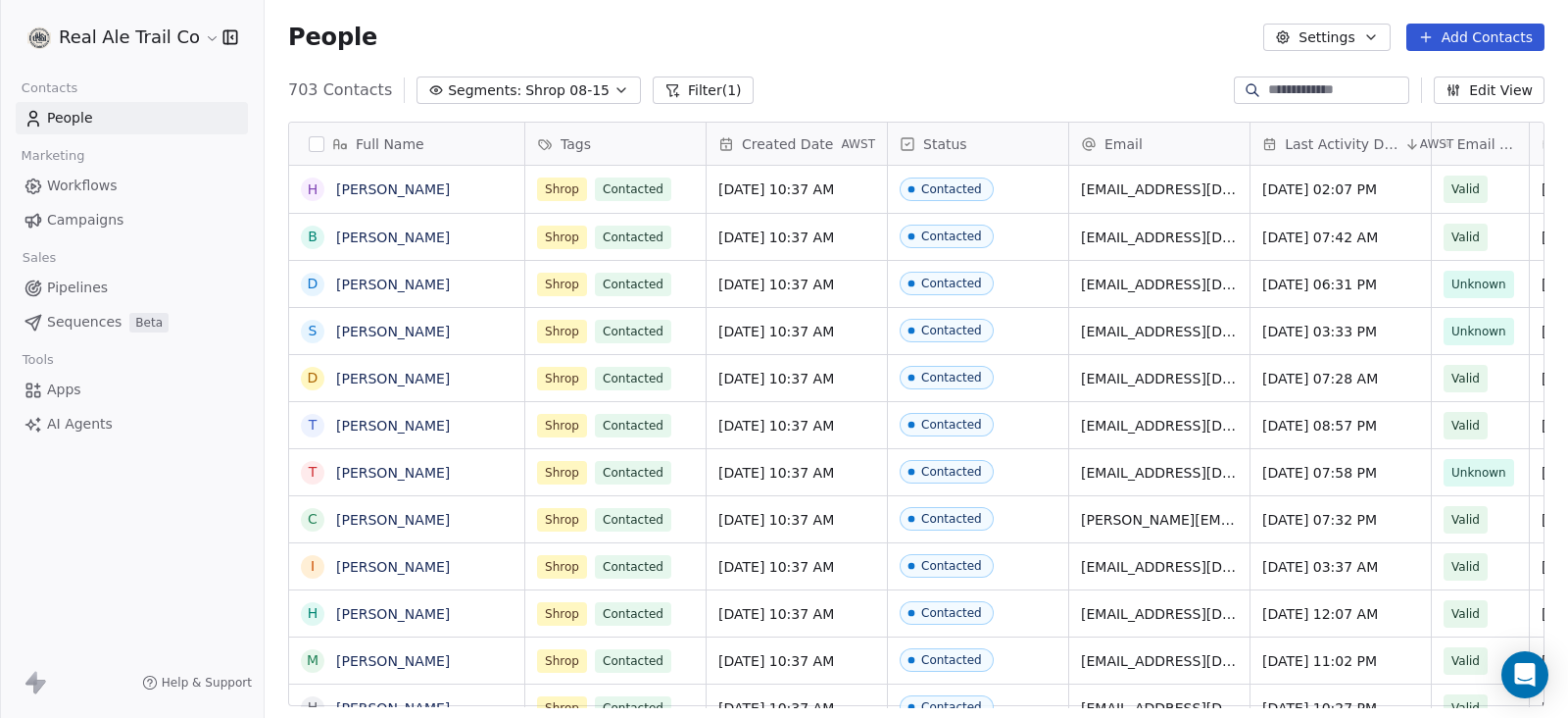
click at [1063, 145] on div "Status" at bounding box center [978, 144] width 180 height 43
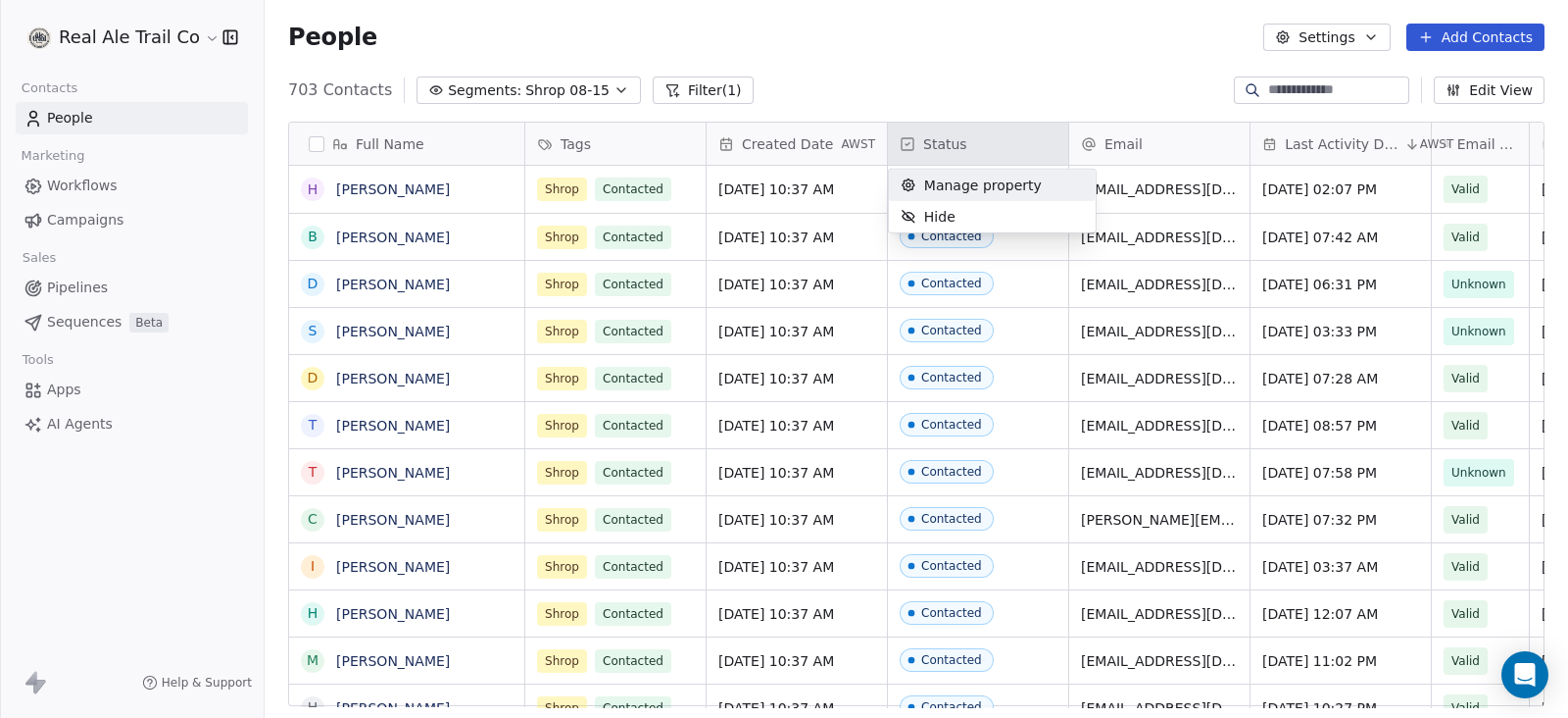
click at [1064, 75] on html "Real Ale Trail Co Contacts People Marketing Workflows Campaigns Sales Pipelines…" at bounding box center [784, 359] width 1568 height 718
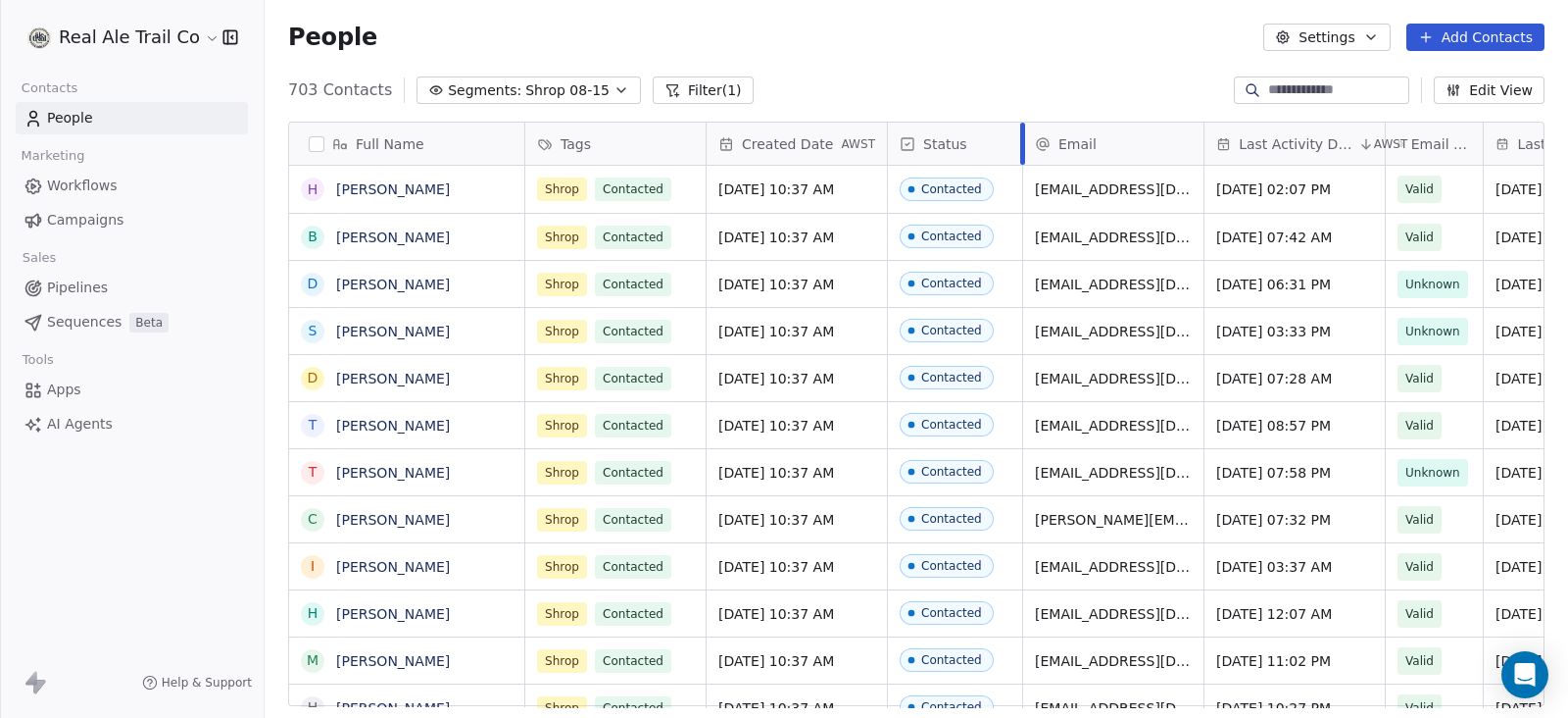
drag, startPoint x: 1067, startPoint y: 149, endPoint x: 1021, endPoint y: 152, distance: 46.1
click at [1021, 152] on div at bounding box center [1022, 144] width 5 height 43
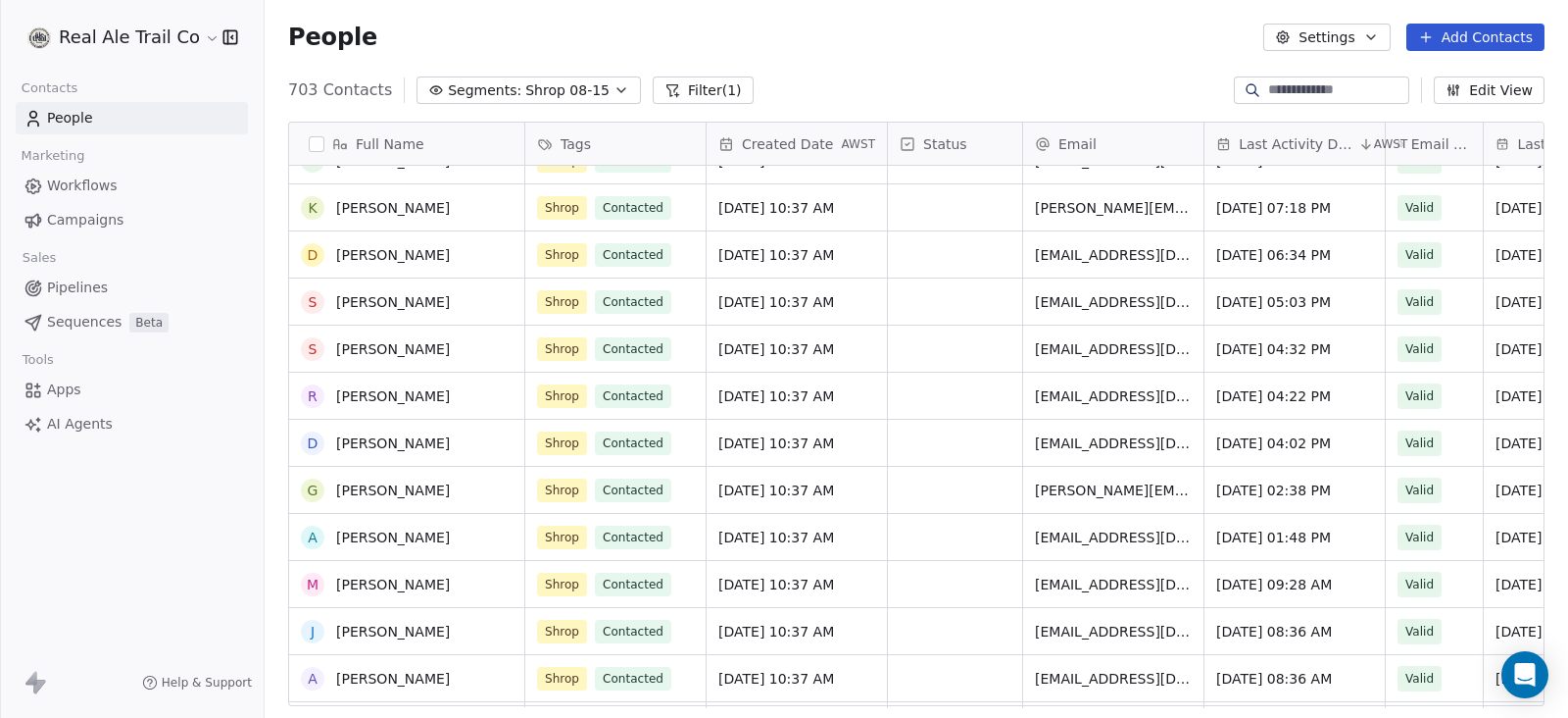
scroll to position [0, 0]
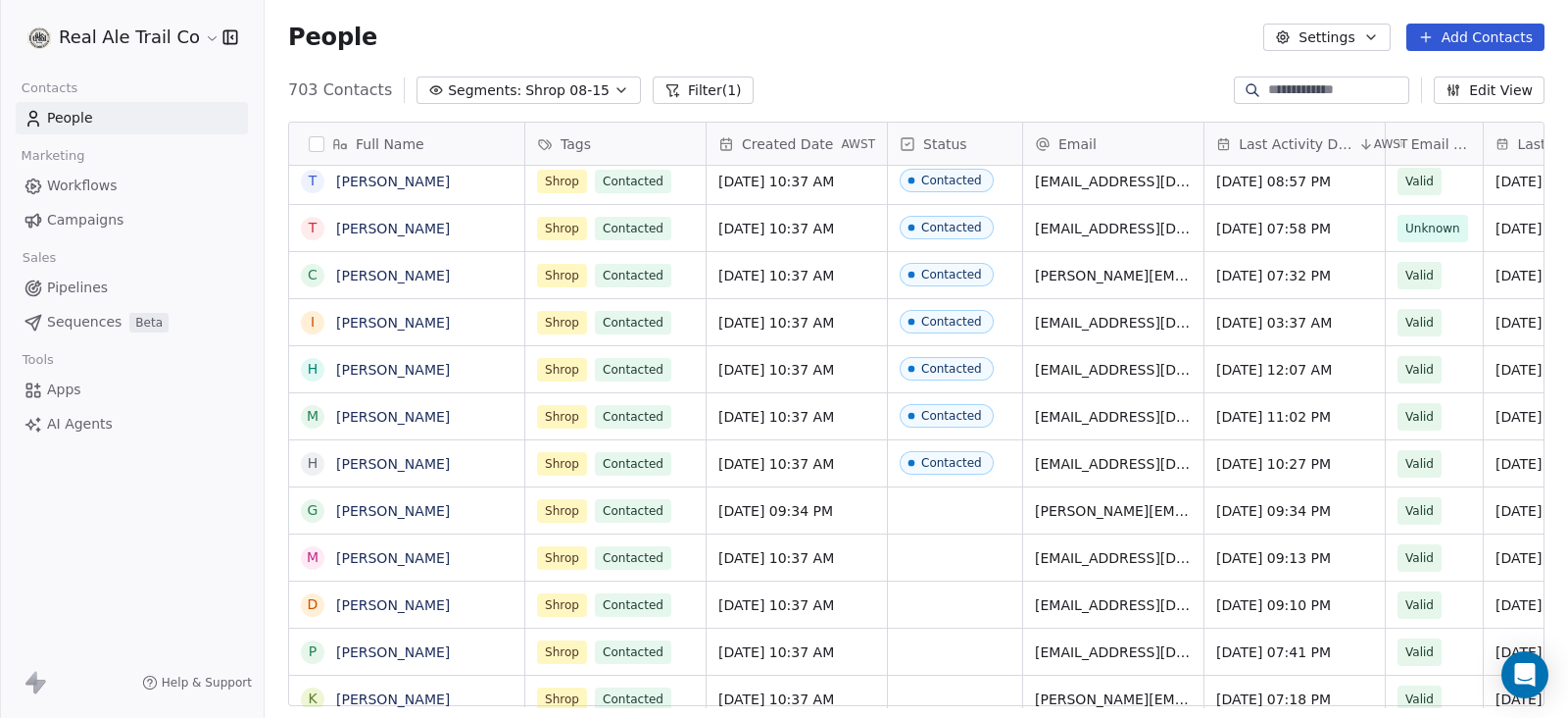
click at [1497, 92] on button "Edit View" at bounding box center [1489, 90] width 111 height 28
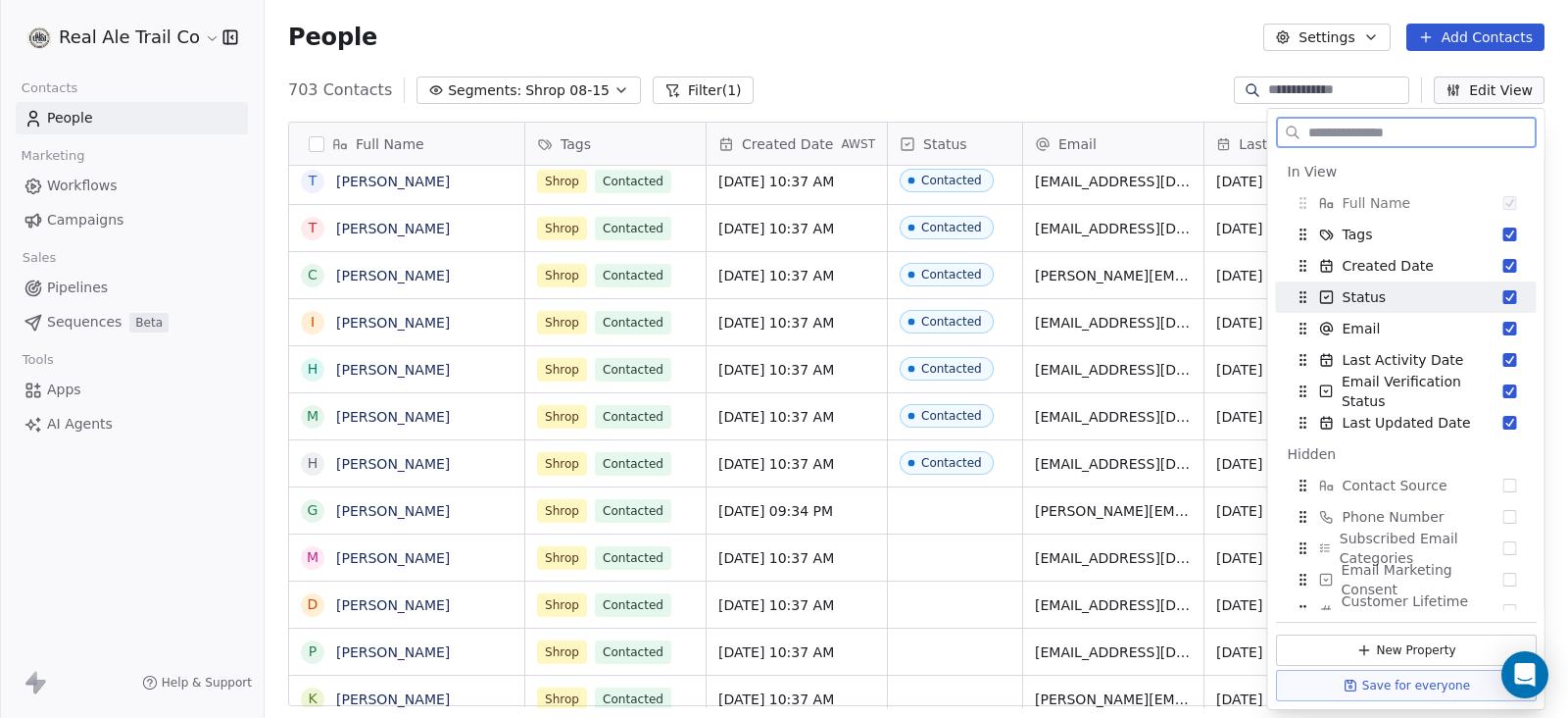
click at [1401, 299] on div "Status" at bounding box center [1406, 297] width 245 height 32
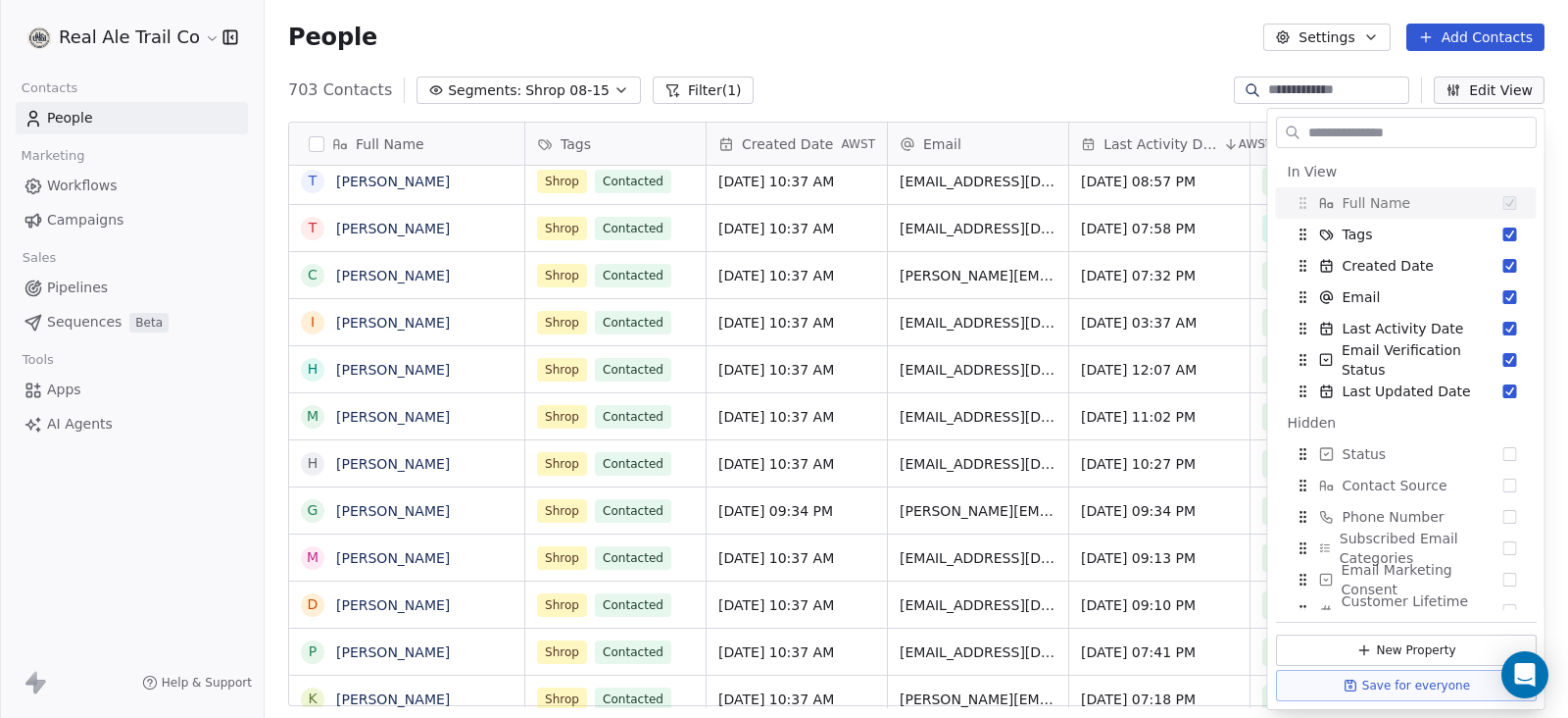
click at [1029, 66] on div "People Settings Add Contacts" at bounding box center [916, 37] width 1303 height 74
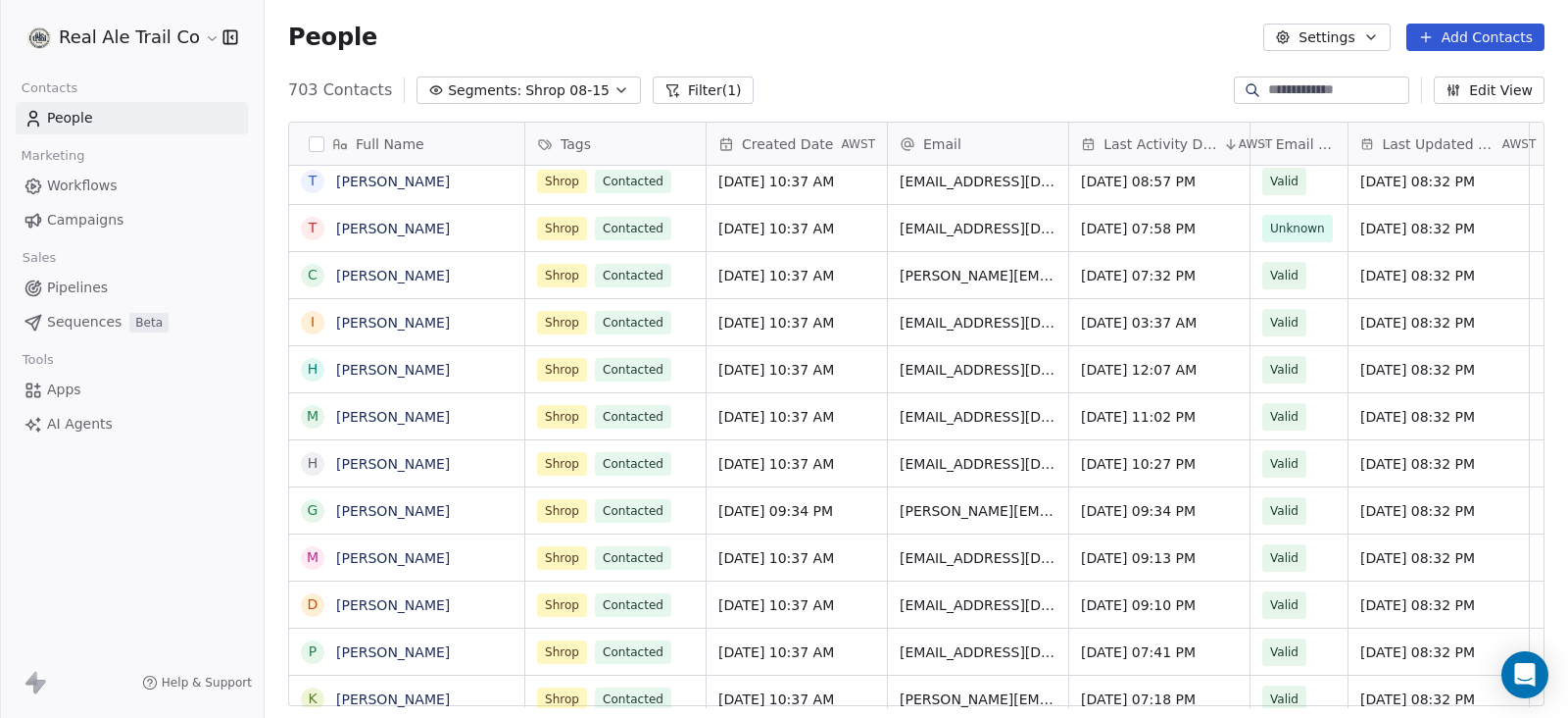
click at [1506, 88] on button "Edit View" at bounding box center [1489, 90] width 111 height 28
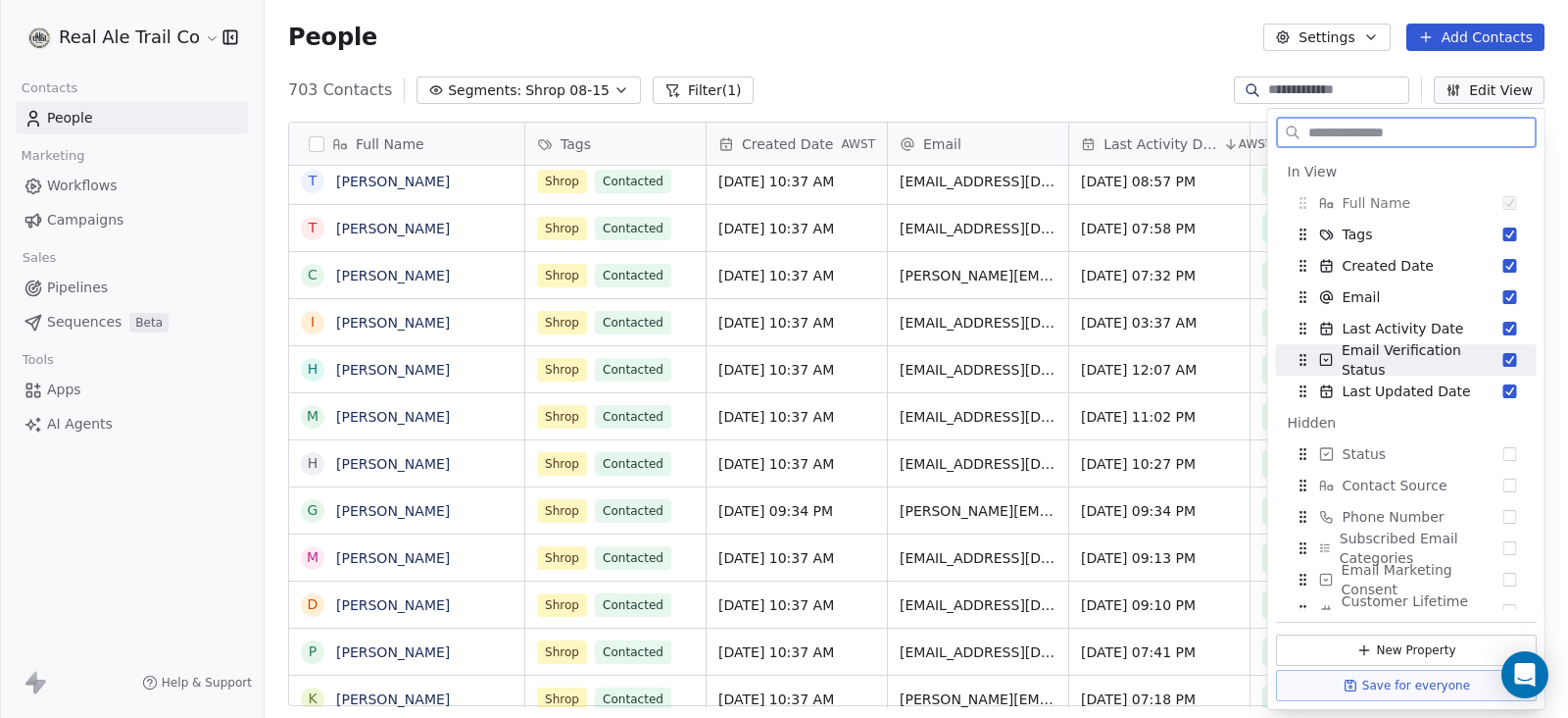
click at [1465, 359] on span "Email Verification Status" at bounding box center [1421, 359] width 161 height 40
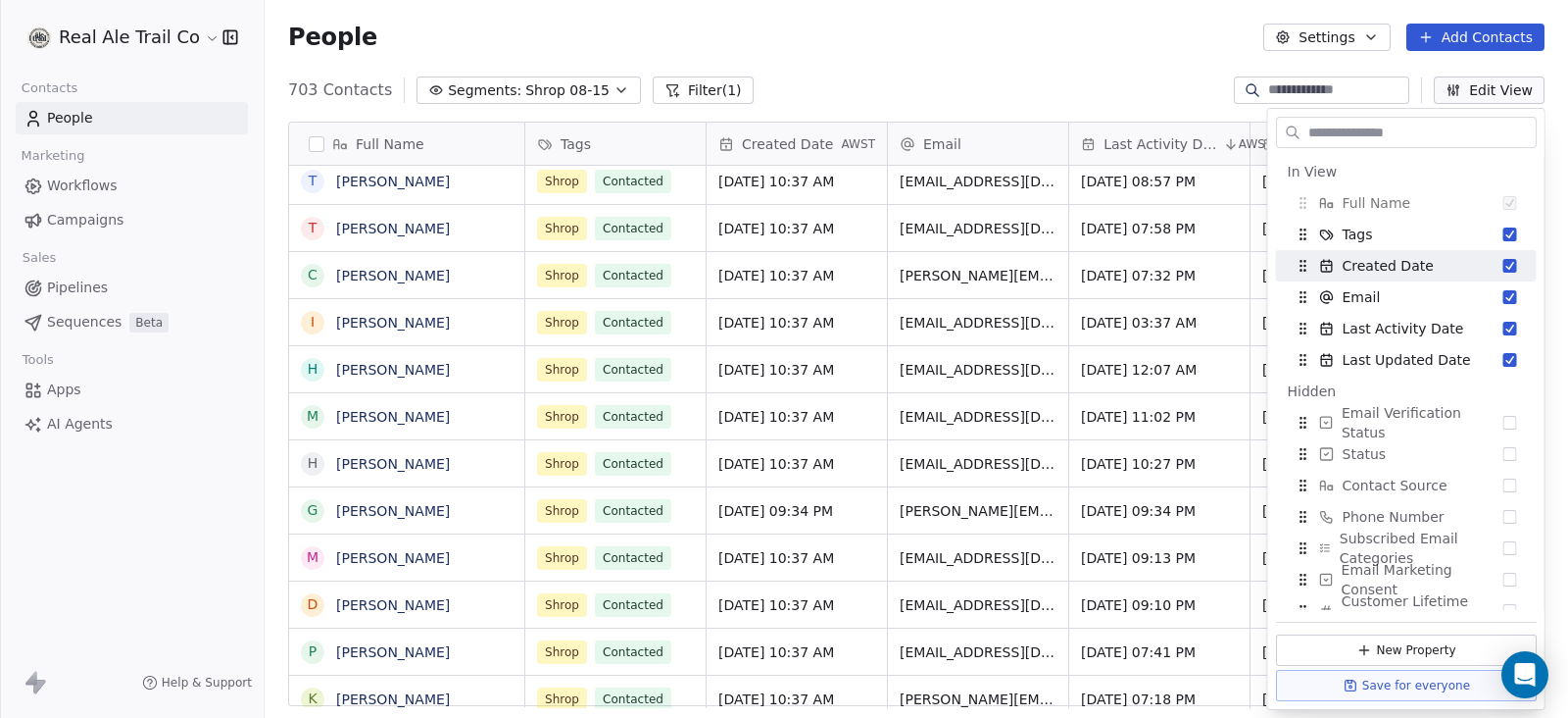
click at [950, 19] on div "People Settings Add Contacts" at bounding box center [916, 37] width 1303 height 74
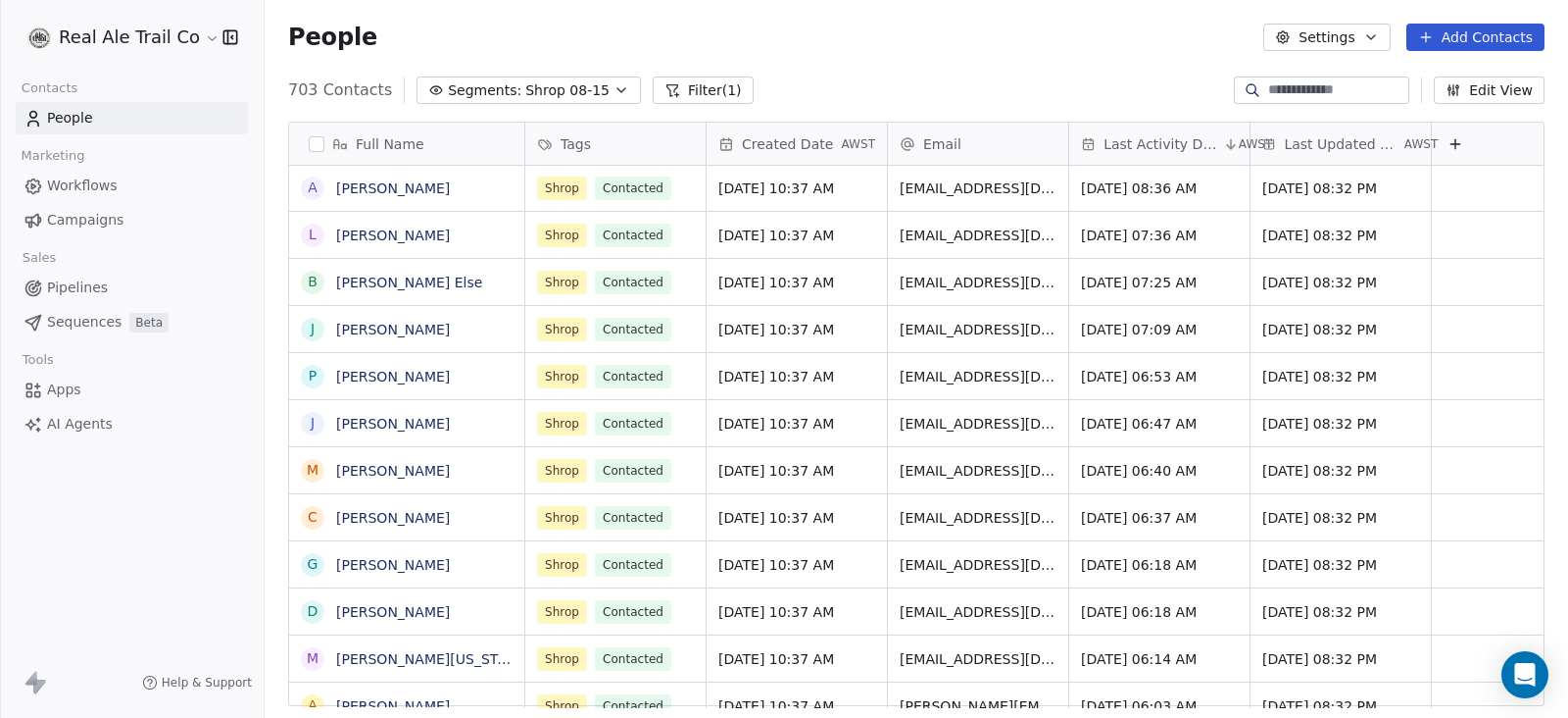
click at [79, 217] on span "Campaigns" at bounding box center [85, 220] width 76 height 21
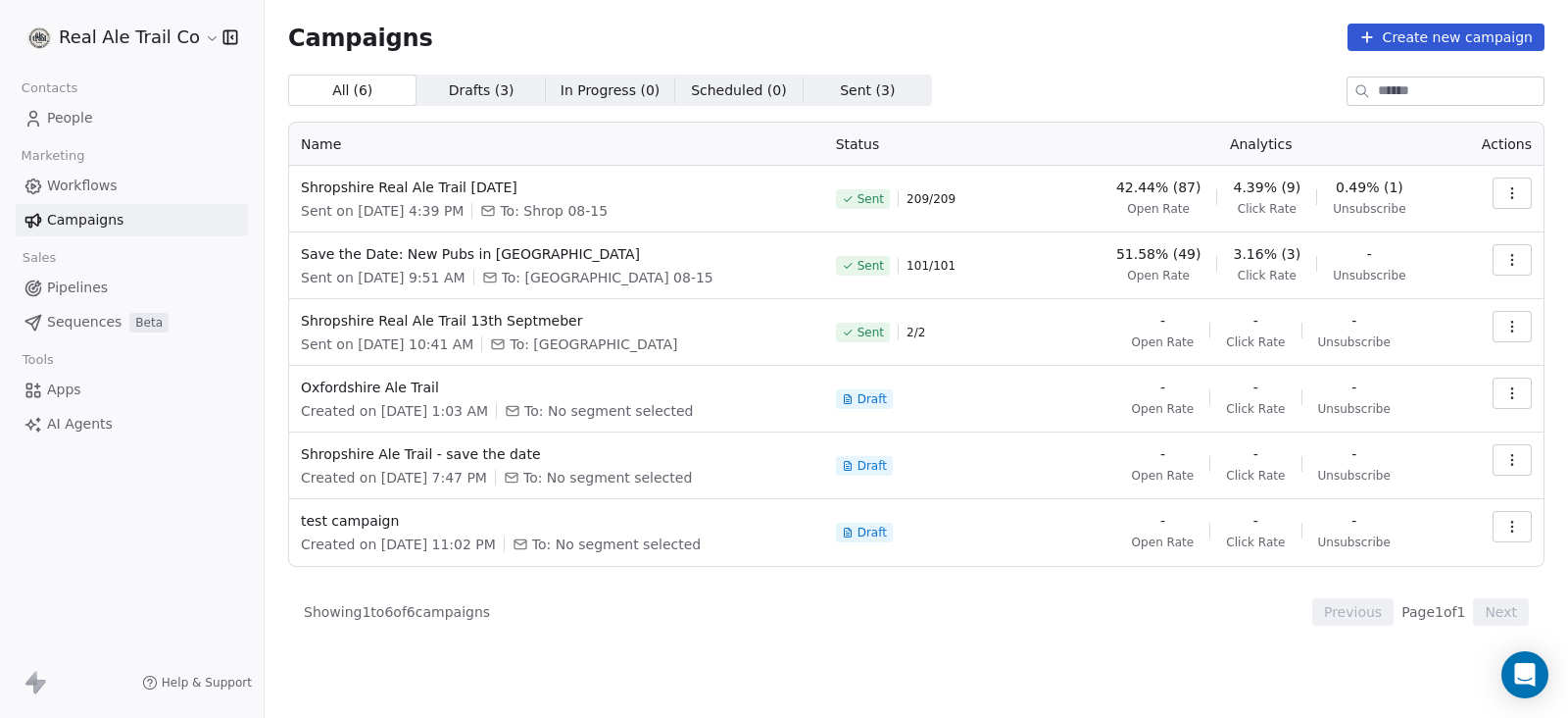
click at [1462, 37] on button "Create new campaign" at bounding box center [1445, 38] width 197 height 28
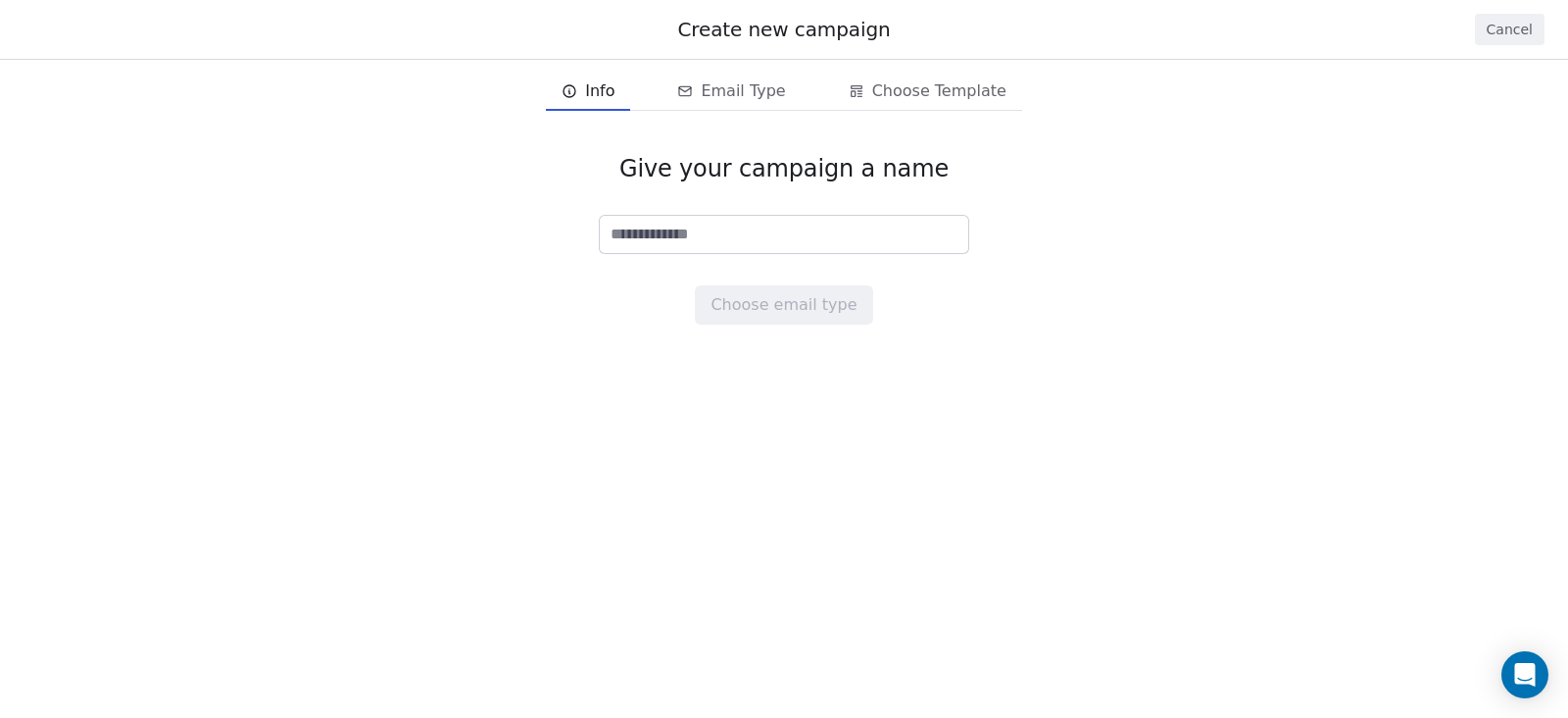
click at [752, 238] on input at bounding box center [784, 235] width 368 height 38
paste input "**********"
type input "**********"
click at [738, 302] on button "Choose email type" at bounding box center [783, 305] width 177 height 40
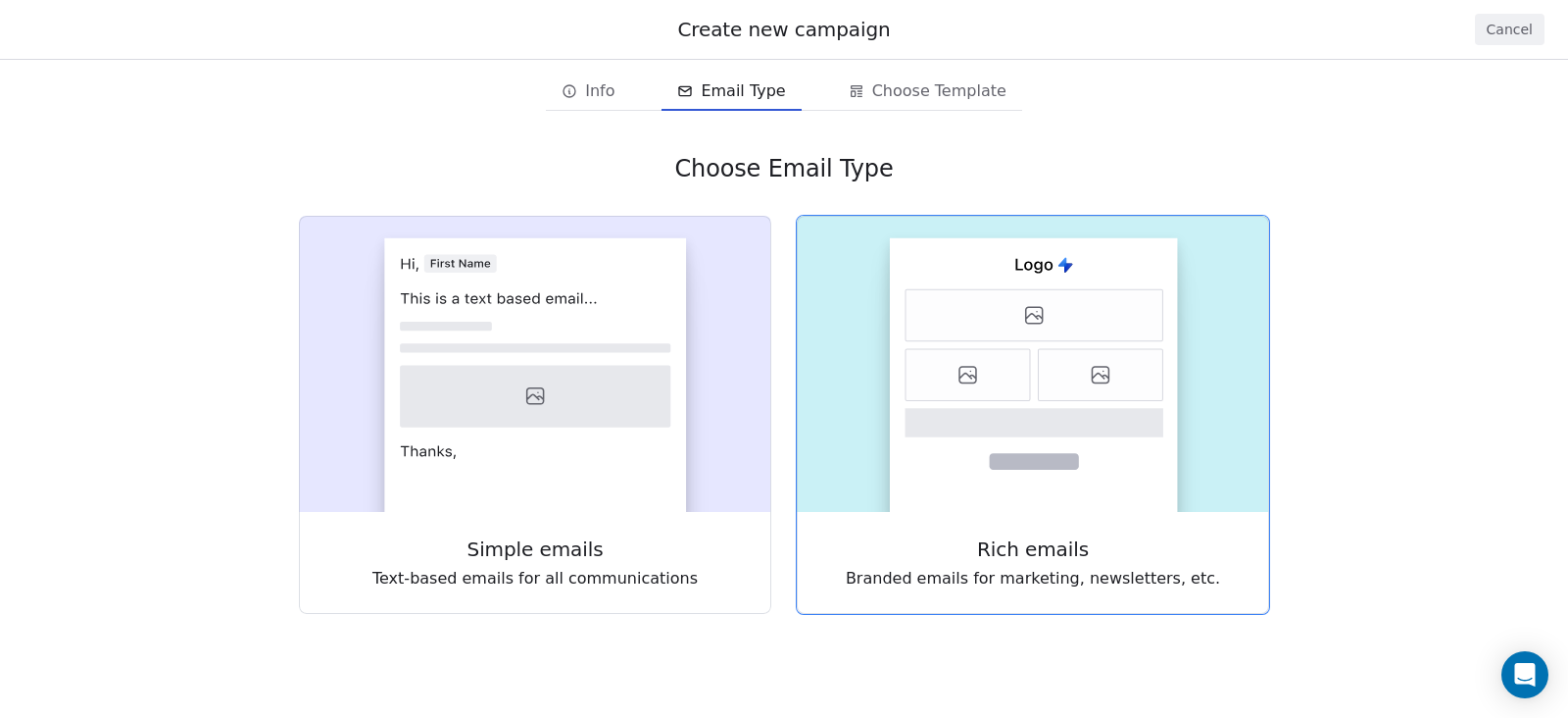
click at [952, 440] on rect at bounding box center [1033, 375] width 288 height 273
